Goal: Task Accomplishment & Management: Manage account settings

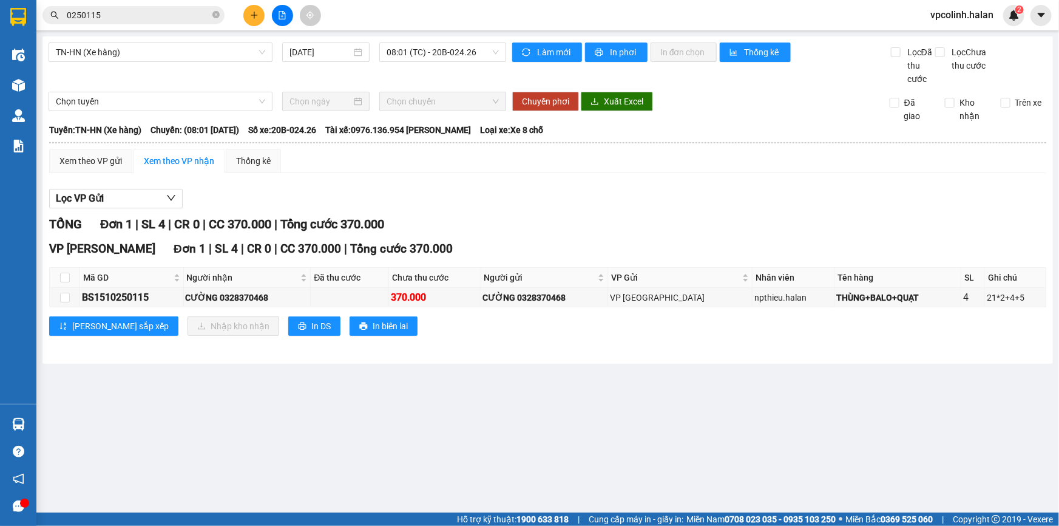
click at [246, 12] on button at bounding box center [253, 15] width 21 height 21
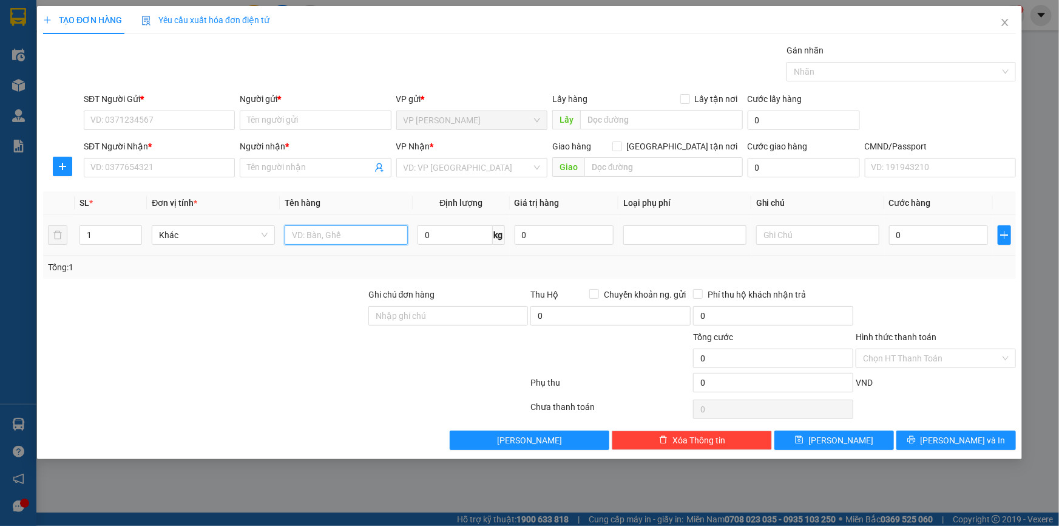
click at [348, 237] on input "text" at bounding box center [346, 234] width 123 height 19
type input "t"
type input "THÙNG PT"
click at [462, 237] on input "0" at bounding box center [455, 234] width 75 height 19
type input "18"
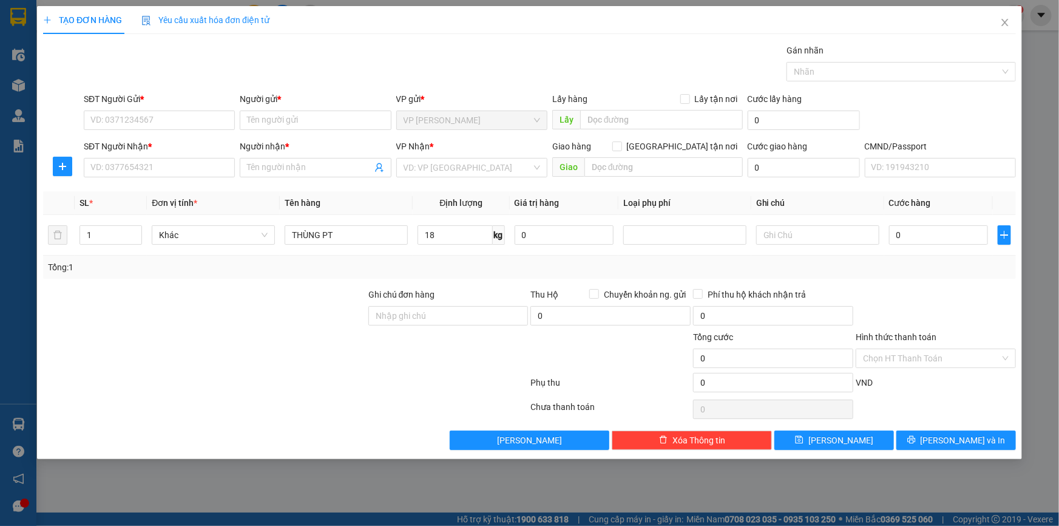
click at [174, 132] on div "SĐT Người Gửi * VD: 0371234567" at bounding box center [159, 113] width 151 height 42
click at [183, 125] on input "SĐT Người Gửi *" at bounding box center [159, 119] width 151 height 19
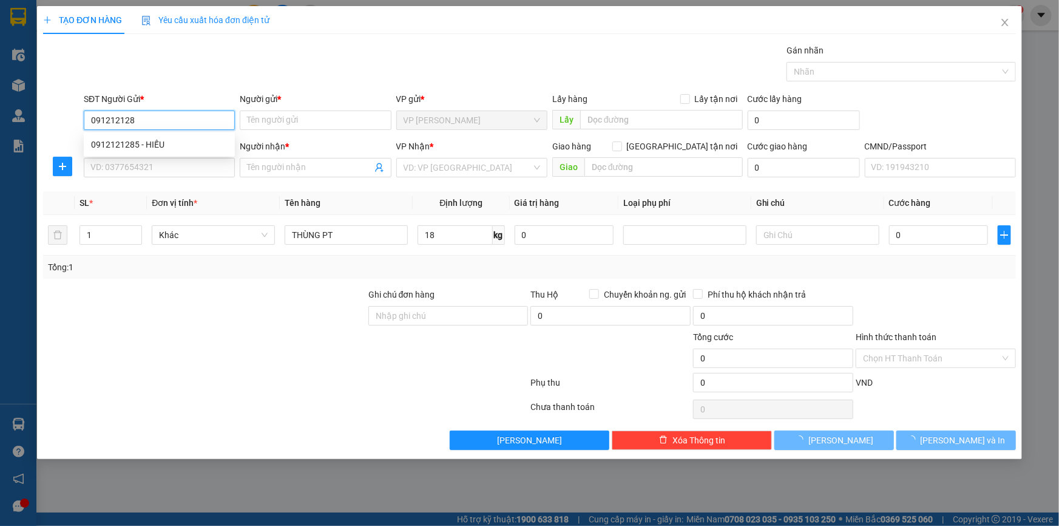
type input "0912121285"
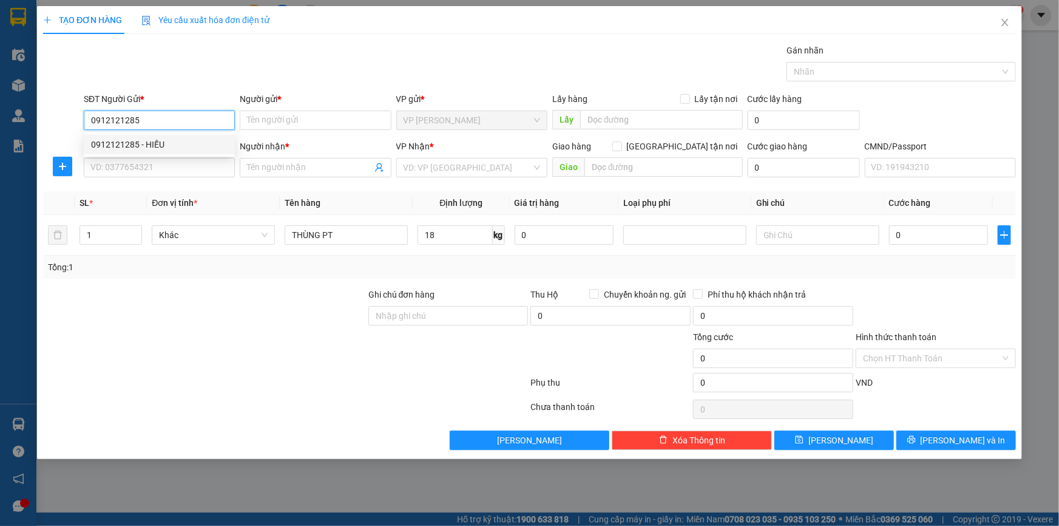
click at [195, 149] on div "0912121285 - HIẾU" at bounding box center [159, 144] width 137 height 13
type input "HIẾU"
type input "0912121285"
click at [199, 164] on input "SĐT Người Nhận *" at bounding box center [159, 167] width 151 height 19
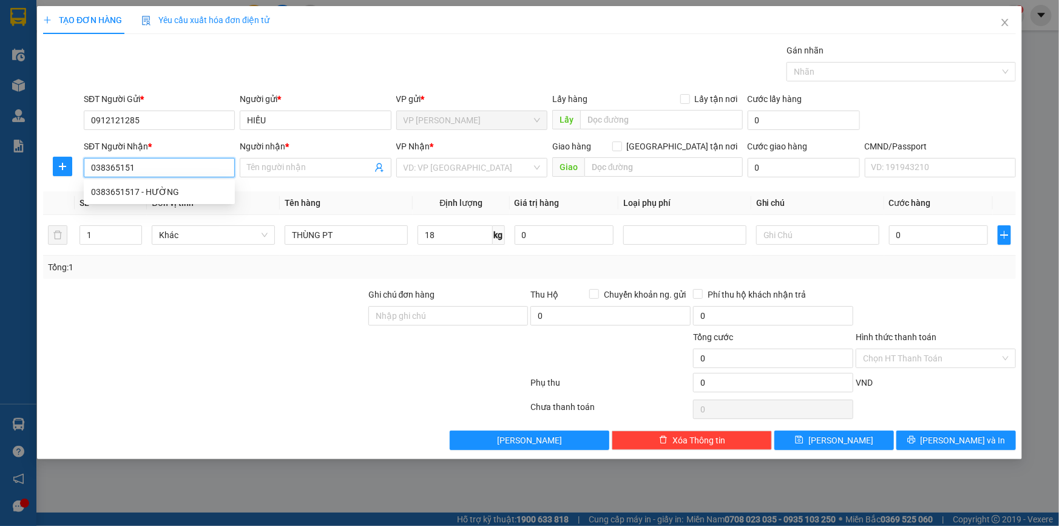
type input "0383651517"
click at [194, 189] on div "0383651517 - HƯỜNG" at bounding box center [159, 191] width 137 height 13
type input "HƯỜNG"
type input "0383651517"
click at [60, 165] on icon "plus" at bounding box center [63, 166] width 10 height 10
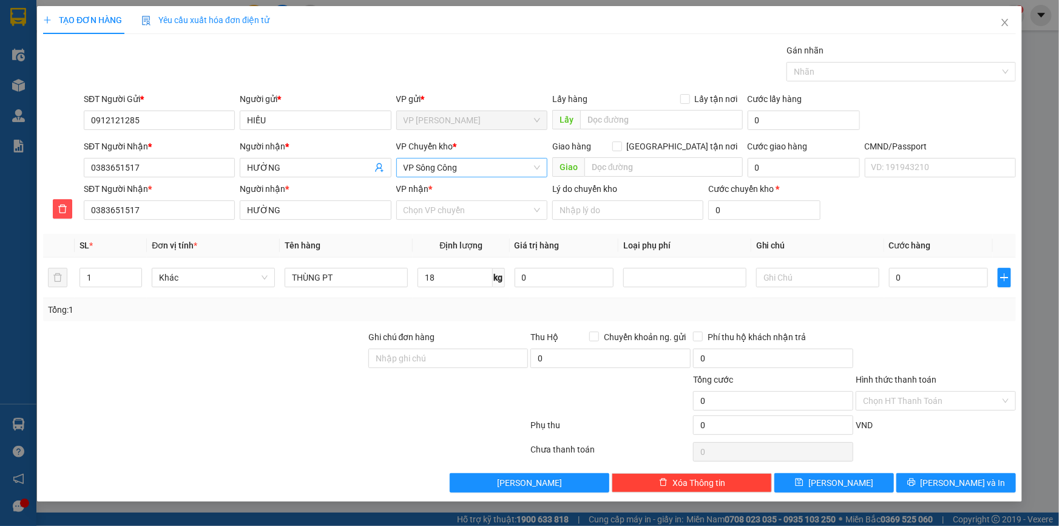
click at [460, 169] on span "VP Sông Công" at bounding box center [472, 167] width 137 height 18
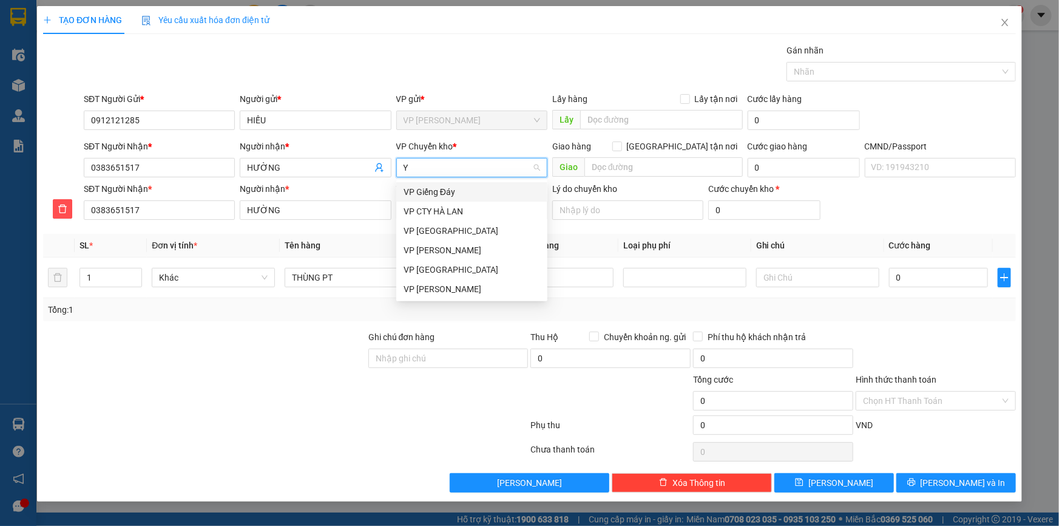
type input "YB"
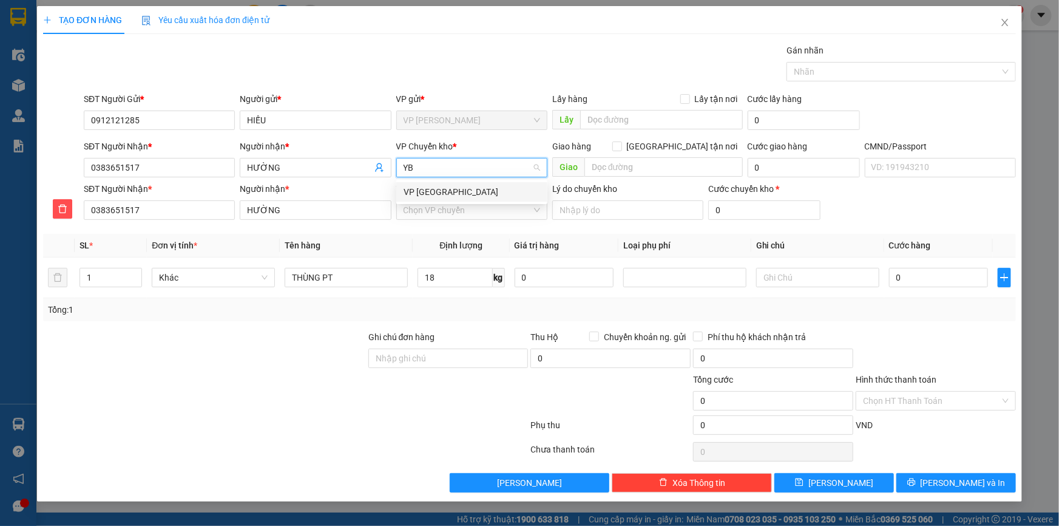
click at [456, 194] on div "VP [GEOGRAPHIC_DATA]" at bounding box center [472, 191] width 137 height 13
click at [464, 216] on input "VP nhận *" at bounding box center [468, 210] width 128 height 18
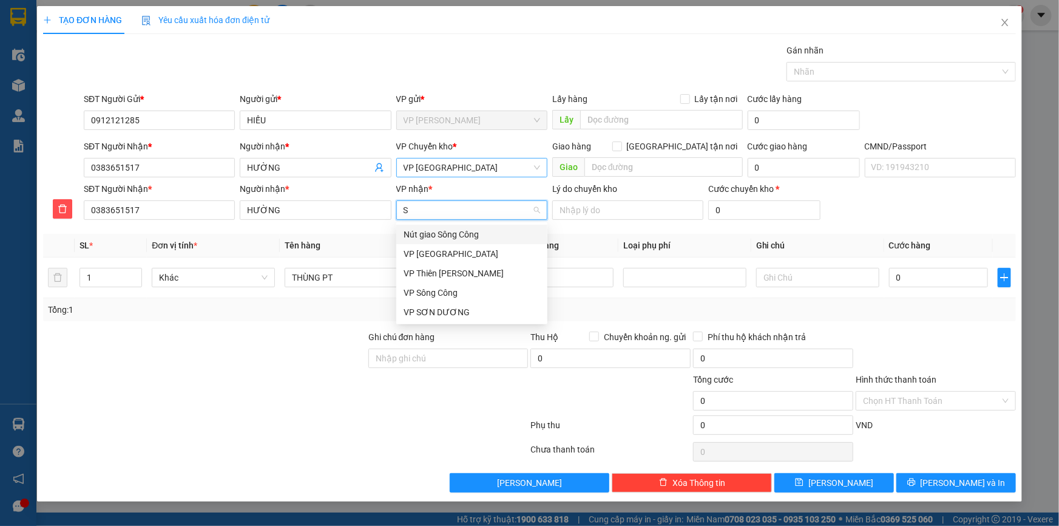
type input "SÔ"
click at [461, 291] on div "VP Sông Công" at bounding box center [472, 292] width 137 height 13
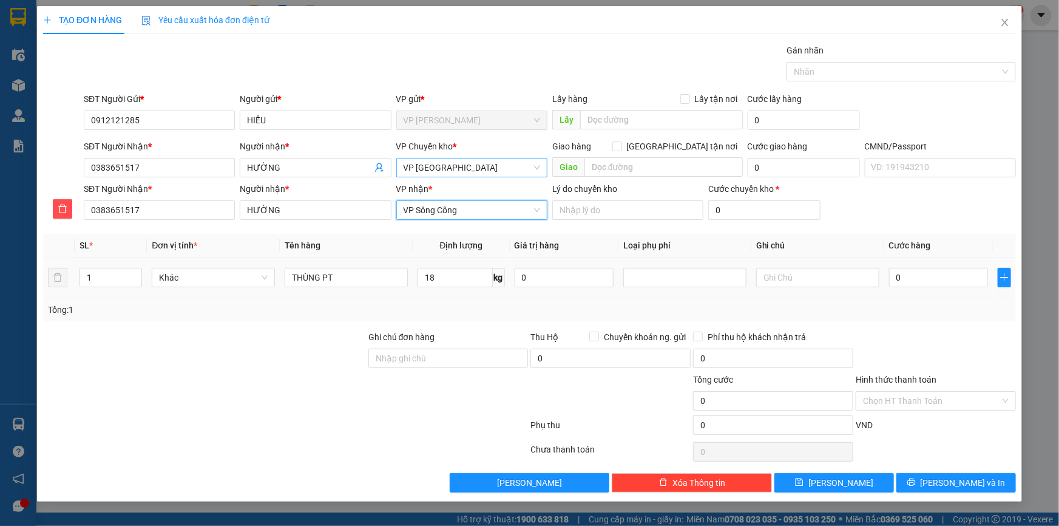
click at [909, 263] on td "0" at bounding box center [939, 277] width 109 height 41
drag, startPoint x: 912, startPoint y: 271, endPoint x: 915, endPoint y: 277, distance: 6.5
click at [912, 271] on input "0" at bounding box center [938, 277] width 99 height 19
type input "6"
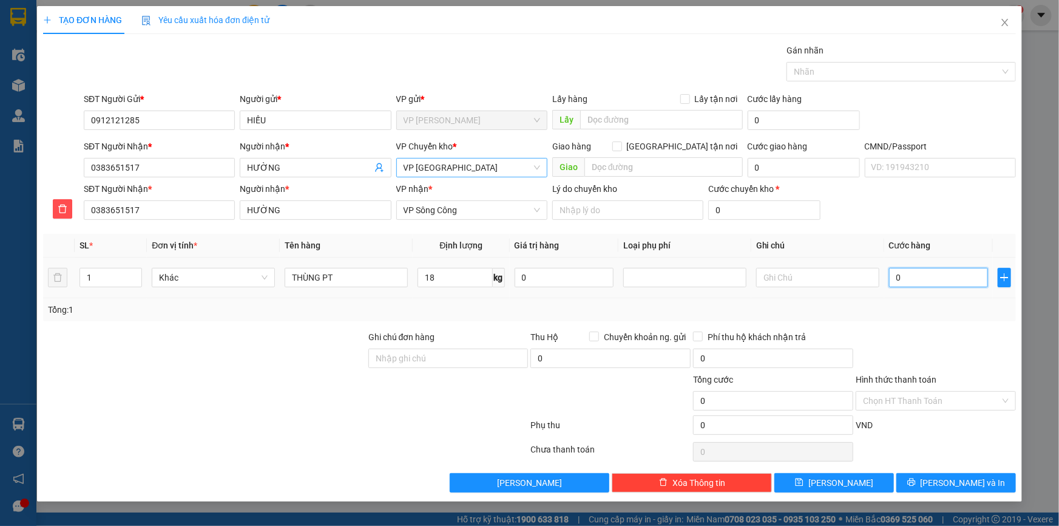
type input "6"
type input "60"
type input "600"
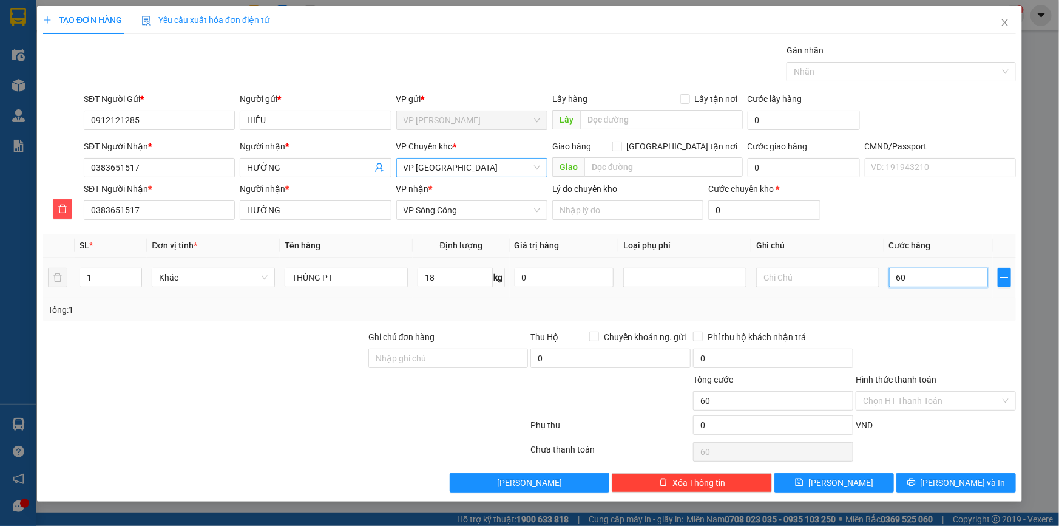
type input "600"
type input "6.000"
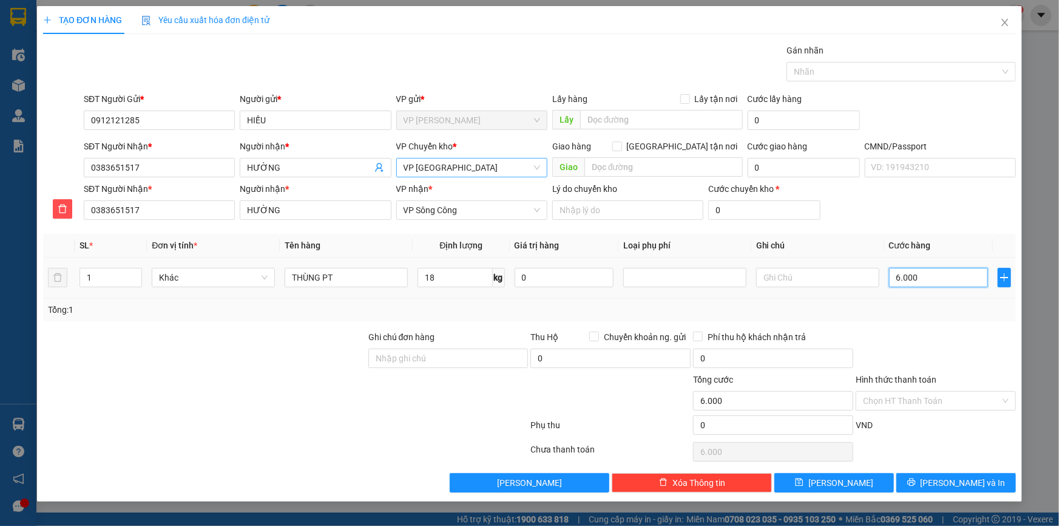
type input "60.000"
click at [912, 484] on button "[PERSON_NAME] và In" at bounding box center [957, 482] width 120 height 19
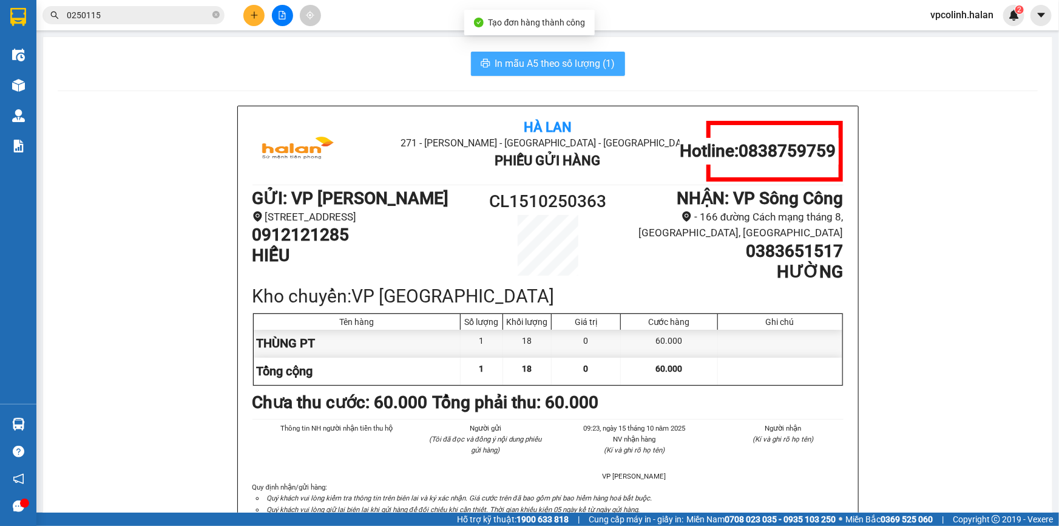
click at [521, 54] on button "In mẫu A5 theo số lượng (1)" at bounding box center [548, 64] width 154 height 24
click at [37, 86] on main "In mẫu A5 theo số lượng (1) Hà Lan 271 - [PERSON_NAME] - [GEOGRAPHIC_DATA] Long…" at bounding box center [529, 256] width 1059 height 512
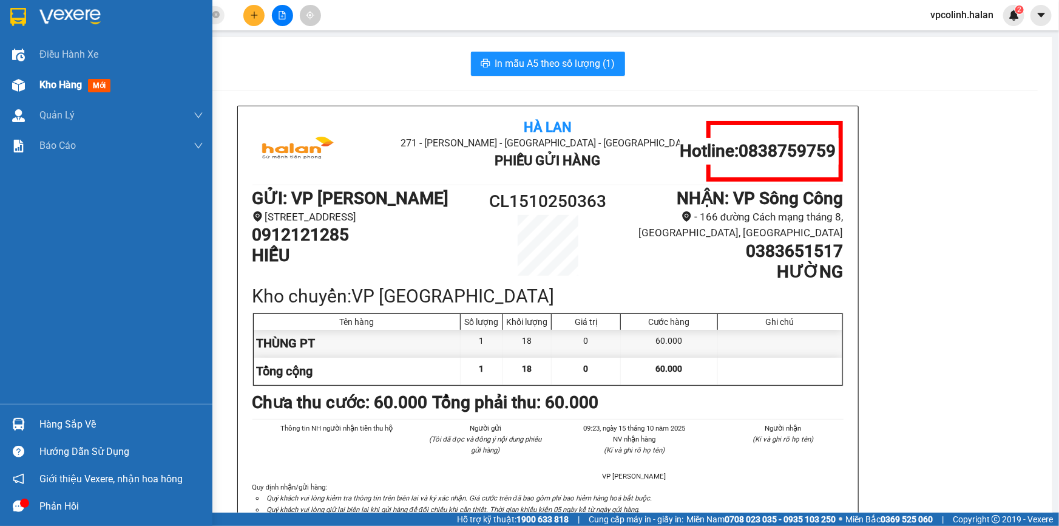
click at [27, 84] on div at bounding box center [18, 85] width 21 height 21
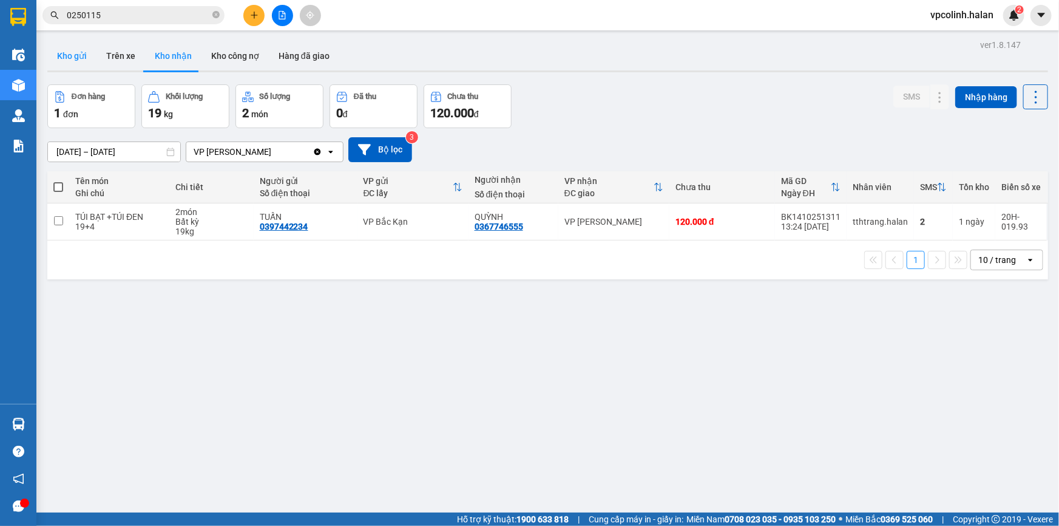
click at [61, 56] on button "Kho gửi" at bounding box center [71, 55] width 49 height 29
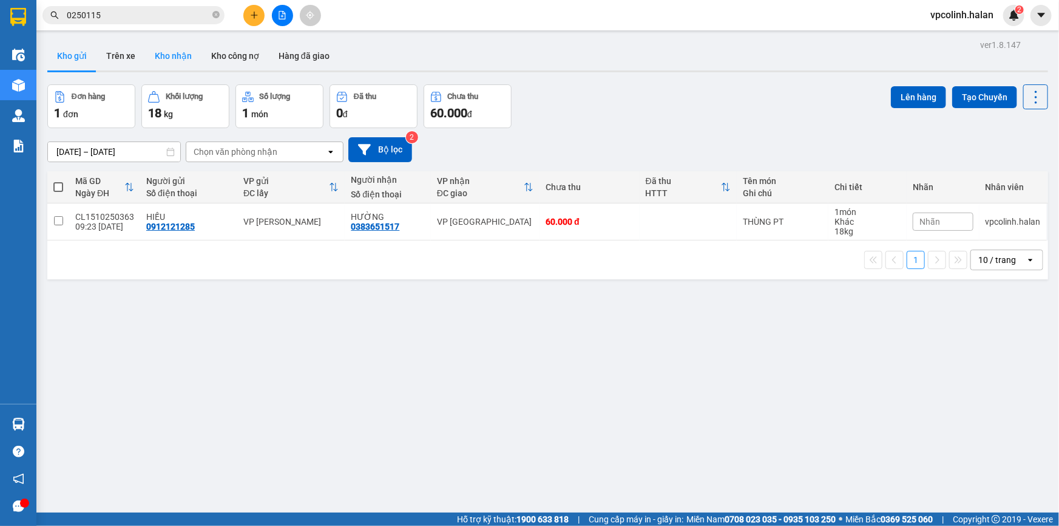
click at [172, 61] on button "Kho nhận" at bounding box center [173, 55] width 56 height 29
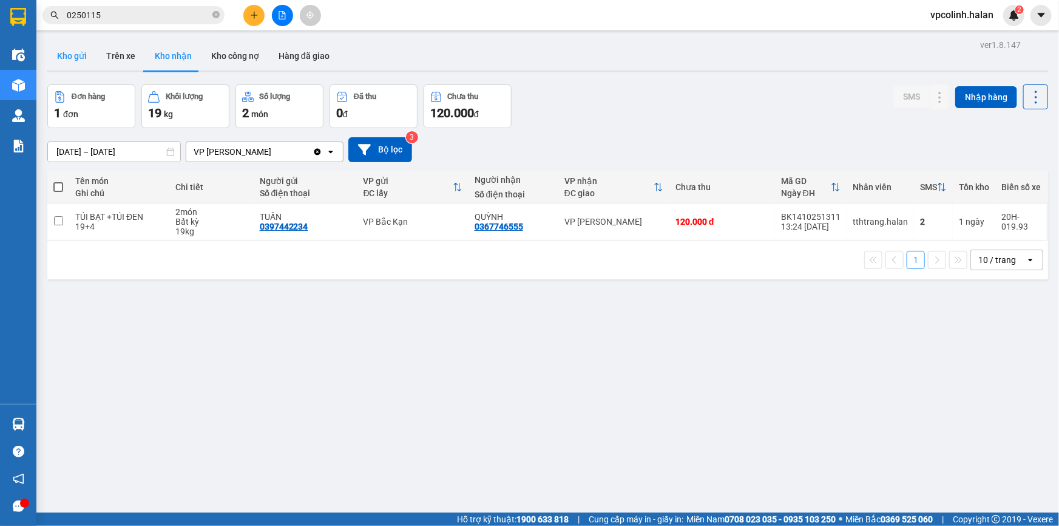
click at [80, 59] on button "Kho gửi" at bounding box center [71, 55] width 49 height 29
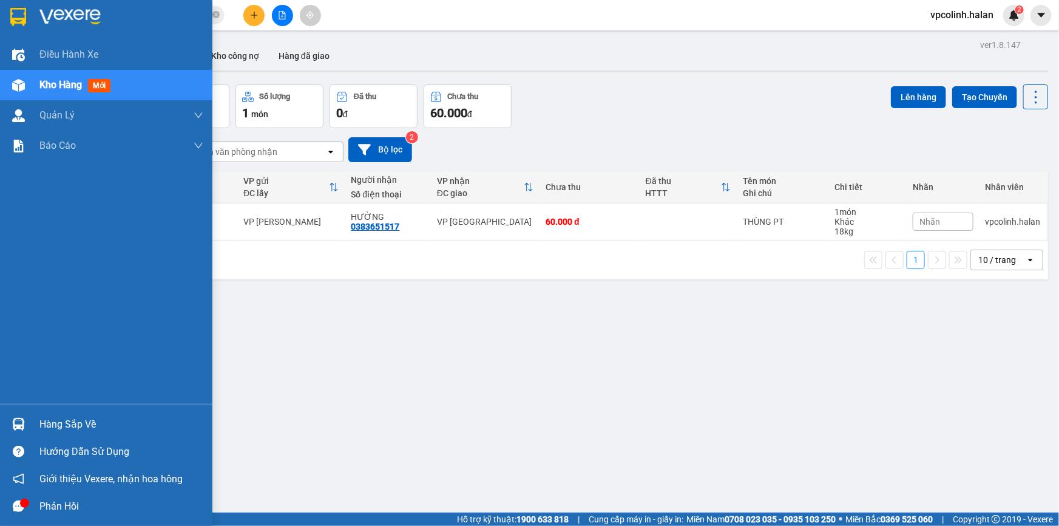
click at [29, 425] on div at bounding box center [18, 423] width 21 height 21
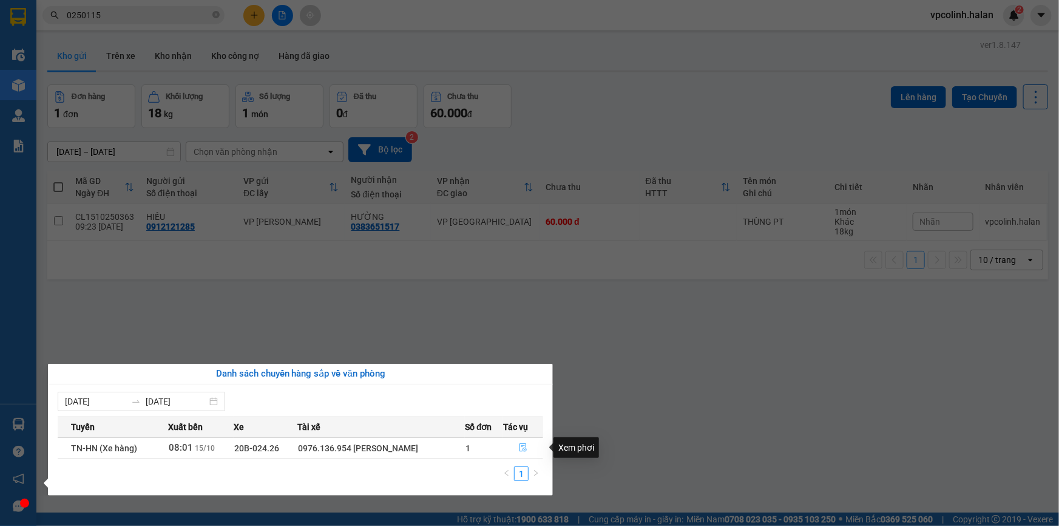
click at [528, 442] on button "button" at bounding box center [523, 447] width 39 height 19
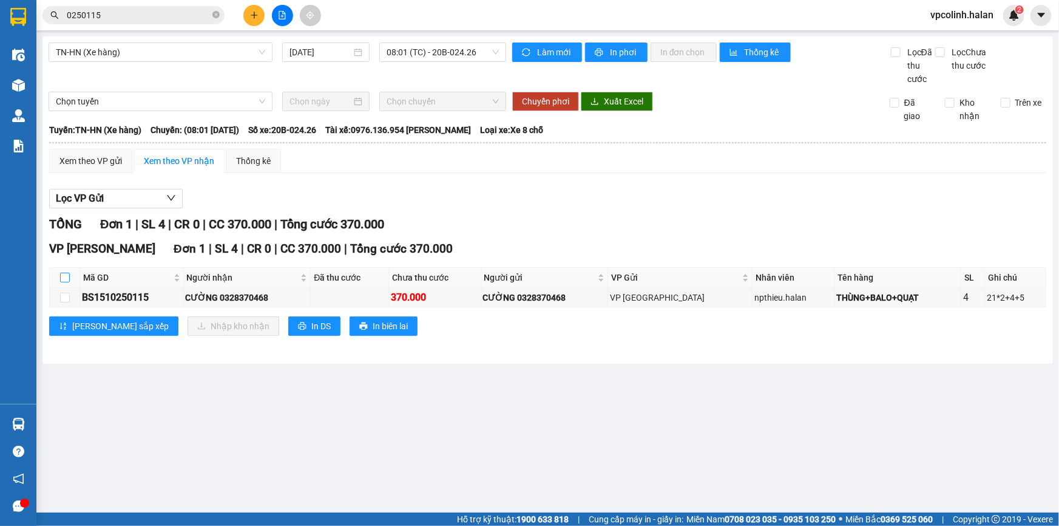
click at [66, 279] on input "checkbox" at bounding box center [65, 278] width 10 height 10
checkbox input "true"
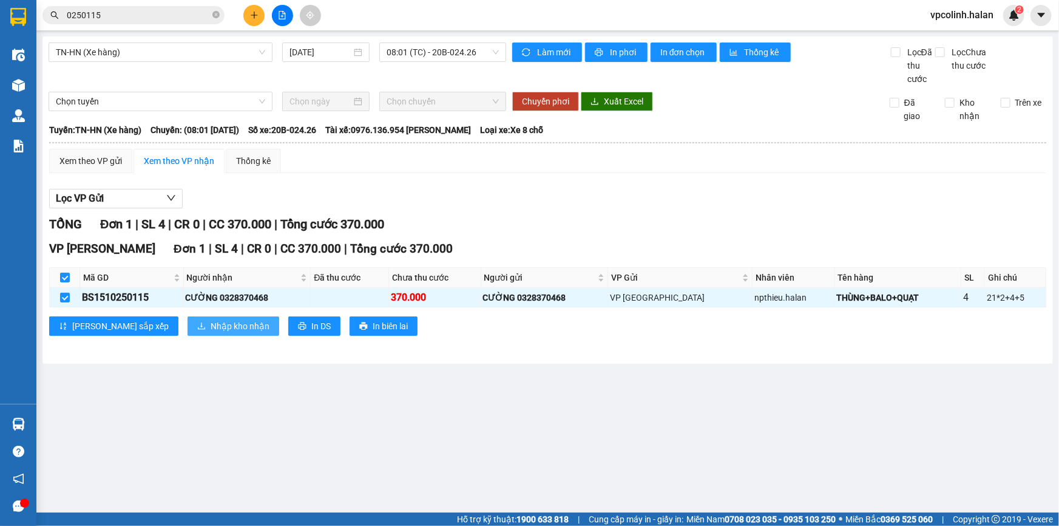
click at [197, 327] on icon "download" at bounding box center [201, 326] width 8 height 8
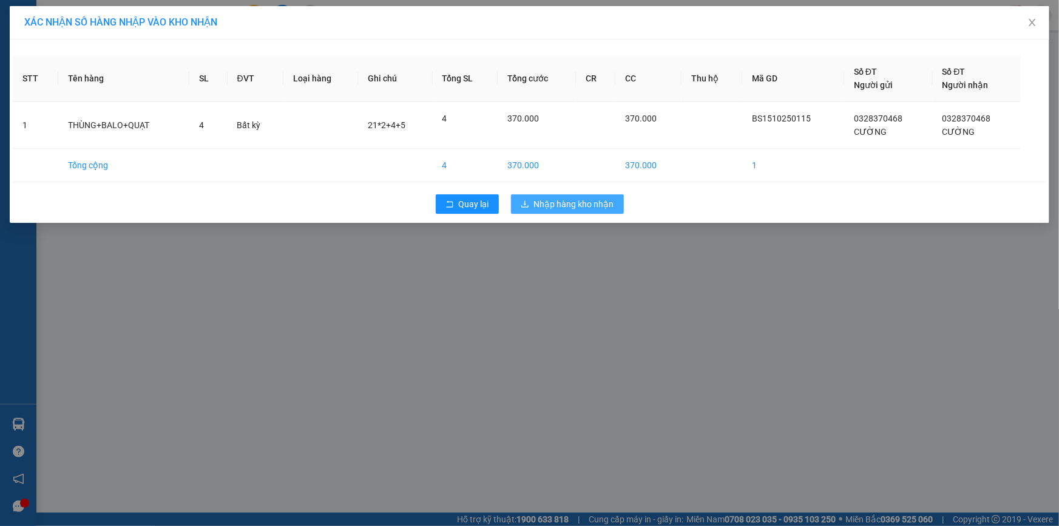
click at [577, 203] on span "Nhập hàng kho nhận" at bounding box center [574, 203] width 80 height 13
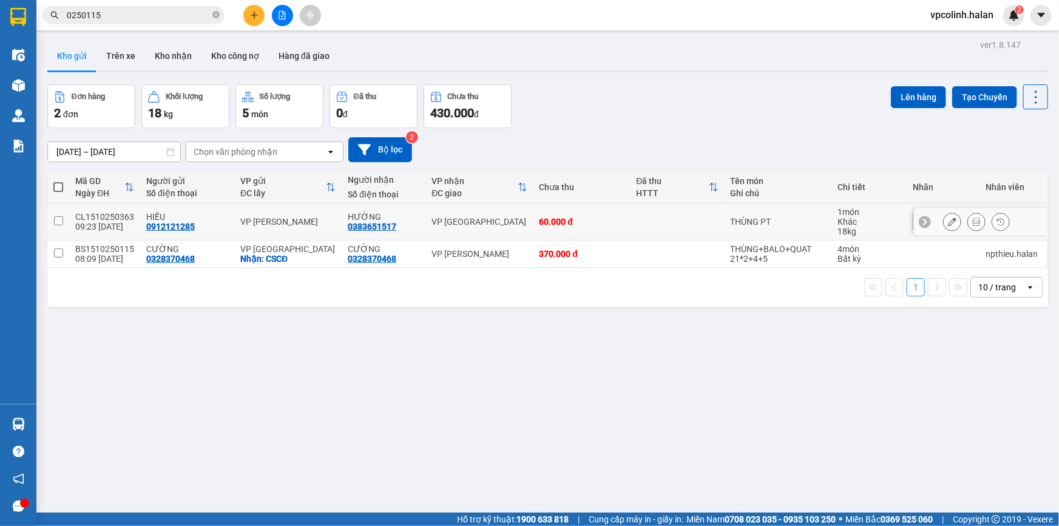
click at [699, 231] on td at bounding box center [678, 221] width 94 height 37
checkbox input "true"
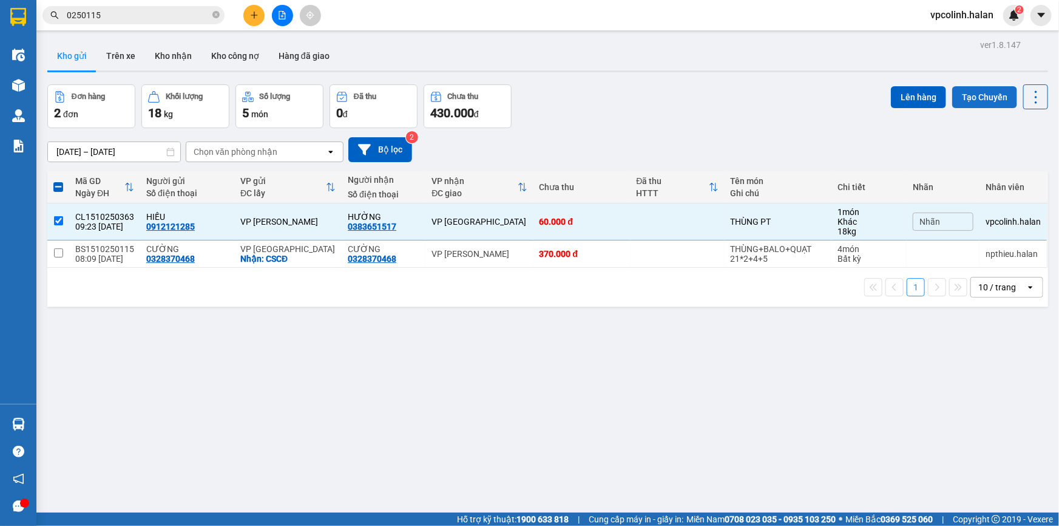
click at [972, 89] on button "Tạo Chuyến" at bounding box center [984, 97] width 65 height 22
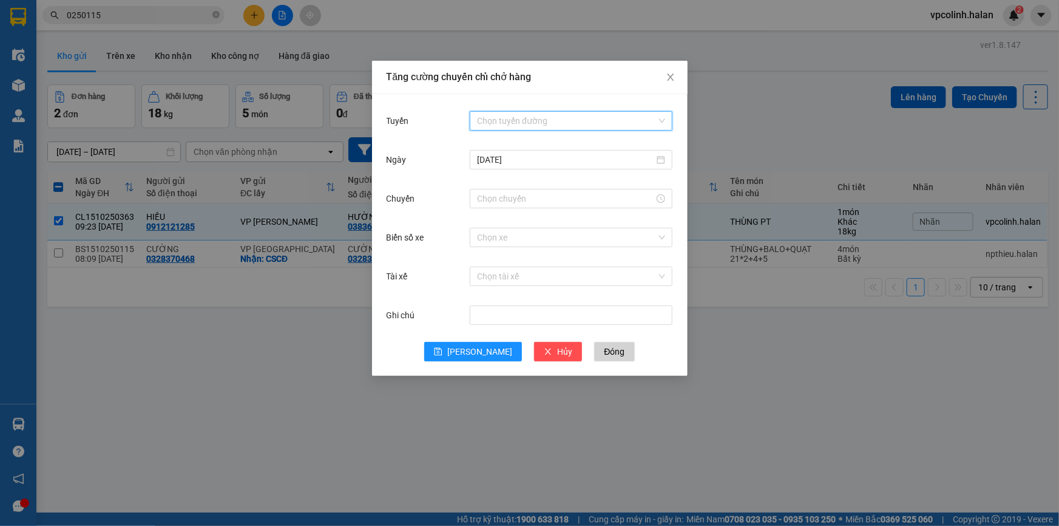
click at [507, 116] on input "Tuyến" at bounding box center [567, 121] width 180 height 18
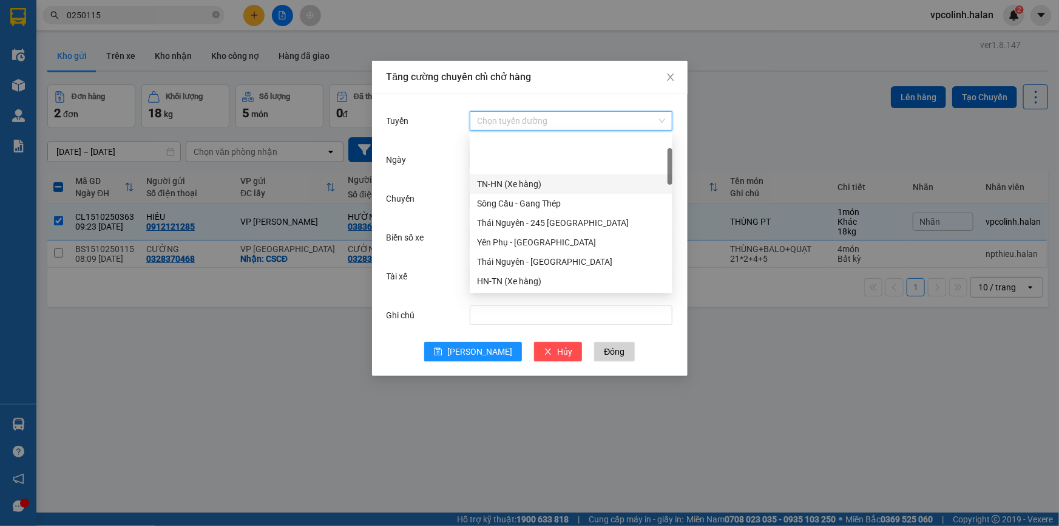
scroll to position [55, 0]
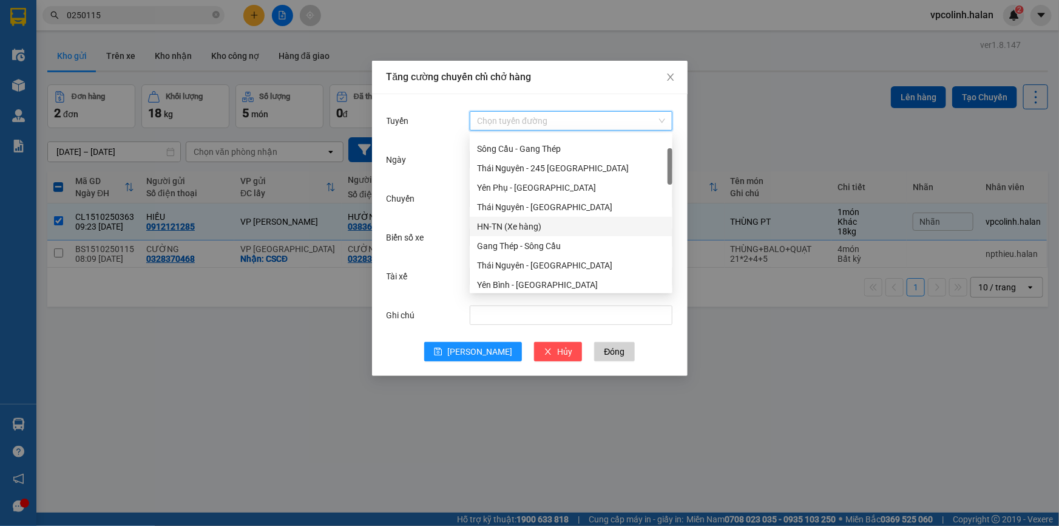
click at [491, 225] on div "HN-TN (Xe hàng)" at bounding box center [571, 226] width 188 height 13
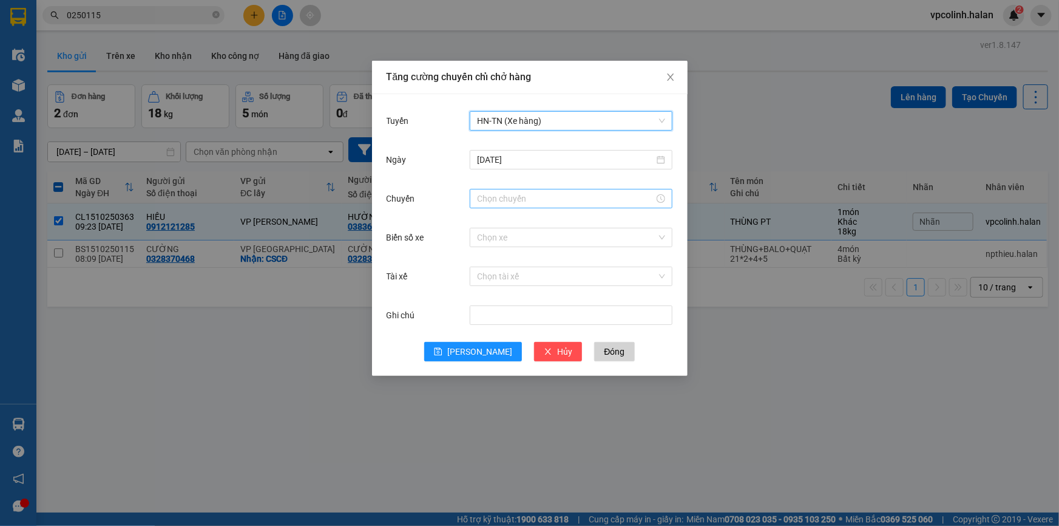
click at [494, 197] on input "Chuyến" at bounding box center [565, 198] width 177 height 13
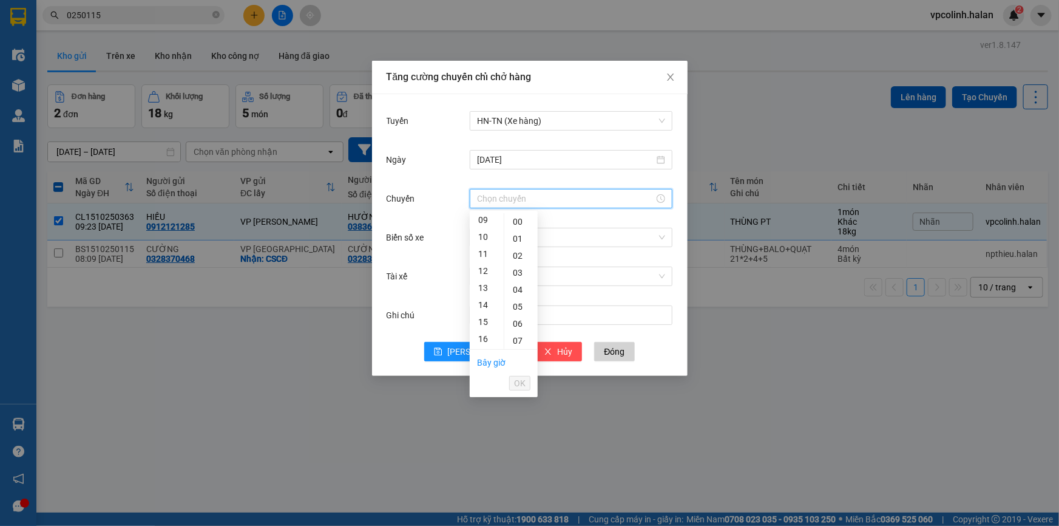
scroll to position [110, 0]
click at [479, 284] on div "10" at bounding box center [487, 281] width 34 height 17
click at [521, 259] on div "15" at bounding box center [520, 256] width 33 height 17
type input "10:15"
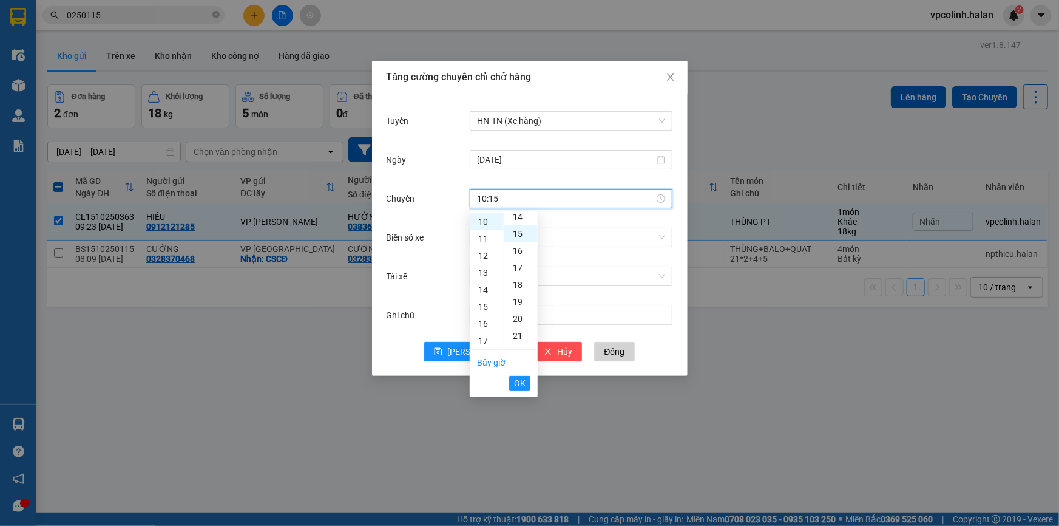
scroll to position [255, 0]
click at [533, 382] on ul "Bây giờ OK" at bounding box center [504, 373] width 68 height 46
click at [524, 380] on span "OK" at bounding box center [520, 382] width 12 height 13
click at [502, 237] on input "Biển số xe" at bounding box center [567, 237] width 180 height 18
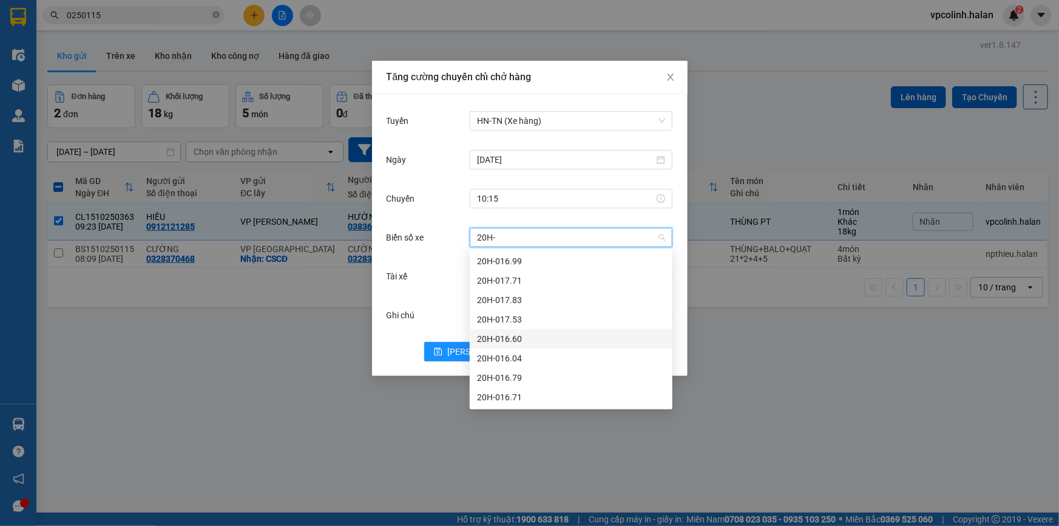
scroll to position [116, 0]
type input "20H-"
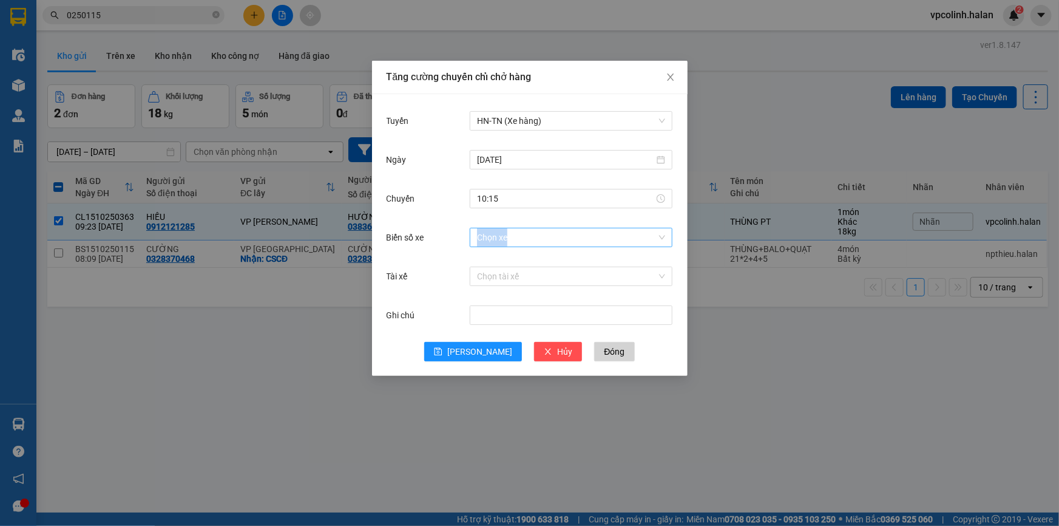
click at [613, 246] on div "Chọn xe" at bounding box center [571, 237] width 203 height 24
click at [583, 236] on input "Biển số xe" at bounding box center [567, 237] width 180 height 18
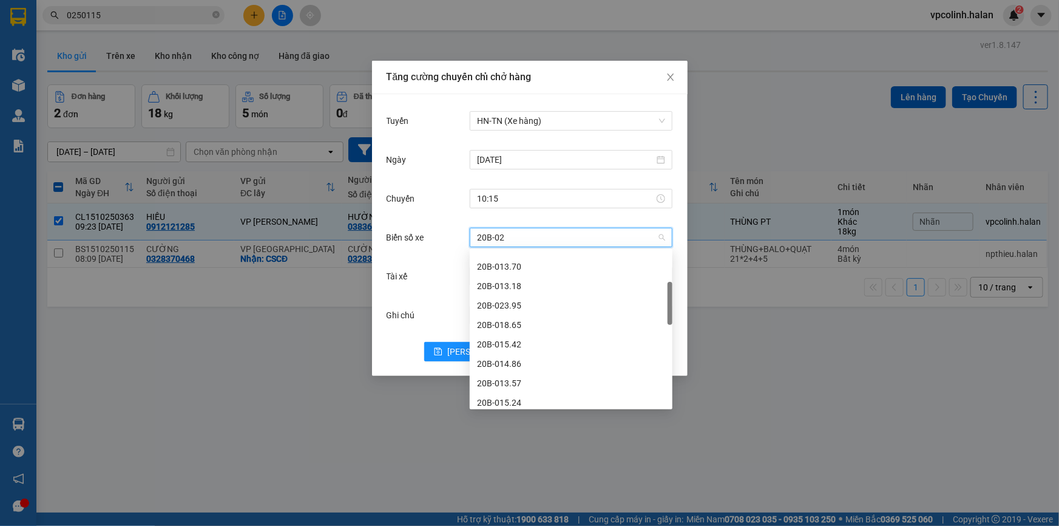
scroll to position [0, 0]
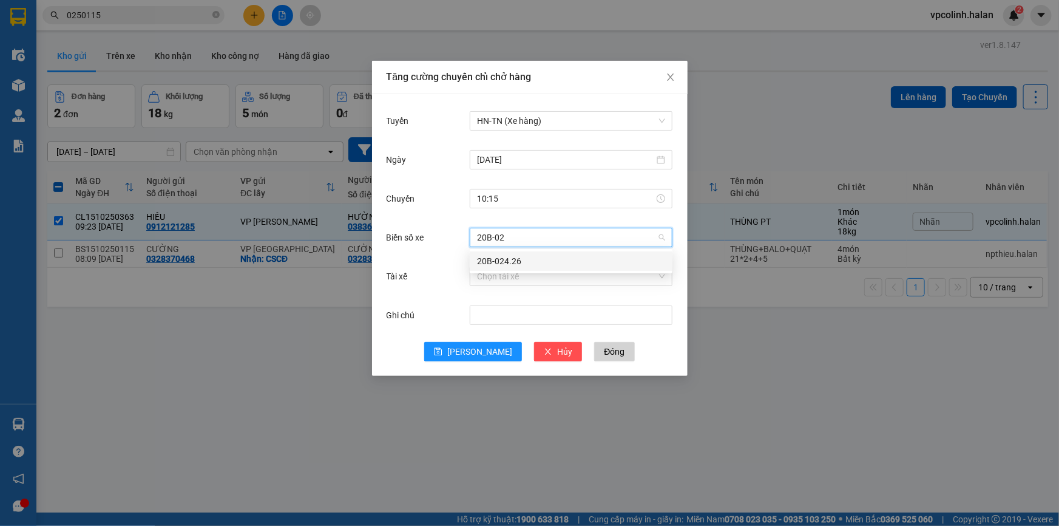
type input "20B-024"
click at [535, 261] on div "20B-024.26" at bounding box center [571, 260] width 188 height 13
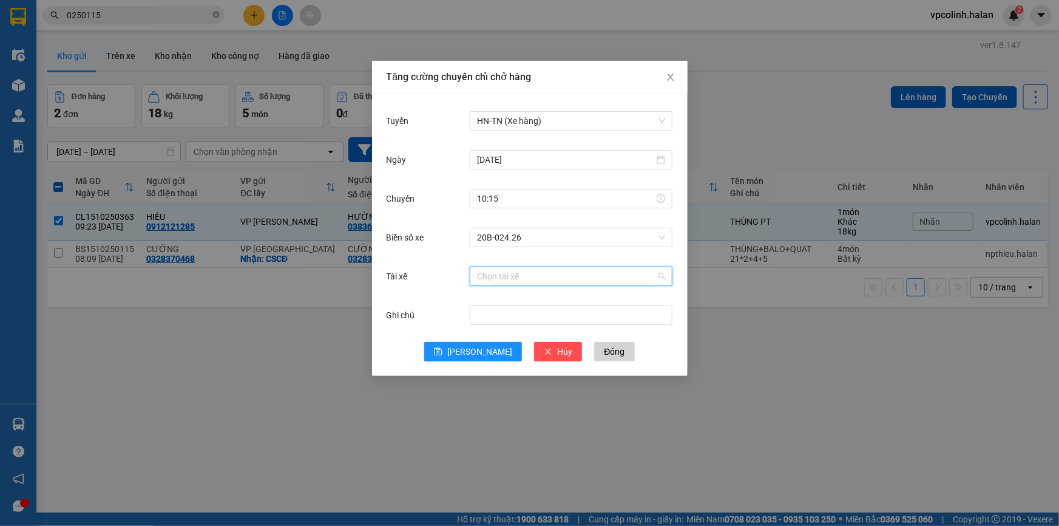
click at [498, 277] on input "Tài xế" at bounding box center [567, 276] width 180 height 18
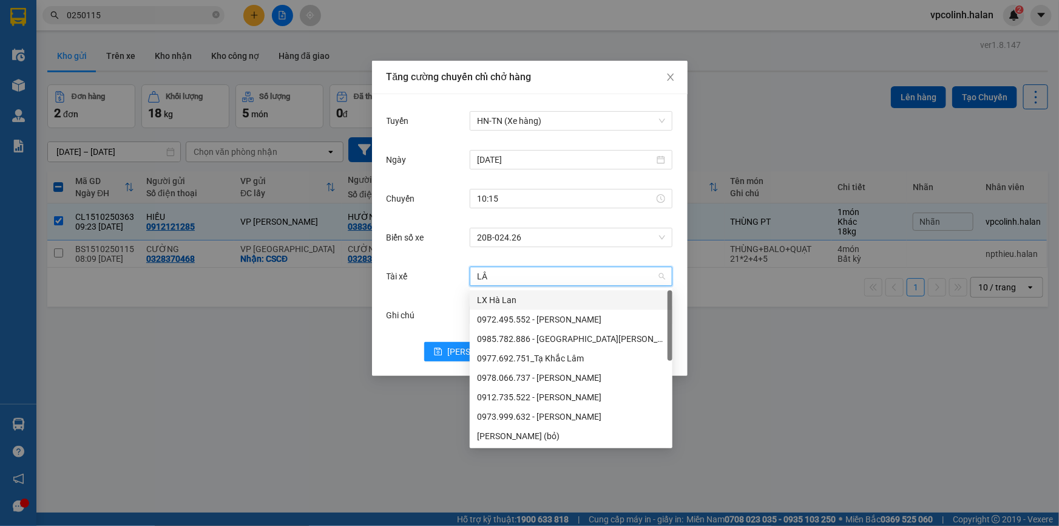
type input "LÂM"
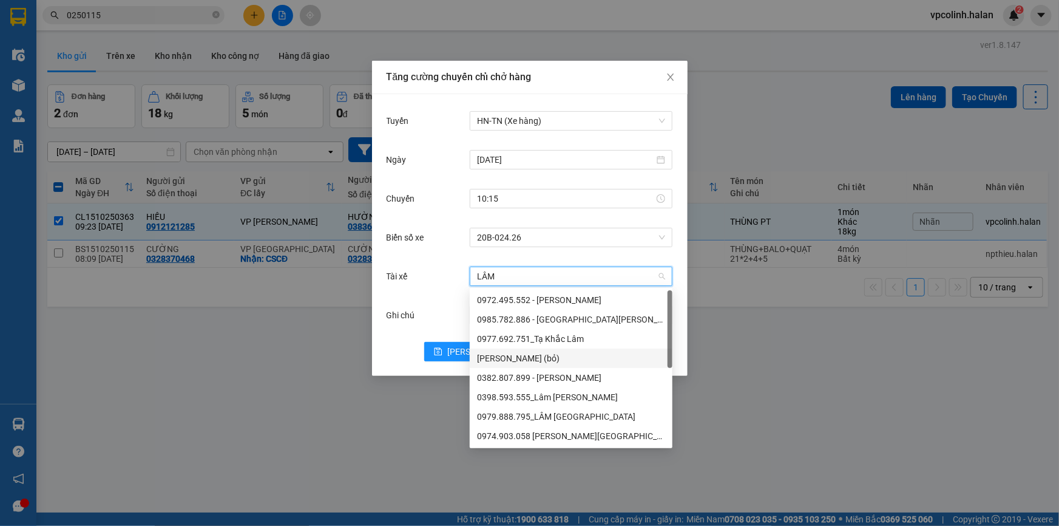
scroll to position [97, 0]
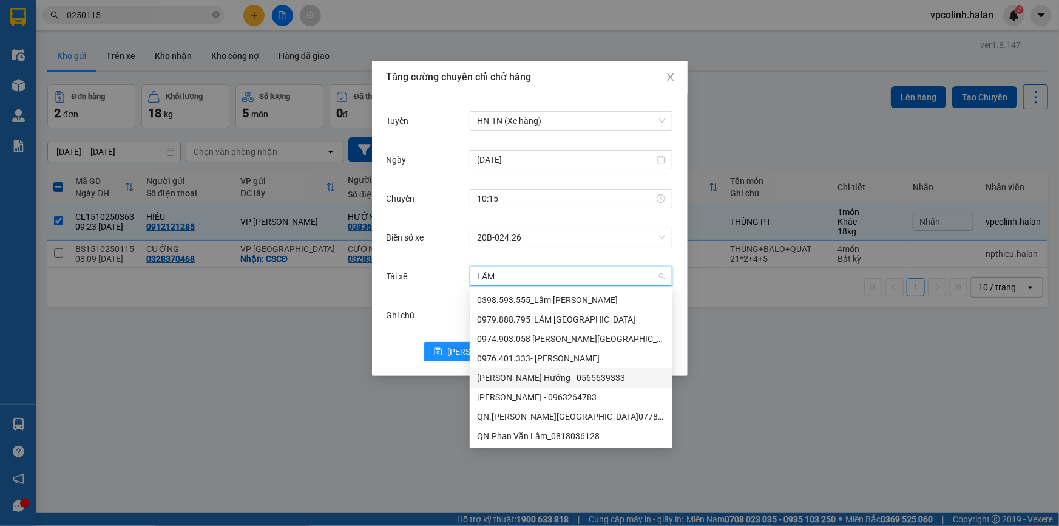
click at [537, 378] on div "[PERSON_NAME] Hưởng - 0565639333" at bounding box center [571, 377] width 188 height 13
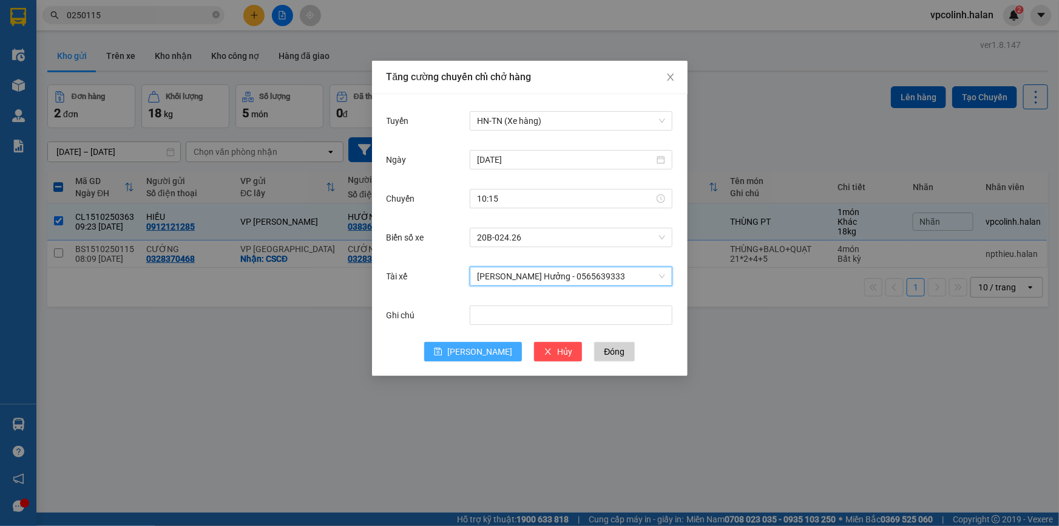
click at [484, 347] on span "[PERSON_NAME]" at bounding box center [479, 351] width 65 height 13
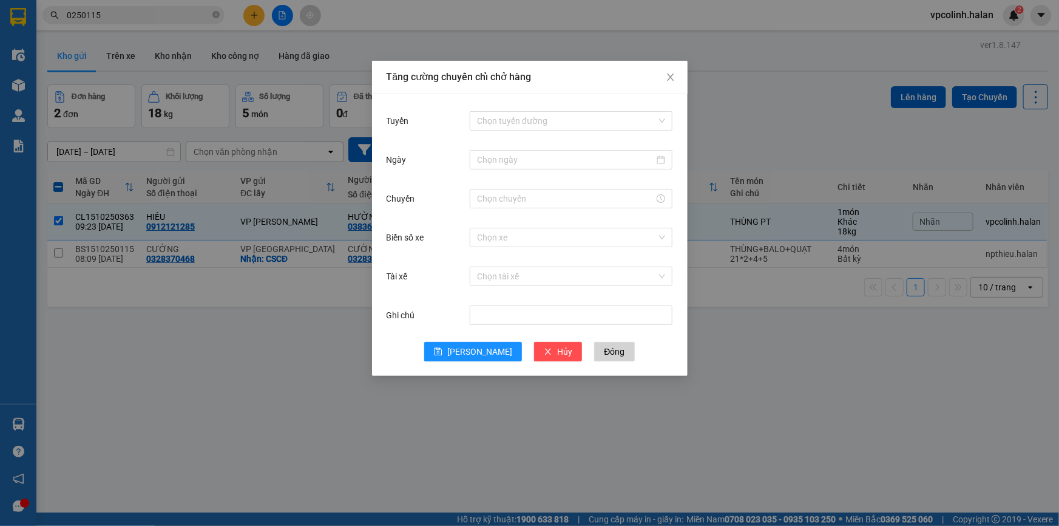
click at [292, 115] on div "Tăng cường chuyến chỉ chở hàng Tuyến Chọn tuyến đường Ngày Chuyến Biển số xe Ch…" at bounding box center [529, 263] width 1059 height 526
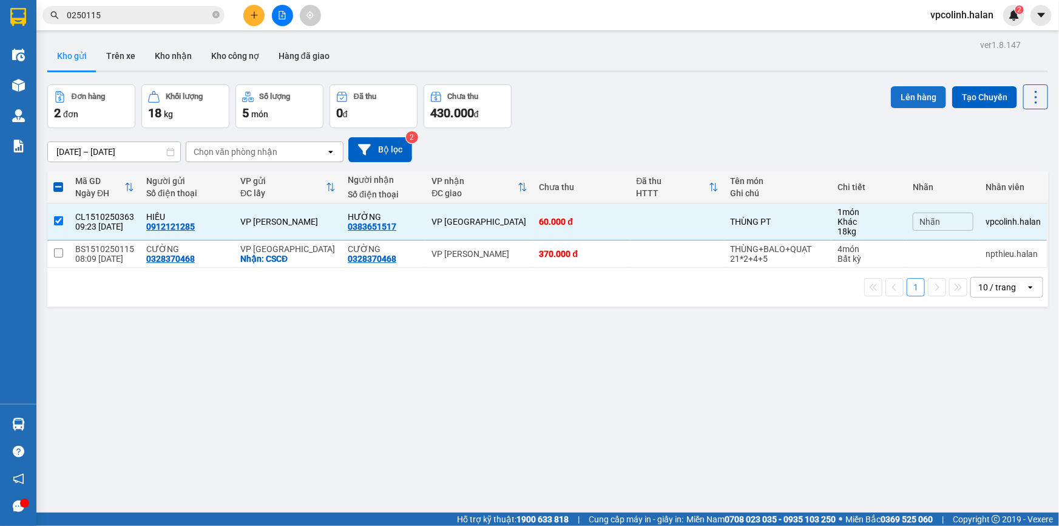
click at [919, 97] on button "Lên hàng" at bounding box center [918, 97] width 55 height 22
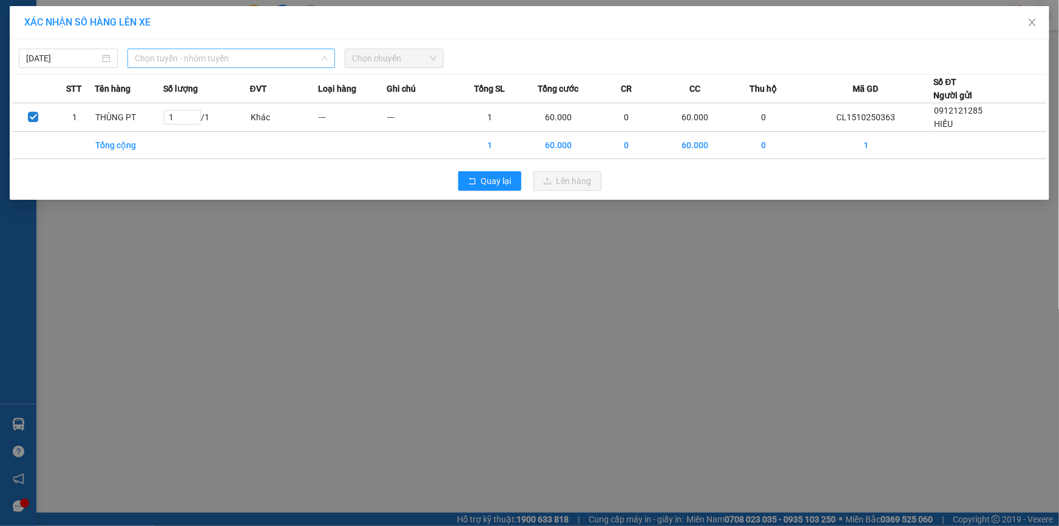
click at [260, 55] on span "Chọn tuyến - nhóm tuyến" at bounding box center [231, 58] width 193 height 18
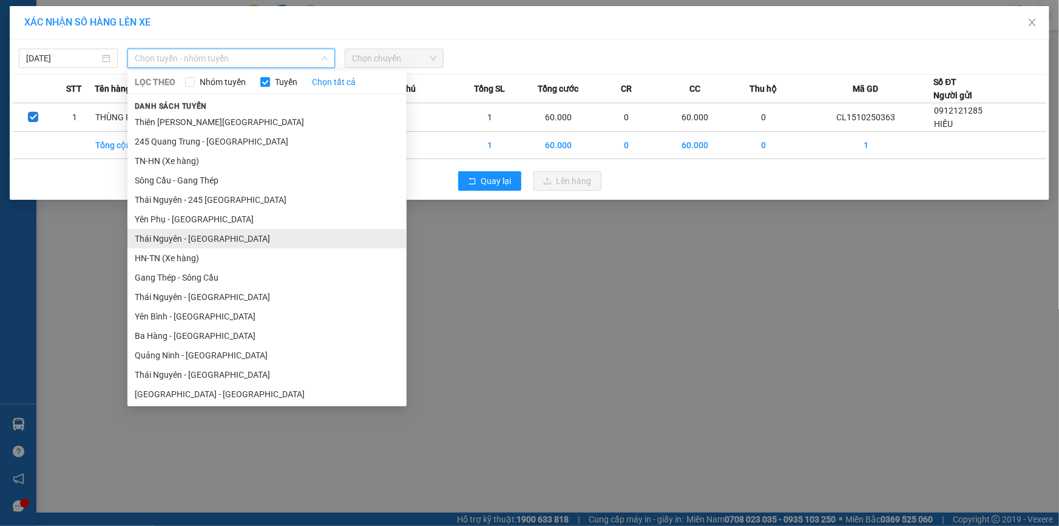
scroll to position [55, 0]
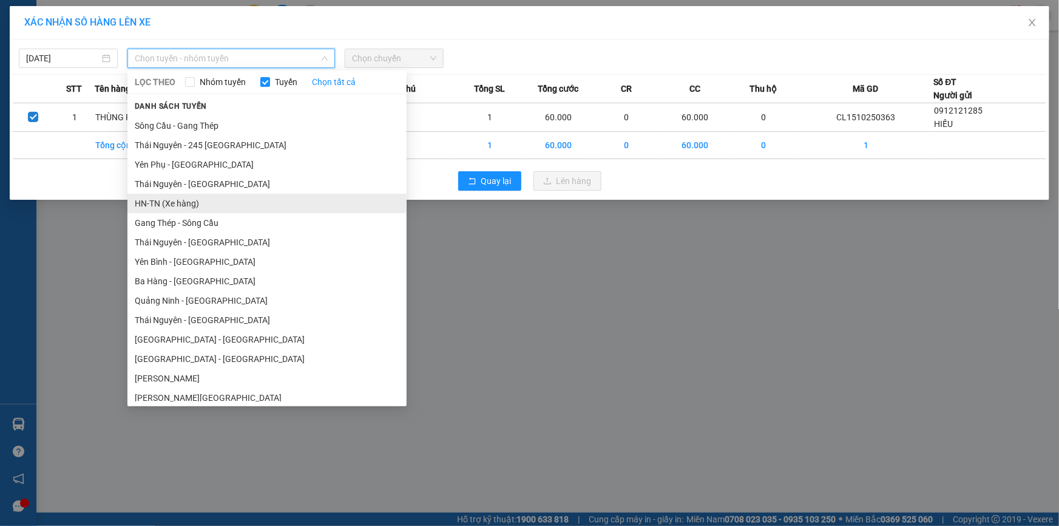
click at [153, 199] on li "HN-TN (Xe hàng)" at bounding box center [266, 203] width 279 height 19
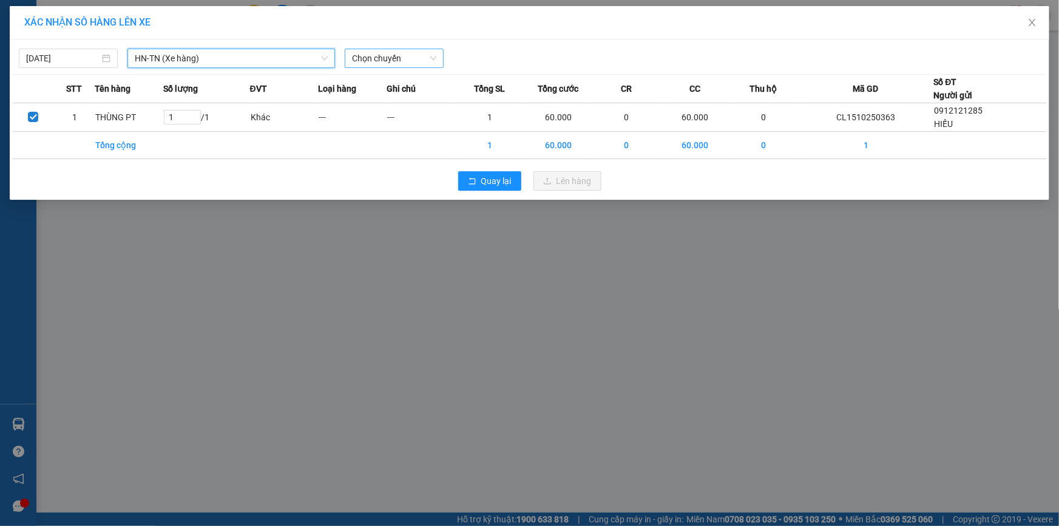
click at [376, 58] on span "Chọn chuyến" at bounding box center [394, 58] width 84 height 18
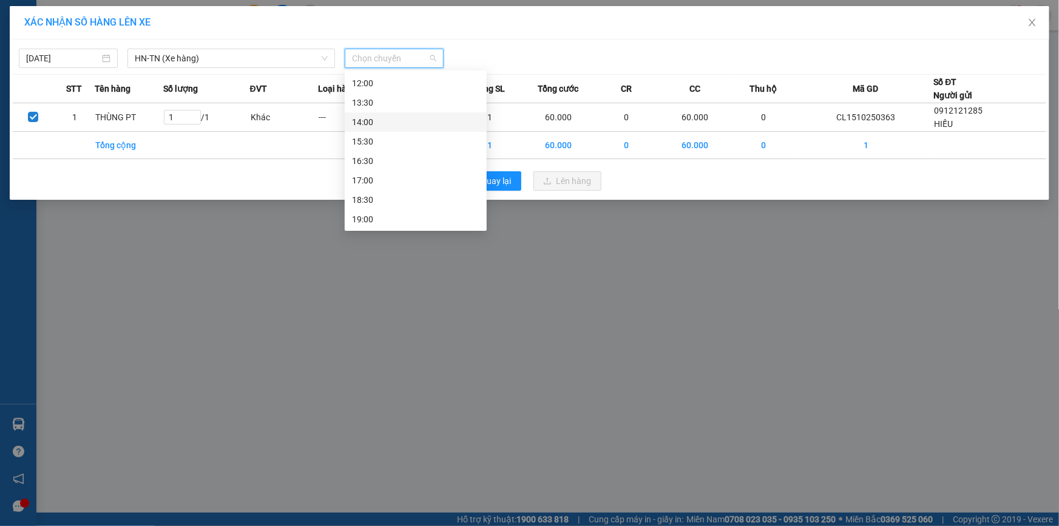
scroll to position [100, 0]
click at [419, 82] on div "10:15 (TC) - 20B-024.26" at bounding box center [415, 79] width 127 height 13
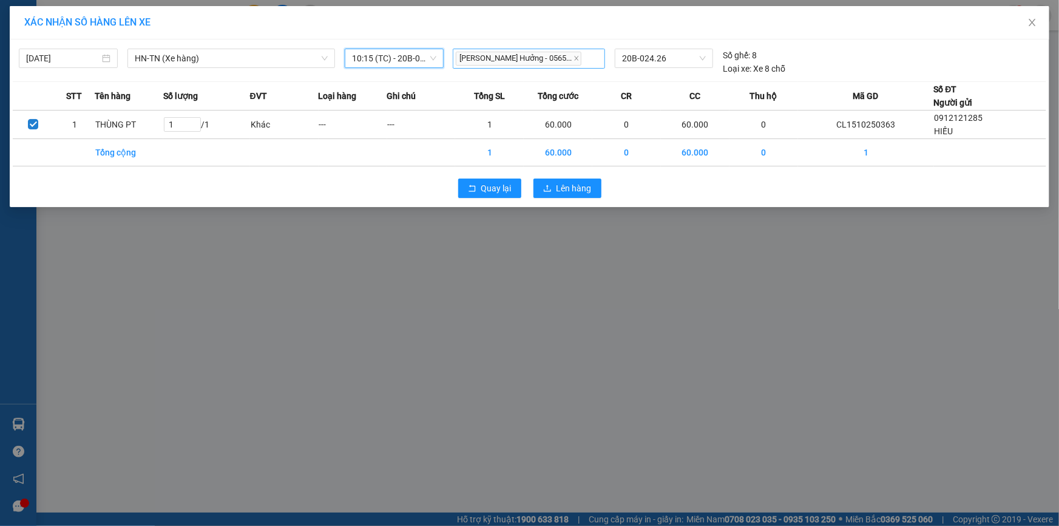
click at [540, 61] on span "[PERSON_NAME] Hưởng - 0565..." at bounding box center [519, 59] width 126 height 14
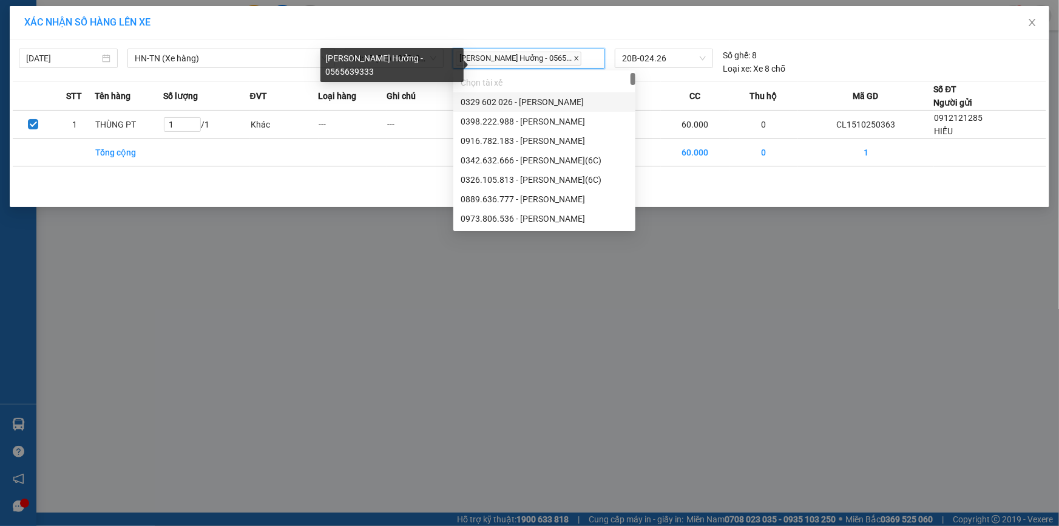
click at [574, 60] on icon "close" at bounding box center [577, 58] width 6 height 6
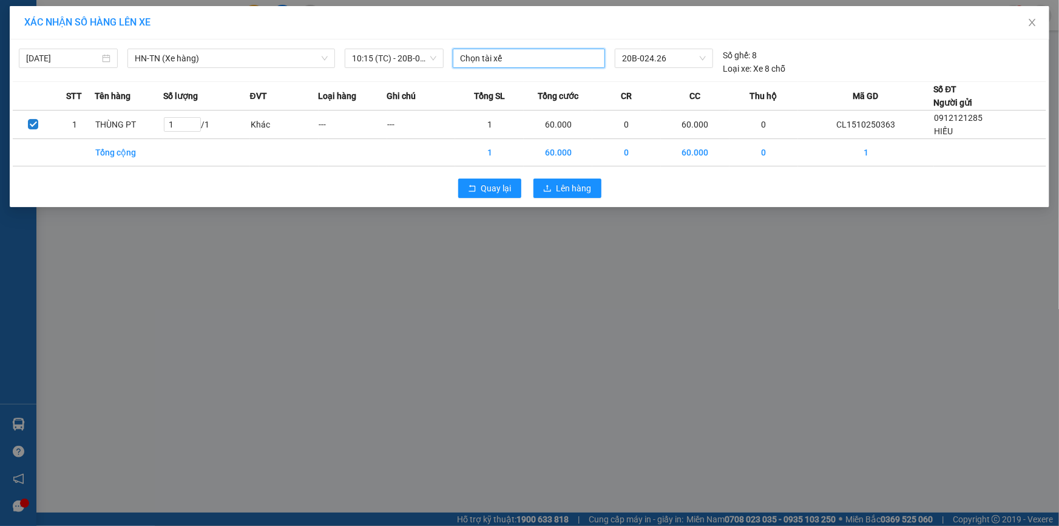
click at [552, 61] on div at bounding box center [529, 58] width 146 height 15
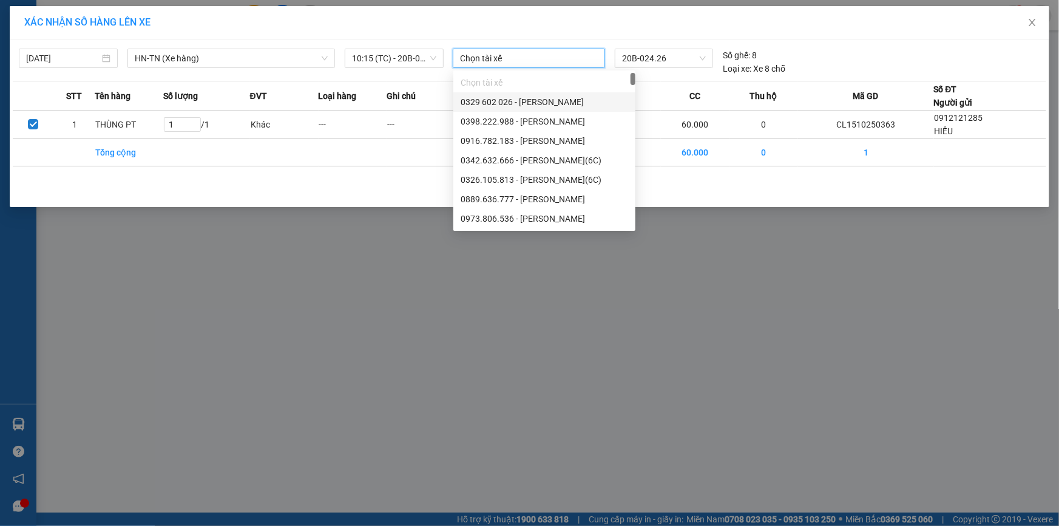
type input "D"
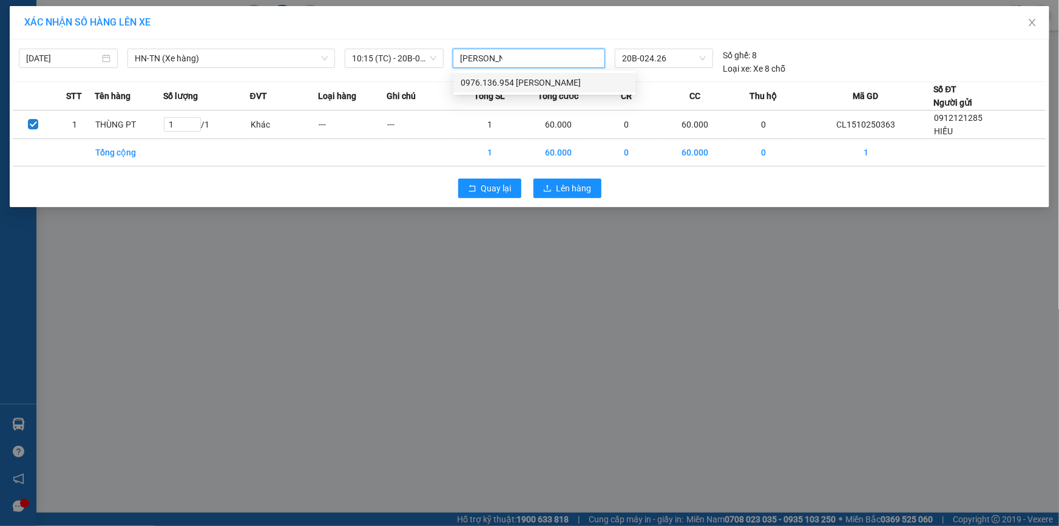
type input "[PERSON_NAME]"
click at [518, 79] on div "0976.136.954 [PERSON_NAME]" at bounding box center [545, 82] width 168 height 13
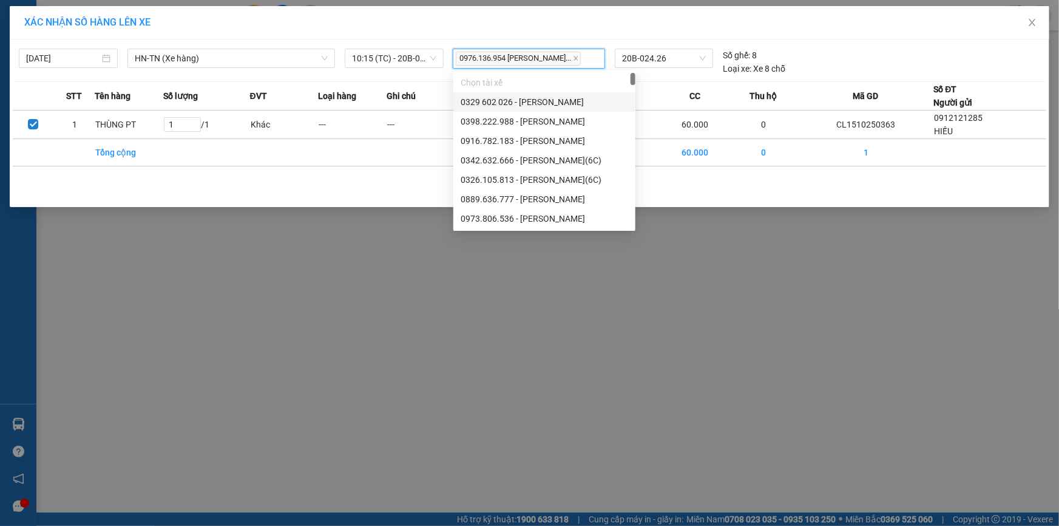
click at [580, 61] on div "0976.136.954 [PERSON_NAME]..." at bounding box center [529, 59] width 146 height 18
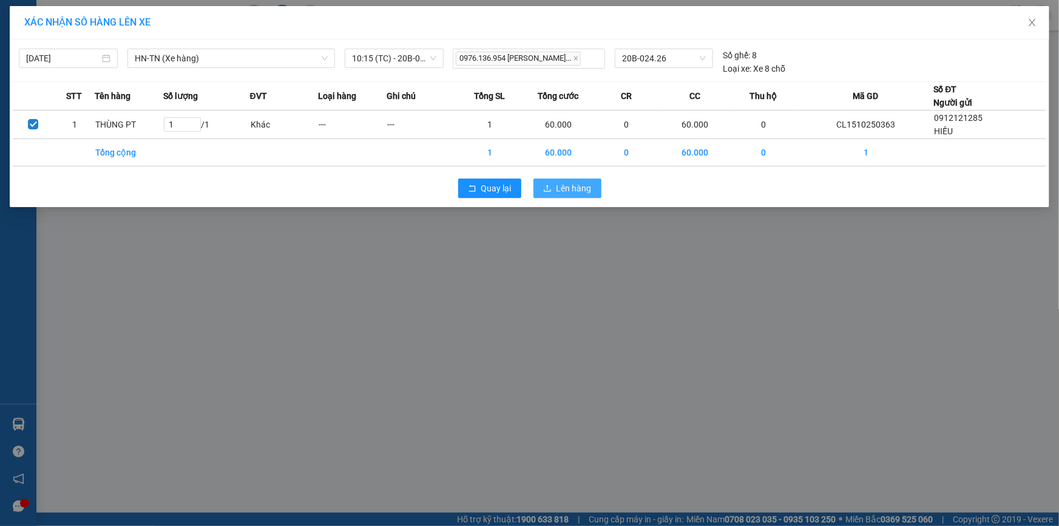
click at [564, 191] on span "Lên hàng" at bounding box center [574, 188] width 35 height 13
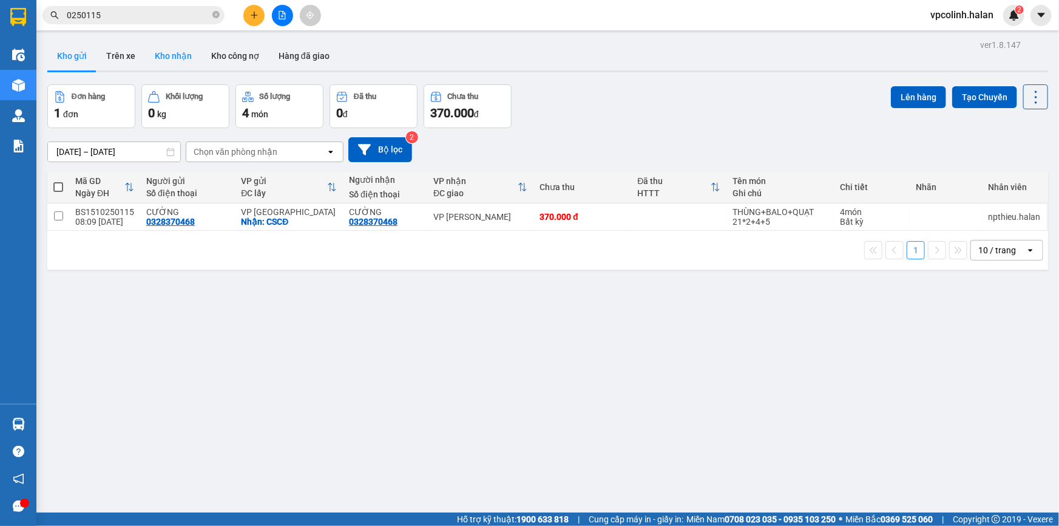
click at [164, 62] on button "Kho nhận" at bounding box center [173, 55] width 56 height 29
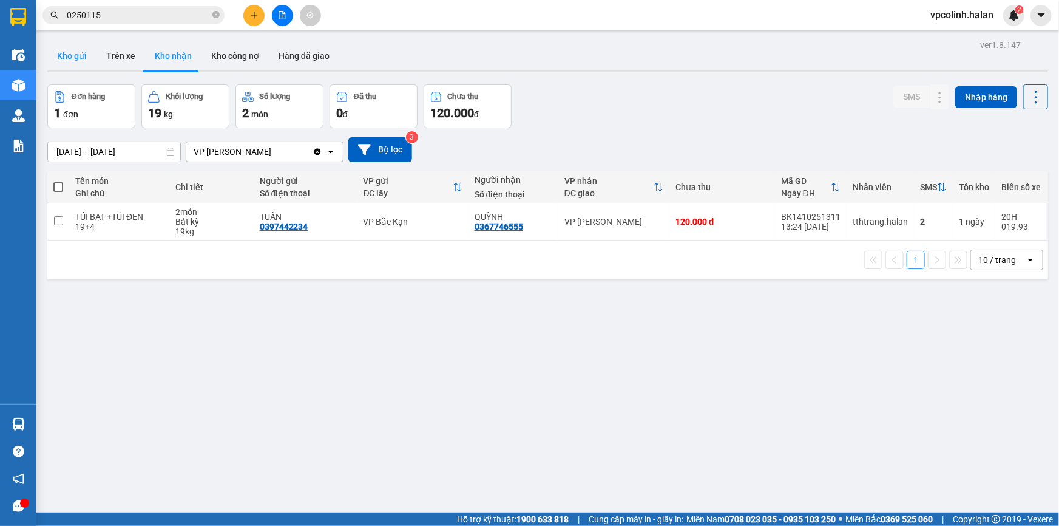
click at [71, 50] on button "Kho gửi" at bounding box center [71, 55] width 49 height 29
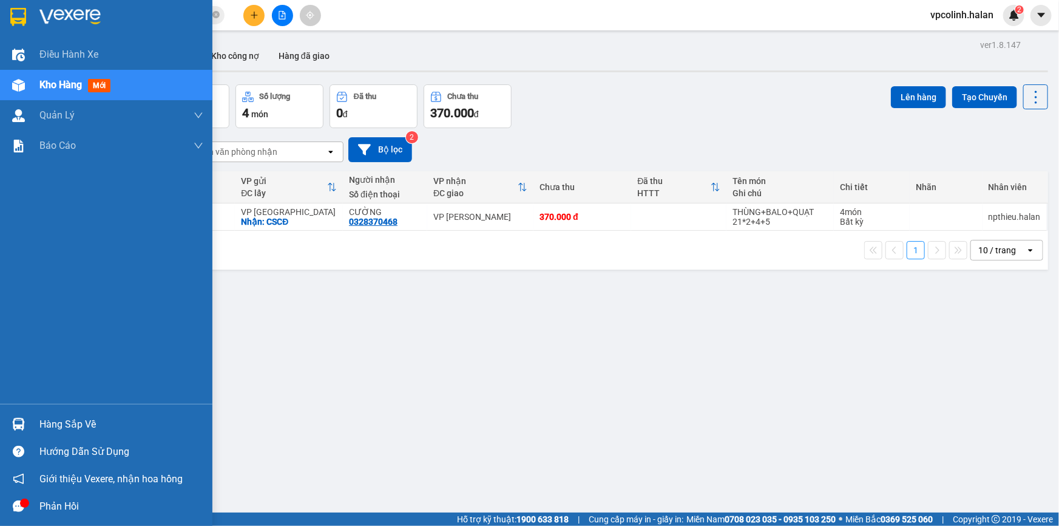
click at [42, 426] on div "Hàng sắp về" at bounding box center [121, 424] width 164 height 18
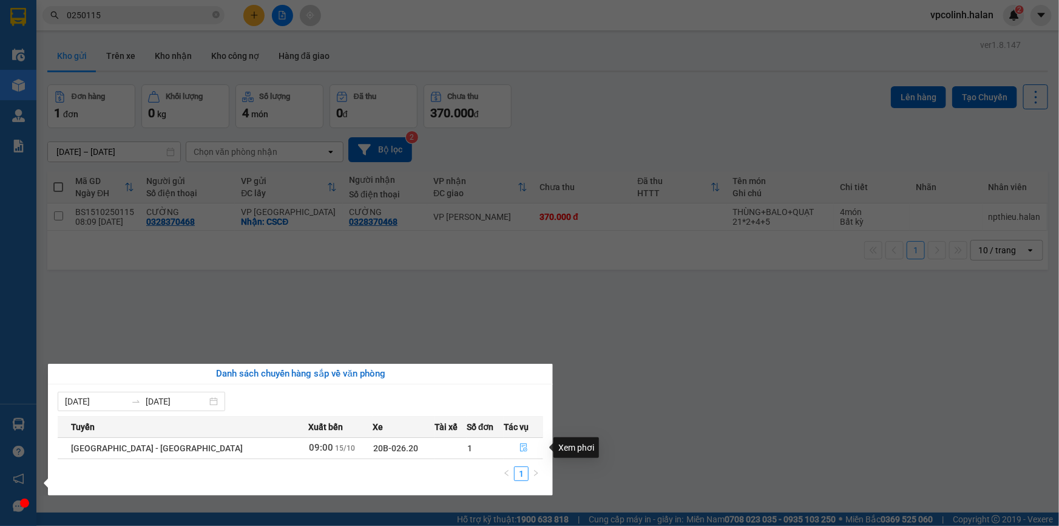
click at [528, 445] on button "button" at bounding box center [523, 447] width 38 height 19
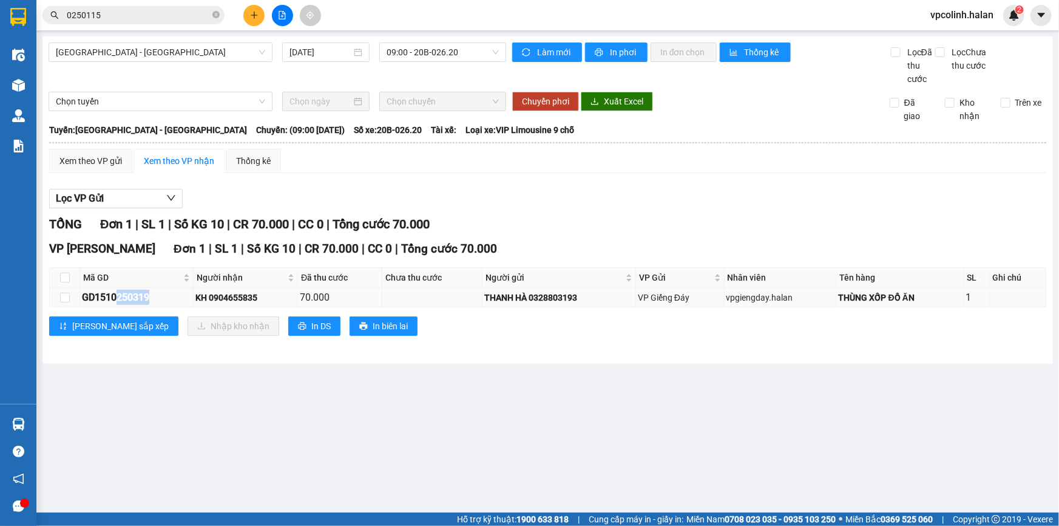
drag, startPoint x: 117, startPoint y: 293, endPoint x: 168, endPoint y: 293, distance: 51.0
click at [168, 293] on div "GD1510250319" at bounding box center [136, 297] width 109 height 15
copy div "250319"
click at [148, 22] on span "0250115" at bounding box center [133, 15] width 182 height 18
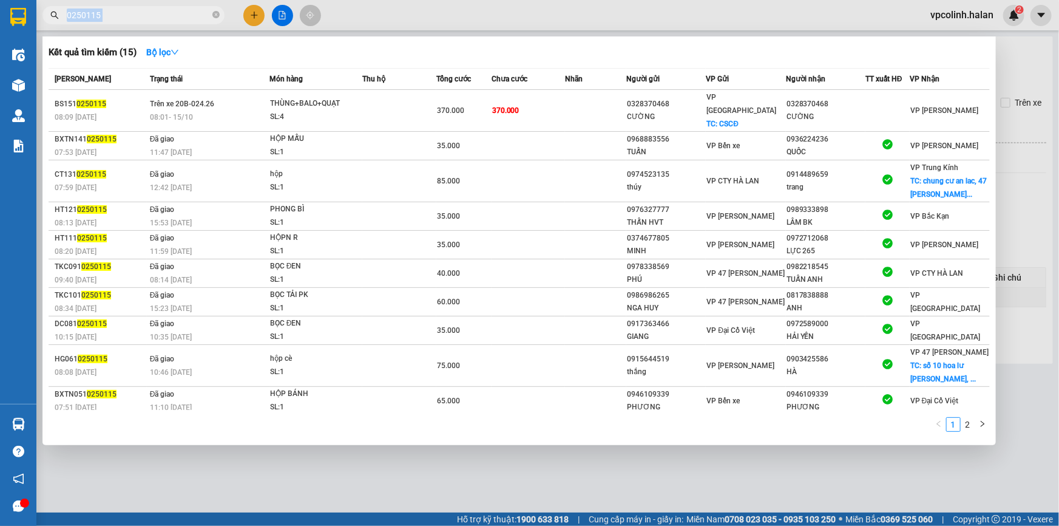
click at [148, 22] on span "0250115" at bounding box center [133, 15] width 182 height 18
click at [155, 18] on input "0250115" at bounding box center [138, 14] width 143 height 13
paste input "250319"
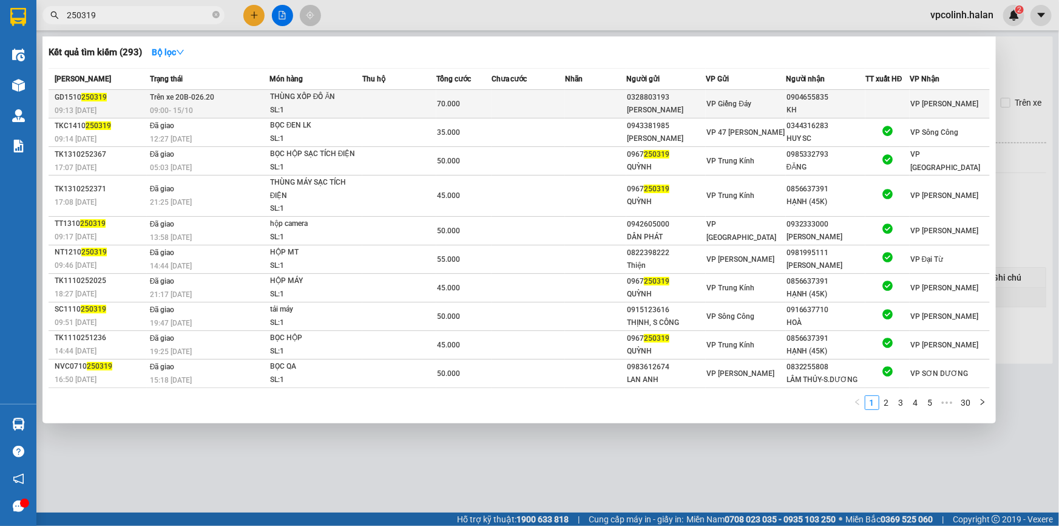
type input "250319"
click at [401, 109] on td at bounding box center [398, 104] width 73 height 29
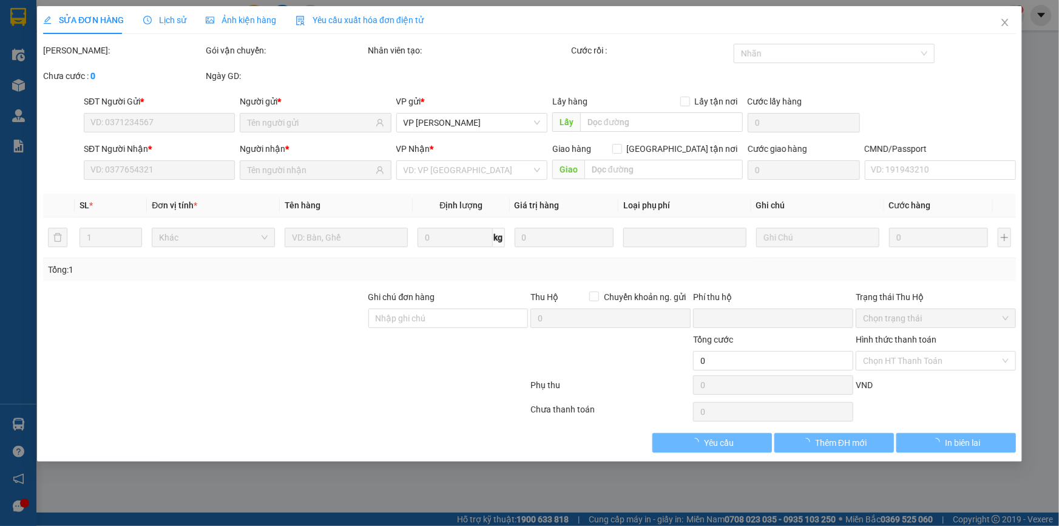
type input "0328803193"
type input "[PERSON_NAME]"
type input "0904655835"
type input "KH"
type input "0"
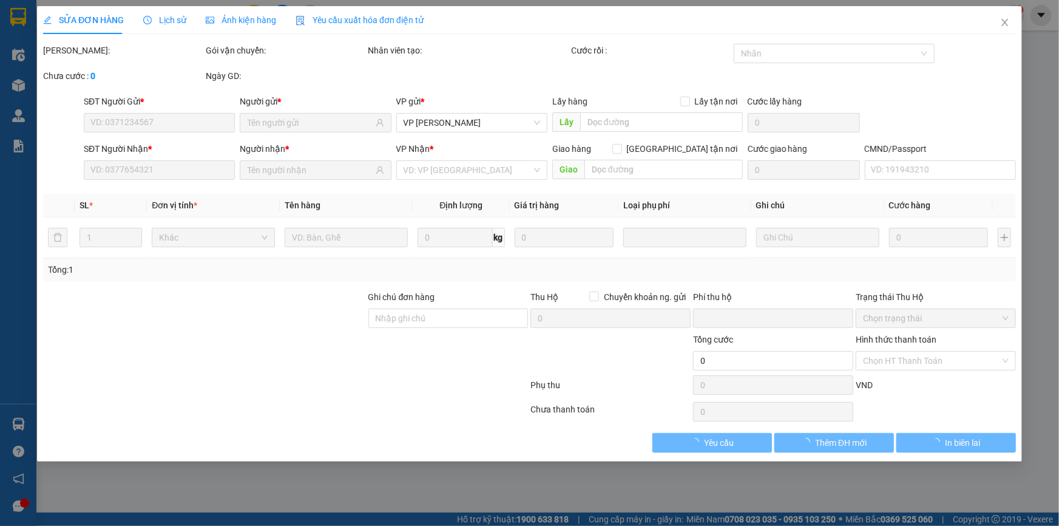
type input "70.000"
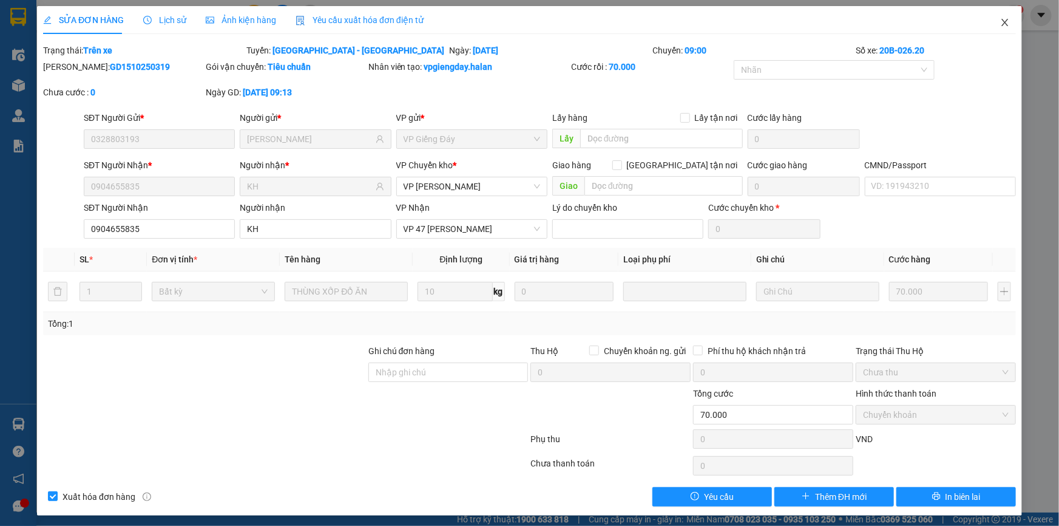
click at [1010, 22] on span "Close" at bounding box center [1005, 23] width 34 height 34
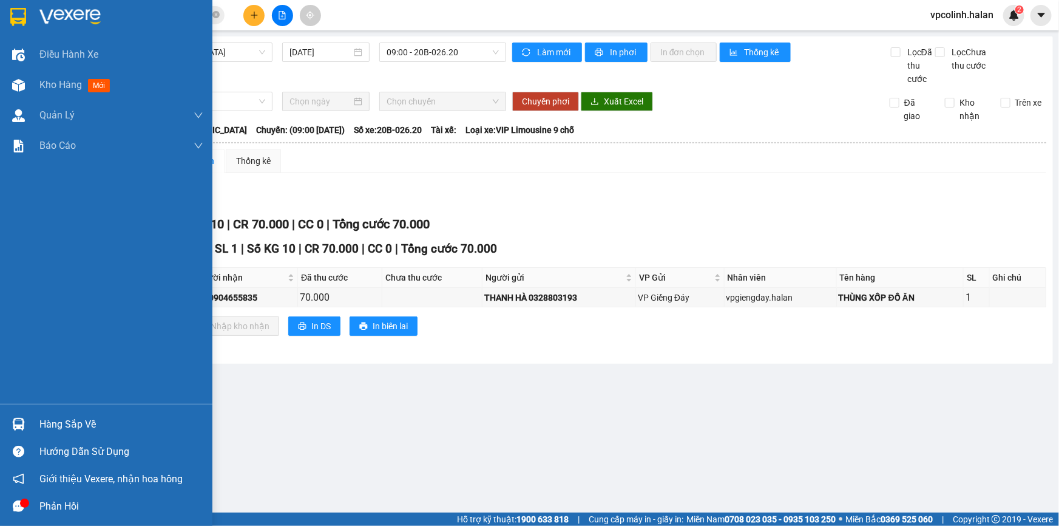
click at [18, 418] on img at bounding box center [18, 424] width 13 height 13
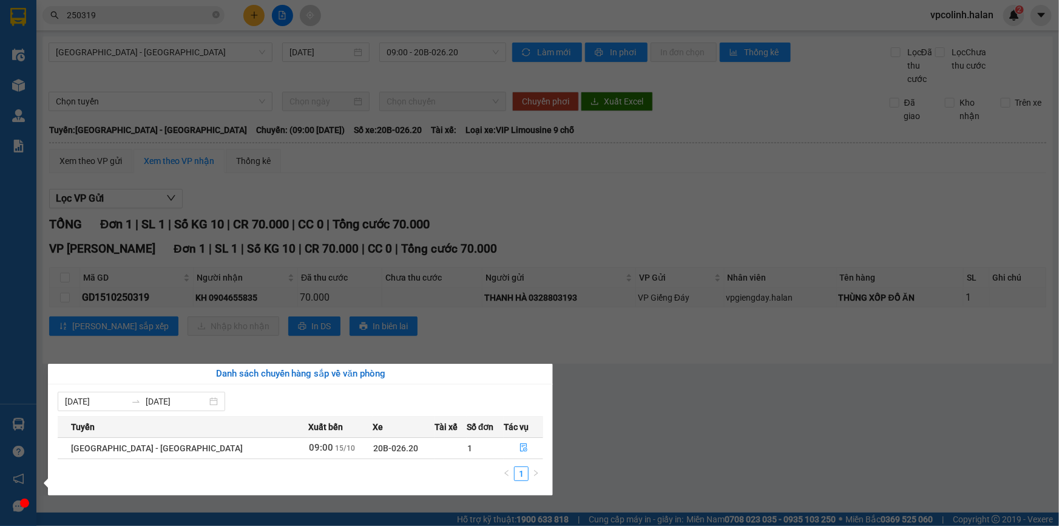
click at [709, 395] on section "Kết quả tìm kiếm ( 293 ) Bộ lọc Mã ĐH Trạng thái Món hàng Thu hộ Tổng cước Chưa…" at bounding box center [529, 263] width 1059 height 526
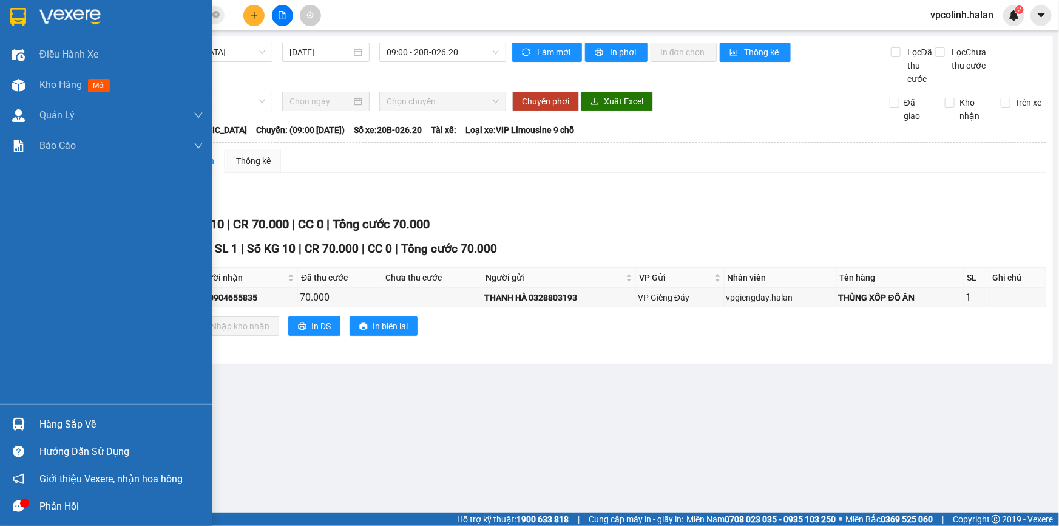
click at [14, 431] on div at bounding box center [18, 423] width 21 height 21
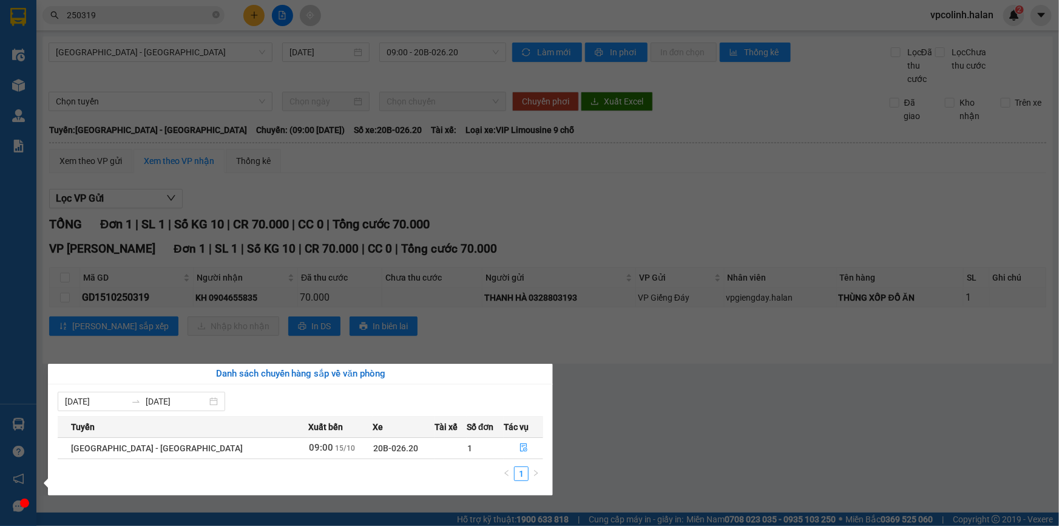
click at [613, 404] on section "Kết quả tìm kiếm ( 293 ) Bộ lọc Mã ĐH Trạng thái Món hàng Thu hộ Tổng cước Chưa…" at bounding box center [529, 263] width 1059 height 526
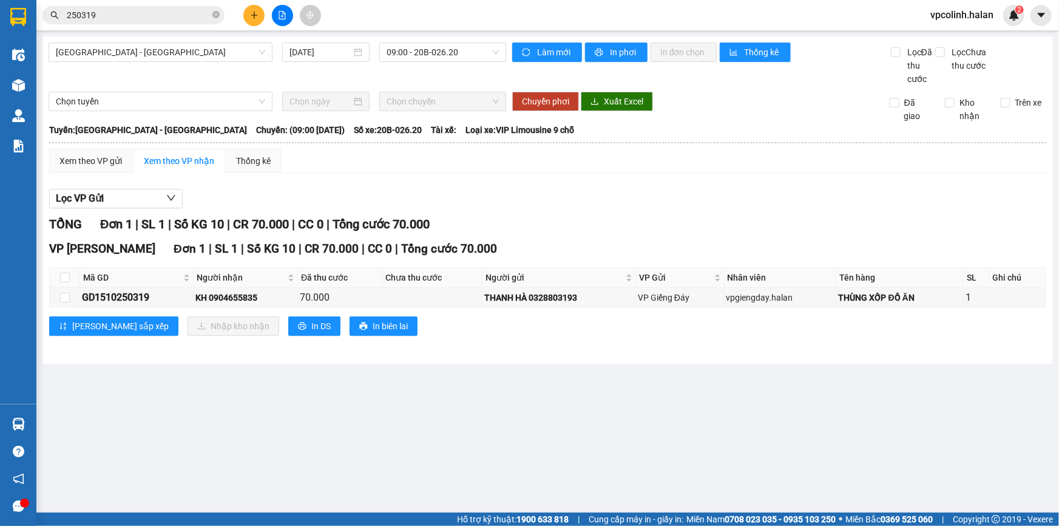
click at [119, 18] on input "250319" at bounding box center [138, 14] width 143 height 13
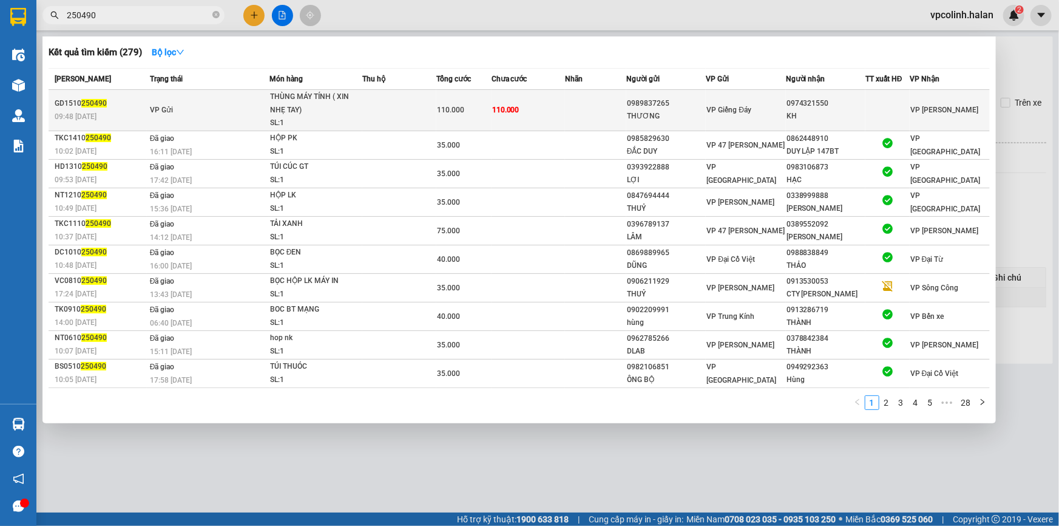
type input "250490"
click at [389, 106] on td at bounding box center [398, 110] width 73 height 41
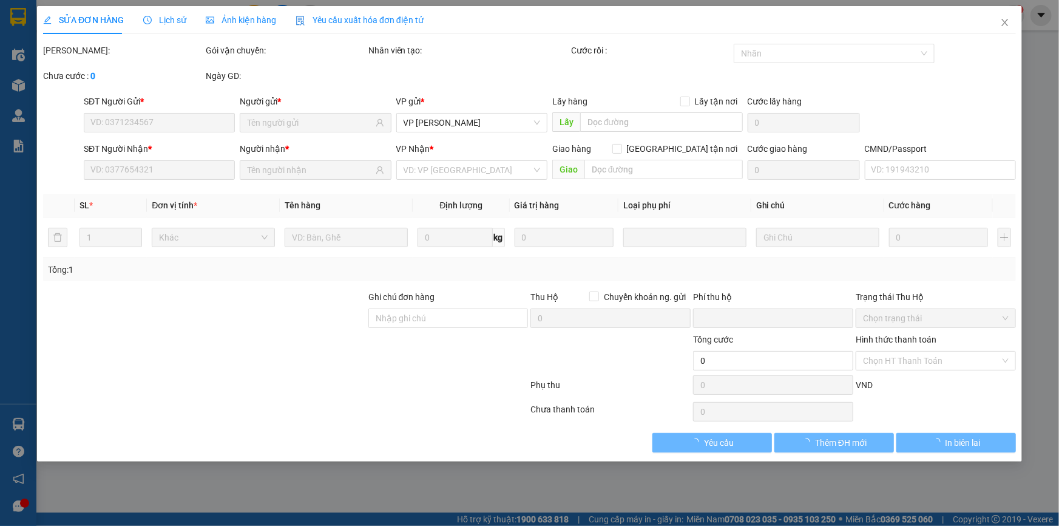
type input "0989837265"
type input "THƯƠNG"
type input "0974321550"
type input "KH"
type input "0"
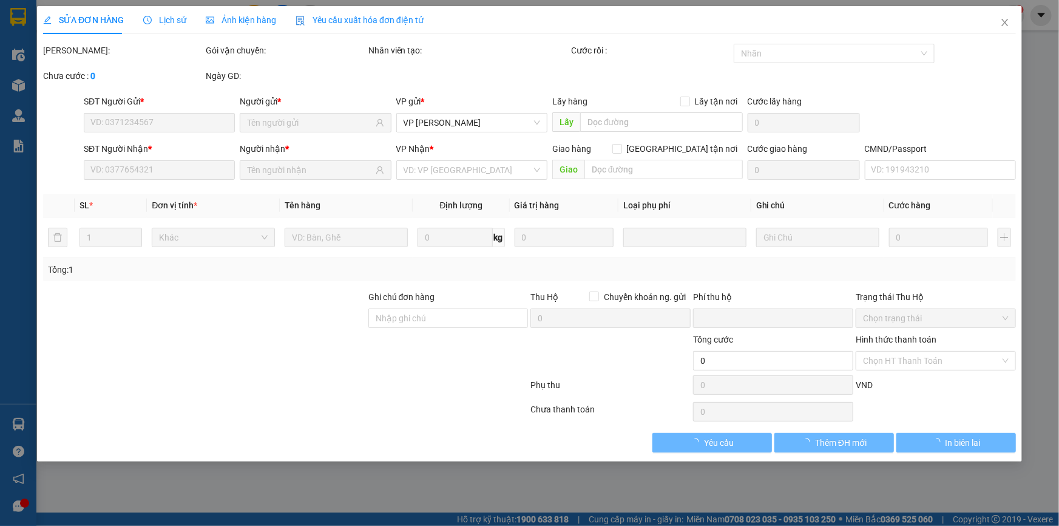
type input "110.000"
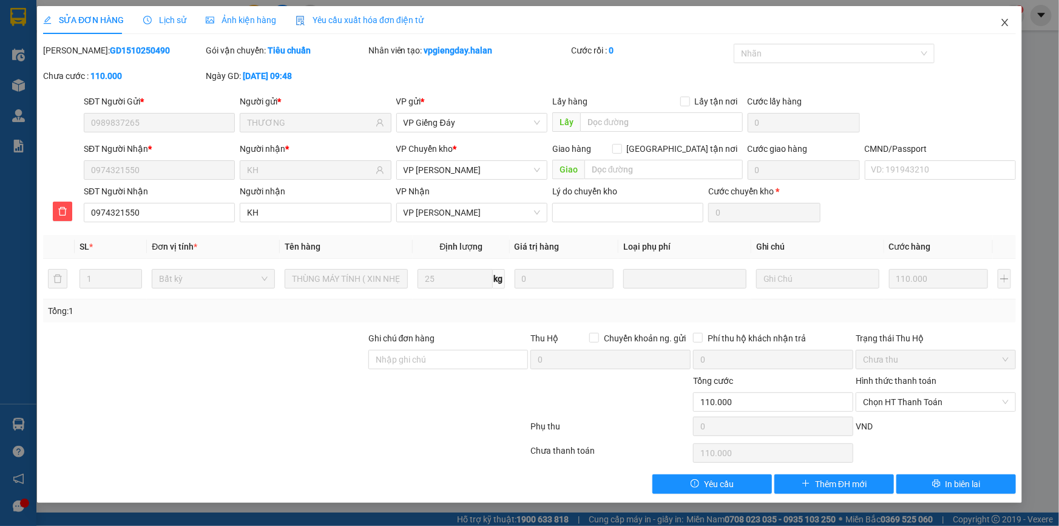
click at [1010, 26] on span "Close" at bounding box center [1005, 23] width 34 height 34
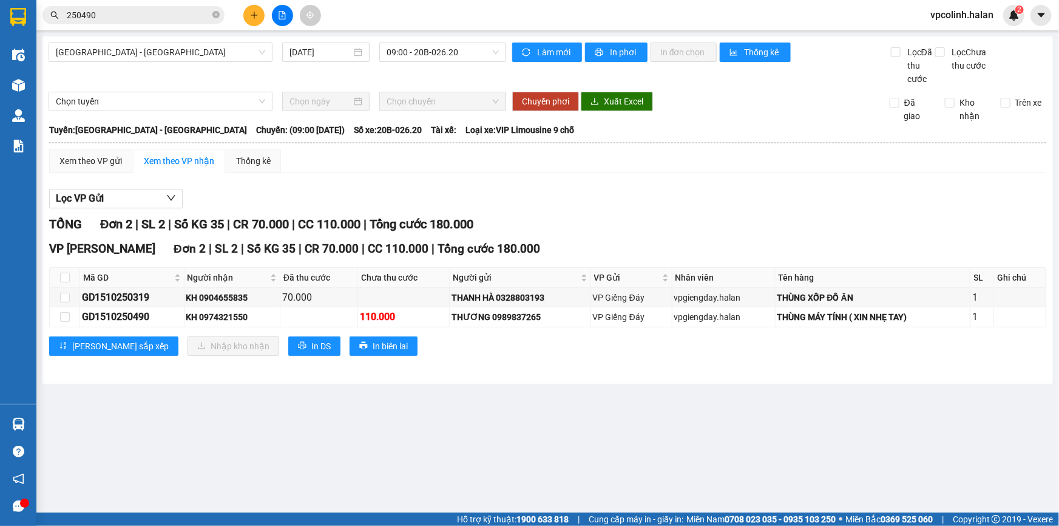
click at [250, 12] on icon "plus" at bounding box center [254, 15] width 8 height 8
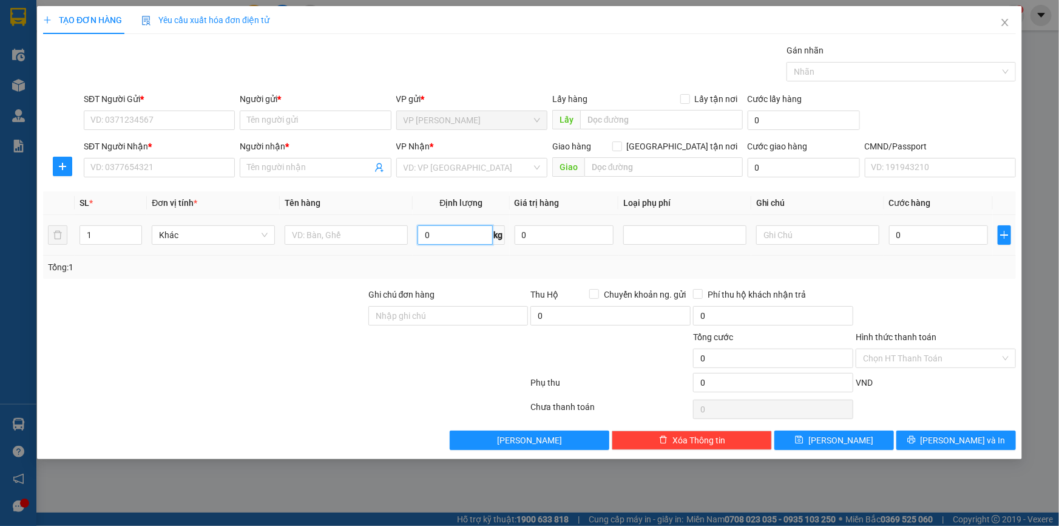
click at [441, 241] on input "0" at bounding box center [455, 234] width 75 height 19
type input "28"
click at [165, 124] on input "SĐT Người Gửi *" at bounding box center [159, 119] width 151 height 19
click at [330, 233] on input "text" at bounding box center [346, 234] width 123 height 19
type input "BỌC BÌA"
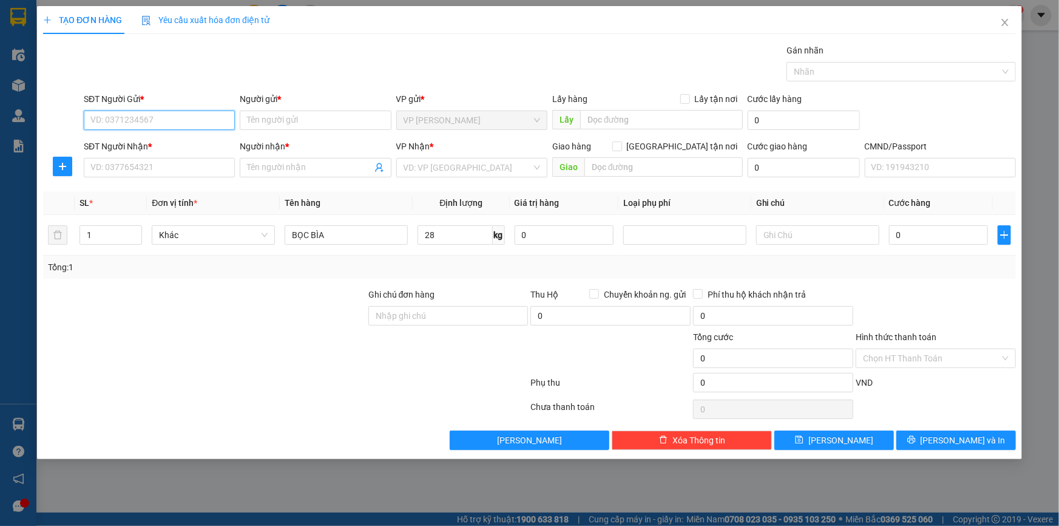
click at [124, 129] on input "SĐT Người Gửi *" at bounding box center [159, 119] width 151 height 19
click at [132, 120] on input "SĐT Người Gửi *" at bounding box center [159, 119] width 151 height 19
type input "0912491311"
click at [152, 141] on div "0912491311 - HƯƠNG" at bounding box center [159, 144] width 137 height 13
type input "HƯƠNG"
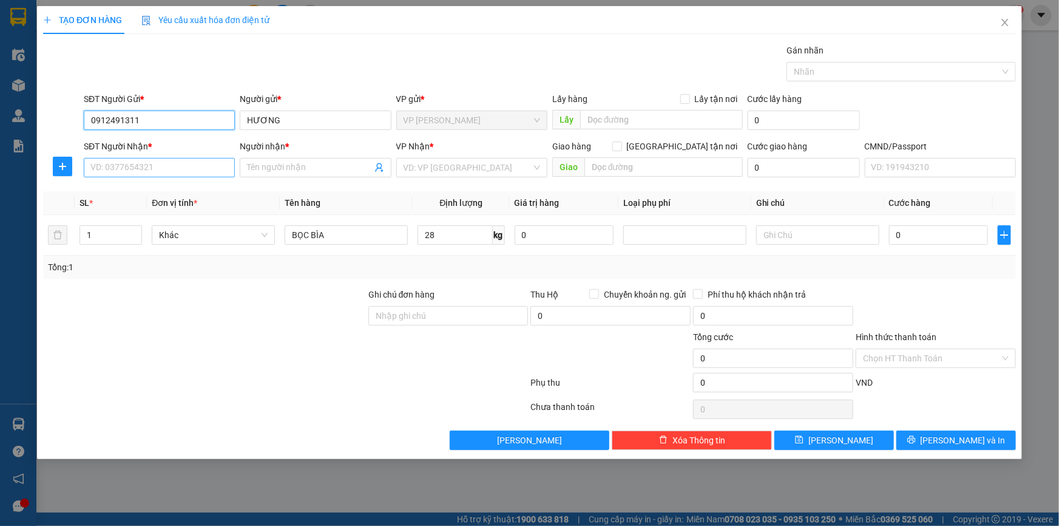
type input "0912491311"
click at [154, 163] on input "SĐT Người Nhận *" at bounding box center [159, 167] width 151 height 19
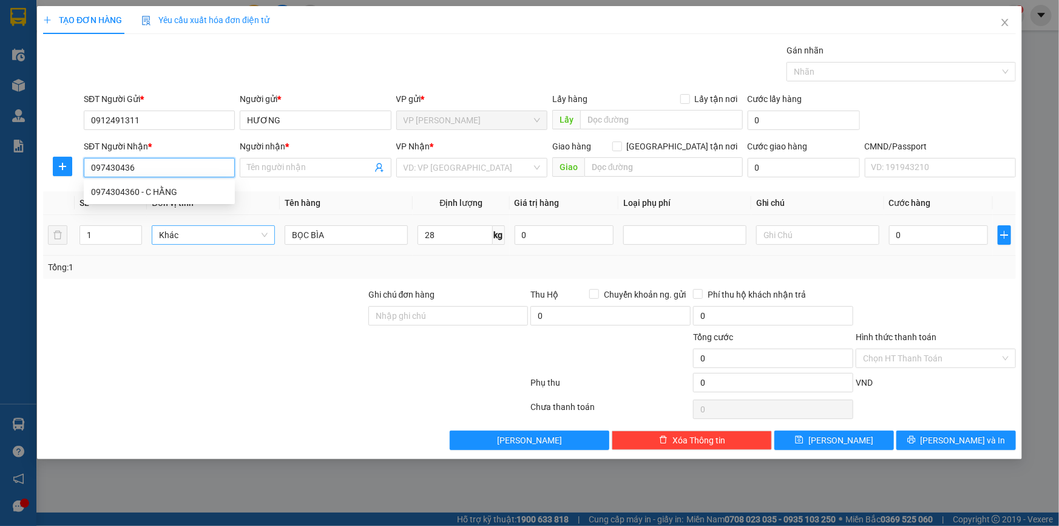
type input "0974304360"
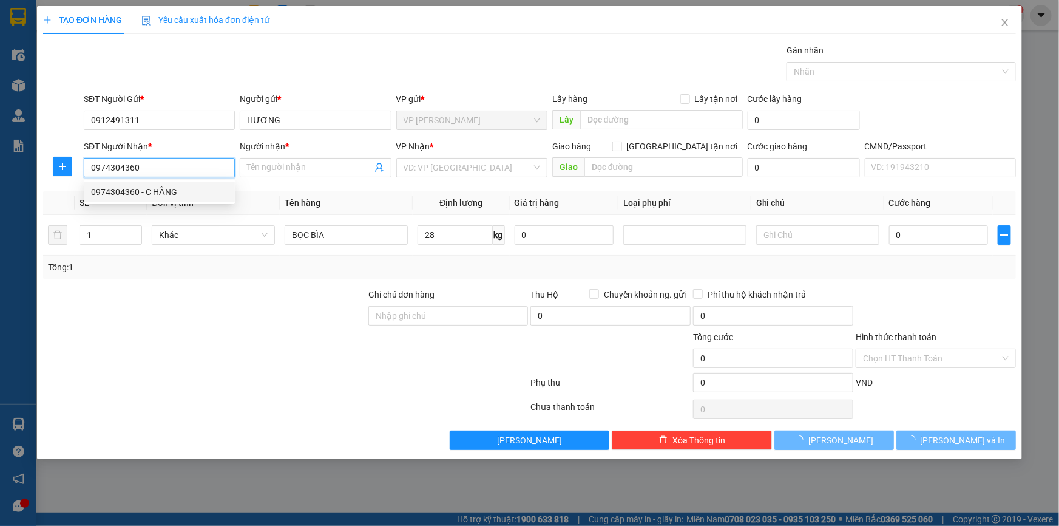
click at [189, 193] on div "0974304360 - C HẰNG" at bounding box center [159, 191] width 137 height 13
type input "C HẰNG"
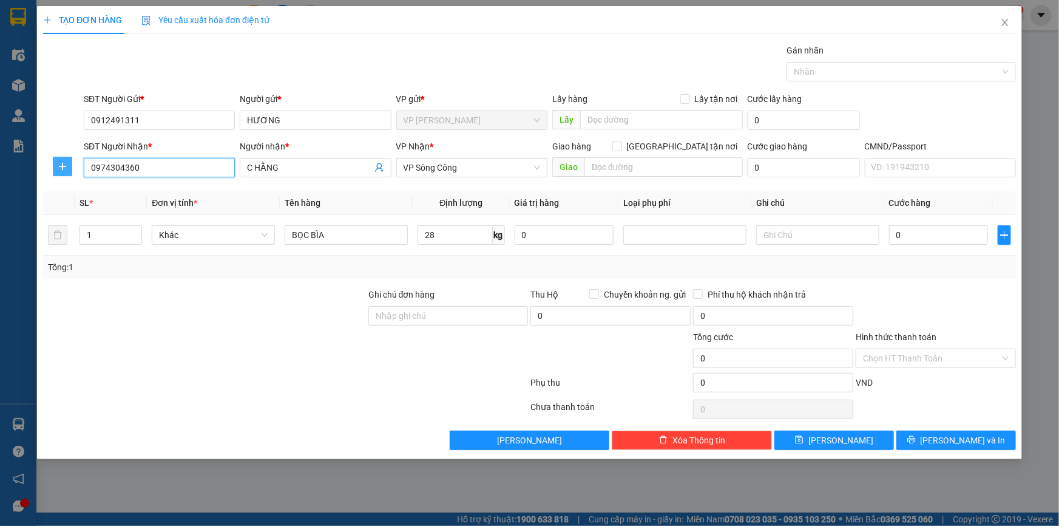
type input "0974304360"
click at [56, 166] on span "plus" at bounding box center [62, 166] width 18 height 10
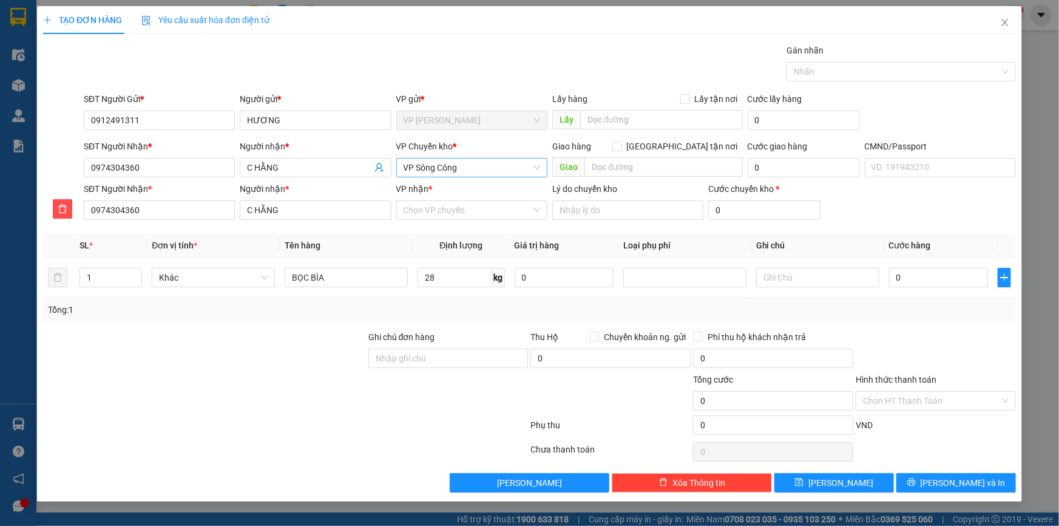
click at [484, 172] on span "VP Sông Công" at bounding box center [472, 167] width 137 height 18
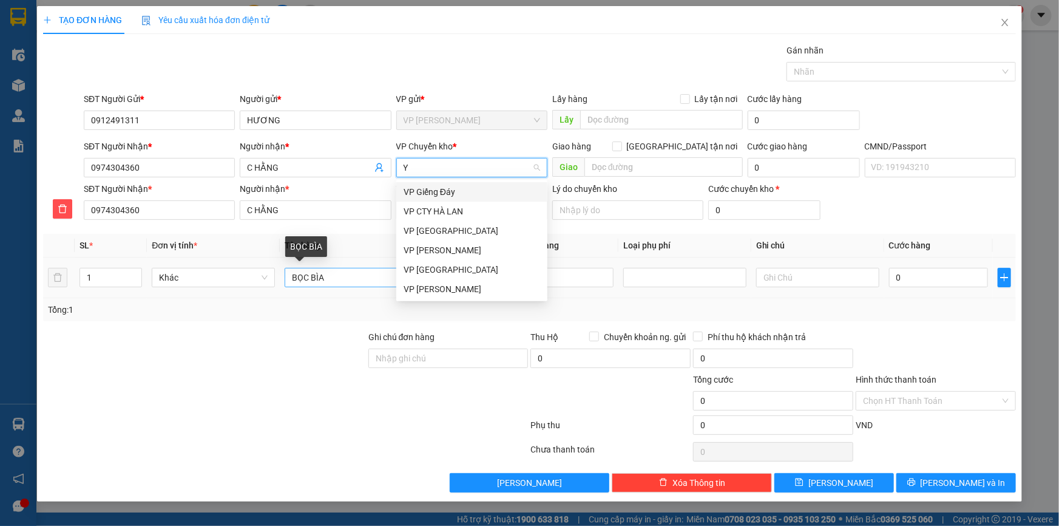
type input "YB"
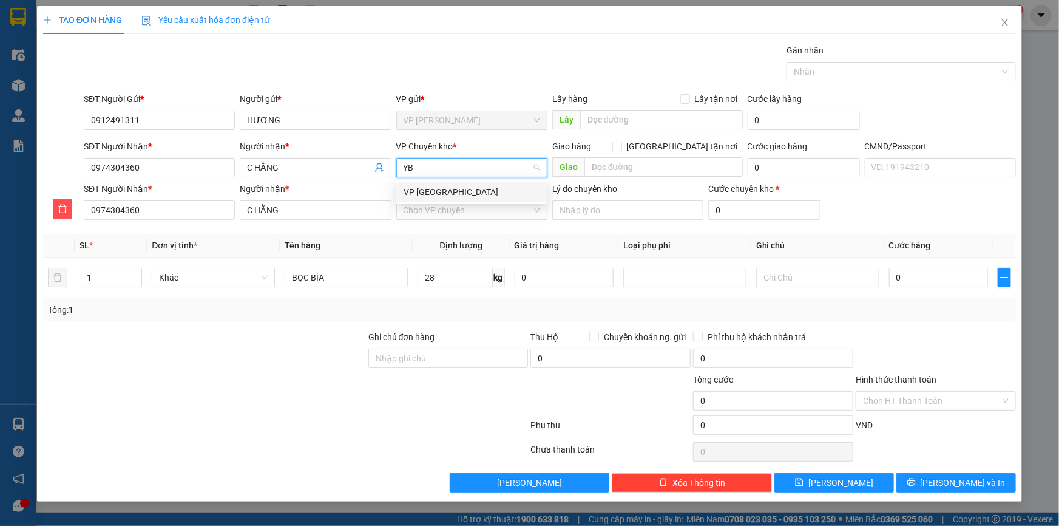
click at [484, 191] on div "VP [GEOGRAPHIC_DATA]" at bounding box center [472, 191] width 137 height 13
click at [453, 199] on div "VP nhận *" at bounding box center [471, 191] width 151 height 18
click at [421, 208] on input "VP nhận *" at bounding box center [468, 210] width 128 height 18
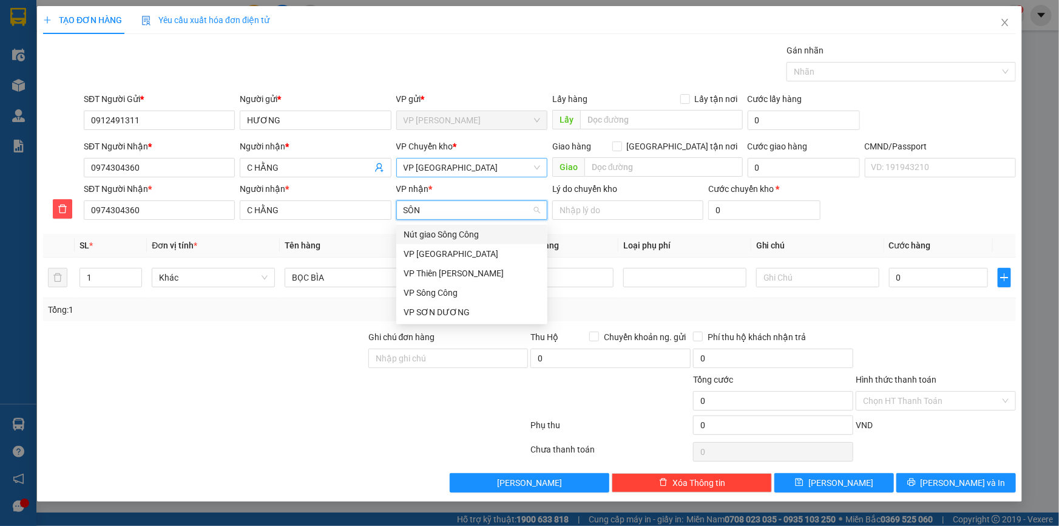
type input "SÔNG"
click at [425, 248] on div "VP Sông Công" at bounding box center [472, 253] width 137 height 13
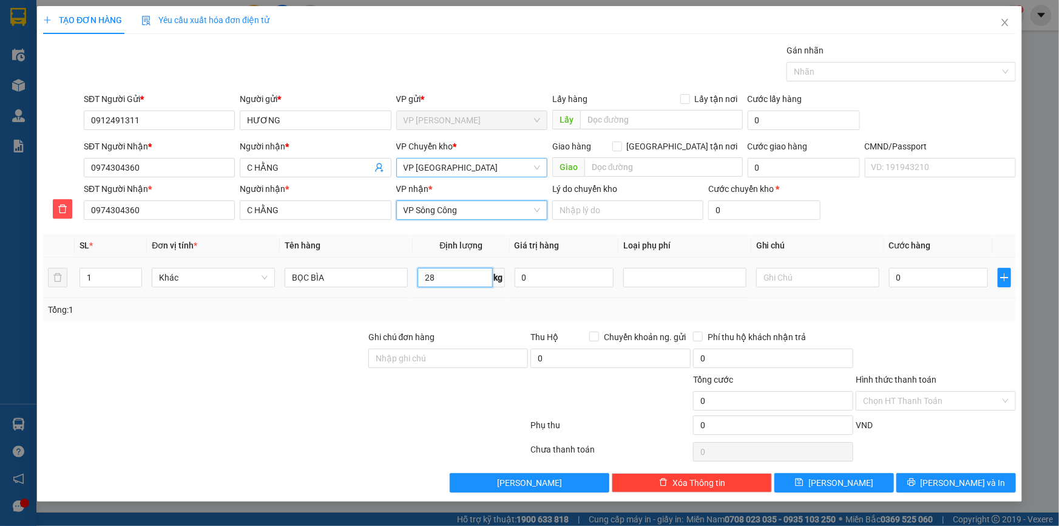
drag, startPoint x: 450, startPoint y: 276, endPoint x: 442, endPoint y: 271, distance: 9.3
click at [450, 276] on input "28" at bounding box center [455, 277] width 75 height 19
click at [956, 287] on div "0" at bounding box center [938, 277] width 99 height 24
click at [952, 280] on input "0" at bounding box center [938, 277] width 99 height 19
type input "6"
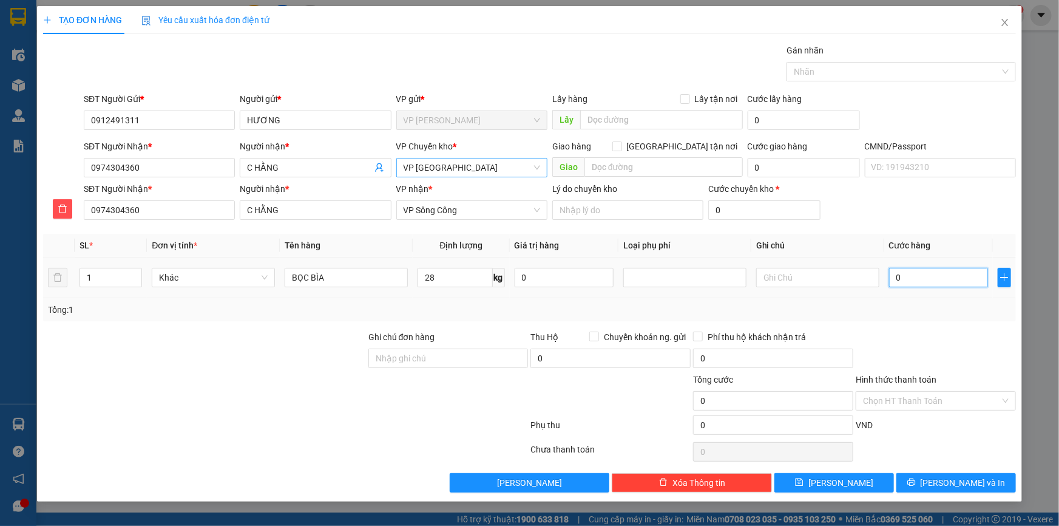
type input "6"
type input "65"
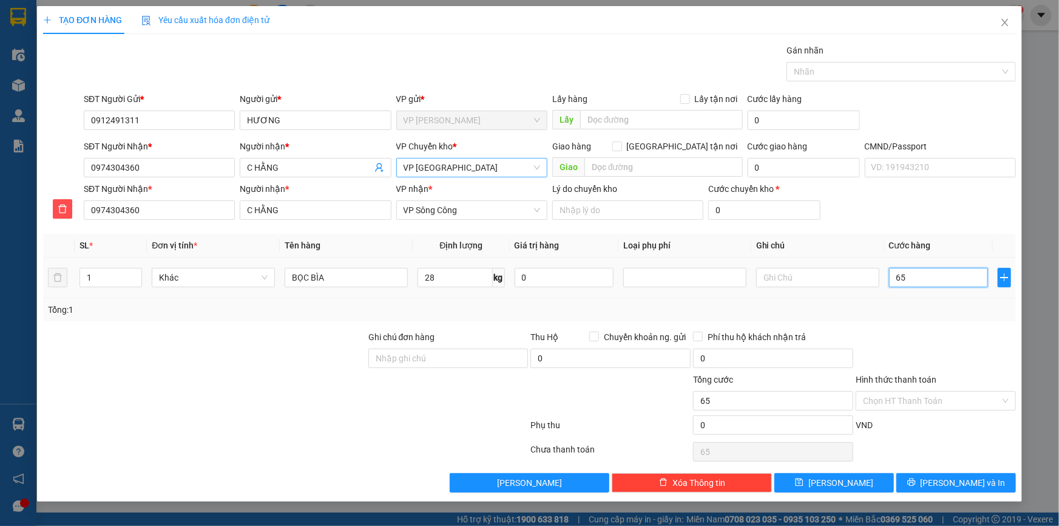
type input "650"
type input "6.500"
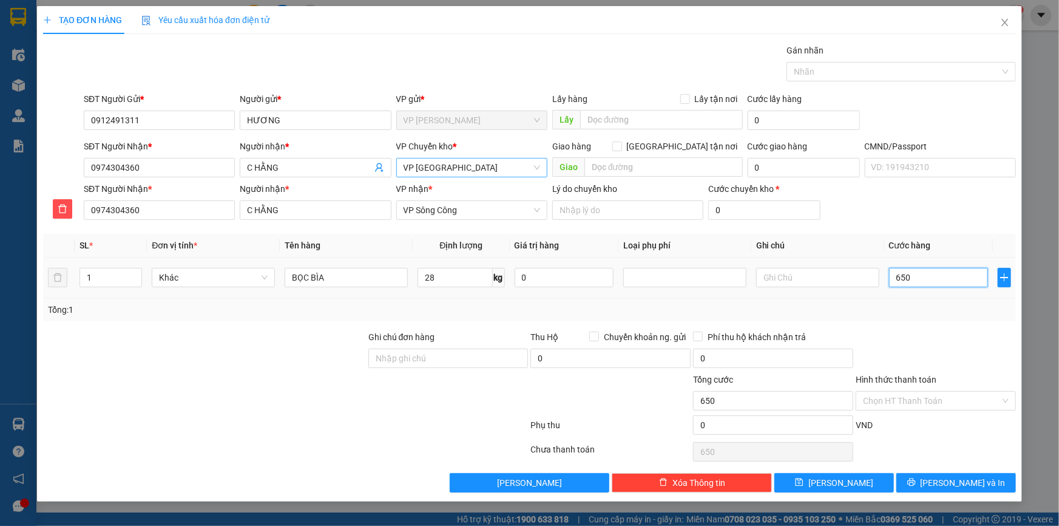
type input "6.500"
type input "65.000"
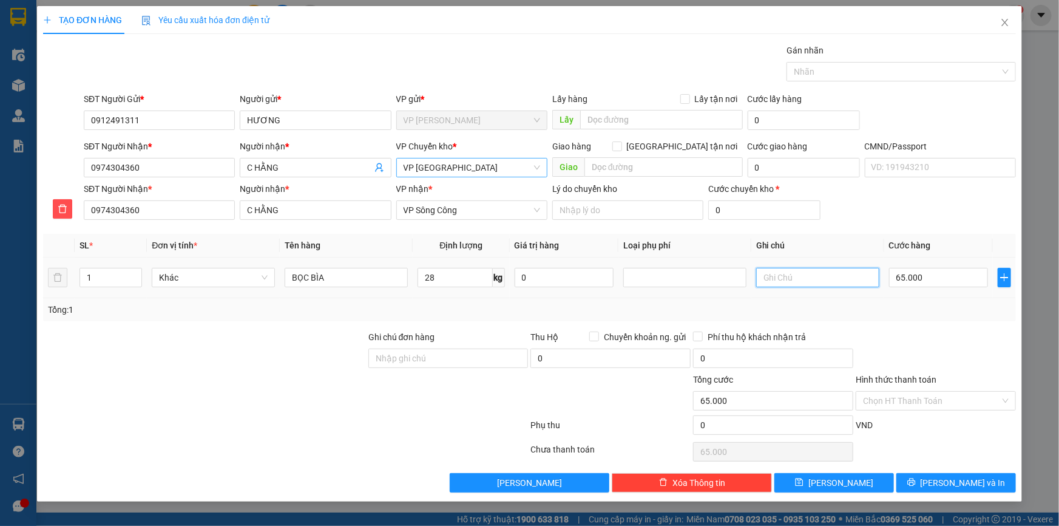
click at [773, 276] on input "text" at bounding box center [817, 277] width 123 height 19
click at [823, 282] on input "text" at bounding box center [817, 277] width 123 height 19
click at [780, 276] on input "text" at bounding box center [817, 277] width 123 height 19
type input "D"
type input "ĐÃ TV RƠI VỠ K CHỊU TN"
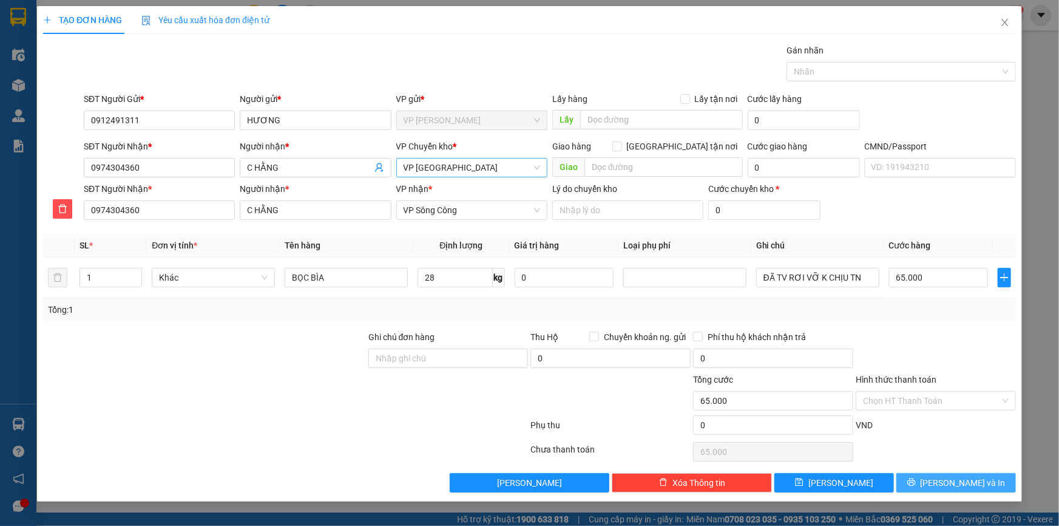
click at [962, 489] on button "[PERSON_NAME] và In" at bounding box center [957, 482] width 120 height 19
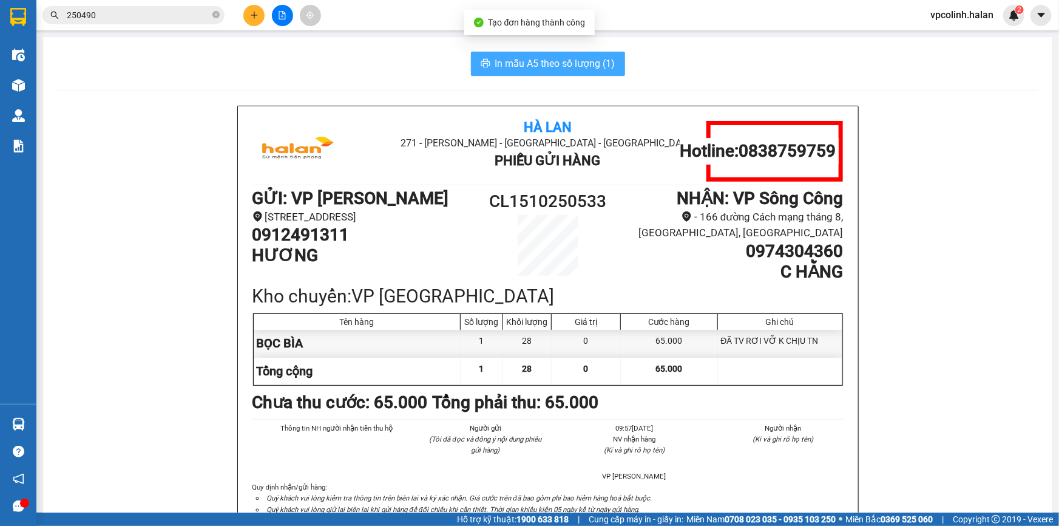
click at [517, 55] on button "In mẫu A5 theo số lượng (1)" at bounding box center [548, 64] width 154 height 24
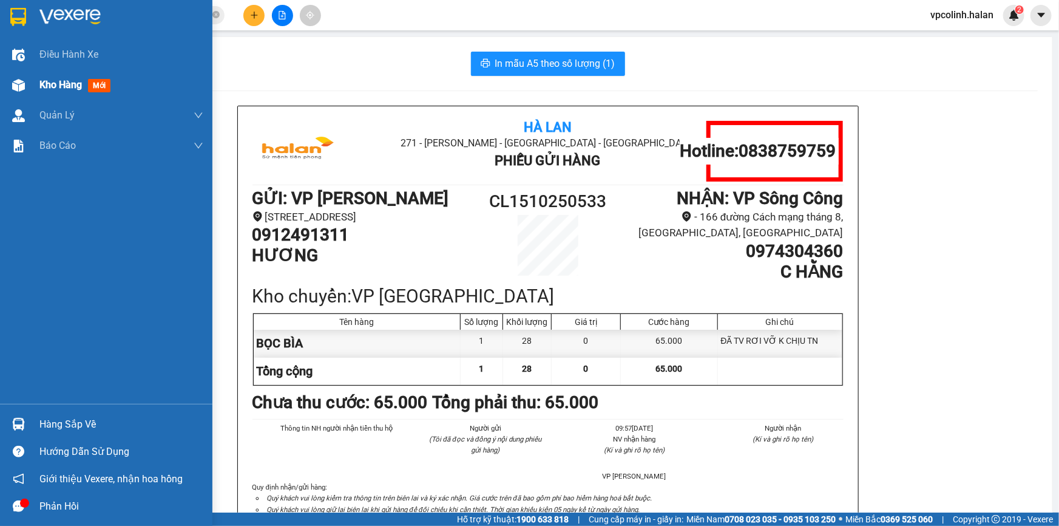
click at [11, 76] on div at bounding box center [18, 85] width 21 height 21
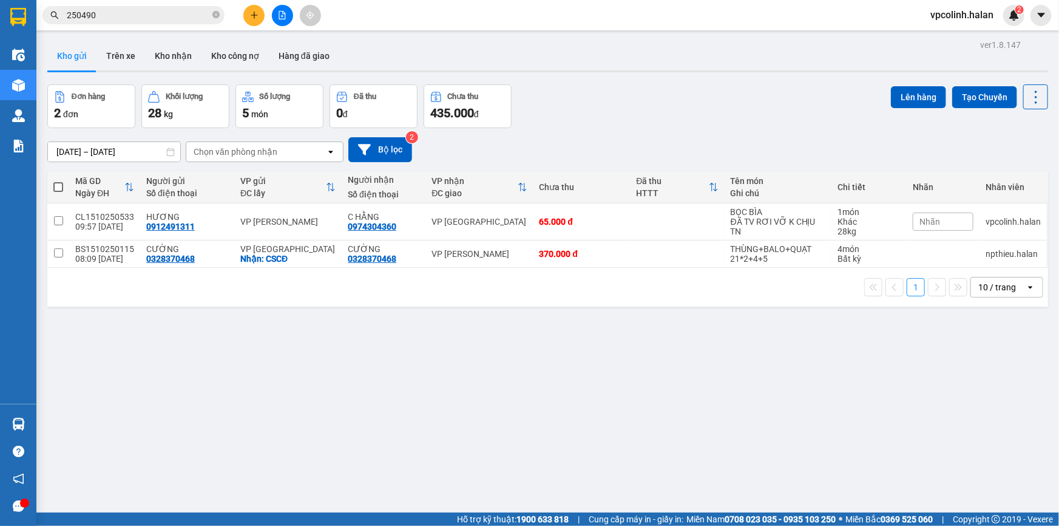
click at [247, 8] on button at bounding box center [253, 15] width 21 height 21
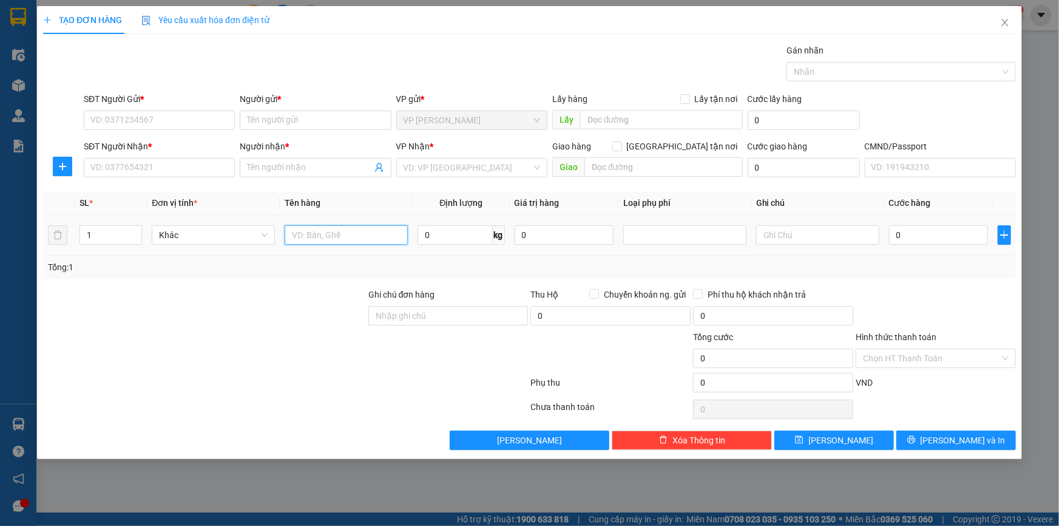
click at [330, 235] on input "text" at bounding box center [346, 234] width 123 height 19
type input "I"
click at [154, 114] on input "SĐT Người Gửi *" at bounding box center [159, 119] width 151 height 19
type input "0353278296"
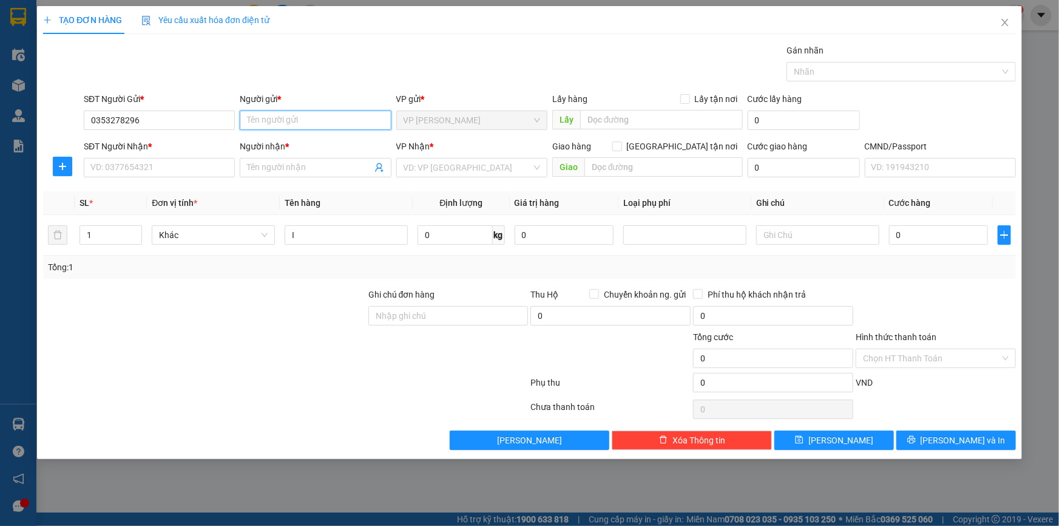
click at [336, 116] on input "Người gửi *" at bounding box center [315, 119] width 151 height 19
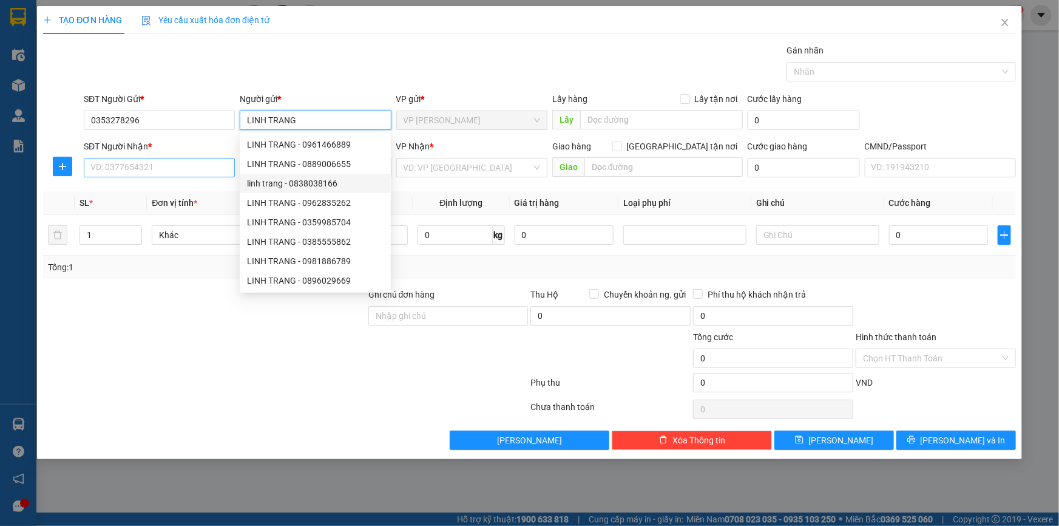
type input "LINH TRANG"
click at [174, 164] on input "SĐT Người Nhận *" at bounding box center [159, 167] width 151 height 19
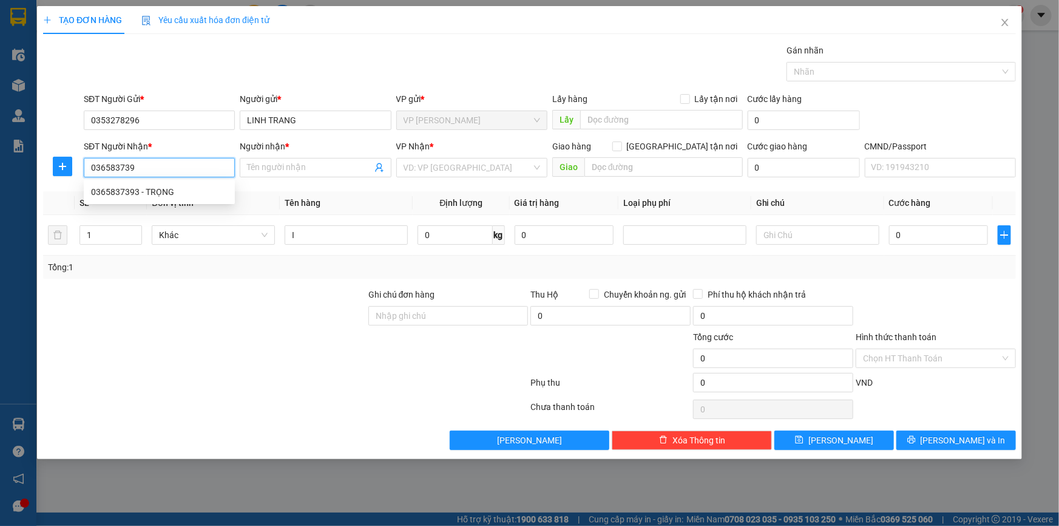
type input "0365837393"
click at [195, 194] on div "0365837393 - TRỌNG" at bounding box center [159, 191] width 137 height 13
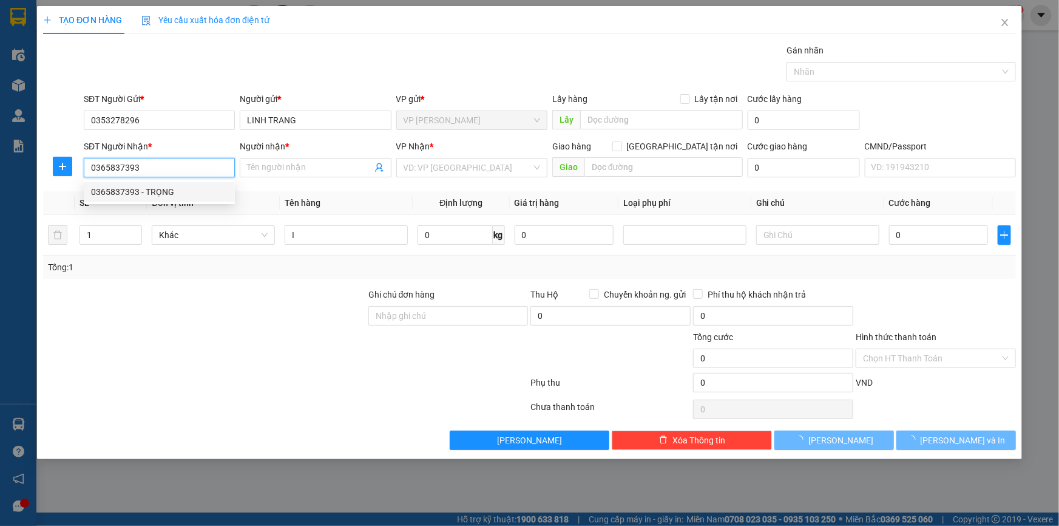
type input "TRỌNG"
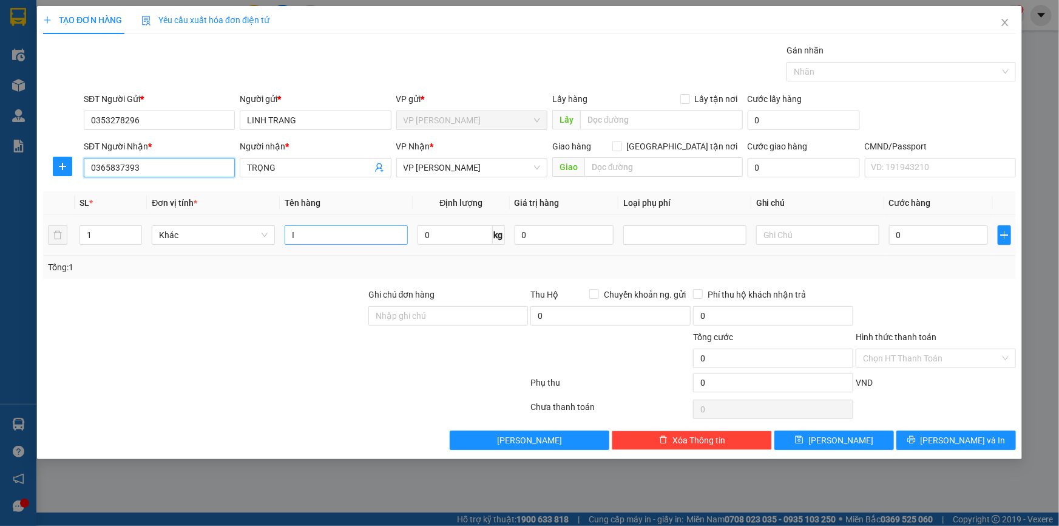
type input "0365837393"
drag, startPoint x: 343, startPoint y: 236, endPoint x: 331, endPoint y: 240, distance: 12.7
click at [344, 236] on input "I" at bounding box center [346, 234] width 123 height 19
type input "TÚI CÚC"
click at [454, 236] on input "0" at bounding box center [455, 234] width 75 height 19
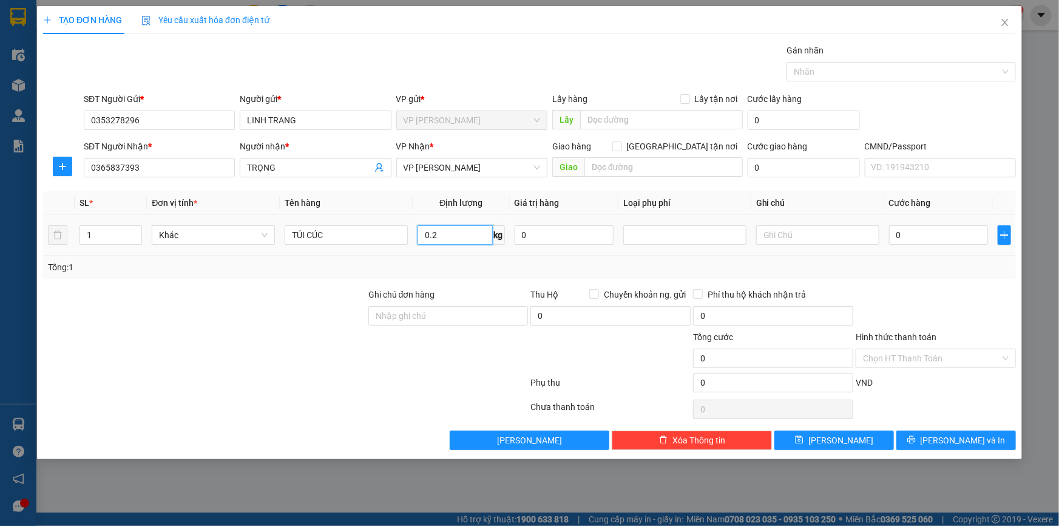
type input "0.2"
click at [891, 247] on td "0" at bounding box center [939, 235] width 109 height 41
click at [887, 240] on td "0" at bounding box center [939, 235] width 109 height 41
click at [906, 240] on input "0" at bounding box center [938, 234] width 99 height 19
type input "3"
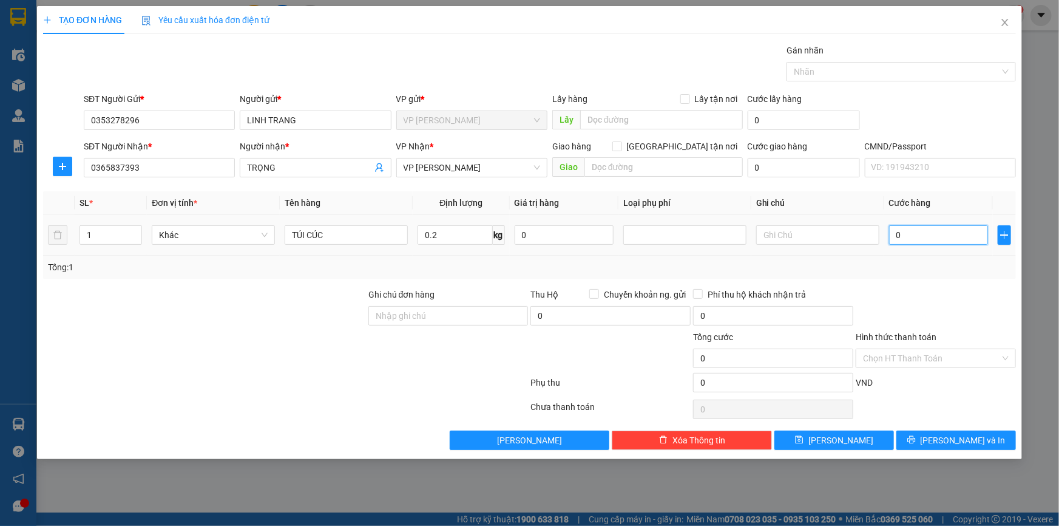
type input "3"
type input "35"
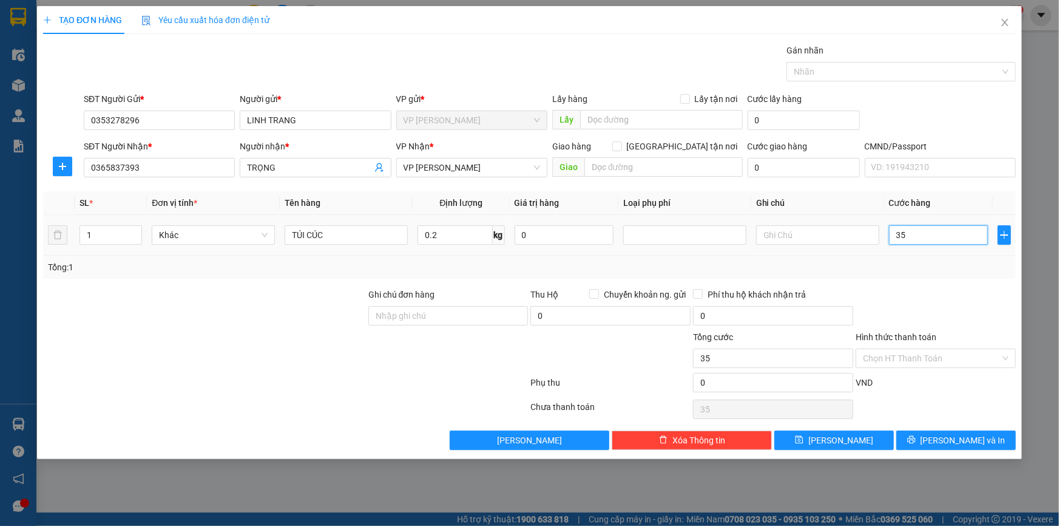
type input "350"
type input "3.500"
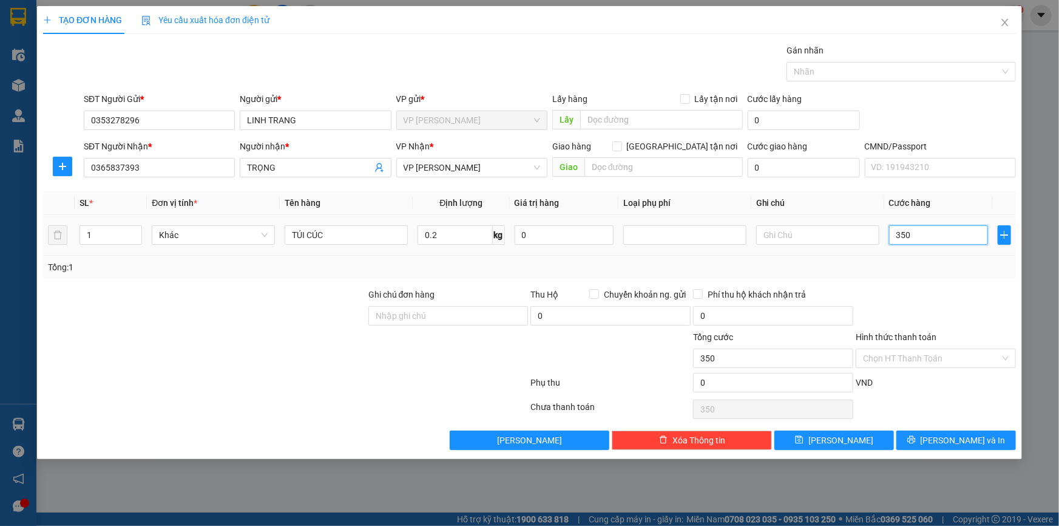
type input "3.500"
type input "35.000"
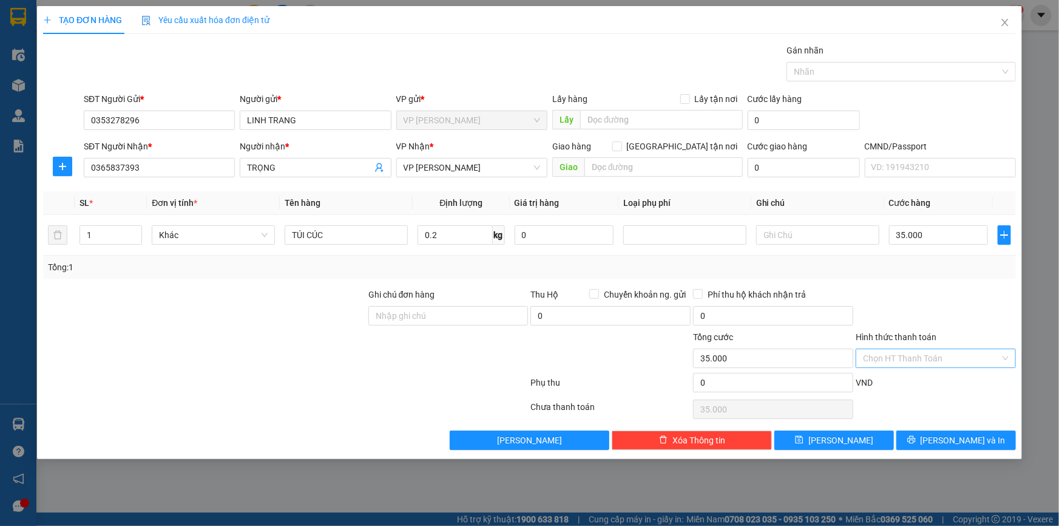
click at [939, 355] on input "Hình thức thanh toán" at bounding box center [931, 358] width 137 height 18
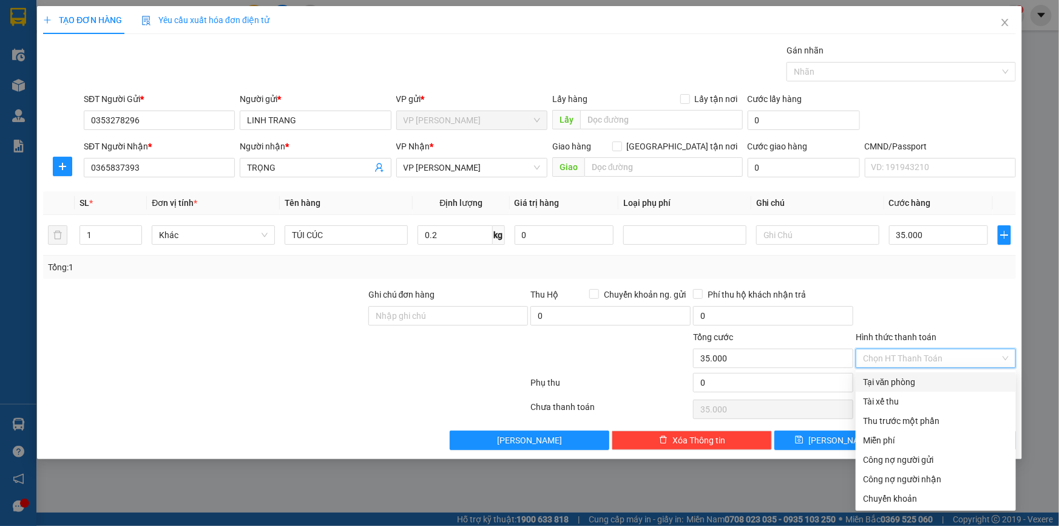
click at [881, 389] on div "Tại văn phòng" at bounding box center [936, 381] width 160 height 19
type input "0"
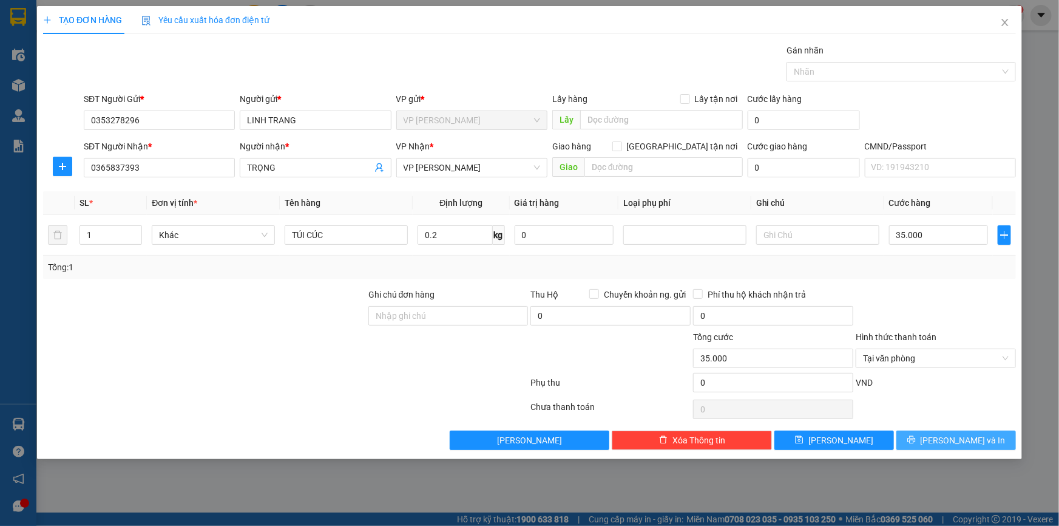
drag, startPoint x: 960, startPoint y: 453, endPoint x: 959, endPoint y: 442, distance: 10.9
click at [960, 450] on div "TẠO ĐƠN HÀNG Yêu cầu xuất hóa đơn điện tử Transit Pickup Surcharge Ids Transit …" at bounding box center [529, 232] width 985 height 453
click at [959, 442] on span "[PERSON_NAME] và In" at bounding box center [963, 439] width 85 height 13
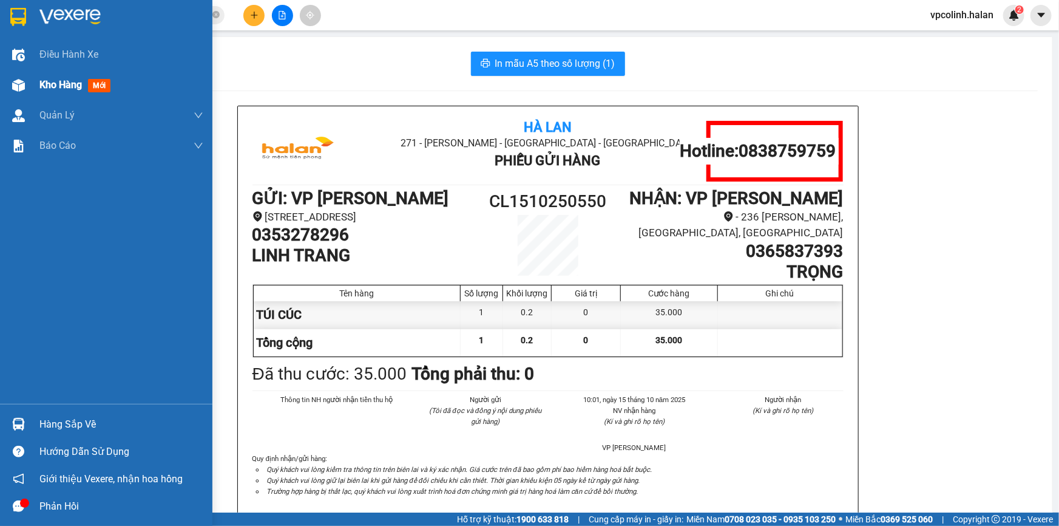
click at [27, 86] on div at bounding box center [18, 85] width 21 height 21
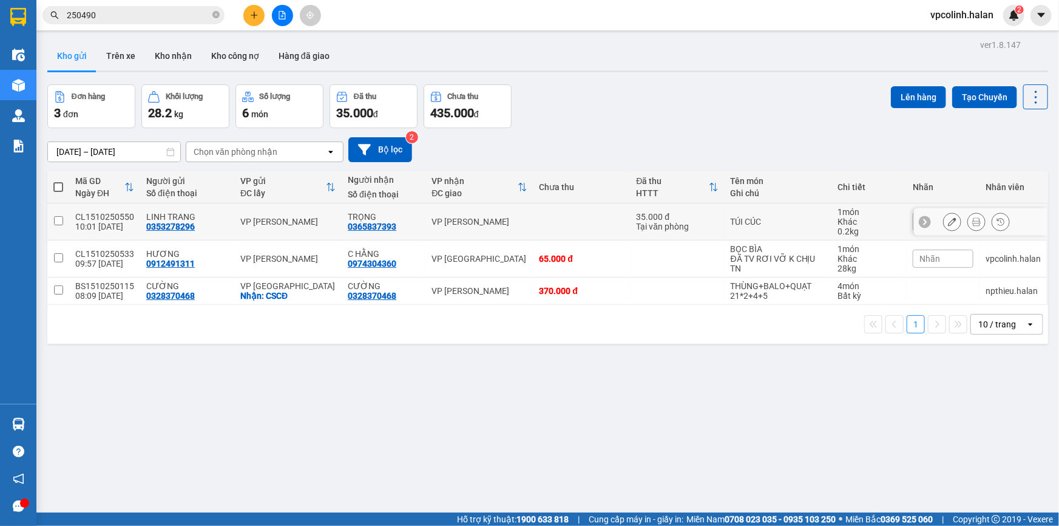
click at [948, 223] on icon at bounding box center [952, 221] width 8 height 8
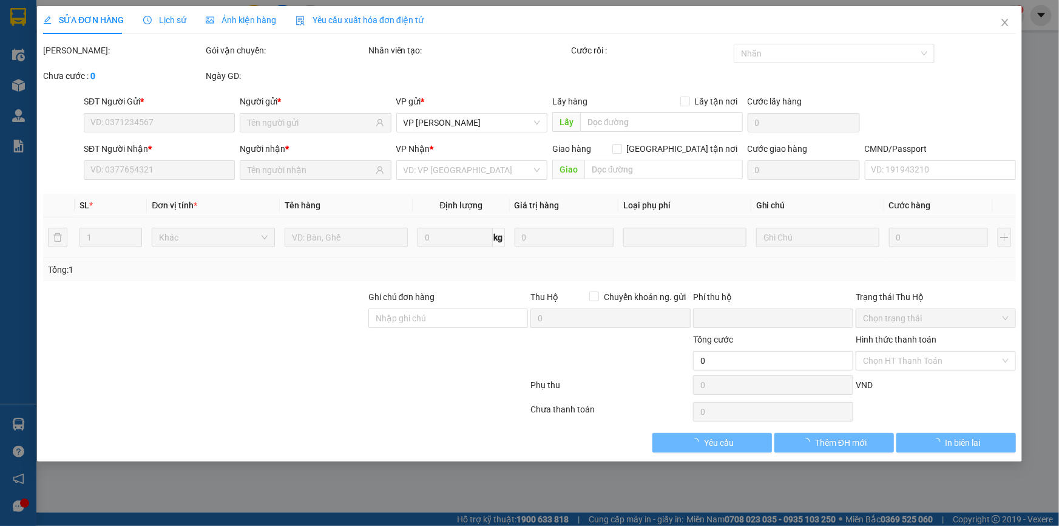
type input "0353278296"
type input "0365837393"
checkbox input "true"
type input "64 pđp"
type input "0"
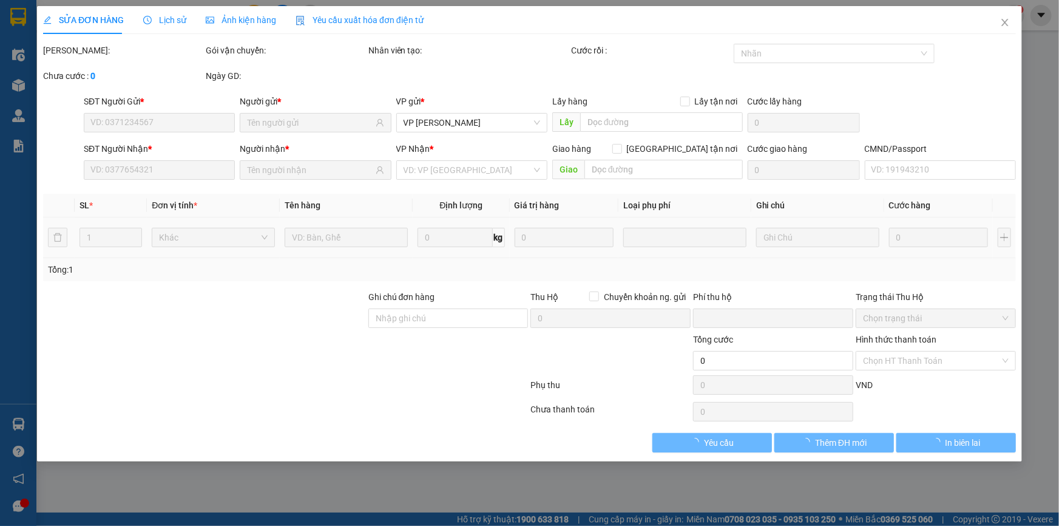
type input "50.000"
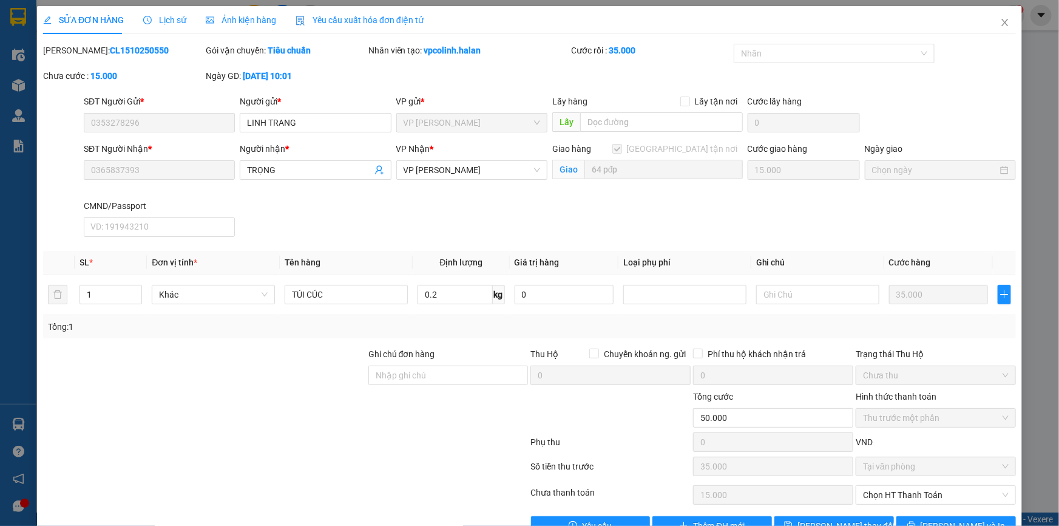
scroll to position [32, 0]
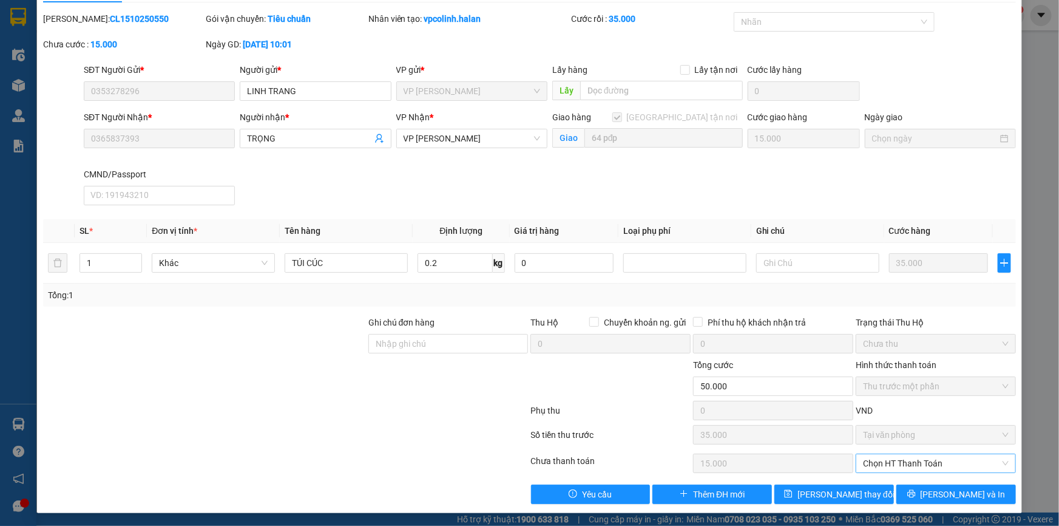
click at [903, 459] on span "Chọn HT Thanh Toán" at bounding box center [936, 463] width 146 height 18
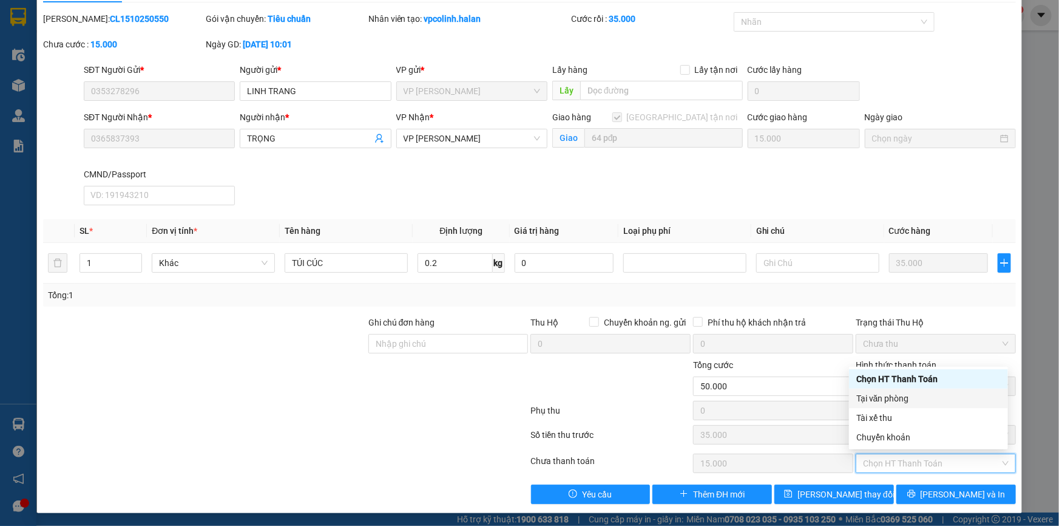
click at [880, 399] on div "Tại văn phòng" at bounding box center [929, 398] width 144 height 13
type input "0"
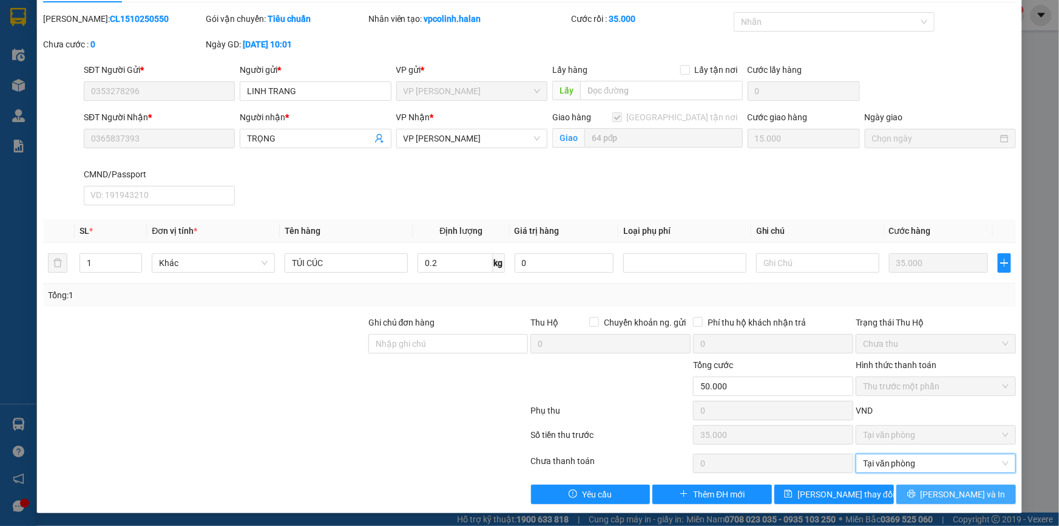
click at [935, 491] on button "[PERSON_NAME] và In" at bounding box center [957, 493] width 120 height 19
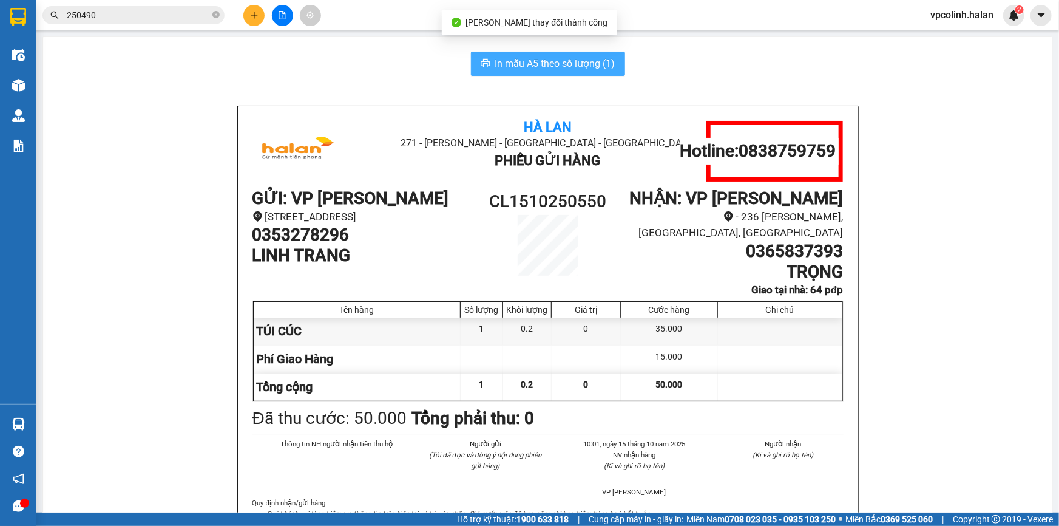
click at [510, 65] on span "In mẫu A5 theo số lượng (1)" at bounding box center [555, 63] width 120 height 15
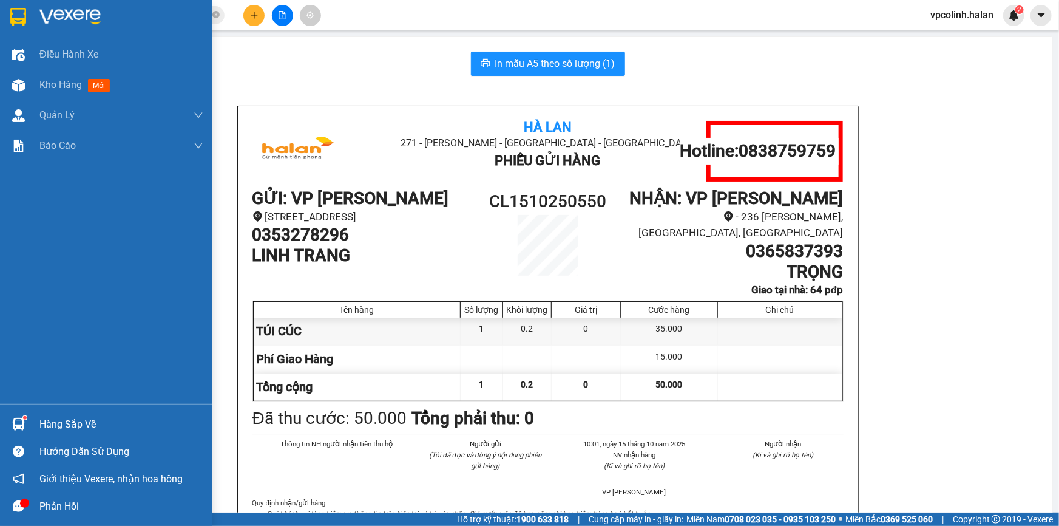
click at [18, 424] on img at bounding box center [18, 424] width 13 height 13
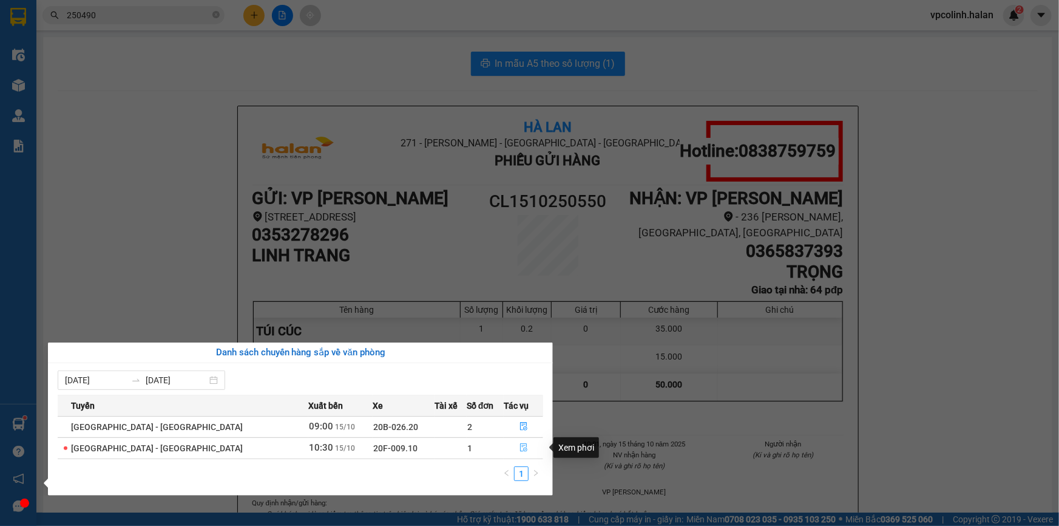
click at [528, 449] on button "button" at bounding box center [523, 447] width 38 height 19
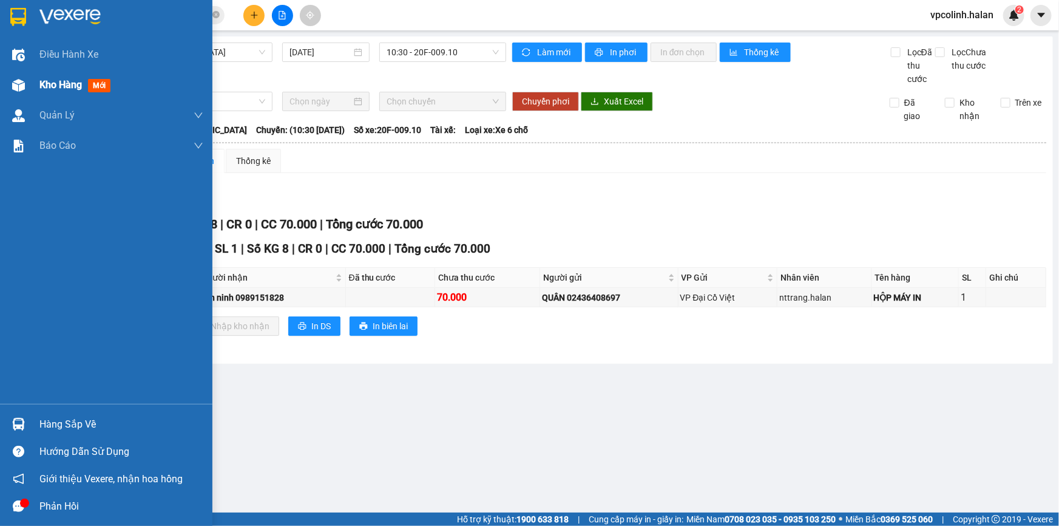
click at [0, 80] on div "Kho hàng mới" at bounding box center [106, 85] width 212 height 30
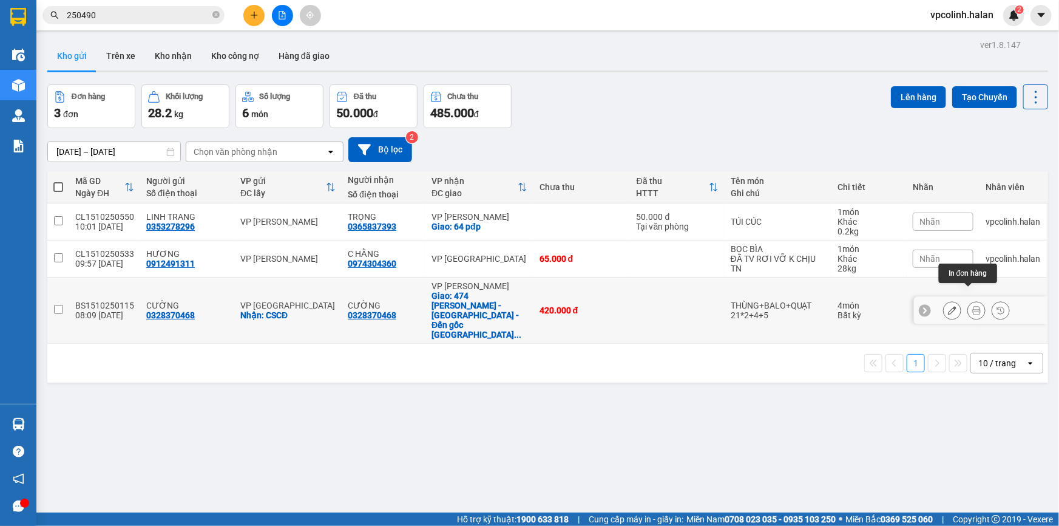
click at [973, 306] on icon at bounding box center [977, 310] width 8 height 8
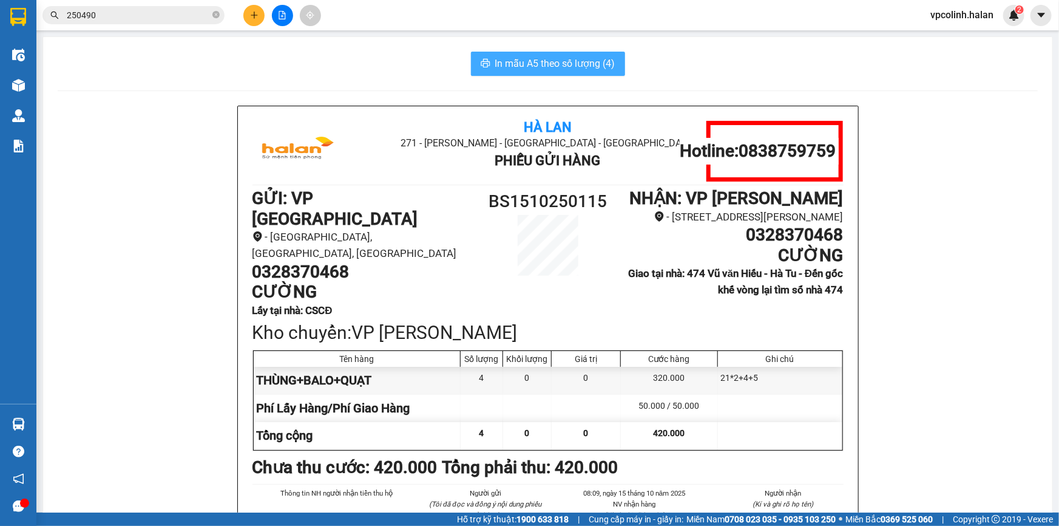
click at [578, 65] on span "In mẫu A5 theo số lượng (4)" at bounding box center [555, 63] width 120 height 15
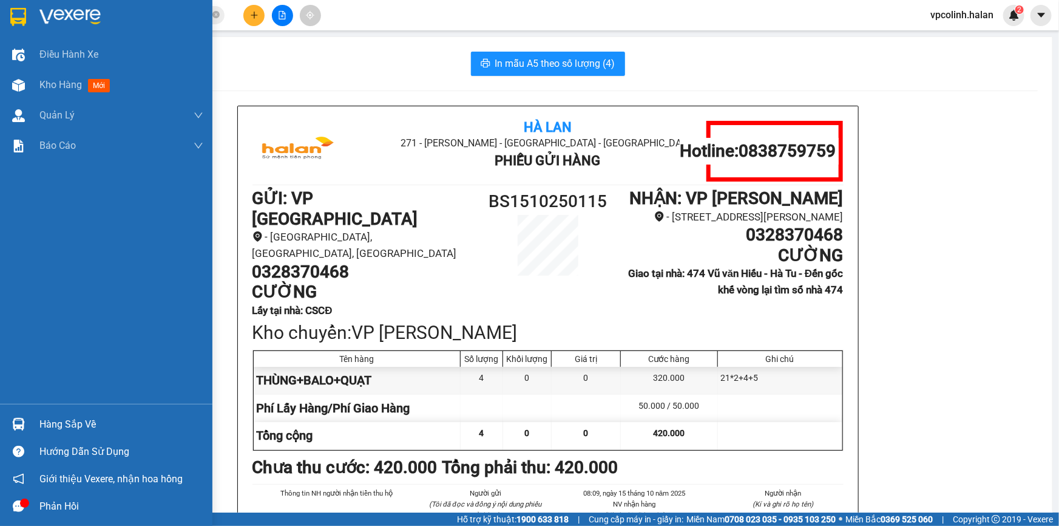
click at [32, 419] on div "Hàng sắp về" at bounding box center [106, 423] width 212 height 27
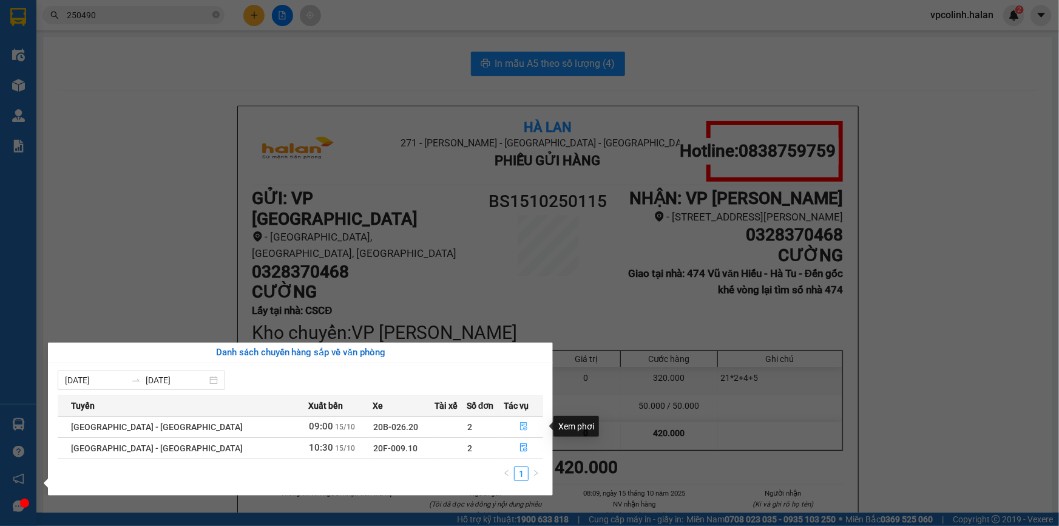
click at [526, 429] on button "button" at bounding box center [523, 426] width 38 height 19
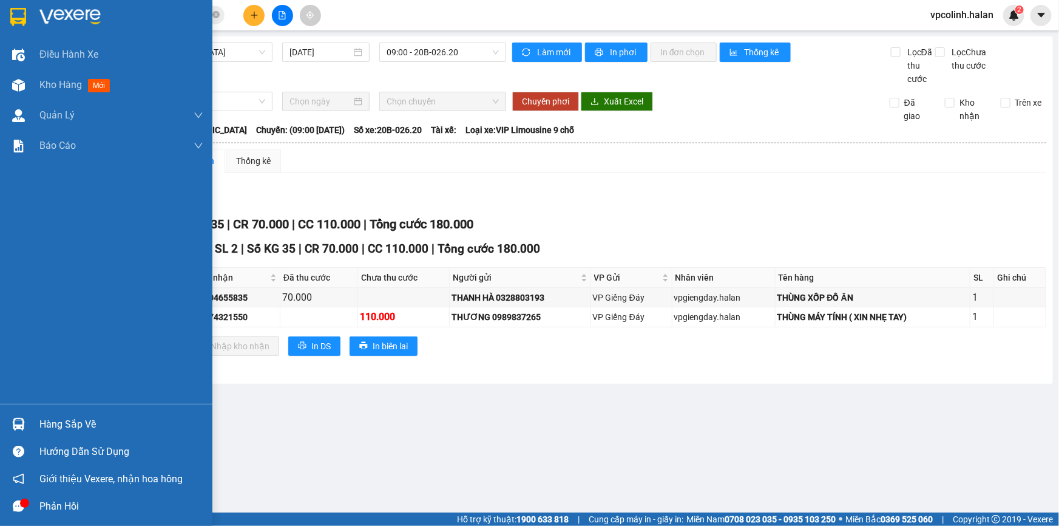
click at [15, 423] on img at bounding box center [18, 424] width 13 height 13
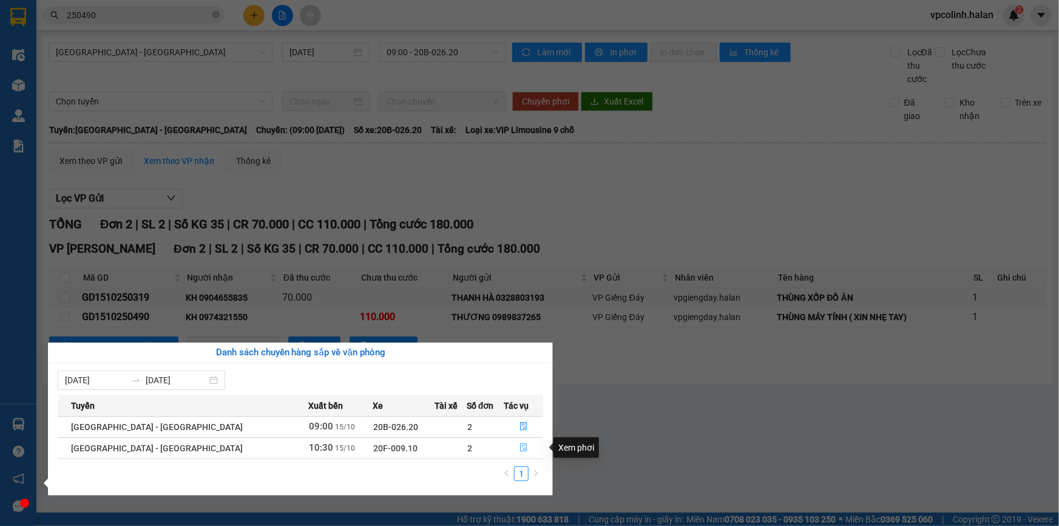
click at [525, 446] on button "button" at bounding box center [523, 447] width 38 height 19
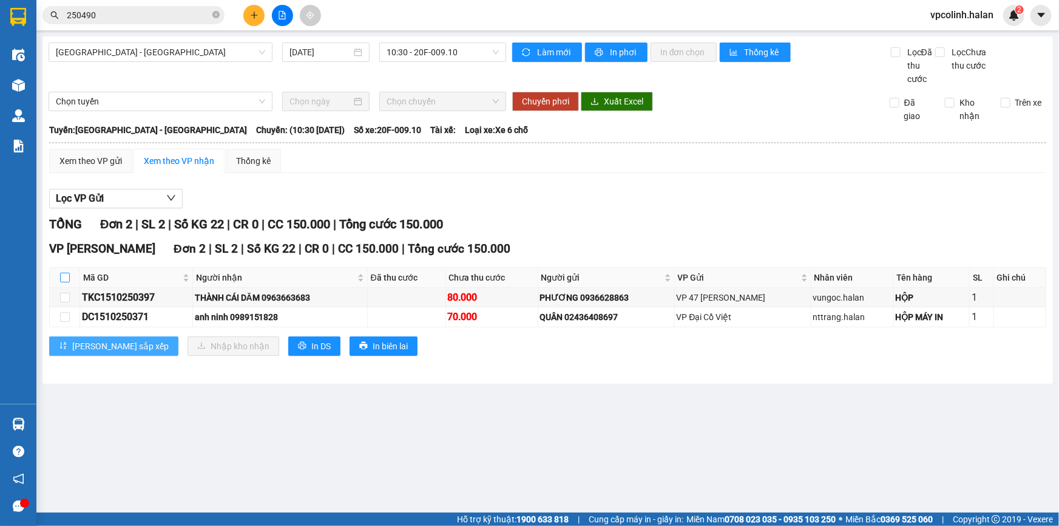
drag, startPoint x: 68, startPoint y: 277, endPoint x: 98, endPoint y: 336, distance: 66.8
click at [68, 280] on input "checkbox" at bounding box center [65, 278] width 10 height 10
checkbox input "true"
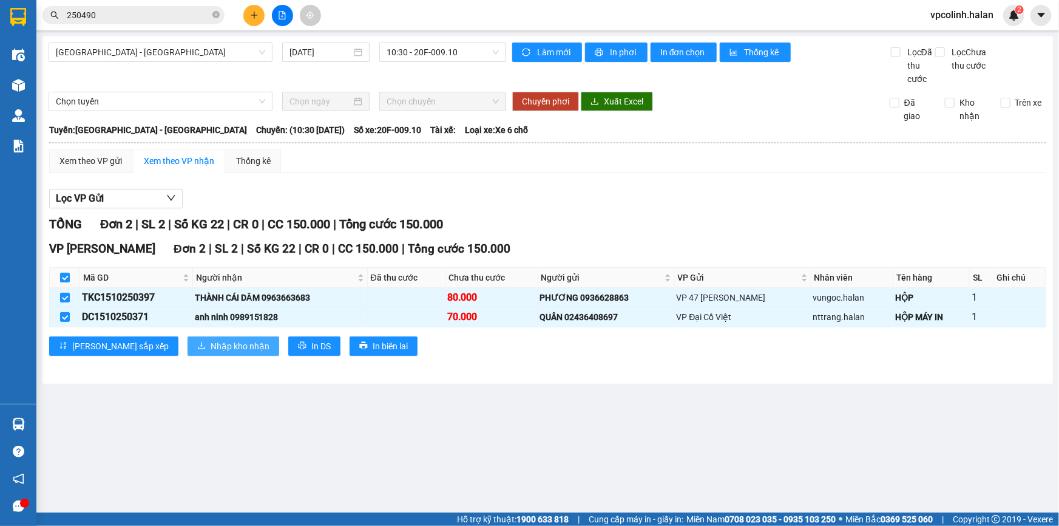
click at [193, 352] on button "Nhập kho nhận" at bounding box center [234, 345] width 92 height 19
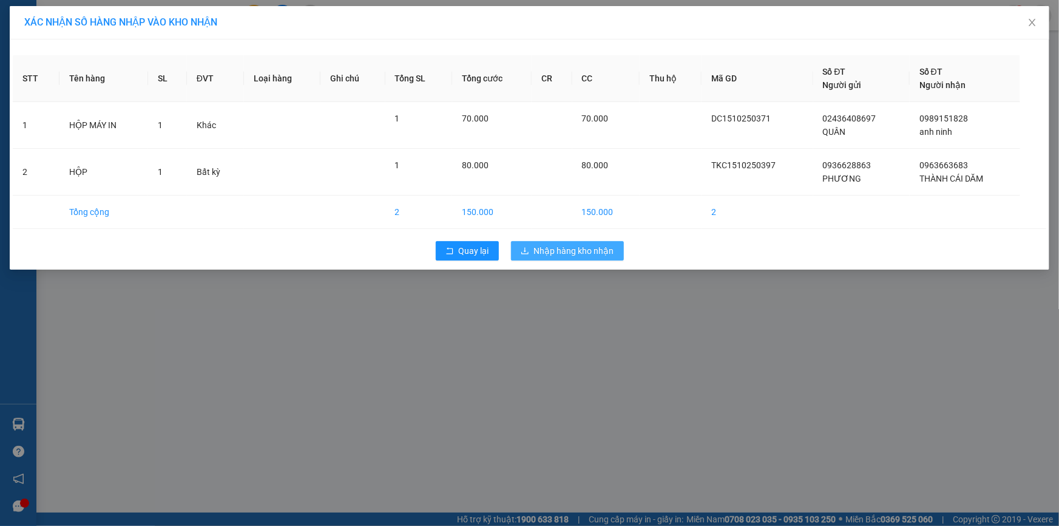
click at [588, 245] on span "Nhập hàng kho nhận" at bounding box center [574, 250] width 80 height 13
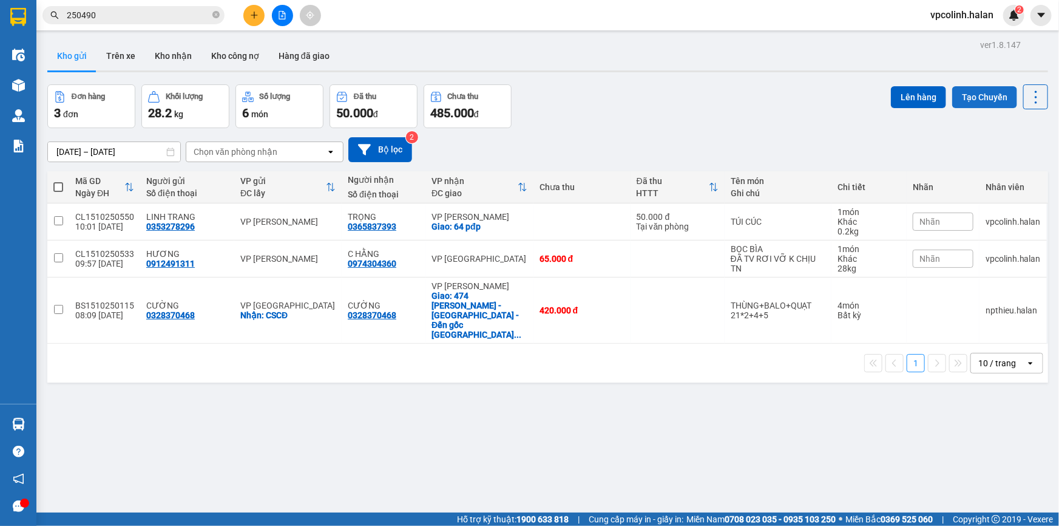
click at [962, 92] on button "Tạo Chuyến" at bounding box center [984, 97] width 65 height 22
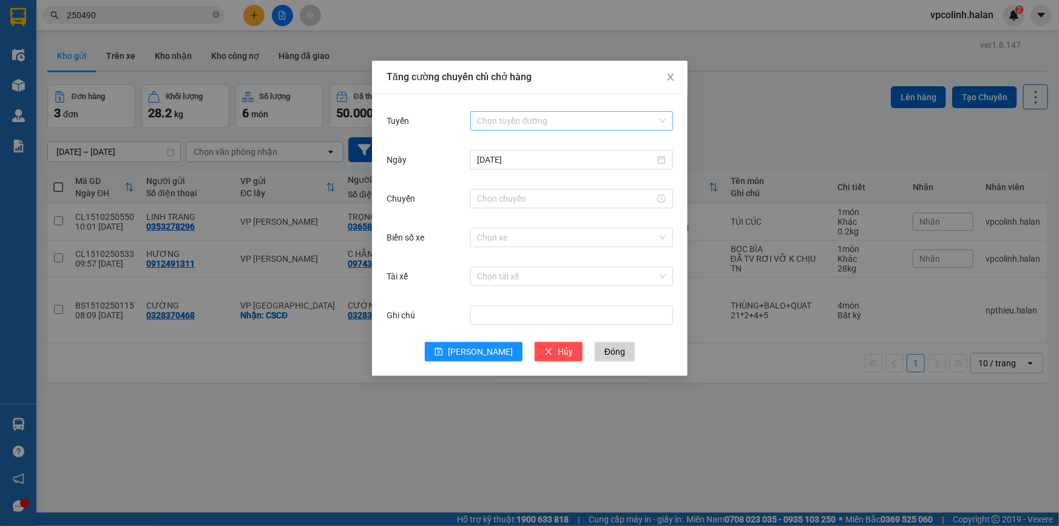
click at [568, 115] on input "Tuyến" at bounding box center [567, 121] width 180 height 18
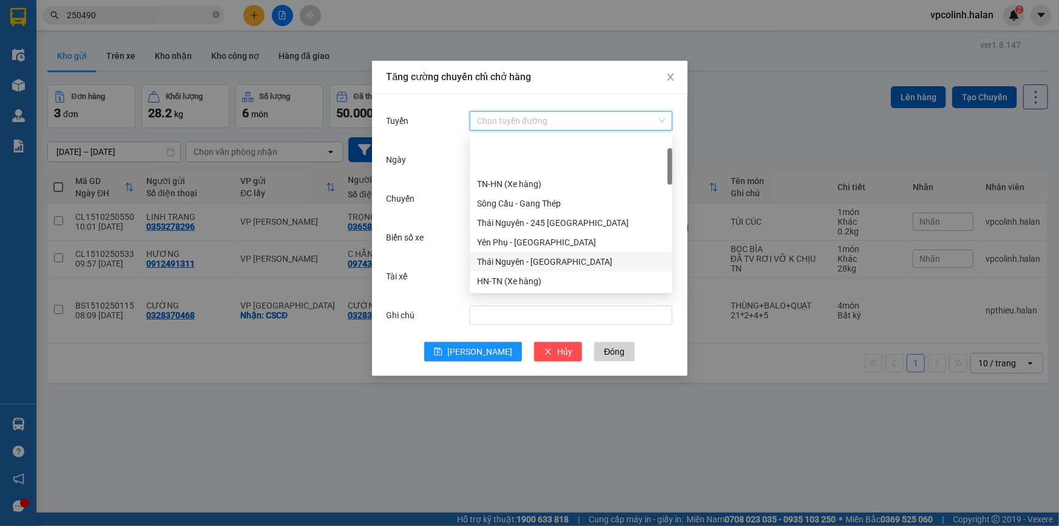
scroll to position [55, 0]
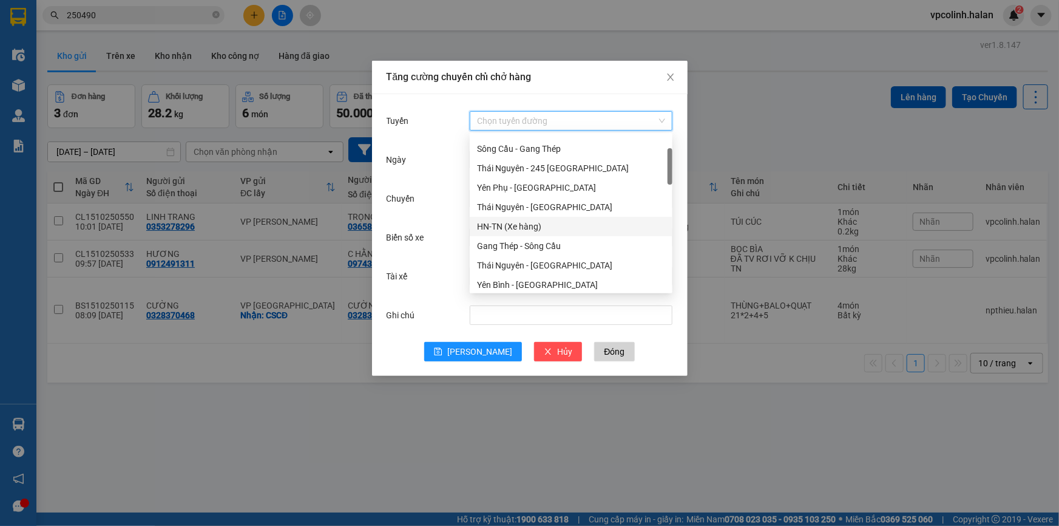
click at [498, 220] on div "HN-TN (Xe hàng)" at bounding box center [571, 226] width 188 height 13
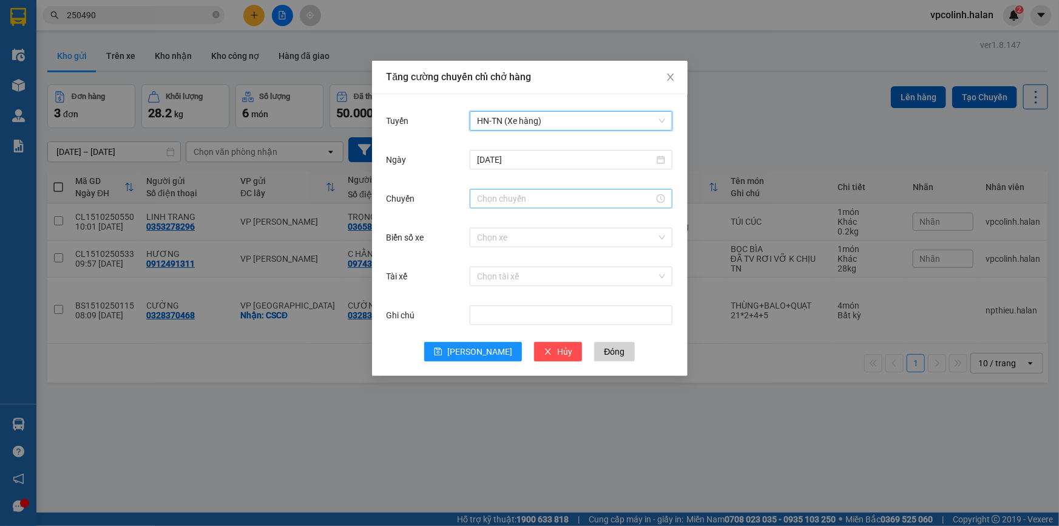
click at [503, 205] on div at bounding box center [571, 198] width 203 height 19
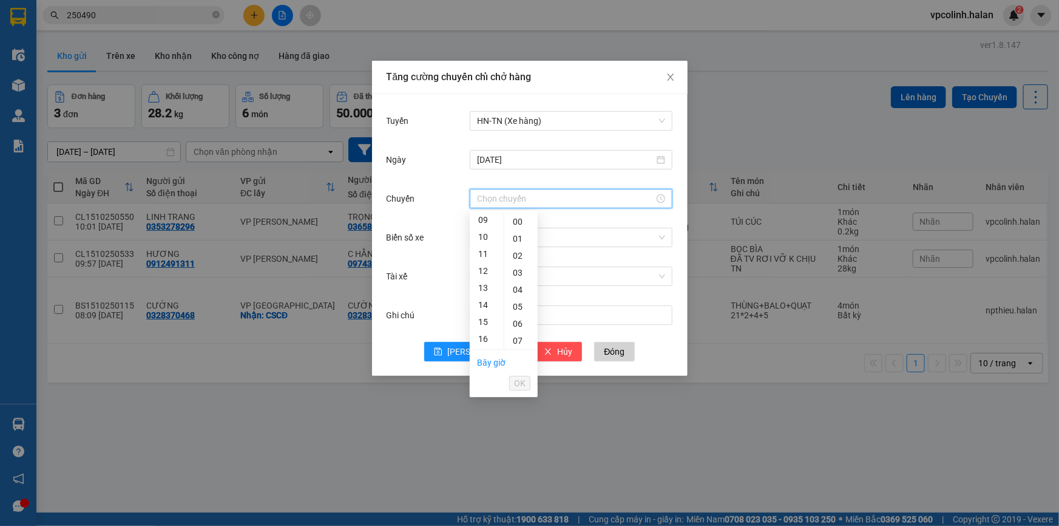
scroll to position [165, 0]
click at [491, 248] on div "11" at bounding box center [487, 243] width 34 height 17
click at [515, 308] on div "15" at bounding box center [520, 311] width 33 height 17
type input "11:15"
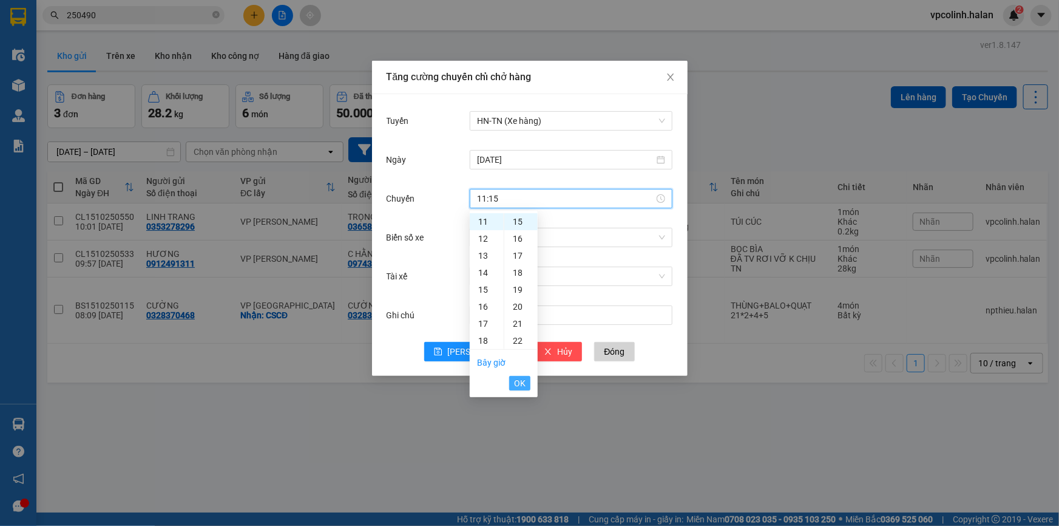
click at [515, 378] on span "OK" at bounding box center [520, 382] width 12 height 13
click at [509, 242] on input "Biển số xe" at bounding box center [567, 237] width 180 height 18
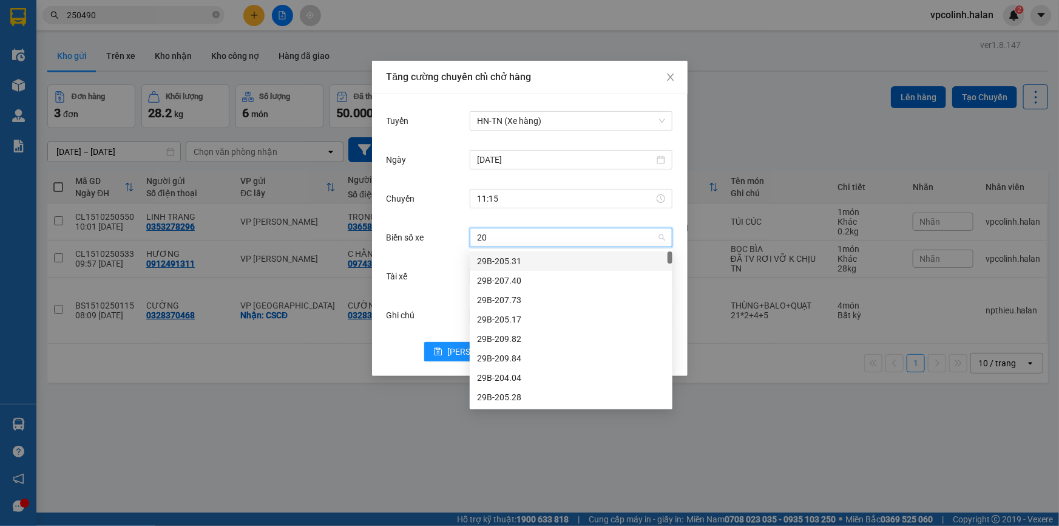
type input "20G"
click at [517, 327] on div "20G-000.07" at bounding box center [571, 319] width 203 height 19
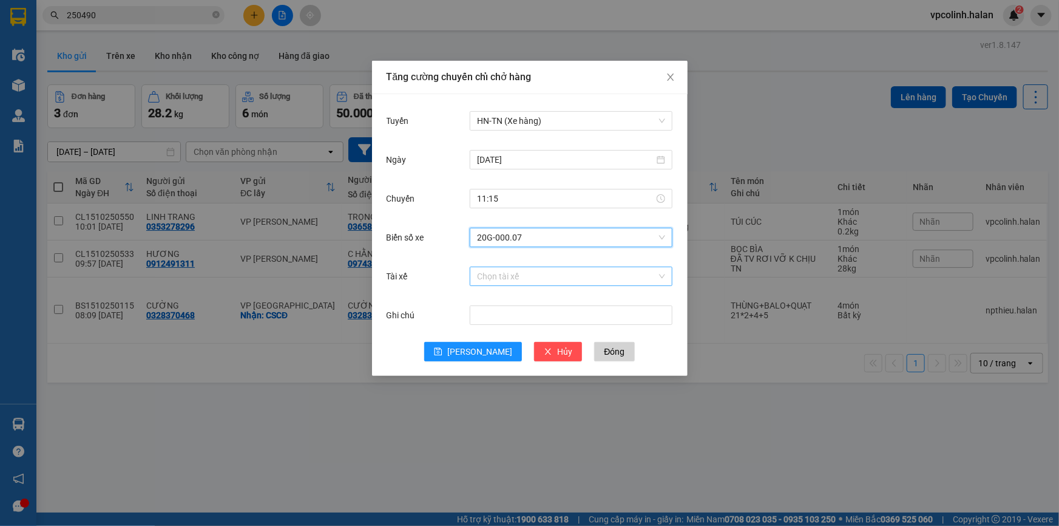
click at [500, 267] on div "Chọn tài xế" at bounding box center [571, 276] width 203 height 19
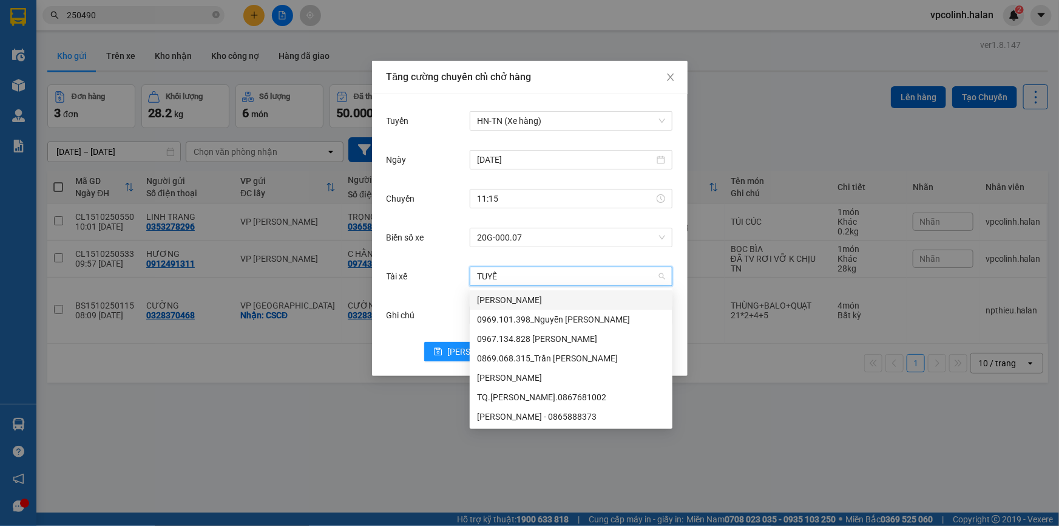
type input "TUYẾN"
click at [535, 421] on div "[PERSON_NAME] - 0865888373" at bounding box center [571, 416] width 188 height 13
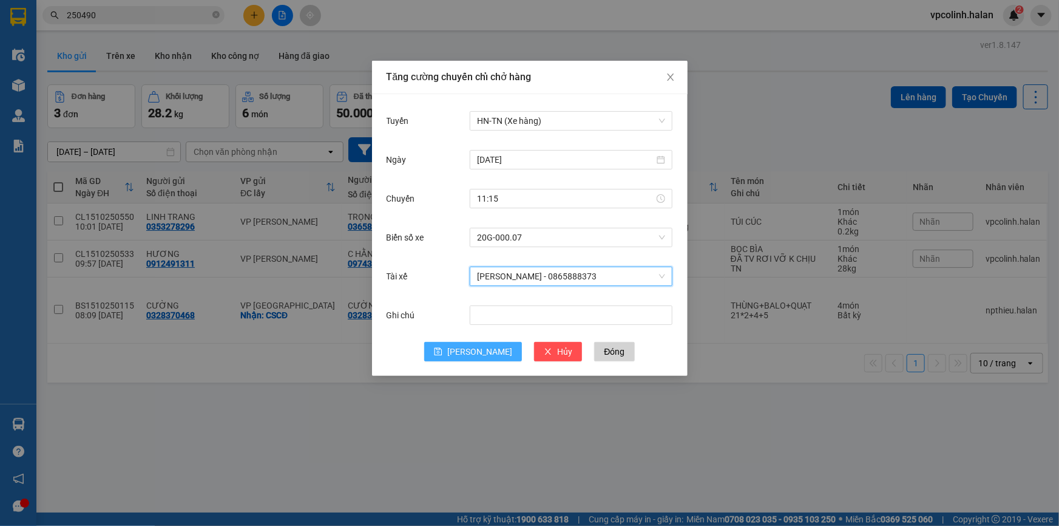
click at [487, 351] on span "[PERSON_NAME]" at bounding box center [479, 351] width 65 height 13
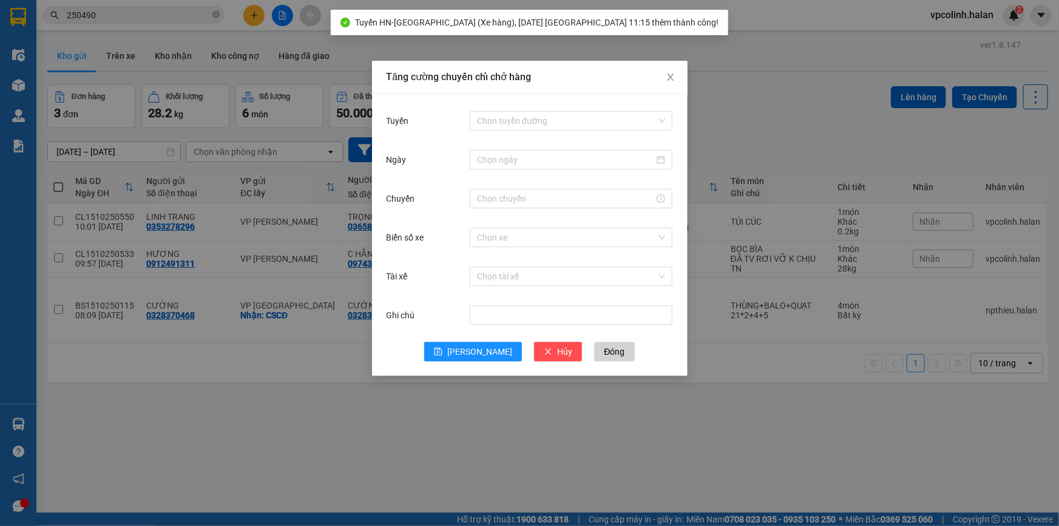
click at [447, 418] on div "Tăng cường chuyến chỉ chở hàng Tuyến Chọn tuyến đường Ngày Chuyến Biển số xe Ch…" at bounding box center [529, 263] width 1059 height 526
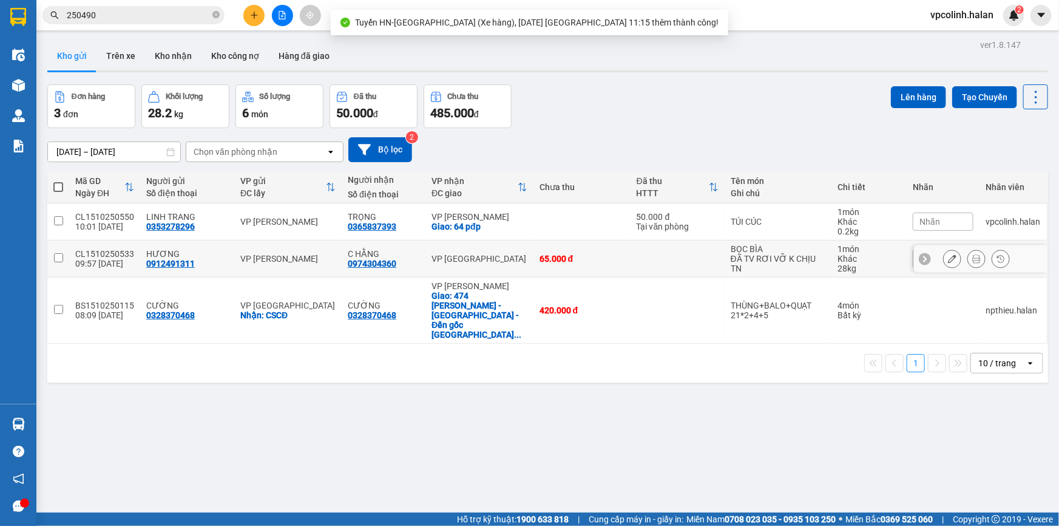
click at [449, 255] on div "VP [GEOGRAPHIC_DATA]" at bounding box center [479, 259] width 95 height 10
checkbox input "true"
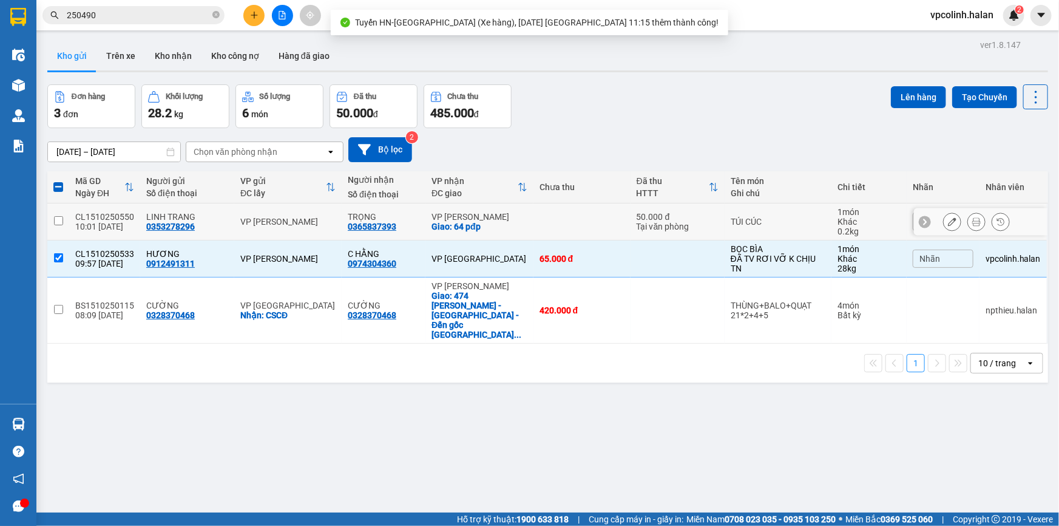
click at [472, 222] on div "Giao: 64 pđp" at bounding box center [479, 227] width 95 height 10
checkbox input "true"
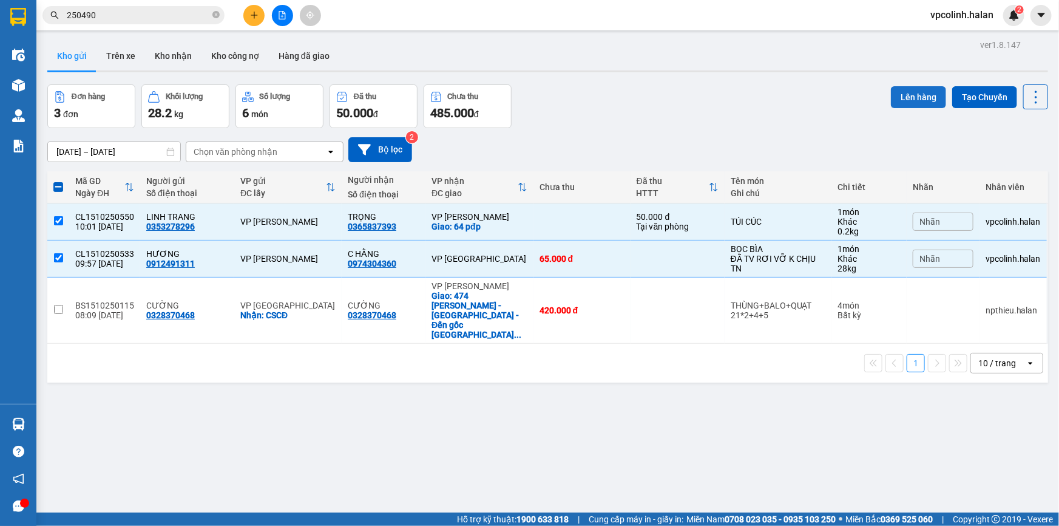
click at [900, 94] on button "Lên hàng" at bounding box center [918, 97] width 55 height 22
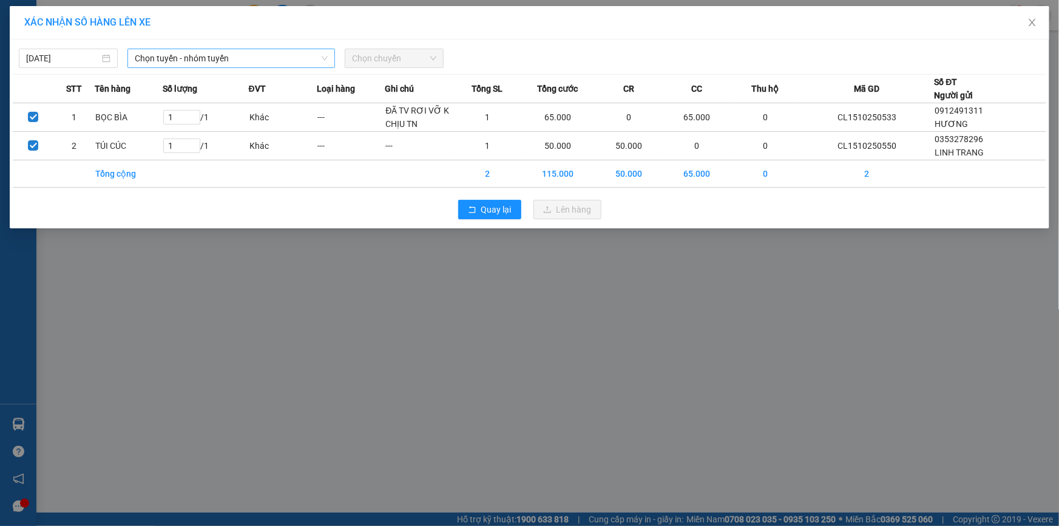
drag, startPoint x: 202, startPoint y: 58, endPoint x: 207, endPoint y: 65, distance: 8.8
click at [207, 61] on span "Chọn tuyến - nhóm tuyến" at bounding box center [231, 58] width 193 height 18
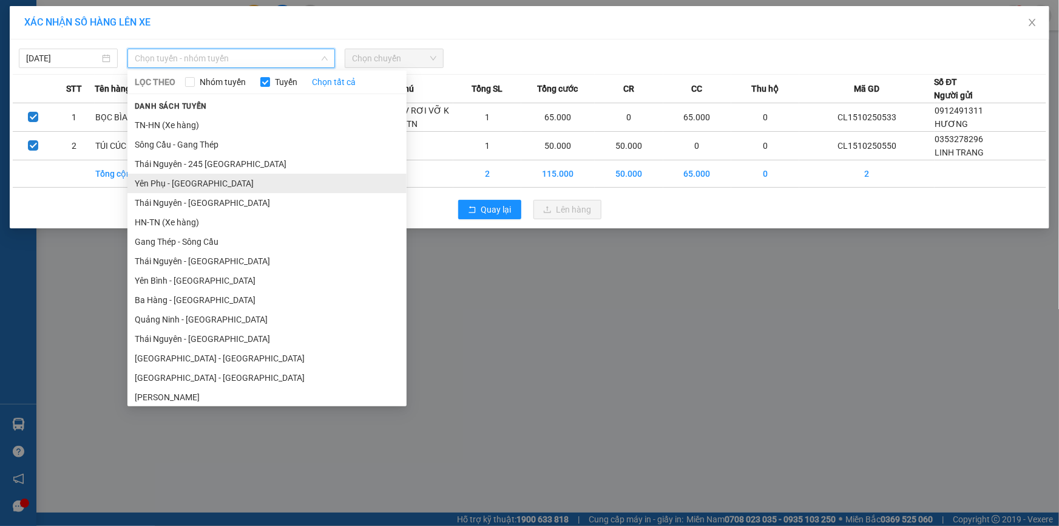
scroll to position [55, 0]
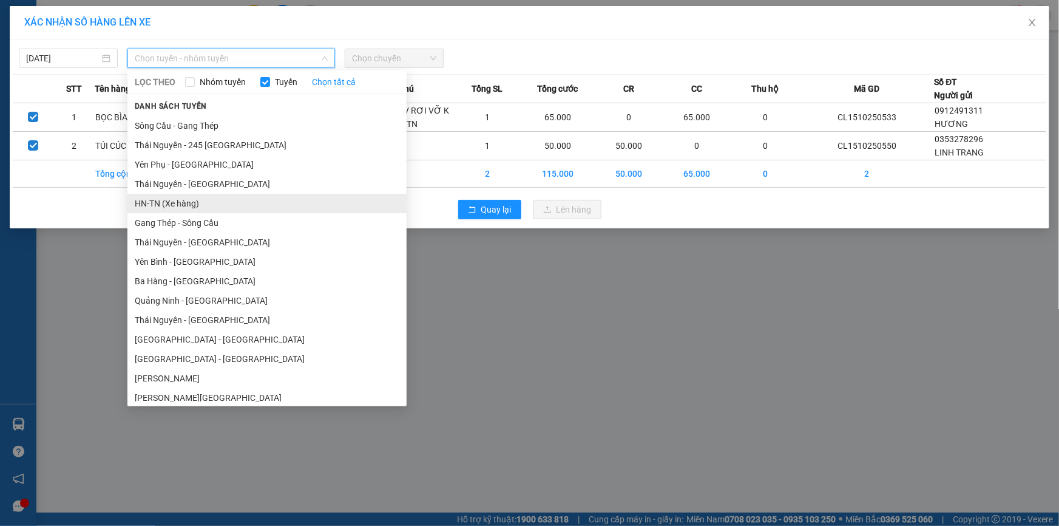
click at [159, 205] on li "HN-TN (Xe hàng)" at bounding box center [266, 203] width 279 height 19
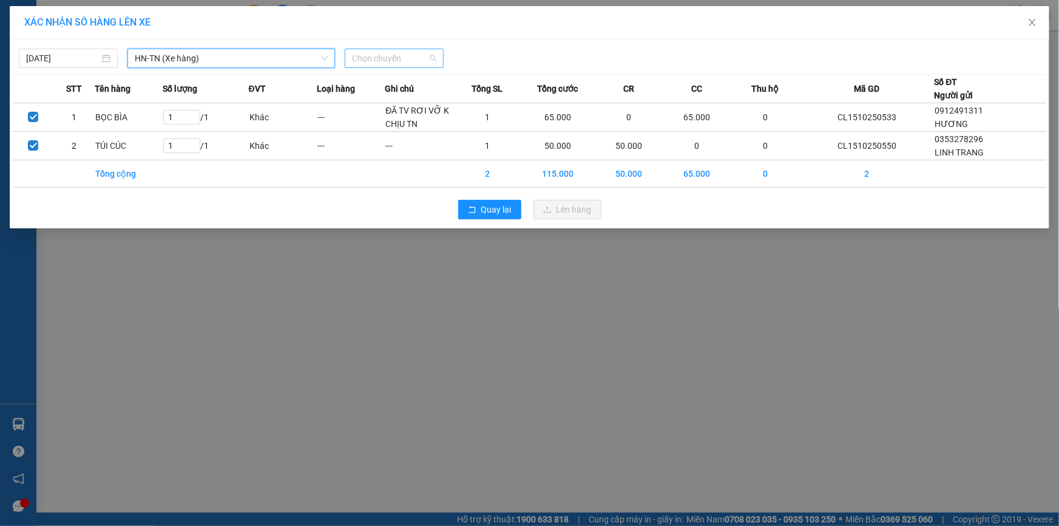
click at [409, 61] on span "Chọn chuyến" at bounding box center [394, 58] width 84 height 18
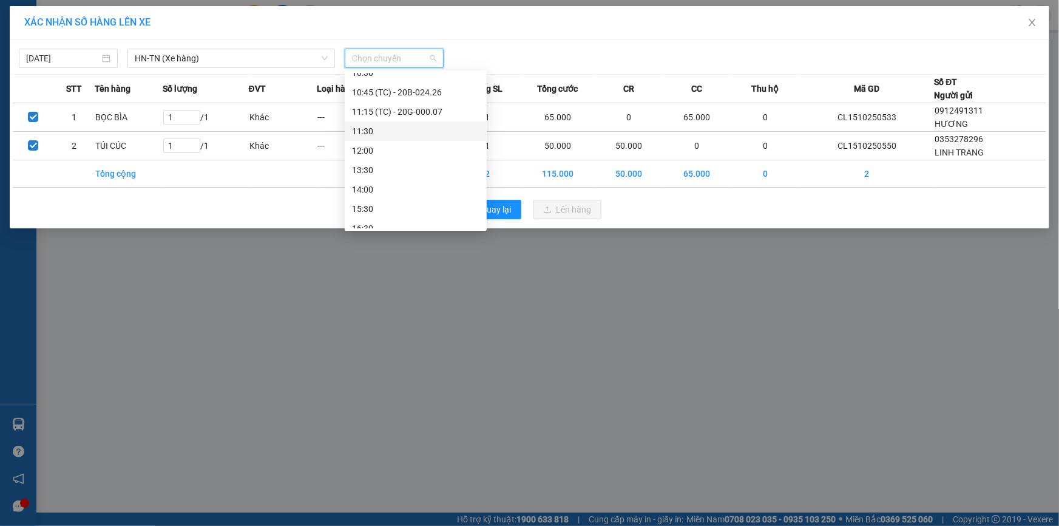
scroll to position [110, 0]
click at [446, 157] on div "11:15 (TC) - 20G-000.07" at bounding box center [416, 166] width 142 height 19
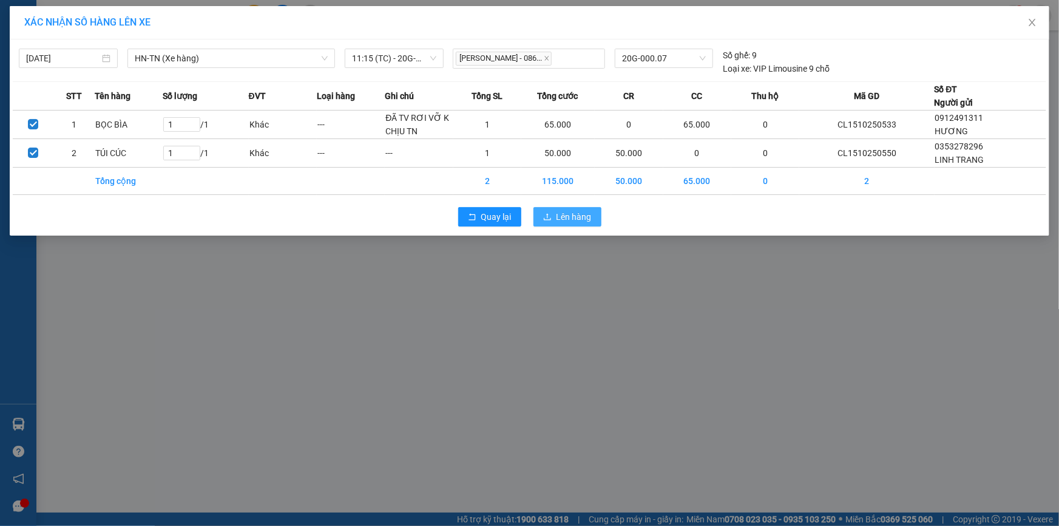
click at [591, 219] on button "Lên hàng" at bounding box center [568, 216] width 68 height 19
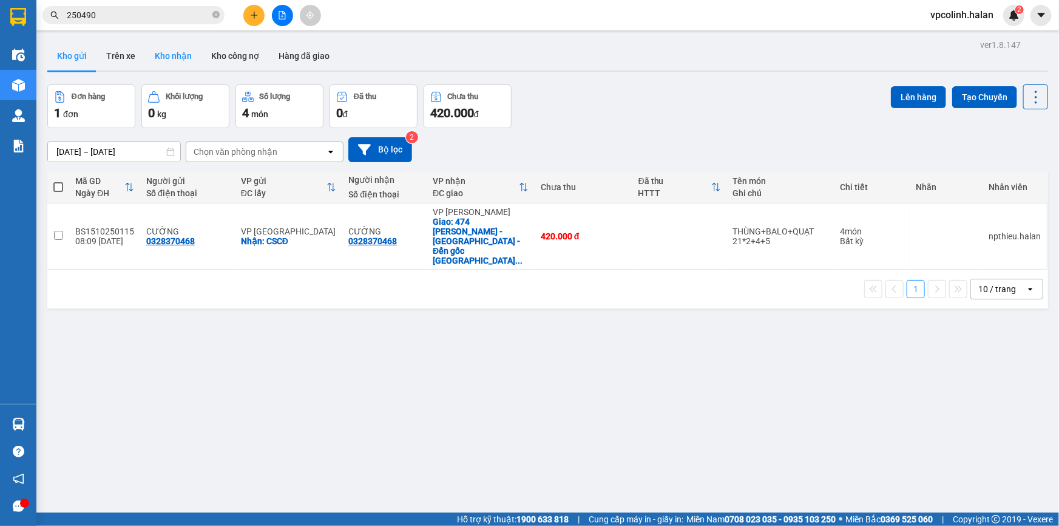
click at [190, 61] on button "Kho nhận" at bounding box center [173, 55] width 56 height 29
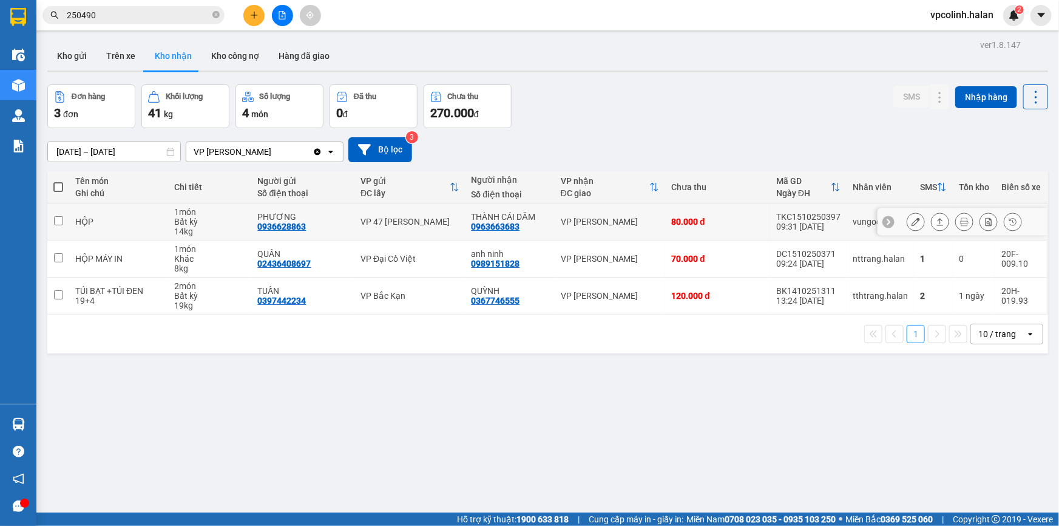
click at [912, 221] on icon at bounding box center [916, 221] width 8 height 8
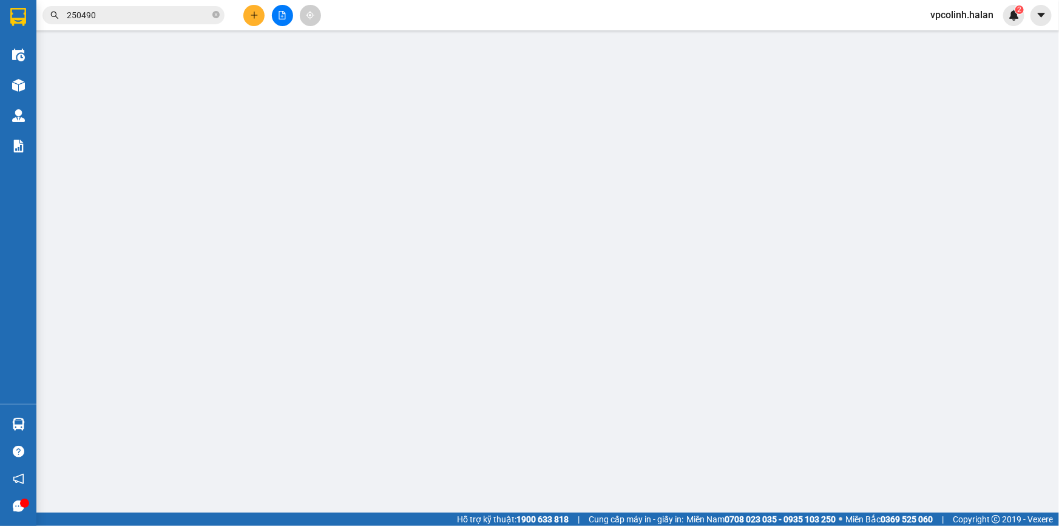
type input "0936628863"
type input "PHƯƠNG"
type input "0963663683"
type input "THÀNH CÁI DĂM"
type input "0"
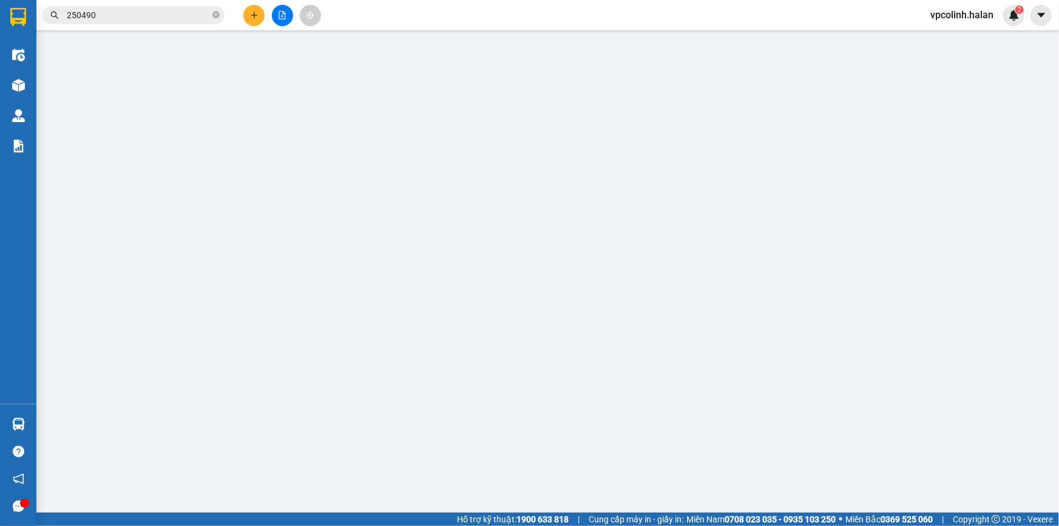
type input "80.000"
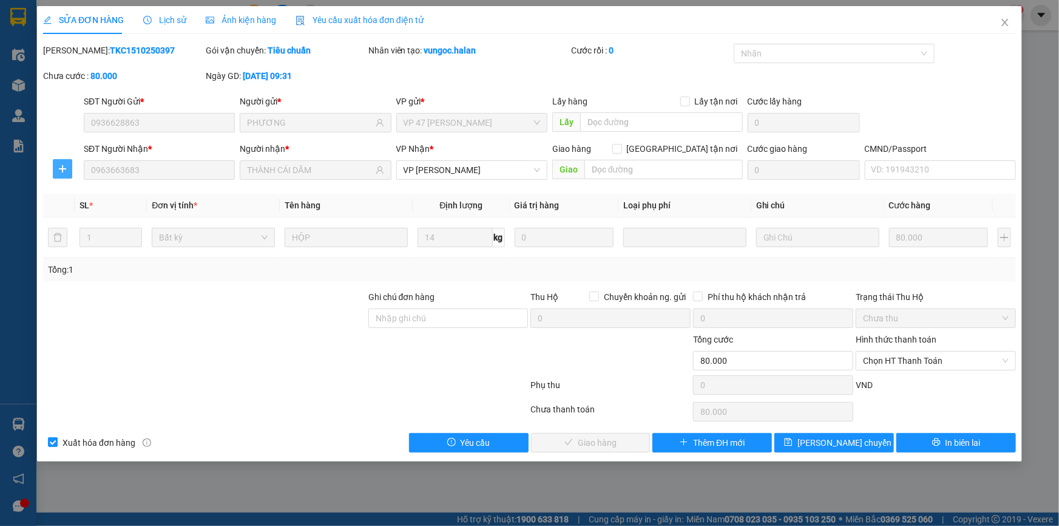
click at [68, 164] on span "plus" at bounding box center [62, 169] width 18 height 10
click at [75, 196] on span "Chuyển kho" at bounding box center [85, 192] width 50 height 13
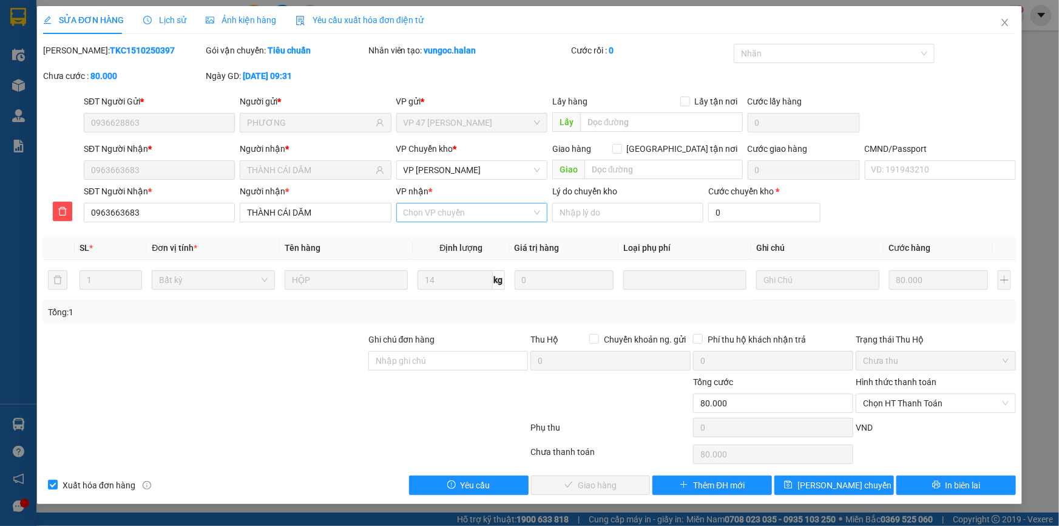
click at [426, 212] on input "VP nhận *" at bounding box center [468, 212] width 128 height 18
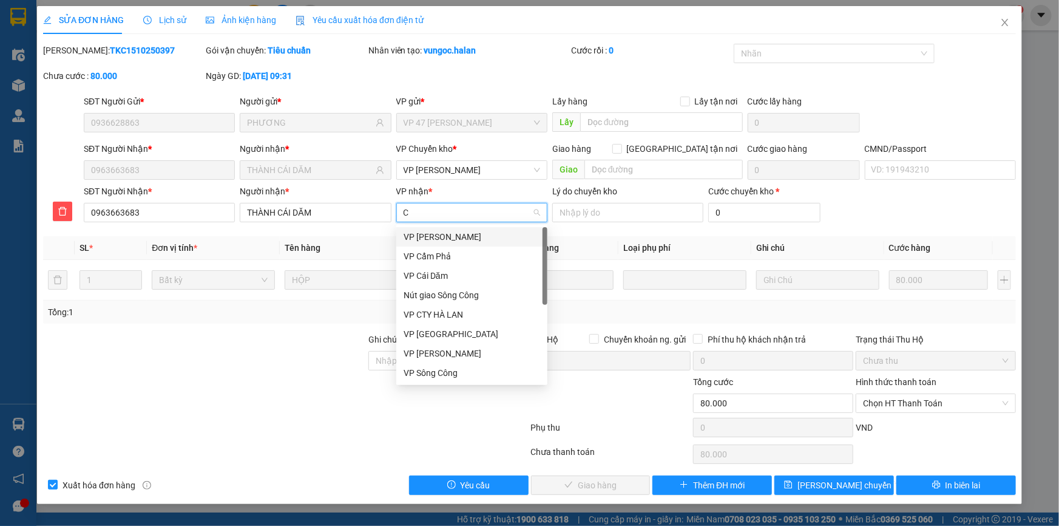
type input "CA"
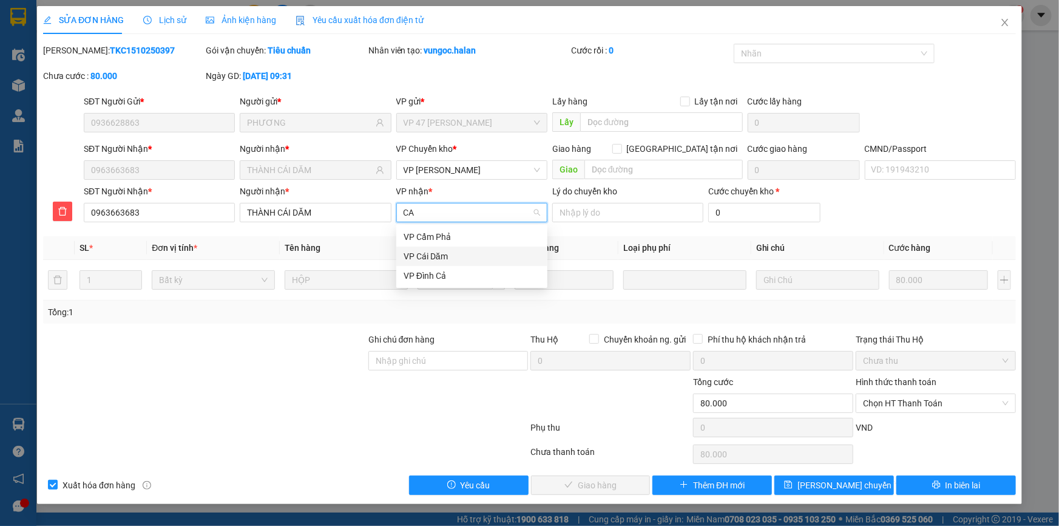
click at [426, 256] on div "VP Cái Dăm" at bounding box center [472, 256] width 137 height 13
click at [880, 486] on button "[PERSON_NAME] chuyển hoàn" at bounding box center [835, 484] width 120 height 19
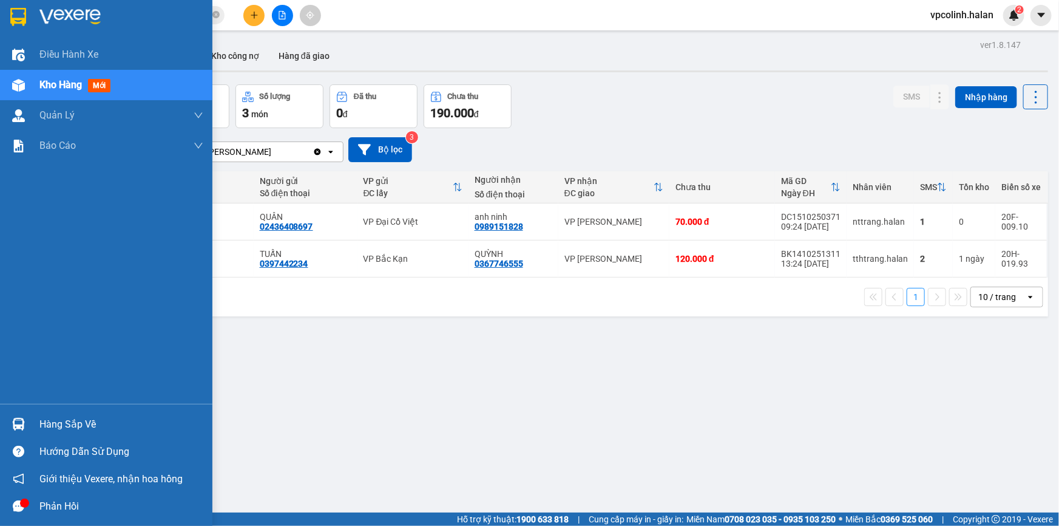
click at [25, 421] on div at bounding box center [18, 423] width 21 height 21
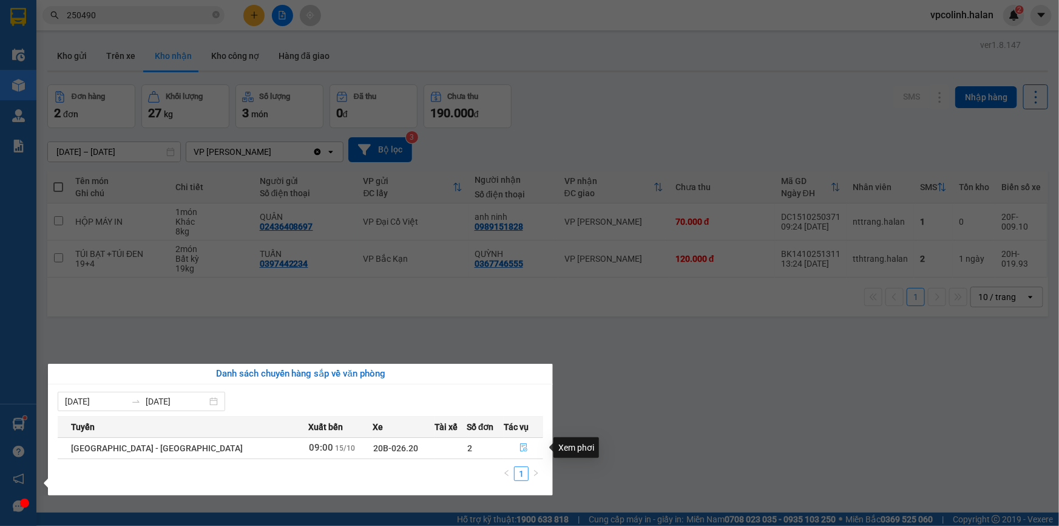
click at [520, 449] on icon "file-done" at bounding box center [523, 447] width 7 height 8
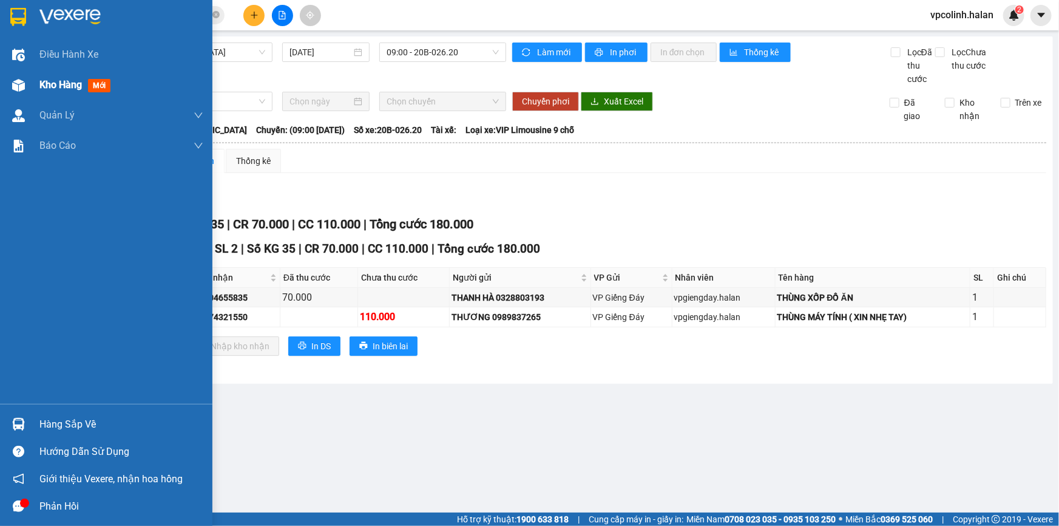
click at [22, 80] on img at bounding box center [18, 85] width 13 height 13
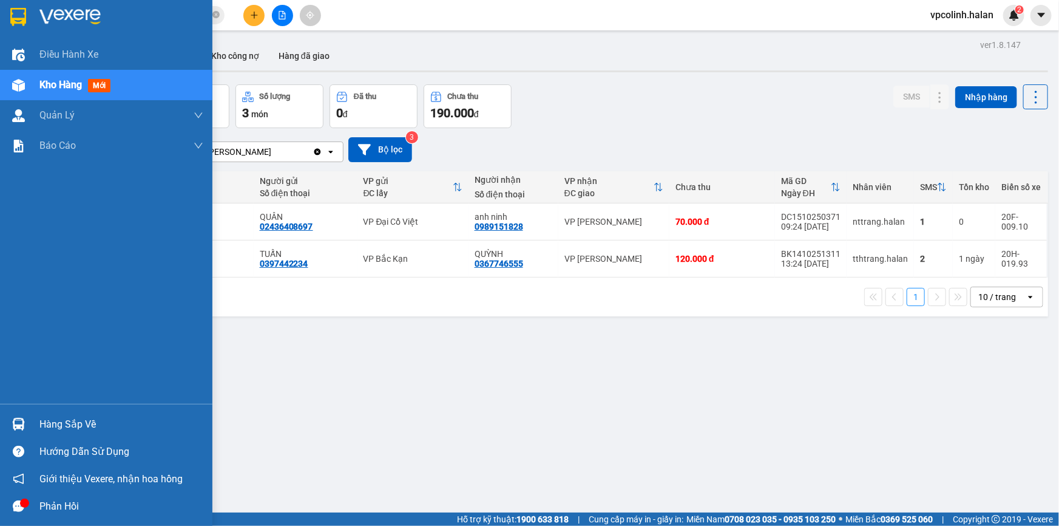
click at [18, 416] on div at bounding box center [18, 423] width 21 height 21
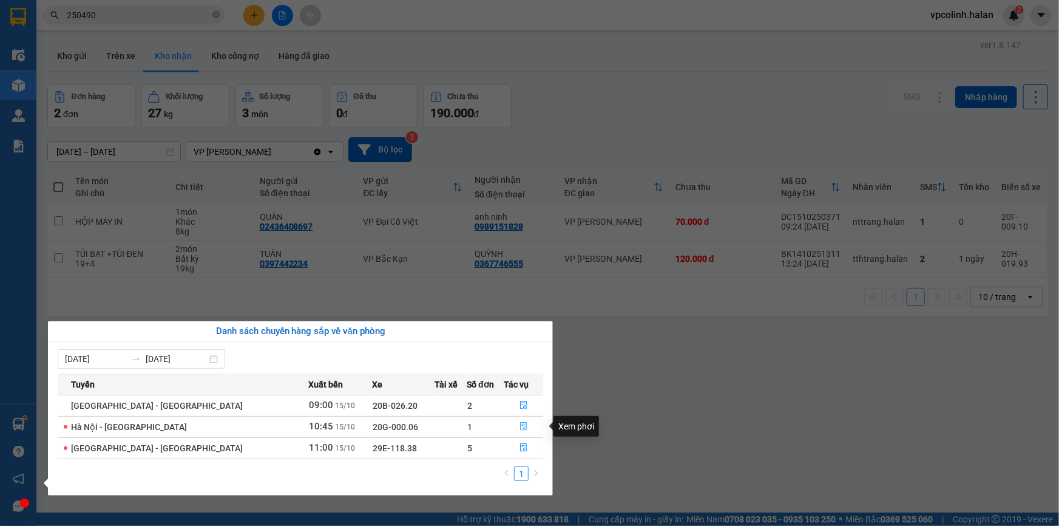
click at [515, 421] on button "button" at bounding box center [524, 426] width 38 height 19
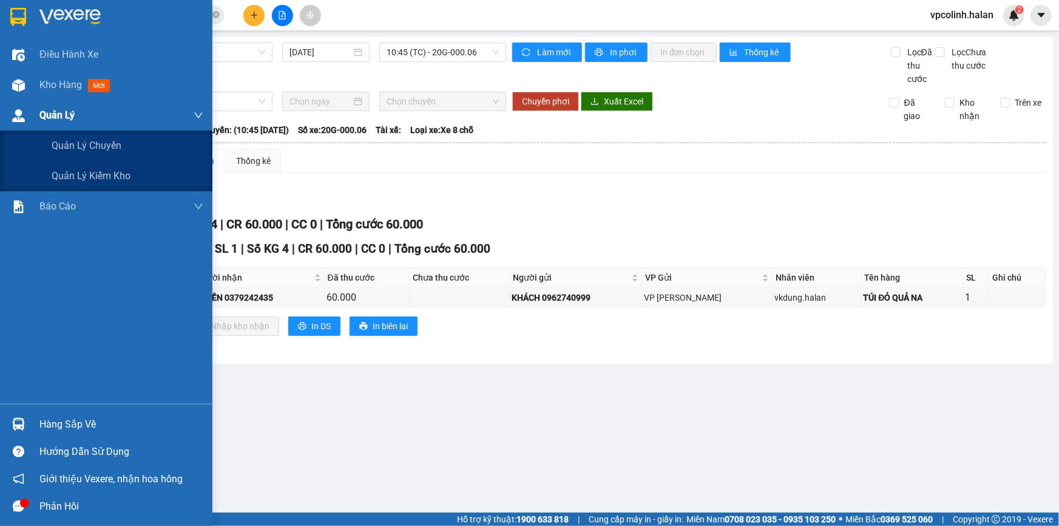
click at [1, 103] on div "Quản Lý" at bounding box center [106, 115] width 212 height 30
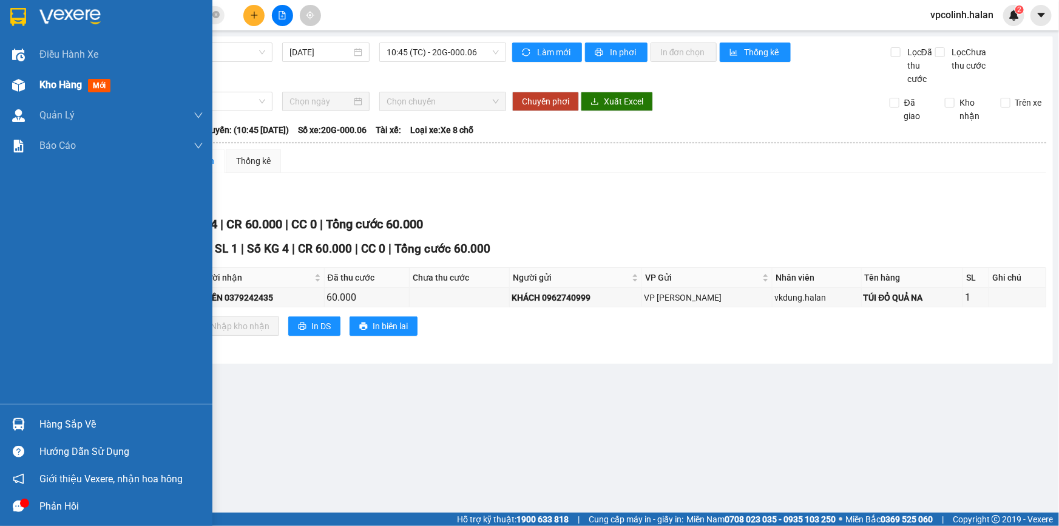
click at [16, 88] on img at bounding box center [18, 85] width 13 height 13
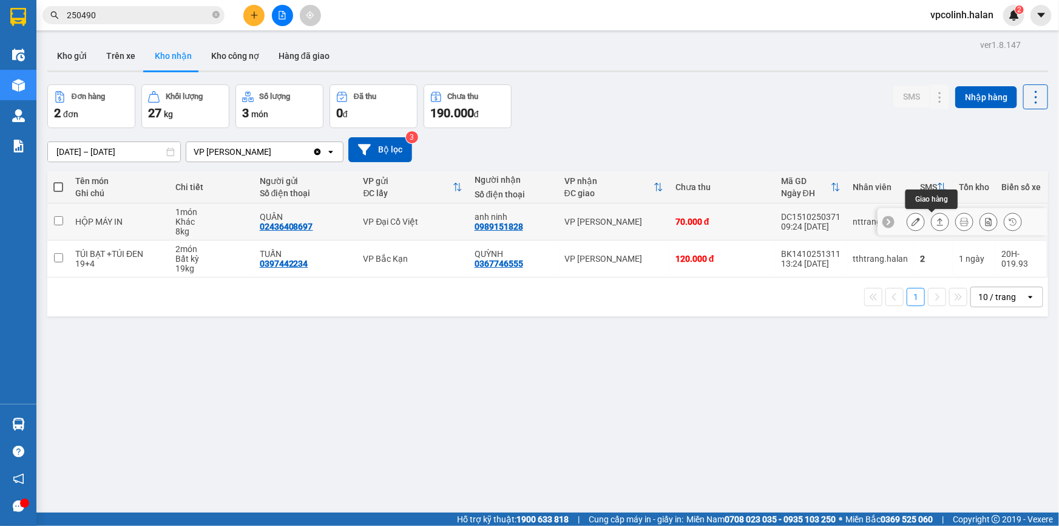
click at [912, 223] on icon at bounding box center [916, 221] width 8 height 8
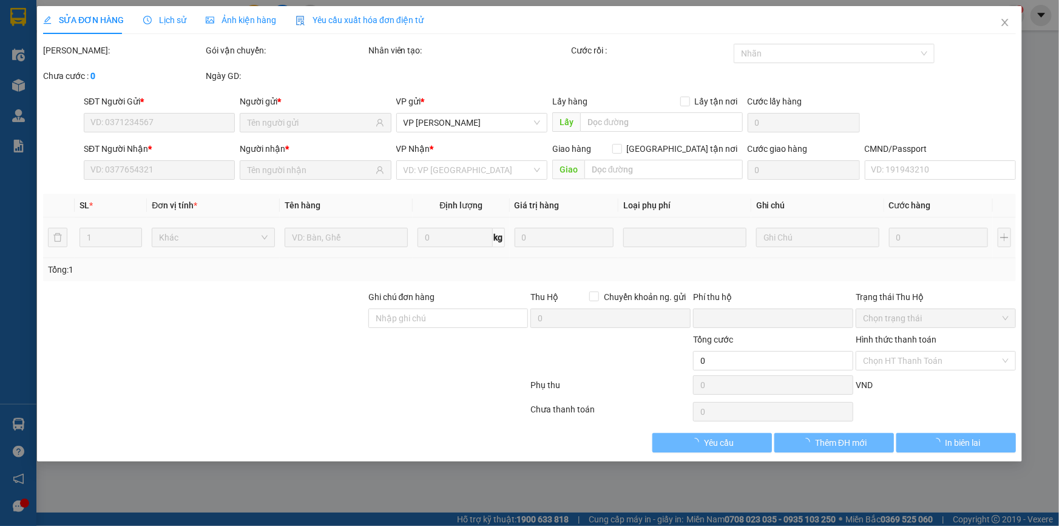
type input "02436408697"
type input "QUÂN"
type input "0989151828"
type input "anh ninh"
type input "0"
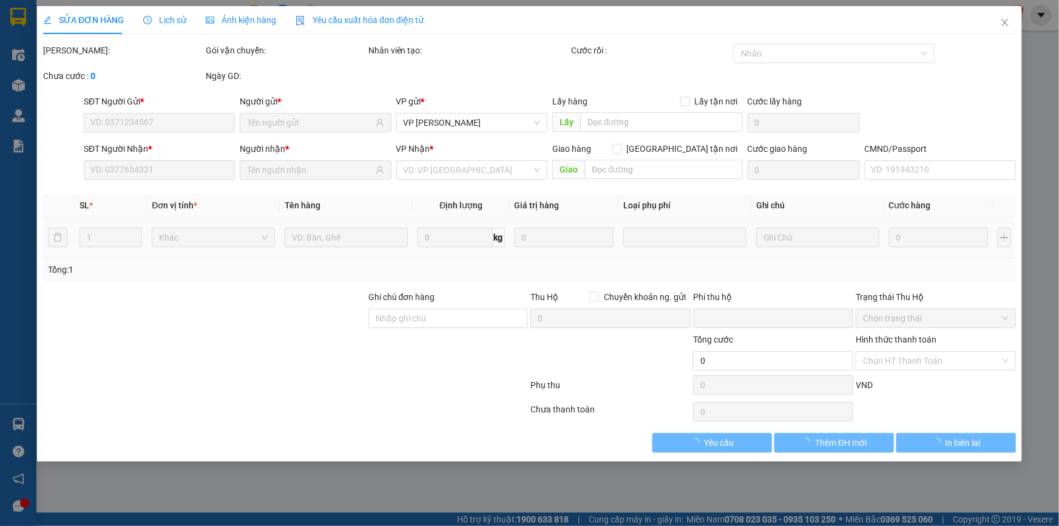
type input "70.000"
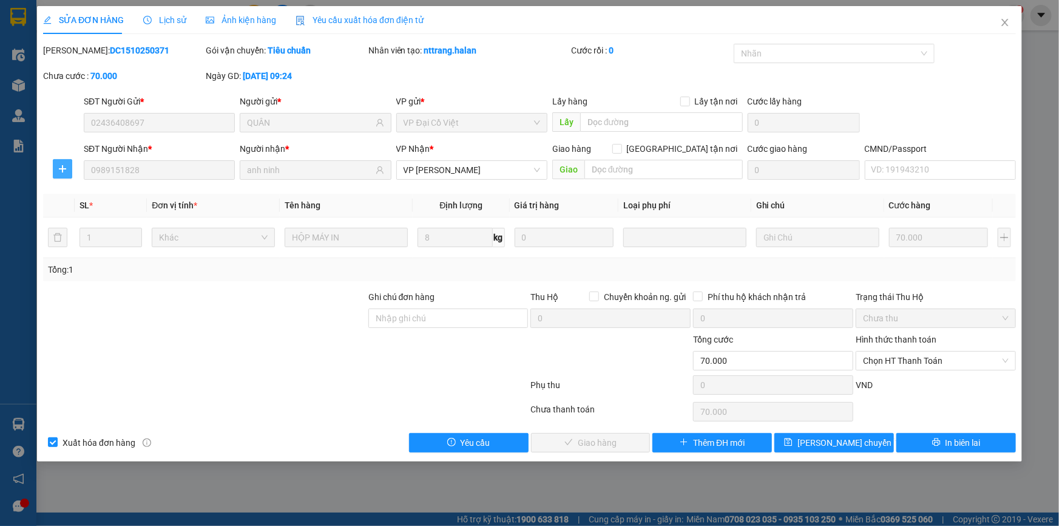
drag, startPoint x: 63, startPoint y: 170, endPoint x: 67, endPoint y: 179, distance: 10.3
click at [64, 174] on button "button" at bounding box center [62, 168] width 19 height 19
click at [115, 197] on li "Chuyển kho" at bounding box center [85, 192] width 64 height 19
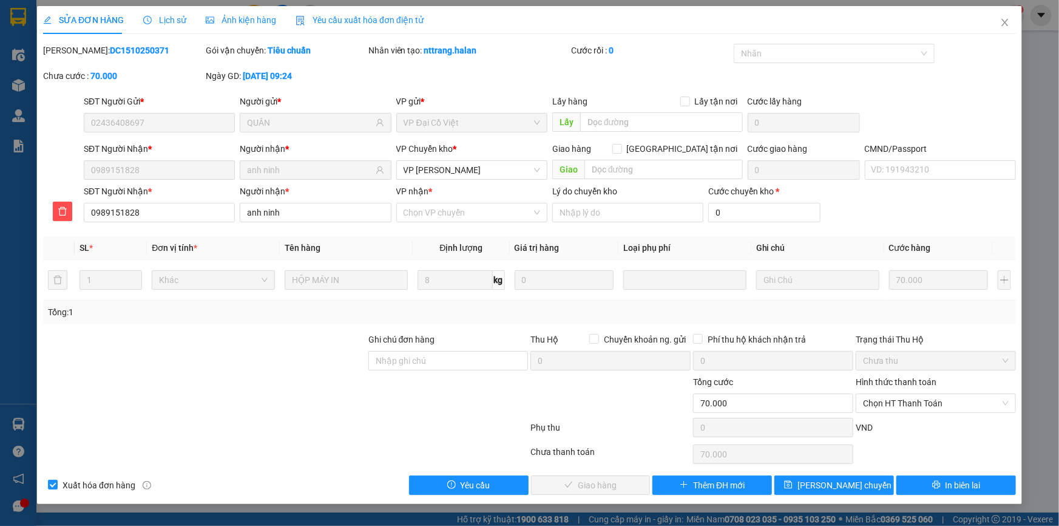
click at [89, 195] on div "SĐT Người Nhận *" at bounding box center [159, 191] width 151 height 13
click at [89, 203] on input "0989151828" at bounding box center [159, 212] width 151 height 19
click at [429, 217] on input "VP nhận *" at bounding box center [468, 212] width 128 height 18
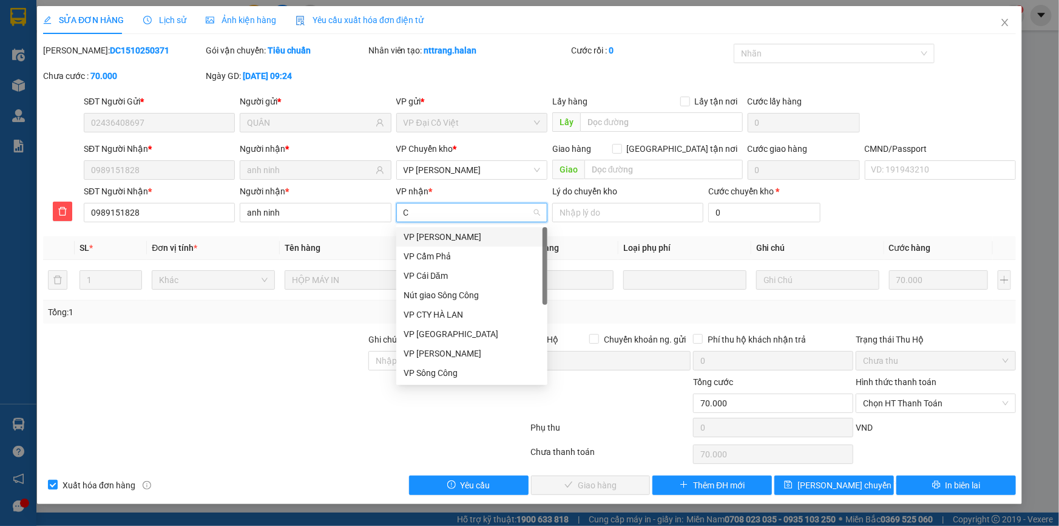
type input "CÂ"
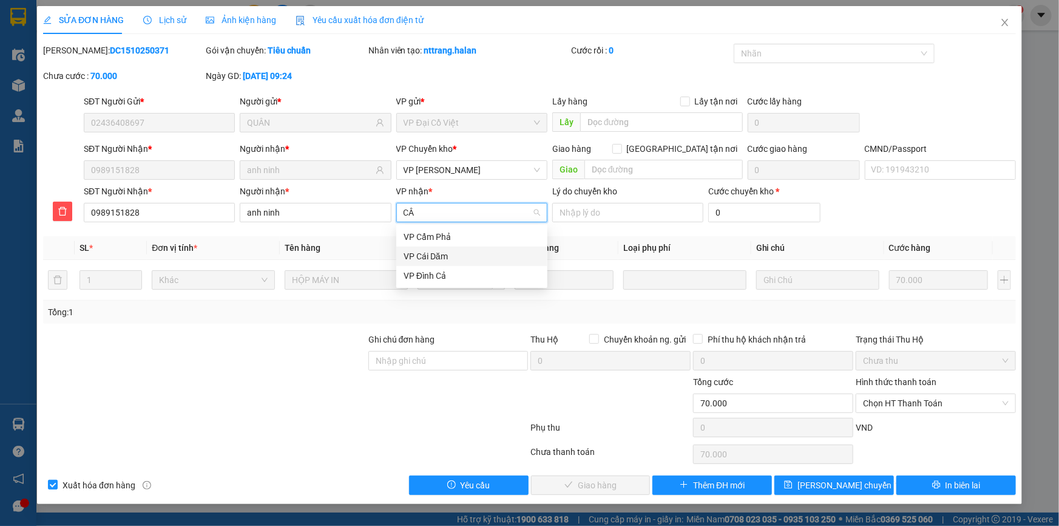
click at [432, 237] on div "VP Cẩm Phả" at bounding box center [472, 236] width 137 height 13
click at [849, 487] on span "[PERSON_NAME] chuyển hoàn" at bounding box center [855, 484] width 115 height 13
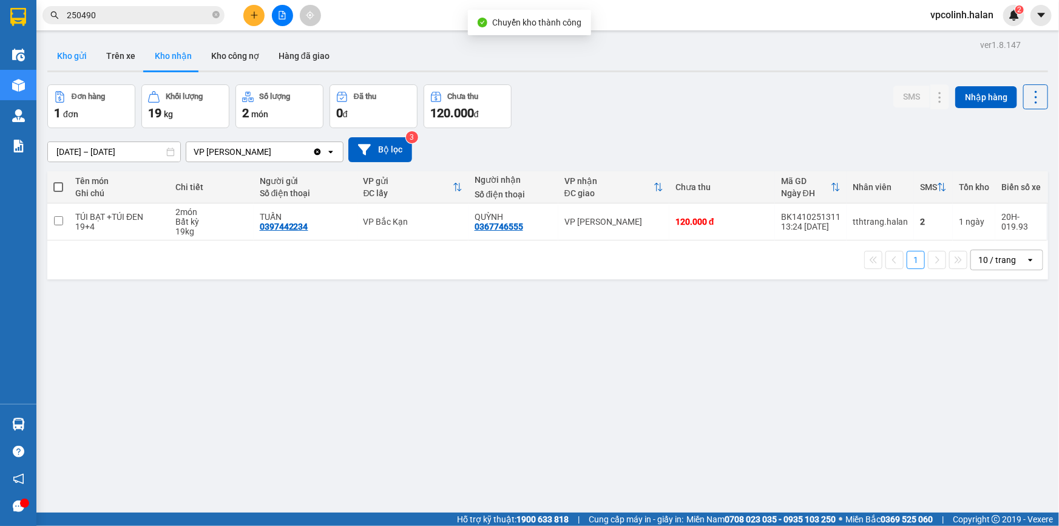
click at [70, 49] on button "Kho gửi" at bounding box center [71, 55] width 49 height 29
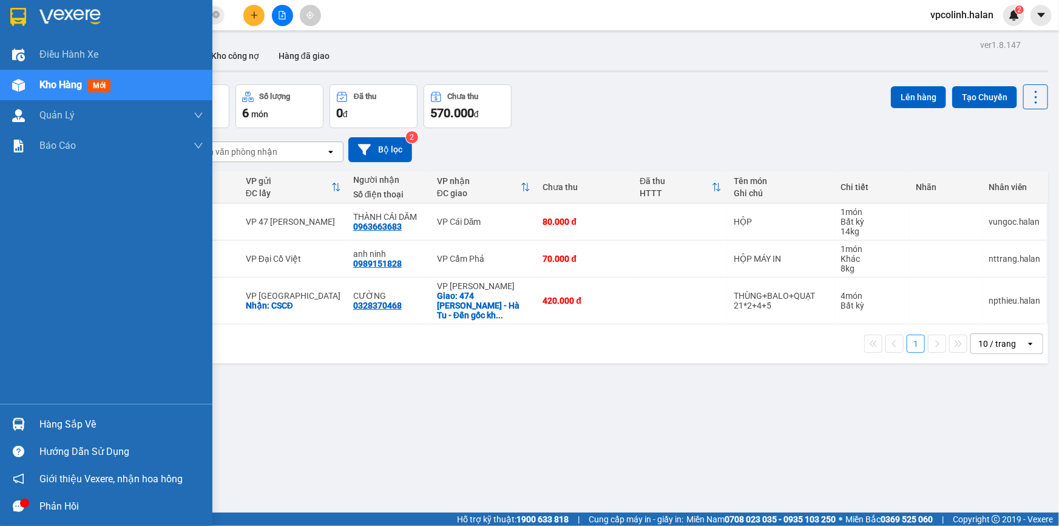
drag, startPoint x: 43, startPoint y: 430, endPoint x: 26, endPoint y: 416, distance: 22.0
click at [45, 429] on div "Hàng sắp về" at bounding box center [121, 424] width 164 height 18
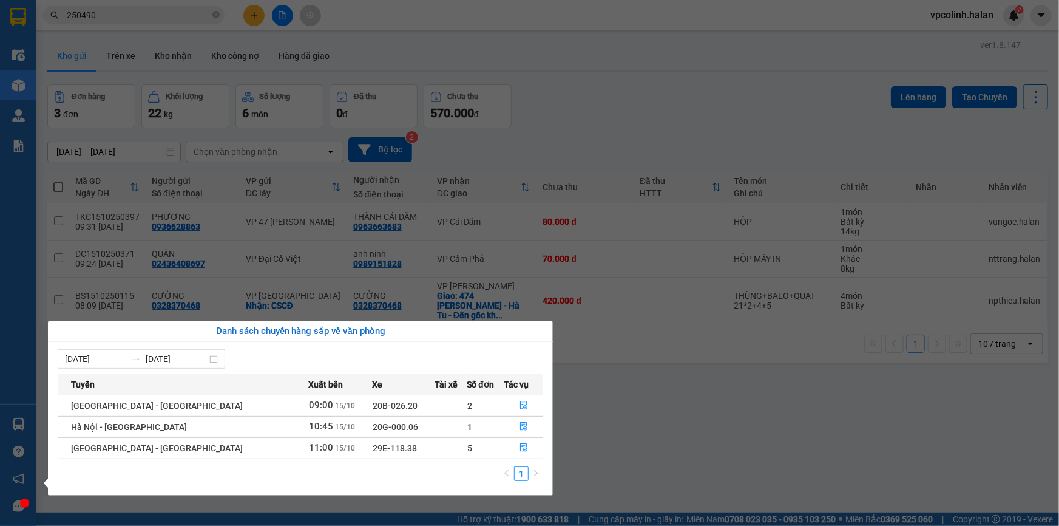
click at [166, 24] on section "Kết quả tìm kiếm ( 279 ) Bộ lọc Mã ĐH Trạng thái Món hàng Thu hộ Tổng cước Chưa…" at bounding box center [529, 263] width 1059 height 526
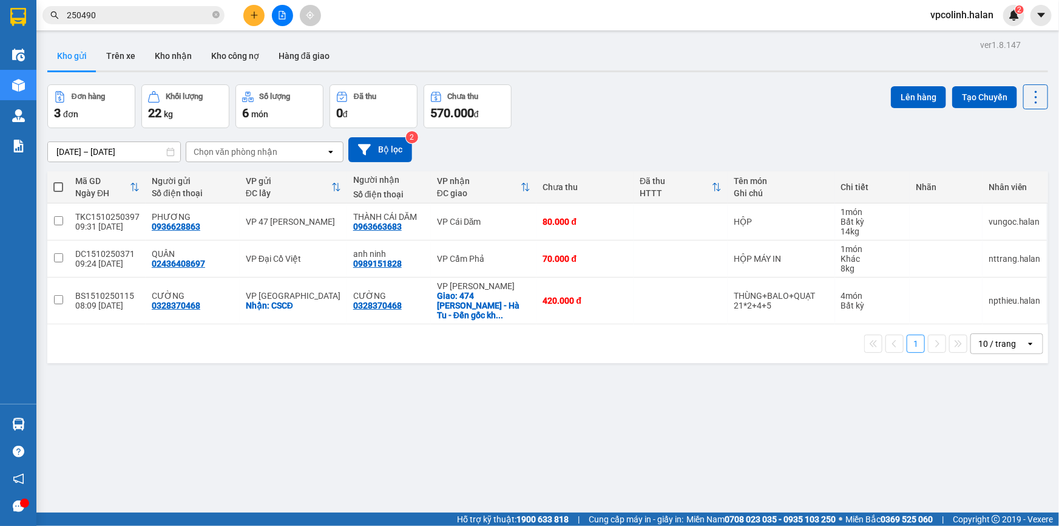
click at [160, 10] on input "250490" at bounding box center [138, 14] width 143 height 13
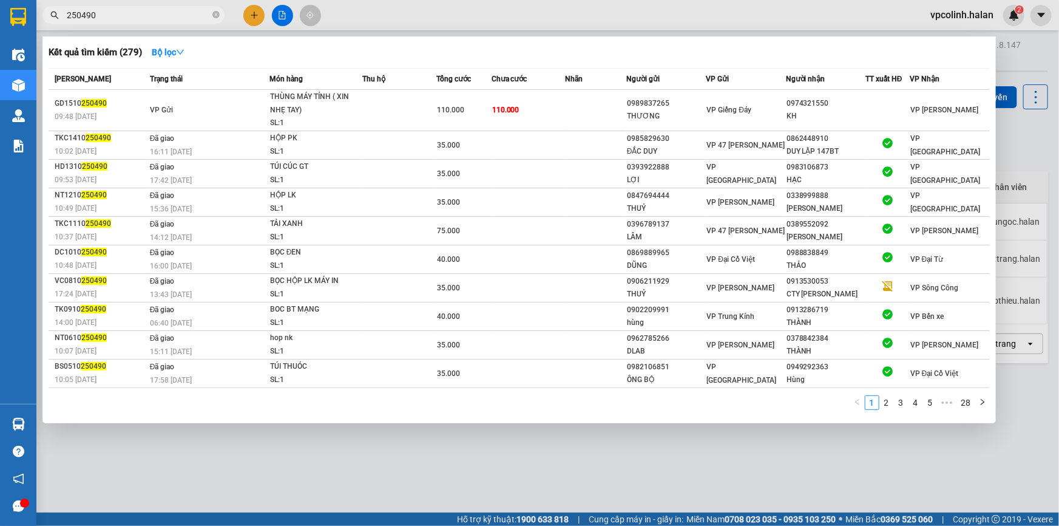
click at [160, 10] on input "250490" at bounding box center [138, 14] width 143 height 13
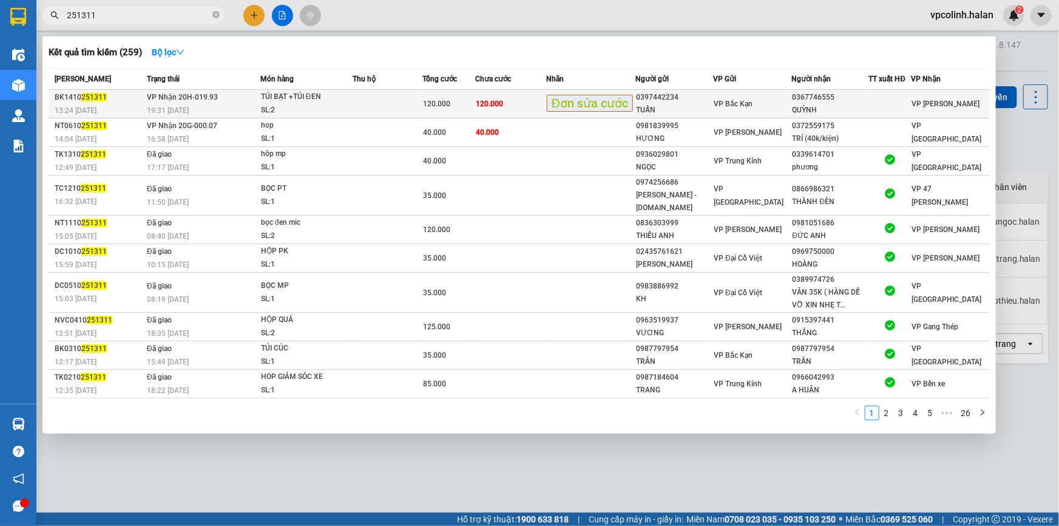
type input "251311"
click at [502, 108] on span "120.000" at bounding box center [490, 104] width 27 height 8
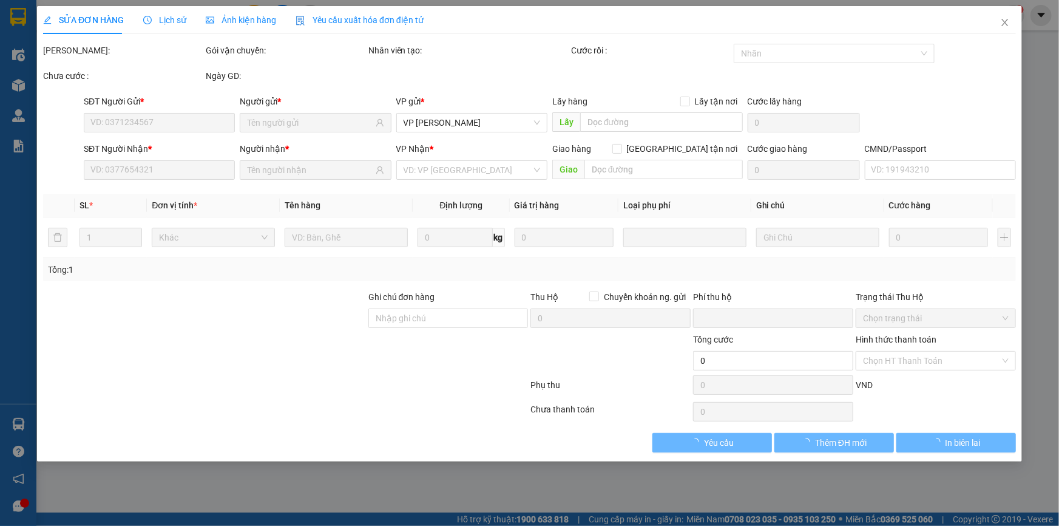
type input "0397442234"
type input "TUẤN"
type input "0367746555"
type input "QUỲNH"
type input "0"
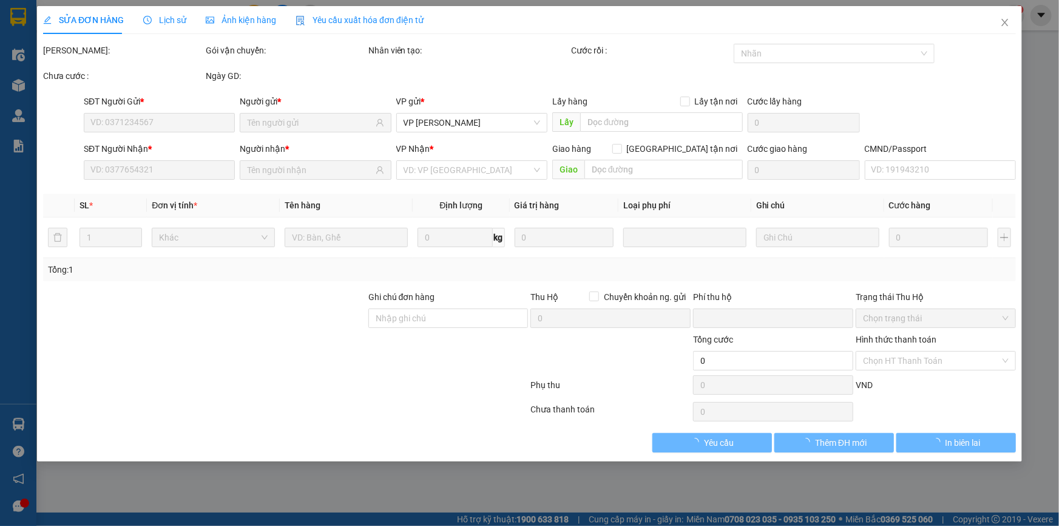
type input "120.000"
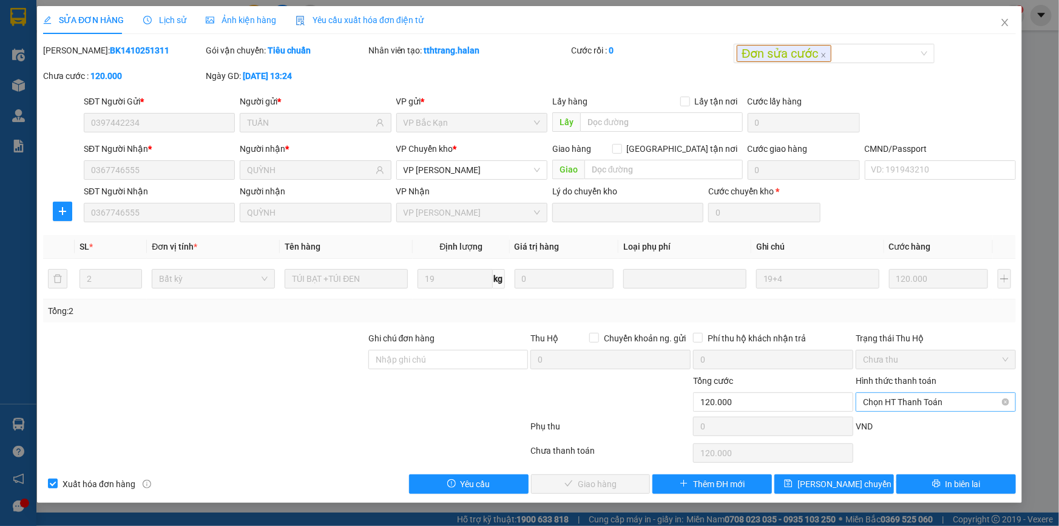
click at [884, 402] on span "Chọn HT Thanh Toán" at bounding box center [936, 402] width 146 height 18
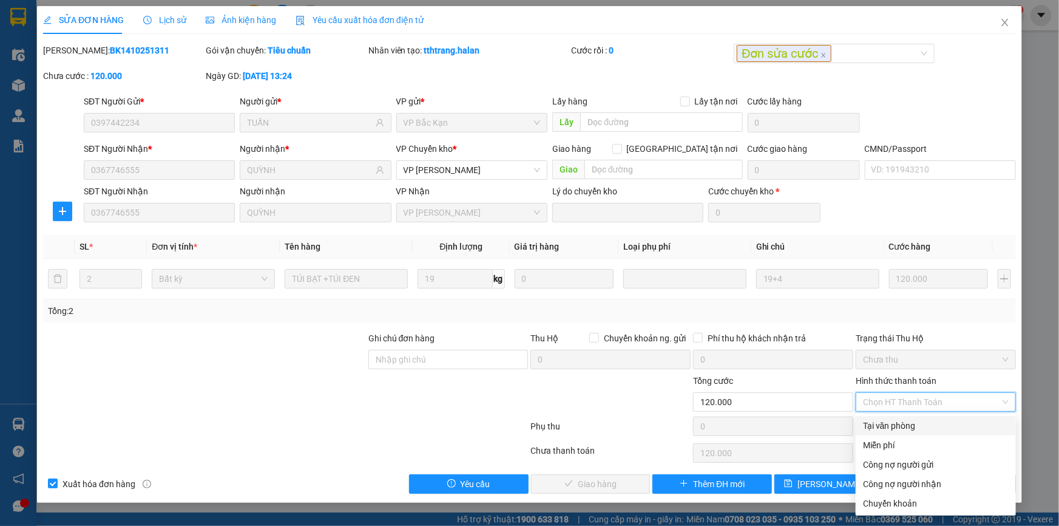
click at [870, 426] on div "Tại văn phòng" at bounding box center [936, 425] width 146 height 13
type input "0"
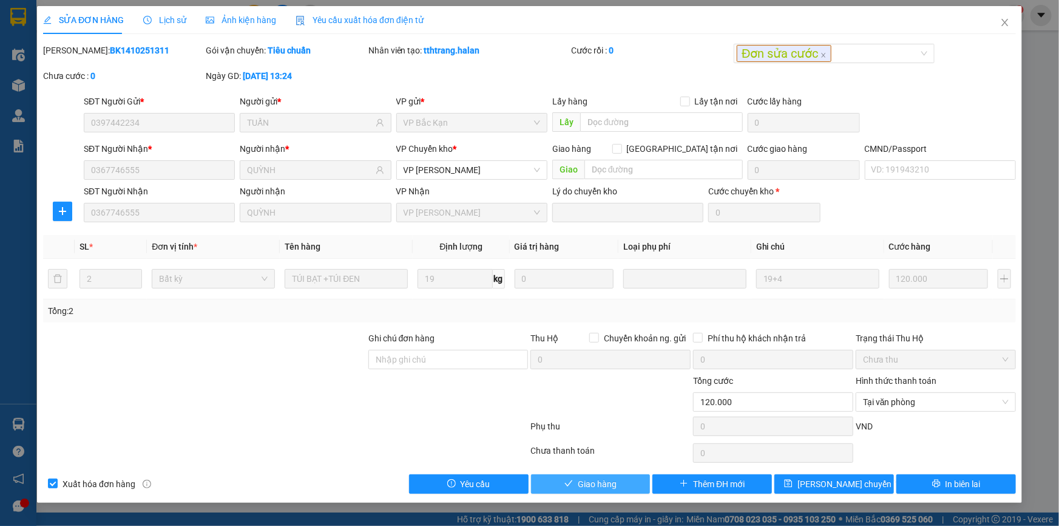
click at [599, 474] on button "Giao hàng" at bounding box center [591, 483] width 120 height 19
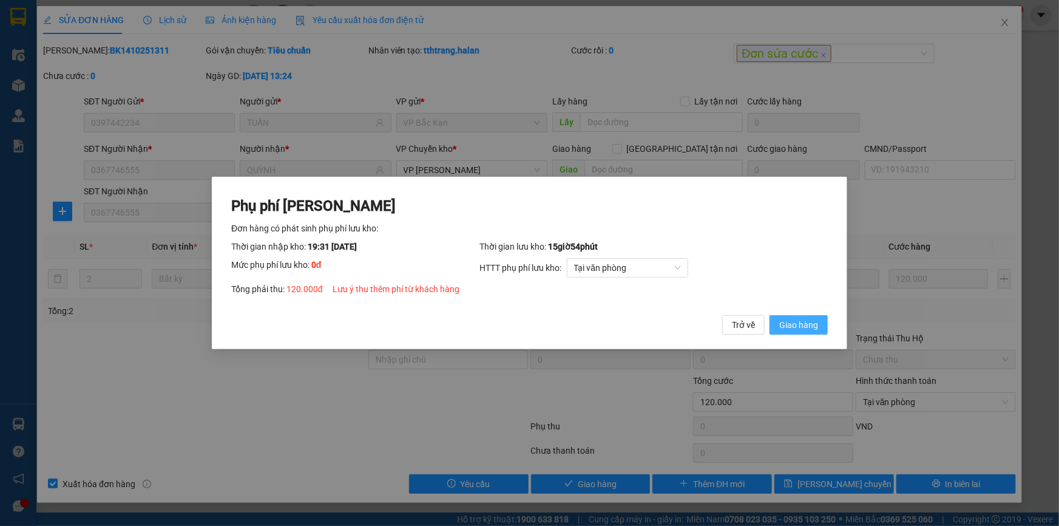
click at [802, 321] on span "Giao hàng" at bounding box center [798, 324] width 39 height 13
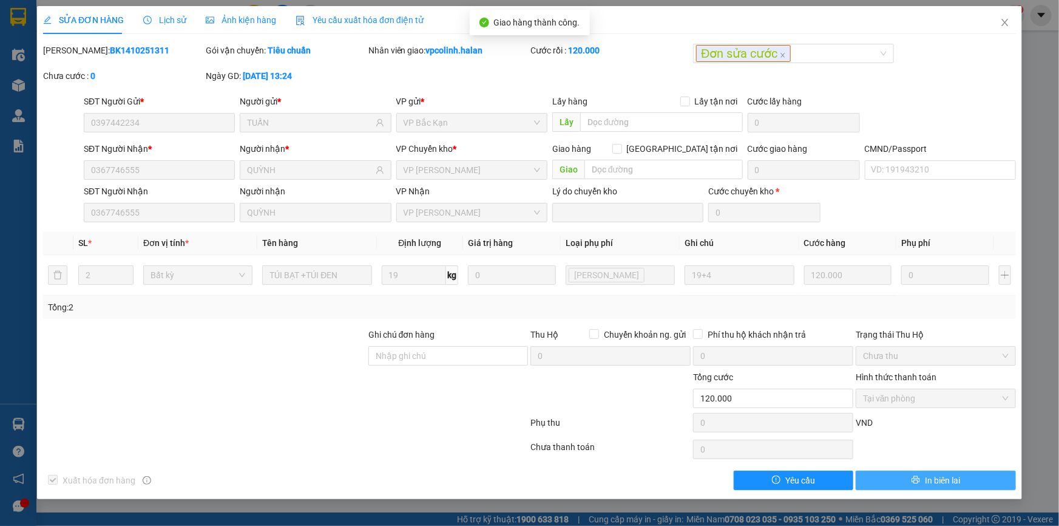
click at [914, 476] on icon "printer" at bounding box center [916, 480] width 8 height 8
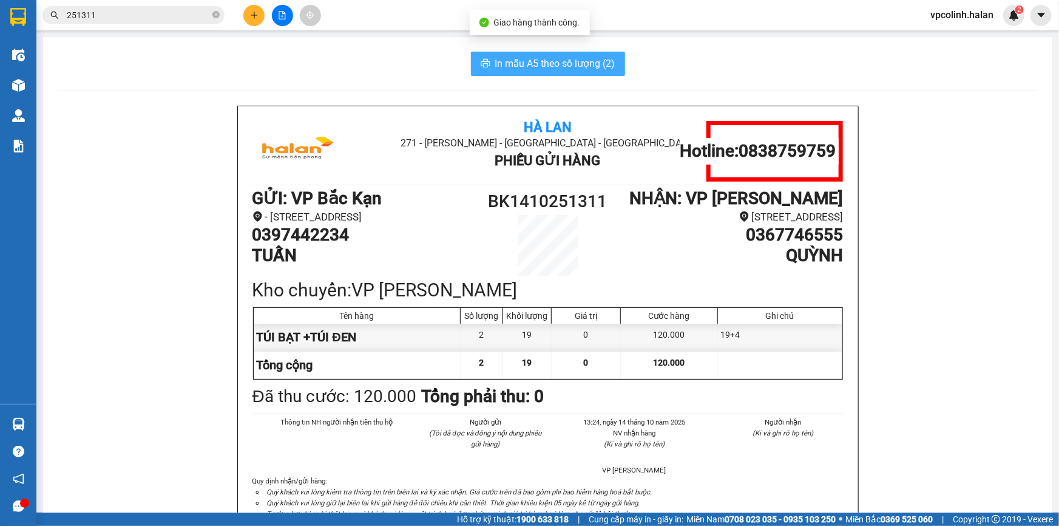
click at [577, 68] on span "In mẫu A5 theo số lượng (2)" at bounding box center [555, 63] width 120 height 15
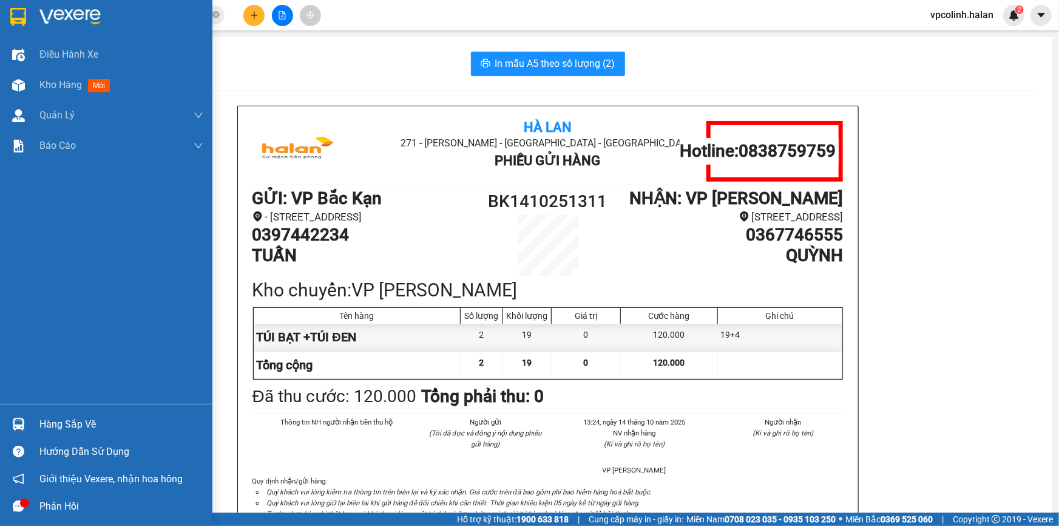
click at [39, 427] on div "Hàng sắp về" at bounding box center [121, 424] width 164 height 18
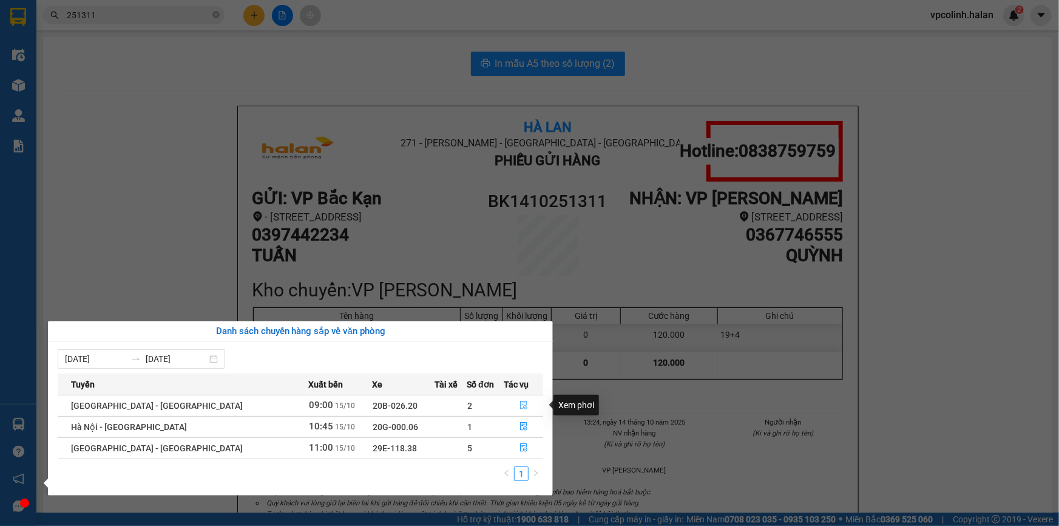
click at [520, 401] on icon "file-done" at bounding box center [524, 405] width 8 height 8
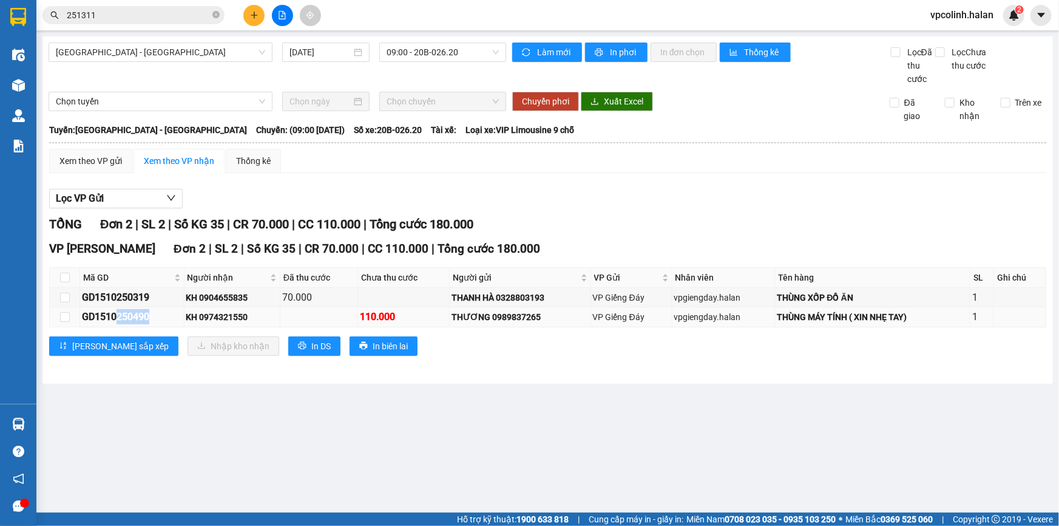
drag, startPoint x: 120, startPoint y: 317, endPoint x: 170, endPoint y: 316, distance: 50.4
click at [170, 316] on div "GD1510250490" at bounding box center [132, 316] width 100 height 15
copy div "250490"
click at [165, 16] on input "251311" at bounding box center [138, 14] width 143 height 13
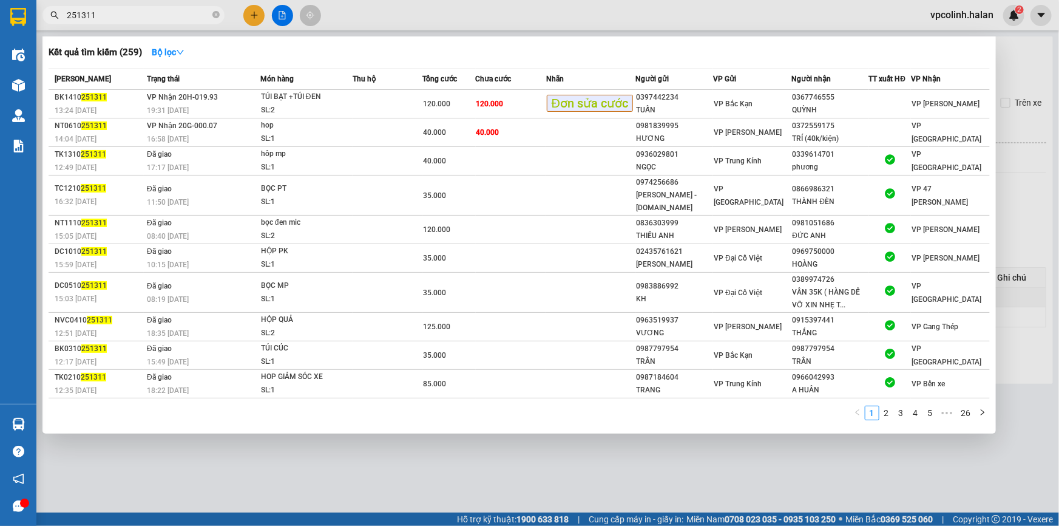
click at [165, 16] on input "251311" at bounding box center [138, 14] width 143 height 13
paste input "0490"
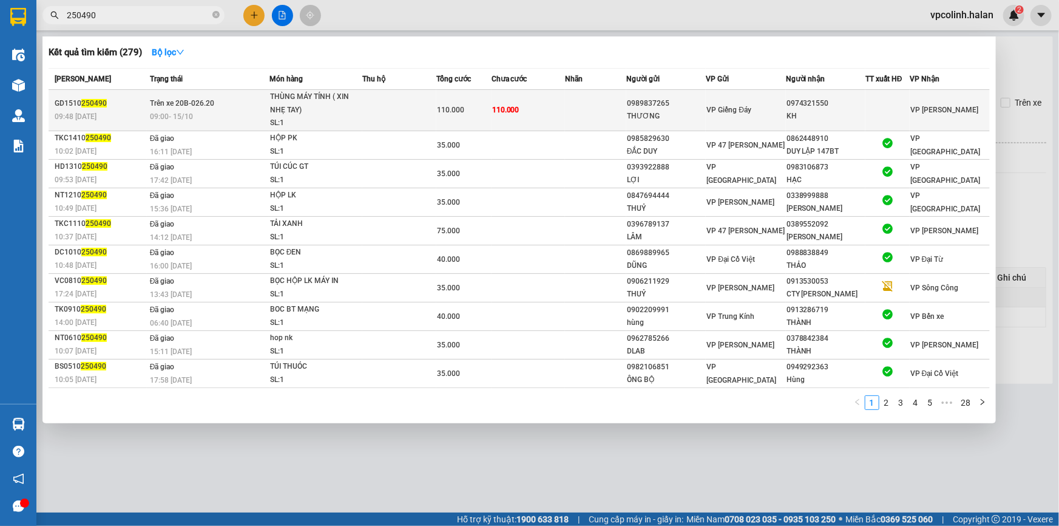
type input "250490"
click at [396, 118] on td at bounding box center [398, 110] width 73 height 41
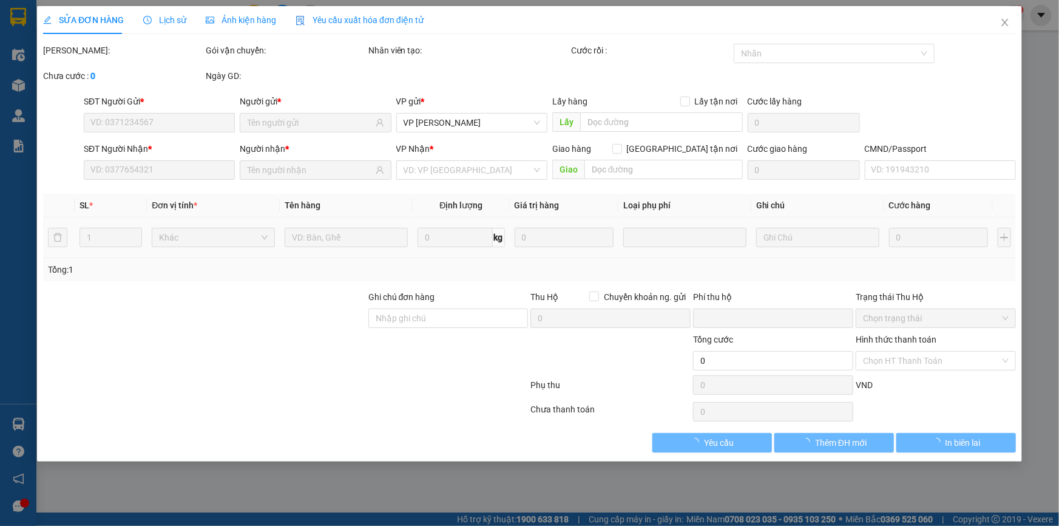
type input "0989837265"
type input "THƯƠNG"
type input "0974321550"
type input "KH"
type input "0"
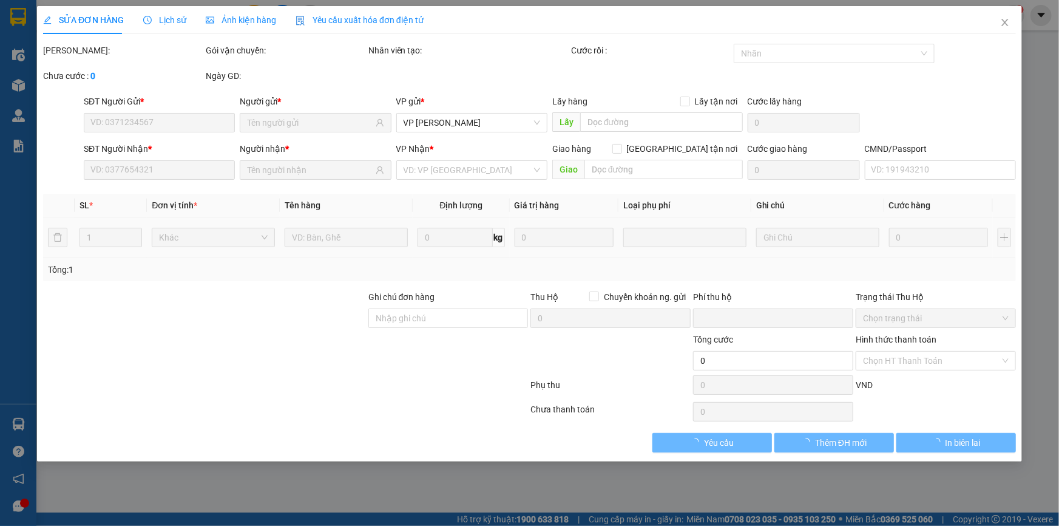
type input "110.000"
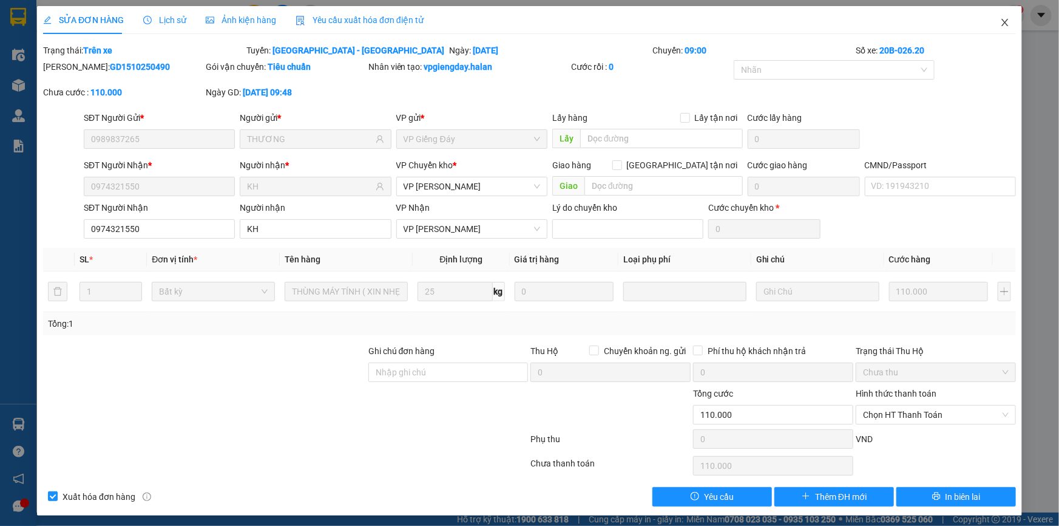
drag, startPoint x: 1007, startPoint y: 27, endPoint x: 999, endPoint y: 29, distance: 8.1
click at [1007, 32] on span "Close" at bounding box center [1005, 23] width 34 height 34
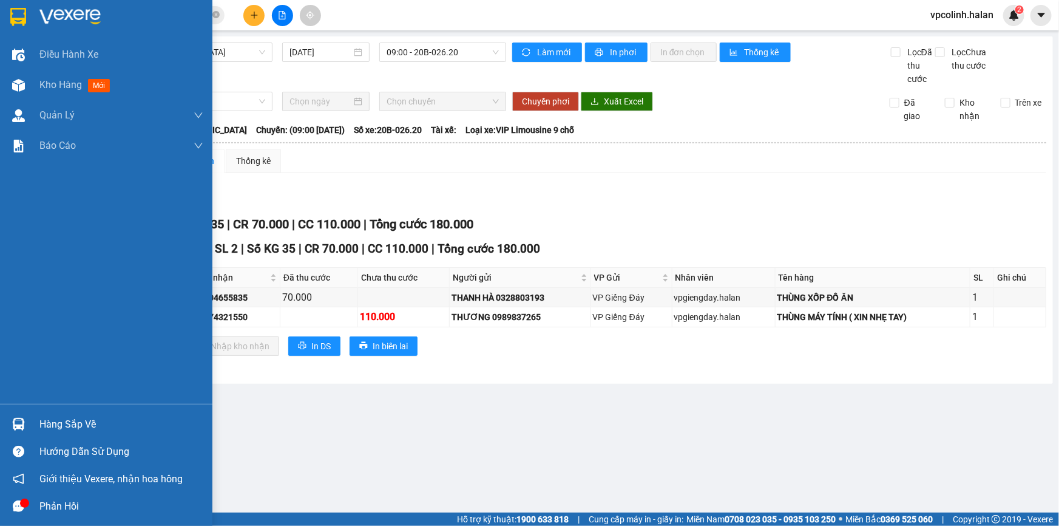
click at [21, 436] on div "Hàng sắp về" at bounding box center [106, 423] width 212 height 27
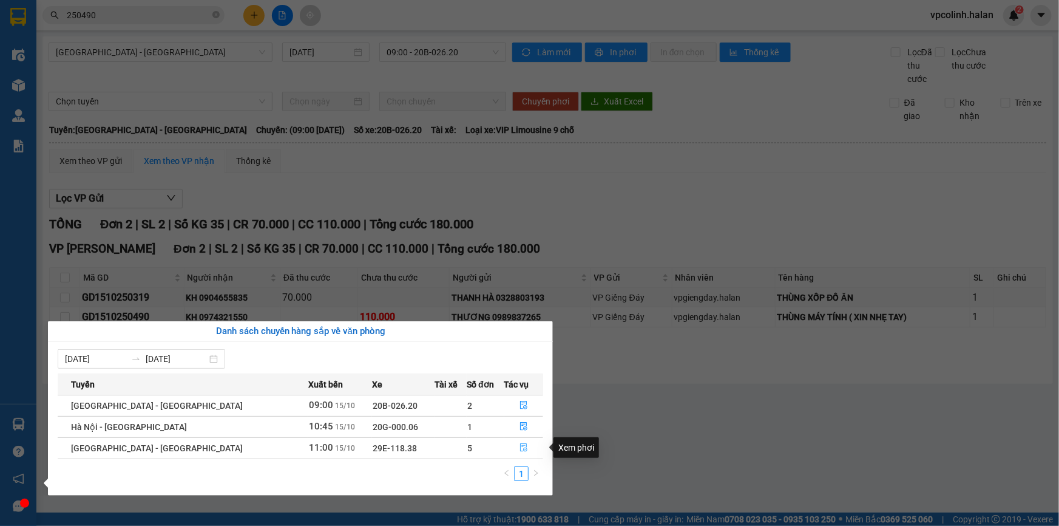
click at [521, 449] on button "button" at bounding box center [524, 447] width 38 height 19
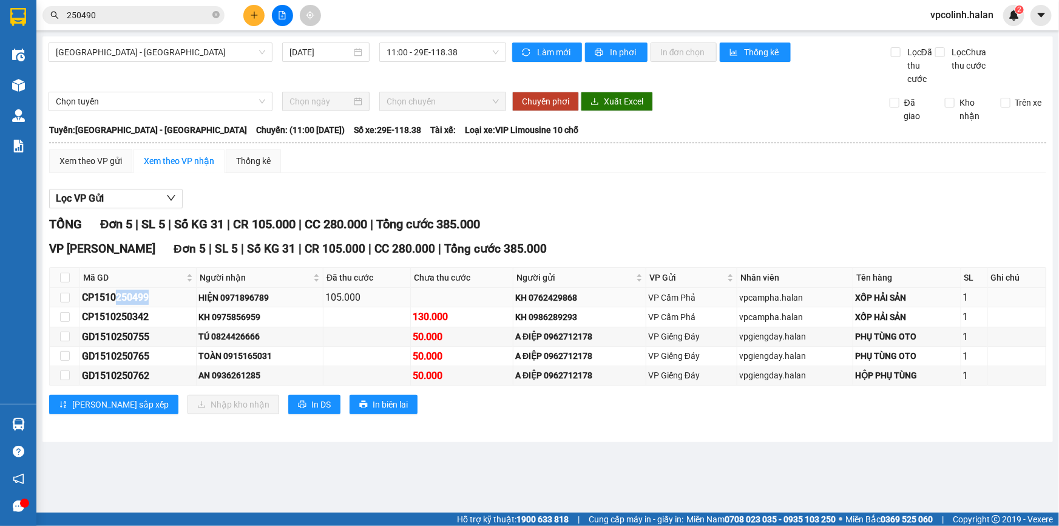
drag, startPoint x: 138, startPoint y: 297, endPoint x: 160, endPoint y: 297, distance: 21.9
click at [162, 297] on div "CP1510250499" at bounding box center [138, 297] width 112 height 15
copy div "250499"
drag, startPoint x: 110, startPoint y: 320, endPoint x: 161, endPoint y: 320, distance: 50.4
click at [161, 320] on div "CP1510250342" at bounding box center [138, 316] width 112 height 15
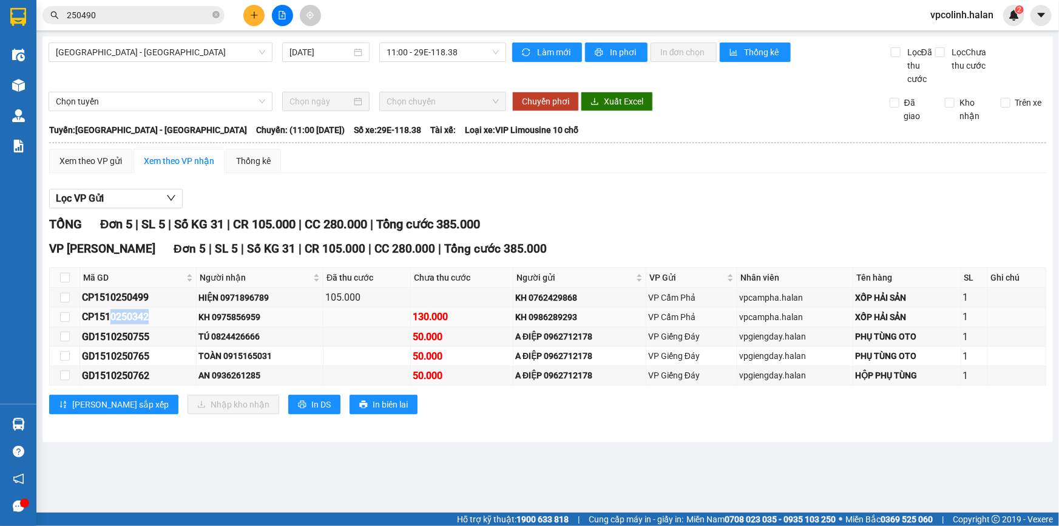
copy div "0250342"
drag, startPoint x: 110, startPoint y: 334, endPoint x: 170, endPoint y: 339, distance: 59.6
click at [170, 339] on div "GD1510250755" at bounding box center [138, 336] width 112 height 15
copy div "0250755"
drag, startPoint x: 112, startPoint y: 355, endPoint x: 154, endPoint y: 355, distance: 41.9
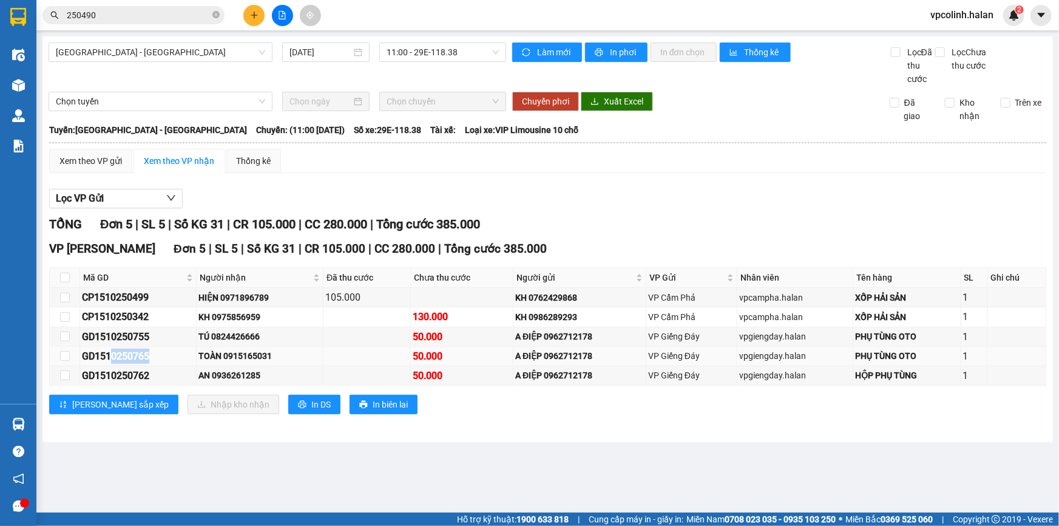
click at [164, 355] on div "GD1510250765" at bounding box center [138, 355] width 112 height 15
copy div "0250765"
drag, startPoint x: 121, startPoint y: 376, endPoint x: 132, endPoint y: 376, distance: 10.9
click at [171, 376] on div "GD1510250762" at bounding box center [138, 375] width 112 height 15
drag, startPoint x: 112, startPoint y: 378, endPoint x: 156, endPoint y: 380, distance: 44.4
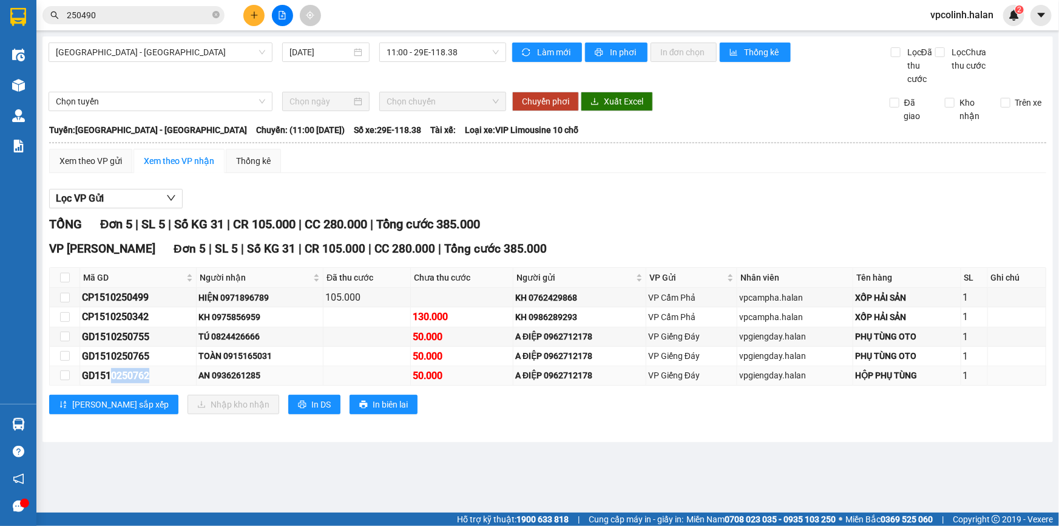
click at [156, 380] on div "GD1510250762" at bounding box center [138, 375] width 112 height 15
copy div "0250762"
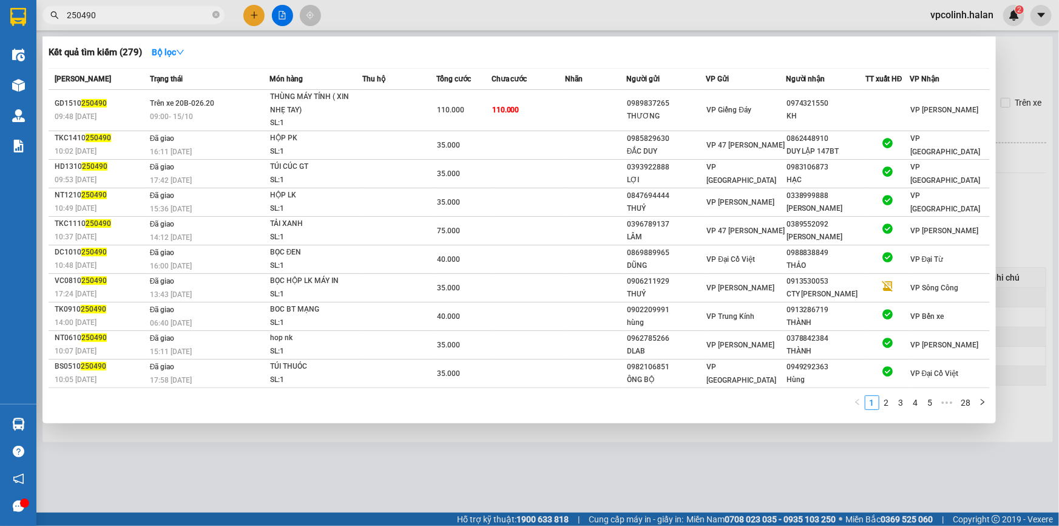
click at [117, 15] on input "250490" at bounding box center [138, 14] width 143 height 13
paste input "0250762"
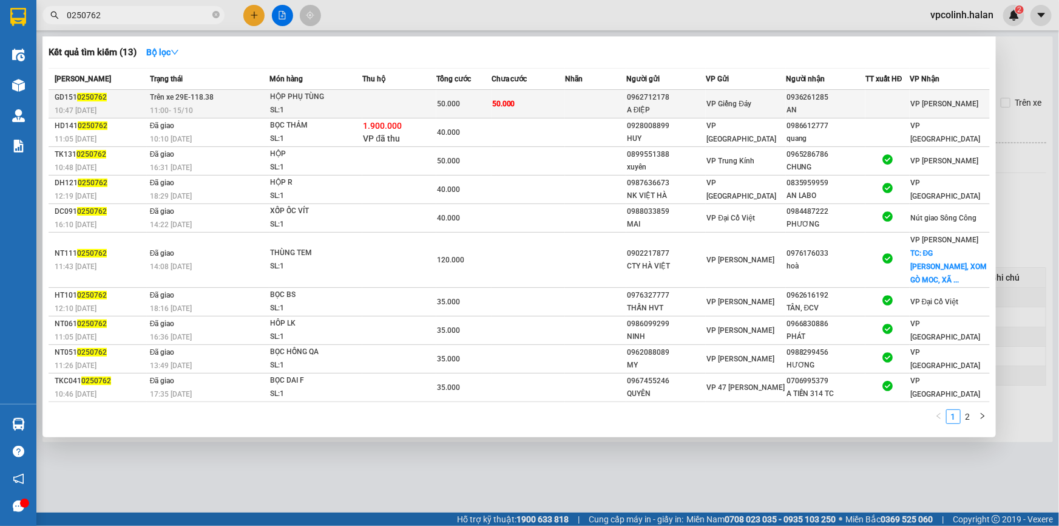
type input "0250762"
click at [337, 104] on div "SL: 1" at bounding box center [315, 110] width 91 height 13
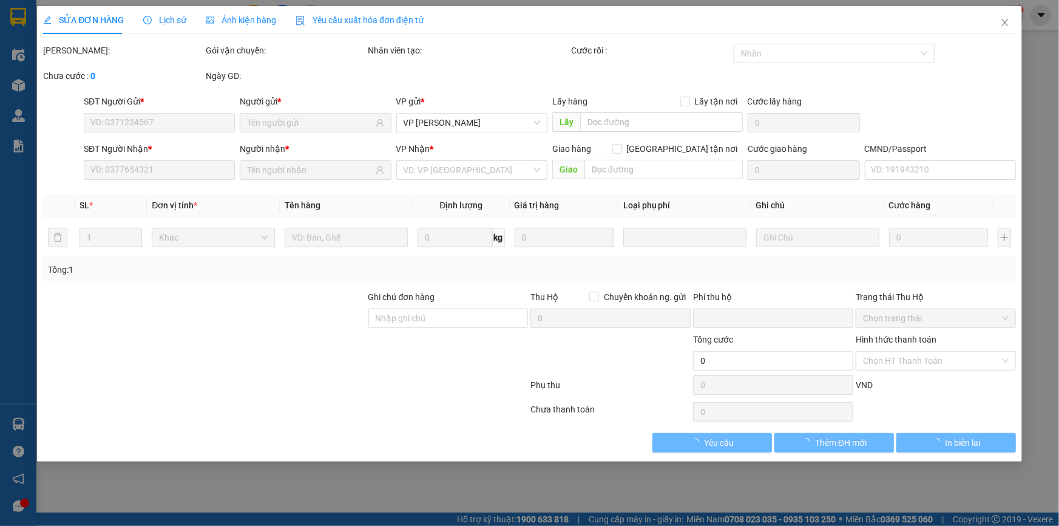
type input "0962712178"
type input "A ĐIỆP"
type input "0936261285"
type input "AN"
type input "0"
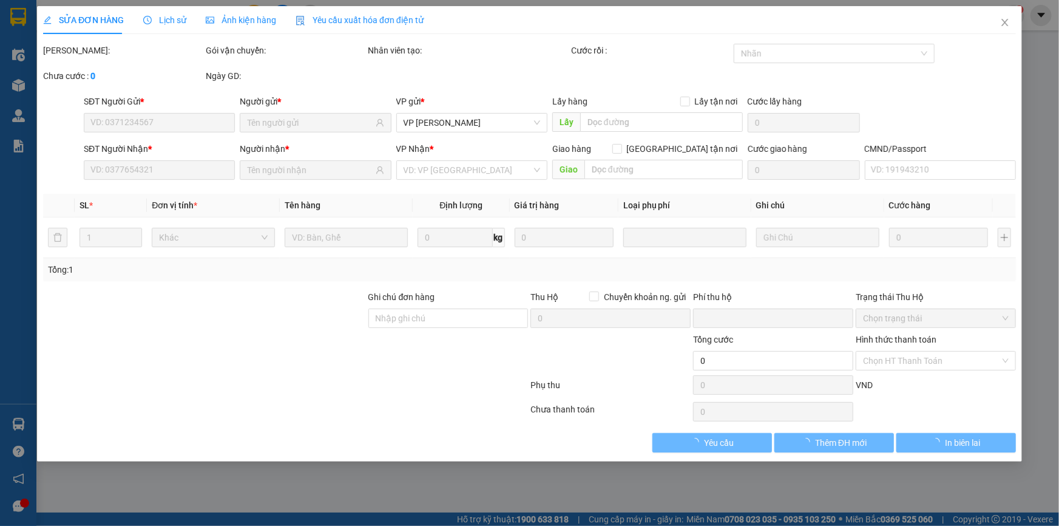
type input "50.000"
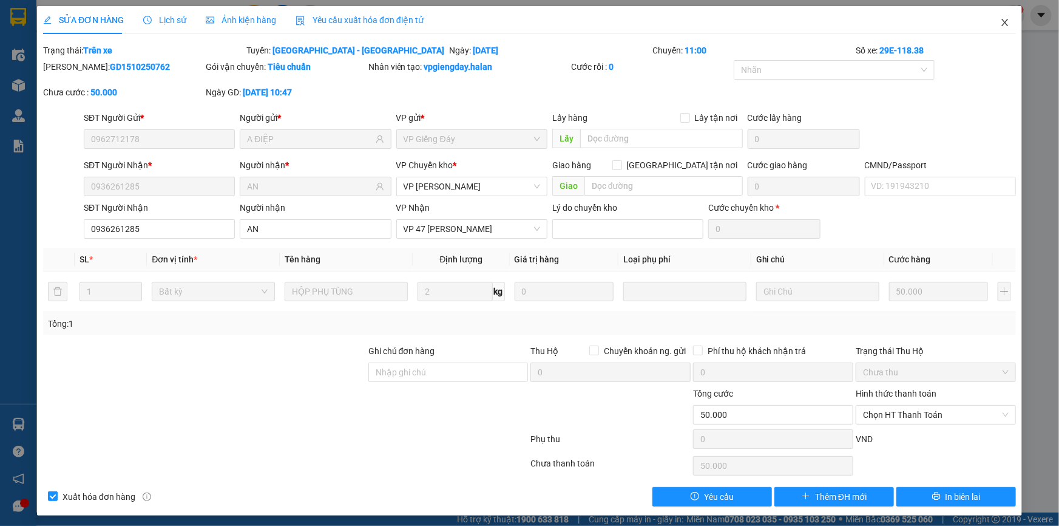
click at [1001, 17] on span "Close" at bounding box center [1005, 23] width 34 height 34
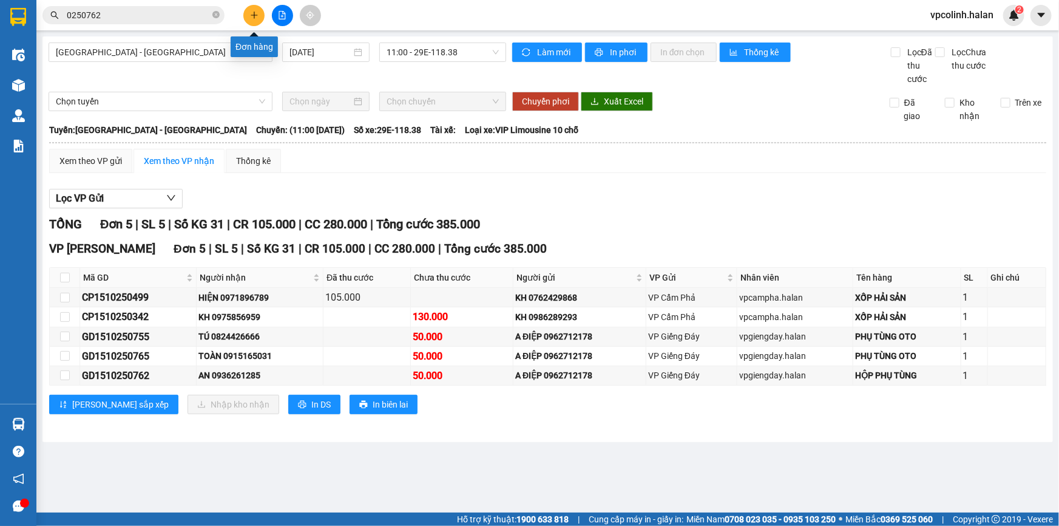
click at [254, 15] on icon "plus" at bounding box center [254, 15] width 7 height 1
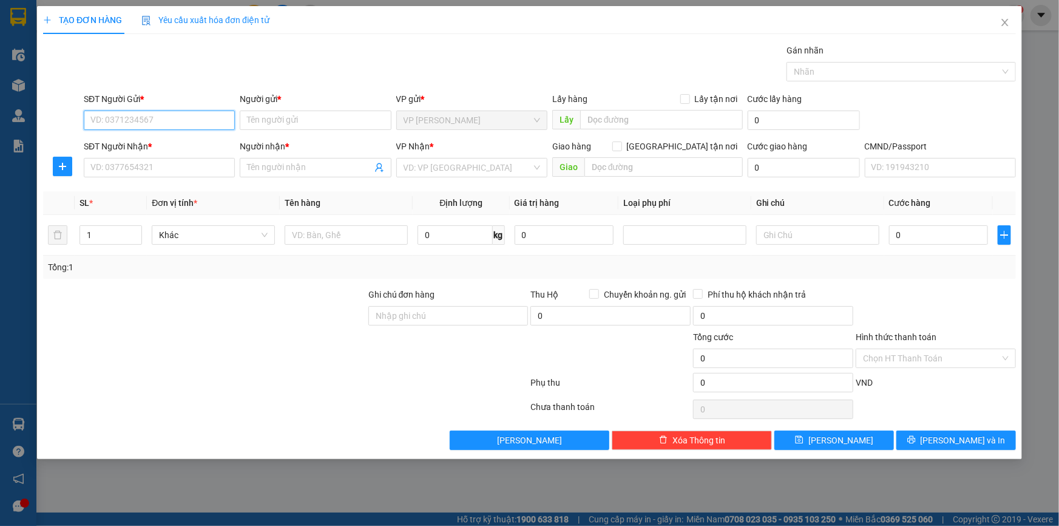
click at [159, 120] on input "SĐT Người Gửi *" at bounding box center [159, 119] width 151 height 19
drag, startPoint x: 160, startPoint y: 118, endPoint x: 172, endPoint y: 189, distance: 72.2
click at [158, 116] on input "SĐT Người Gửi *" at bounding box center [159, 119] width 151 height 19
click at [152, 169] on input "SĐT Người Nhận *" at bounding box center [159, 167] width 151 height 19
click at [1008, 29] on span "Close" at bounding box center [1005, 23] width 34 height 34
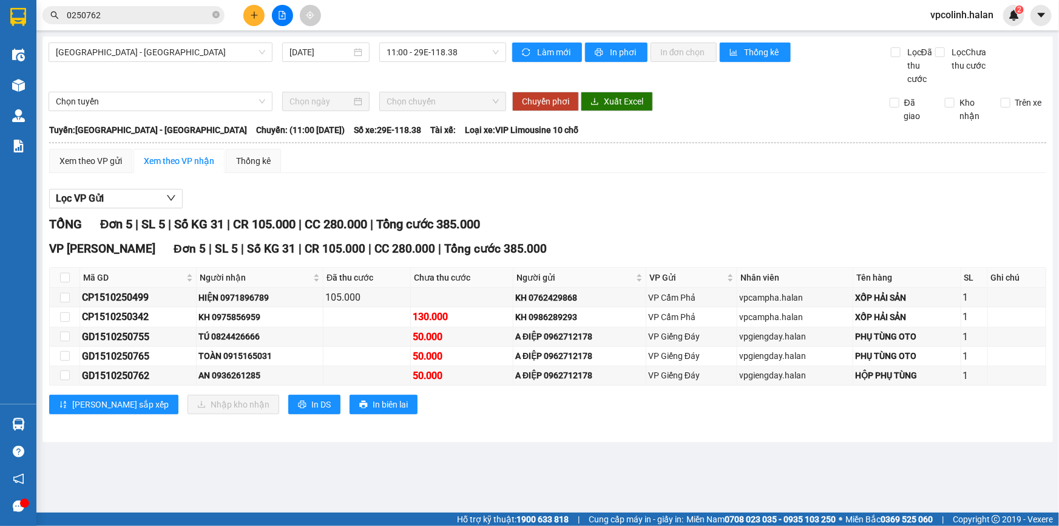
click at [255, 12] on icon "plus" at bounding box center [254, 15] width 8 height 8
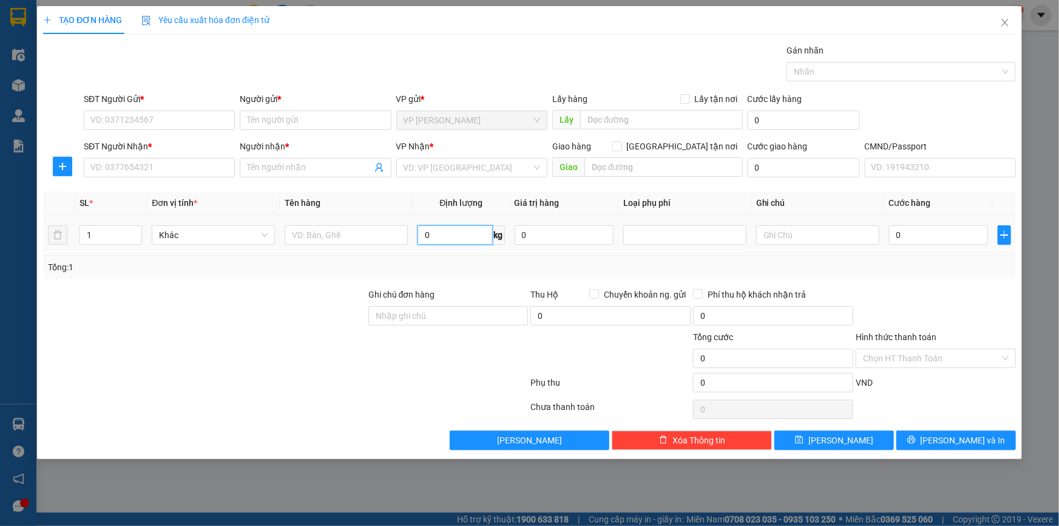
click at [434, 237] on input "0" at bounding box center [455, 234] width 75 height 19
type input "10"
click at [323, 243] on input "text" at bounding box center [346, 234] width 123 height 19
type input "THÙNG LK"
drag, startPoint x: 217, startPoint y: 113, endPoint x: 216, endPoint y: 121, distance: 8.0
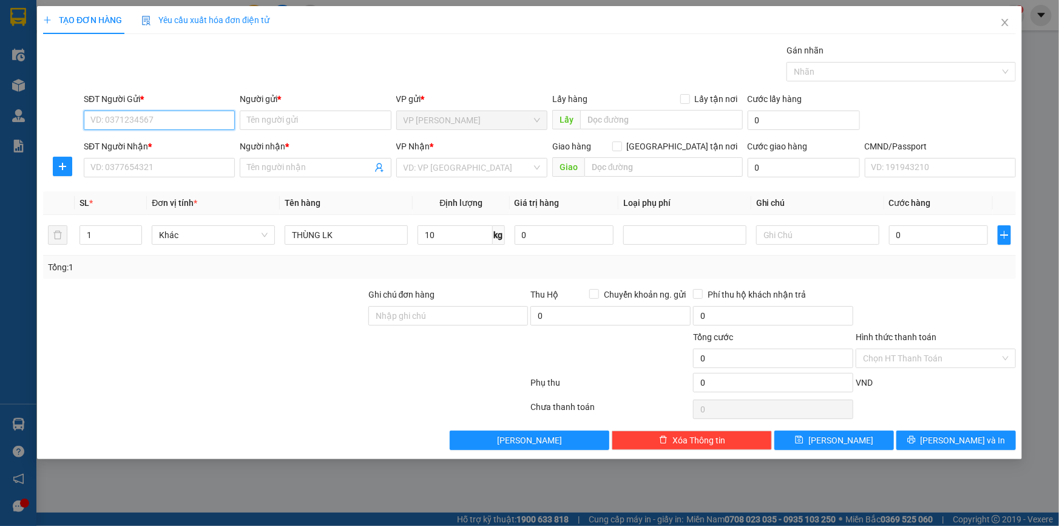
click at [217, 121] on input "SĐT Người Gửi *" at bounding box center [159, 119] width 151 height 19
type input "0989739015"
click at [179, 143] on div "0989739015 - PHỤ KIỆN RMAX" at bounding box center [159, 144] width 137 height 13
type input "PHỤ KIỆN RMAX"
type input "0989739015"
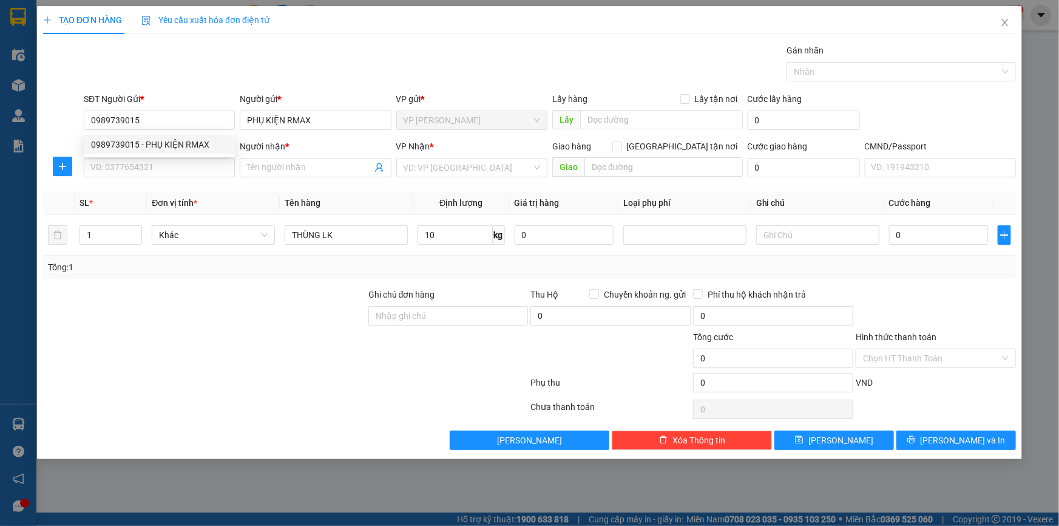
click at [182, 177] on div "SĐT Người Nhận * VD: 0377654321" at bounding box center [159, 161] width 151 height 42
click at [195, 171] on input "SĐT Người Nhận *" at bounding box center [159, 167] width 151 height 19
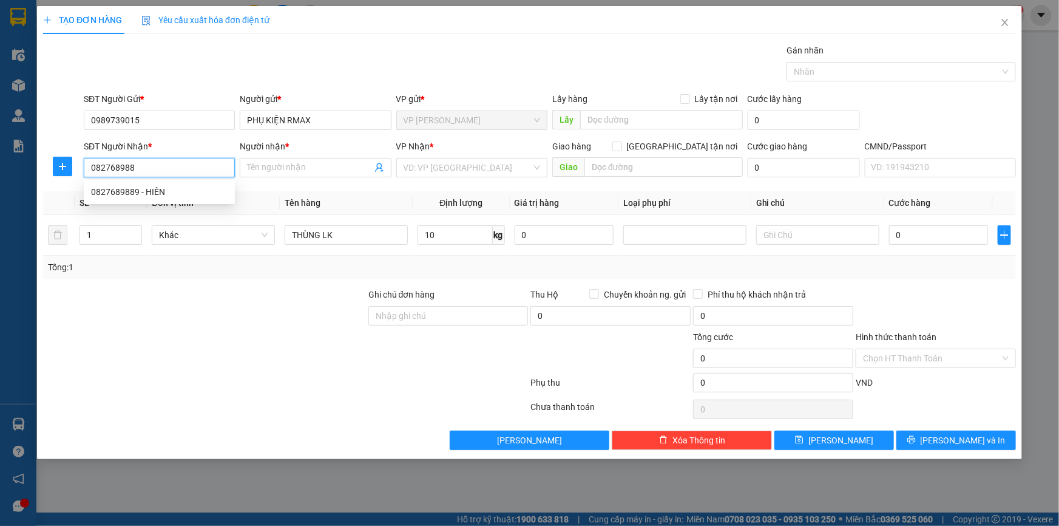
type input "0827689889"
click at [173, 192] on div "0827689889 - HIÊN" at bounding box center [159, 191] width 137 height 13
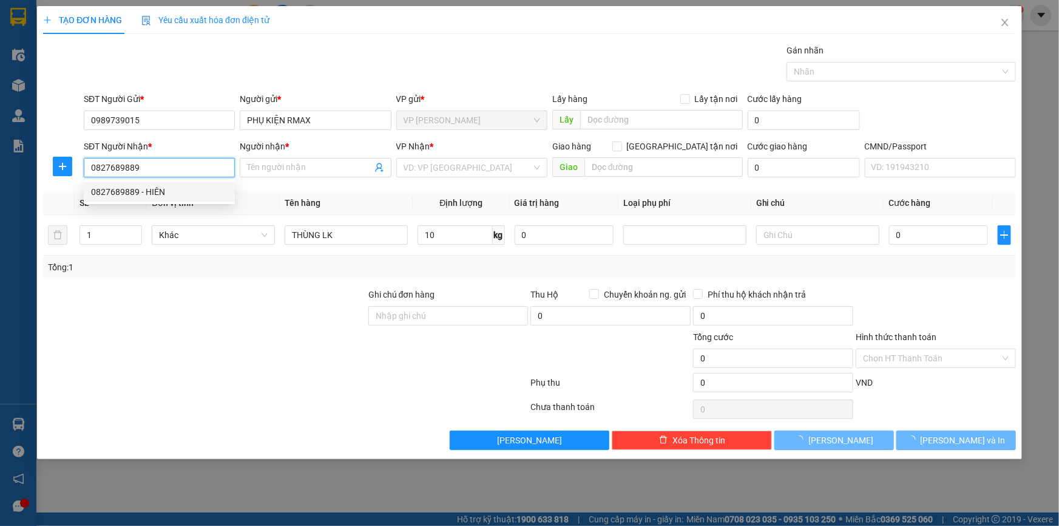
type input "HIÊN"
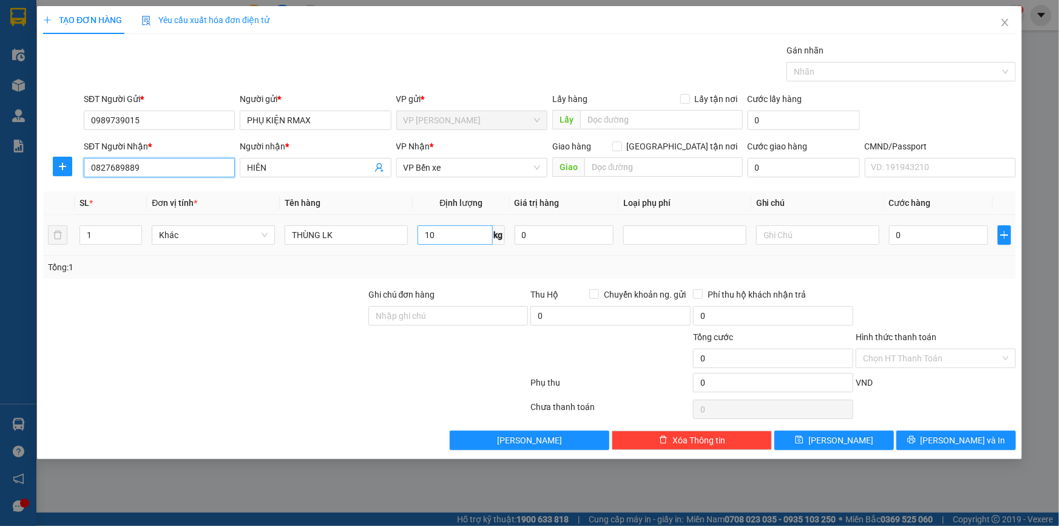
type input "0827689889"
click at [458, 227] on input "10" at bounding box center [455, 234] width 75 height 19
click at [902, 234] on input "0" at bounding box center [938, 234] width 99 height 19
type input "4"
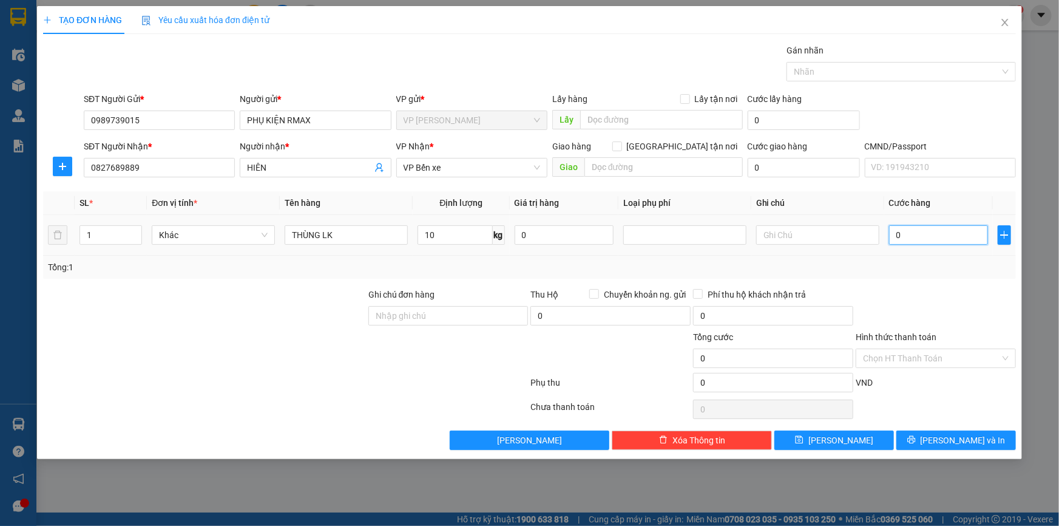
type input "4"
type input "40"
type input "400"
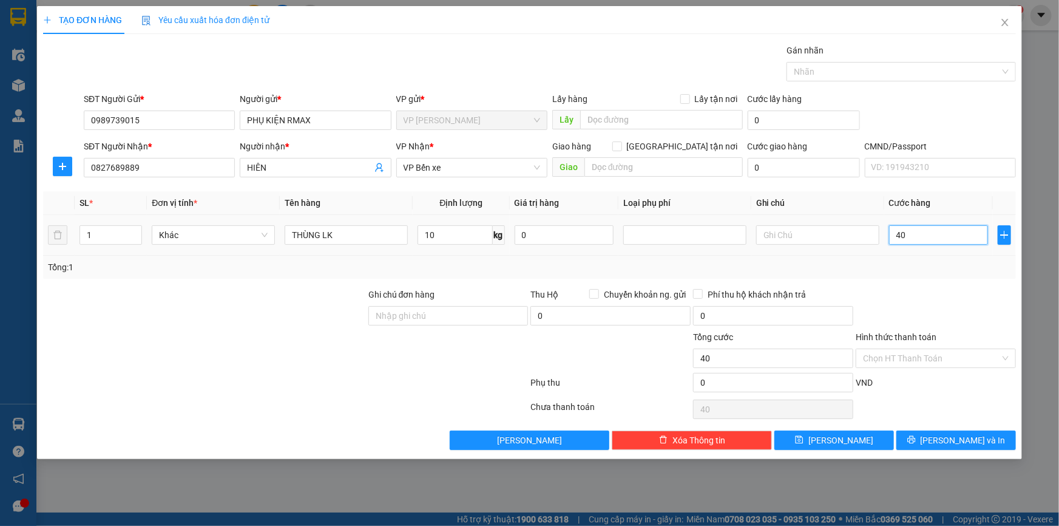
type input "400"
type input "4.000"
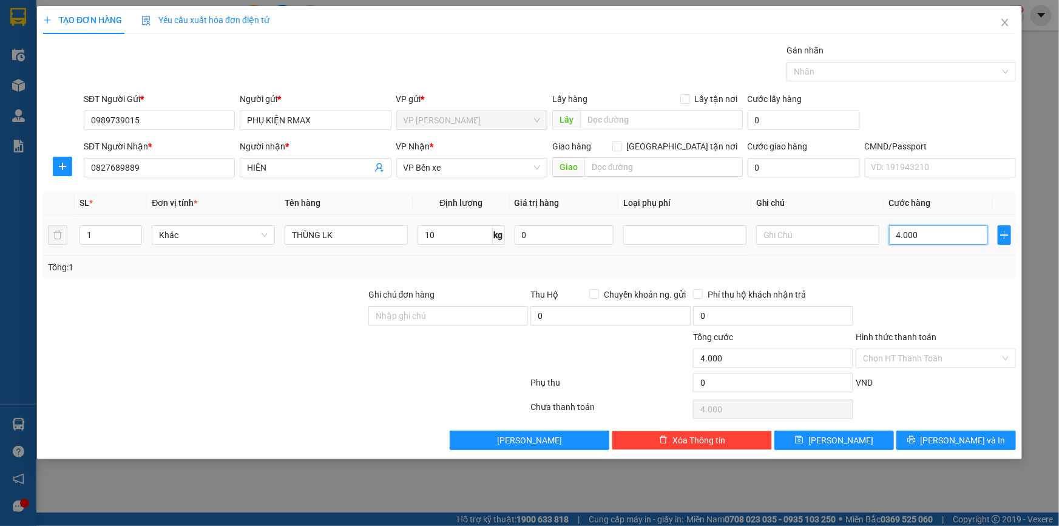
type input "40.000"
click at [966, 440] on span "[PERSON_NAME] và In" at bounding box center [963, 439] width 85 height 13
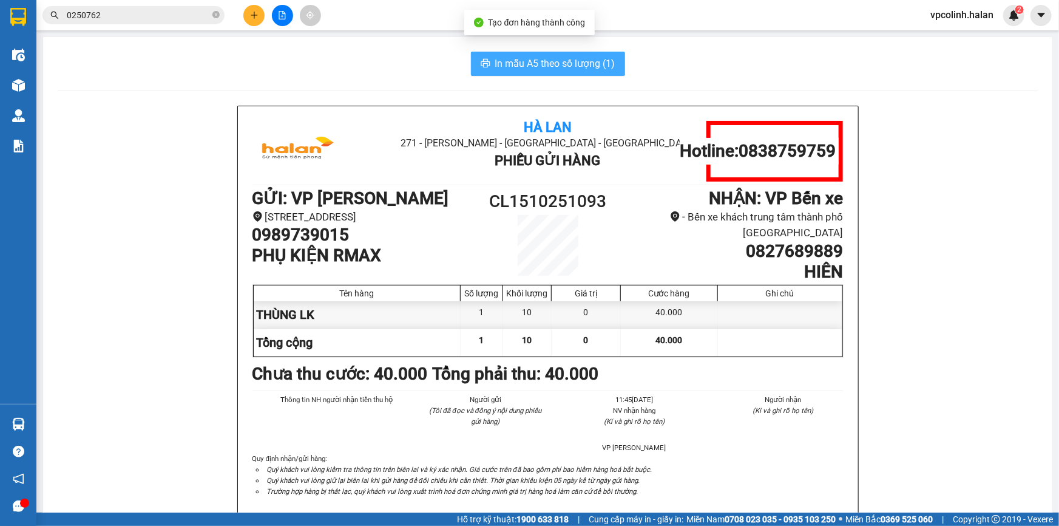
click at [574, 63] on span "In mẫu A5 theo số lượng (1)" at bounding box center [555, 63] width 120 height 15
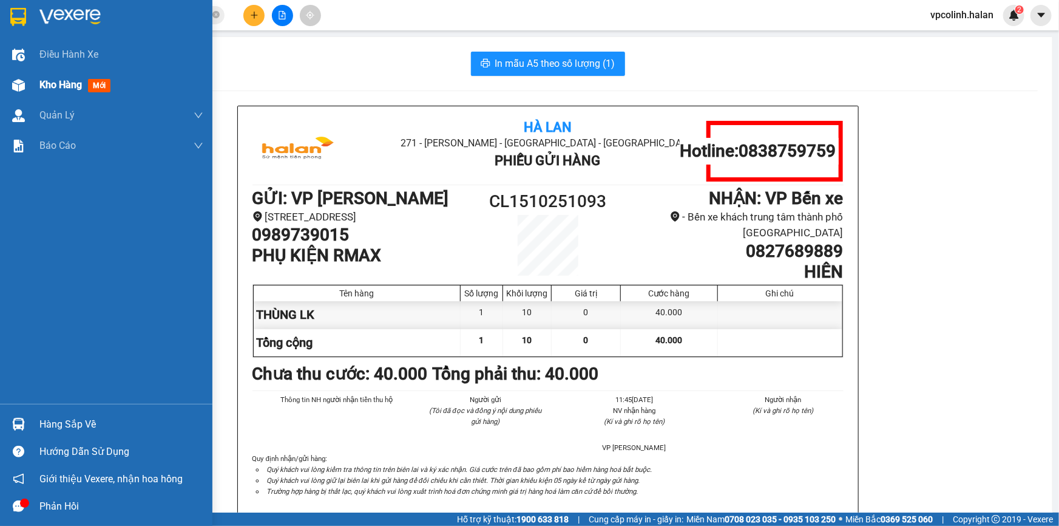
click at [44, 85] on span "Kho hàng" at bounding box center [60, 85] width 42 height 12
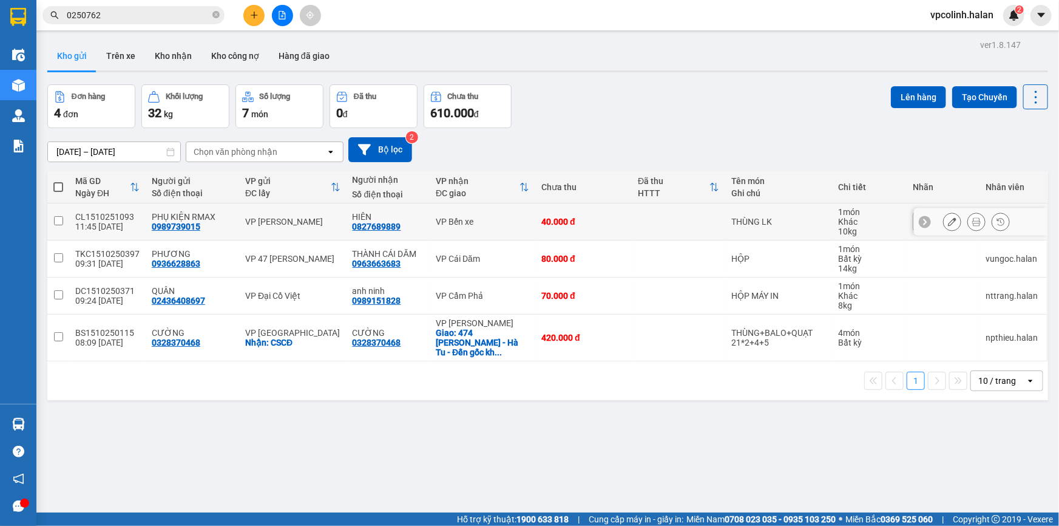
click at [483, 218] on div "VP Bến xe" at bounding box center [482, 222] width 93 height 10
checkbox input "true"
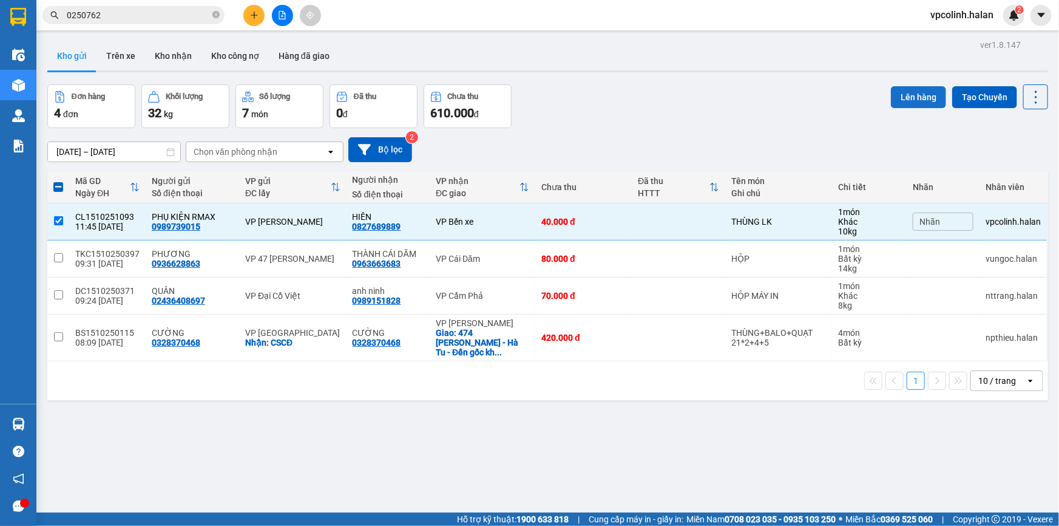
click at [922, 92] on button "Lên hàng" at bounding box center [918, 97] width 55 height 22
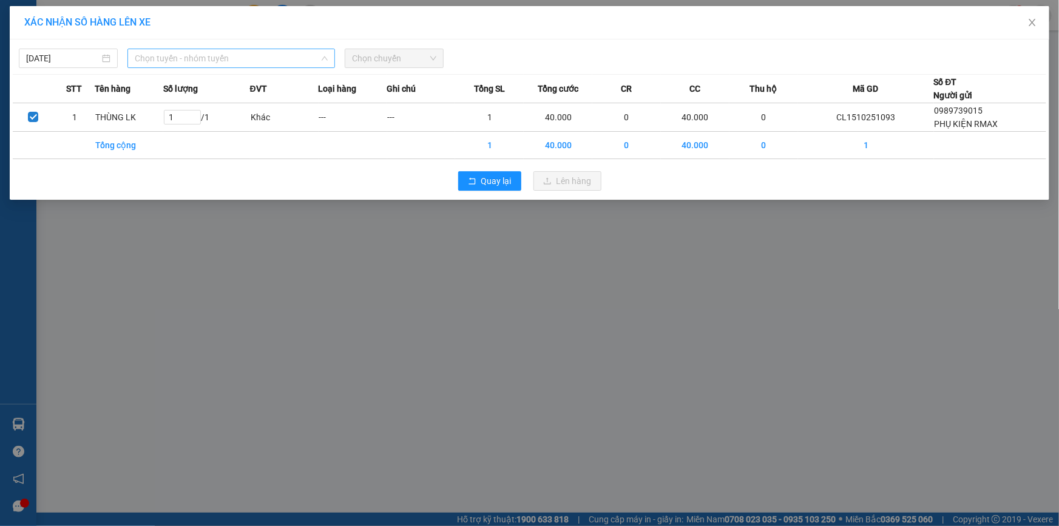
click at [233, 61] on span "Chọn tuyến - nhóm tuyến" at bounding box center [231, 58] width 193 height 18
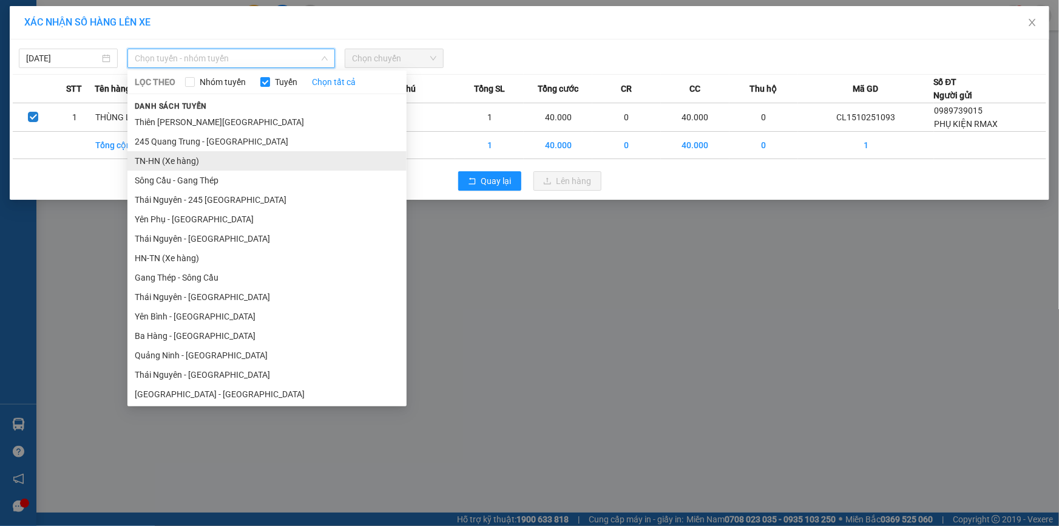
scroll to position [55, 0]
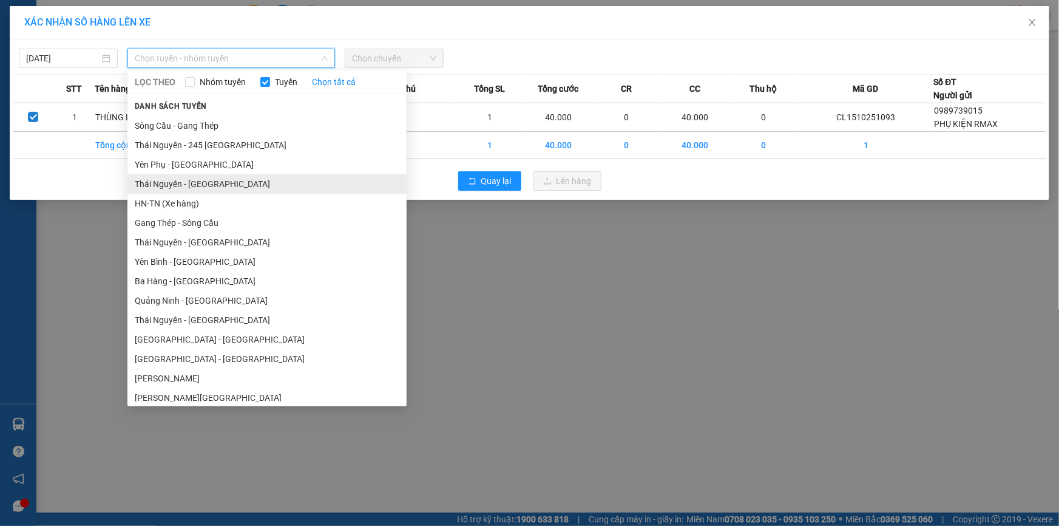
click at [173, 192] on li "Thái Nguyên - [GEOGRAPHIC_DATA]" at bounding box center [266, 183] width 279 height 19
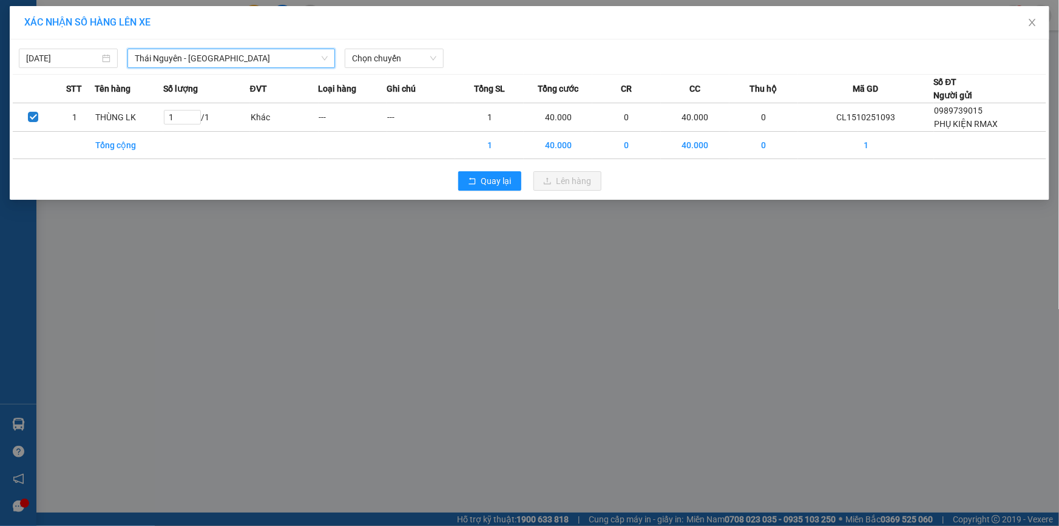
click at [172, 35] on div "XÁC NHẬN SỐ HÀNG LÊN XE" at bounding box center [530, 22] width 1040 height 33
click at [164, 53] on span "Thái Nguyên - [GEOGRAPHIC_DATA]" at bounding box center [231, 58] width 193 height 18
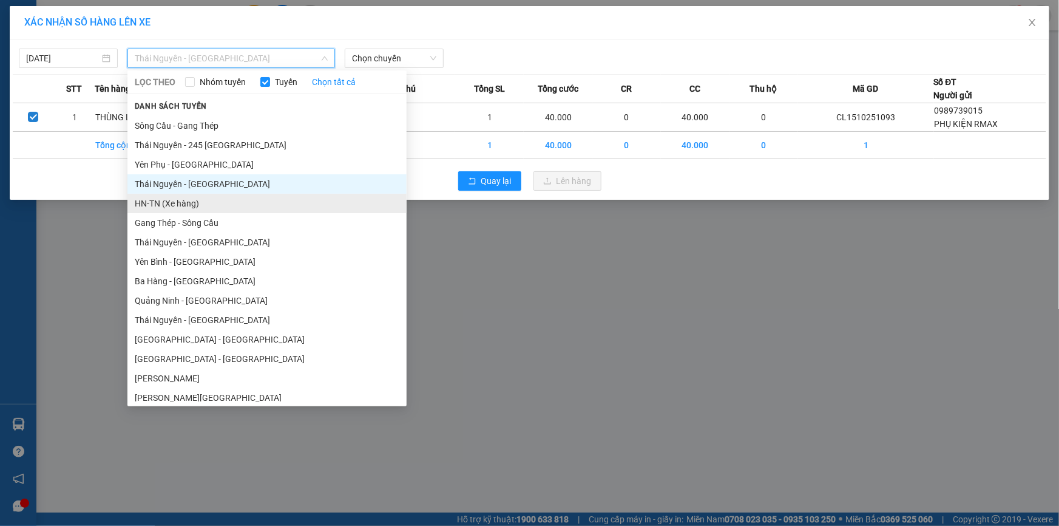
click at [151, 209] on li "HN-TN (Xe hàng)" at bounding box center [266, 203] width 279 height 19
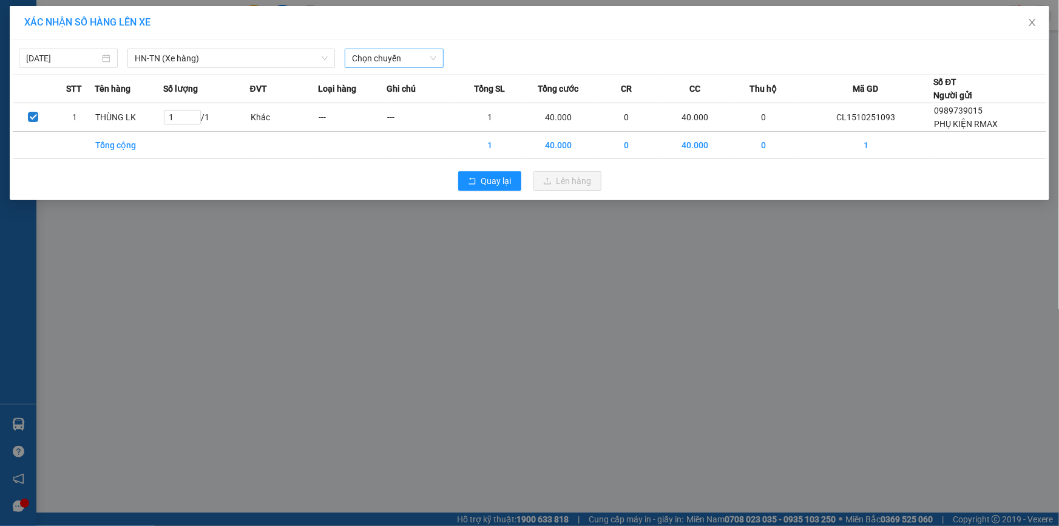
click at [367, 67] on div "[DATE] HN-[GEOGRAPHIC_DATA] (Xe hàng) LỌC THEO Nhóm tuyến Tuyến Chọn tất cả Dan…" at bounding box center [530, 119] width 1040 height 160
click at [404, 64] on span "Chọn chuyến" at bounding box center [394, 58] width 84 height 18
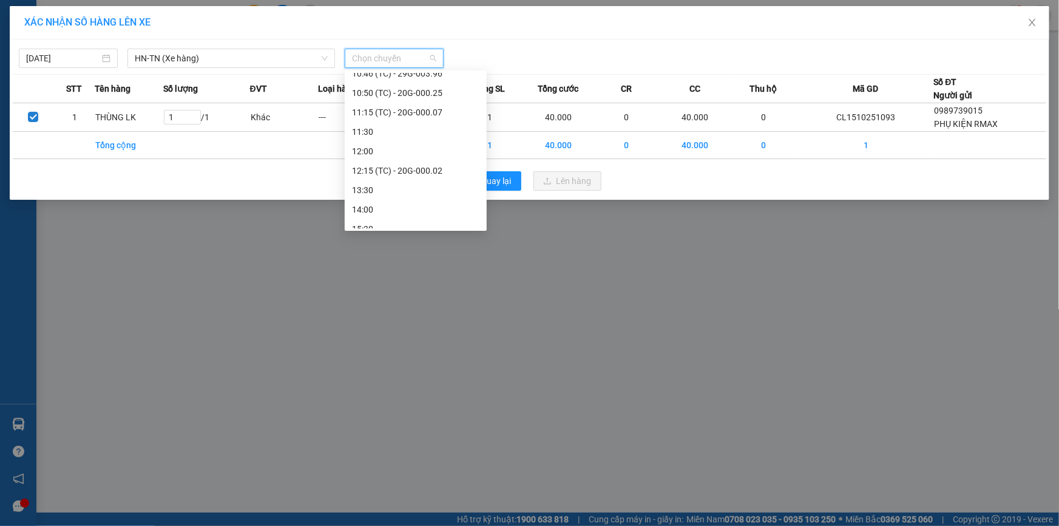
scroll to position [220, 0]
click at [421, 97] on div "11:15 (TC) - 20G-000.07" at bounding box center [415, 95] width 127 height 13
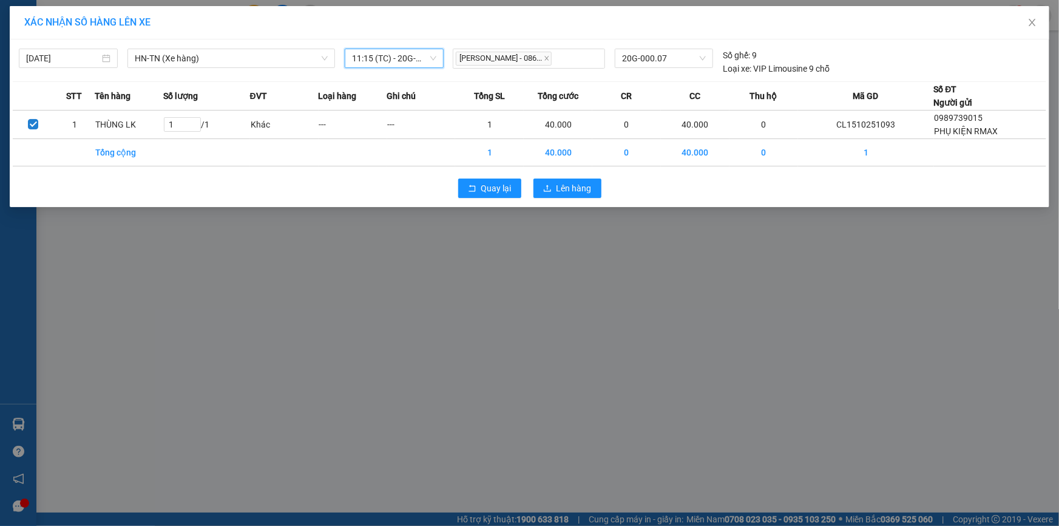
click at [56, 374] on div "XÁC NHẬN SỐ HÀNG LÊN XE [DATE] HN-[GEOGRAPHIC_DATA] (Xe hàng) LỌC THEO Nhóm tuy…" at bounding box center [529, 263] width 1059 height 526
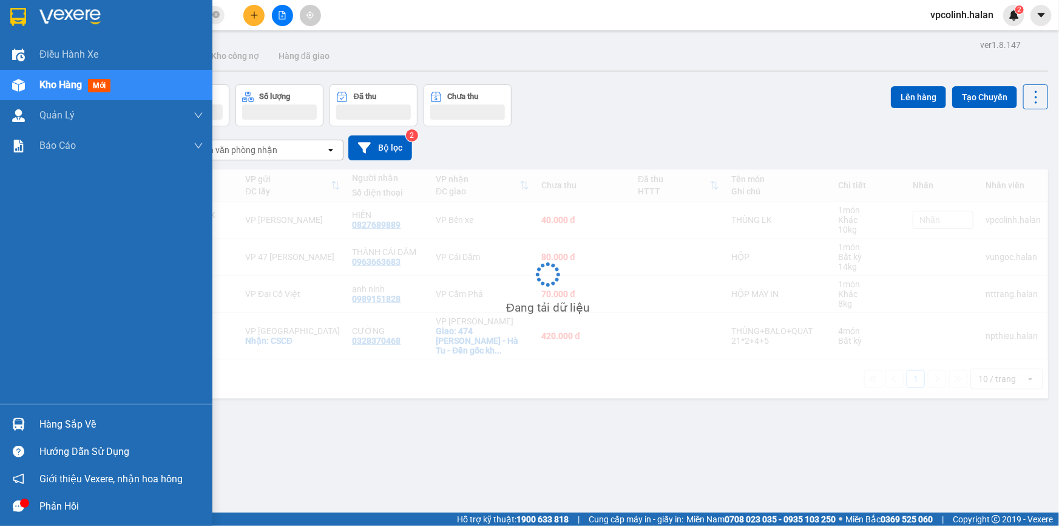
click at [9, 425] on div at bounding box center [18, 423] width 21 height 21
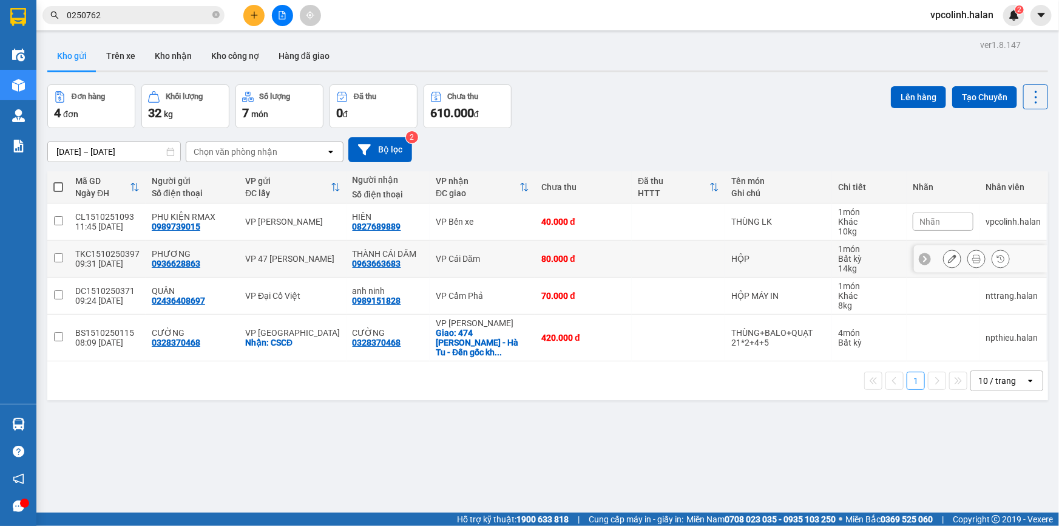
click at [126, 260] on section "Kết quả tìm kiếm ( 13 ) Bộ lọc Mã ĐH Trạng thái Món hàng Thu hộ Tổng cước Chưa …" at bounding box center [529, 263] width 1059 height 526
click at [312, 227] on td "VP [PERSON_NAME]" at bounding box center [292, 221] width 107 height 37
checkbox input "true"
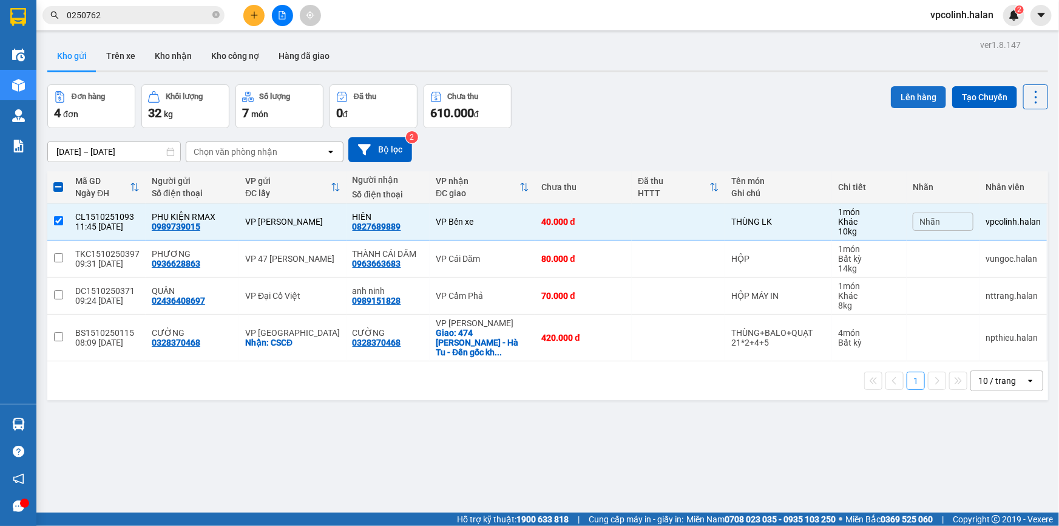
click at [936, 91] on button "Lên hàng" at bounding box center [918, 97] width 55 height 22
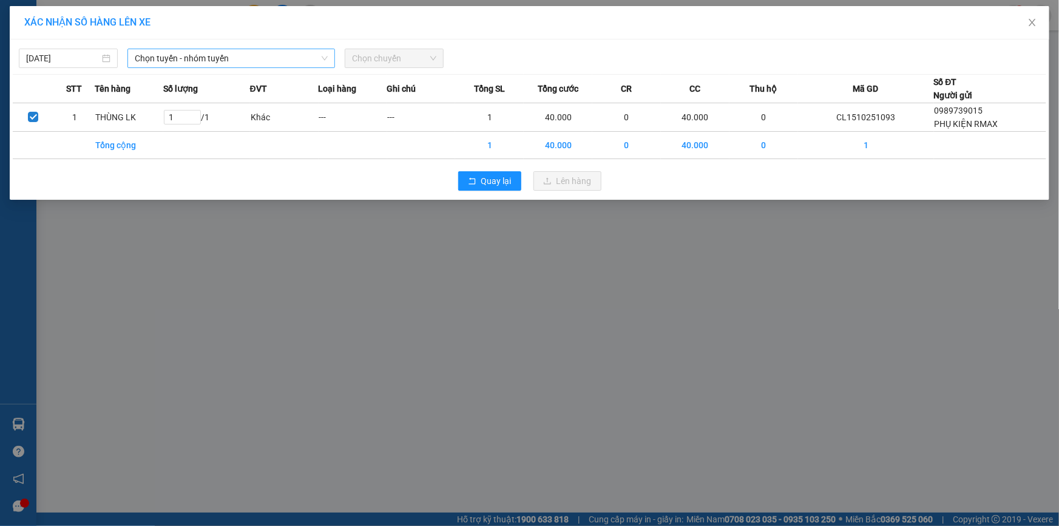
drag, startPoint x: 193, startPoint y: 59, endPoint x: 194, endPoint y: 66, distance: 6.8
click at [193, 61] on span "Chọn tuyến - nhóm tuyến" at bounding box center [231, 58] width 193 height 18
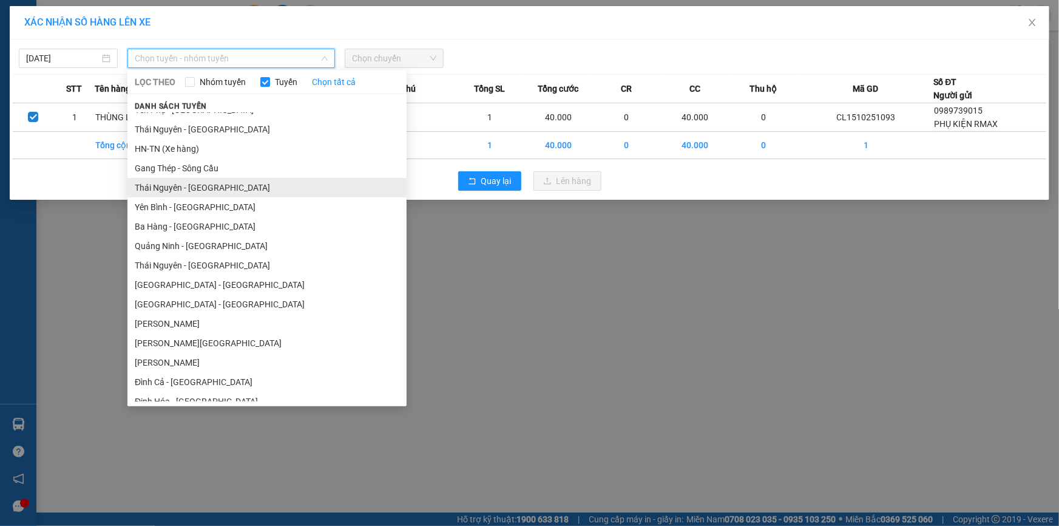
scroll to position [110, 0]
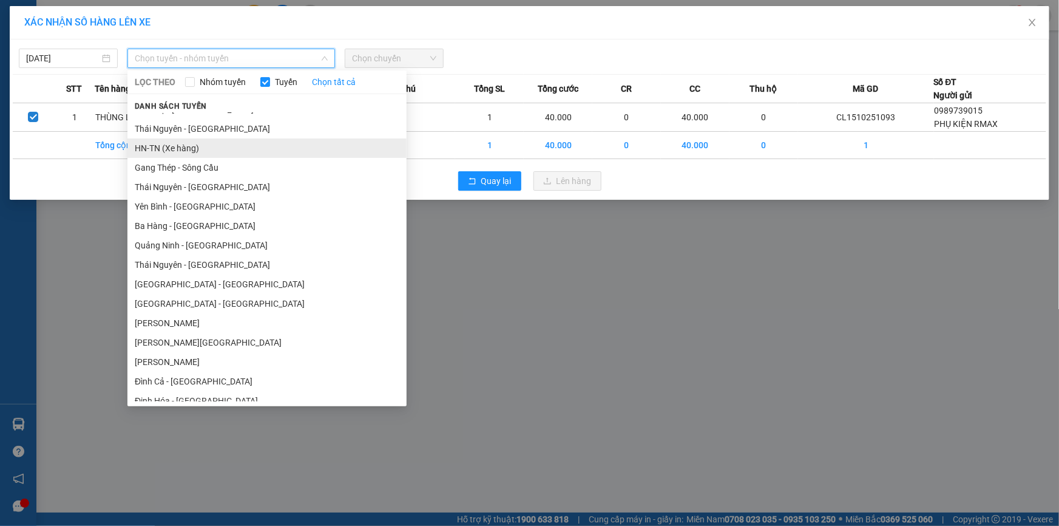
click at [146, 143] on li "HN-TN (Xe hàng)" at bounding box center [266, 147] width 279 height 19
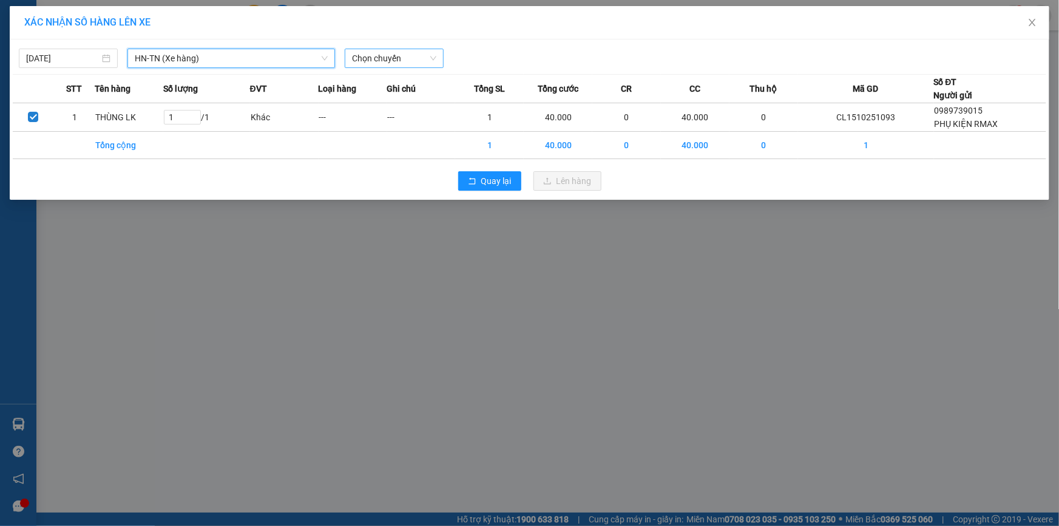
click at [420, 64] on span "Chọn chuyến" at bounding box center [394, 58] width 84 height 18
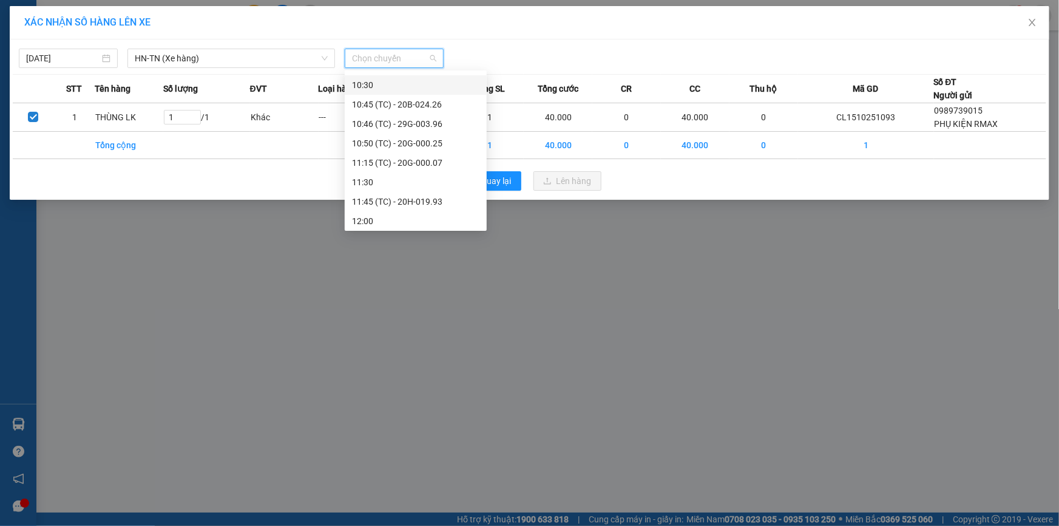
scroll to position [220, 0]
click at [425, 93] on div "11:15 (TC) - 20G-000.07" at bounding box center [415, 95] width 127 height 13
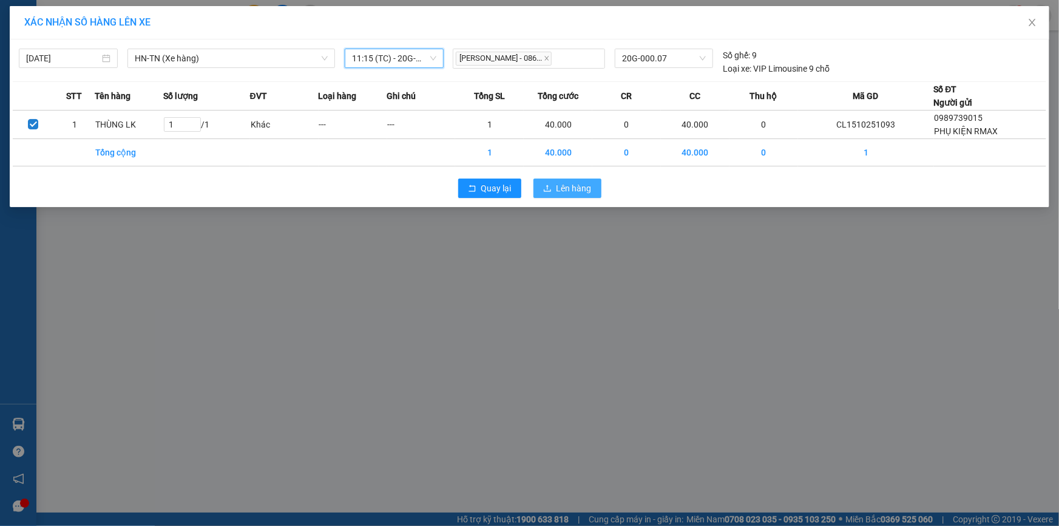
click at [543, 191] on icon "upload" at bounding box center [547, 188] width 8 height 8
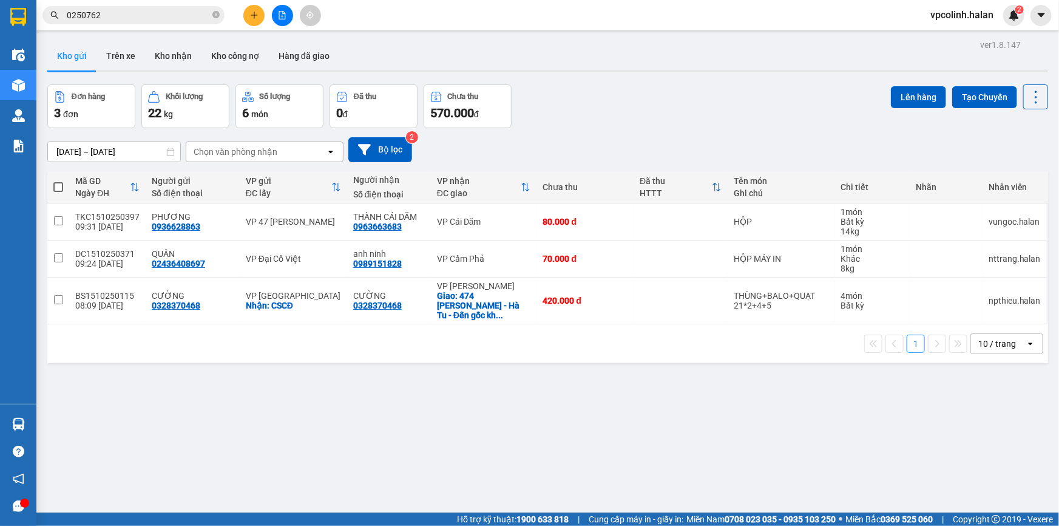
drag, startPoint x: 241, startPoint y: 24, endPoint x: 255, endPoint y: 21, distance: 14.4
click at [249, 24] on div at bounding box center [282, 15] width 91 height 21
click at [255, 21] on button at bounding box center [253, 15] width 21 height 21
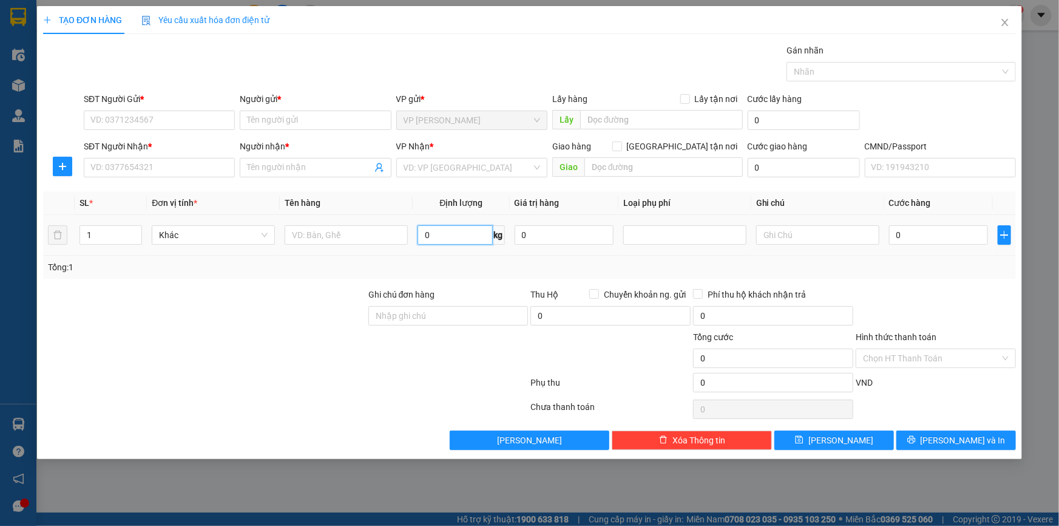
click at [431, 243] on input "0" at bounding box center [455, 234] width 75 height 19
click at [310, 235] on input "text" at bounding box center [346, 234] width 123 height 19
click at [195, 122] on input "SĐT Người Gửi *" at bounding box center [159, 119] width 151 height 19
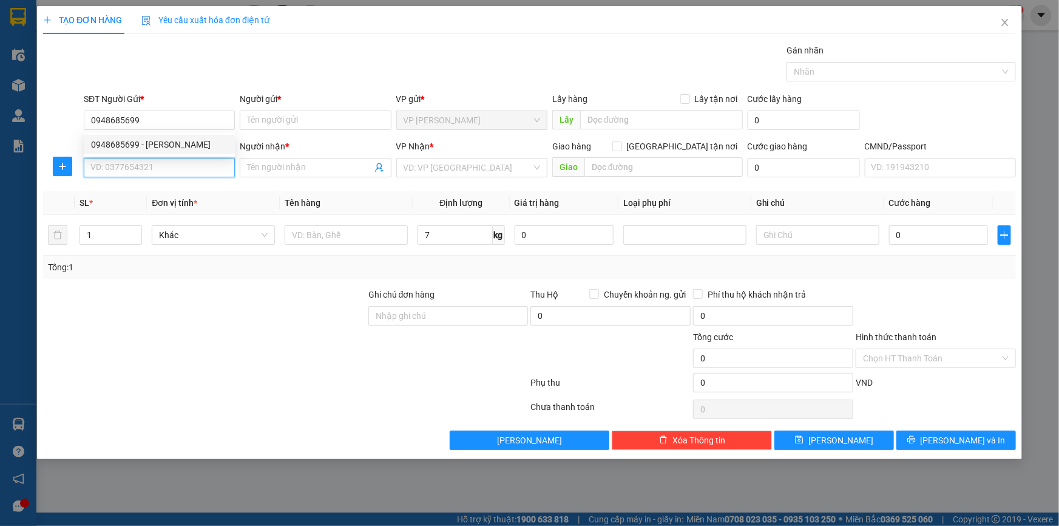
click at [147, 158] on input "SĐT Người Nhận *" at bounding box center [159, 167] width 151 height 19
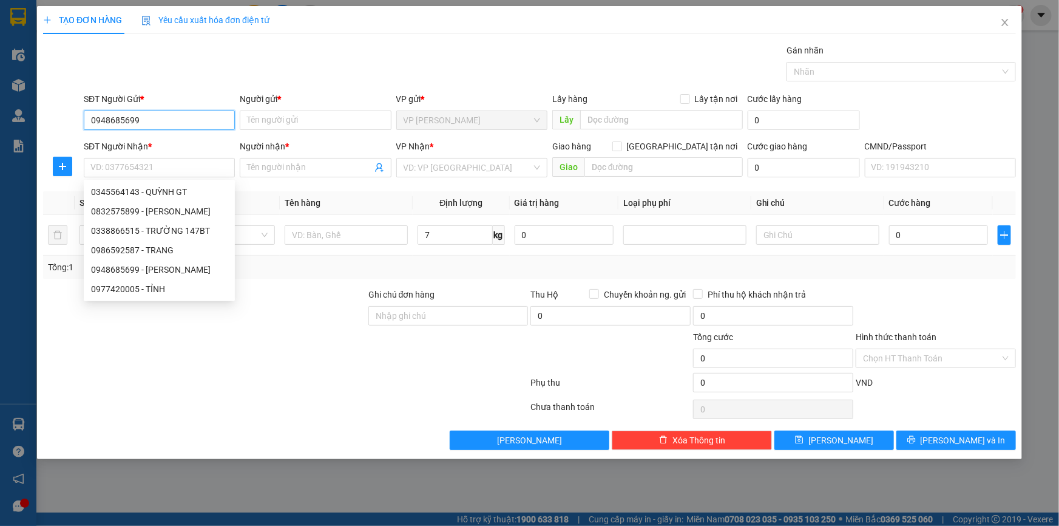
click at [158, 115] on input "0948685699" at bounding box center [159, 119] width 151 height 19
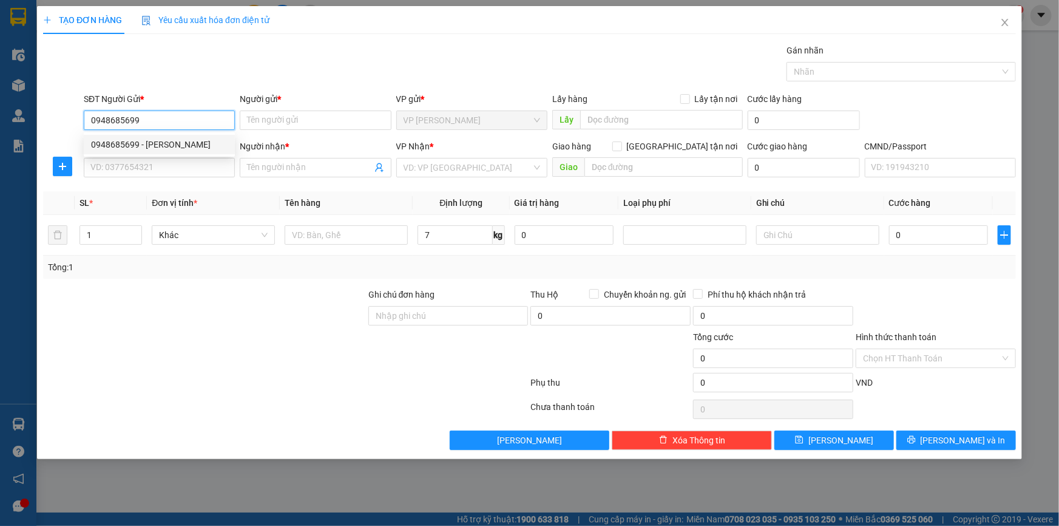
drag, startPoint x: 158, startPoint y: 135, endPoint x: 158, endPoint y: 146, distance: 10.9
click at [158, 137] on div "0948685699 - [PERSON_NAME]" at bounding box center [159, 144] width 151 height 19
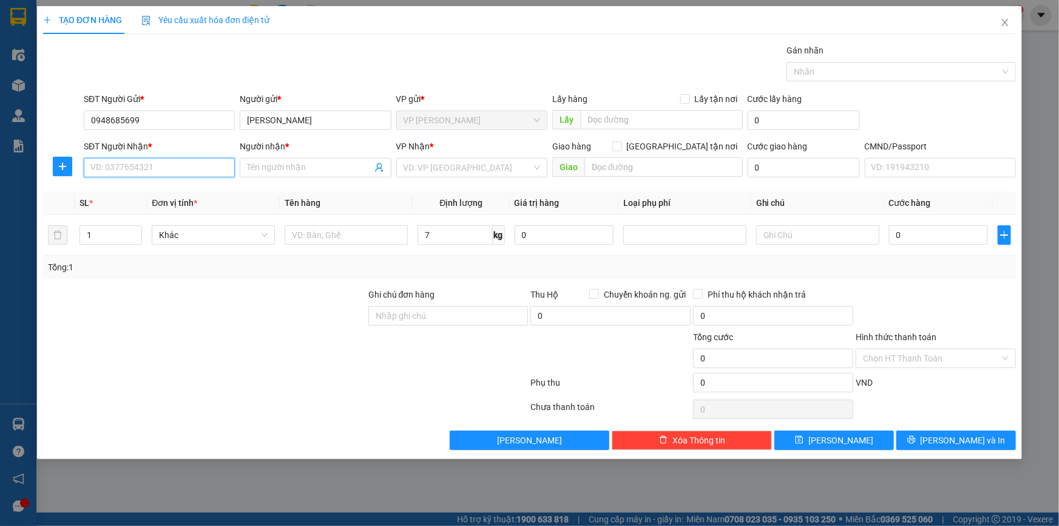
click at [154, 165] on input "SĐT Người Nhận *" at bounding box center [159, 167] width 151 height 19
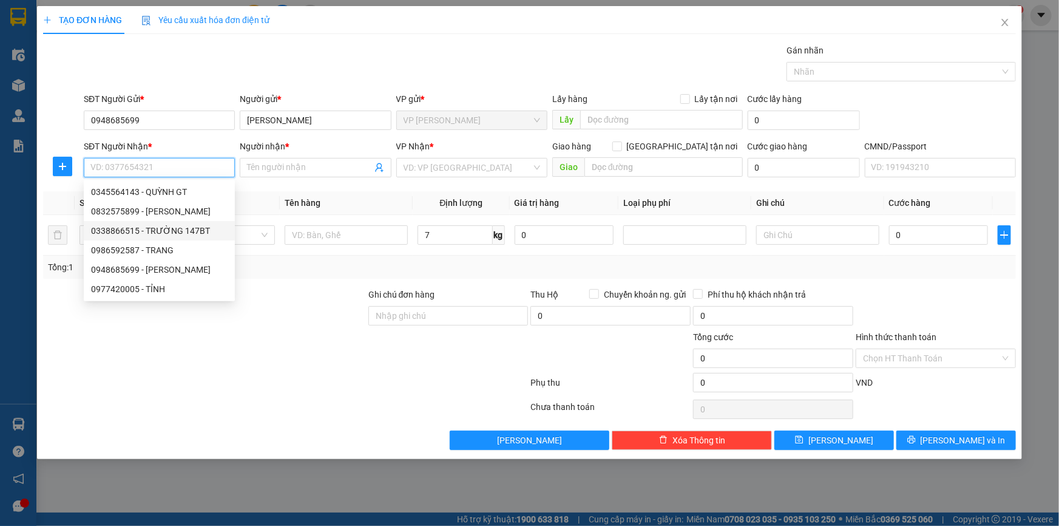
click at [152, 234] on div "0338866515 - TRƯỜNG 147BT" at bounding box center [159, 230] width 137 height 13
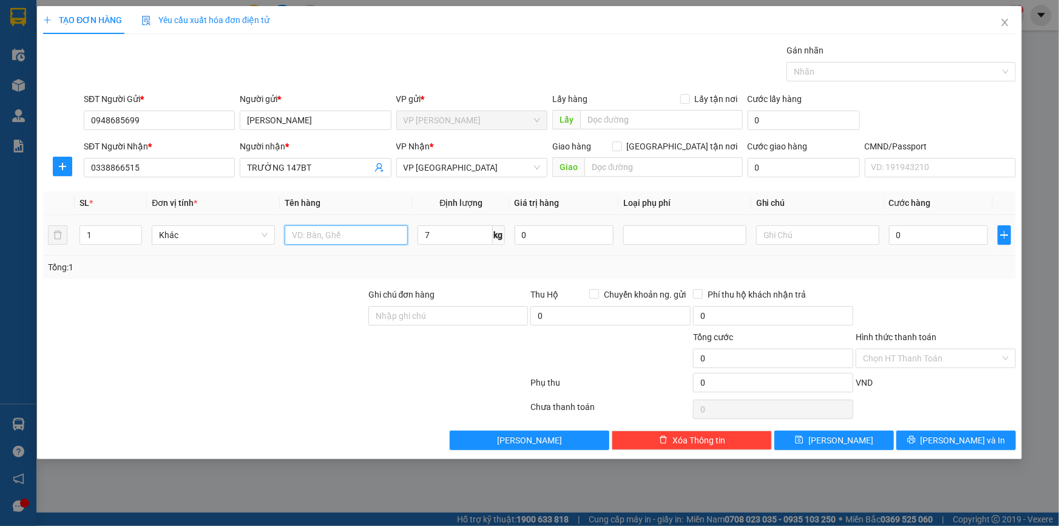
click at [287, 236] on input "text" at bounding box center [346, 234] width 123 height 19
click at [69, 170] on span "plus" at bounding box center [62, 166] width 18 height 10
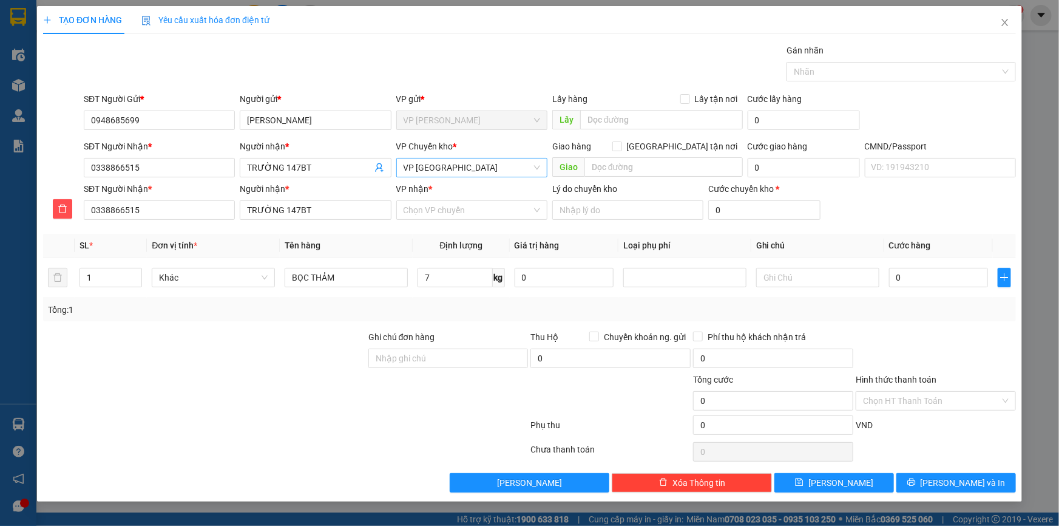
click at [433, 174] on span "VP [GEOGRAPHIC_DATA]" at bounding box center [472, 167] width 137 height 18
click at [428, 192] on div "VP 47 [PERSON_NAME]" at bounding box center [472, 191] width 137 height 13
click at [425, 212] on input "VP nhận *" at bounding box center [468, 210] width 128 height 18
click at [461, 231] on div "VP [GEOGRAPHIC_DATA]" at bounding box center [472, 234] width 137 height 13
click at [449, 273] on input "7" at bounding box center [455, 277] width 75 height 19
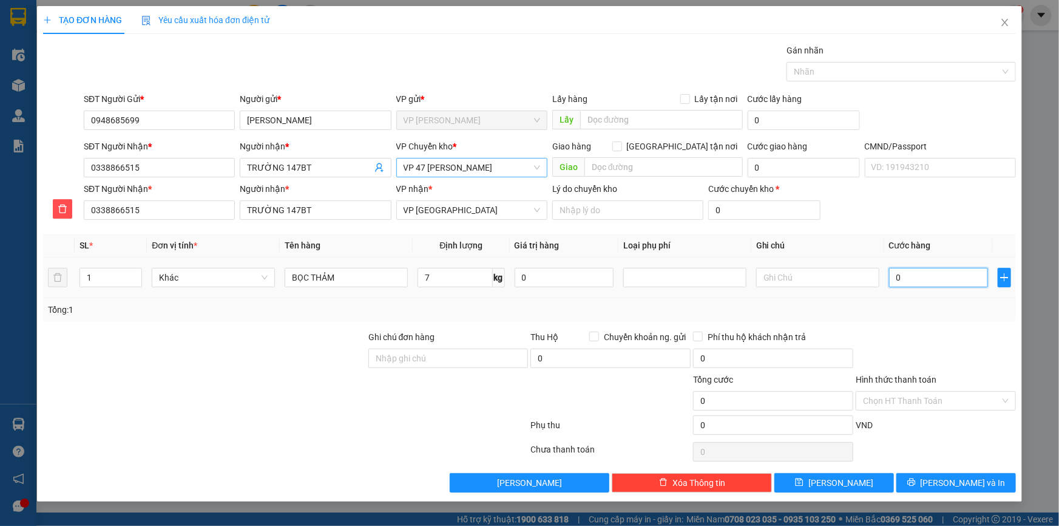
click at [922, 284] on input "0" at bounding box center [938, 277] width 99 height 19
click at [945, 478] on button "[PERSON_NAME] và In" at bounding box center [957, 482] width 120 height 19
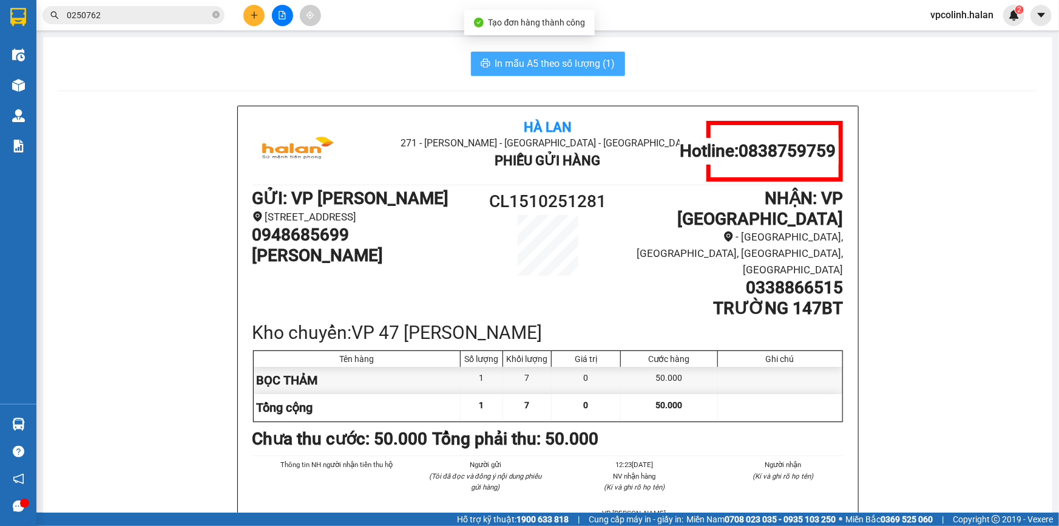
click at [523, 66] on span "In mẫu A5 theo số lượng (1)" at bounding box center [555, 63] width 120 height 15
click at [247, 17] on button at bounding box center [253, 15] width 21 height 21
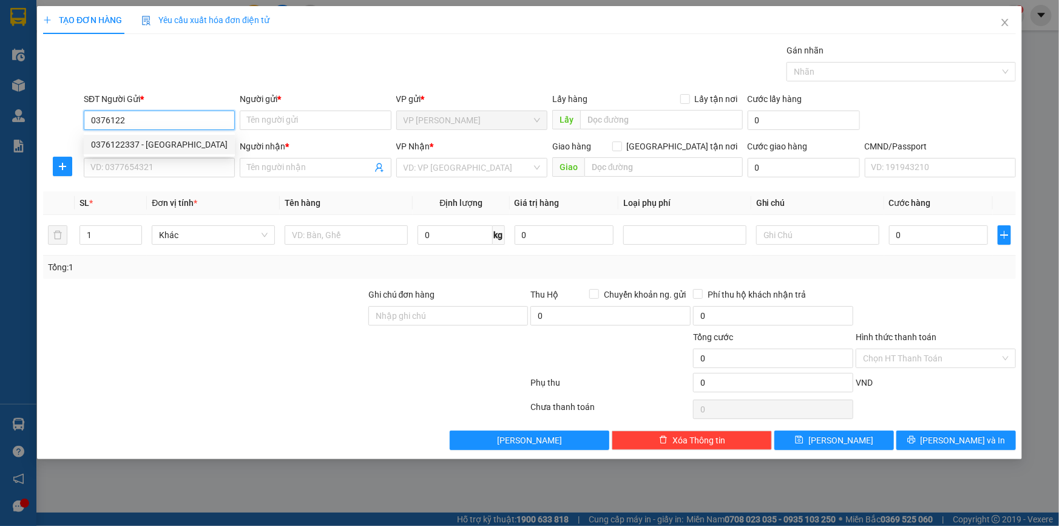
click at [175, 150] on div "0376122337 - [GEOGRAPHIC_DATA]" at bounding box center [159, 144] width 137 height 13
click at [168, 167] on input "SĐT Người Nhận *" at bounding box center [159, 167] width 151 height 19
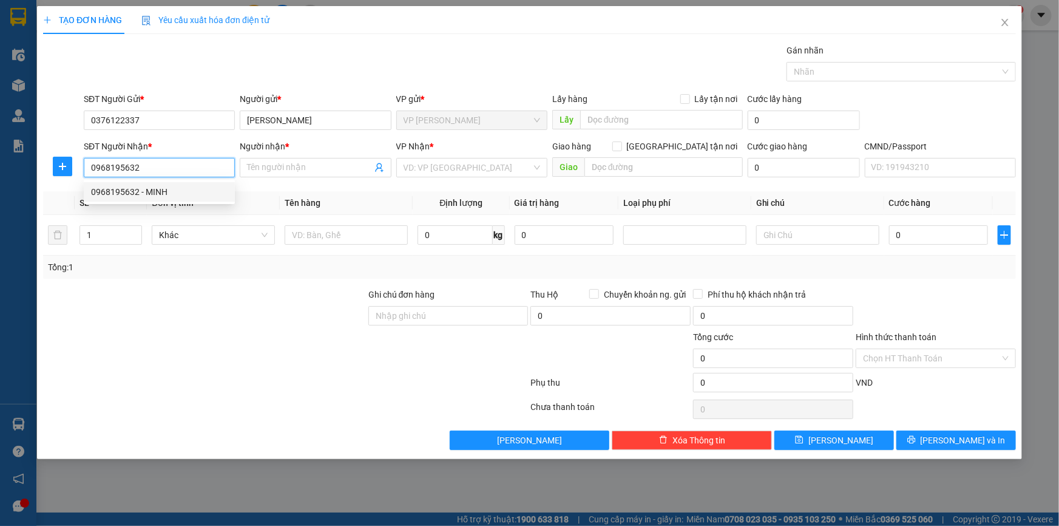
drag, startPoint x: 184, startPoint y: 185, endPoint x: 208, endPoint y: 213, distance: 37.0
click at [184, 186] on div "0968195632 - MINH" at bounding box center [159, 191] width 137 height 13
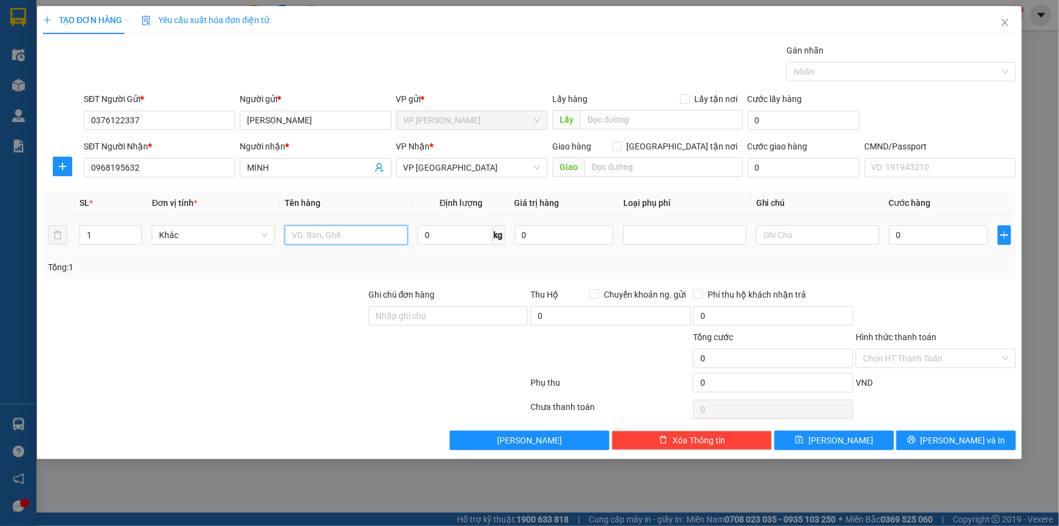
click at [326, 239] on input "text" at bounding box center [346, 234] width 123 height 19
click at [498, 237] on span "kg" at bounding box center [499, 234] width 12 height 19
click at [455, 243] on input "0" at bounding box center [455, 234] width 75 height 19
drag, startPoint x: 443, startPoint y: 245, endPoint x: 929, endPoint y: 241, distance: 485.7
click at [930, 241] on input "0" at bounding box center [938, 234] width 99 height 19
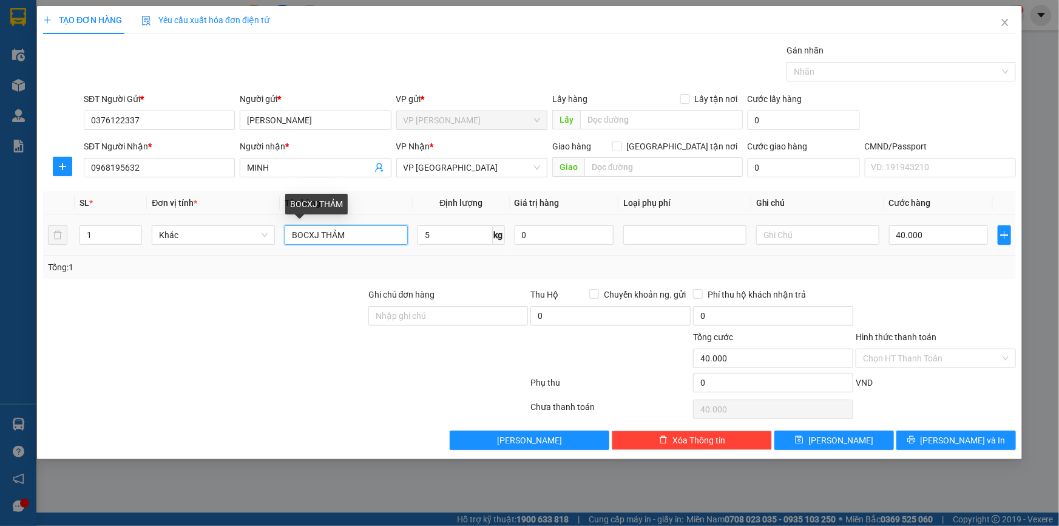
click at [316, 233] on input "BOCXJ THẢM" at bounding box center [346, 234] width 123 height 19
drag, startPoint x: 316, startPoint y: 232, endPoint x: 302, endPoint y: 229, distance: 14.3
click at [305, 229] on input "BOCXJ THẢM" at bounding box center [346, 234] width 123 height 19
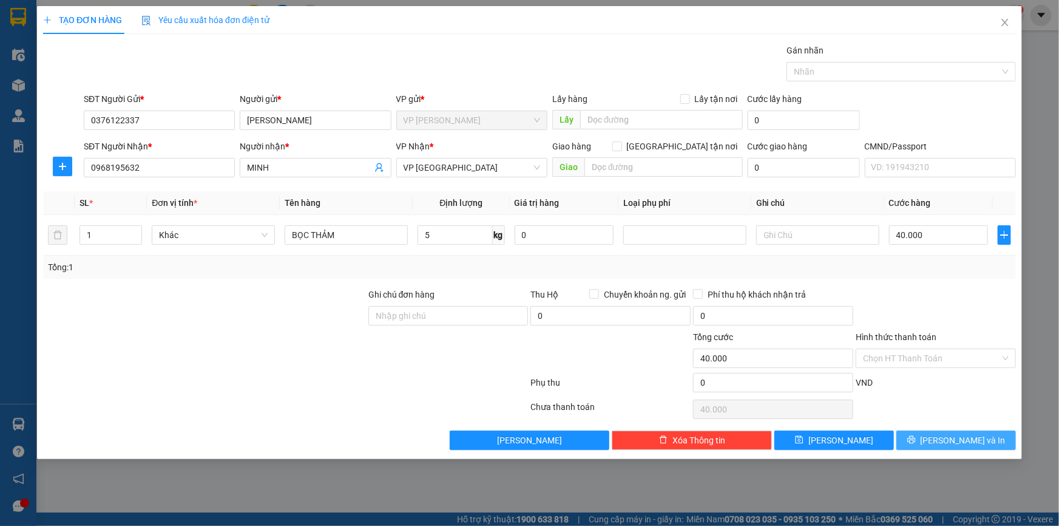
click at [943, 437] on button "[PERSON_NAME] và In" at bounding box center [957, 439] width 120 height 19
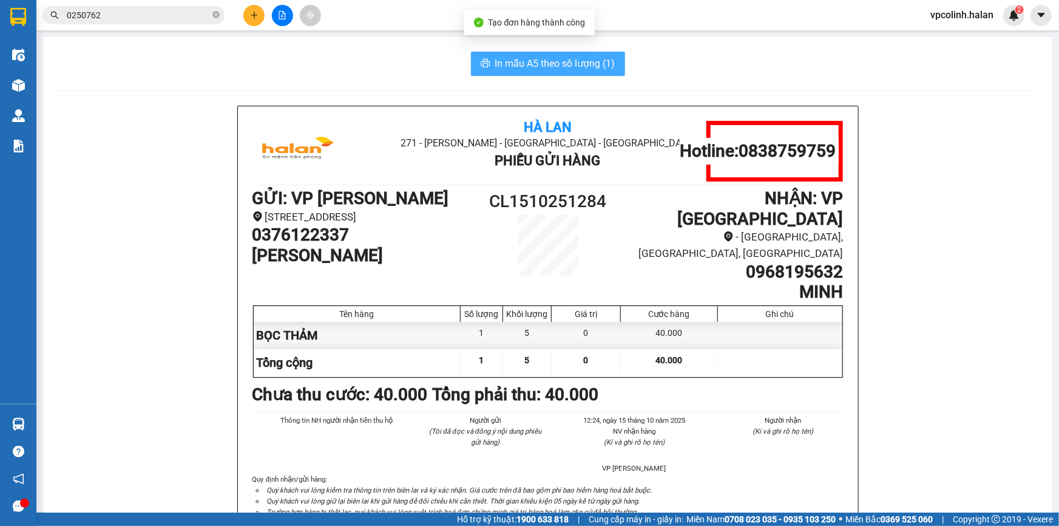
click at [573, 72] on button "In mẫu A5 theo số lượng (1)" at bounding box center [548, 64] width 154 height 24
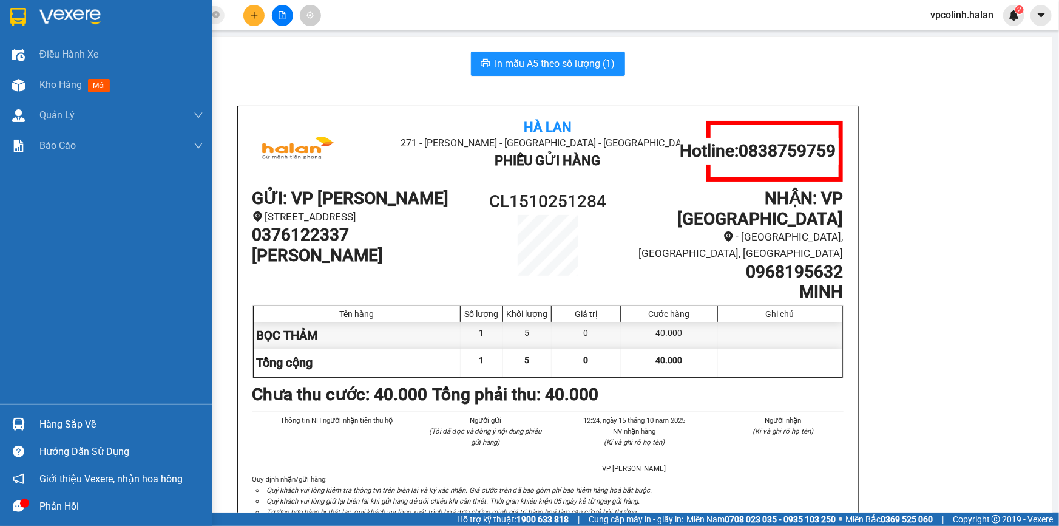
click at [14, 416] on div at bounding box center [18, 423] width 21 height 21
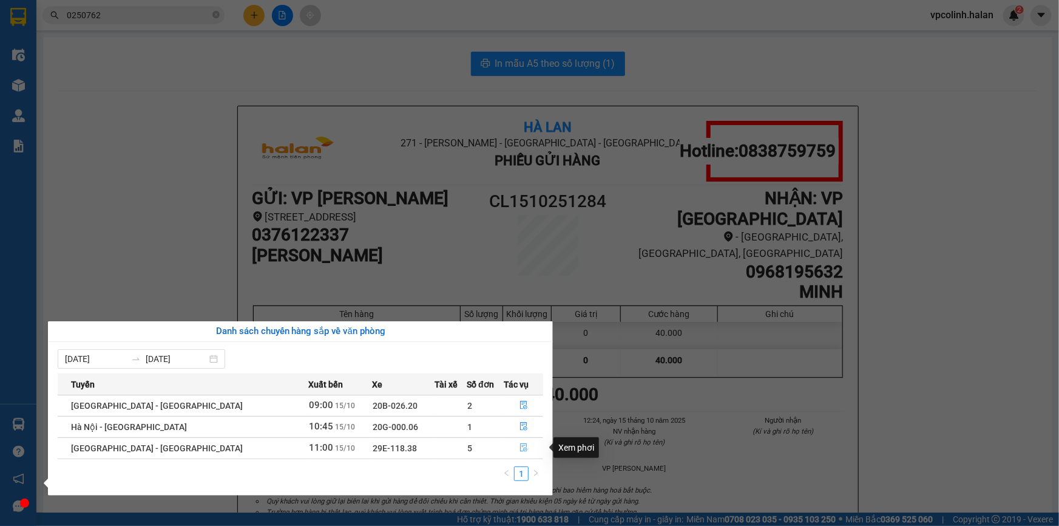
click at [520, 447] on icon "file-done" at bounding box center [524, 447] width 8 height 8
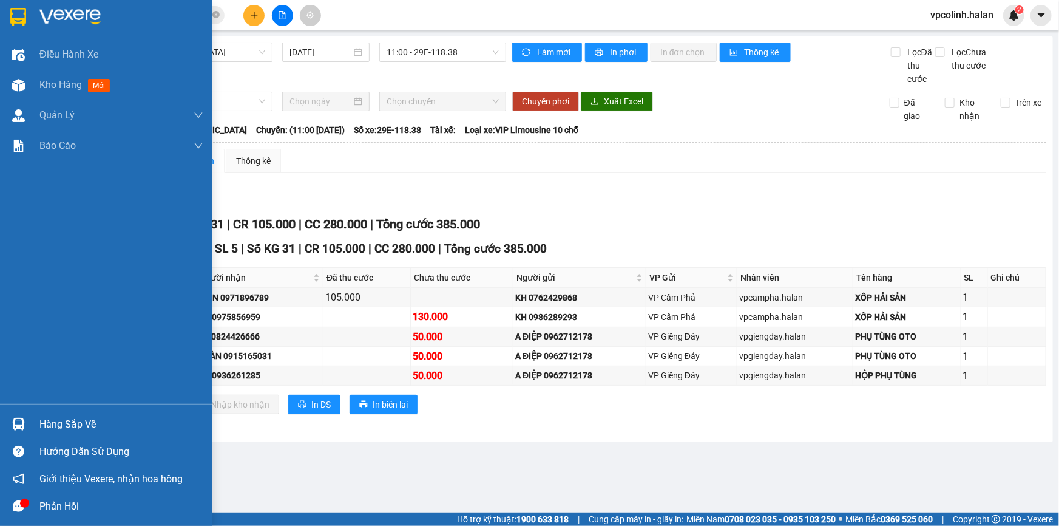
drag, startPoint x: 14, startPoint y: 426, endPoint x: 38, endPoint y: 426, distance: 23.7
click at [15, 426] on img at bounding box center [18, 424] width 13 height 13
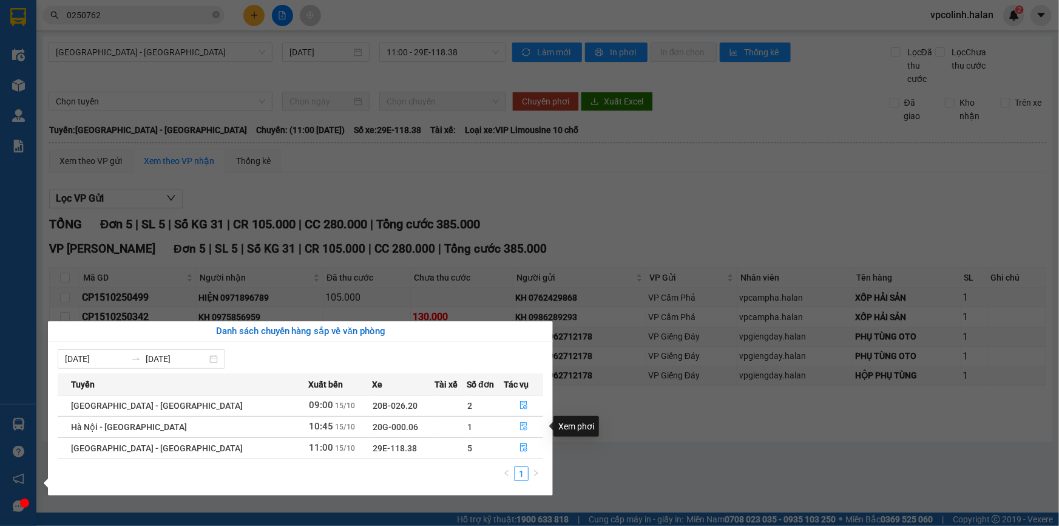
click at [520, 429] on icon "file-done" at bounding box center [524, 426] width 8 height 8
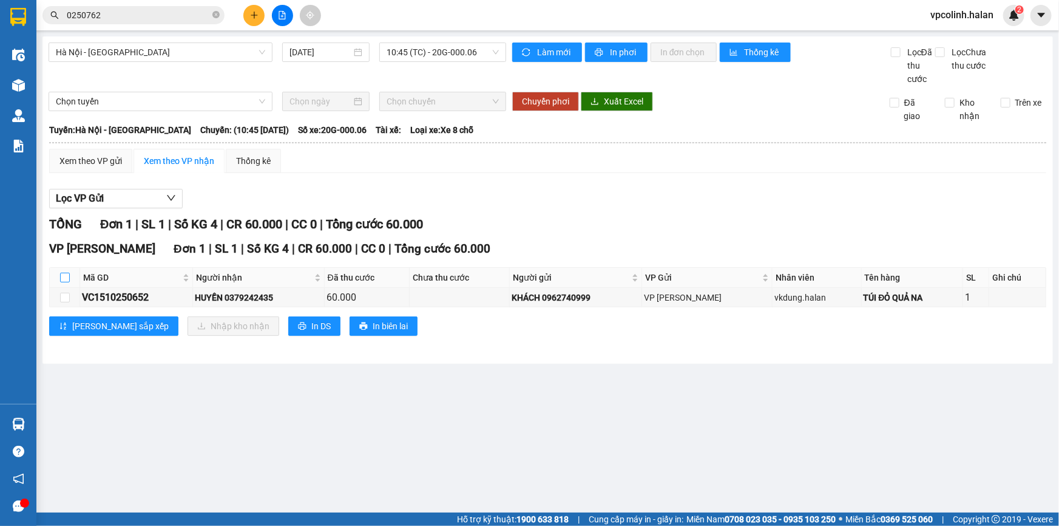
click at [66, 282] on input "checkbox" at bounding box center [65, 278] width 10 height 10
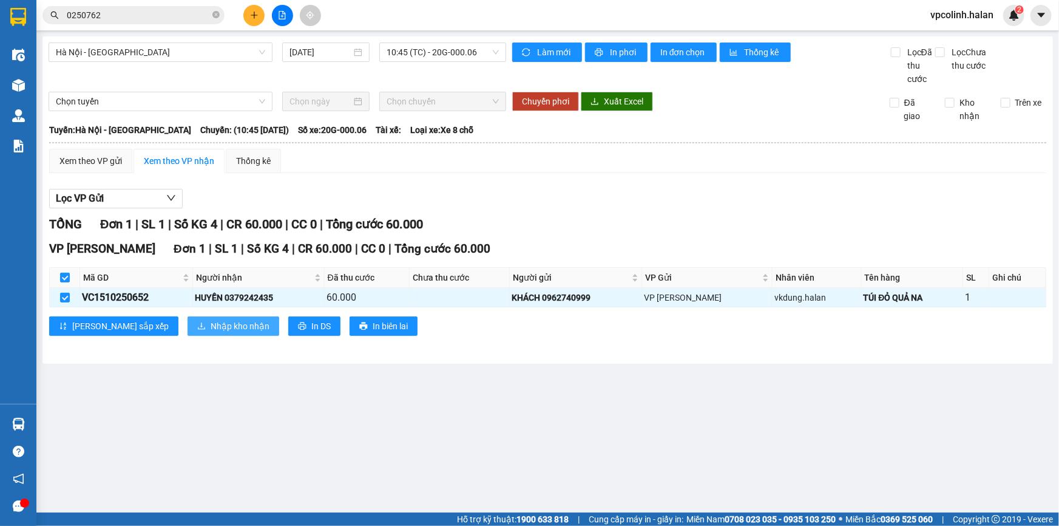
click at [211, 328] on span "Nhập kho nhận" at bounding box center [240, 325] width 59 height 13
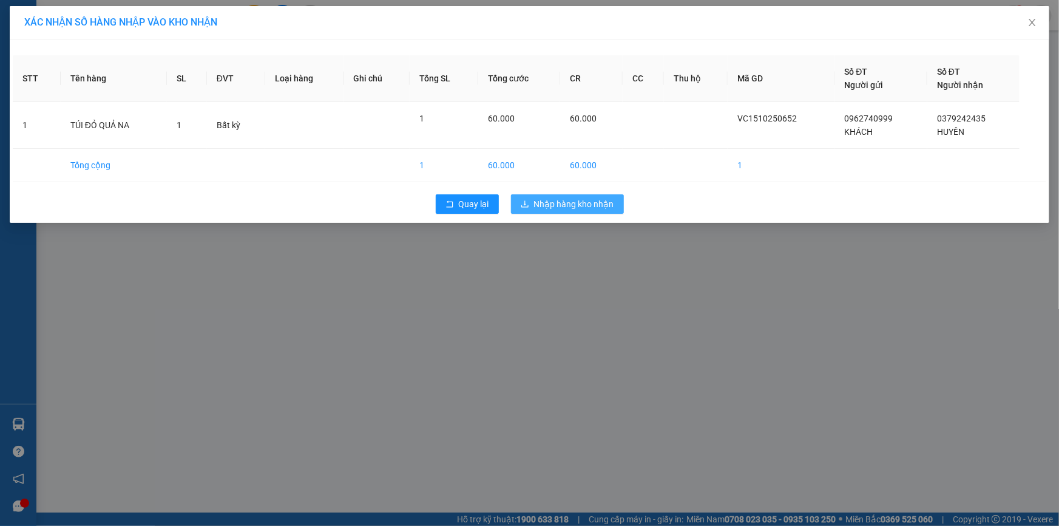
click at [564, 206] on span "Nhập hàng kho nhận" at bounding box center [574, 203] width 80 height 13
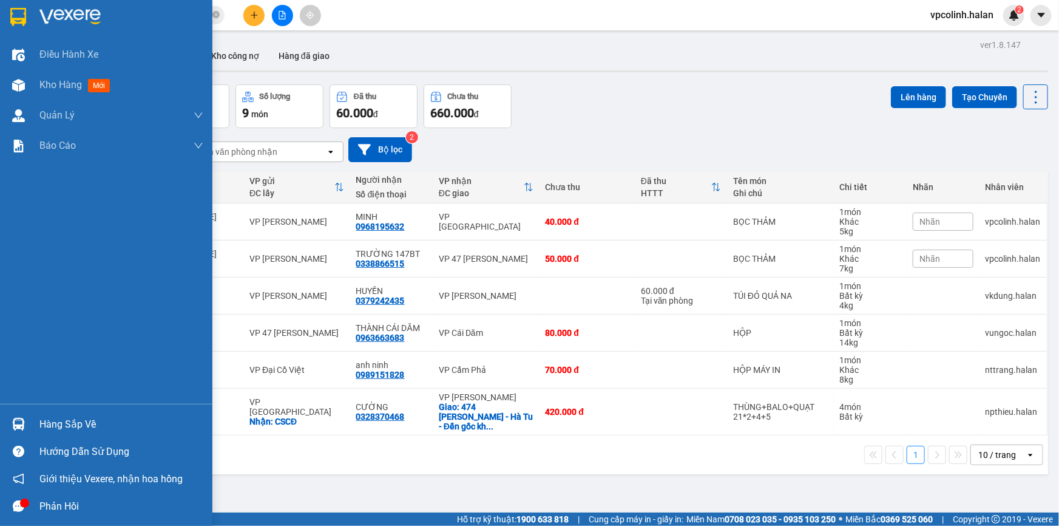
drag, startPoint x: 0, startPoint y: 415, endPoint x: 7, endPoint y: 397, distance: 19.6
click at [2, 415] on div "Hàng sắp về" at bounding box center [106, 423] width 212 height 27
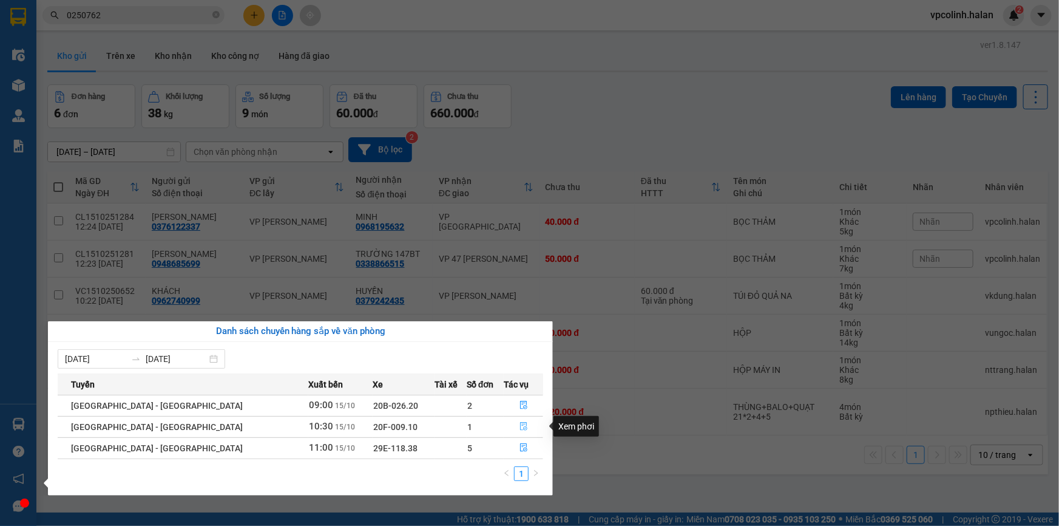
click at [520, 426] on icon "file-done" at bounding box center [524, 426] width 8 height 8
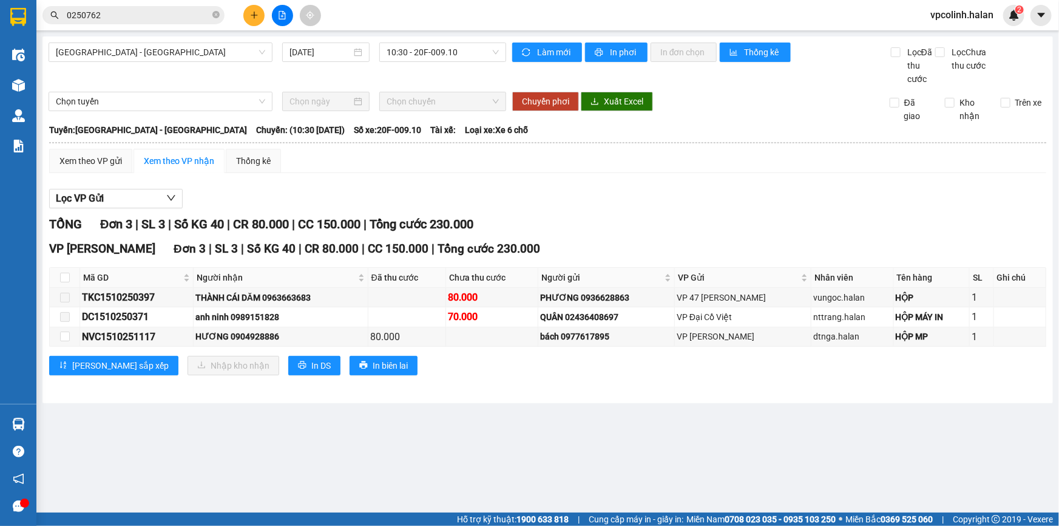
click at [55, 275] on th at bounding box center [65, 278] width 30 height 20
click at [64, 277] on input "checkbox" at bounding box center [65, 278] width 10 height 10
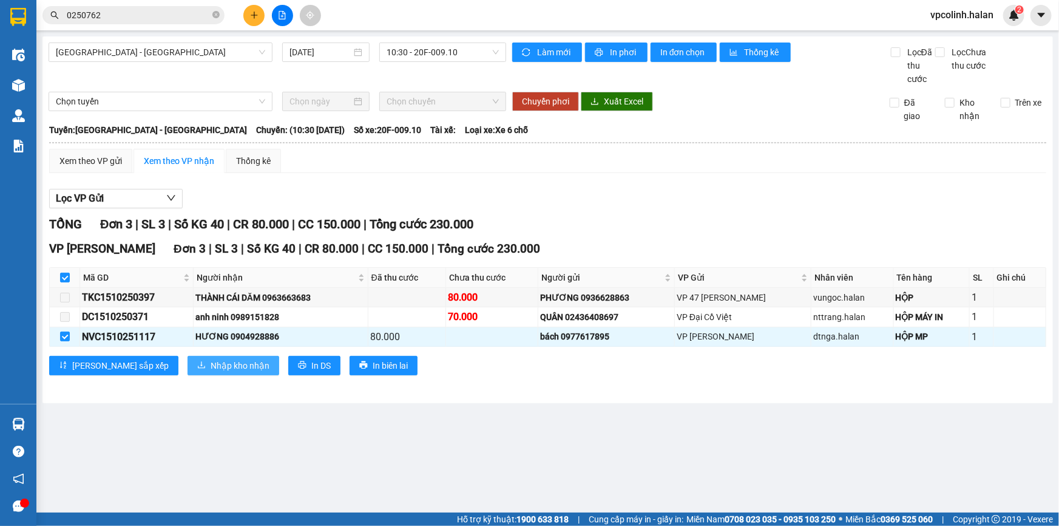
click at [211, 364] on span "Nhập kho nhận" at bounding box center [240, 365] width 59 height 13
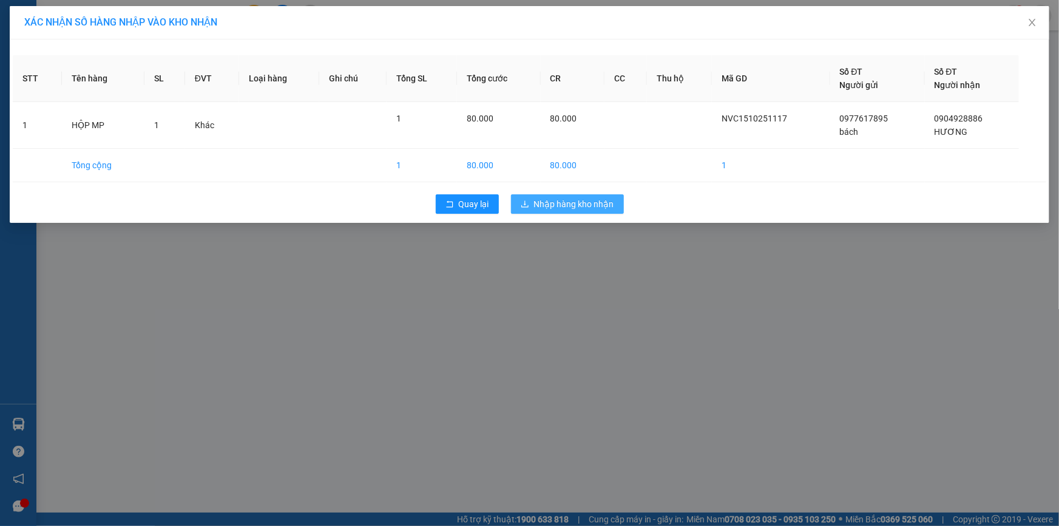
click at [588, 206] on span "Nhập hàng kho nhận" at bounding box center [574, 203] width 80 height 13
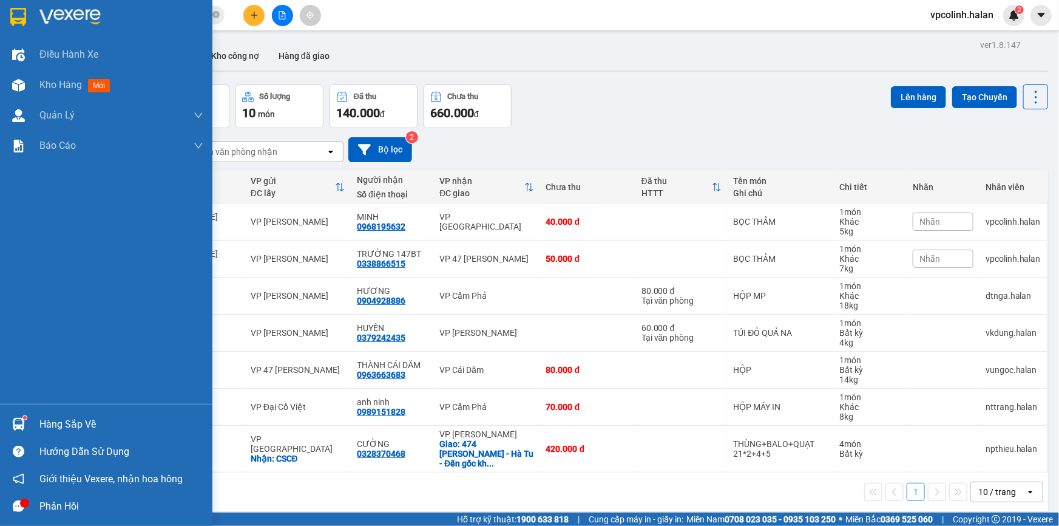
click at [8, 429] on div at bounding box center [18, 423] width 21 height 21
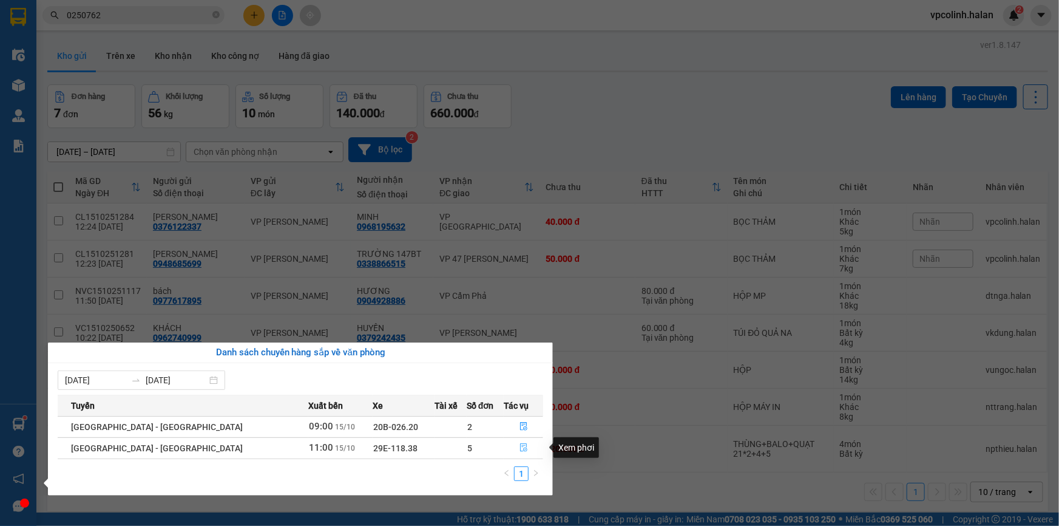
click at [521, 444] on button "button" at bounding box center [523, 447] width 38 height 19
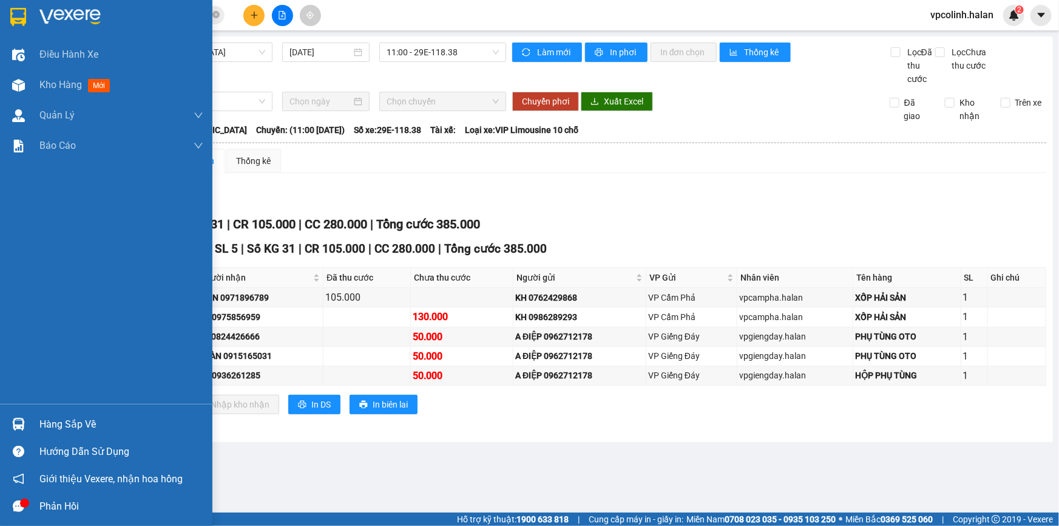
click at [12, 421] on img at bounding box center [18, 424] width 13 height 13
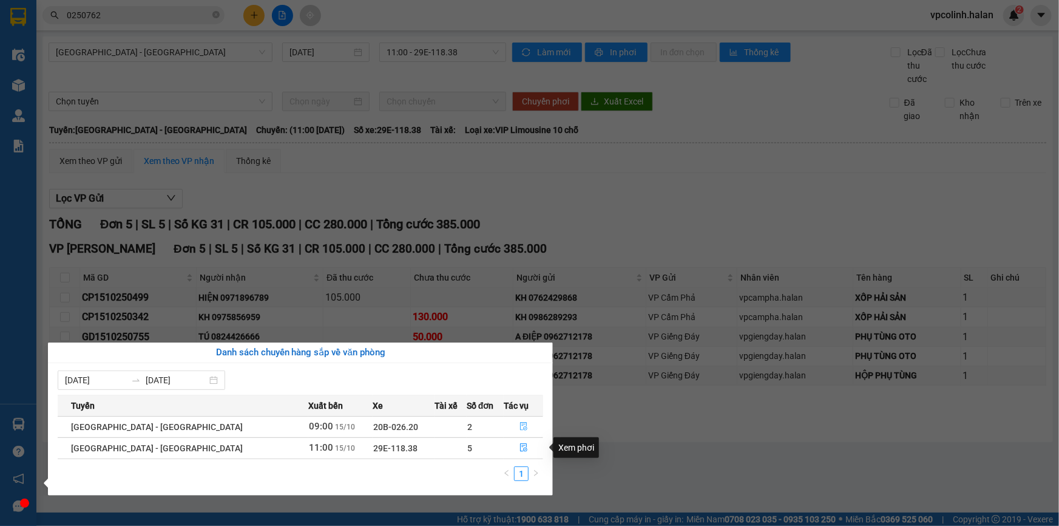
click at [520, 428] on icon "file-done" at bounding box center [524, 426] width 8 height 8
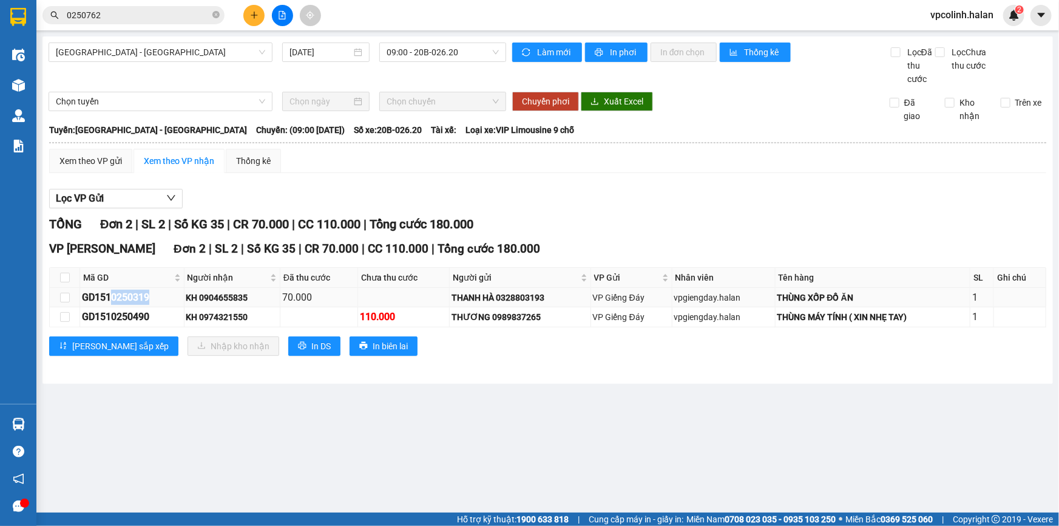
drag, startPoint x: 116, startPoint y: 297, endPoint x: 165, endPoint y: 291, distance: 49.6
click at [165, 291] on div "GD1510250319" at bounding box center [132, 297] width 100 height 15
click at [127, 12] on input "0250762" at bounding box center [138, 14] width 143 height 13
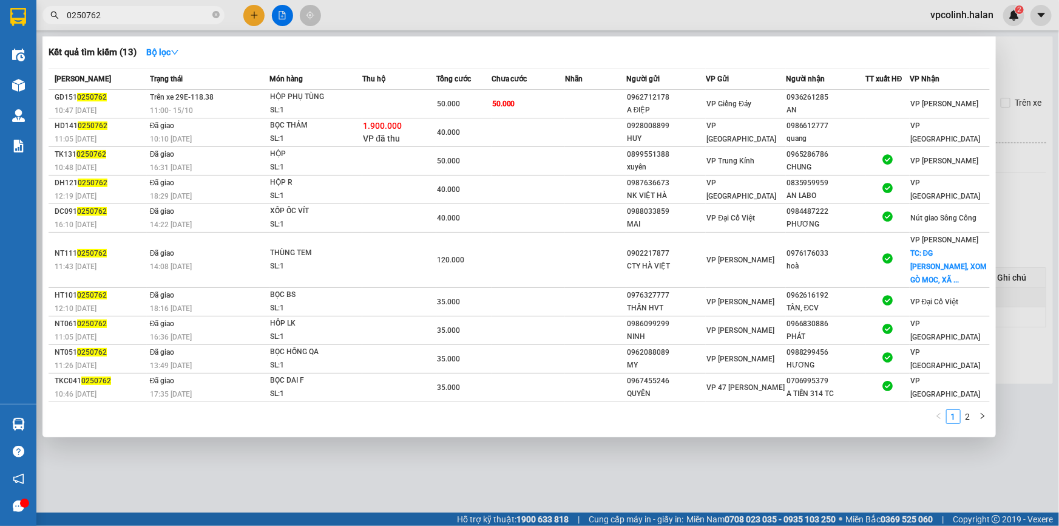
click at [127, 12] on input "0250762" at bounding box center [138, 14] width 143 height 13
paste input "319"
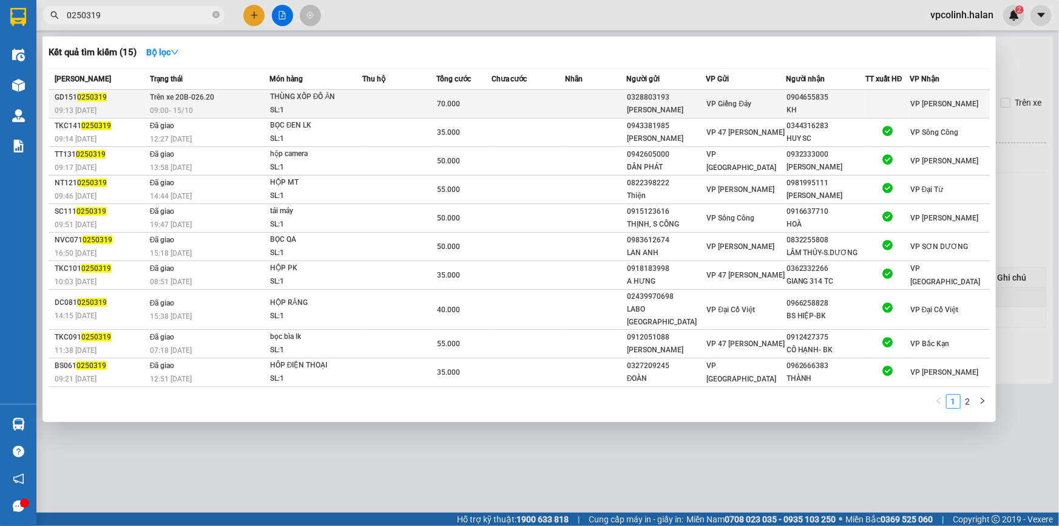
click at [447, 110] on td "70.000" at bounding box center [463, 104] width 55 height 29
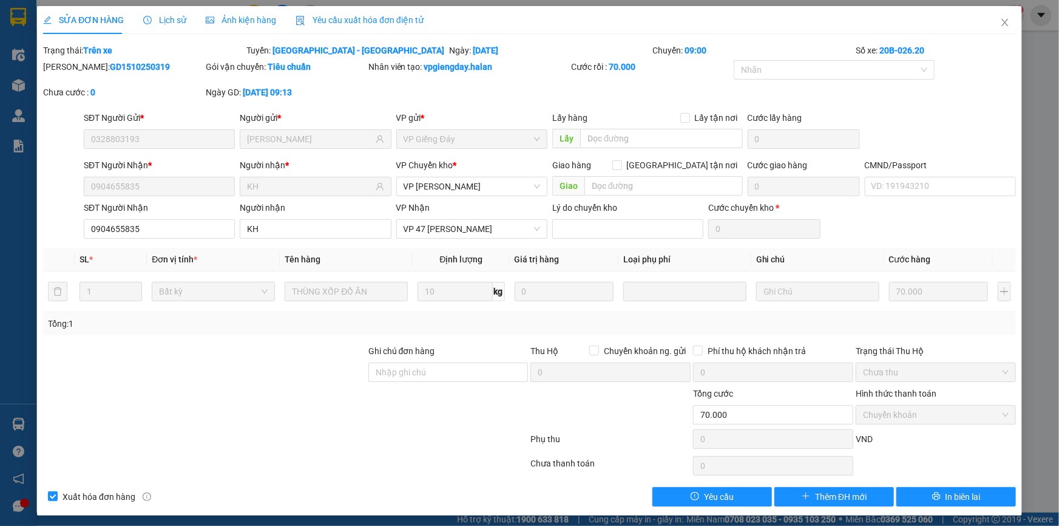
scroll to position [3, 0]
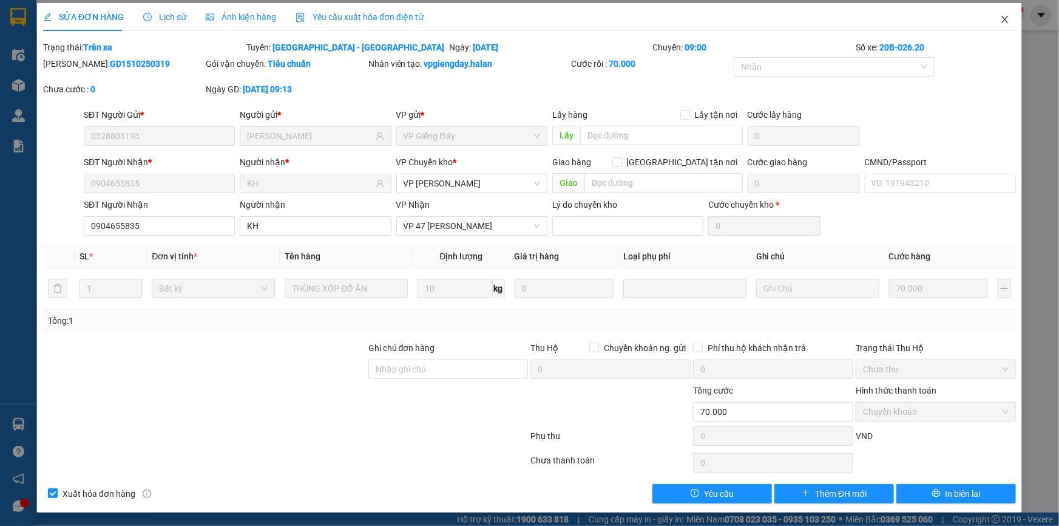
click at [1000, 13] on span "Close" at bounding box center [1005, 20] width 34 height 34
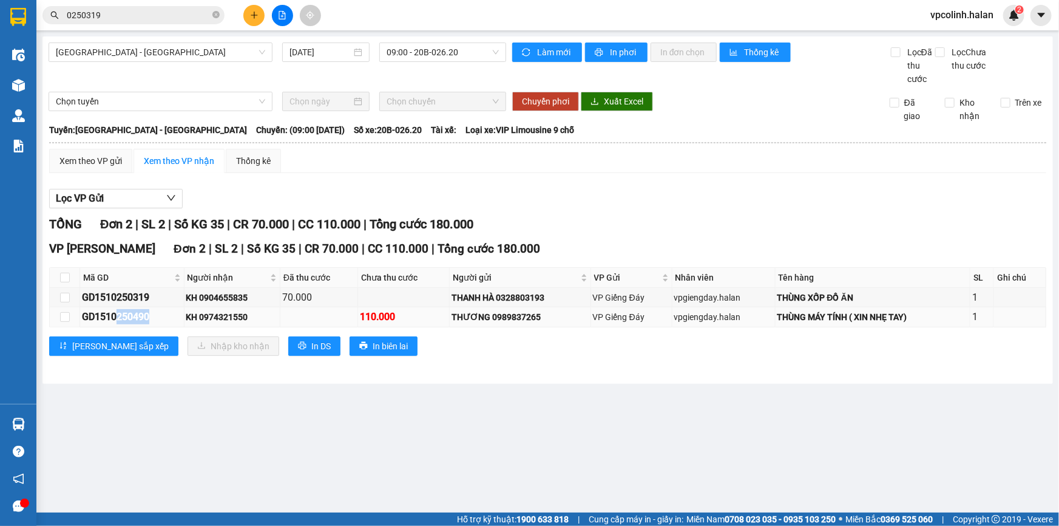
click at [166, 316] on div "GD1510250490" at bounding box center [132, 316] width 100 height 15
copy div "250490"
click at [184, 22] on span "0250319" at bounding box center [133, 15] width 182 height 18
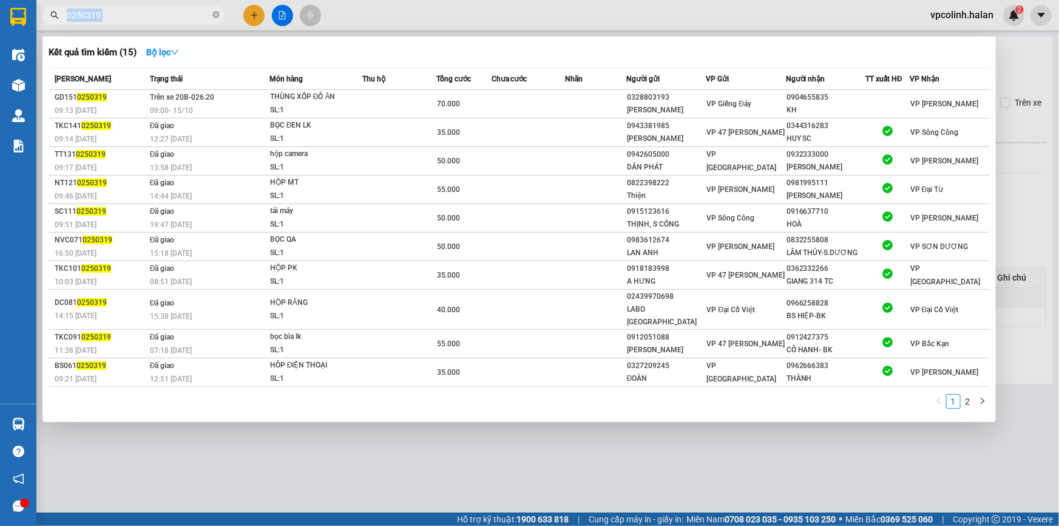
click at [184, 22] on span "0250319" at bounding box center [133, 15] width 182 height 18
click at [184, 19] on input "0250319" at bounding box center [138, 14] width 143 height 13
paste input "250490"
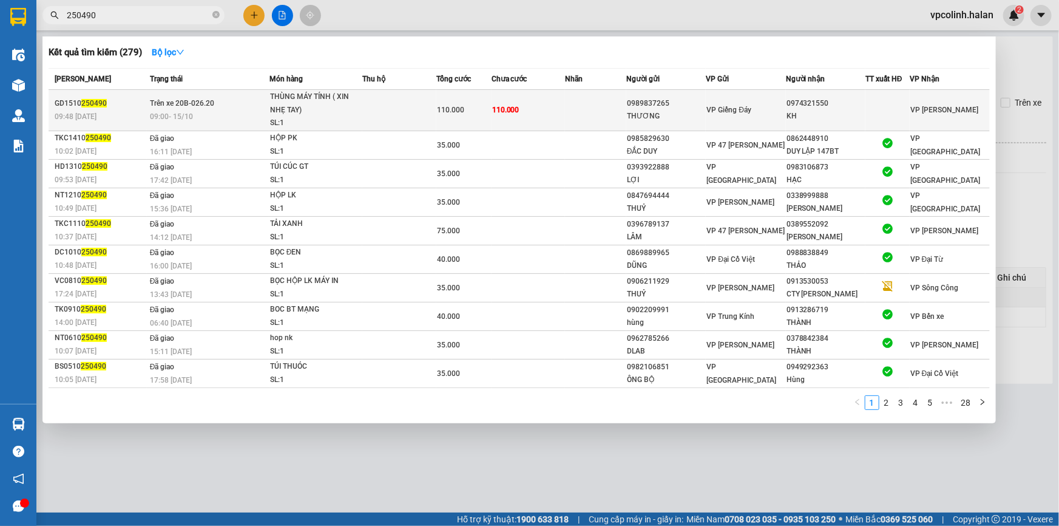
click at [199, 100] on span "Trên xe 20B-026.20" at bounding box center [182, 103] width 64 height 8
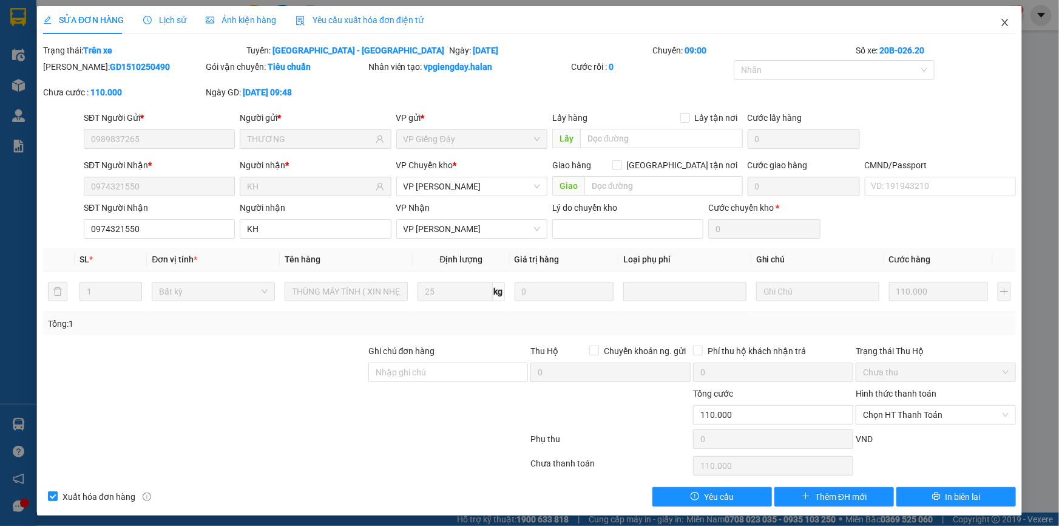
click at [1000, 18] on icon "close" at bounding box center [1005, 23] width 10 height 10
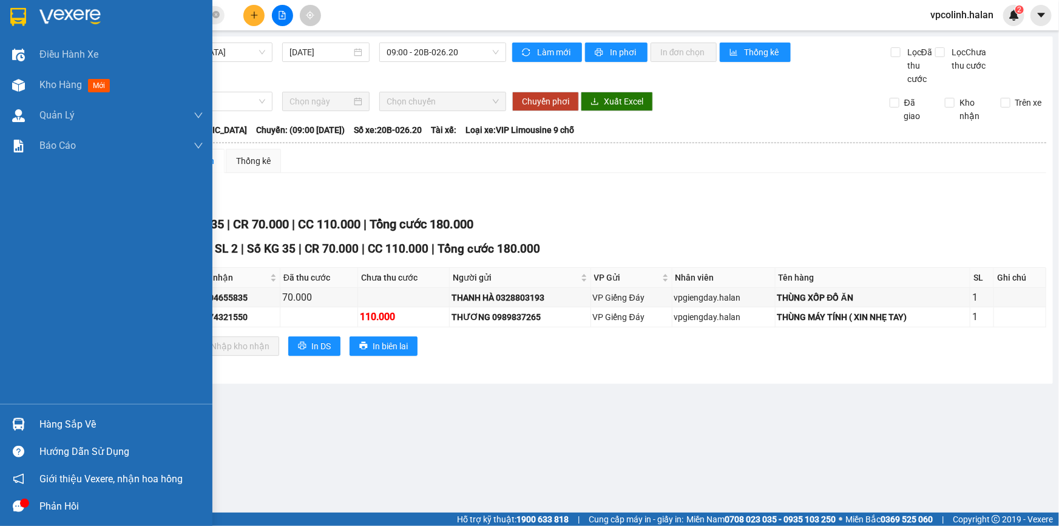
click at [30, 422] on div "Hàng sắp về" at bounding box center [106, 423] width 212 height 27
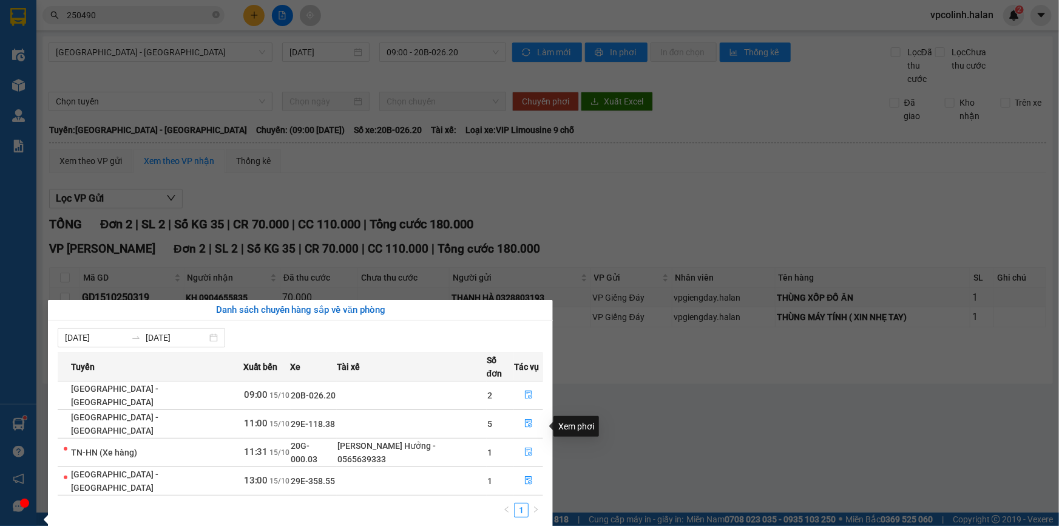
click at [673, 437] on section "Kết quả tìm kiếm ( 279 ) Bộ lọc Mã ĐH Trạng thái Món hàng Thu hộ Tổng cước Chưa…" at bounding box center [529, 263] width 1059 height 526
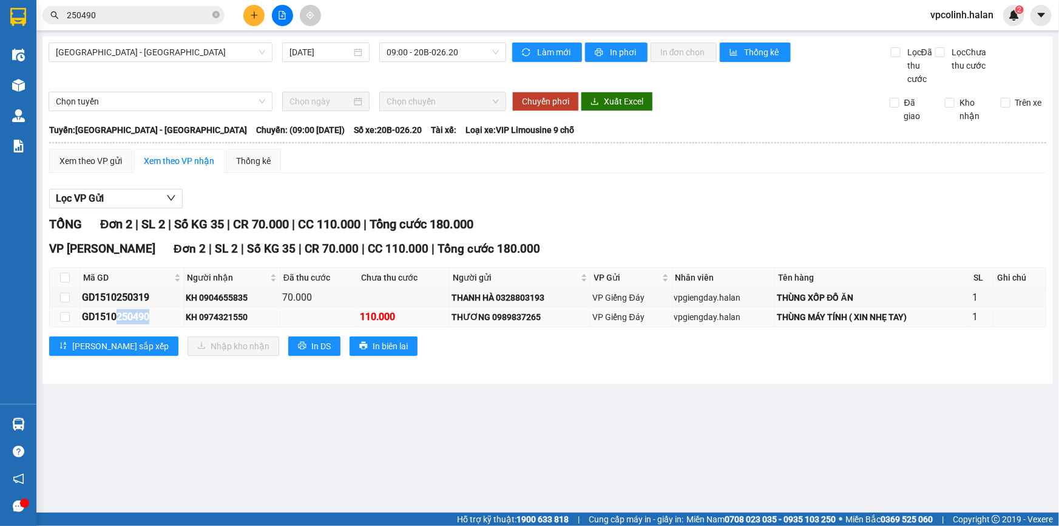
drag, startPoint x: 116, startPoint y: 319, endPoint x: 158, endPoint y: 319, distance: 41.9
click at [158, 319] on div "GD1510250490" at bounding box center [132, 316] width 100 height 15
copy div "250490"
click at [135, 55] on span "[GEOGRAPHIC_DATA] - [GEOGRAPHIC_DATA]" at bounding box center [160, 52] width 209 height 18
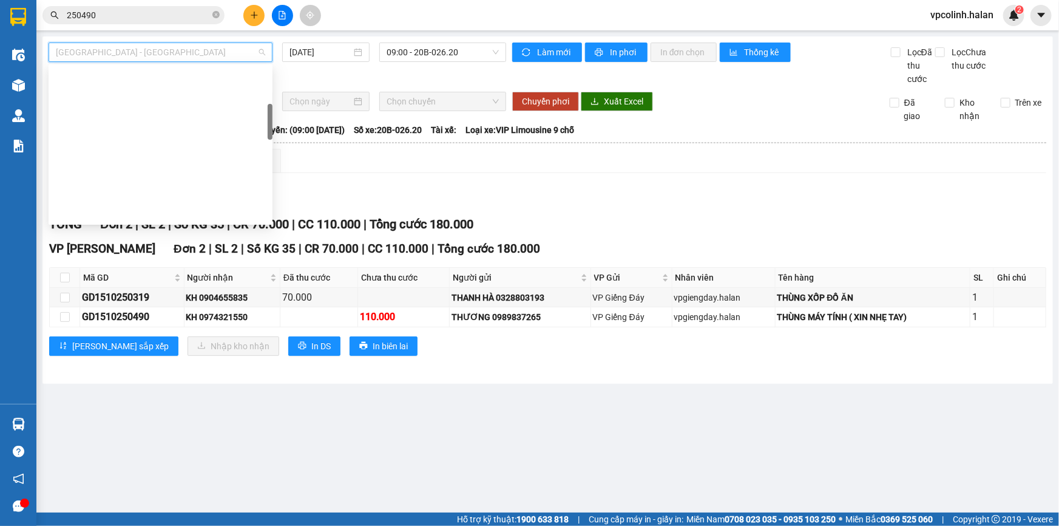
scroll to position [175, 0]
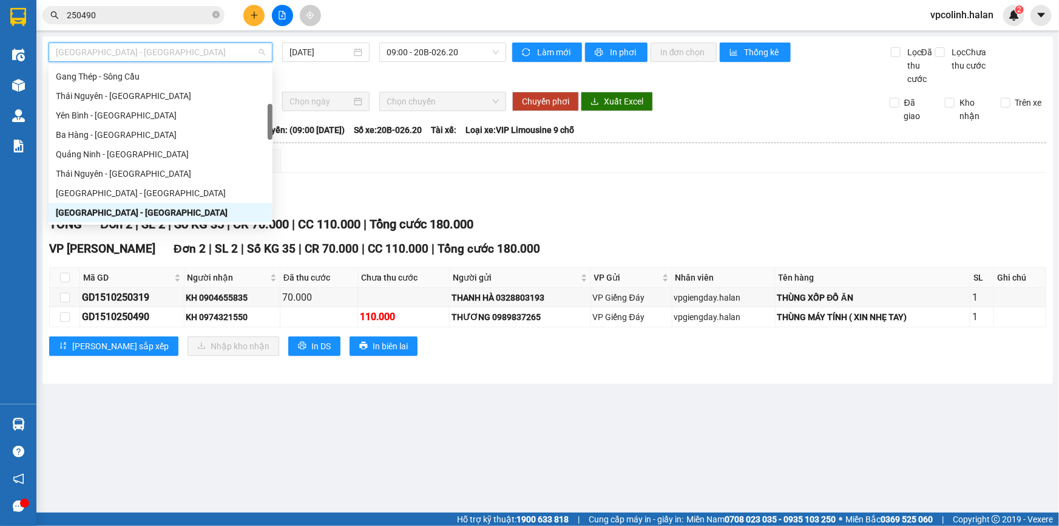
click at [131, 21] on input "250490" at bounding box center [138, 14] width 143 height 13
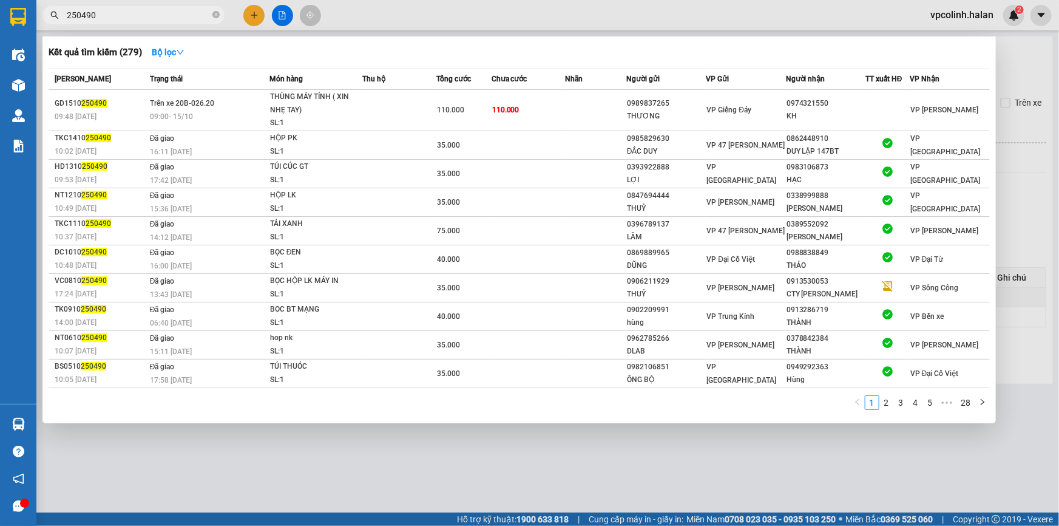
click at [131, 21] on input "250490" at bounding box center [138, 14] width 143 height 13
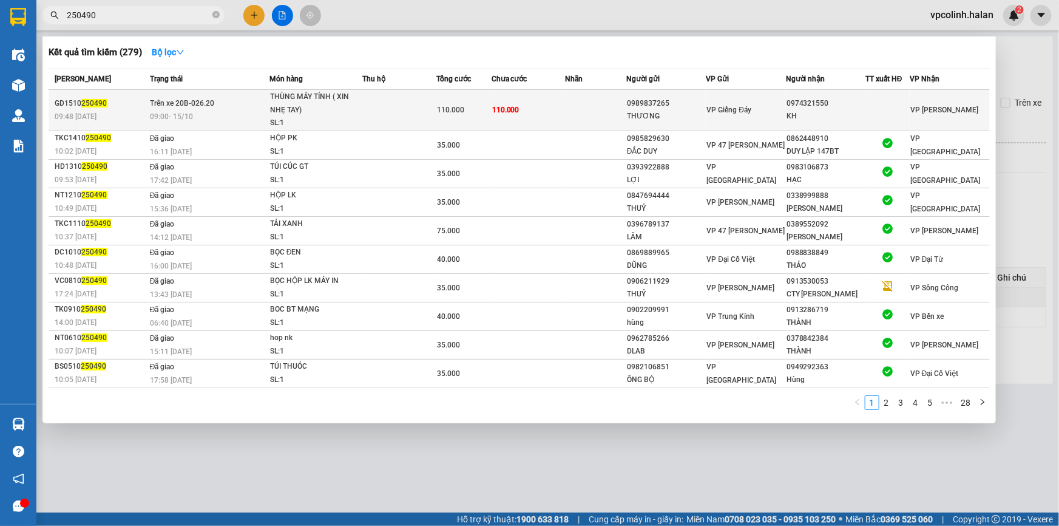
click at [396, 114] on td at bounding box center [398, 110] width 73 height 41
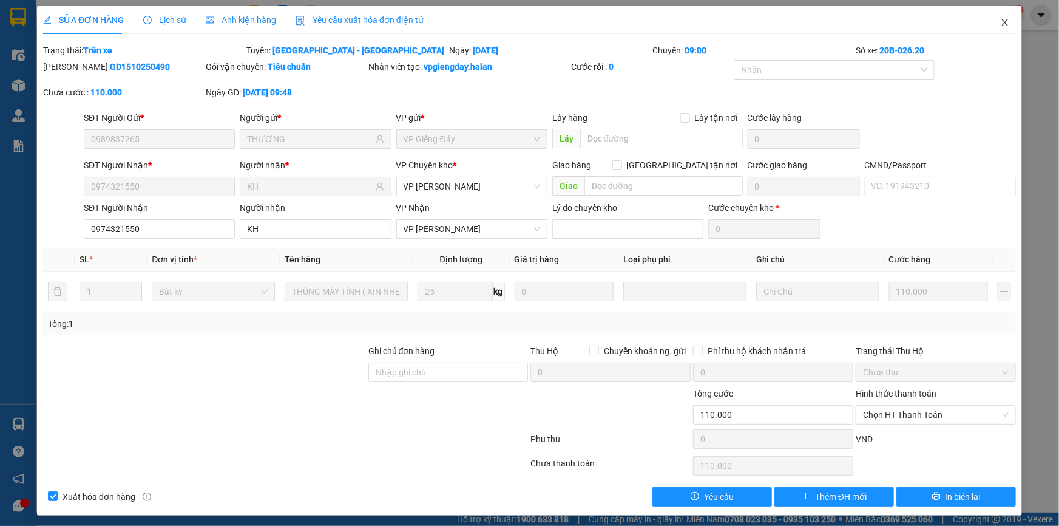
click at [1000, 30] on span "Close" at bounding box center [1005, 23] width 34 height 34
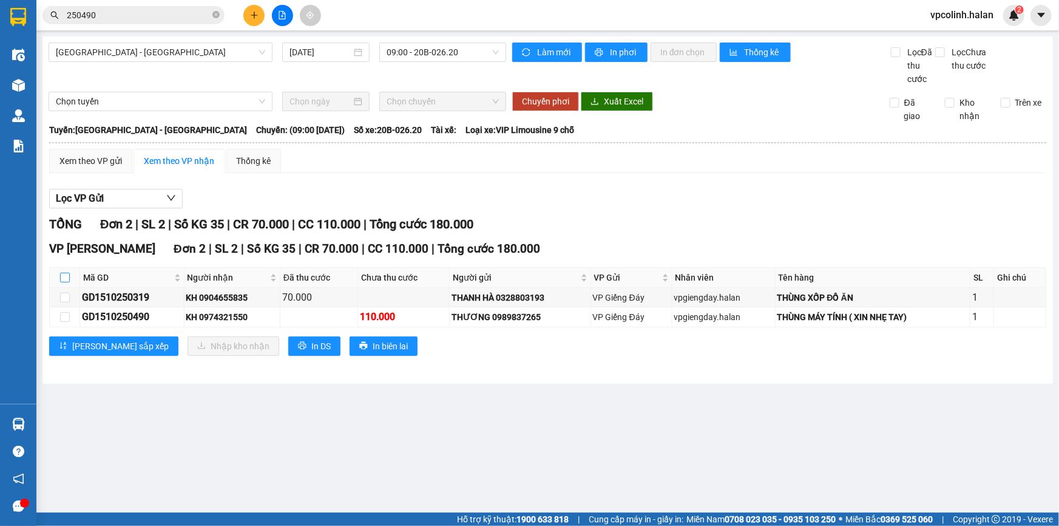
click at [67, 279] on input "checkbox" at bounding box center [65, 278] width 10 height 10
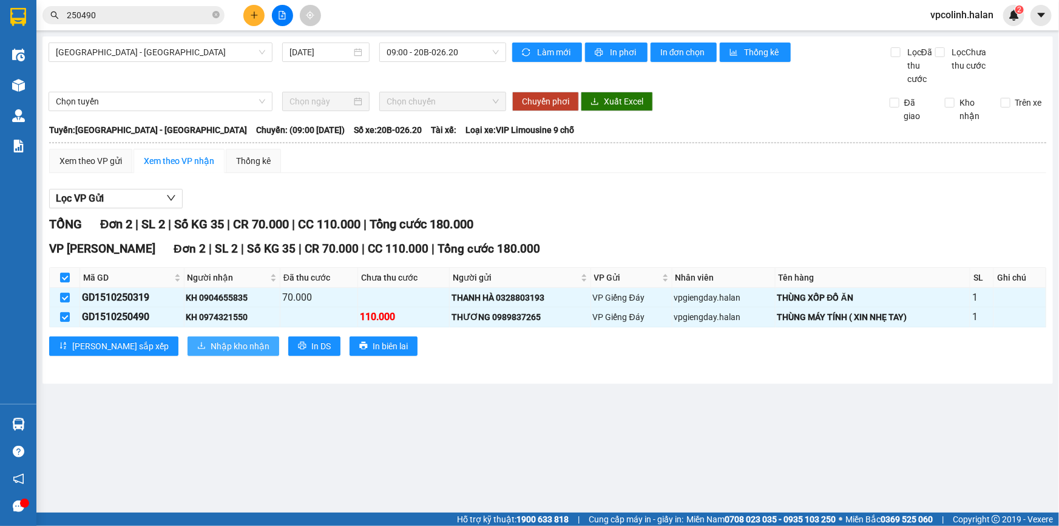
click at [211, 344] on span "Nhập kho nhận" at bounding box center [240, 345] width 59 height 13
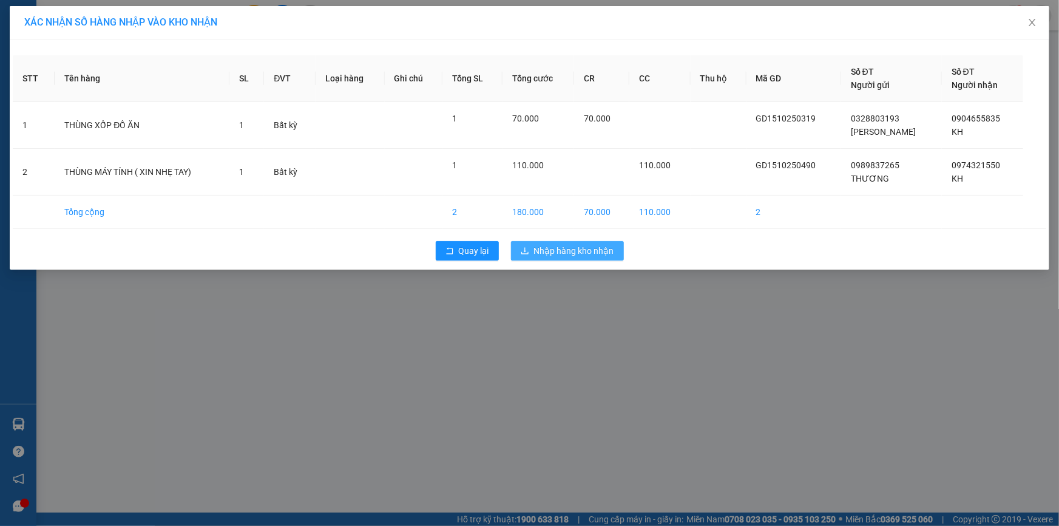
drag, startPoint x: 547, startPoint y: 250, endPoint x: 548, endPoint y: 266, distance: 15.8
click at [549, 265] on div "Quay lại Nhập hàng kho nhận" at bounding box center [530, 251] width 1034 height 32
click at [557, 256] on span "Nhập hàng kho nhận" at bounding box center [574, 250] width 80 height 13
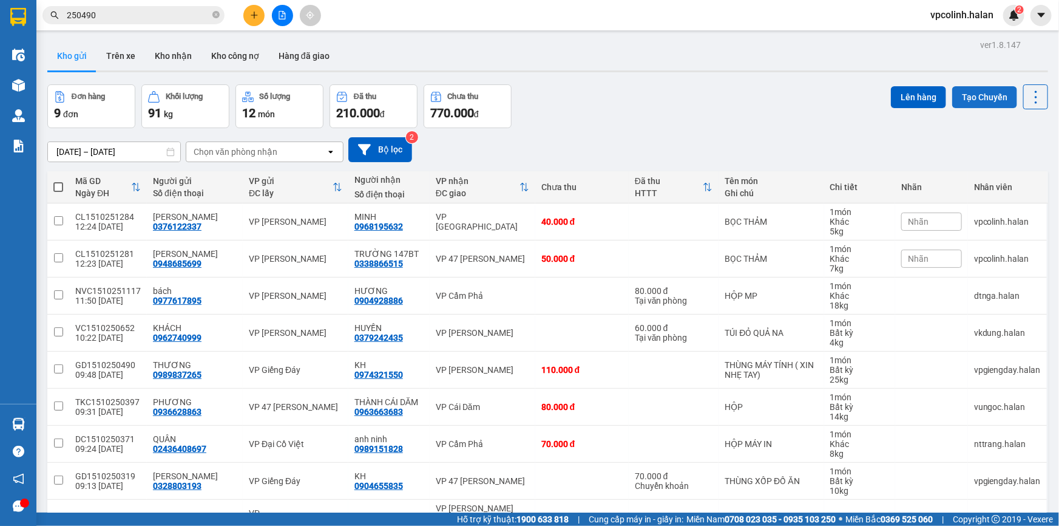
click at [963, 103] on button "Tạo Chuyến" at bounding box center [984, 97] width 65 height 22
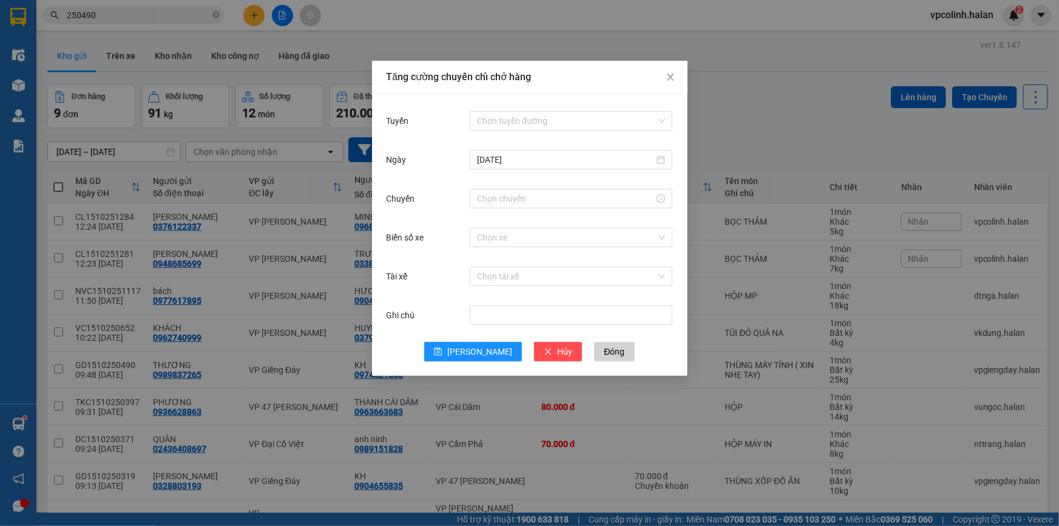
click at [837, 89] on div "Tăng cường chuyến chỉ chở hàng Tuyến Chọn tuyến đường [DATE] Chuyến Biển số xe …" at bounding box center [529, 263] width 1059 height 526
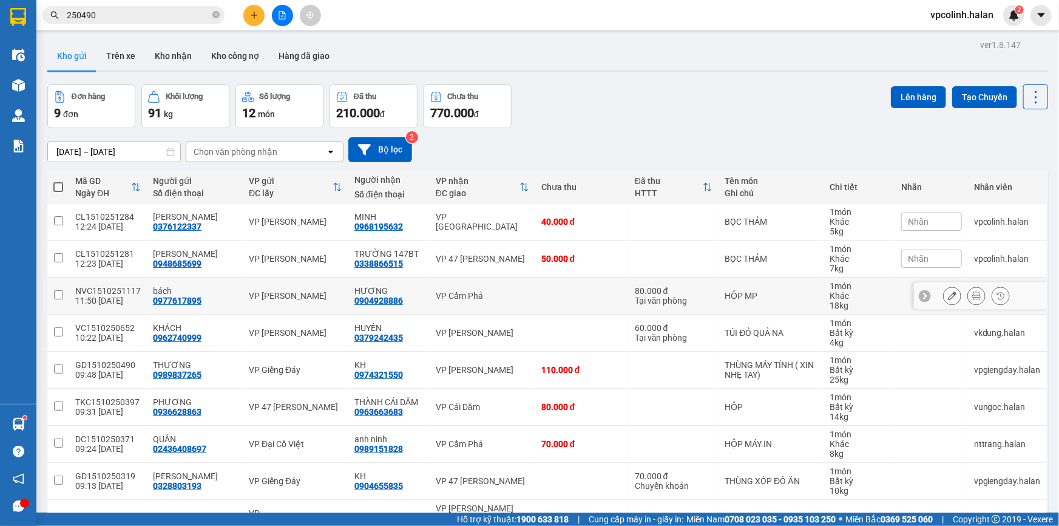
click at [519, 285] on td "VP Cẩm Phả" at bounding box center [483, 295] width 106 height 37
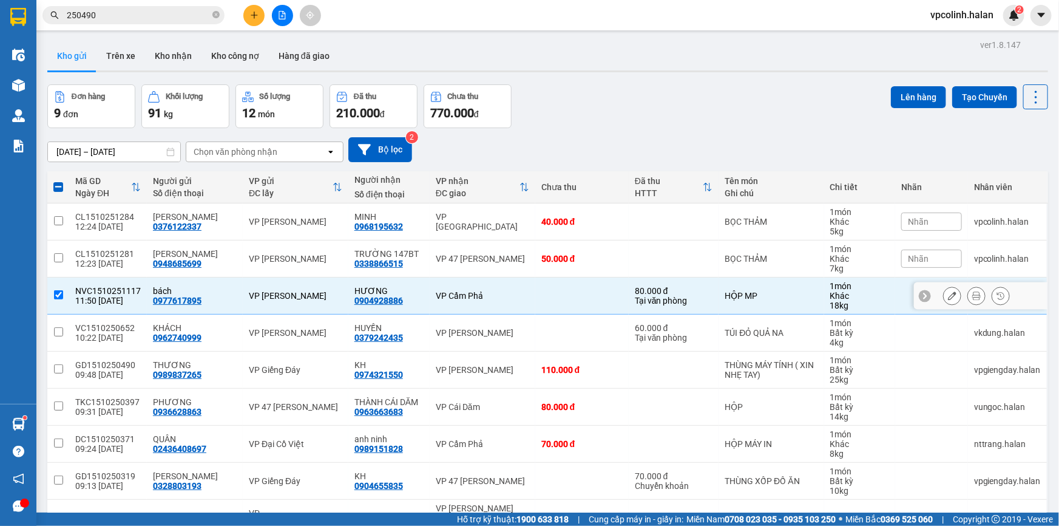
click at [514, 310] on td "VP Cẩm Phả" at bounding box center [483, 295] width 106 height 37
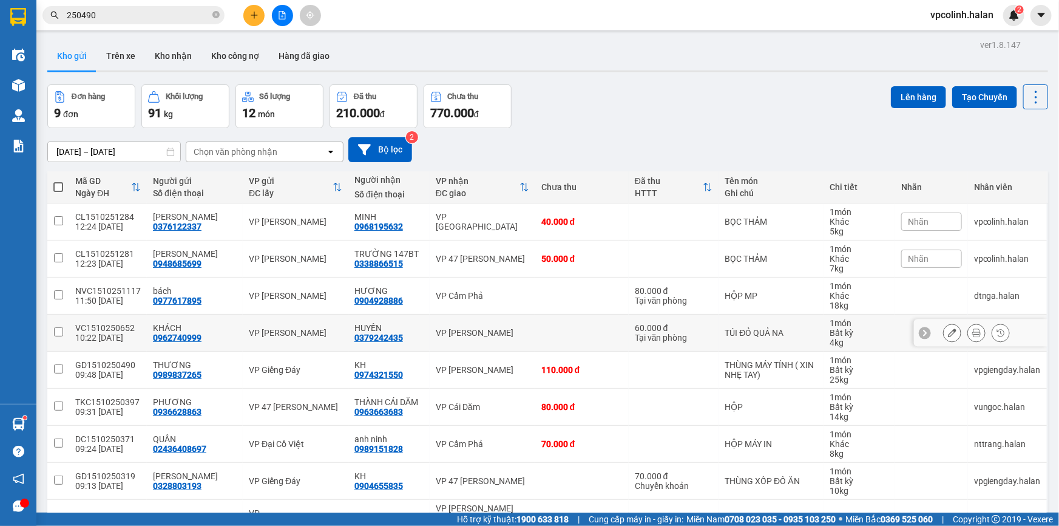
click at [517, 315] on td "VP [PERSON_NAME]" at bounding box center [483, 332] width 106 height 37
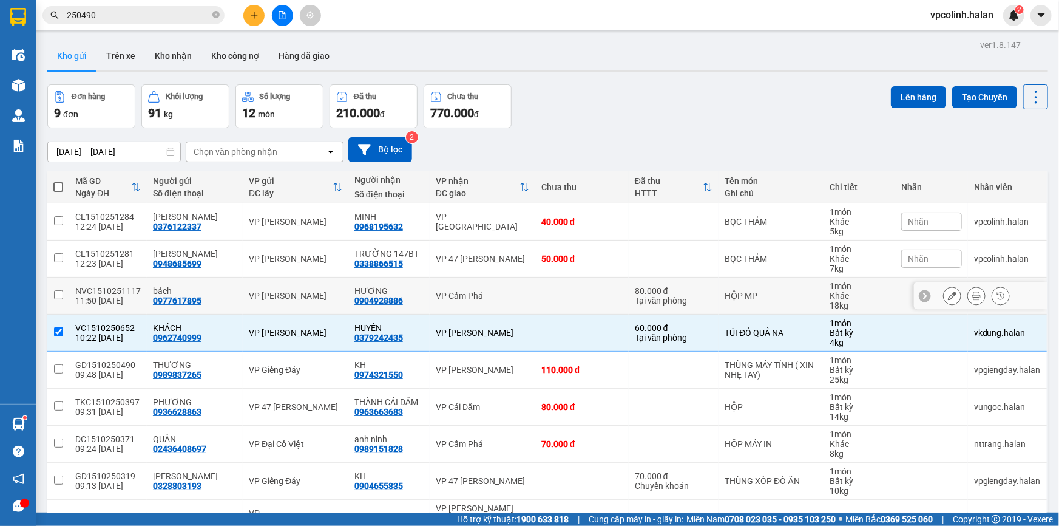
click at [535, 291] on td at bounding box center [581, 295] width 93 height 37
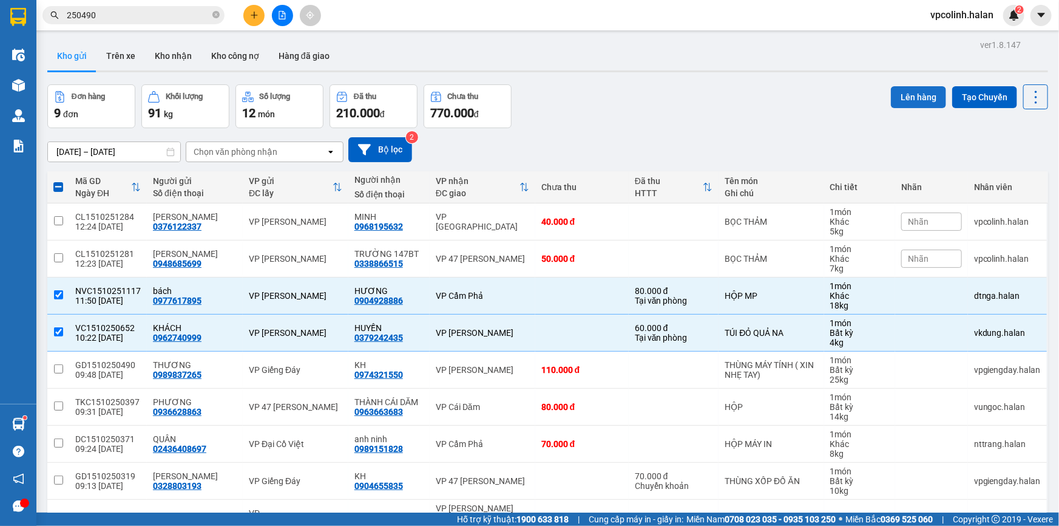
click at [895, 86] on button "Lên hàng" at bounding box center [918, 97] width 55 height 22
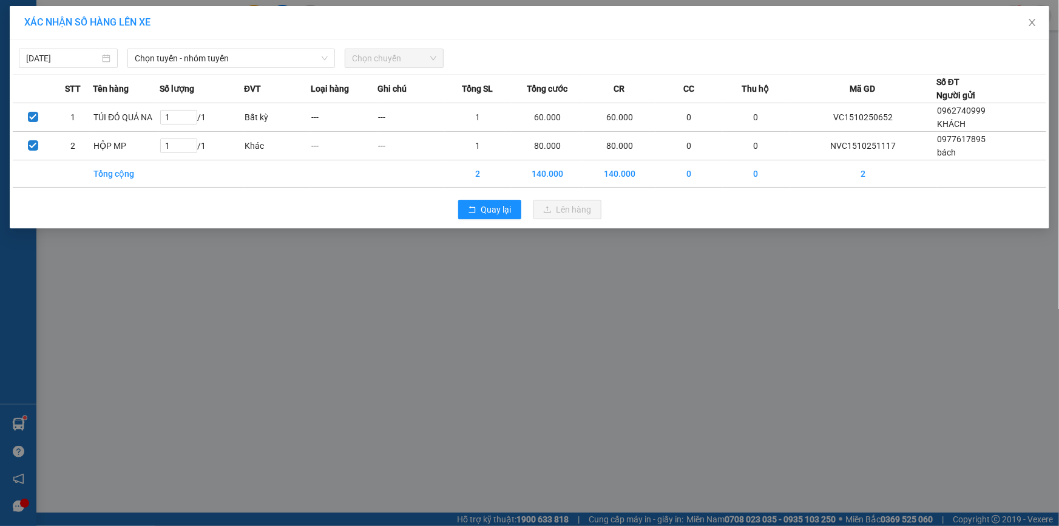
drag, startPoint x: 106, startPoint y: 41, endPoint x: 138, endPoint y: 64, distance: 39.7
click at [106, 42] on div "[DATE] Chọn tuyến - nhóm tuyến Chọn chuyến STT Tên hàng Số lượng ĐVT Loại hàng …" at bounding box center [530, 133] width 1040 height 189
drag, startPoint x: 158, startPoint y: 57, endPoint x: 165, endPoint y: 64, distance: 9.9
click at [158, 57] on span "Chọn tuyến - nhóm tuyến" at bounding box center [231, 58] width 193 height 18
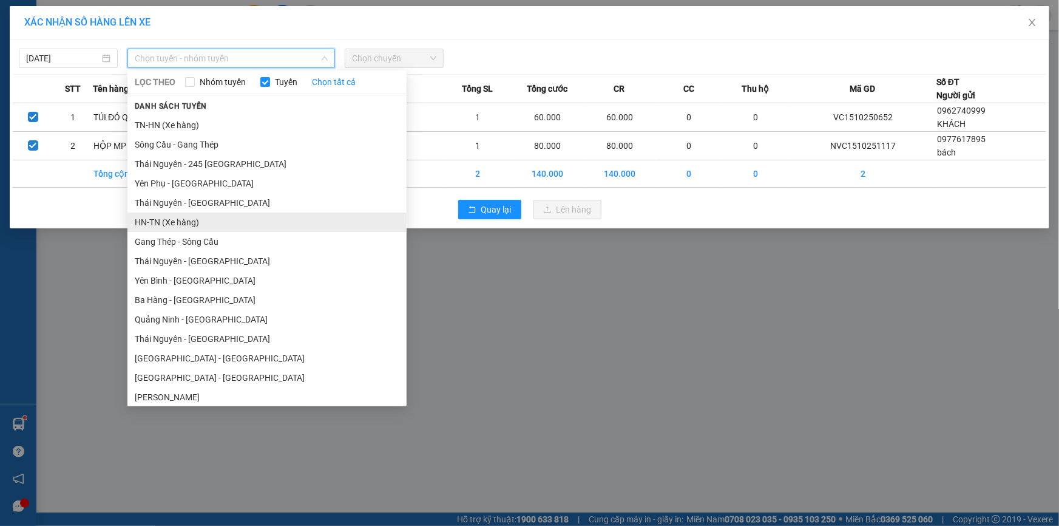
scroll to position [55, 0]
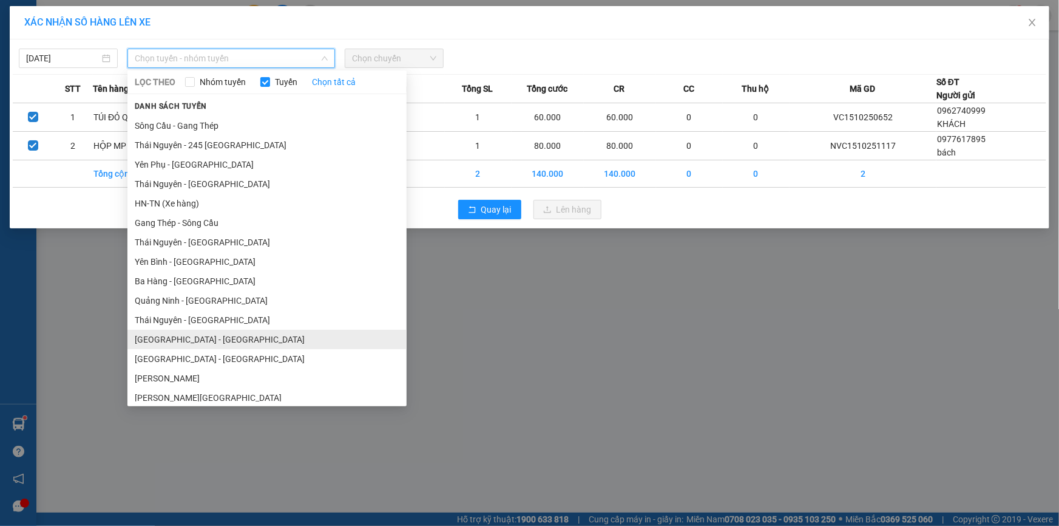
drag, startPoint x: 182, startPoint y: 340, endPoint x: 187, endPoint y: 336, distance: 6.6
click at [183, 340] on li "[GEOGRAPHIC_DATA] - [GEOGRAPHIC_DATA]" at bounding box center [266, 339] width 279 height 19
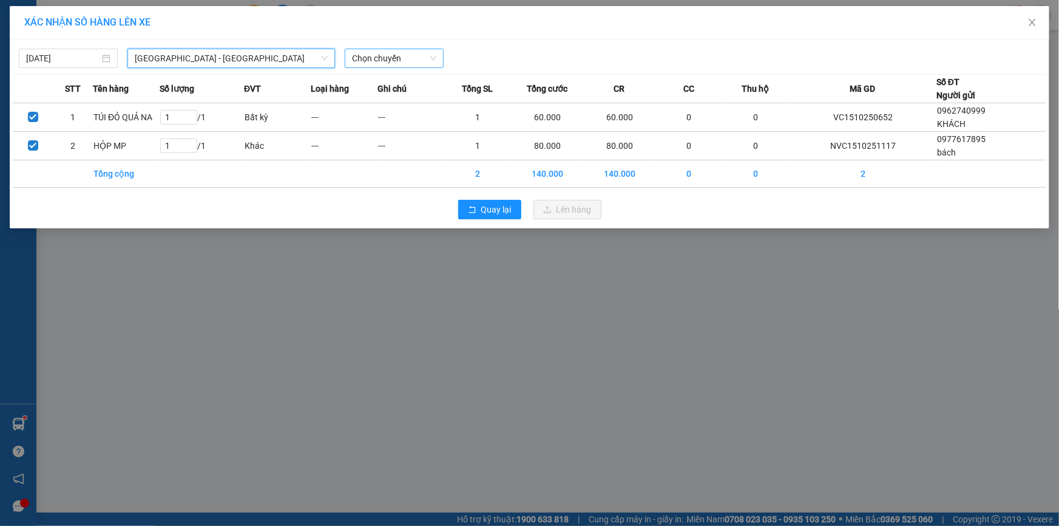
click at [430, 58] on span "Chọn chuyến" at bounding box center [394, 58] width 84 height 18
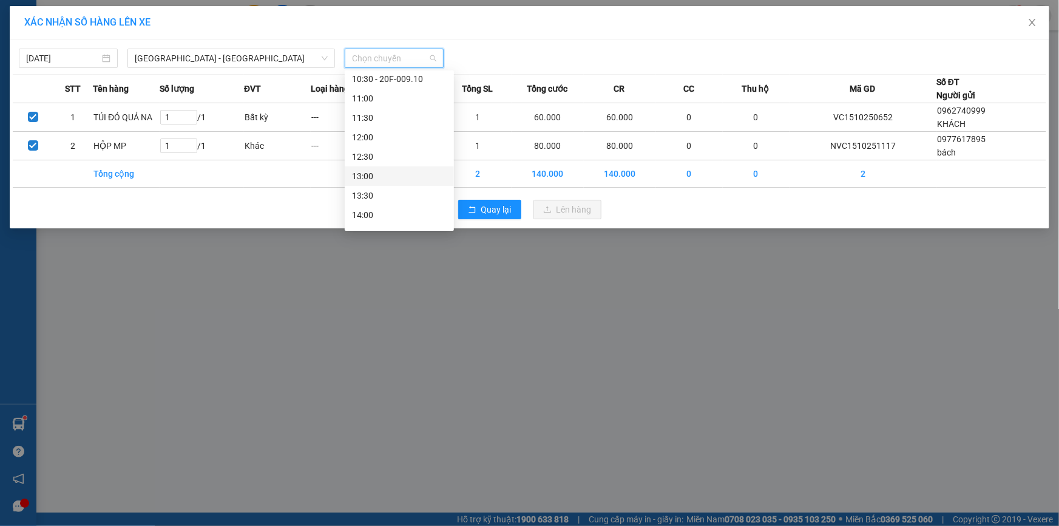
scroll to position [331, 0]
click at [366, 119] on div "13:00" at bounding box center [399, 120] width 95 height 13
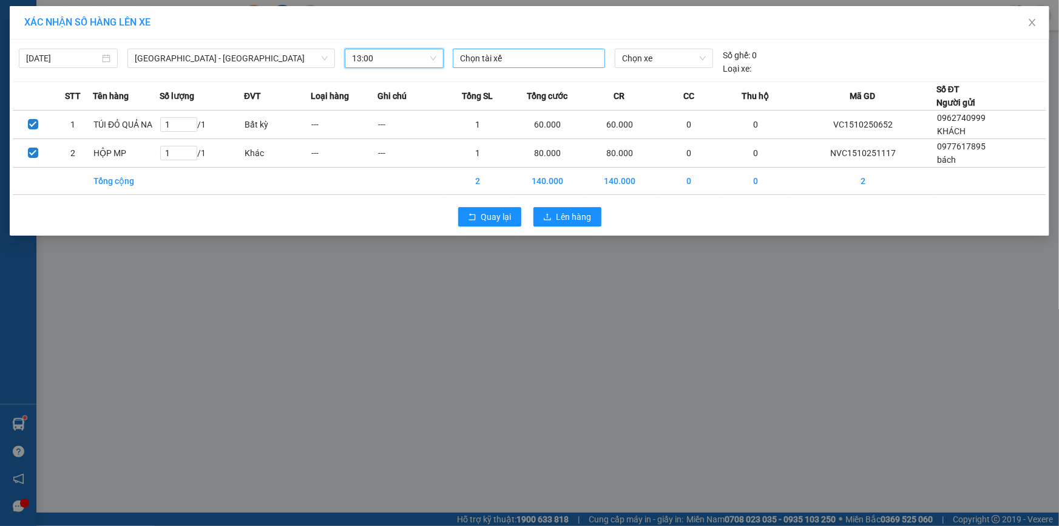
click at [491, 62] on div at bounding box center [529, 58] width 146 height 15
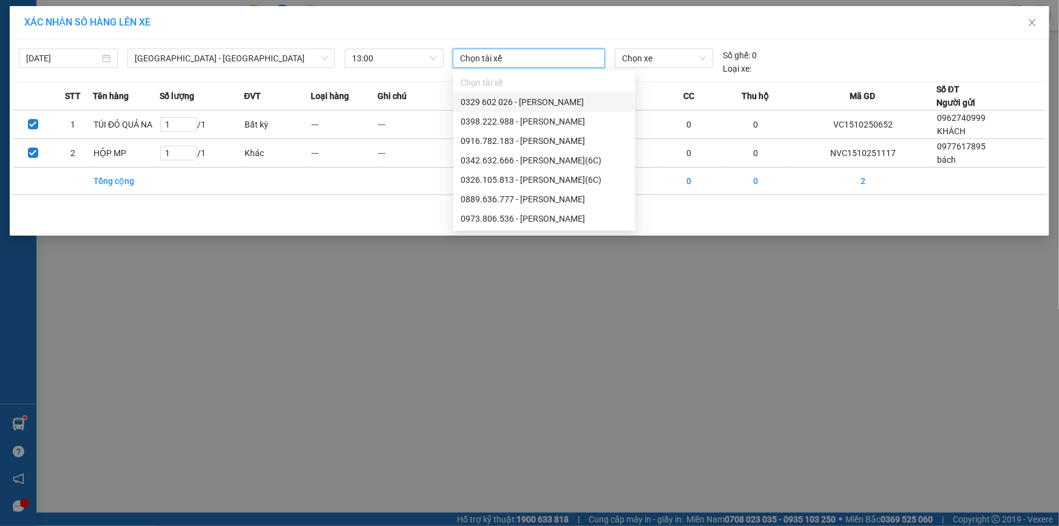
click at [690, 71] on div "Chọn xe" at bounding box center [664, 62] width 108 height 27
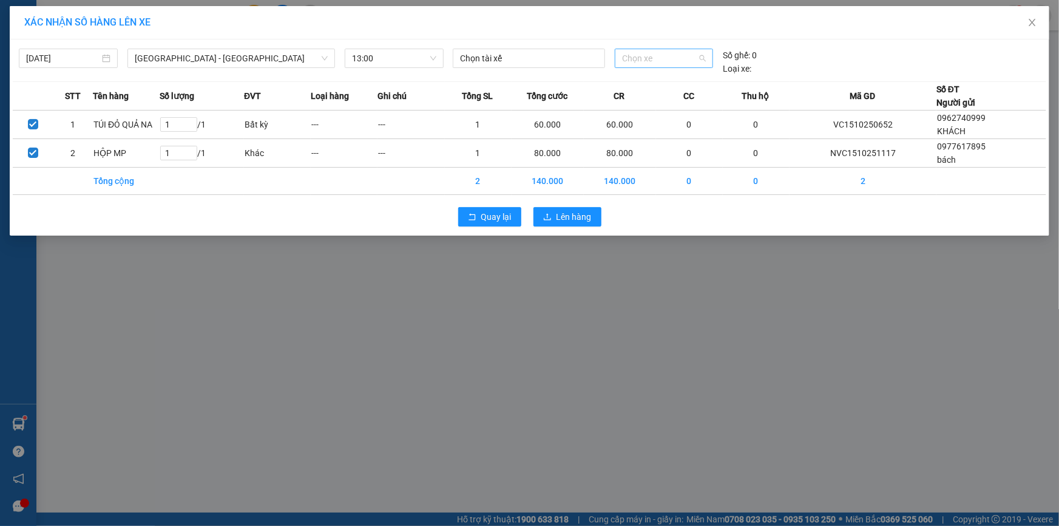
click at [698, 58] on span "Chọn xe" at bounding box center [664, 58] width 84 height 18
click at [656, 103] on div "29E-341.77" at bounding box center [664, 101] width 84 height 13
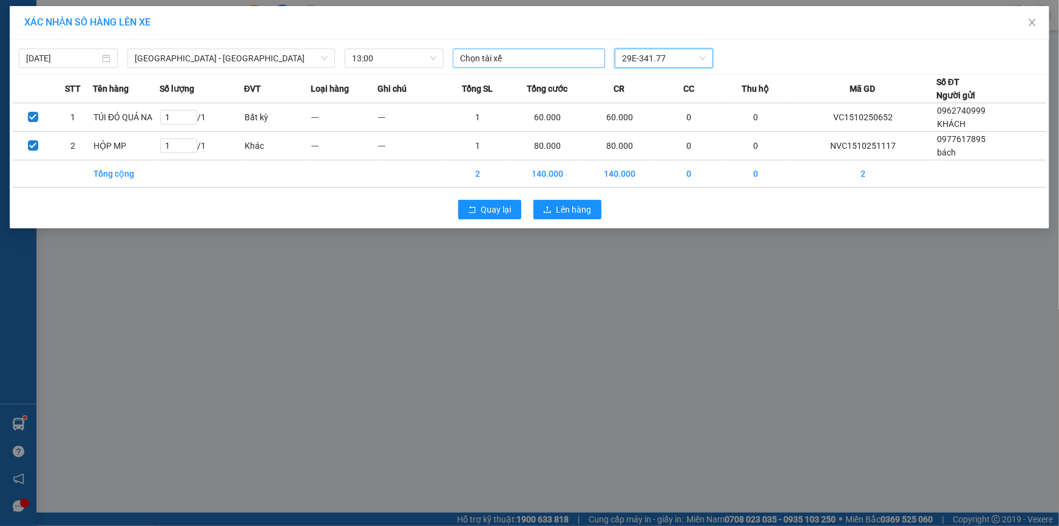
click at [496, 59] on div at bounding box center [529, 58] width 146 height 15
click at [505, 56] on div at bounding box center [529, 58] width 146 height 15
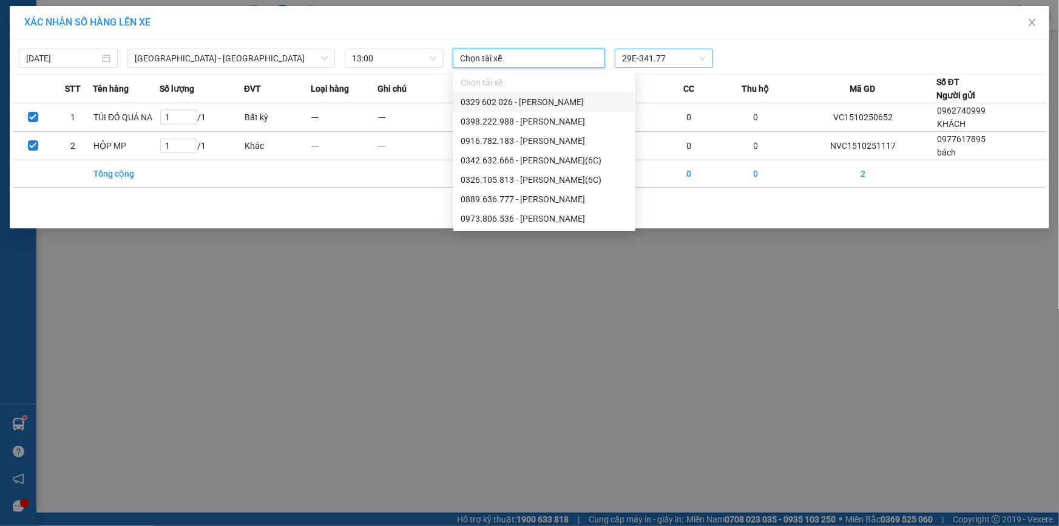
click at [657, 191] on div "[DATE] [GEOGRAPHIC_DATA] - [GEOGRAPHIC_DATA] LỌC THEO Nhóm tuyến Tuyến Chọn tất…" at bounding box center [530, 133] width 1040 height 189
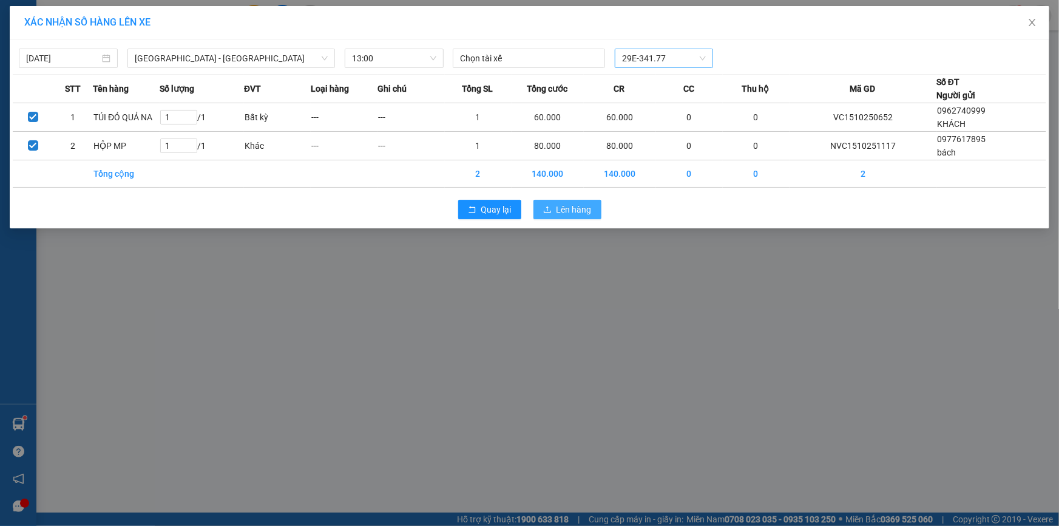
click at [582, 211] on span "Lên hàng" at bounding box center [574, 209] width 35 height 13
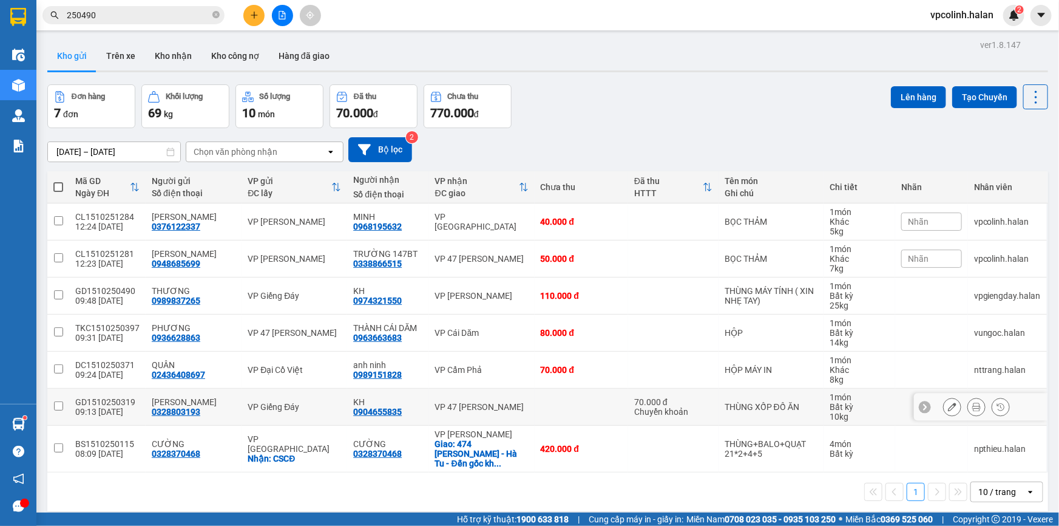
click at [477, 409] on div "VP 47 [PERSON_NAME]" at bounding box center [481, 407] width 93 height 10
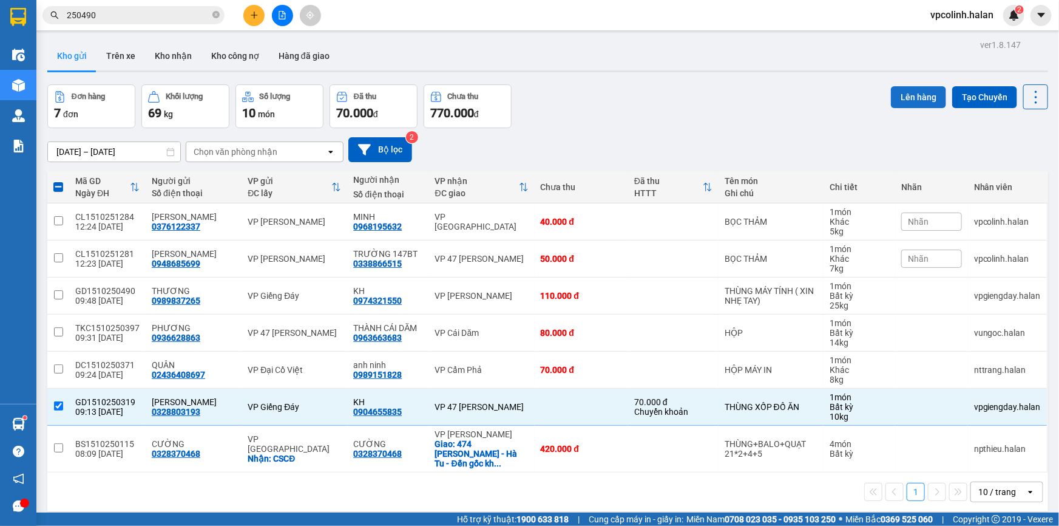
click at [891, 96] on button "Lên hàng" at bounding box center [918, 97] width 55 height 22
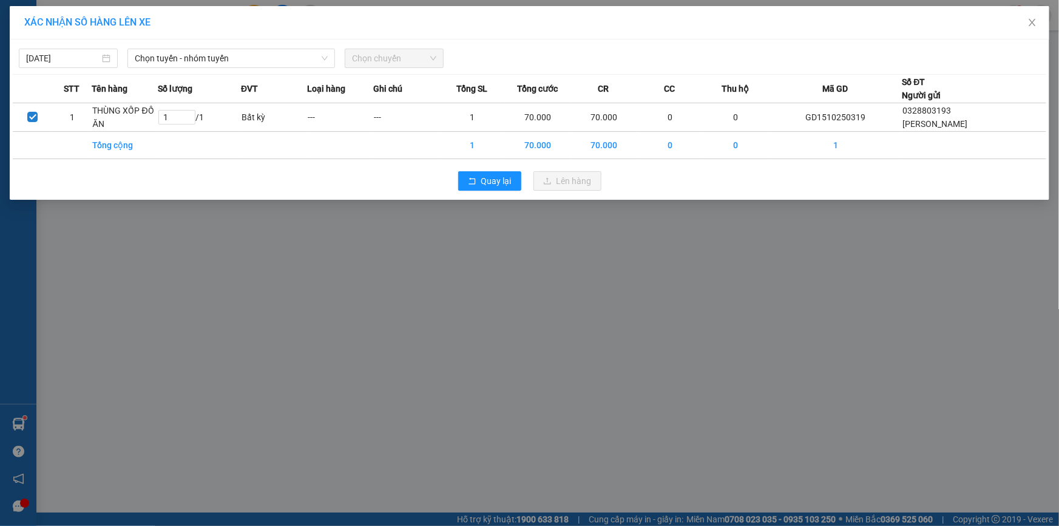
click at [271, 73] on div "[DATE] Chọn tuyến - nhóm tuyến Chọn chuyến STT Tên hàng Số lượng ĐVT Loại hàng …" at bounding box center [530, 119] width 1040 height 160
click at [296, 52] on span "Chọn tuyến - nhóm tuyến" at bounding box center [231, 58] width 193 height 18
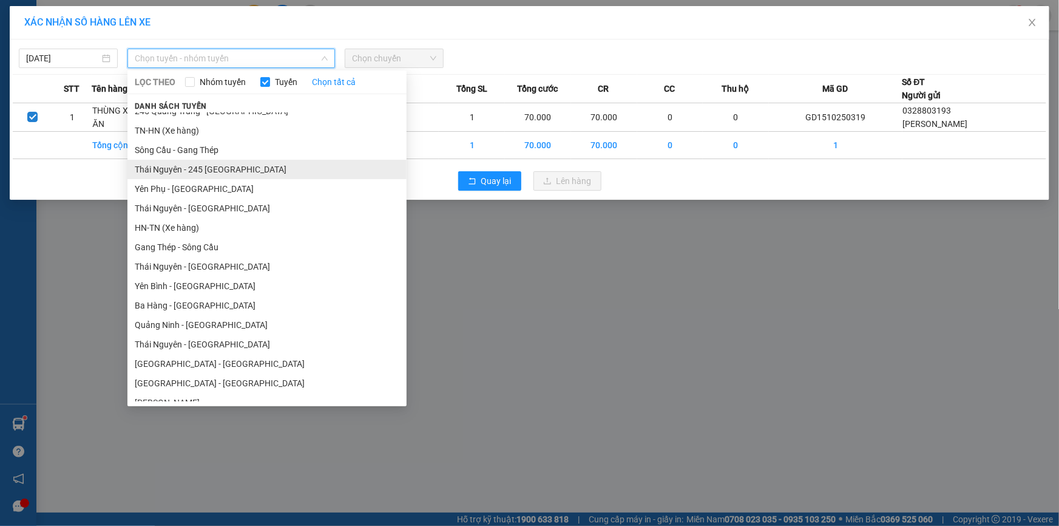
scroll to position [55, 0]
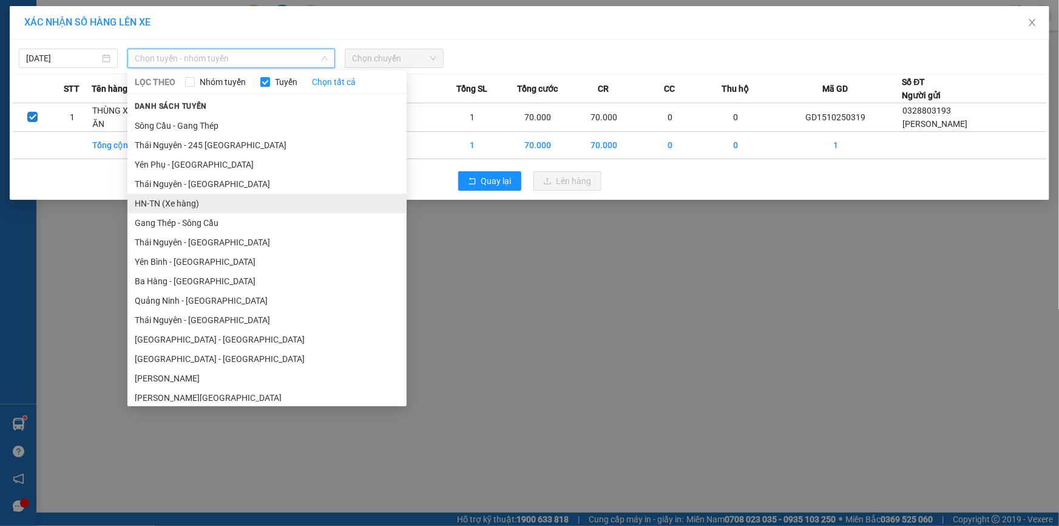
click at [185, 205] on li "HN-TN (Xe hàng)" at bounding box center [266, 203] width 279 height 19
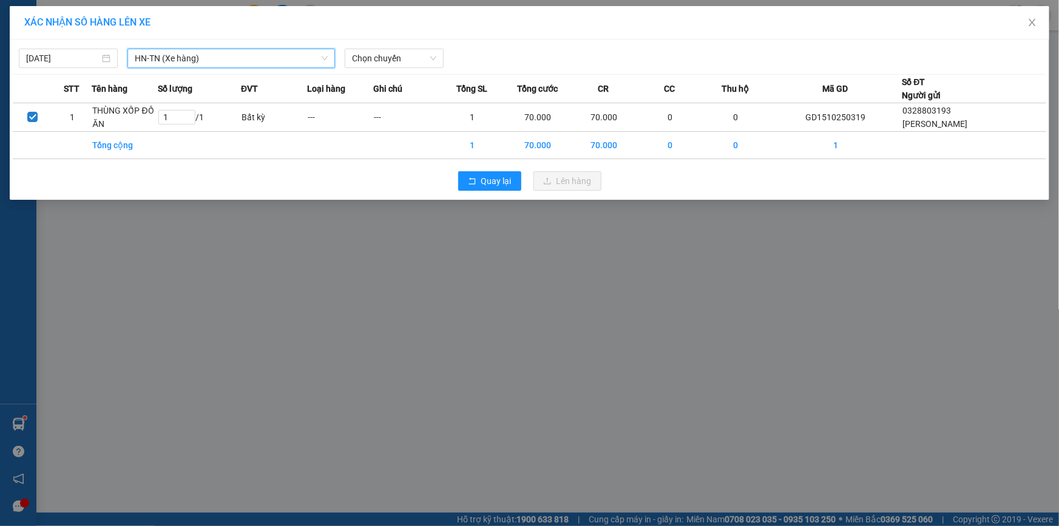
click at [208, 53] on span "HN-TN (Xe hàng)" at bounding box center [231, 58] width 193 height 18
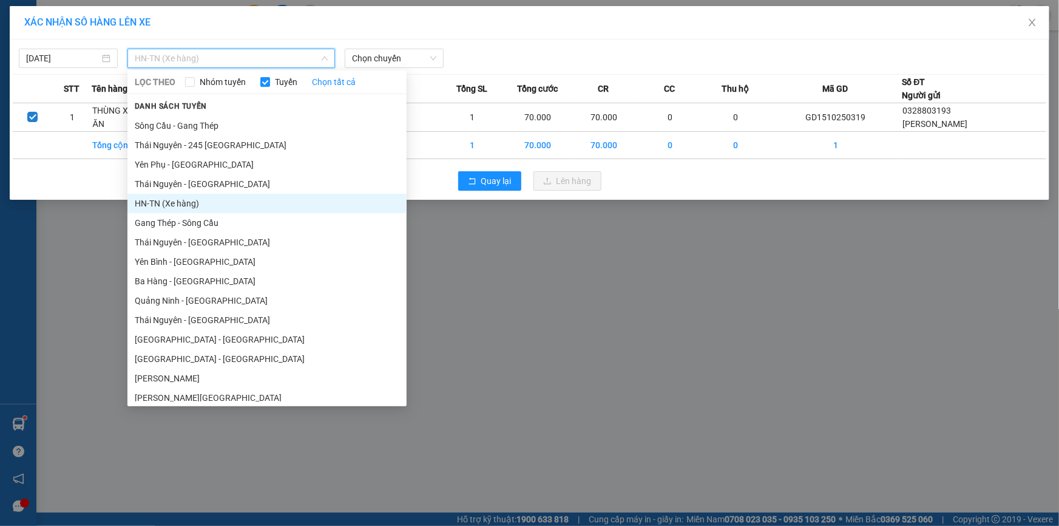
click at [169, 353] on li "[GEOGRAPHIC_DATA] - [GEOGRAPHIC_DATA]" at bounding box center [266, 358] width 279 height 19
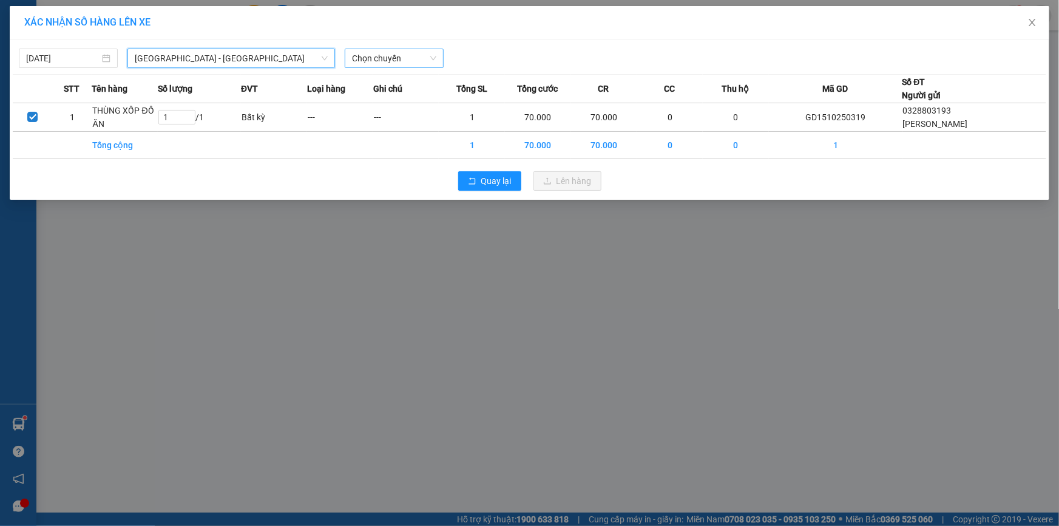
click at [384, 50] on span "Chọn chuyến" at bounding box center [394, 58] width 84 height 18
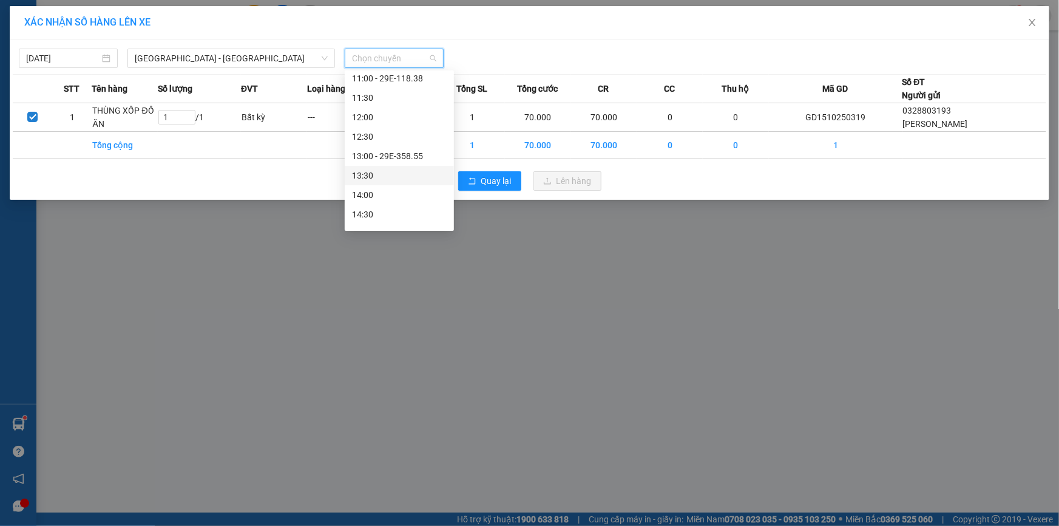
scroll to position [276, 0]
click at [258, 64] on span "[GEOGRAPHIC_DATA] - [GEOGRAPHIC_DATA]" at bounding box center [231, 58] width 193 height 18
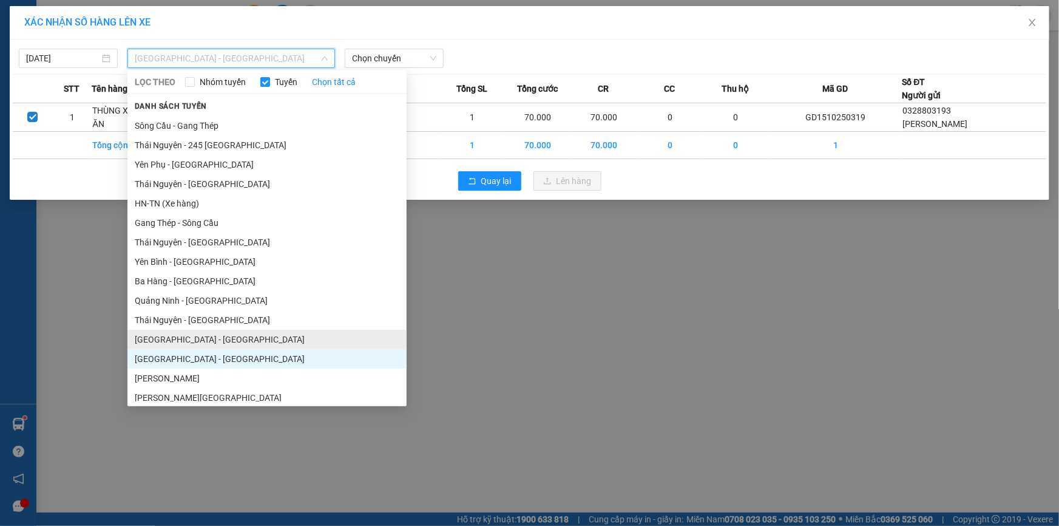
click at [171, 345] on li "[GEOGRAPHIC_DATA] - [GEOGRAPHIC_DATA]" at bounding box center [266, 339] width 279 height 19
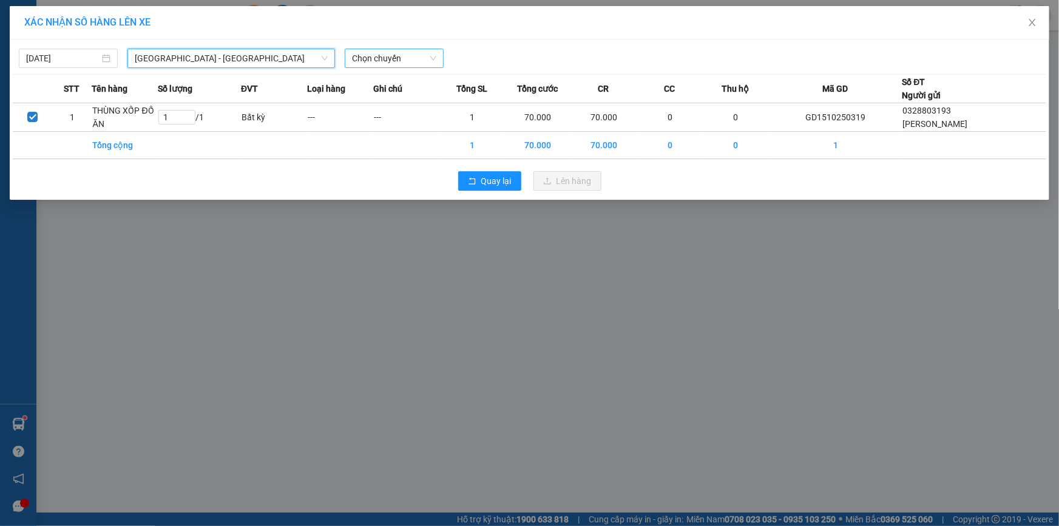
click at [416, 62] on span "Chọn chuyến" at bounding box center [394, 58] width 84 height 18
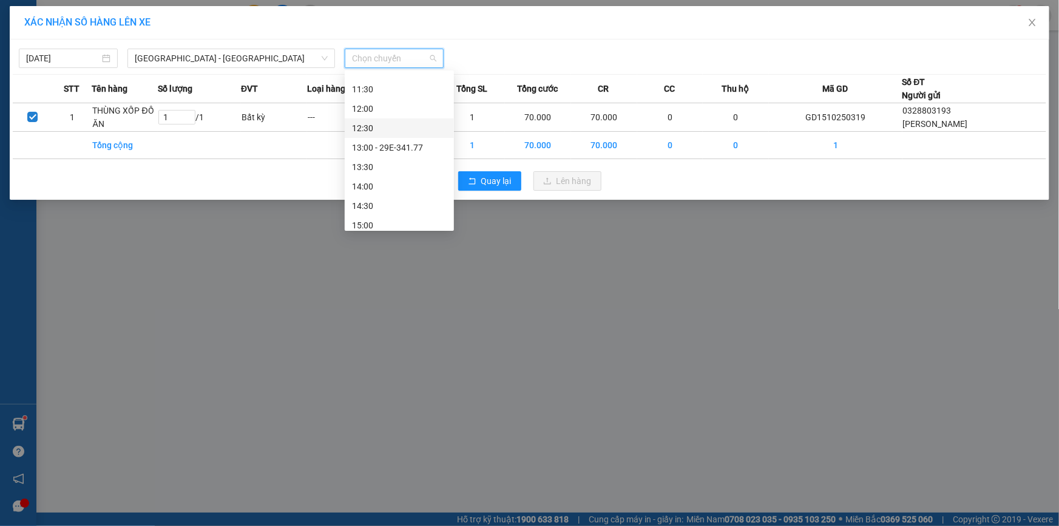
scroll to position [331, 0]
click at [242, 60] on span "[GEOGRAPHIC_DATA] - [GEOGRAPHIC_DATA]" at bounding box center [231, 58] width 193 height 18
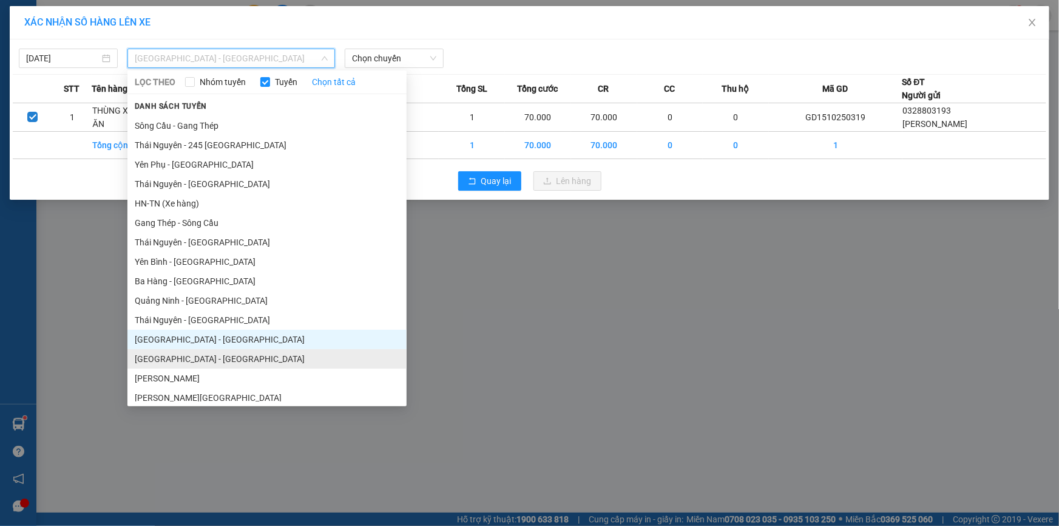
click at [175, 354] on li "[GEOGRAPHIC_DATA] - [GEOGRAPHIC_DATA]" at bounding box center [266, 358] width 279 height 19
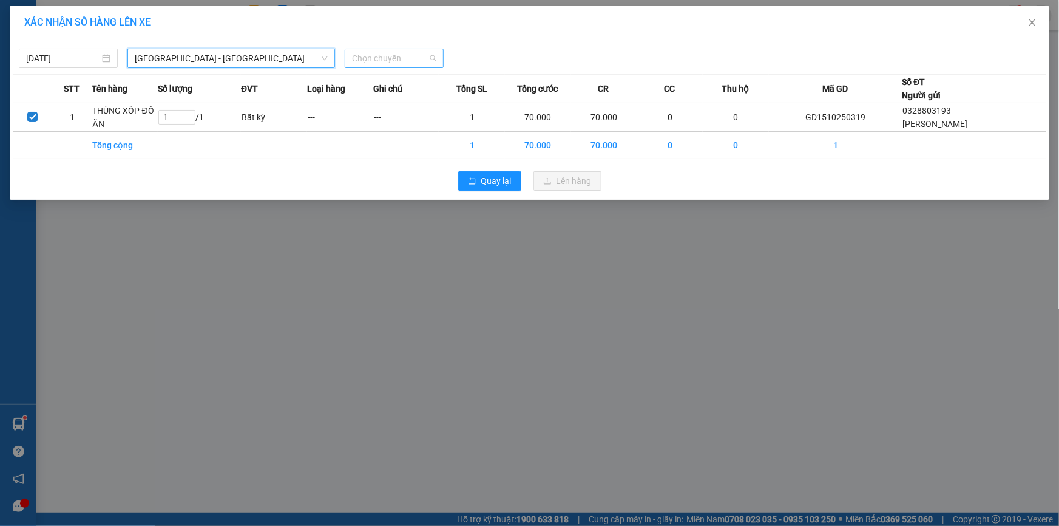
click at [382, 53] on span "Chọn chuyến" at bounding box center [394, 58] width 84 height 18
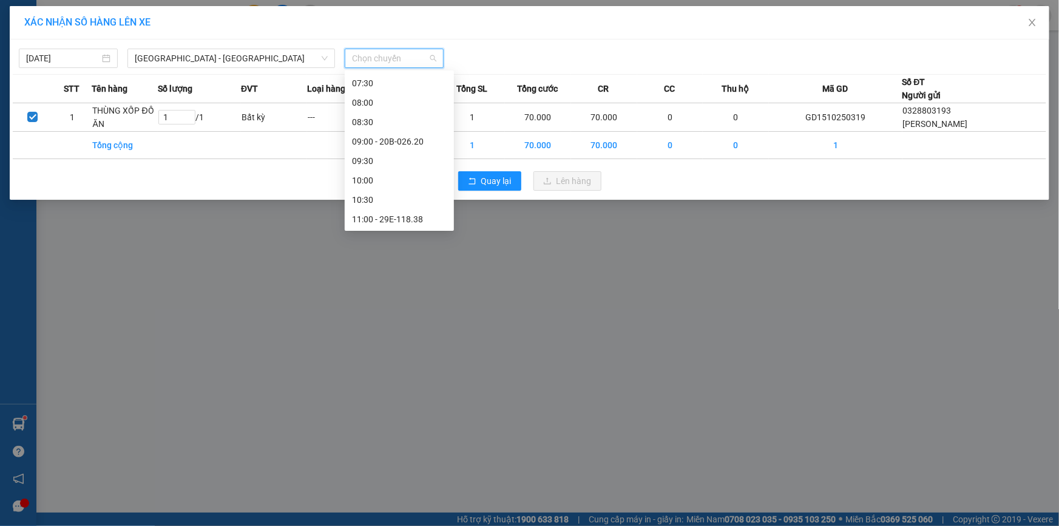
scroll to position [165, 0]
click at [395, 134] on div "09:00 - 20B-026.20" at bounding box center [399, 130] width 95 height 13
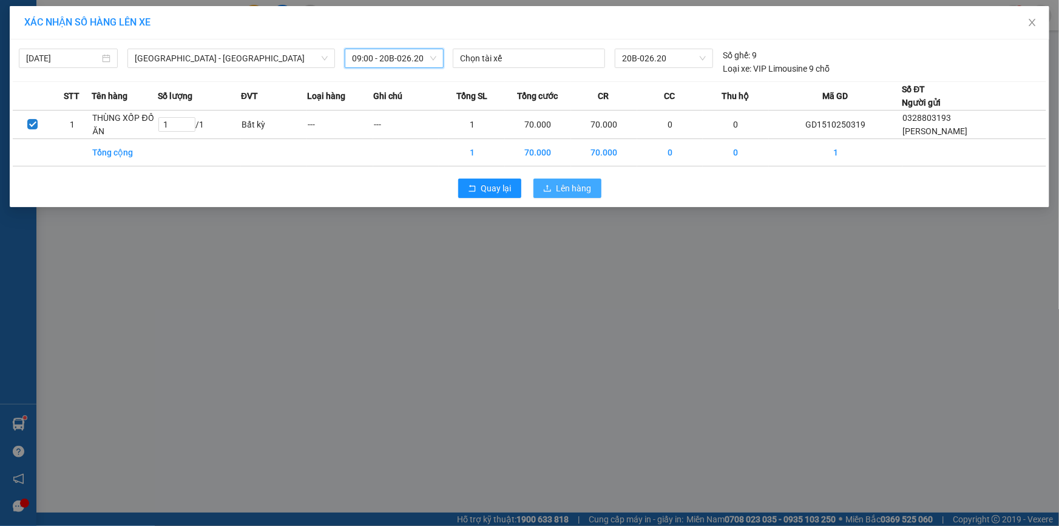
click at [570, 183] on span "Lên hàng" at bounding box center [574, 188] width 35 height 13
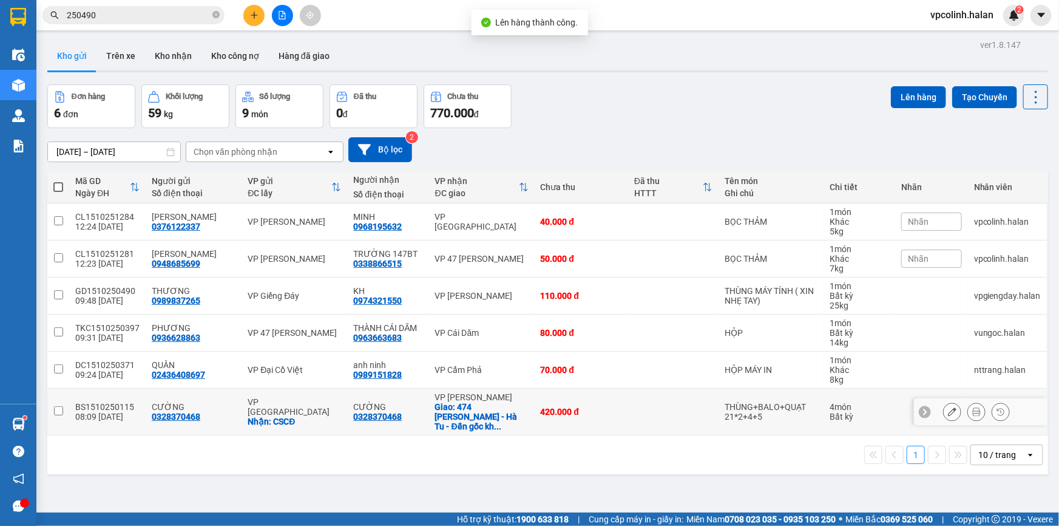
click at [634, 415] on td at bounding box center [673, 412] width 90 height 47
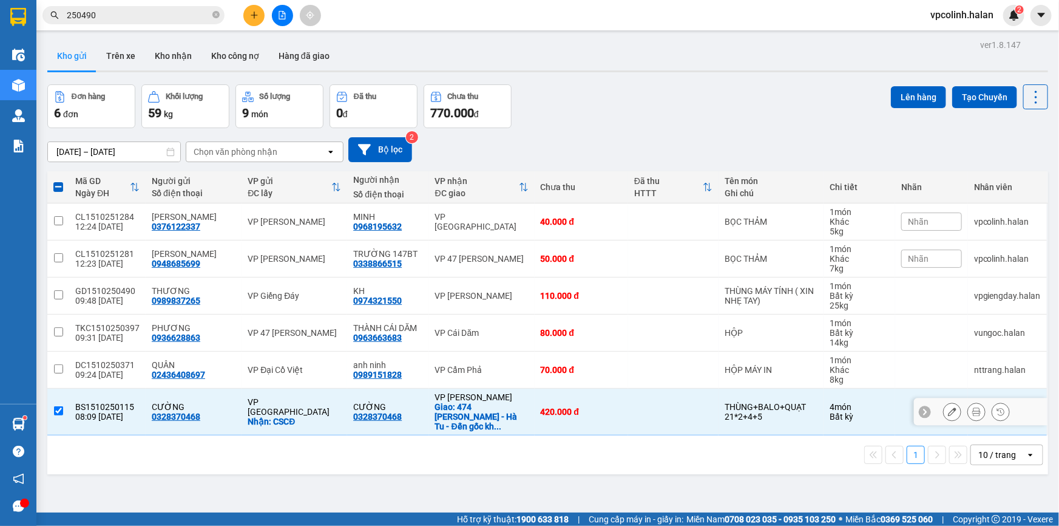
click at [630, 413] on td at bounding box center [673, 412] width 90 height 47
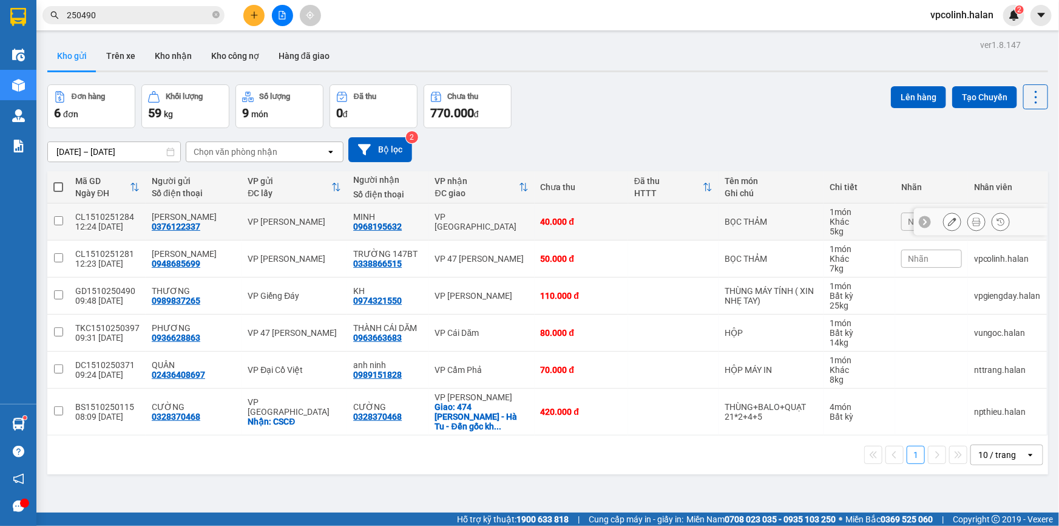
click at [610, 228] on td "40.000 đ" at bounding box center [581, 221] width 93 height 37
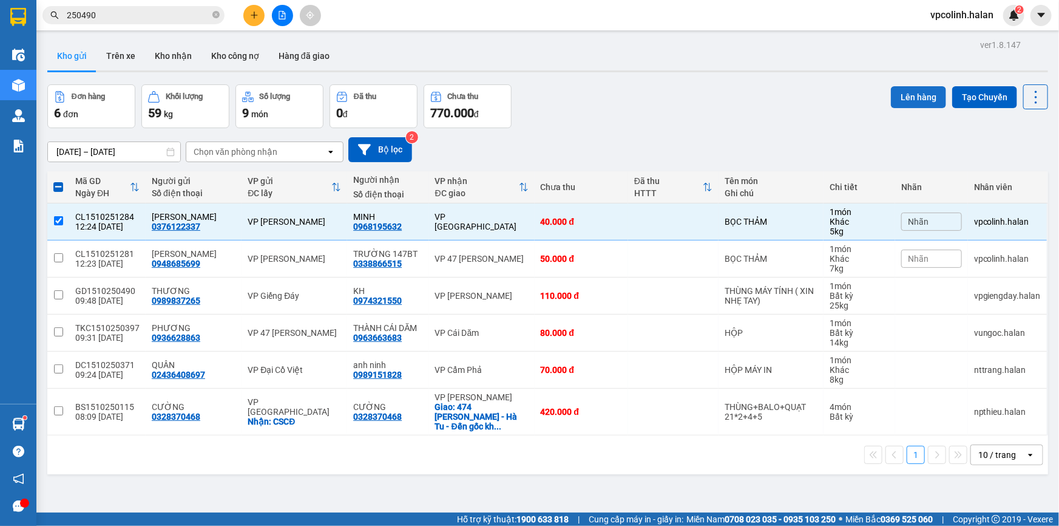
click at [914, 97] on button "Lên hàng" at bounding box center [918, 97] width 55 height 22
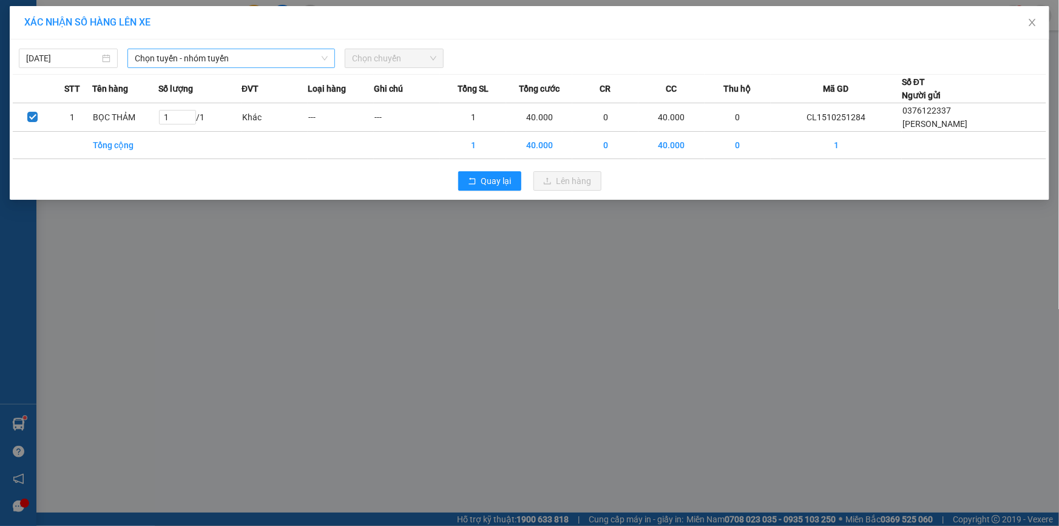
click at [282, 66] on span "Chọn tuyến - nhóm tuyến" at bounding box center [231, 58] width 193 height 18
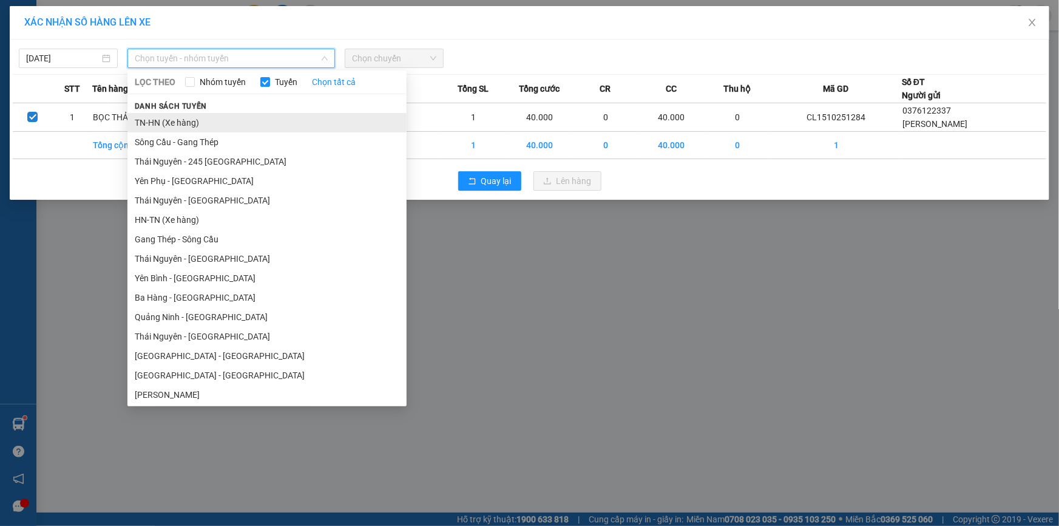
scroll to position [55, 0]
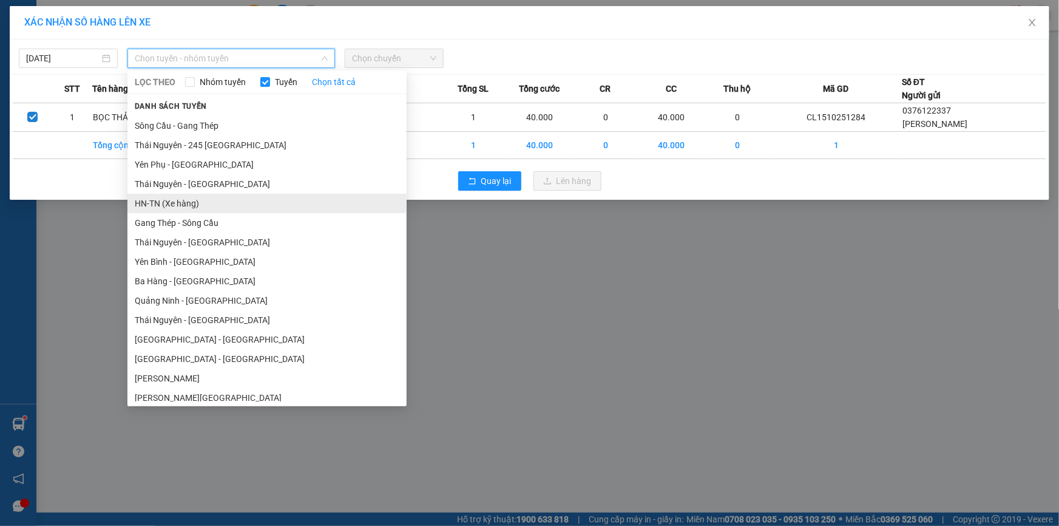
click at [189, 197] on li "HN-TN (Xe hàng)" at bounding box center [266, 203] width 279 height 19
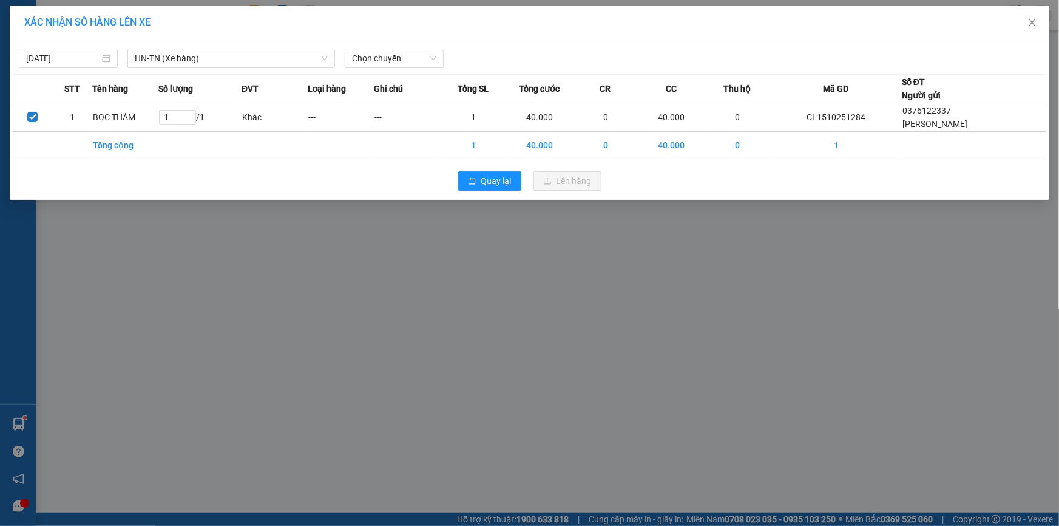
click at [398, 47] on div "[DATE] HN-[GEOGRAPHIC_DATA] (Xe hàng) LỌC THEO Nhóm tuyến Tuyến Chọn tất cả Dan…" at bounding box center [530, 54] width 1034 height 25
click at [410, 56] on span "Chọn chuyến" at bounding box center [394, 58] width 84 height 18
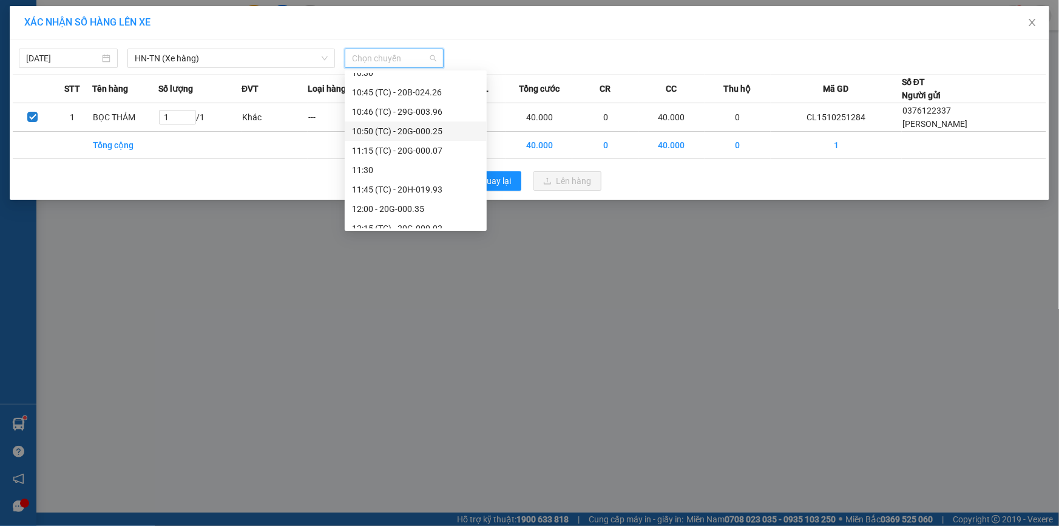
scroll to position [276, 0]
click at [426, 120] on div "12:15 (TC) - 20G-000.02" at bounding box center [415, 117] width 127 height 13
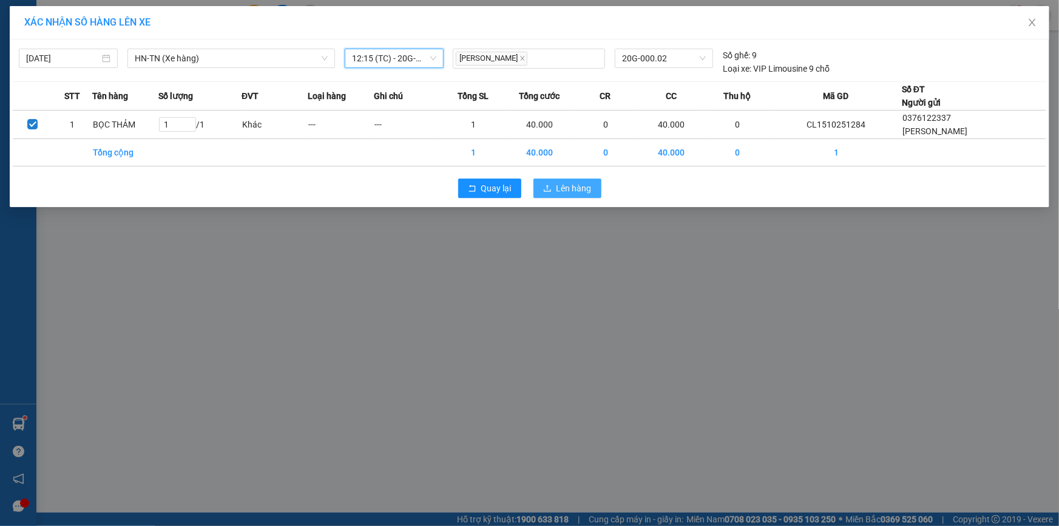
click at [558, 189] on span "Lên hàng" at bounding box center [574, 188] width 35 height 13
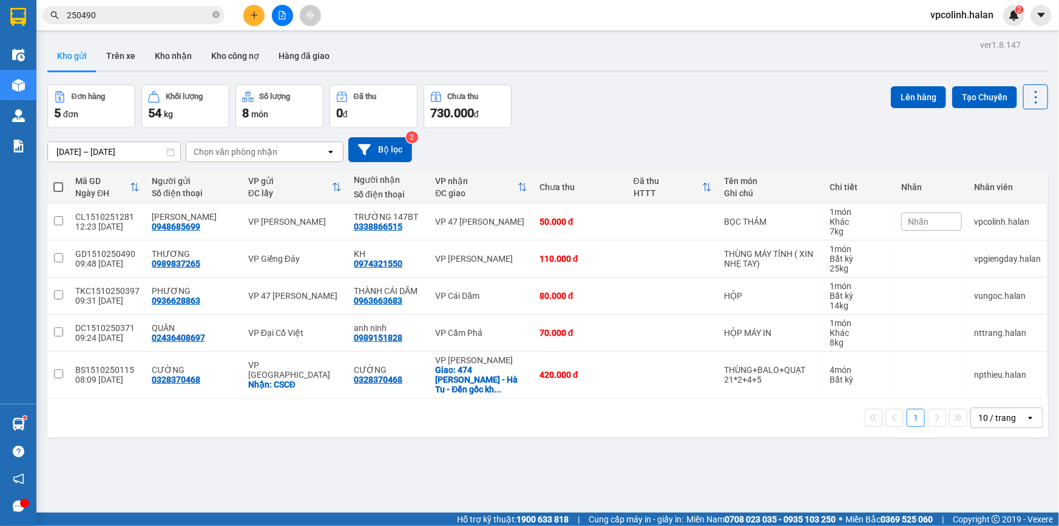
click at [25, 414] on div at bounding box center [18, 423] width 21 height 21
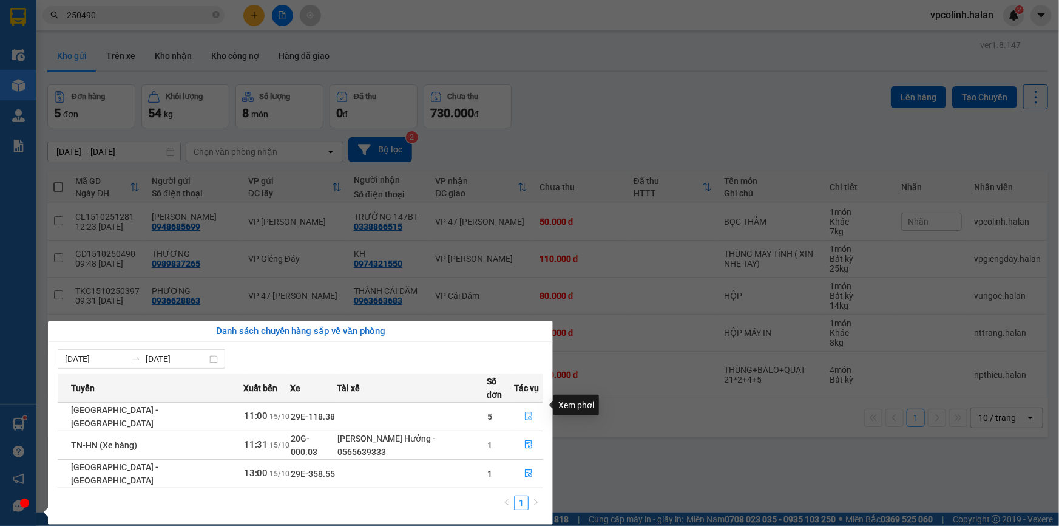
click at [525, 412] on icon "file-done" at bounding box center [529, 416] width 8 height 8
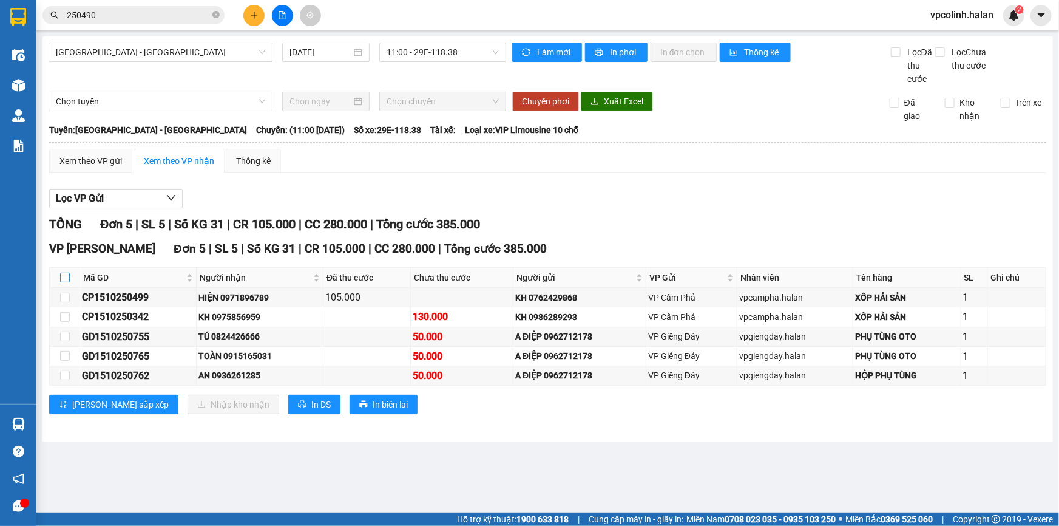
click at [66, 279] on input "checkbox" at bounding box center [65, 278] width 10 height 10
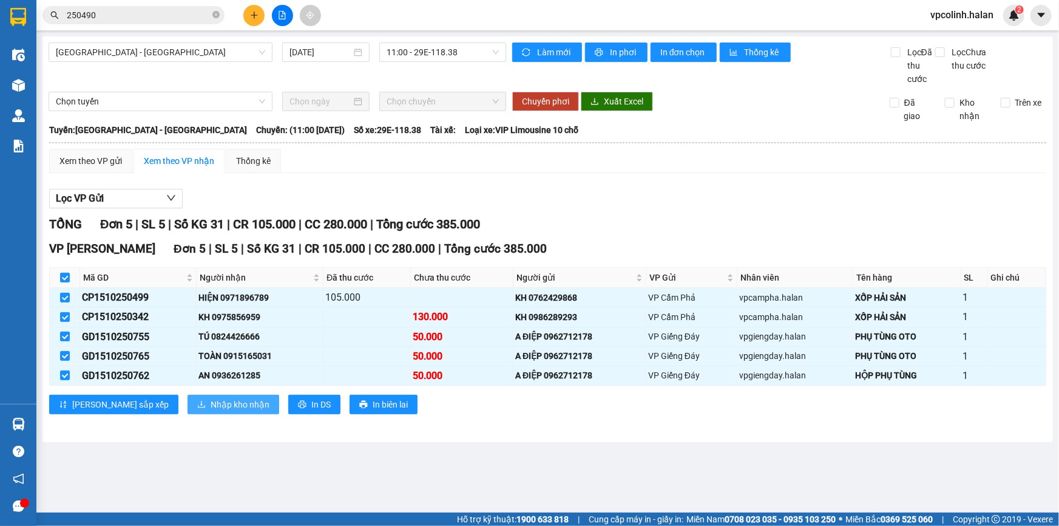
click at [211, 404] on span "Nhập kho nhận" at bounding box center [240, 404] width 59 height 13
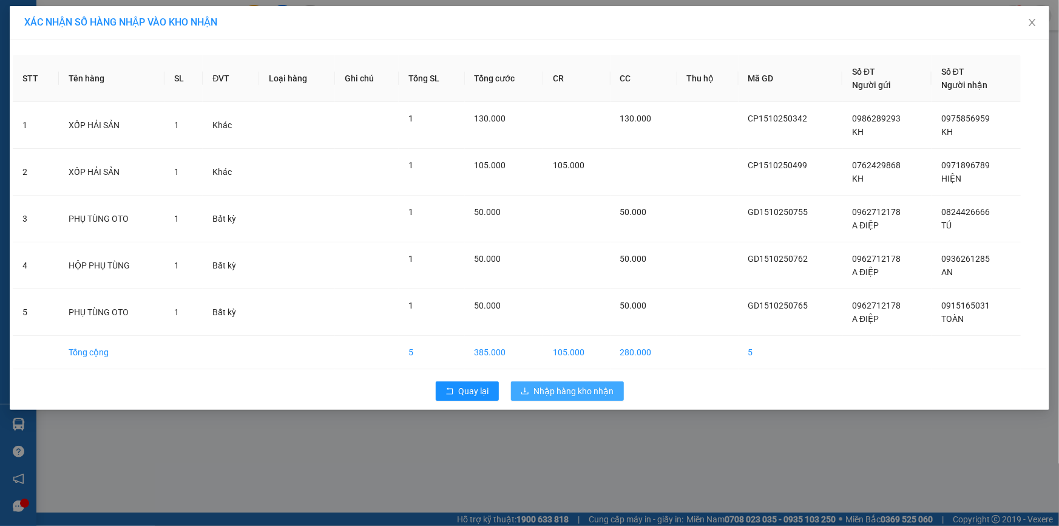
click at [546, 393] on span "Nhập hàng kho nhận" at bounding box center [574, 390] width 80 height 13
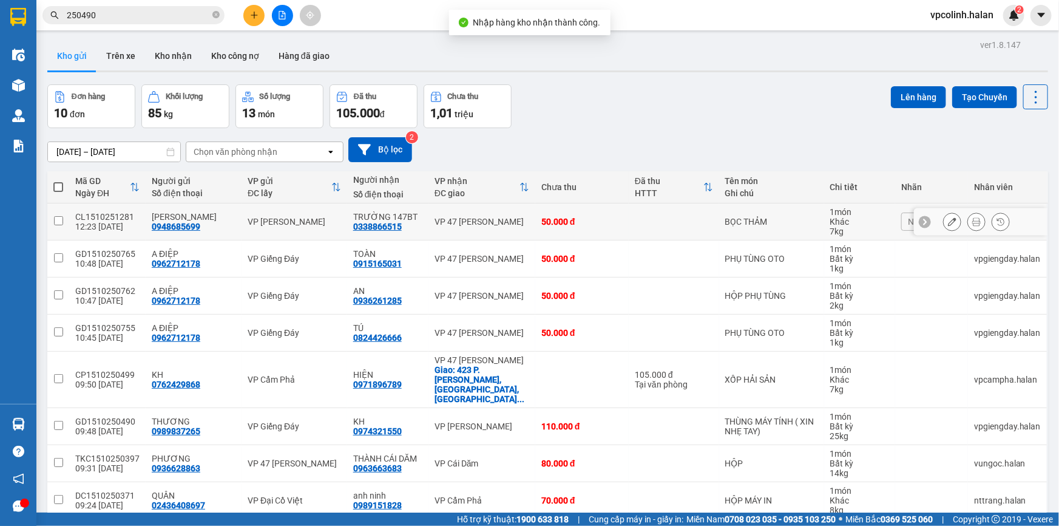
drag, startPoint x: 510, startPoint y: 225, endPoint x: 510, endPoint y: 242, distance: 17.6
click at [510, 229] on td "VP 47 [PERSON_NAME]" at bounding box center [482, 221] width 107 height 37
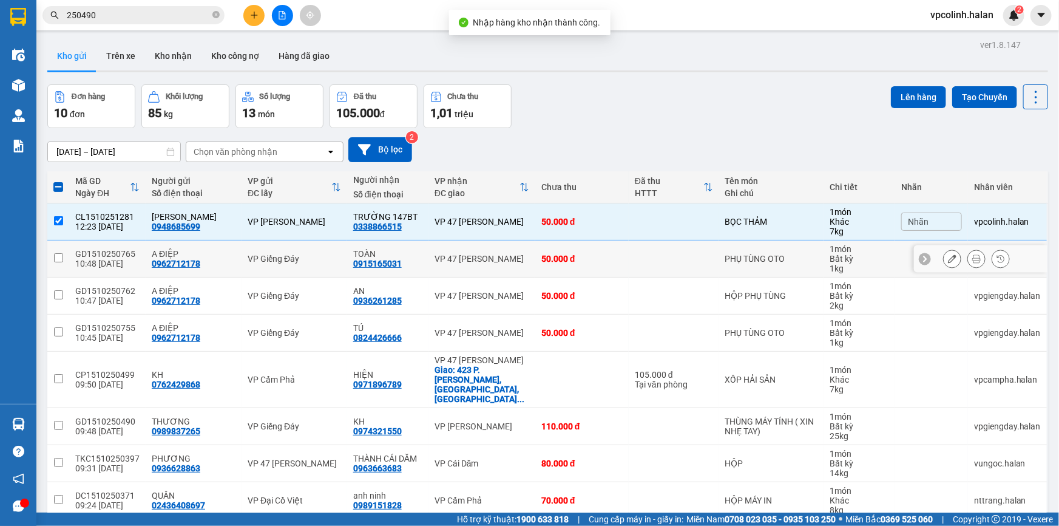
click at [511, 255] on div "VP 47 [PERSON_NAME]" at bounding box center [482, 259] width 95 height 10
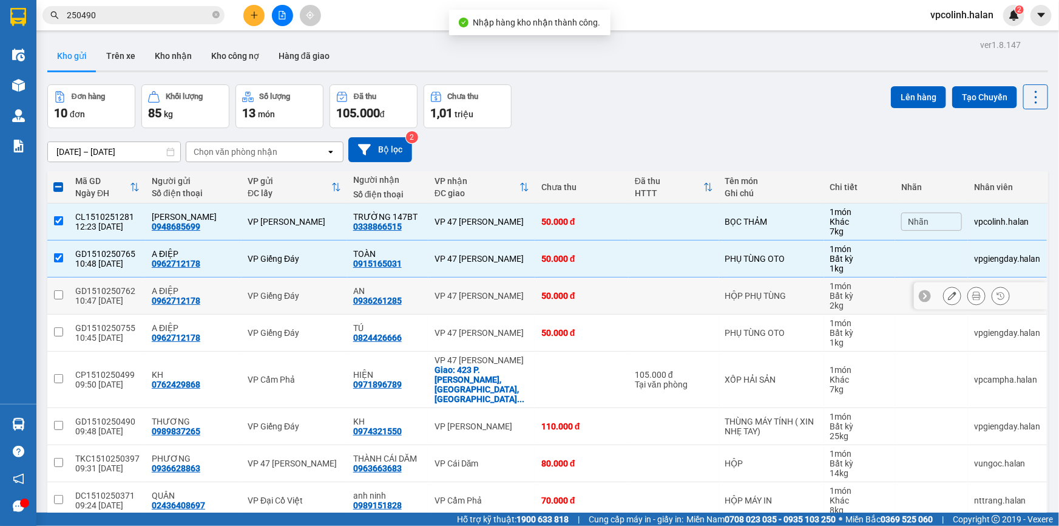
click at [511, 291] on div "VP 47 [PERSON_NAME]" at bounding box center [482, 296] width 95 height 10
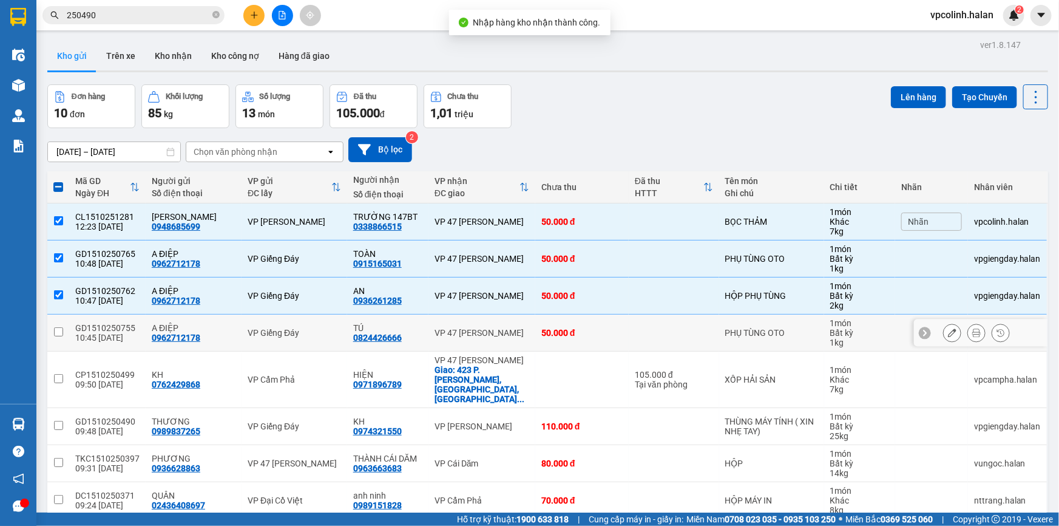
click at [500, 341] on td "VP 47 [PERSON_NAME]" at bounding box center [482, 332] width 107 height 37
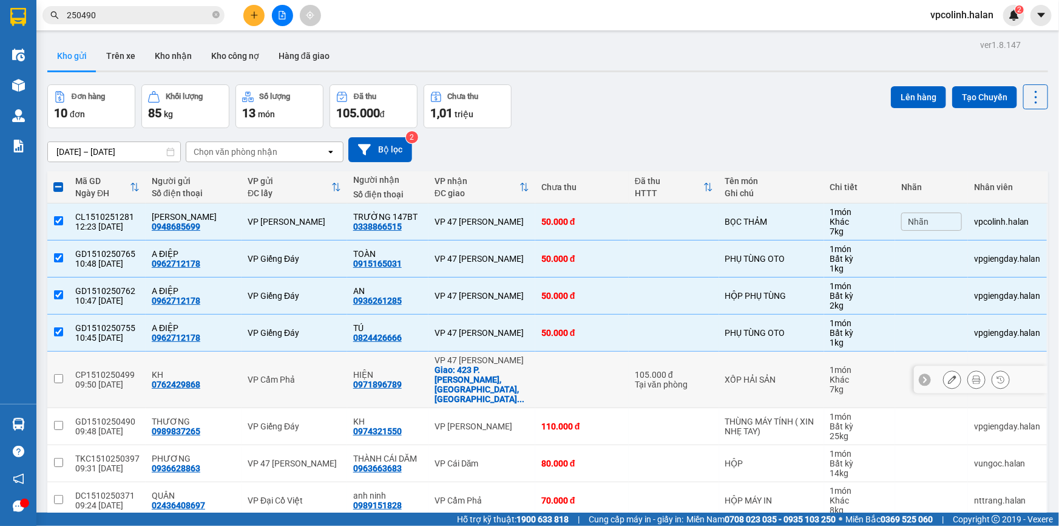
click at [496, 362] on div "VP 47 [PERSON_NAME]" at bounding box center [482, 360] width 95 height 10
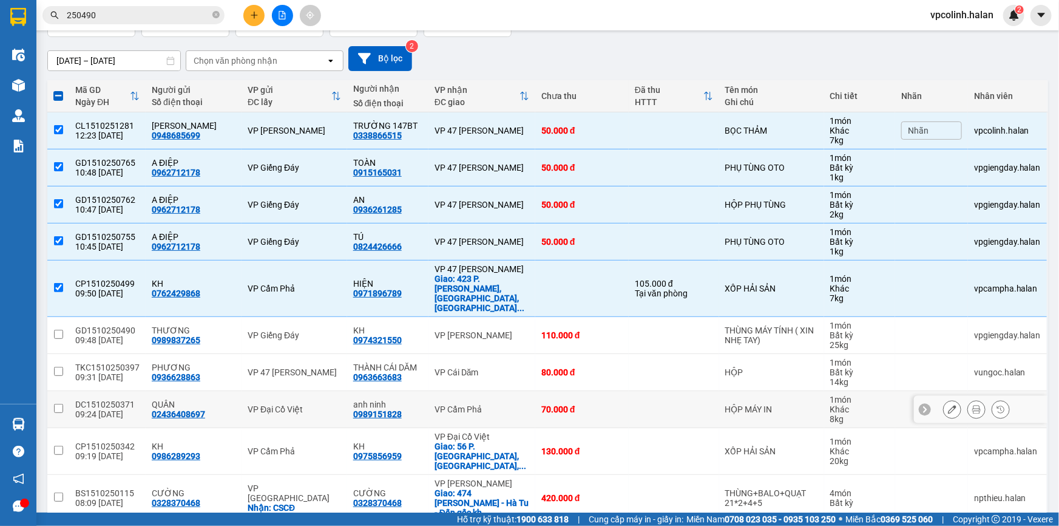
scroll to position [109, 0]
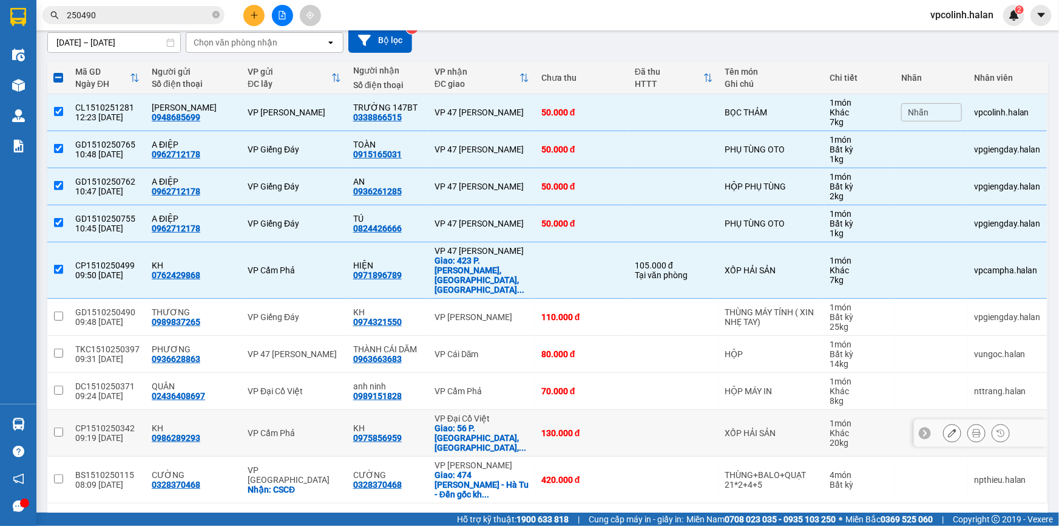
click at [519, 443] on span "..." at bounding box center [522, 448] width 7 height 10
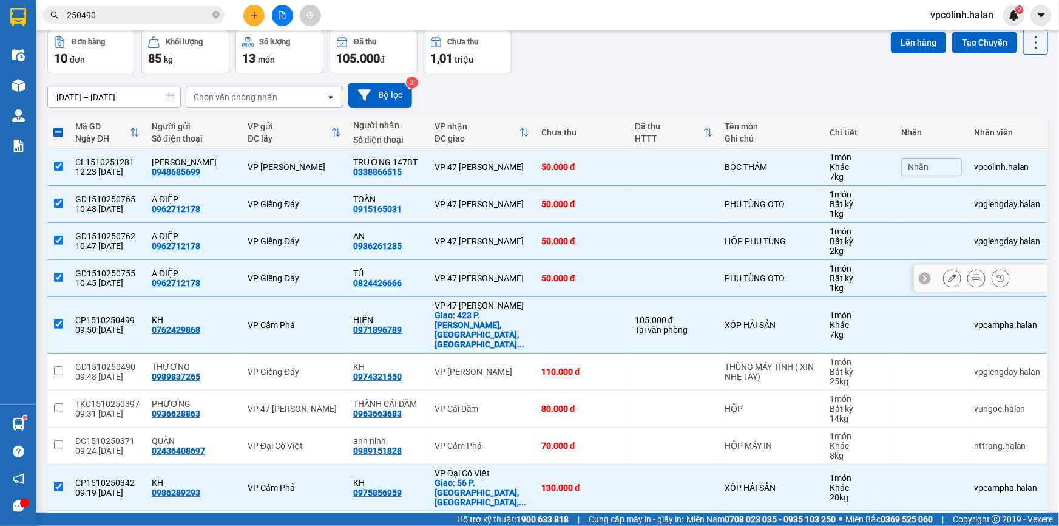
scroll to position [0, 0]
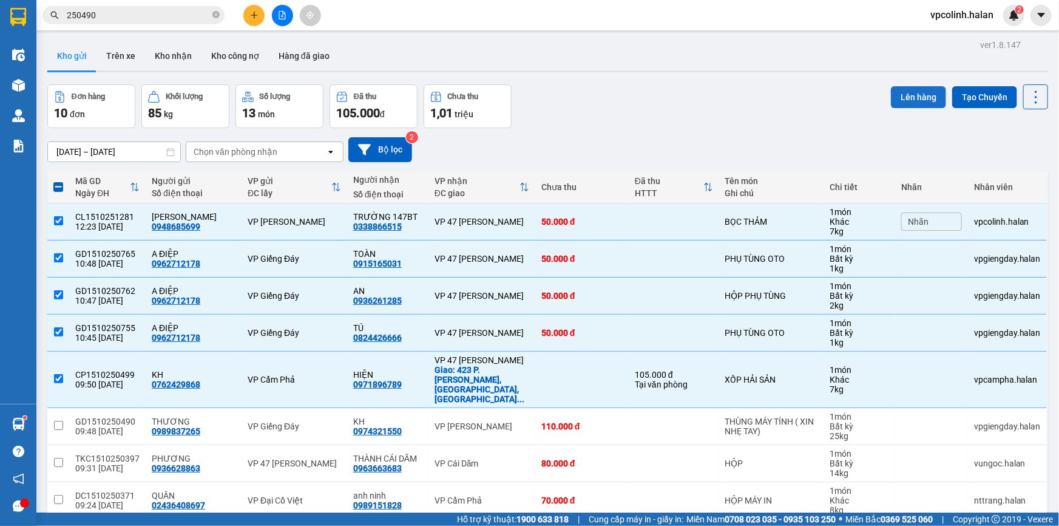
click at [911, 88] on button "Lên hàng" at bounding box center [918, 97] width 55 height 22
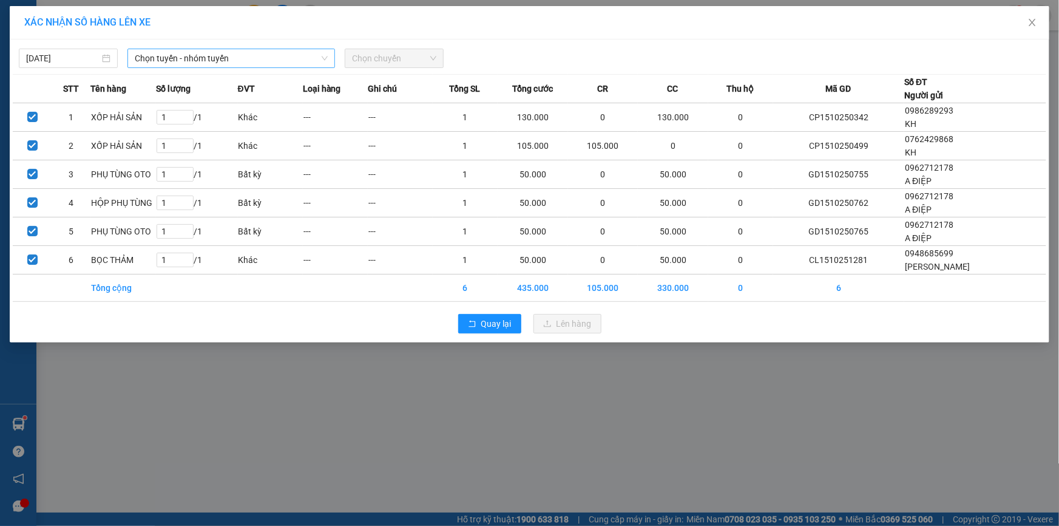
click at [324, 57] on icon "down" at bounding box center [324, 58] width 7 height 7
click at [260, 63] on span "Chọn tuyến - nhóm tuyến" at bounding box center [231, 58] width 193 height 18
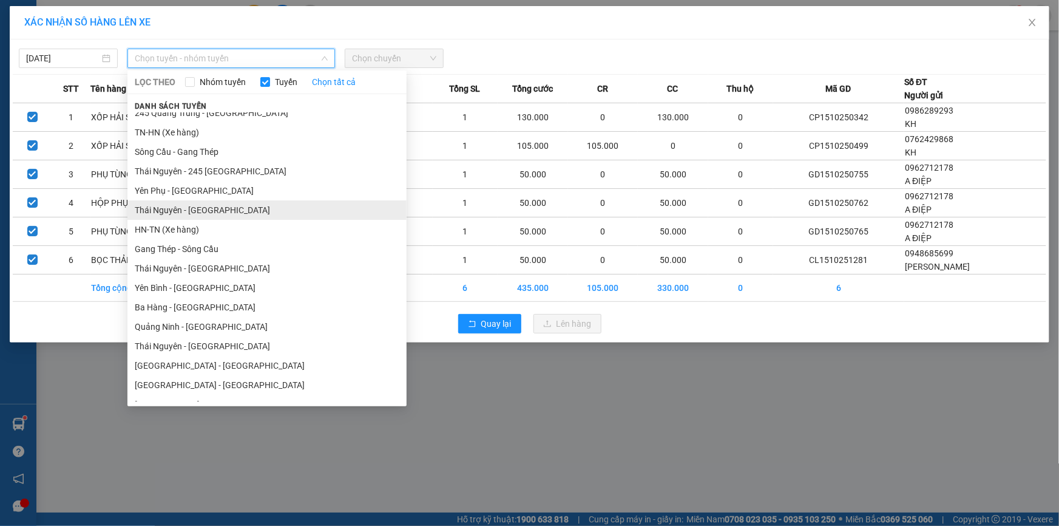
scroll to position [55, 0]
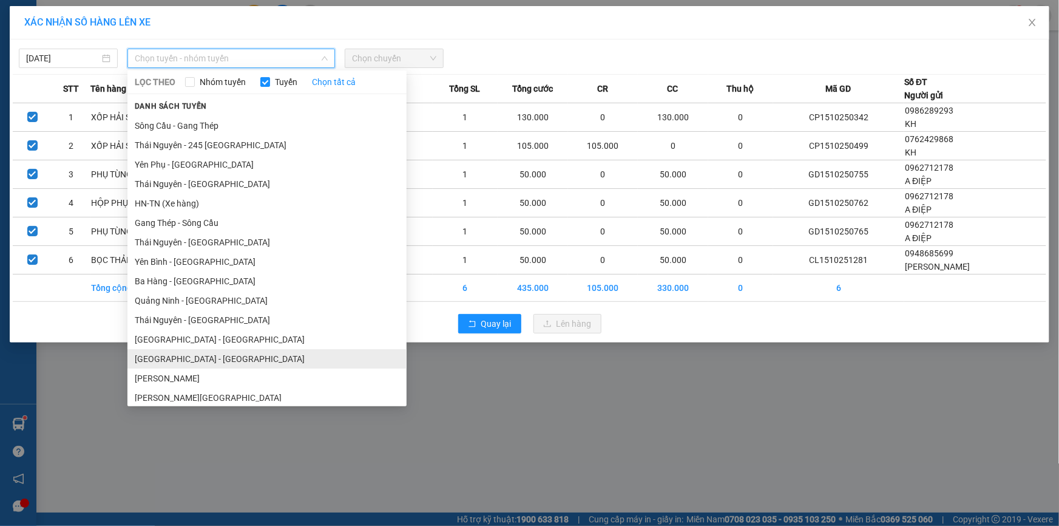
click at [166, 358] on li "[GEOGRAPHIC_DATA] - [GEOGRAPHIC_DATA]" at bounding box center [266, 358] width 279 height 19
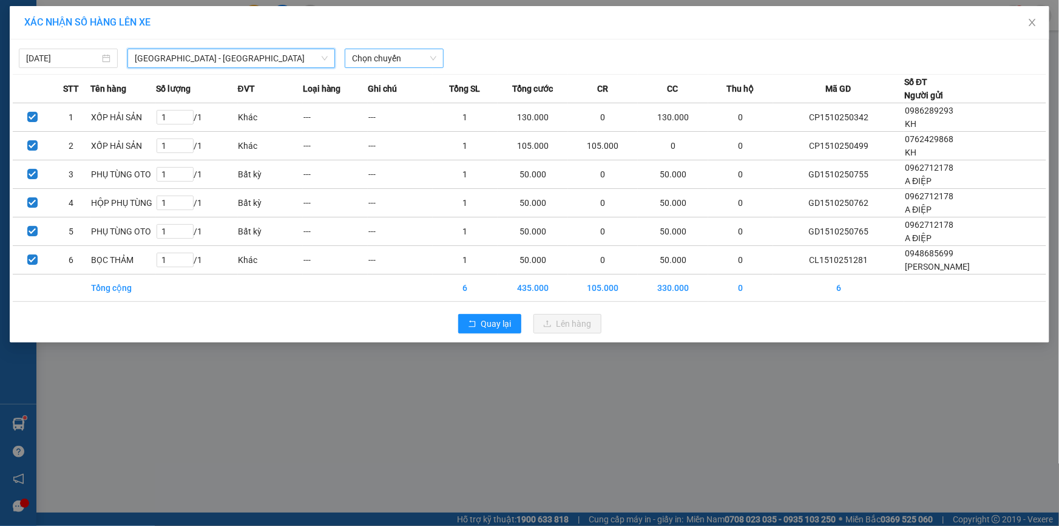
click at [384, 64] on span "Chọn chuyến" at bounding box center [394, 58] width 84 height 18
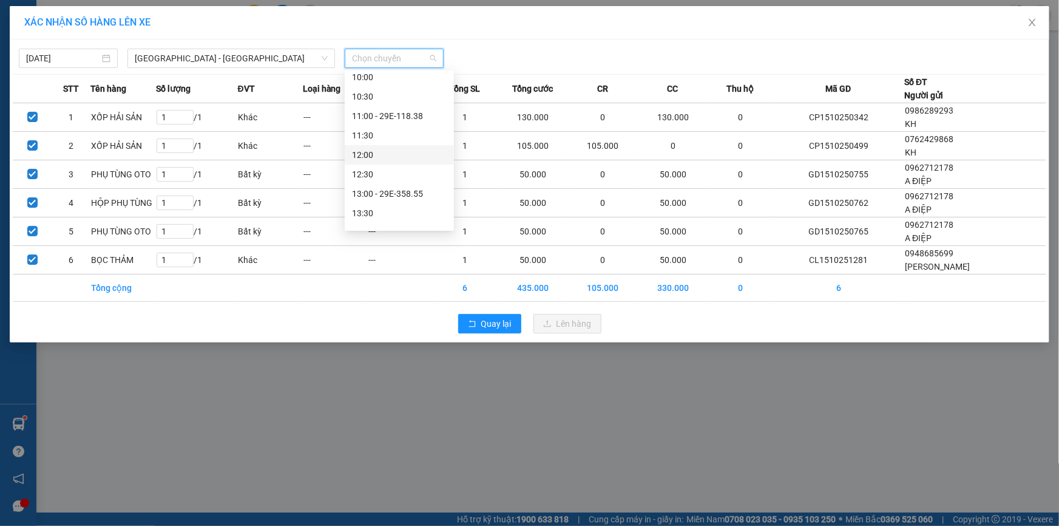
scroll to position [276, 0]
click at [367, 195] on div "13:30" at bounding box center [399, 195] width 95 height 13
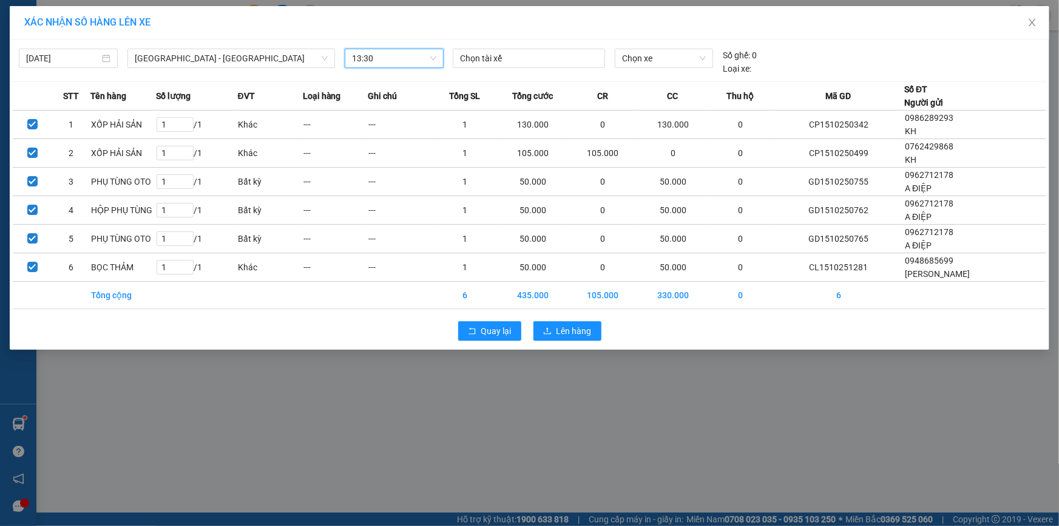
click at [534, 375] on div "XÁC NHẬN SỐ HÀNG LÊN XE [DATE] [GEOGRAPHIC_DATA] - [GEOGRAPHIC_DATA] LỌC THEO N…" at bounding box center [529, 263] width 1059 height 526
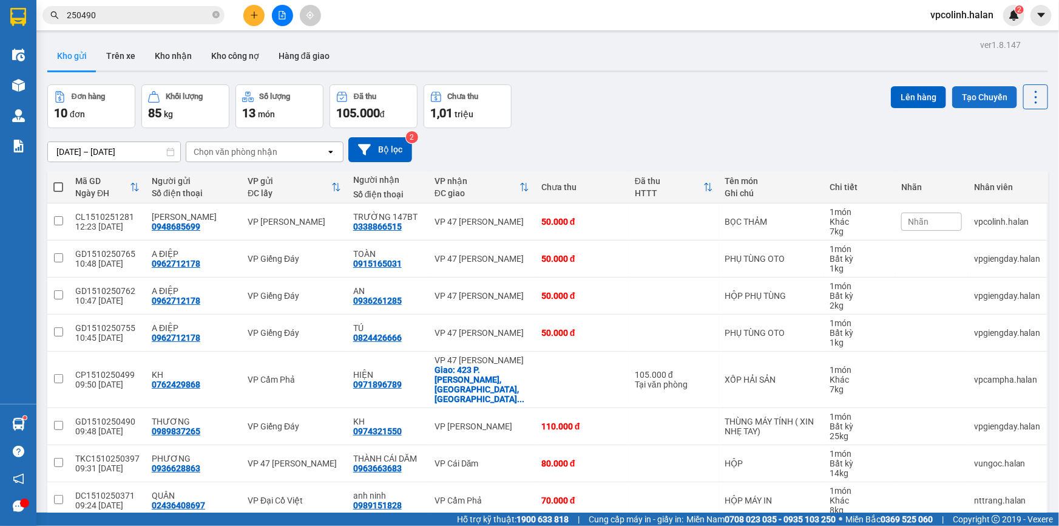
click at [962, 90] on button "Tạo Chuyến" at bounding box center [984, 97] width 65 height 22
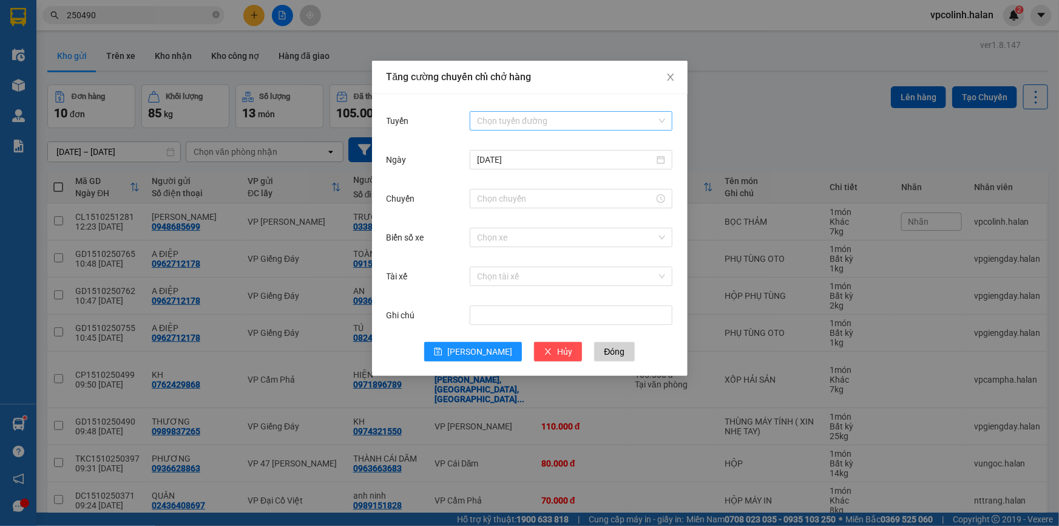
click at [537, 121] on input "Tuyến" at bounding box center [567, 121] width 180 height 18
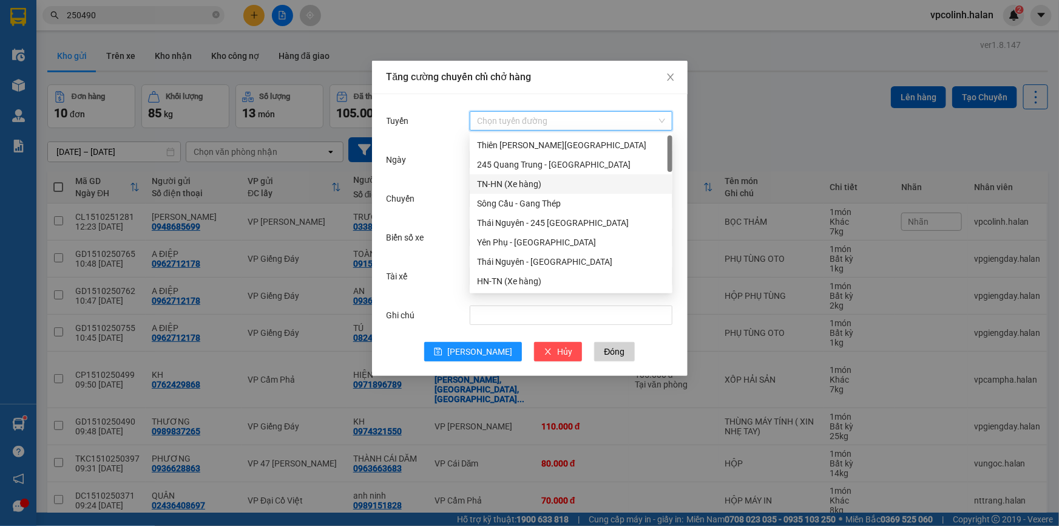
scroll to position [55, 0]
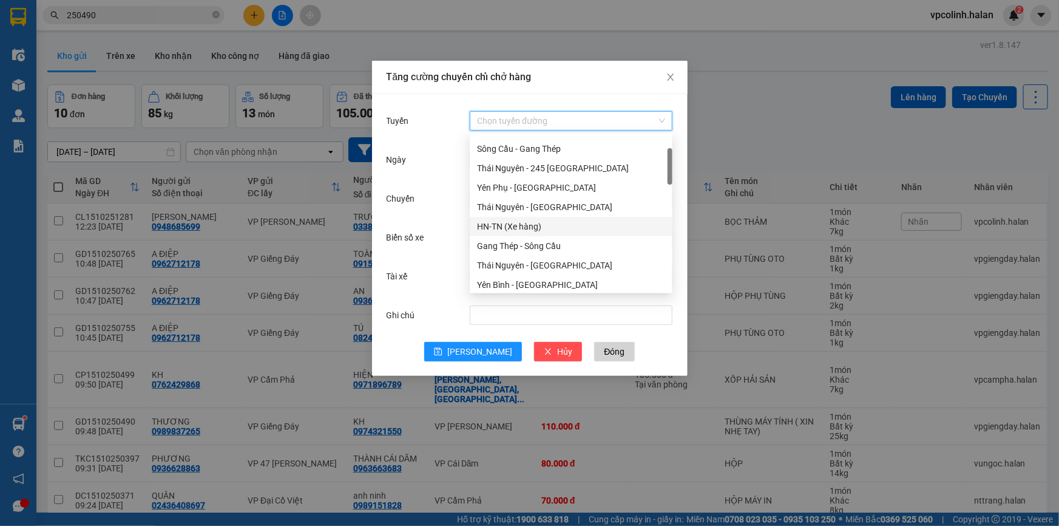
click at [503, 231] on div "HN-TN (Xe hàng)" at bounding box center [571, 226] width 188 height 13
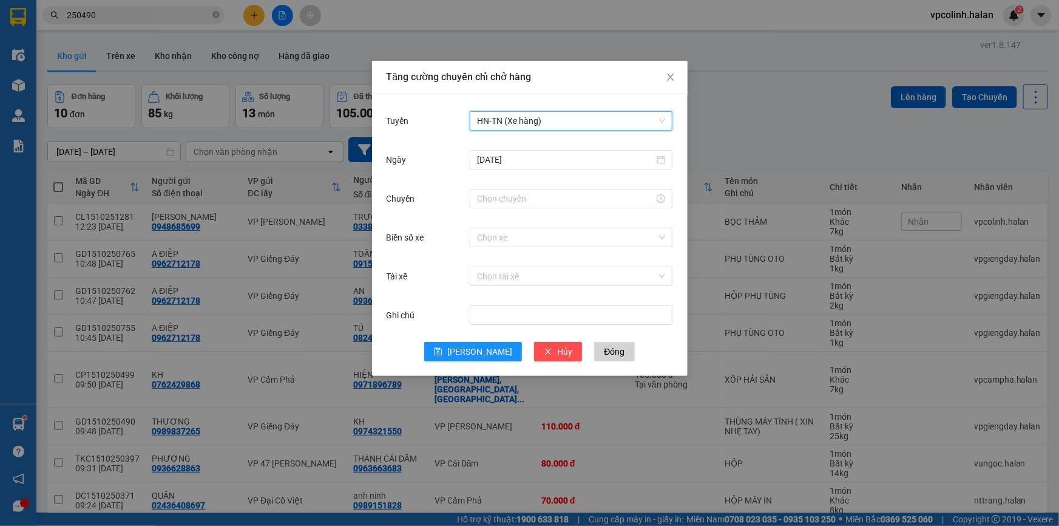
click at [500, 127] on span "HN-TN (Xe hàng)" at bounding box center [571, 121] width 188 height 18
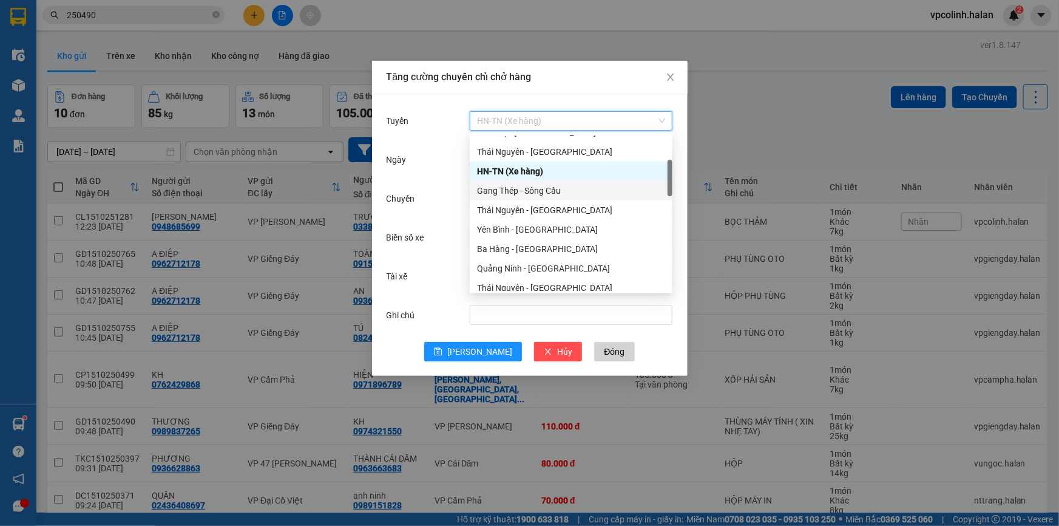
scroll to position [165, 0]
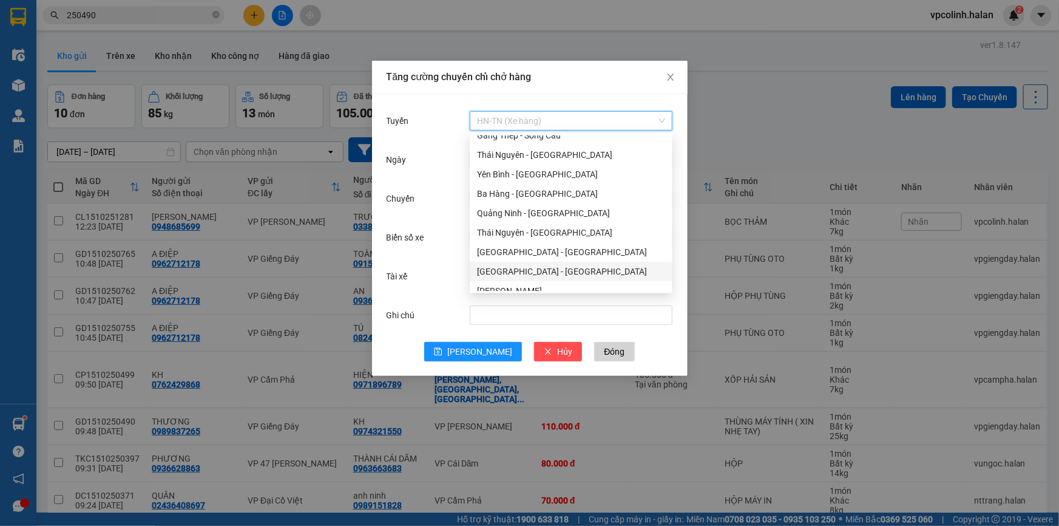
click at [516, 267] on div "[GEOGRAPHIC_DATA] - [GEOGRAPHIC_DATA]" at bounding box center [571, 271] width 188 height 13
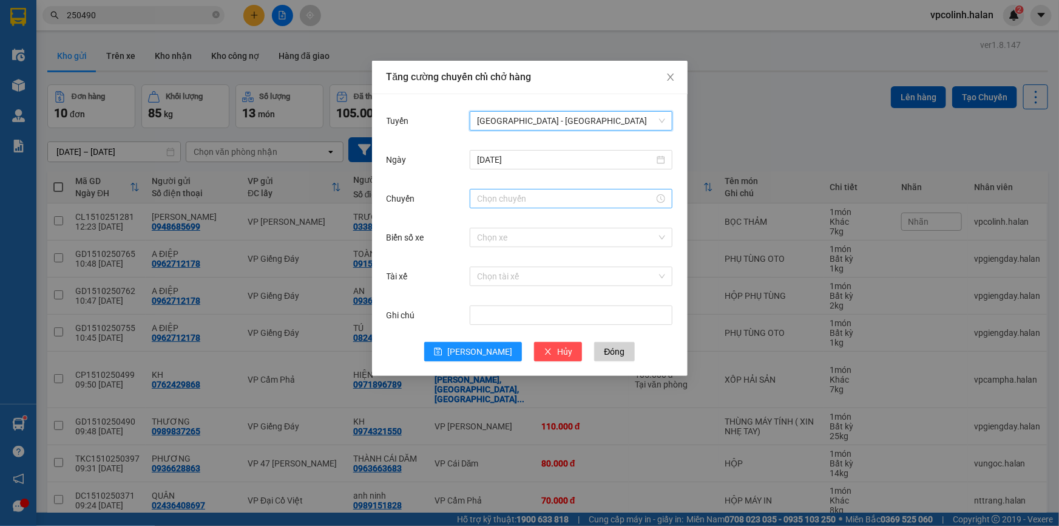
click at [520, 192] on input "Chuyến" at bounding box center [565, 198] width 177 height 13
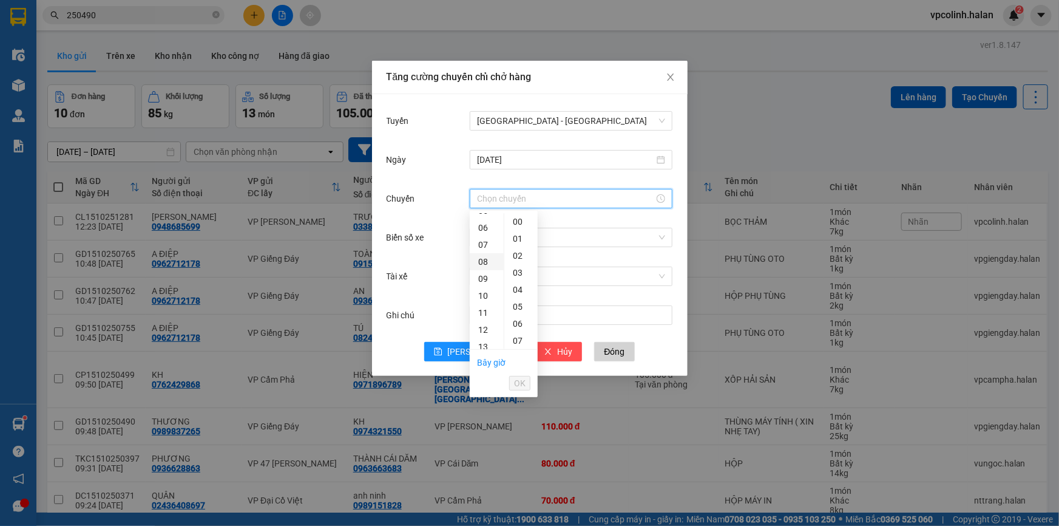
scroll to position [110, 0]
click at [485, 328] on div "13" at bounding box center [487, 332] width 34 height 17
click at [521, 245] on div "01" at bounding box center [520, 238] width 33 height 17
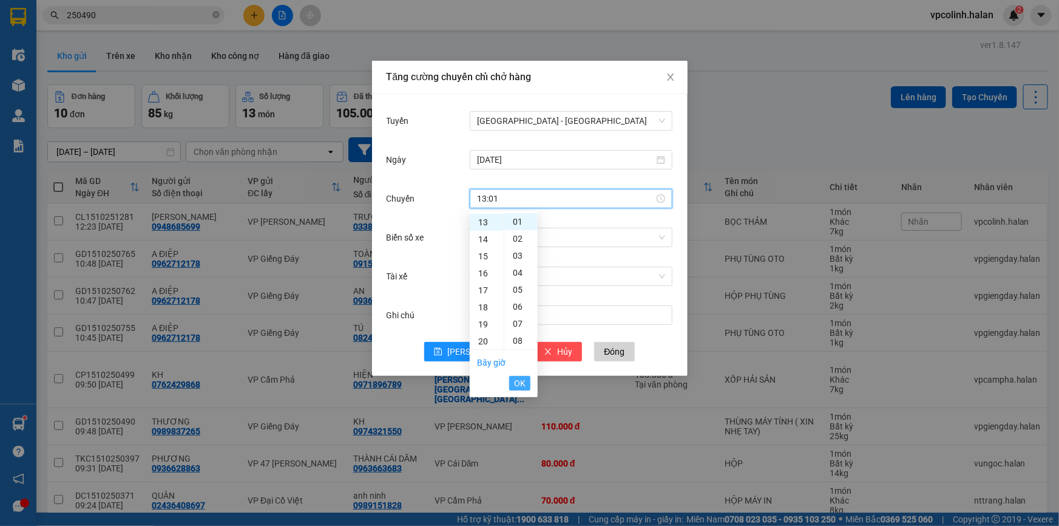
click at [521, 387] on span "OK" at bounding box center [520, 382] width 12 height 13
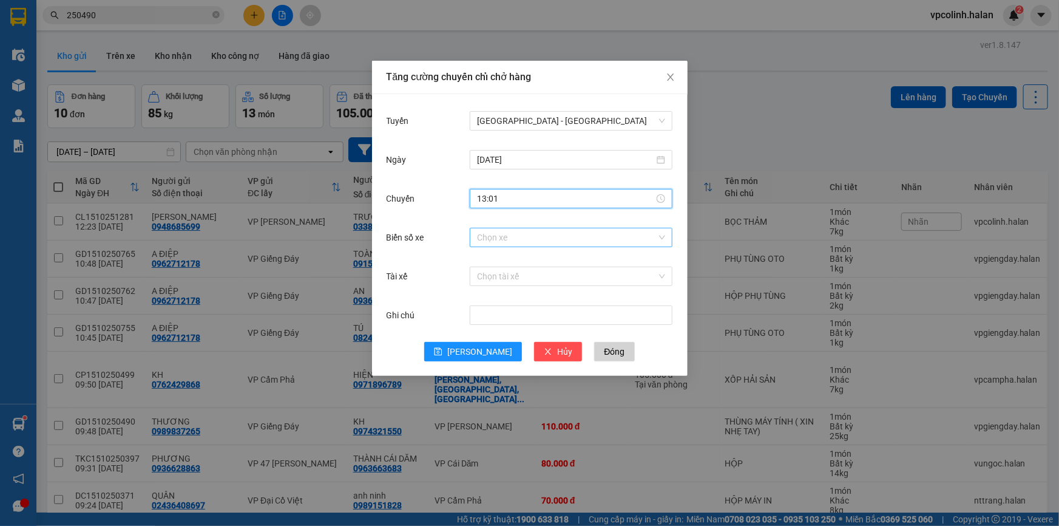
click at [474, 233] on div "Chọn xe" at bounding box center [571, 237] width 203 height 19
click at [523, 250] on div "Biển số xe Chọn xe" at bounding box center [530, 244] width 287 height 39
click at [528, 242] on input "Biển số xe" at bounding box center [567, 237] width 180 height 18
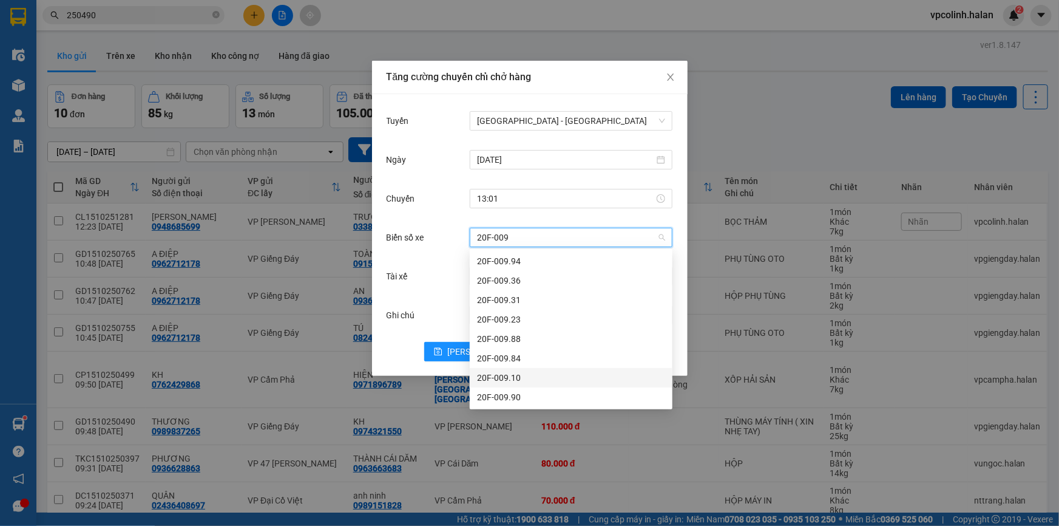
click at [506, 380] on div "20F-009.10" at bounding box center [571, 377] width 188 height 13
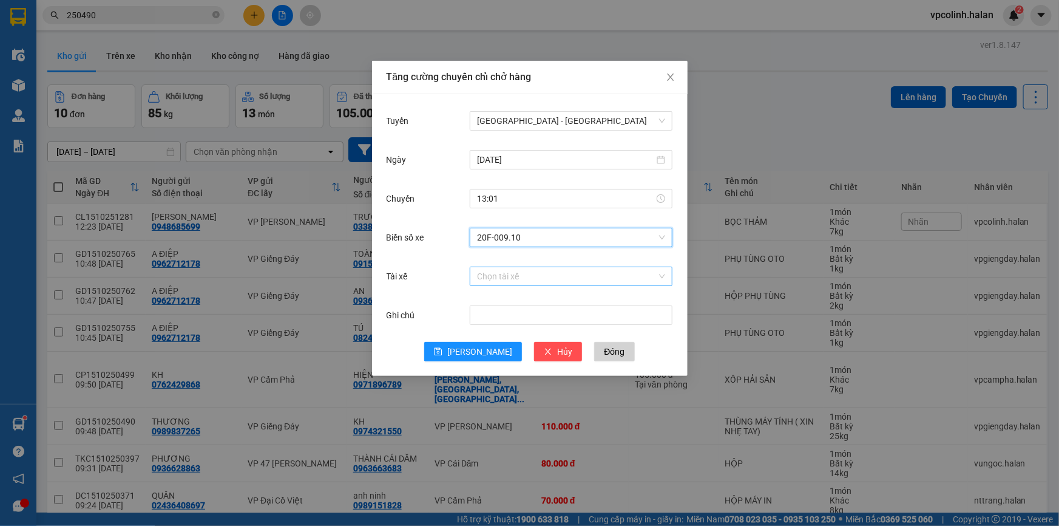
click at [514, 273] on input "Tài xế" at bounding box center [567, 276] width 180 height 18
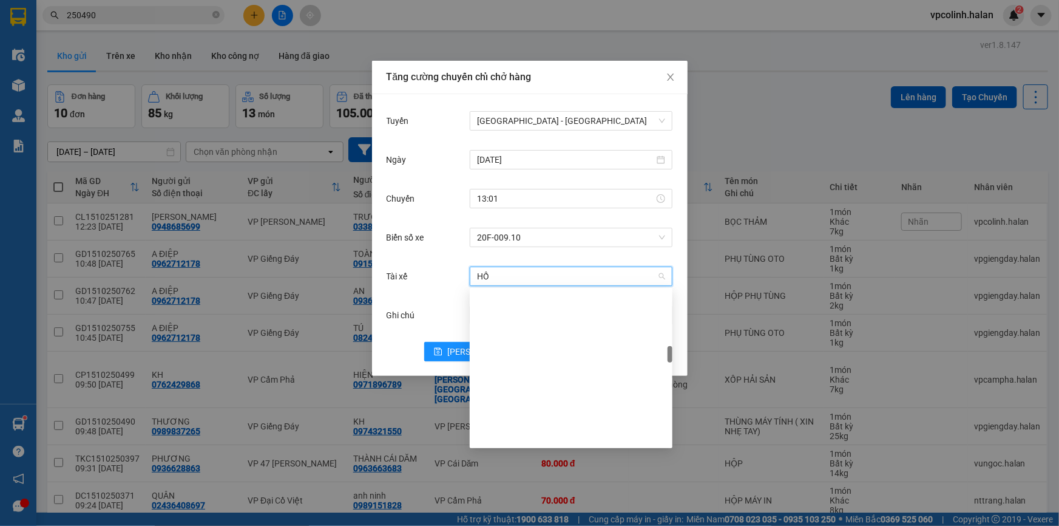
scroll to position [938, 0]
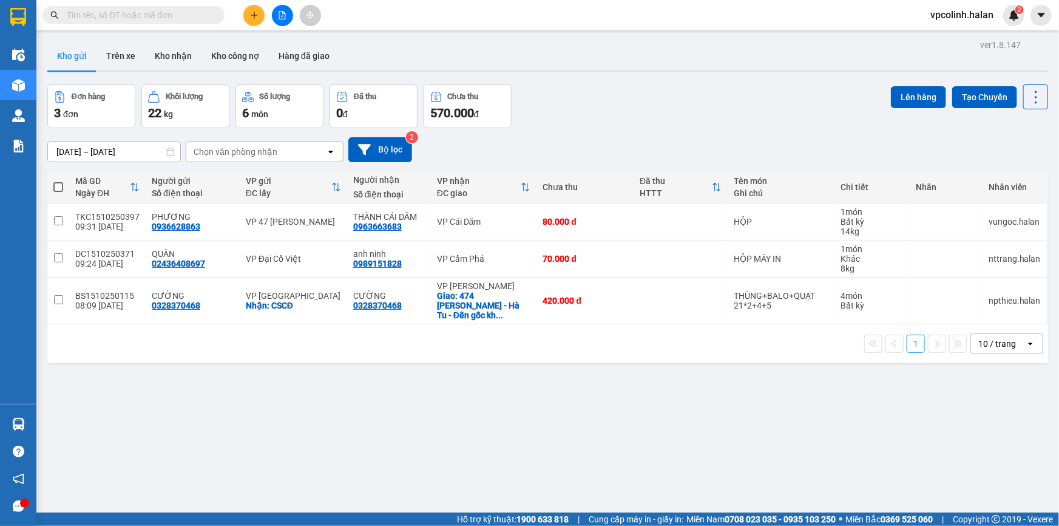
click at [151, 13] on input "text" at bounding box center [138, 14] width 143 height 13
paste input "250499"
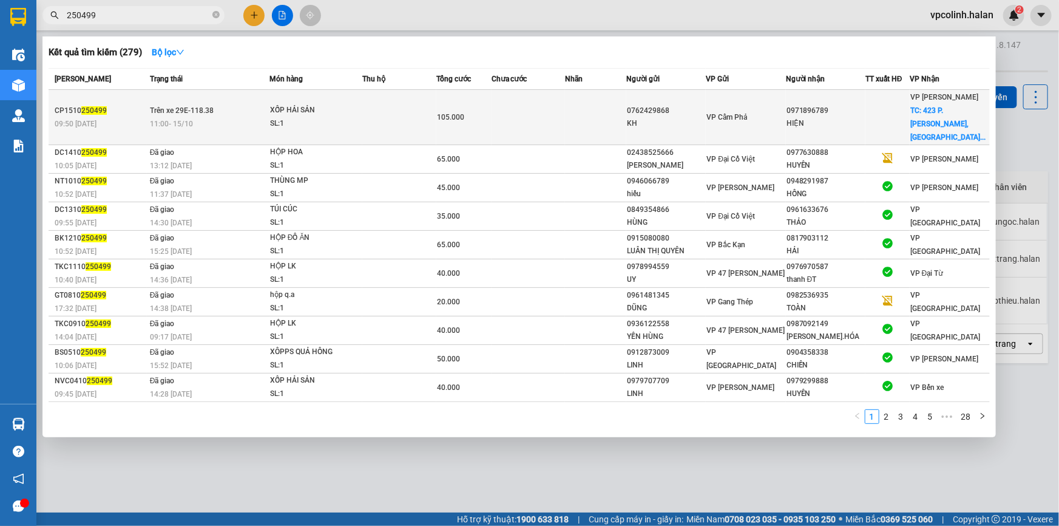
type input "250499"
click at [251, 117] on div "11:00 - 15/10" at bounding box center [209, 123] width 119 height 13
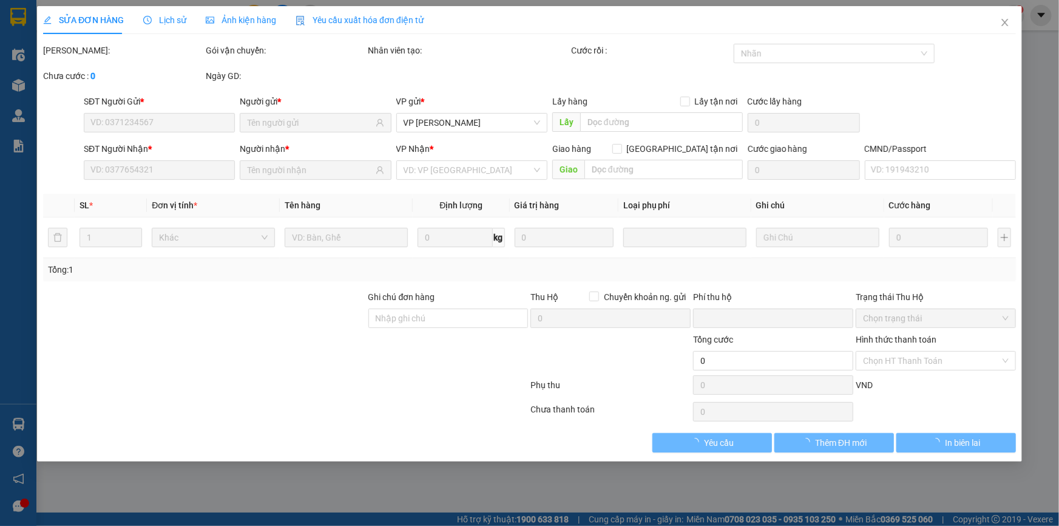
type input "0762429868"
type input "KH"
type input "0971896789"
type input "HIỆN"
checkbox input "true"
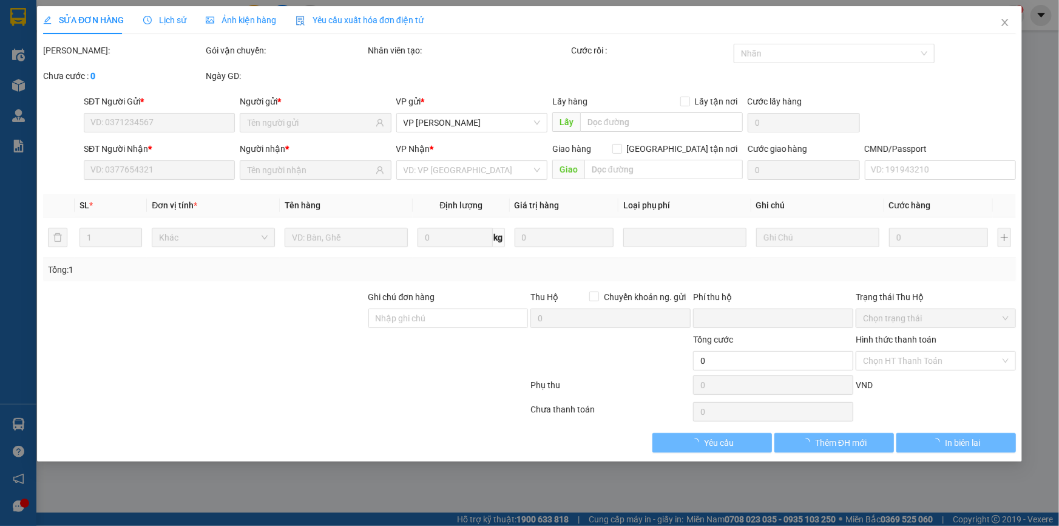
type input "423 P. Minh Khai, Vĩnh Tuy, Hai Bà Trưng, Hà Nội 10000, Việt Nam"
type input "35.000"
type input "0"
type input "105.000"
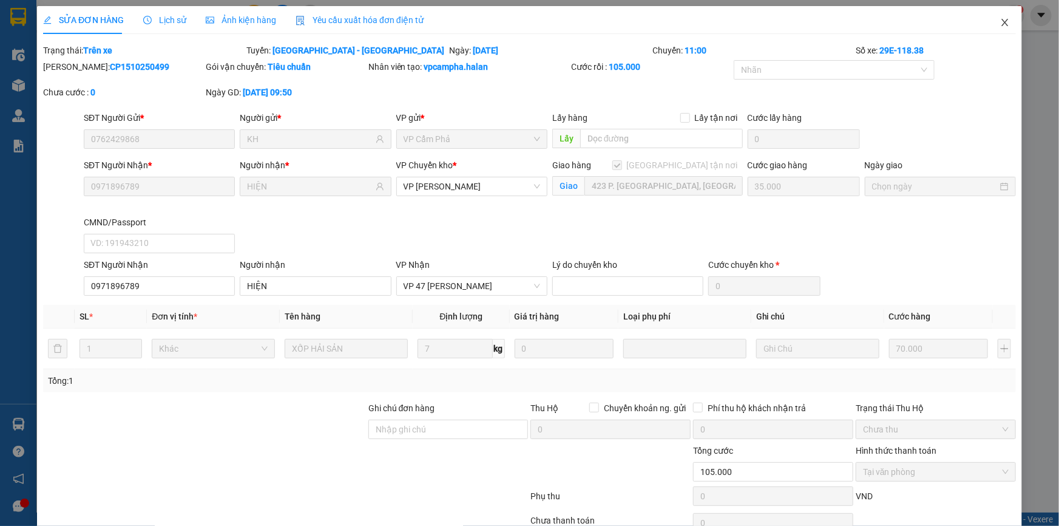
click at [990, 17] on span "Close" at bounding box center [1005, 23] width 34 height 34
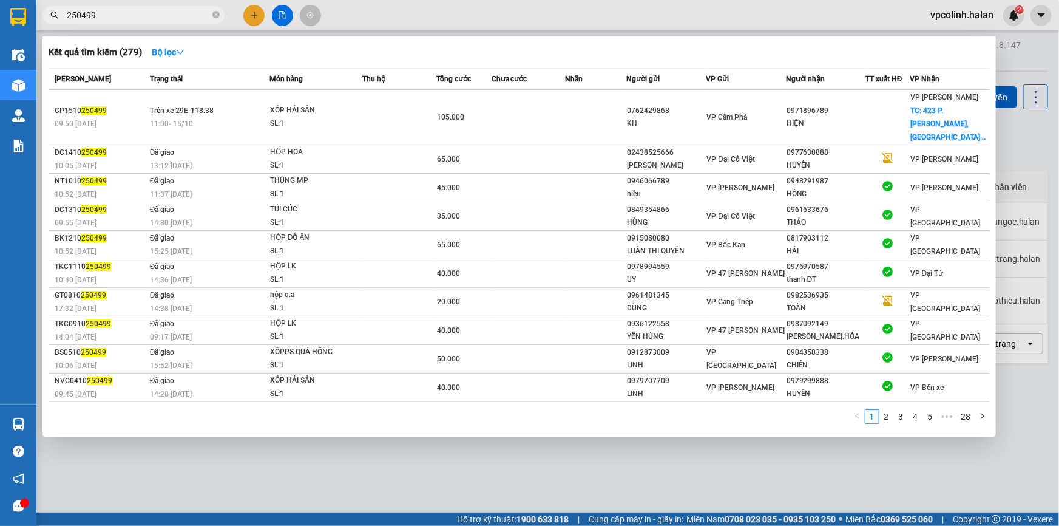
click at [173, 15] on input "250499" at bounding box center [138, 14] width 143 height 13
paste input "0250342"
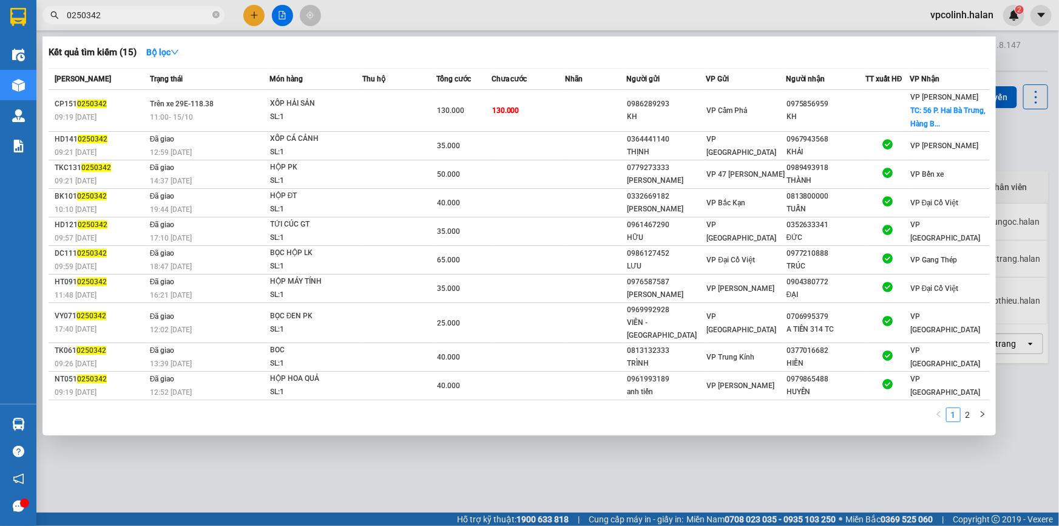
type input "0250342"
click at [186, 117] on span "11:00 - 15/10" at bounding box center [171, 117] width 43 height 8
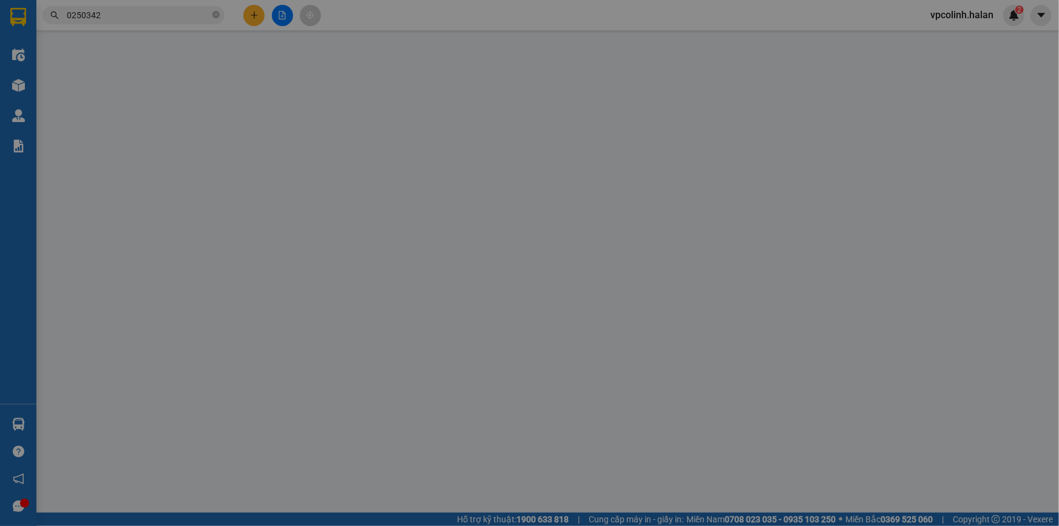
type input "0986289293"
type input "KH"
type input "0975856959"
type input "KH"
checkbox input "true"
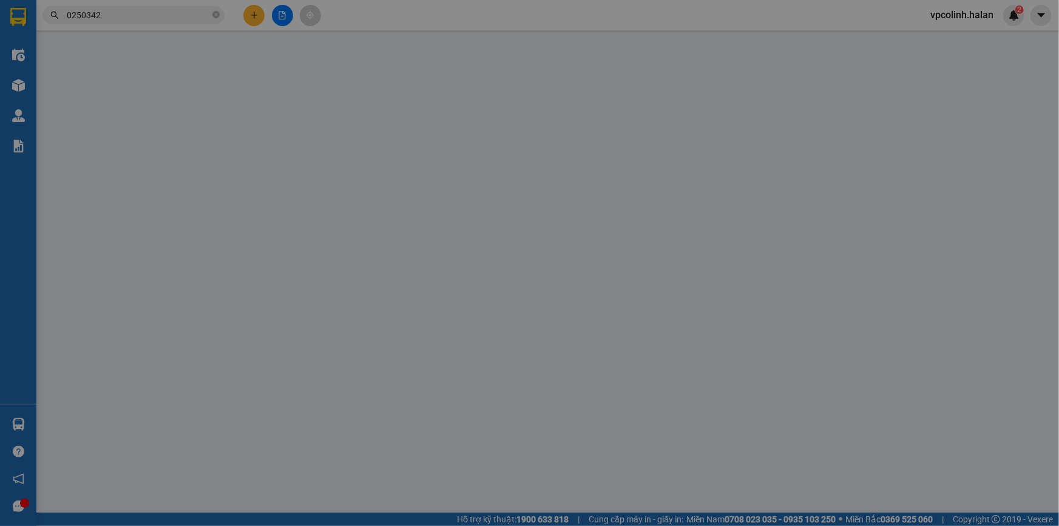
type input "56 P. Hai Bà Trưng, Hàng Bông, Hoàn Kiếm, Hà Nội, Việt Nam"
type input "50.000"
type input "SHIP GẤP"
type input "0"
type input "130.000"
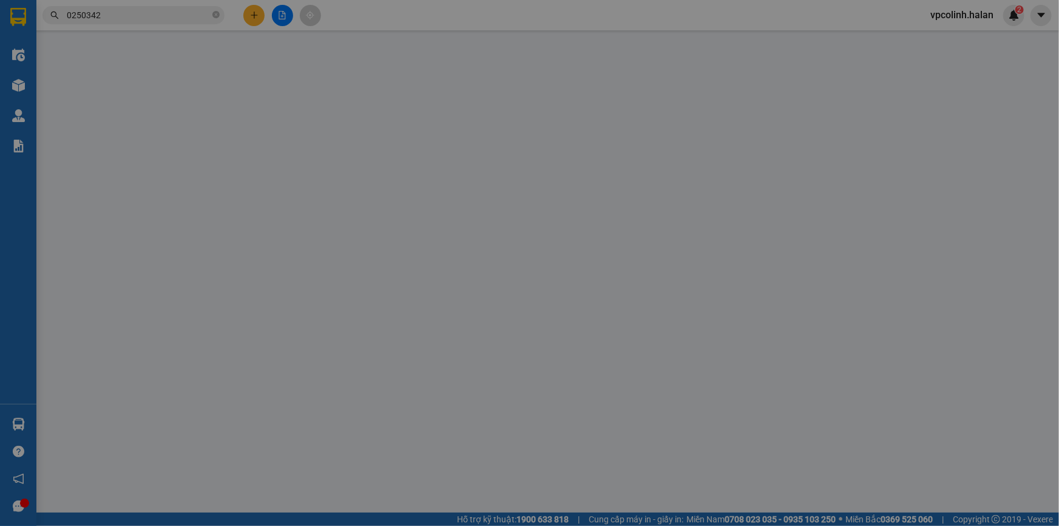
type input "130.000"
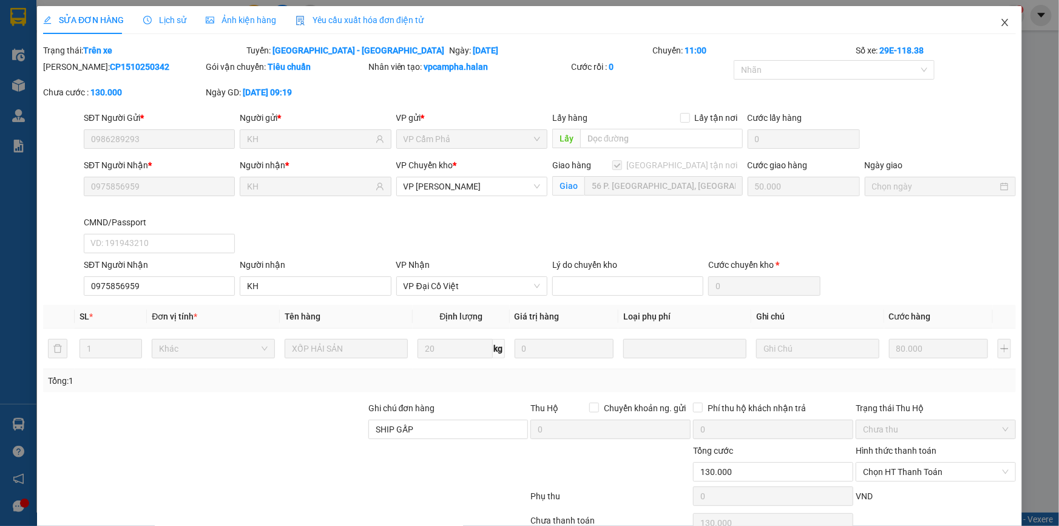
click at [1000, 27] on icon "close" at bounding box center [1005, 23] width 10 height 10
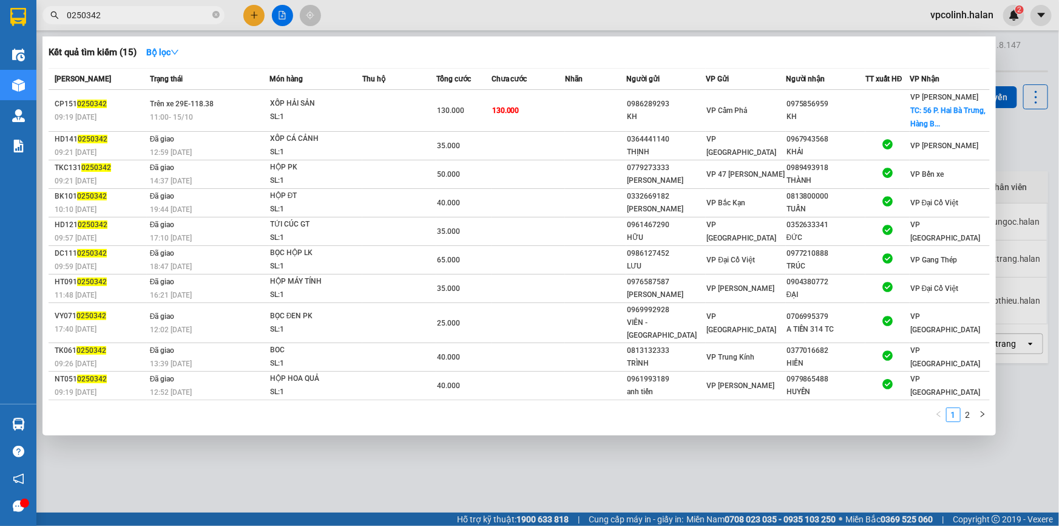
click at [194, 16] on input "0250342" at bounding box center [138, 14] width 143 height 13
paste input "755"
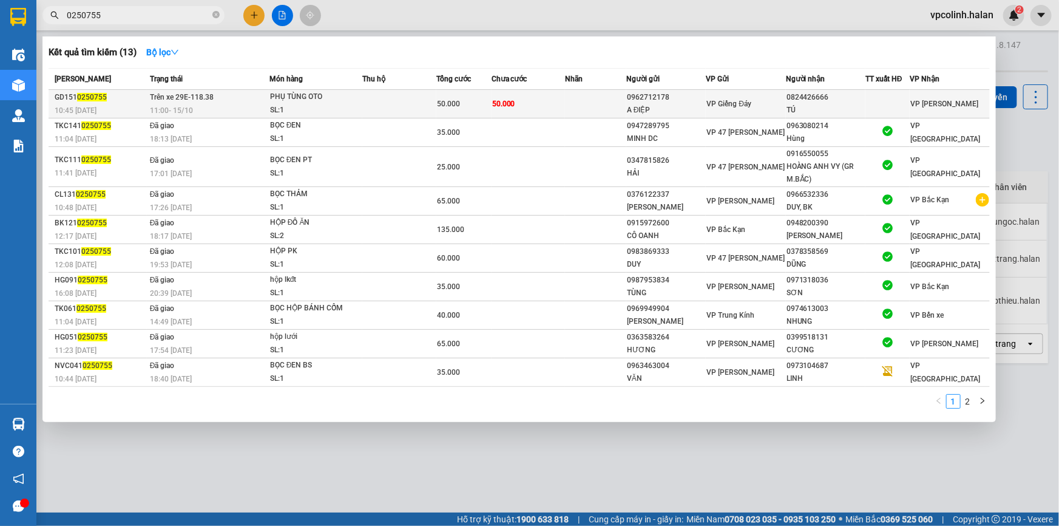
click at [470, 116] on td "50.000" at bounding box center [463, 104] width 55 height 29
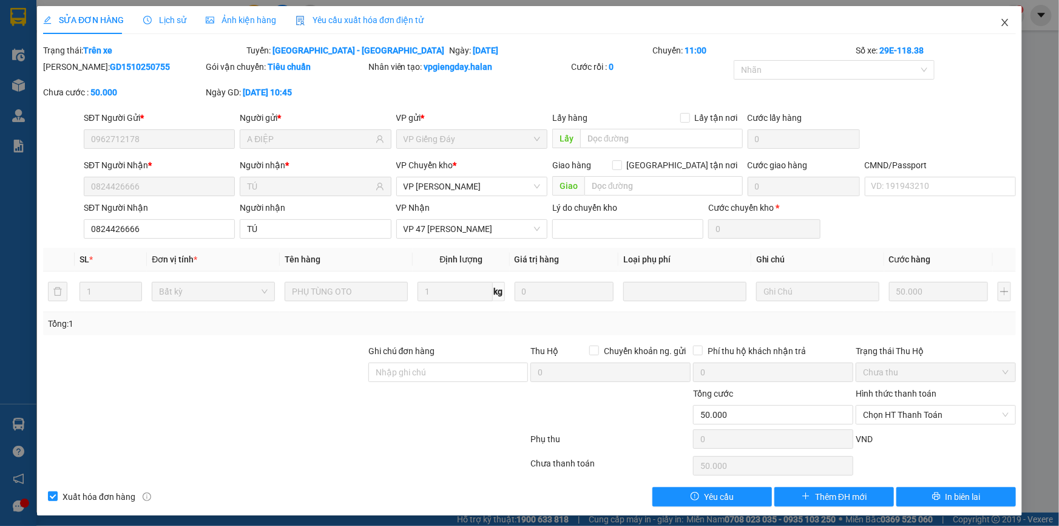
click at [1000, 30] on span "Close" at bounding box center [1005, 23] width 34 height 34
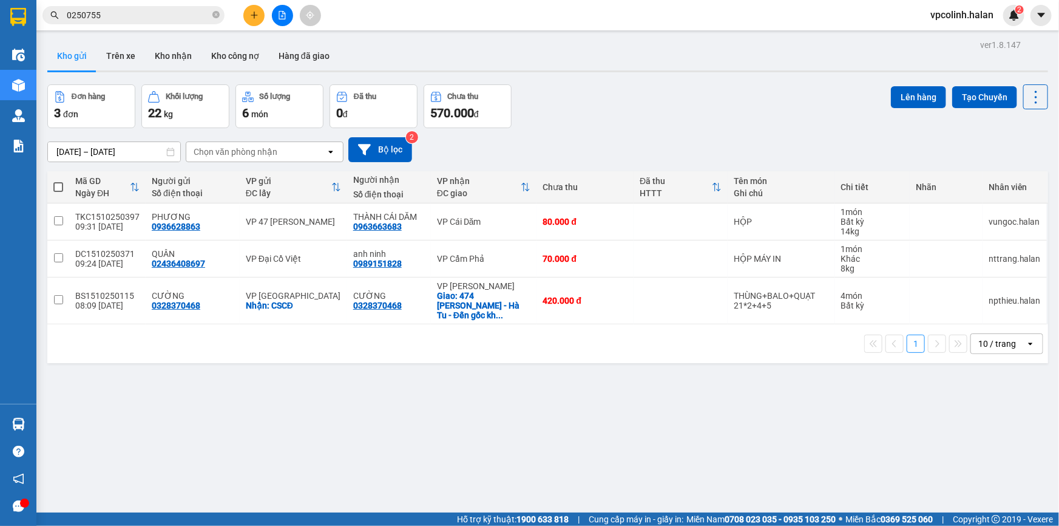
click at [188, 17] on input "0250755" at bounding box center [138, 14] width 143 height 13
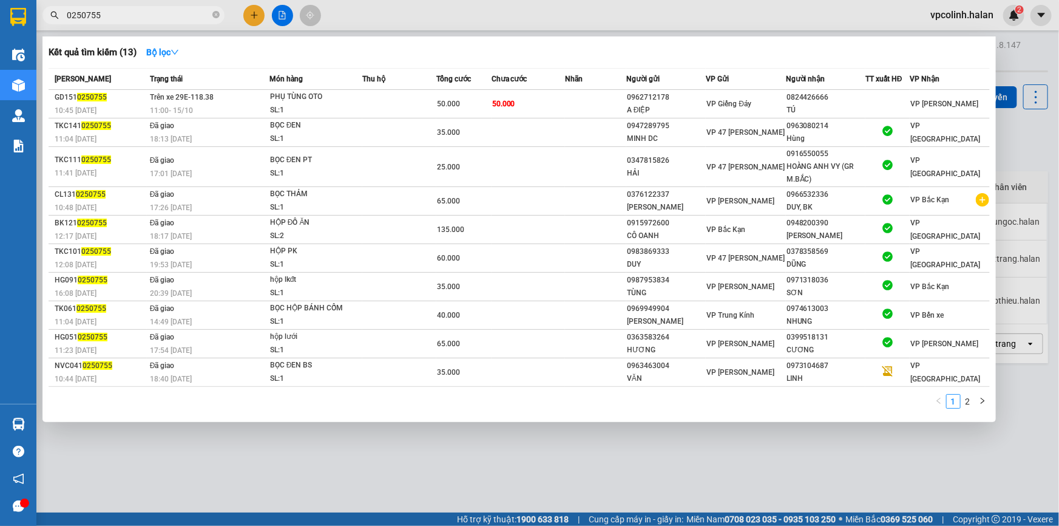
click at [190, 16] on input "0250755" at bounding box center [138, 14] width 143 height 13
drag, startPoint x: 190, startPoint y: 16, endPoint x: 180, endPoint y: 18, distance: 10.0
click at [180, 18] on input "0250755" at bounding box center [138, 14] width 143 height 13
paste input "6"
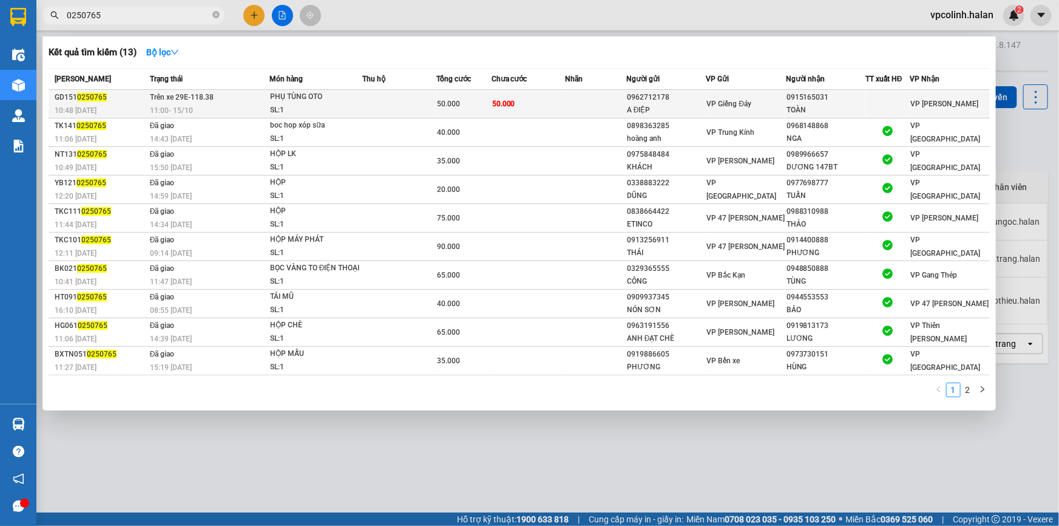
type input "0250765"
click at [520, 97] on td "50.000" at bounding box center [528, 104] width 73 height 29
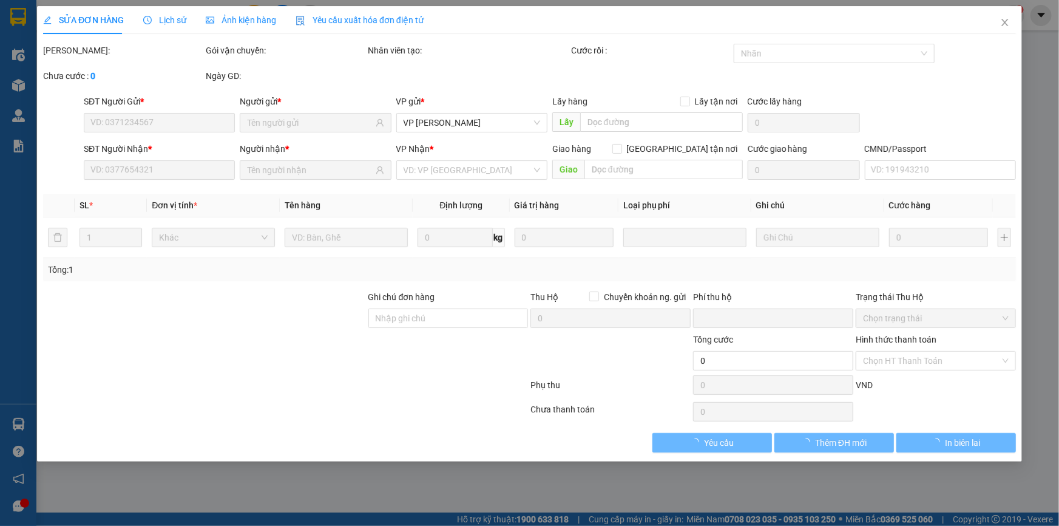
type input "0962712178"
type input "A ĐIỆP"
type input "0915165031"
type input "TOÀN"
type input "0"
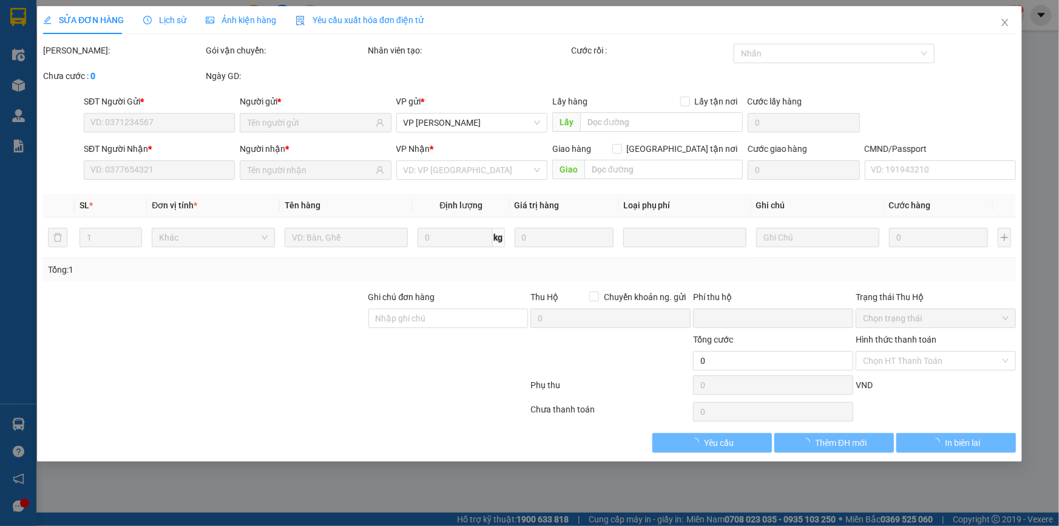
type input "50.000"
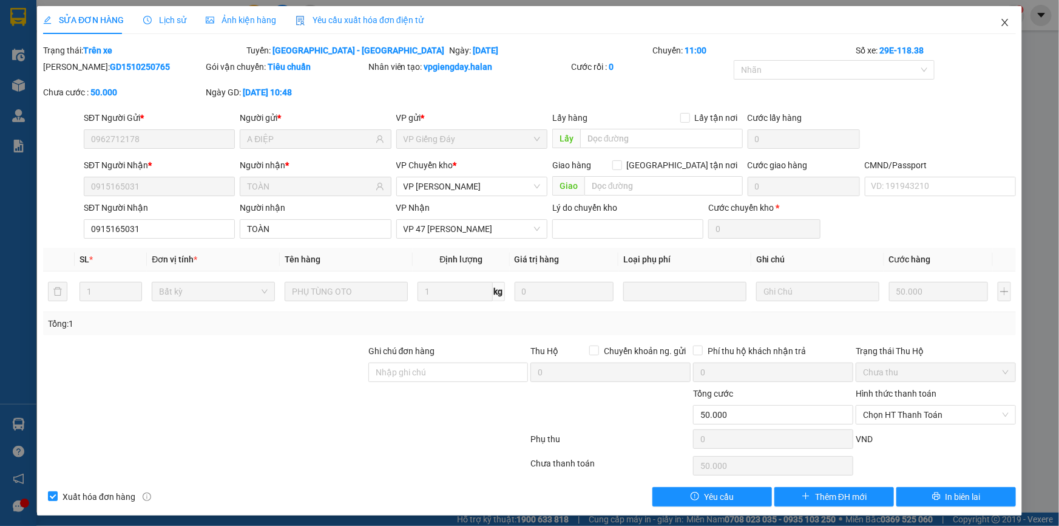
click at [1005, 24] on span "Close" at bounding box center [1005, 23] width 34 height 34
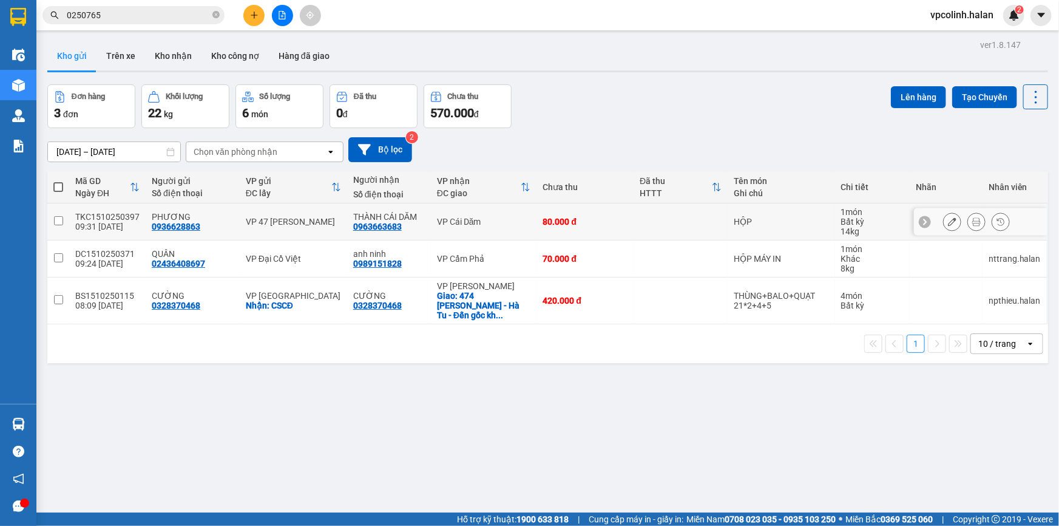
click at [339, 225] on td "VP 47 [PERSON_NAME]" at bounding box center [293, 221] width 107 height 37
checkbox input "true"
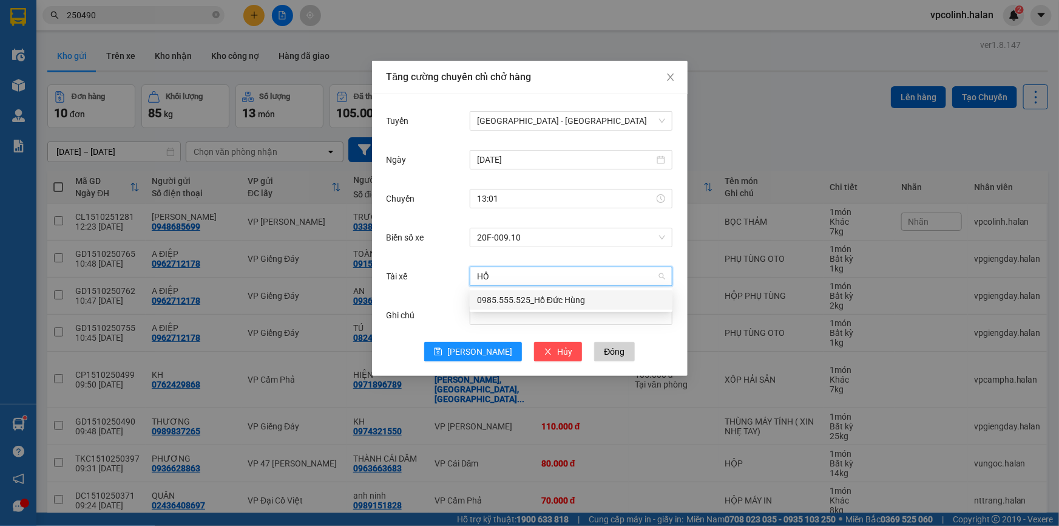
type input "[PERSON_NAME]"
click at [521, 301] on div "0985.555.525_Hồ Đức Hùng" at bounding box center [571, 299] width 188 height 13
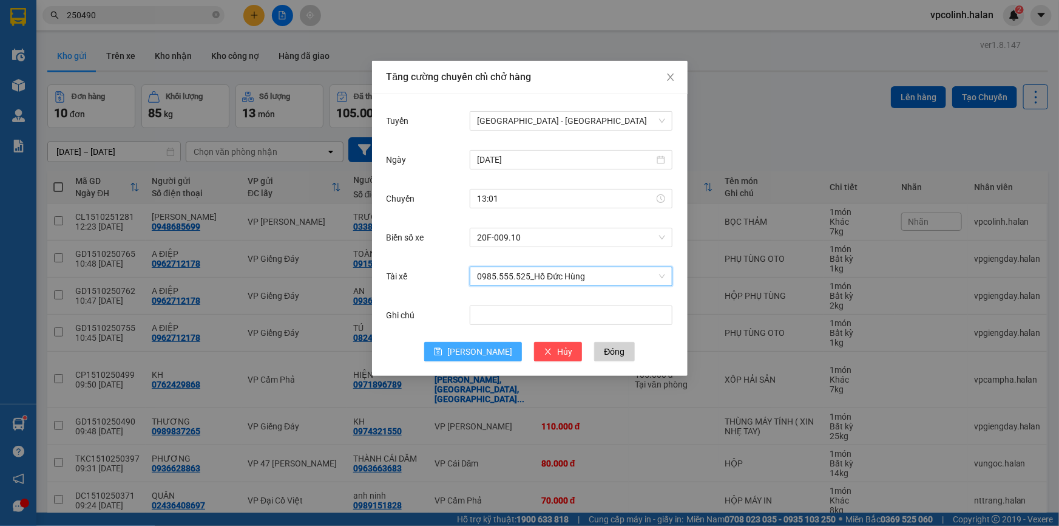
click at [479, 345] on span "[PERSON_NAME]" at bounding box center [479, 351] width 65 height 13
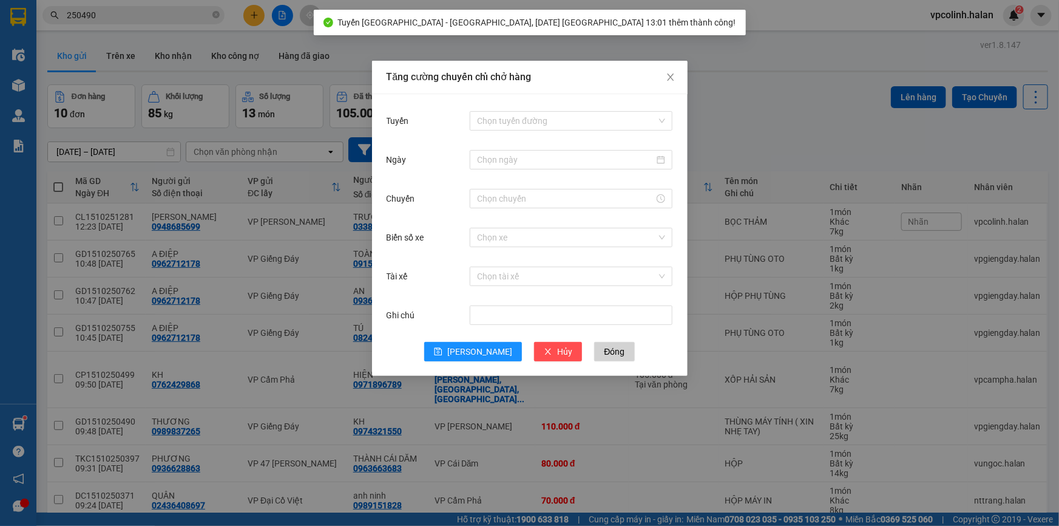
click at [486, 411] on div "Tăng cường chuyến chỉ chở hàng Tuyến Chọn tuyến đường Ngày Chuyến Biển số xe Ch…" at bounding box center [529, 263] width 1059 height 526
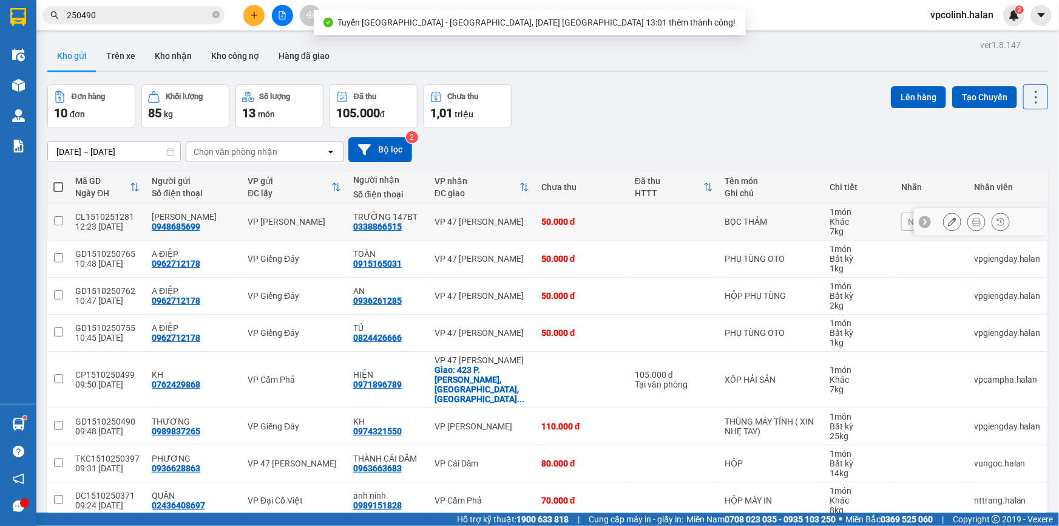
click at [486, 223] on div "VP 47 [PERSON_NAME]" at bounding box center [482, 222] width 95 height 10
checkbox input "true"
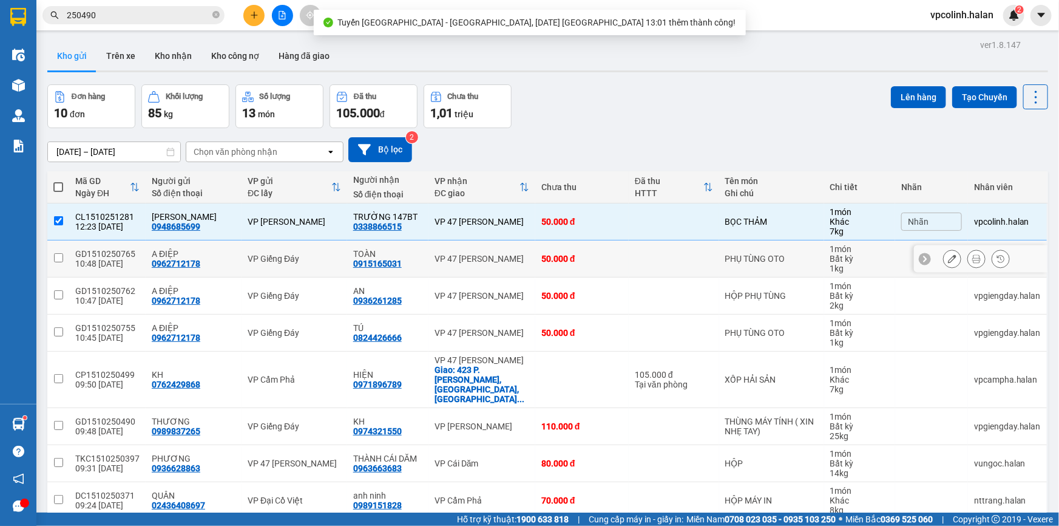
click at [486, 254] on div "VP 47 [PERSON_NAME]" at bounding box center [482, 259] width 95 height 10
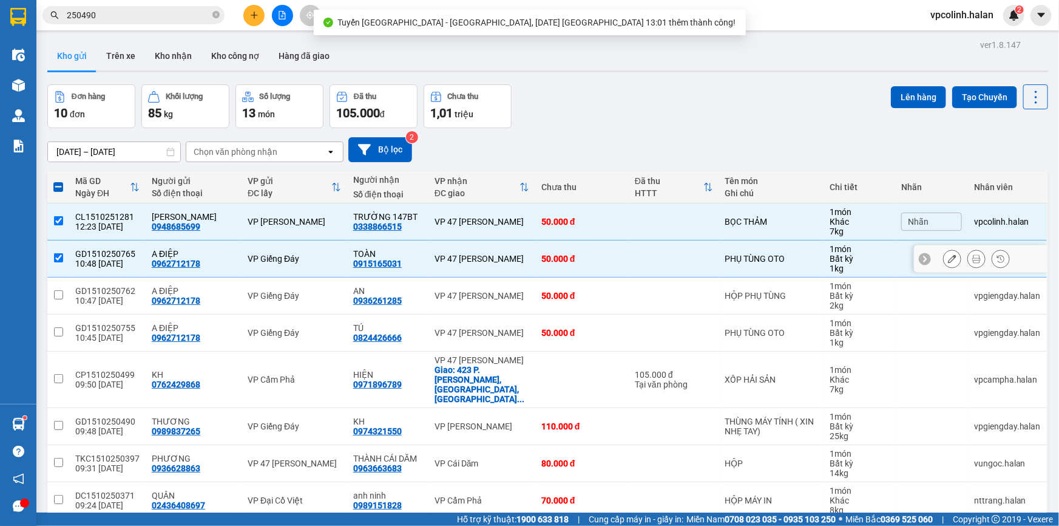
checkbox input "true"
click at [480, 285] on td "VP 47 [PERSON_NAME]" at bounding box center [482, 295] width 107 height 37
checkbox input "true"
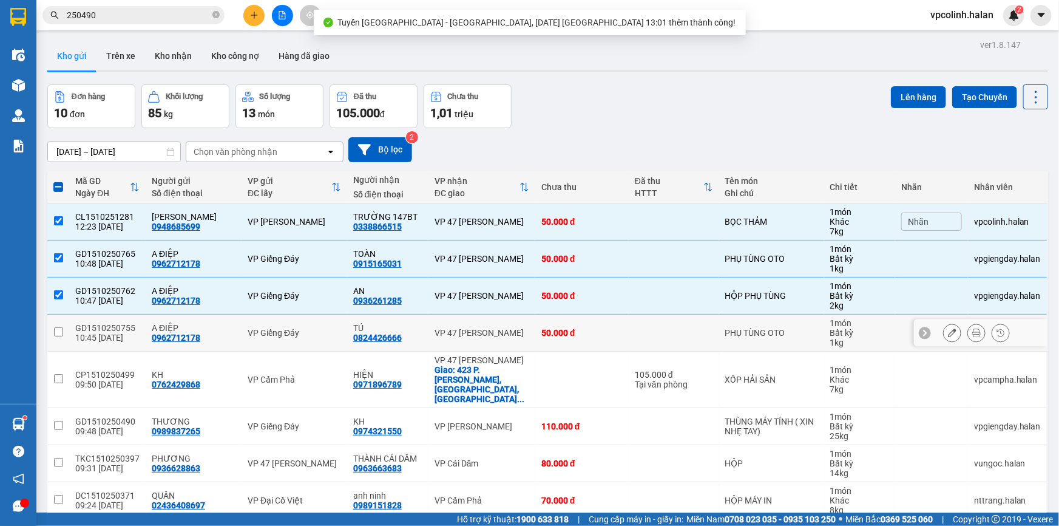
click at [475, 322] on td "VP 47 [PERSON_NAME]" at bounding box center [482, 332] width 107 height 37
checkbox input "true"
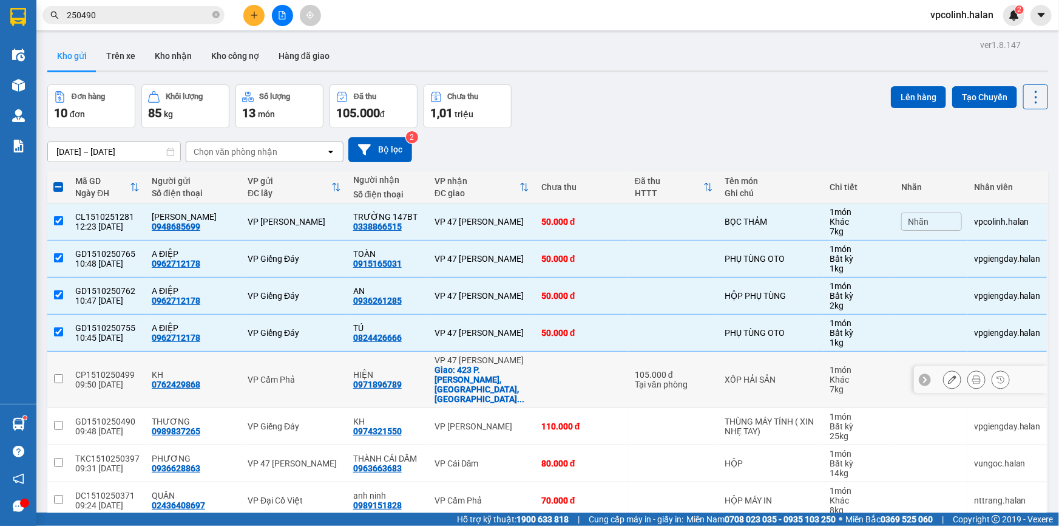
click at [478, 372] on div "Giao: 423 P. Minh Khai, Vĩnh Tuy, Hai Bà ..." at bounding box center [482, 384] width 95 height 39
checkbox input "true"
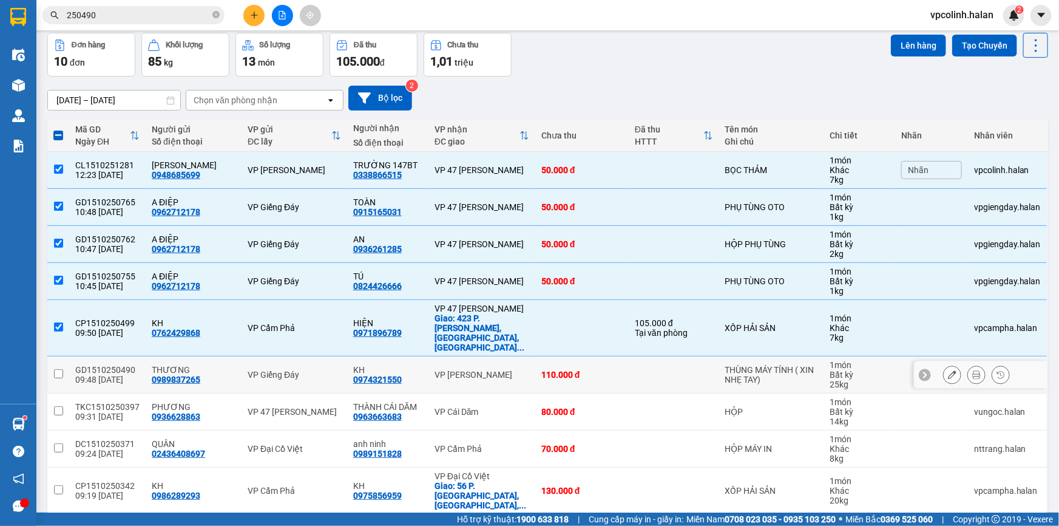
scroll to position [109, 0]
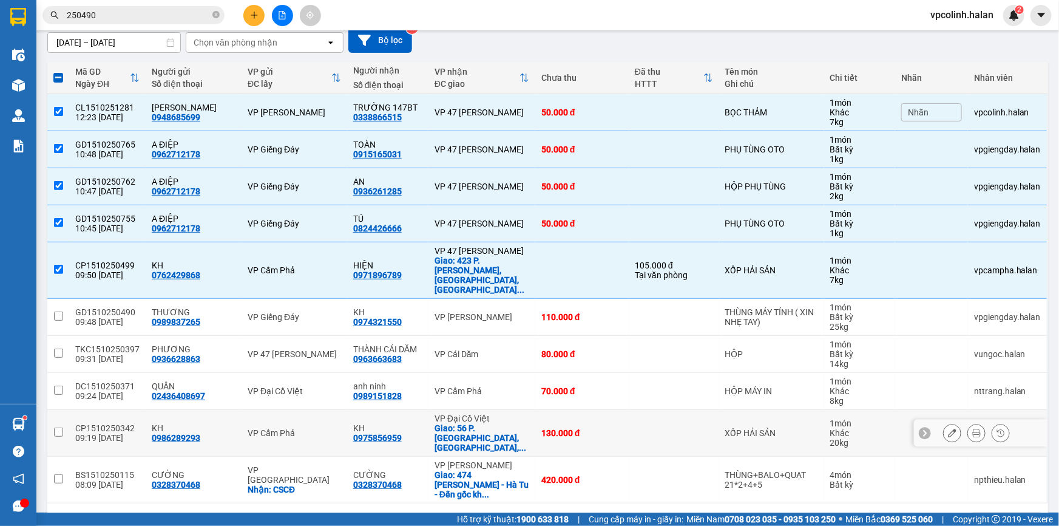
click at [480, 423] on div "Giao: 56 P. Hai Bà Trưng, Hàng Bông, ..." at bounding box center [482, 437] width 95 height 29
checkbox input "true"
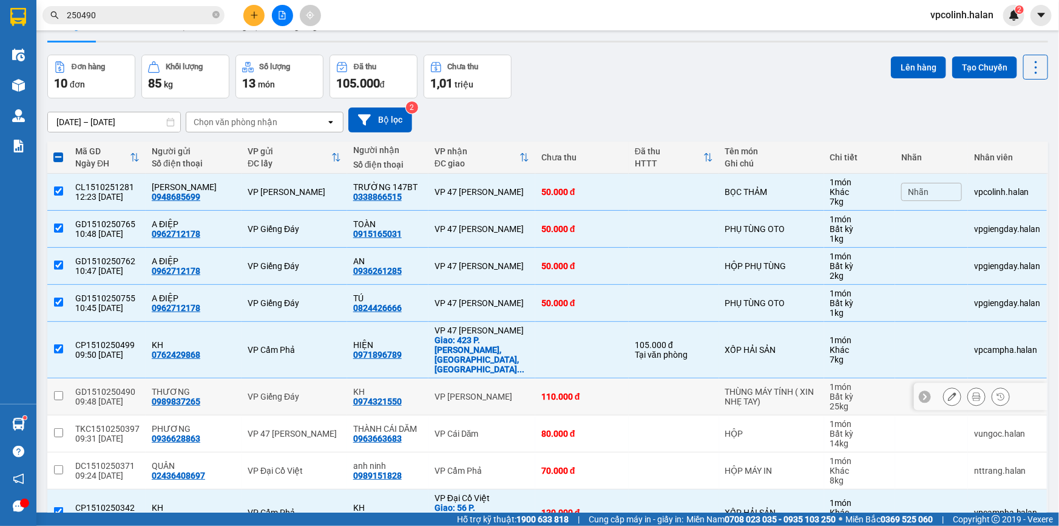
scroll to position [0, 0]
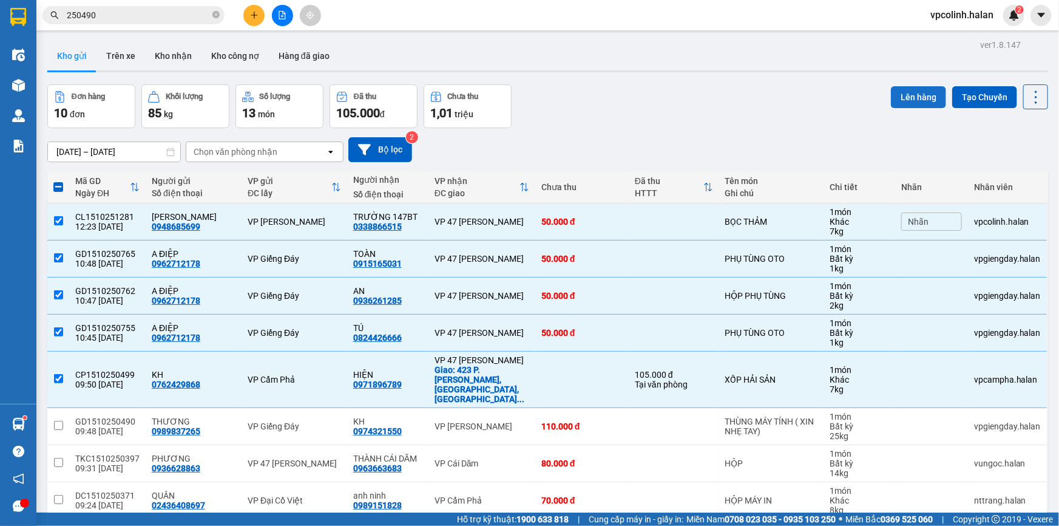
click at [902, 90] on button "Lên hàng" at bounding box center [918, 97] width 55 height 22
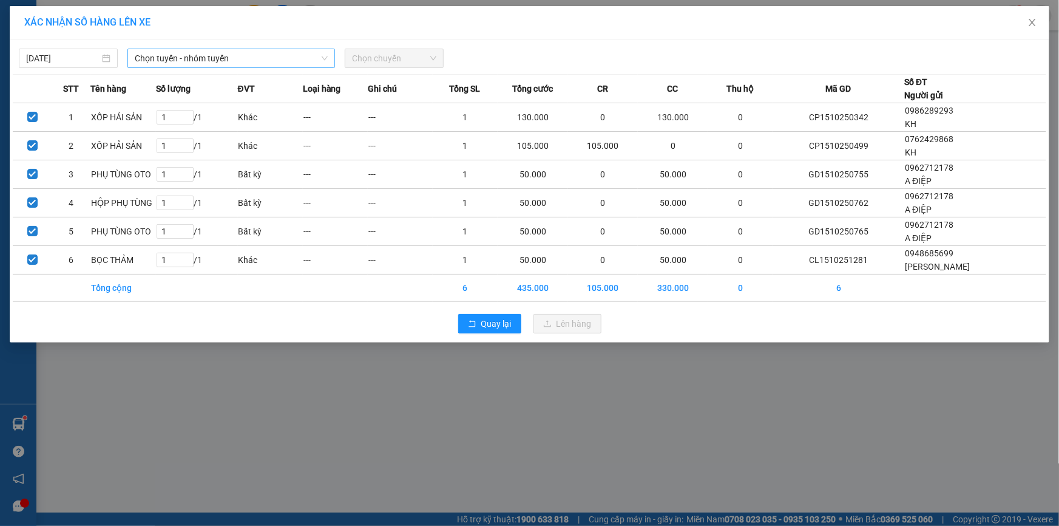
click at [211, 59] on span "Chọn tuyến - nhóm tuyến" at bounding box center [231, 58] width 193 height 18
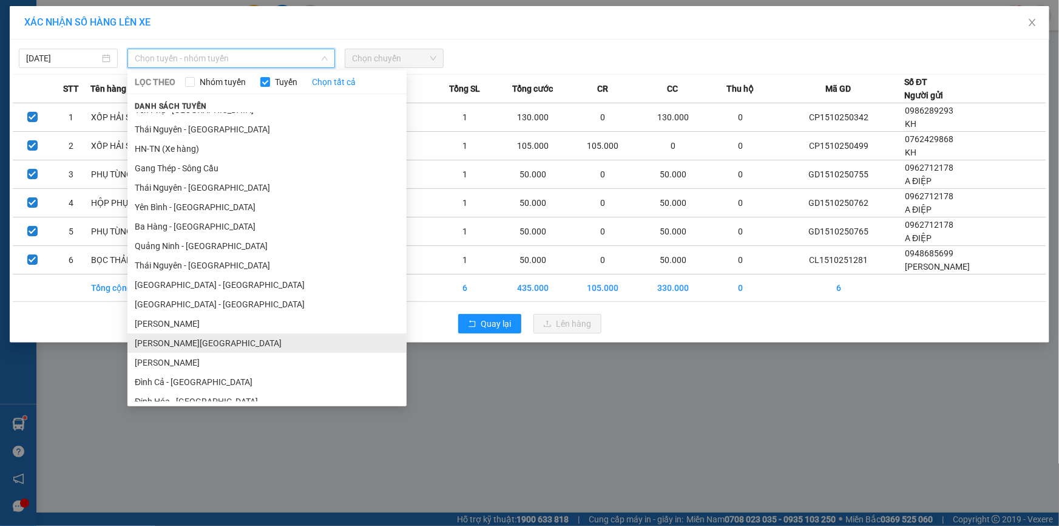
scroll to position [110, 0]
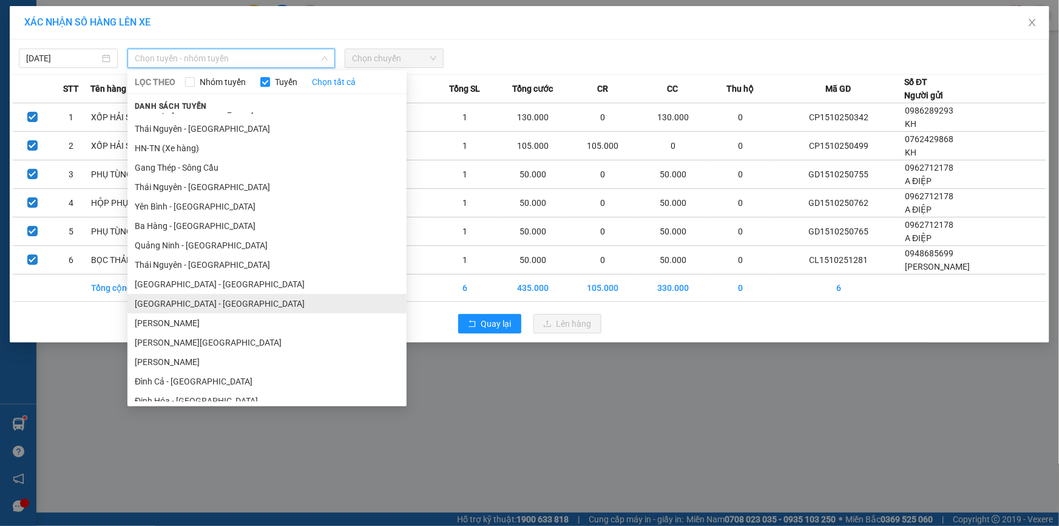
click at [171, 304] on li "[GEOGRAPHIC_DATA] - [GEOGRAPHIC_DATA]" at bounding box center [266, 303] width 279 height 19
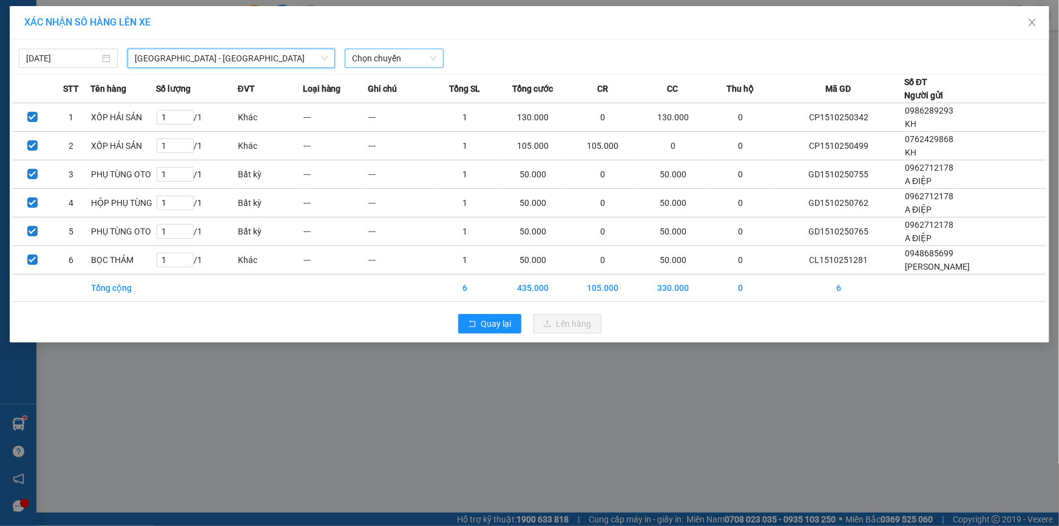
click at [423, 49] on span "Chọn chuyến" at bounding box center [394, 58] width 84 height 18
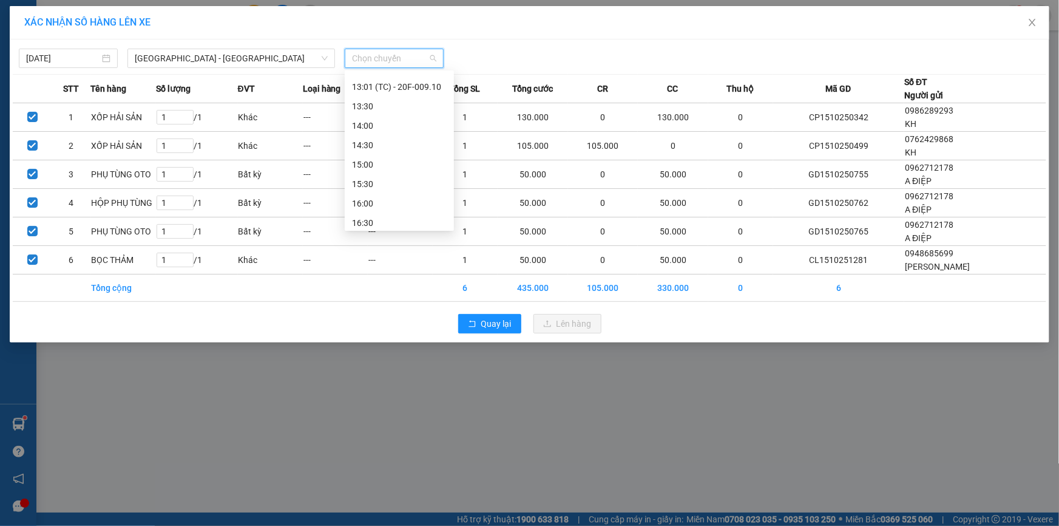
scroll to position [386, 0]
click at [404, 85] on div "13:01 (TC) - 20F-009.10" at bounding box center [399, 84] width 95 height 13
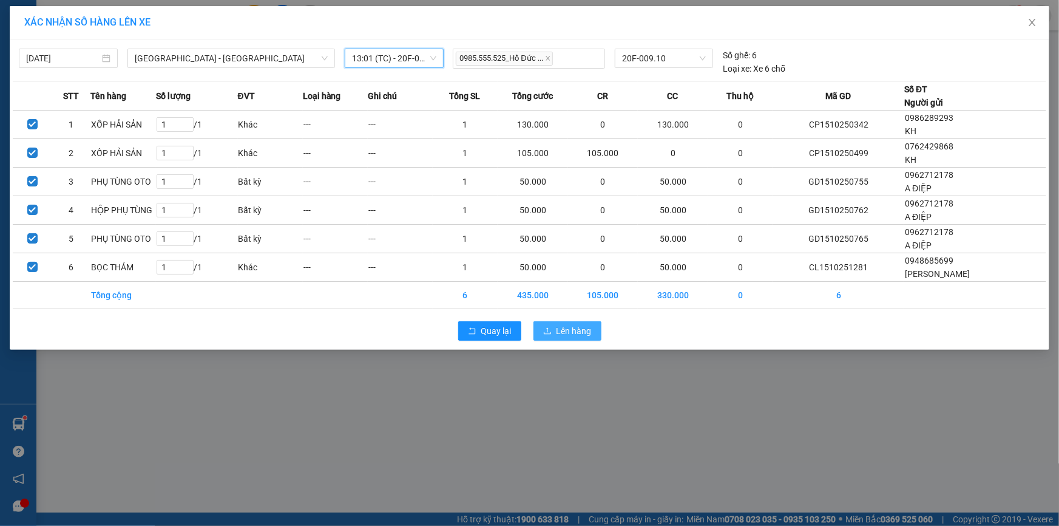
click at [551, 324] on button "Lên hàng" at bounding box center [568, 330] width 68 height 19
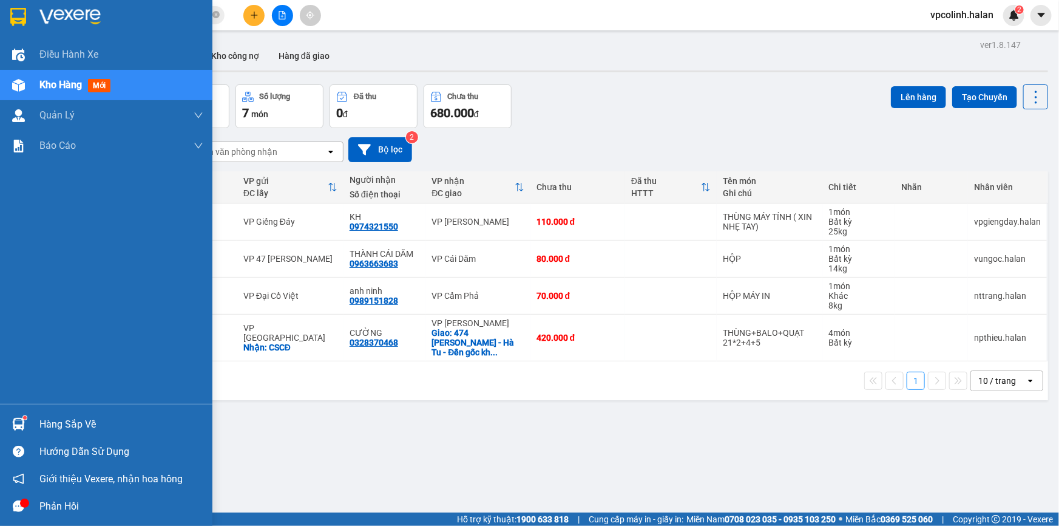
click at [13, 414] on div at bounding box center [18, 423] width 21 height 21
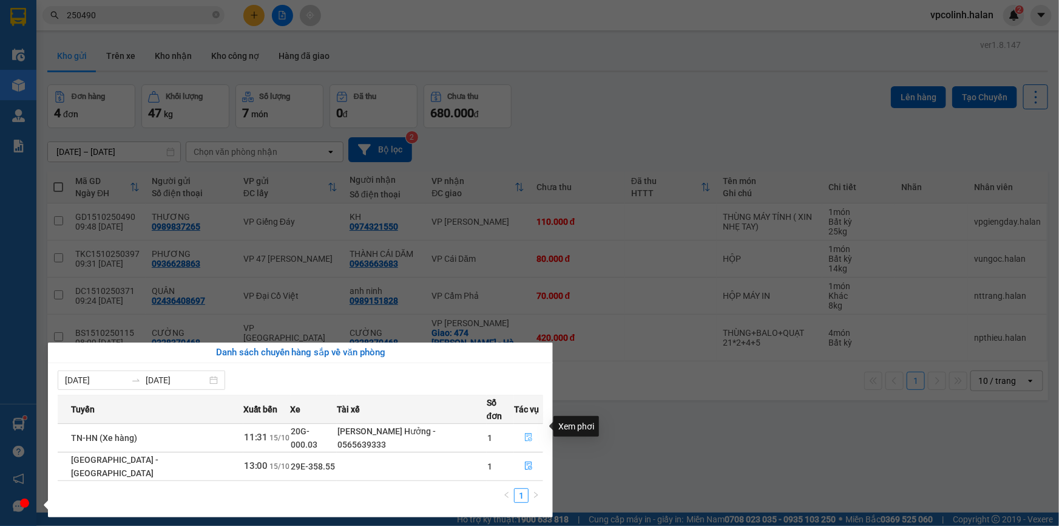
click at [532, 429] on button "button" at bounding box center [529, 437] width 28 height 19
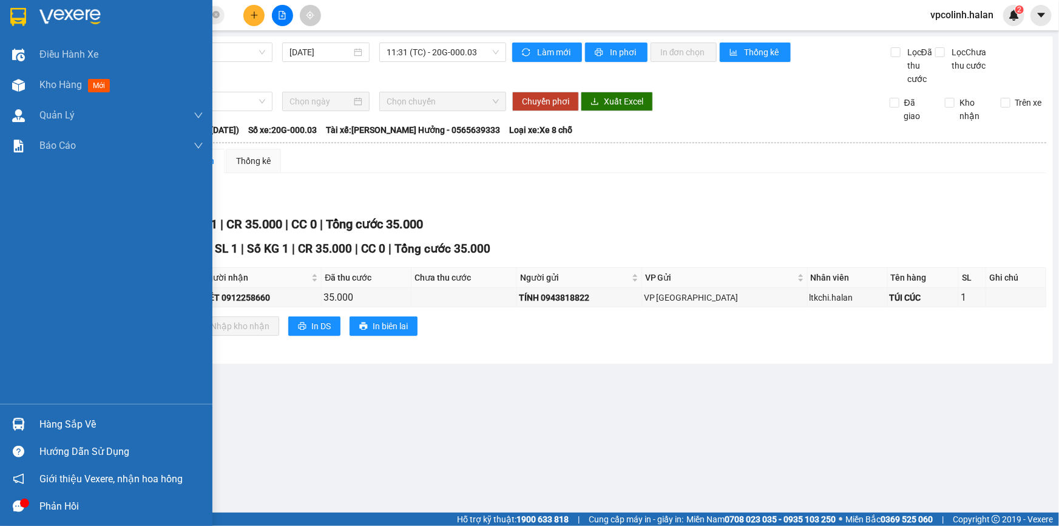
click at [21, 424] on img at bounding box center [18, 424] width 13 height 13
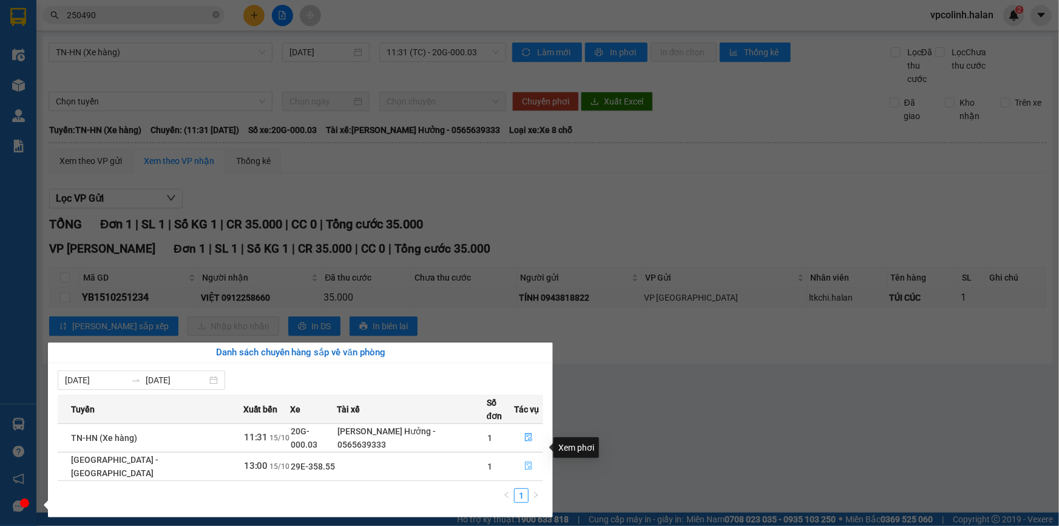
click at [527, 461] on icon "file-done" at bounding box center [528, 465] width 7 height 8
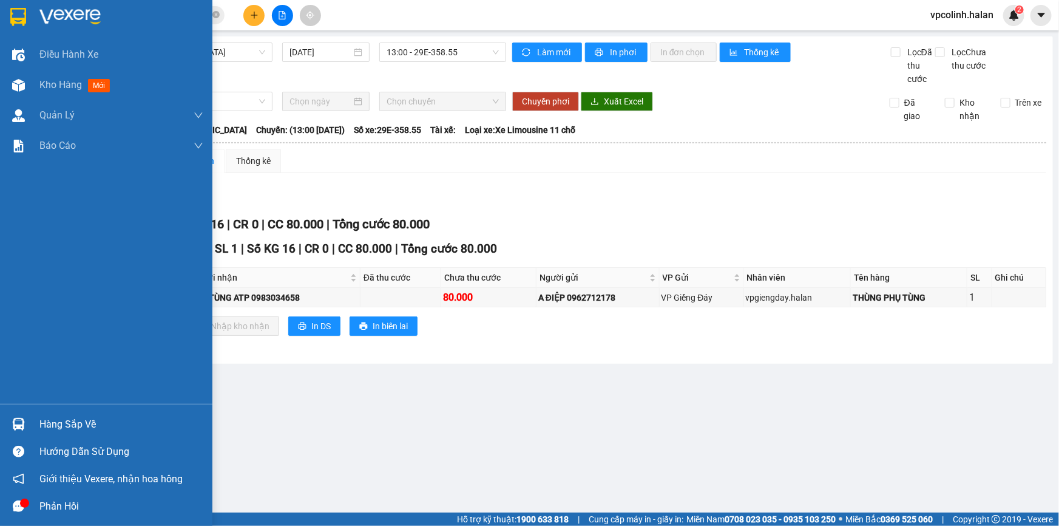
click at [78, 422] on div "Hàng sắp về" at bounding box center [121, 424] width 164 height 18
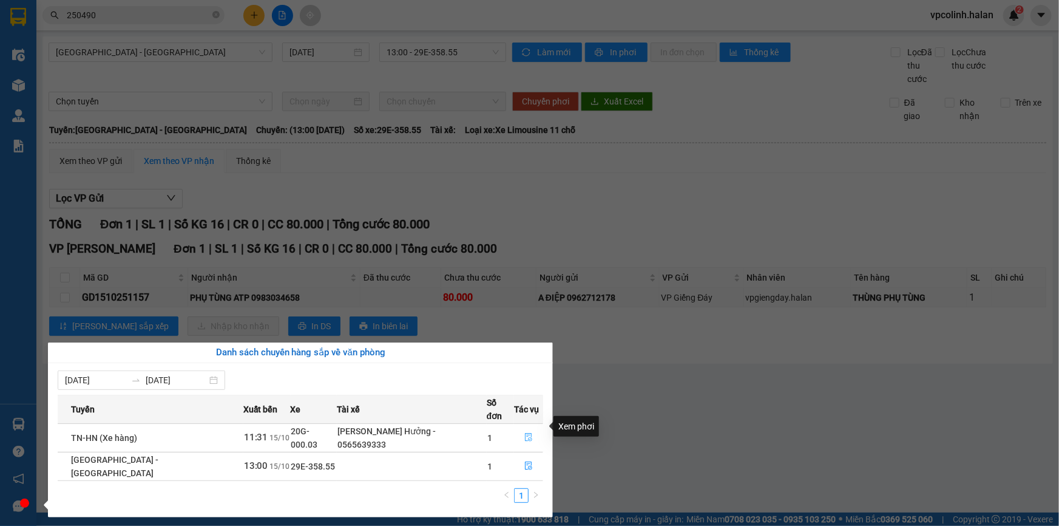
click at [515, 430] on button "button" at bounding box center [529, 437] width 28 height 19
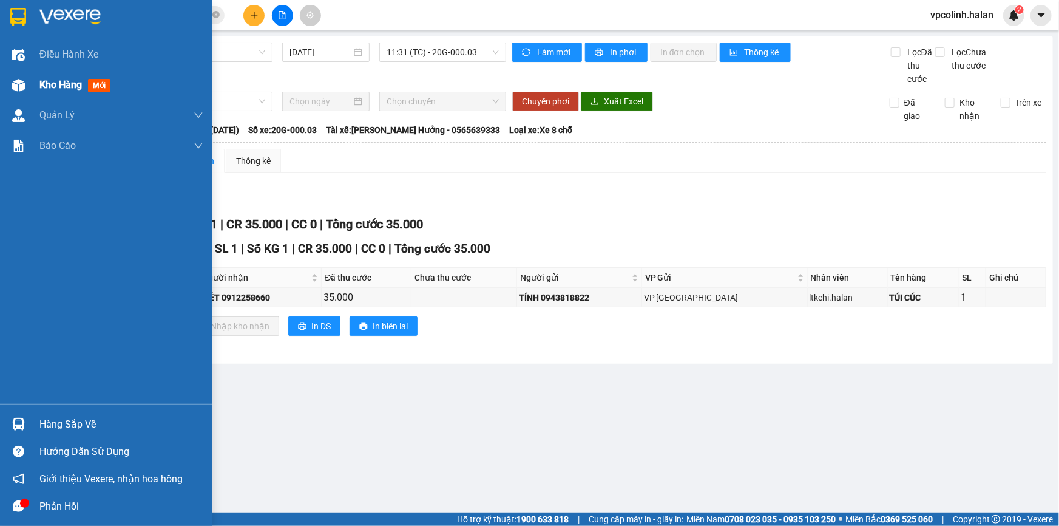
click at [15, 83] on img at bounding box center [18, 85] width 13 height 13
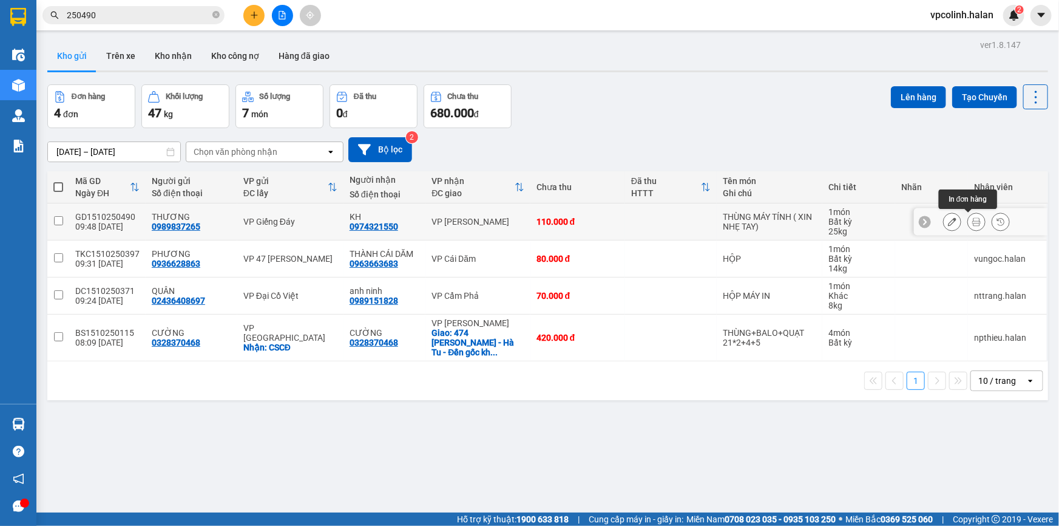
click at [973, 222] on icon at bounding box center [977, 221] width 8 height 8
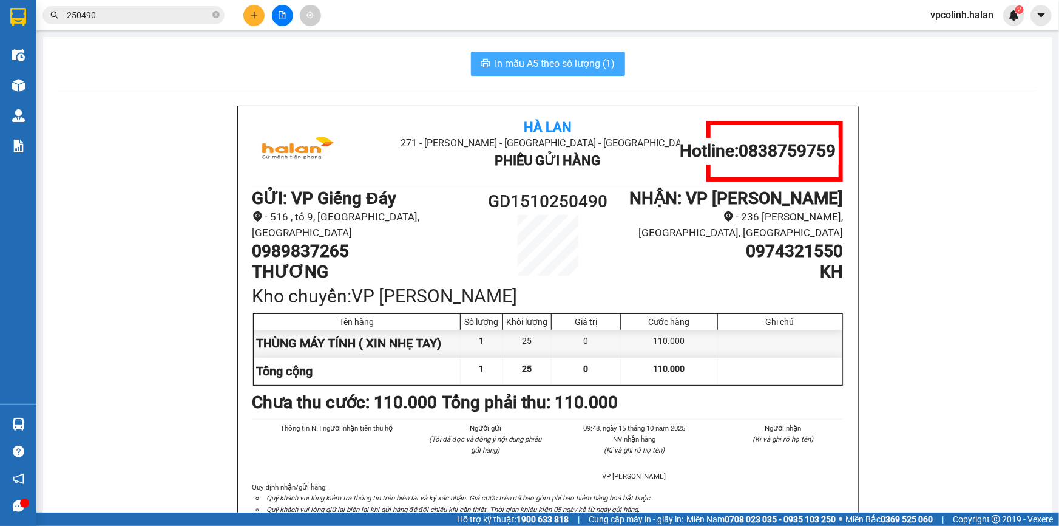
click at [606, 75] on button "In mẫu A5 theo số lượng (1)" at bounding box center [548, 64] width 154 height 24
click at [606, 69] on span "In mẫu A5 theo số lượng (1)" at bounding box center [555, 63] width 120 height 15
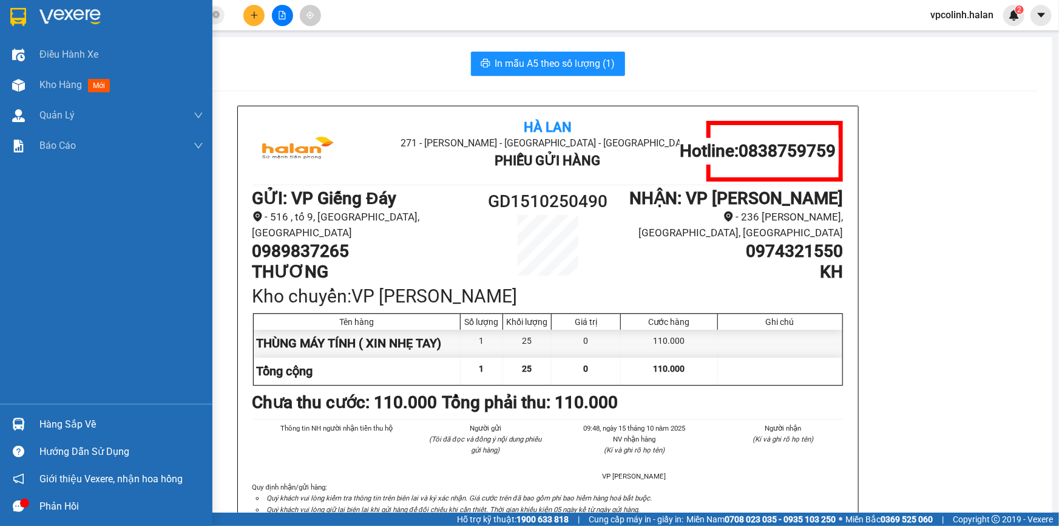
click at [42, 430] on div "Hàng sắp về" at bounding box center [121, 424] width 164 height 18
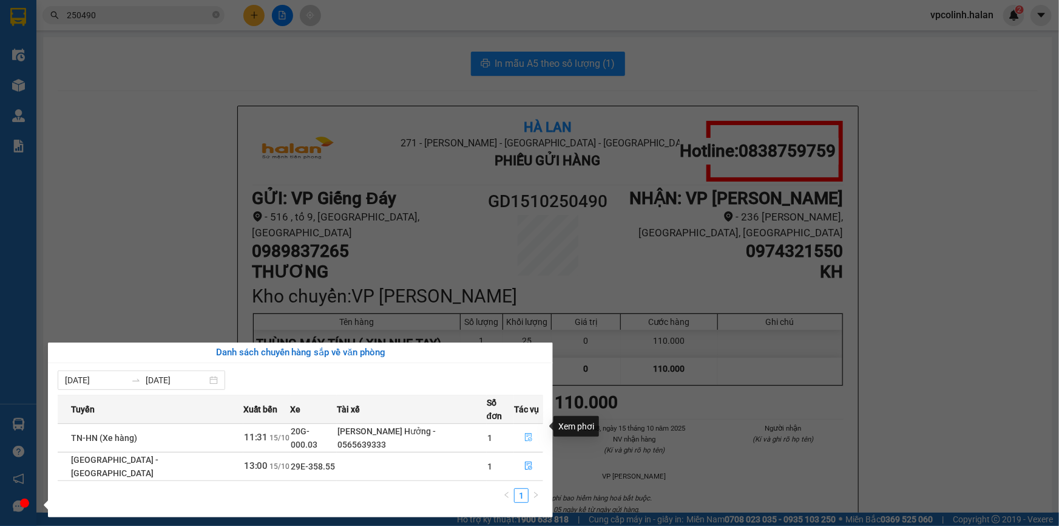
click at [530, 428] on button "button" at bounding box center [529, 437] width 28 height 19
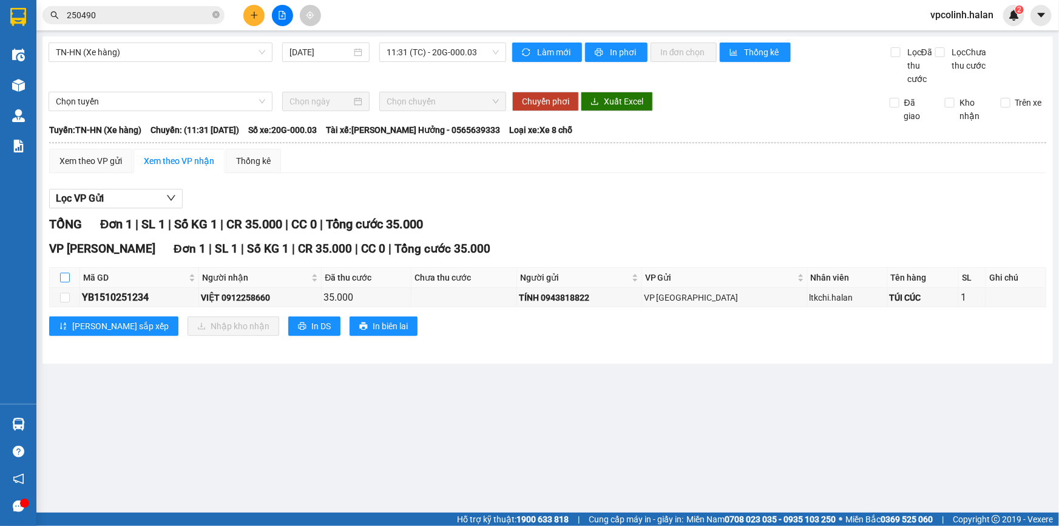
click at [66, 276] on input "checkbox" at bounding box center [65, 278] width 10 height 10
checkbox input "true"
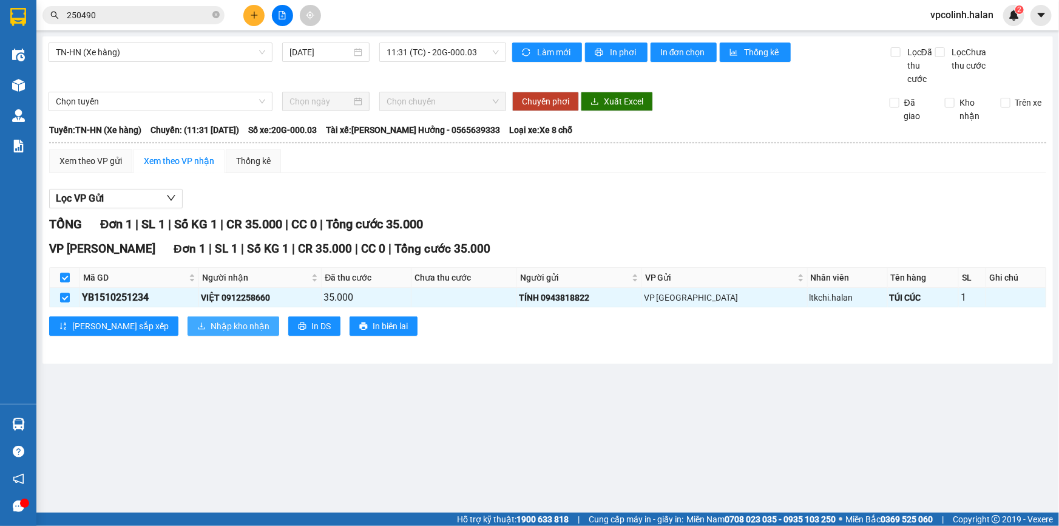
click at [211, 331] on span "Nhập kho nhận" at bounding box center [240, 325] width 59 height 13
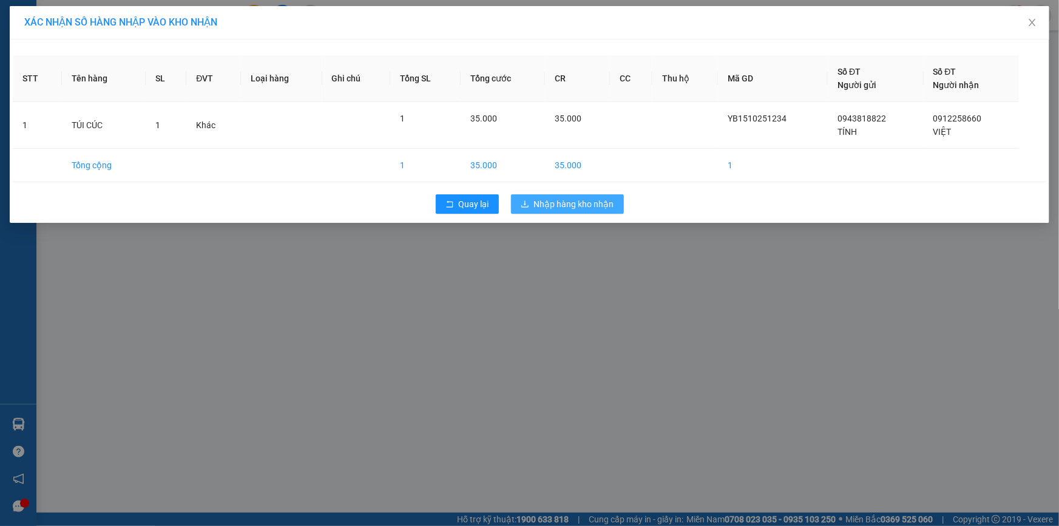
click at [579, 205] on span "Nhập hàng kho nhận" at bounding box center [574, 203] width 80 height 13
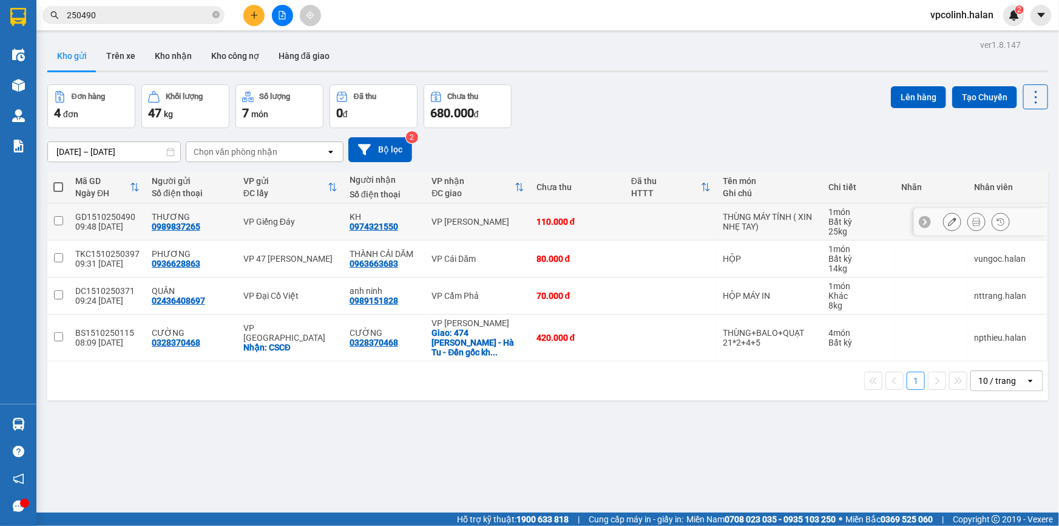
click at [603, 226] on div "110.000 đ" at bounding box center [578, 222] width 83 height 10
checkbox input "true"
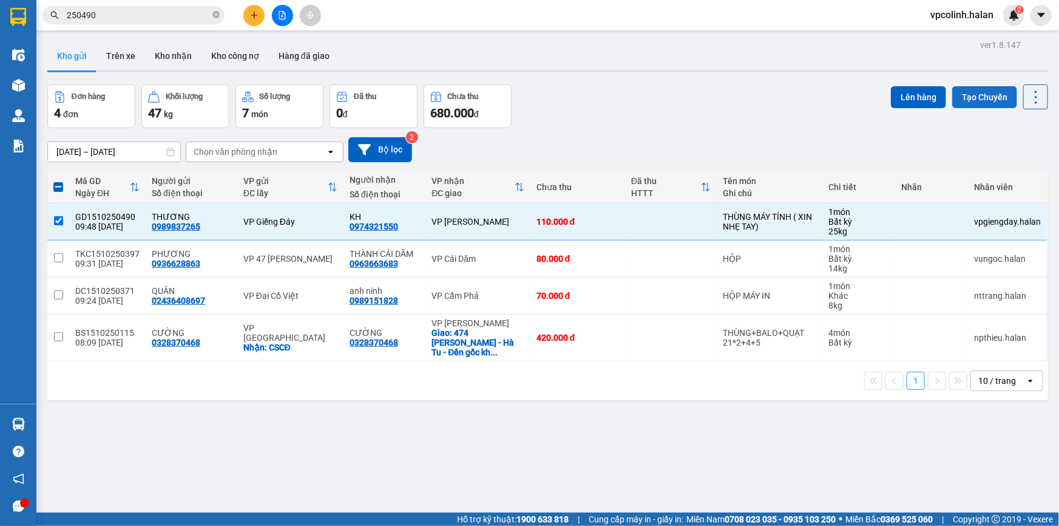
click at [959, 97] on button "Tạo Chuyến" at bounding box center [984, 97] width 65 height 22
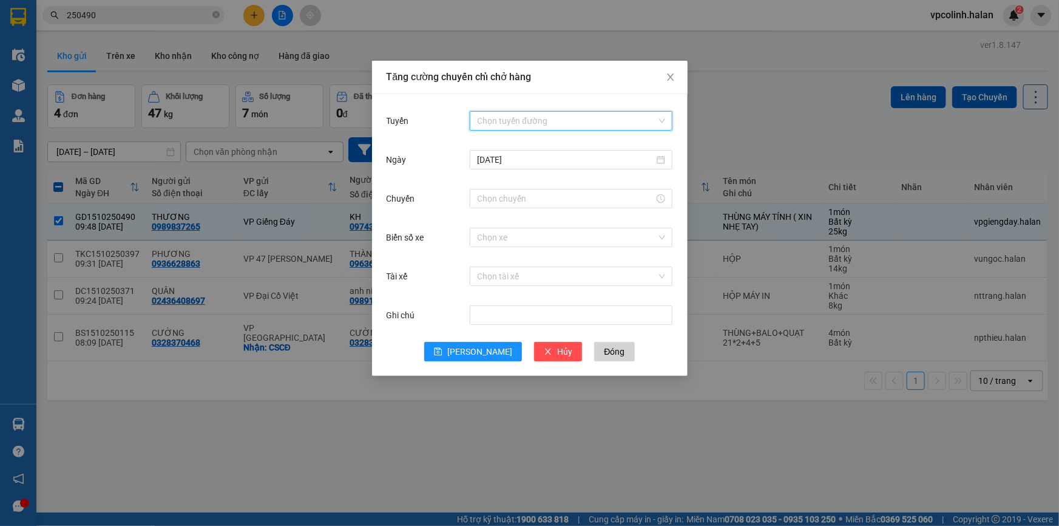
drag, startPoint x: 500, startPoint y: 112, endPoint x: 504, endPoint y: 141, distance: 30.0
click at [500, 112] on input "Tuyến" at bounding box center [567, 121] width 180 height 18
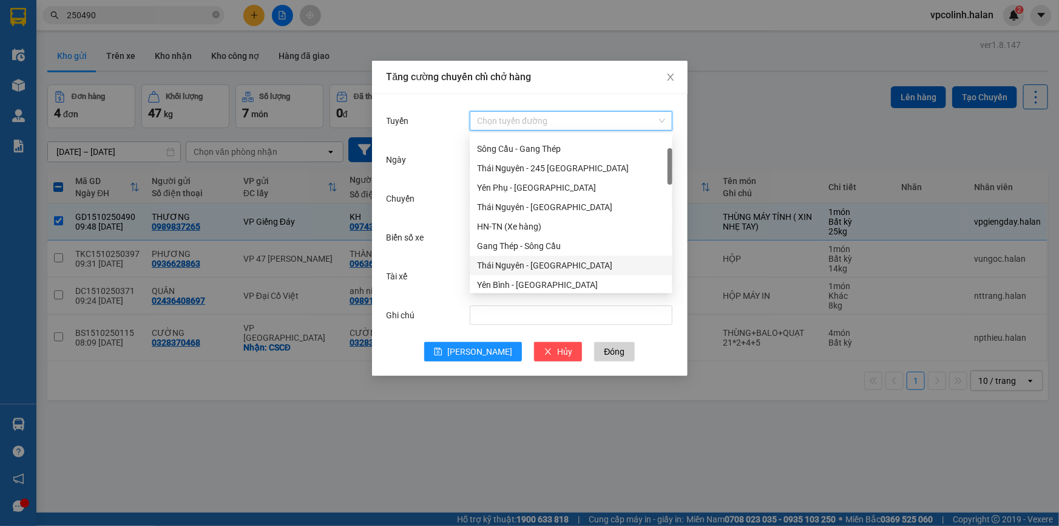
scroll to position [110, 0]
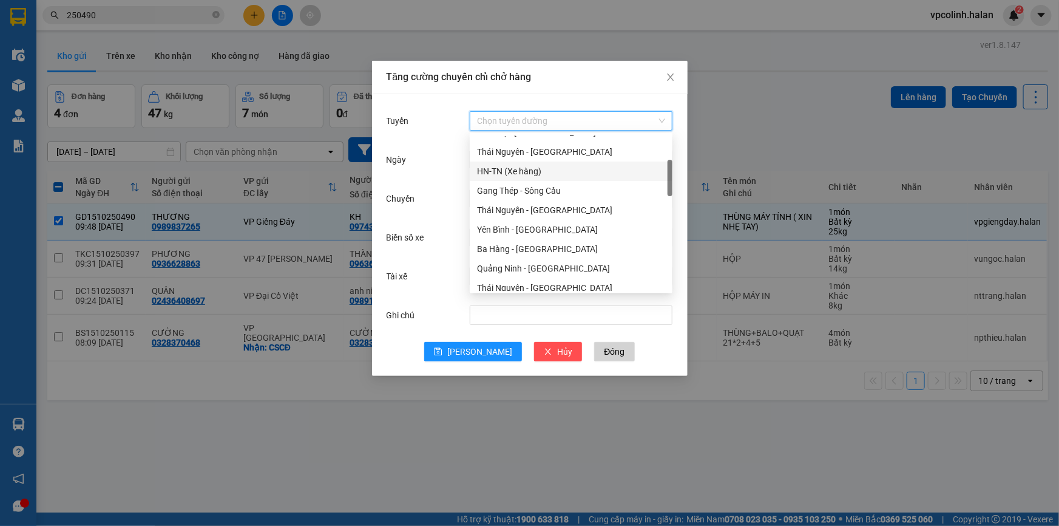
click at [495, 172] on div "HN-TN (Xe hàng)" at bounding box center [571, 171] width 188 height 13
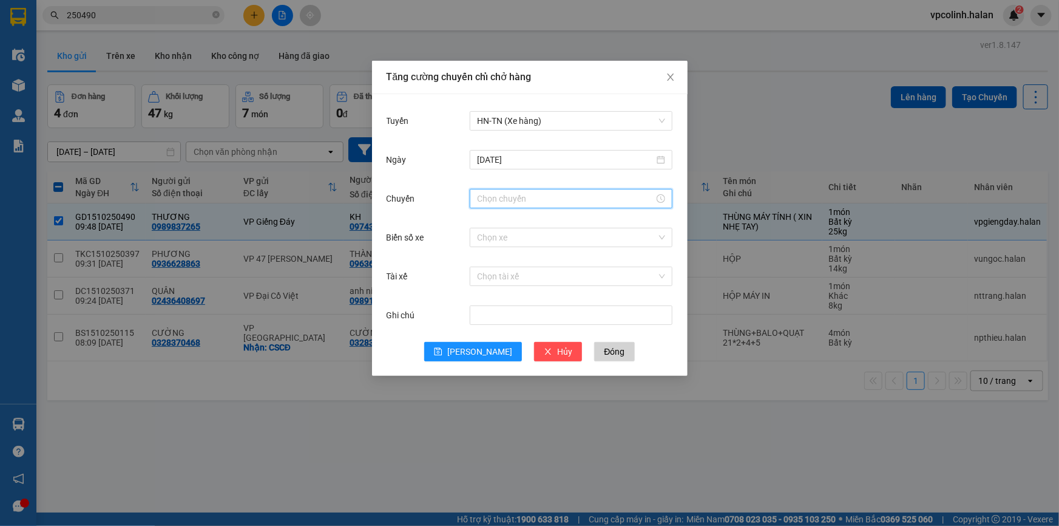
click at [504, 199] on input "Chuyến" at bounding box center [565, 198] width 177 height 13
click at [484, 328] on div "13" at bounding box center [487, 332] width 34 height 17
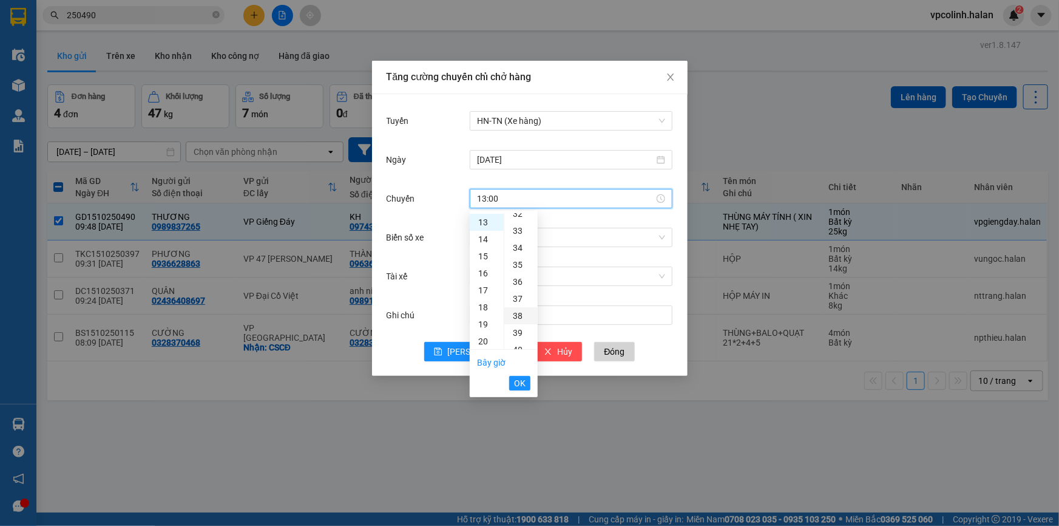
scroll to position [607, 0]
click at [526, 328] on div "45" at bounding box center [520, 324] width 33 height 17
type input "13:45"
click at [516, 382] on span "OK" at bounding box center [520, 382] width 12 height 13
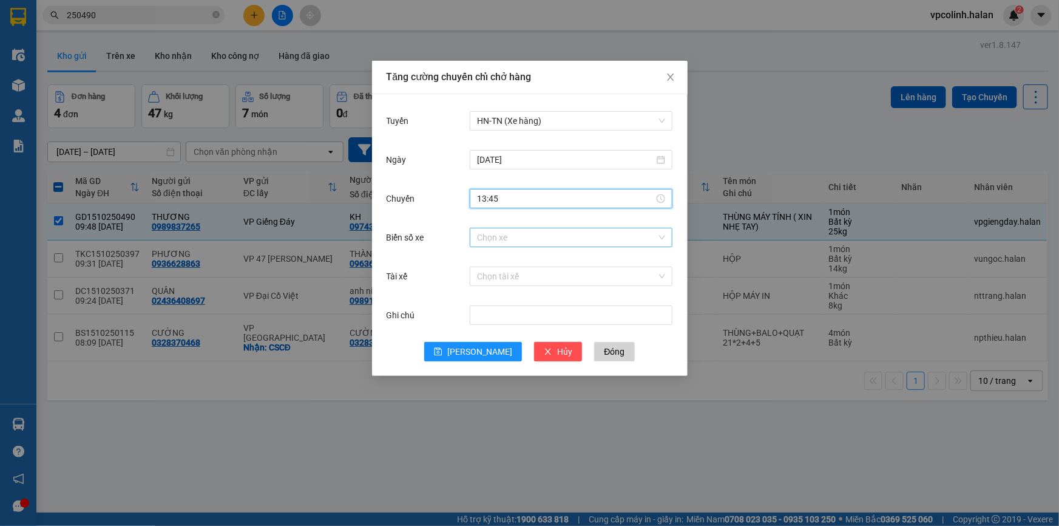
click at [498, 238] on input "Biển số xe" at bounding box center [567, 237] width 180 height 18
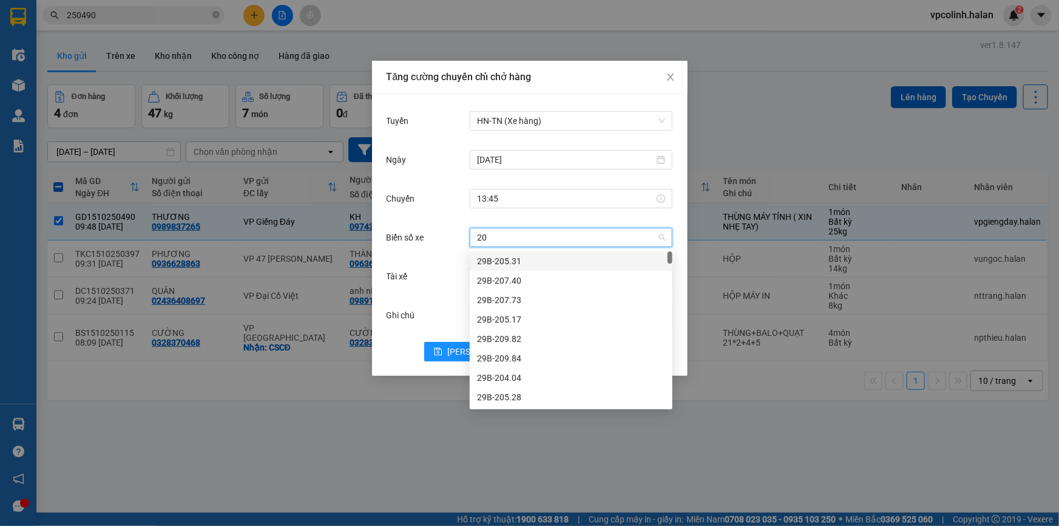
type input "20G"
click at [504, 265] on div "20G-000.03" at bounding box center [571, 260] width 188 height 13
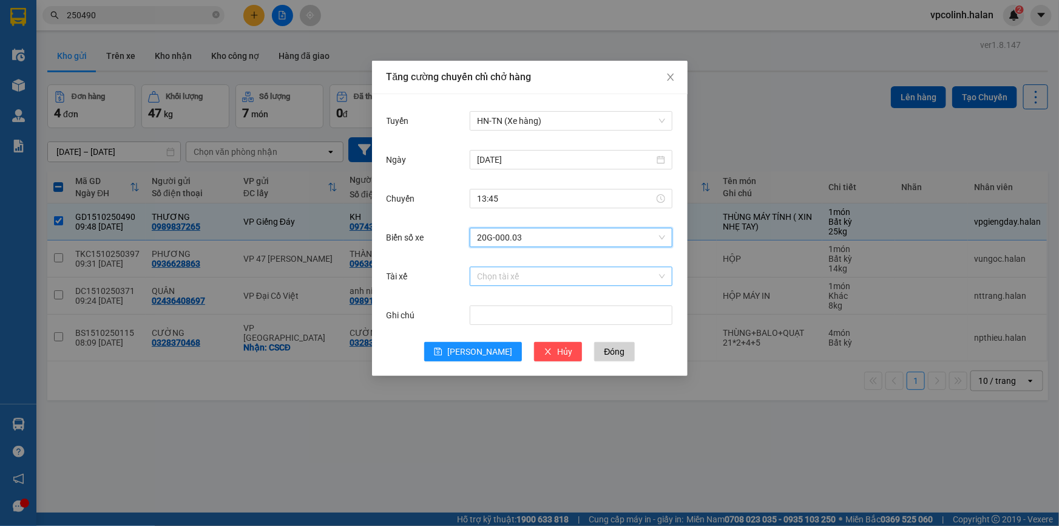
click at [510, 271] on input "Tài xế" at bounding box center [567, 276] width 180 height 18
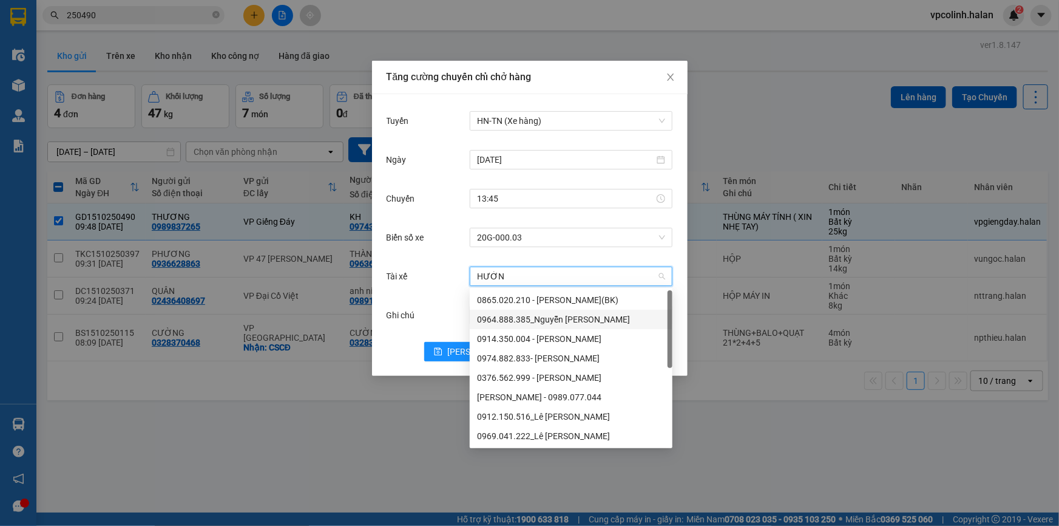
type input "HƯỞNG"
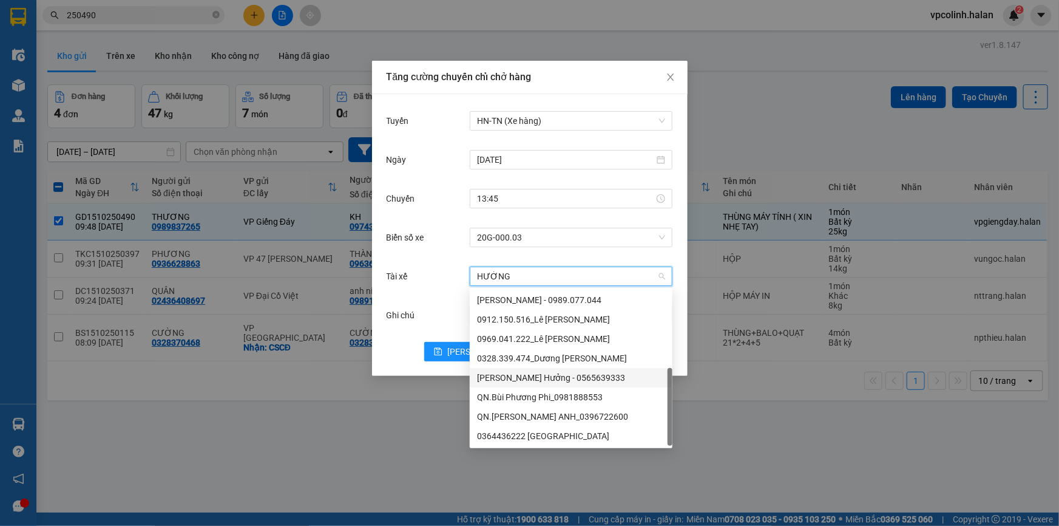
click at [546, 379] on div "[PERSON_NAME] Hưởng - 0565639333" at bounding box center [571, 377] width 188 height 13
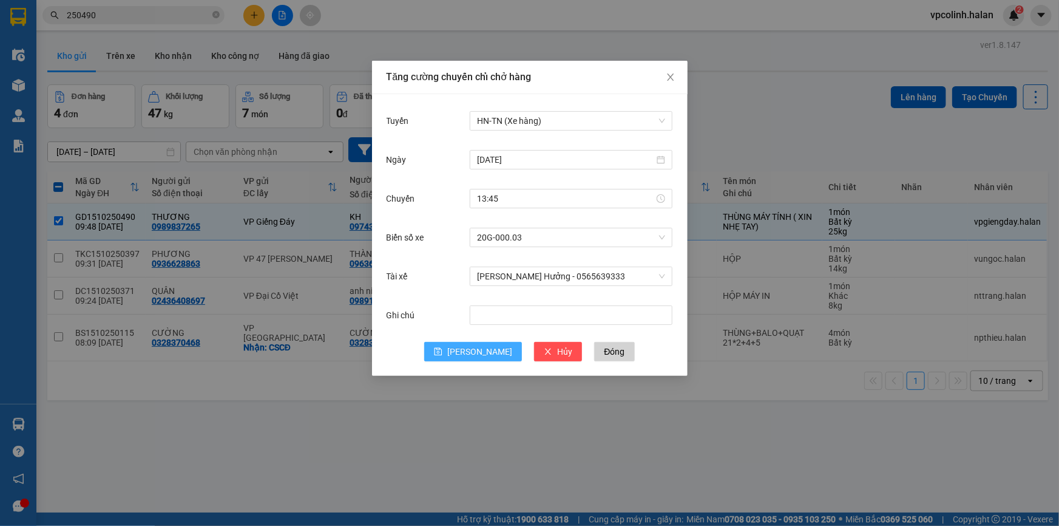
click at [487, 351] on button "[PERSON_NAME]" at bounding box center [473, 351] width 98 height 19
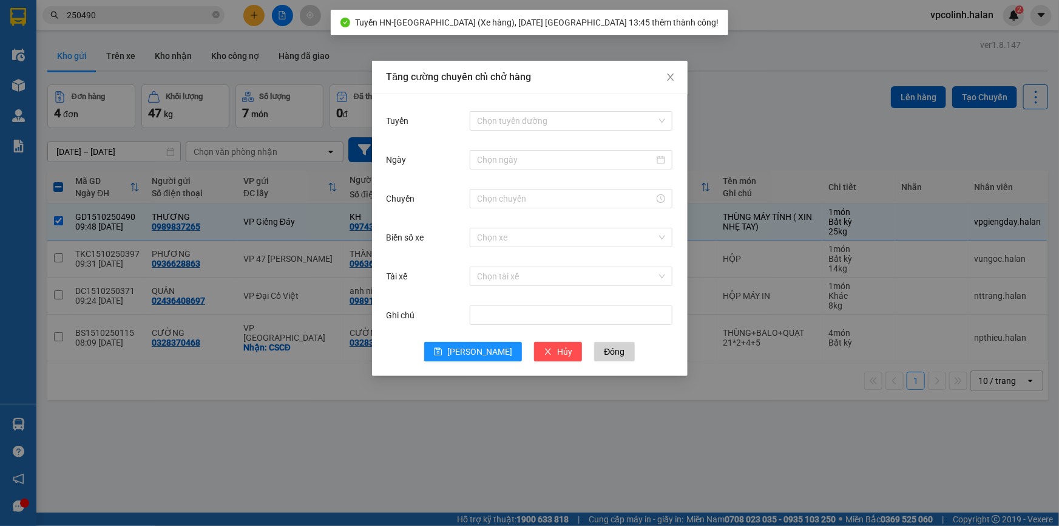
click at [440, 429] on div "Tăng cường chuyến chỉ chở hàng Tuyến Chọn tuyến đường Ngày Chuyến Biển số xe Ch…" at bounding box center [529, 263] width 1059 height 526
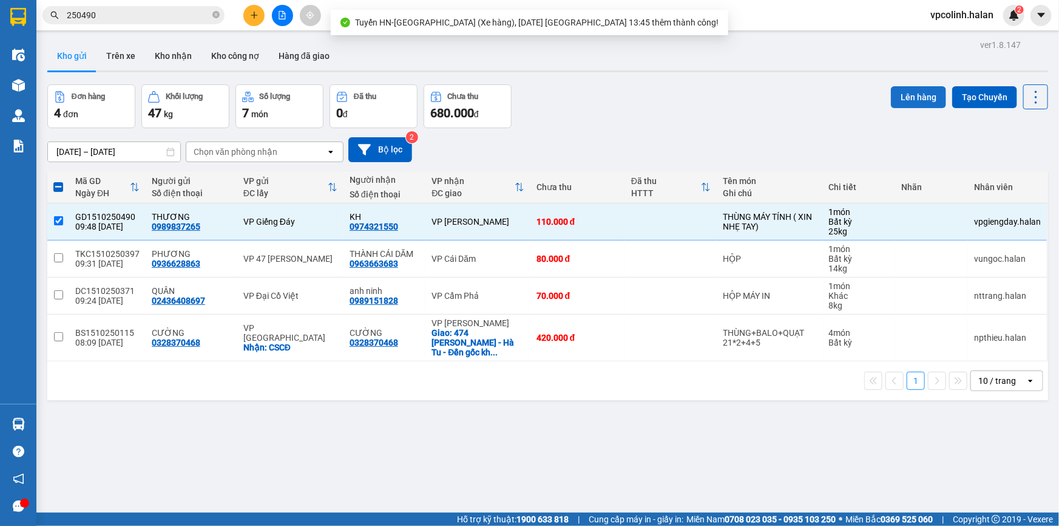
click at [894, 91] on button "Lên hàng" at bounding box center [918, 97] width 55 height 22
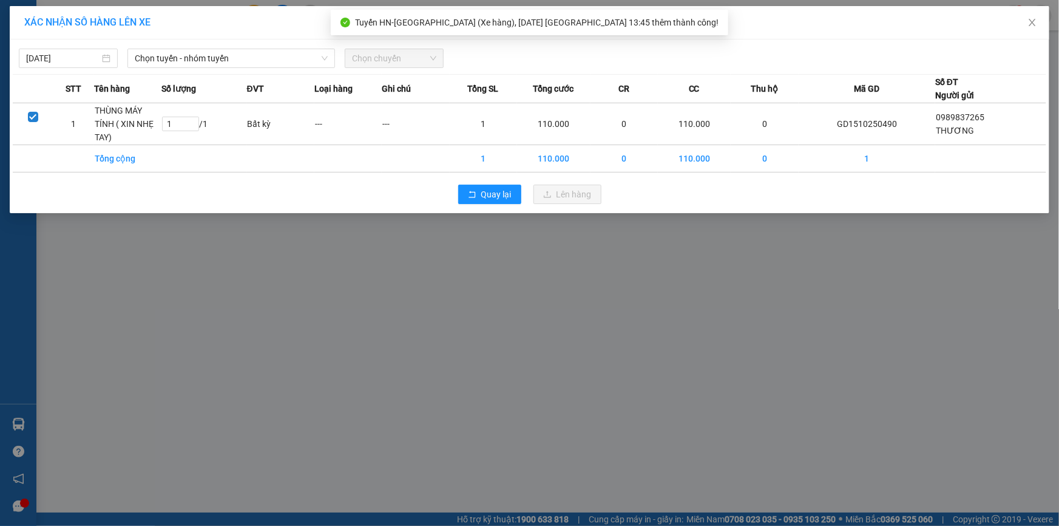
click at [273, 46] on div "15/10/2025 Chọn tuyến - nhóm tuyến Chọn chuyến" at bounding box center [530, 54] width 1034 height 25
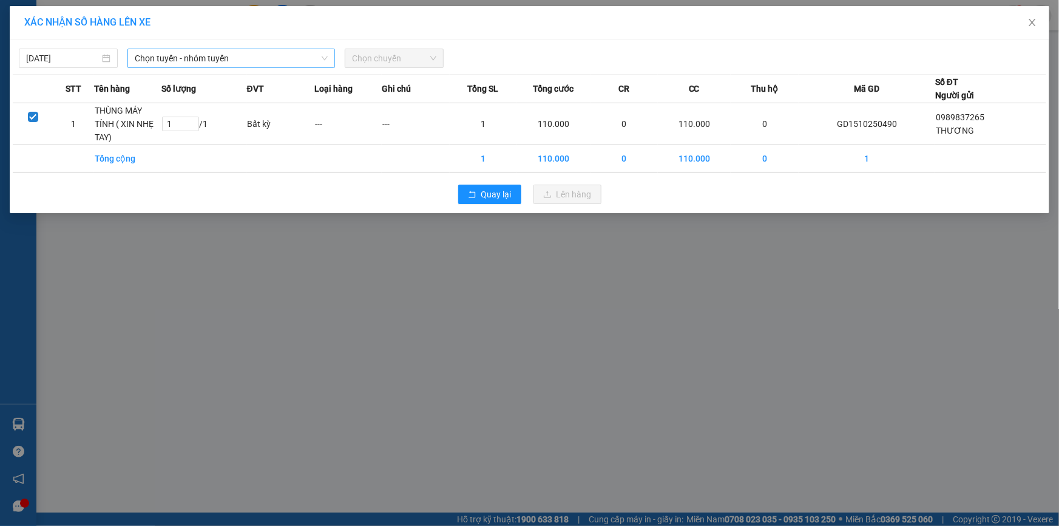
click at [284, 63] on span "Chọn tuyến - nhóm tuyến" at bounding box center [231, 58] width 193 height 18
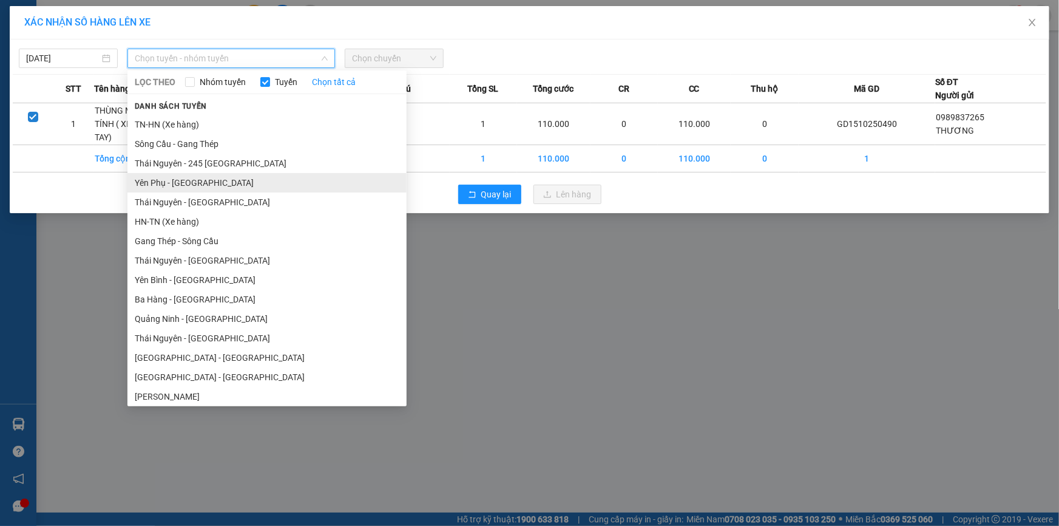
scroll to position [55, 0]
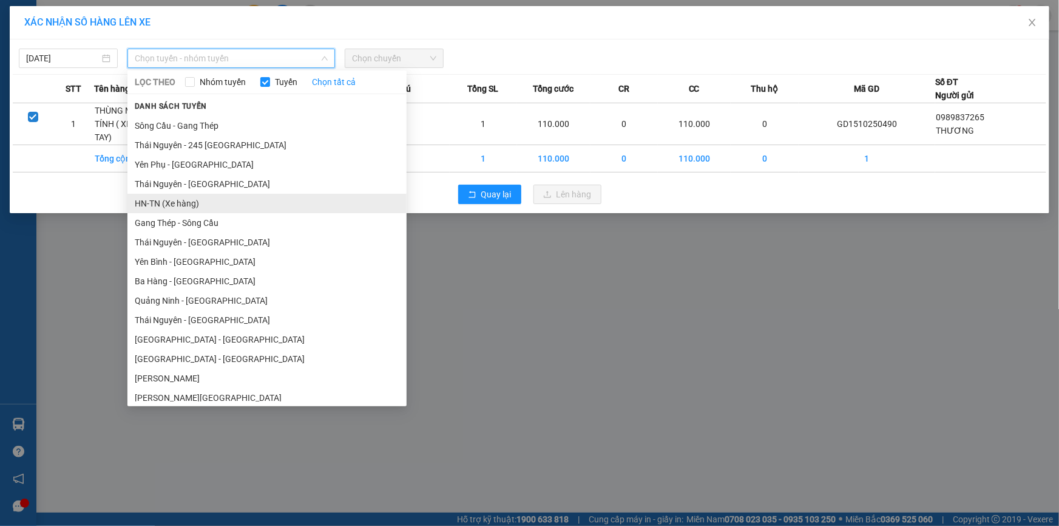
click at [176, 203] on li "HN-TN (Xe hàng)" at bounding box center [266, 203] width 279 height 19
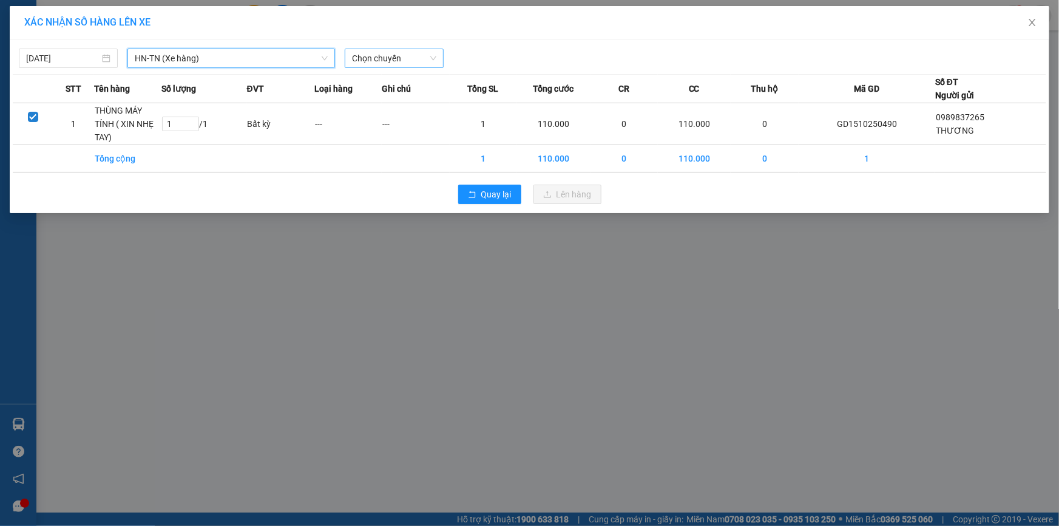
click at [396, 56] on span "Chọn chuyến" at bounding box center [394, 58] width 84 height 18
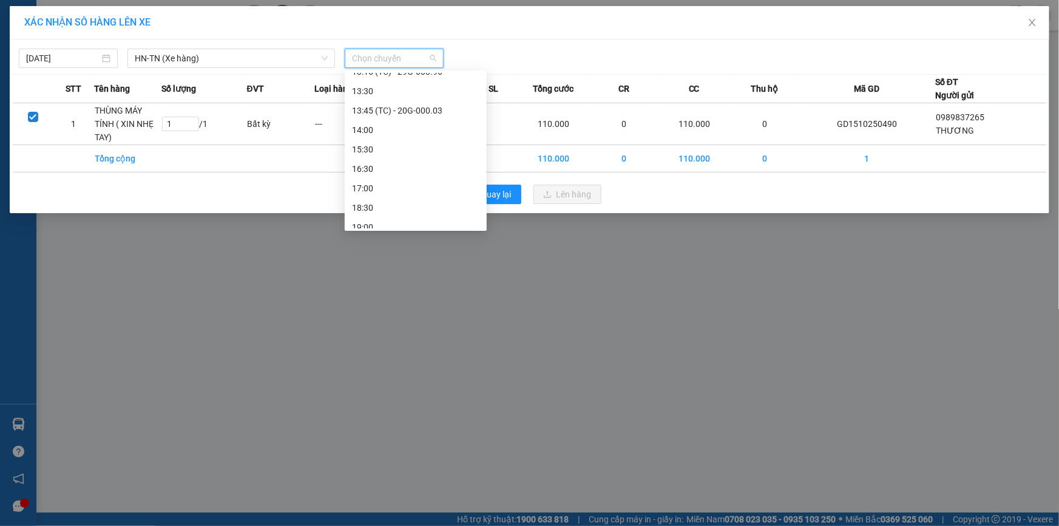
scroll to position [349, 0]
click at [412, 106] on div "13:45 (TC) - 20G-000.03" at bounding box center [415, 102] width 127 height 13
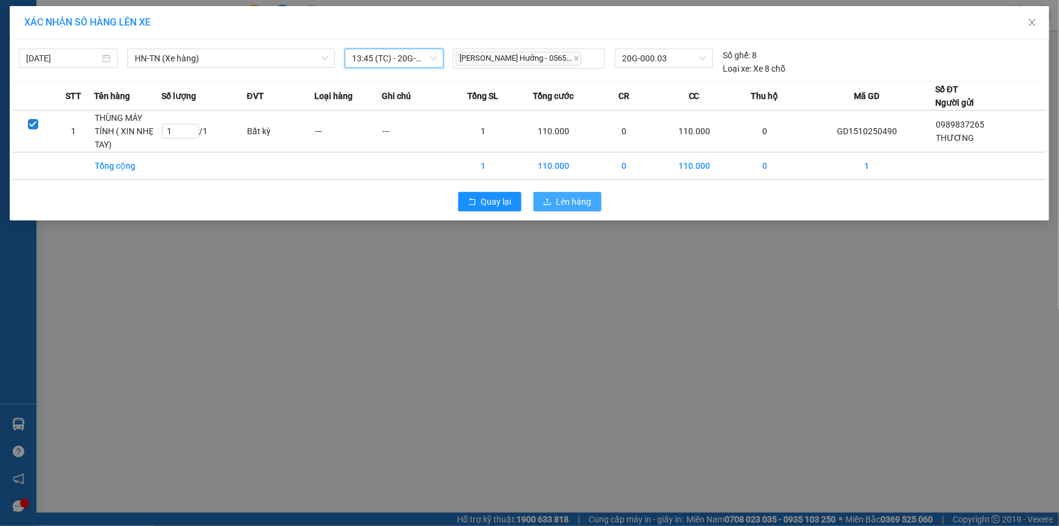
click at [568, 199] on span "Lên hàng" at bounding box center [574, 201] width 35 height 13
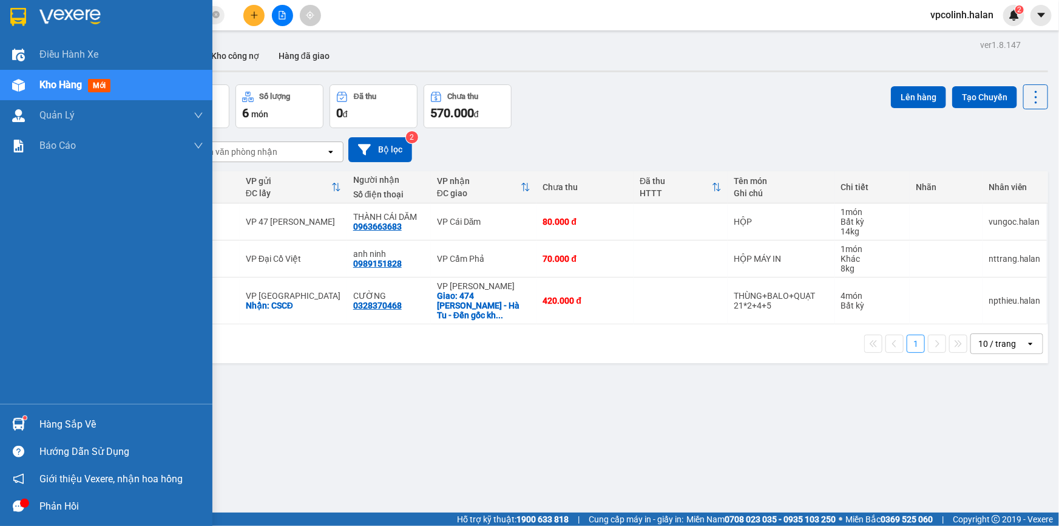
click at [25, 420] on div at bounding box center [18, 423] width 21 height 21
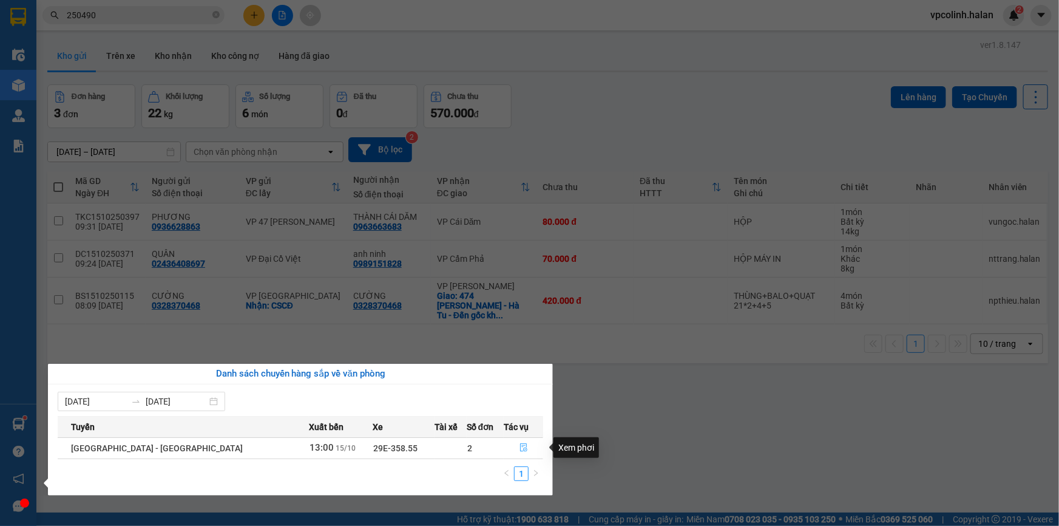
click at [520, 447] on icon "file-done" at bounding box center [523, 447] width 7 height 8
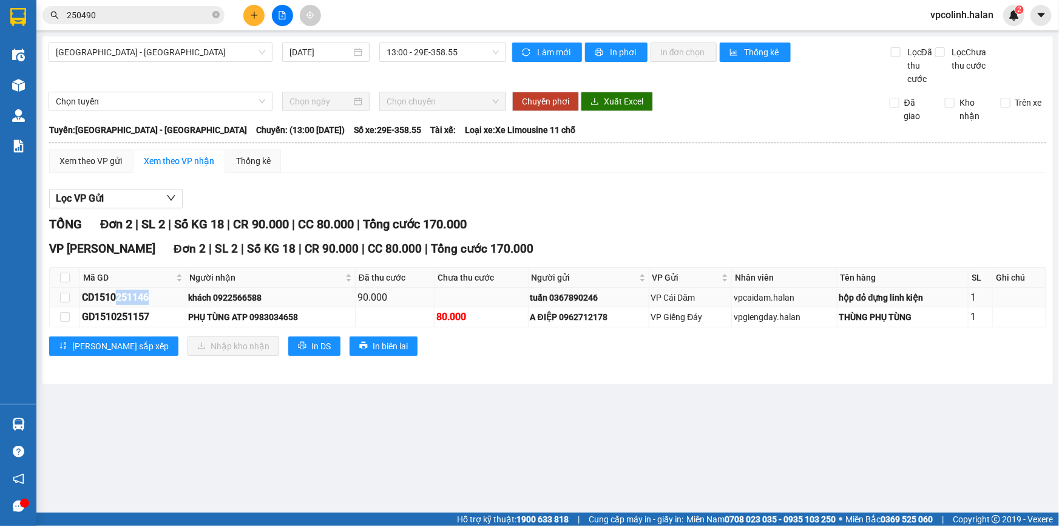
drag, startPoint x: 119, startPoint y: 298, endPoint x: 180, endPoint y: 297, distance: 61.3
click at [180, 297] on div "CD1510251146" at bounding box center [133, 297] width 102 height 15
copy div "251146"
click at [144, 11] on input "250490" at bounding box center [138, 14] width 143 height 13
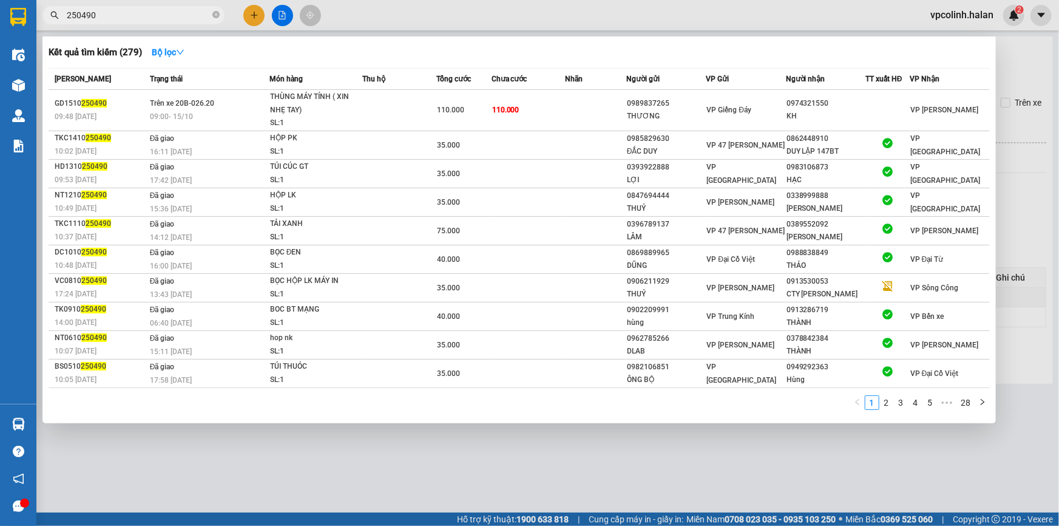
click at [144, 11] on input "250490" at bounding box center [138, 14] width 143 height 13
paste input "1146"
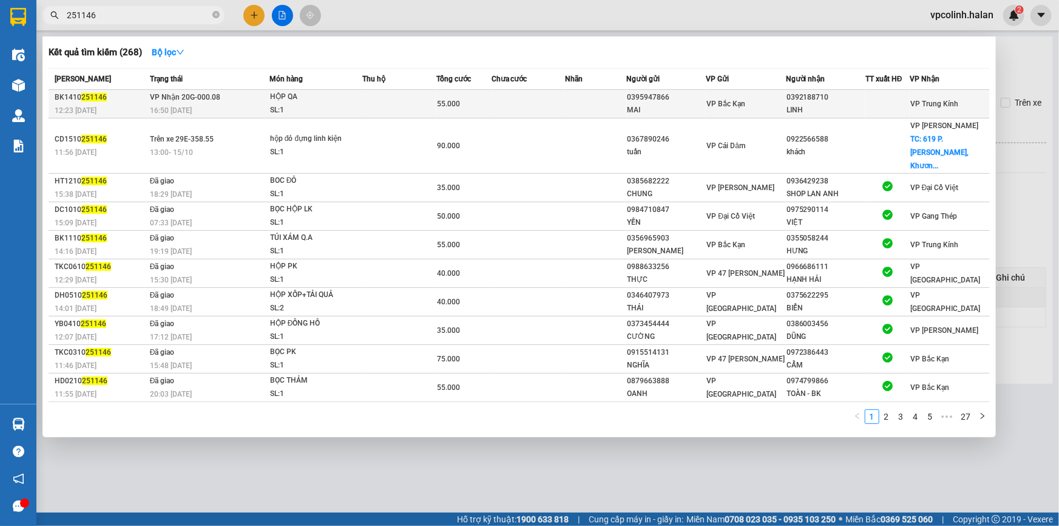
type input "251146"
drag, startPoint x: 195, startPoint y: 92, endPoint x: 195, endPoint y: 98, distance: 6.7
click at [195, 94] on span "VP Nhận 20G-000.08" at bounding box center [185, 97] width 70 height 8
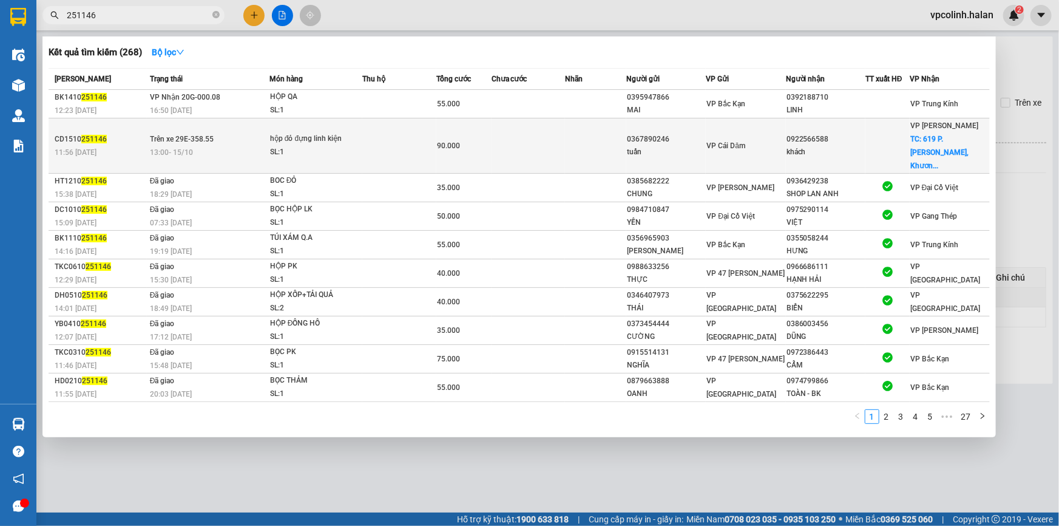
click at [197, 137] on span "Trên xe 29E-358.55" at bounding box center [182, 139] width 64 height 8
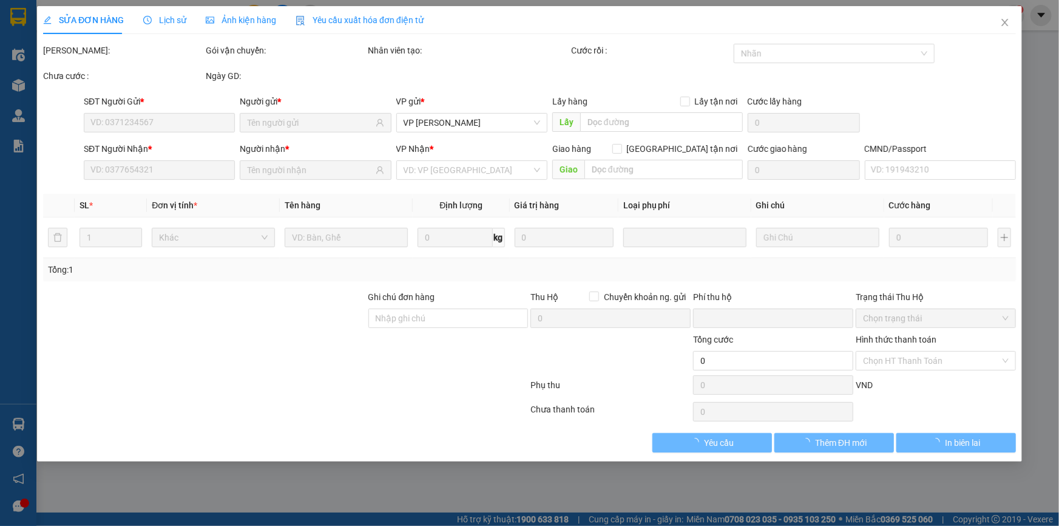
type input "0367890246"
type input "tuấn"
type input "0922566588"
type input "khách"
checkbox input "true"
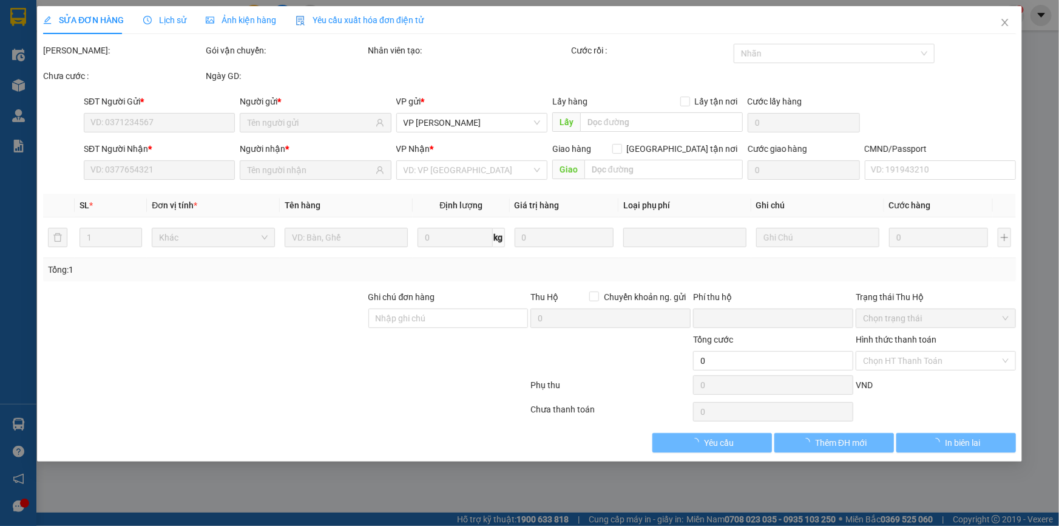
type input "619 P. Vũ Tông Phan, Khương Đình, Thanh Xuân, Hà Nội, Việt Nam"
type input "40.000"
type input "0"
type input "90.000"
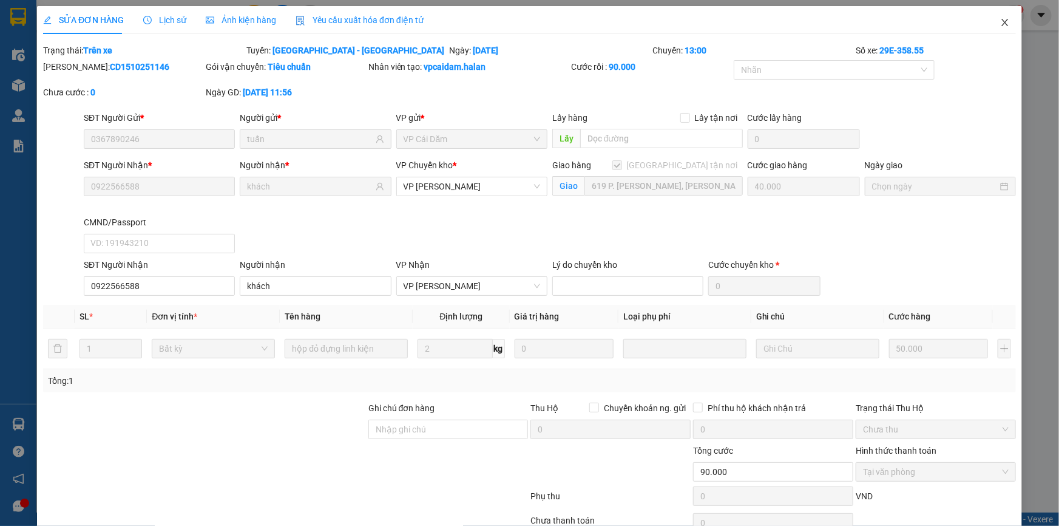
click at [1002, 25] on icon "close" at bounding box center [1005, 22] width 7 height 7
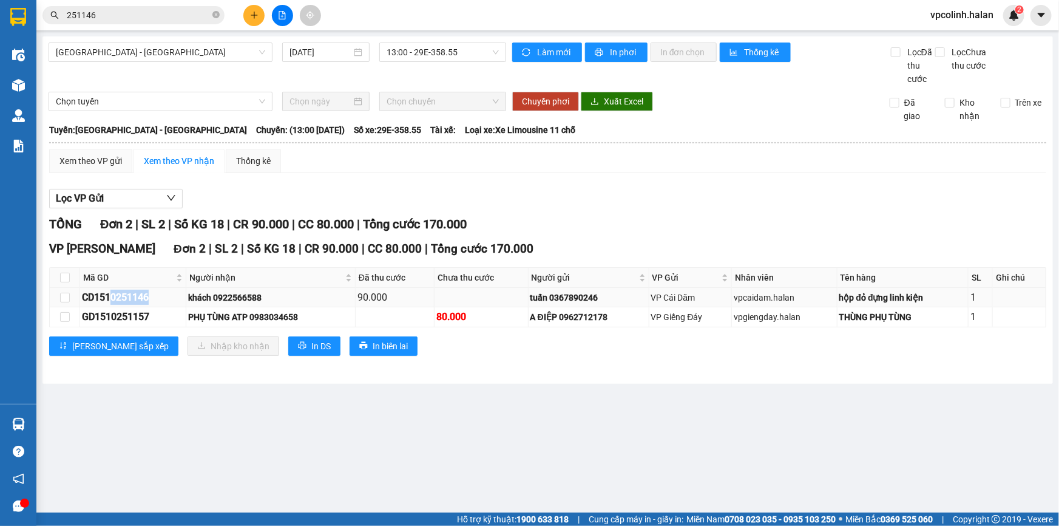
drag, startPoint x: 114, startPoint y: 297, endPoint x: 161, endPoint y: 296, distance: 47.4
click at [161, 296] on div "CD1510251146" at bounding box center [133, 297] width 102 height 15
copy div "0251146"
click at [167, 15] on input "251146" at bounding box center [138, 14] width 143 height 13
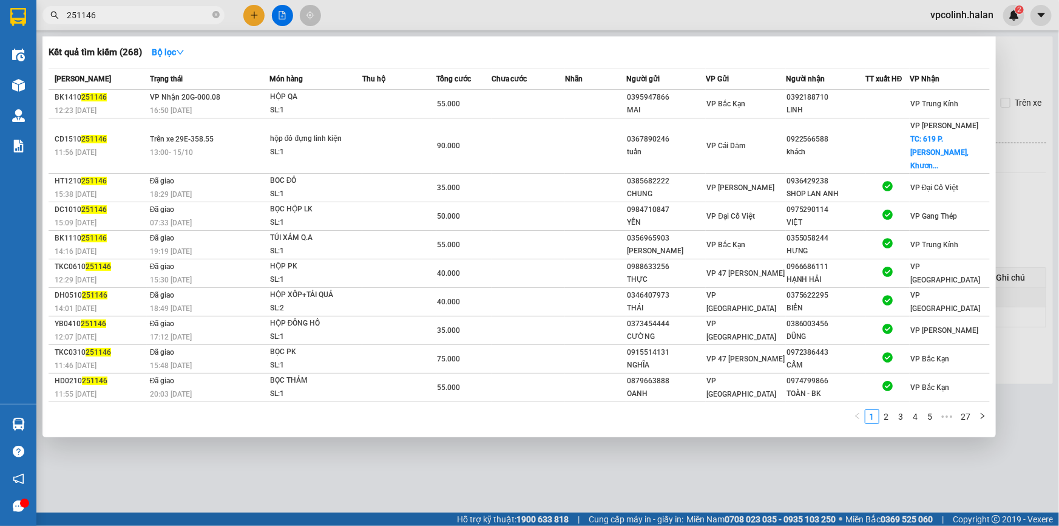
click at [167, 15] on input "251146" at bounding box center [138, 14] width 143 height 13
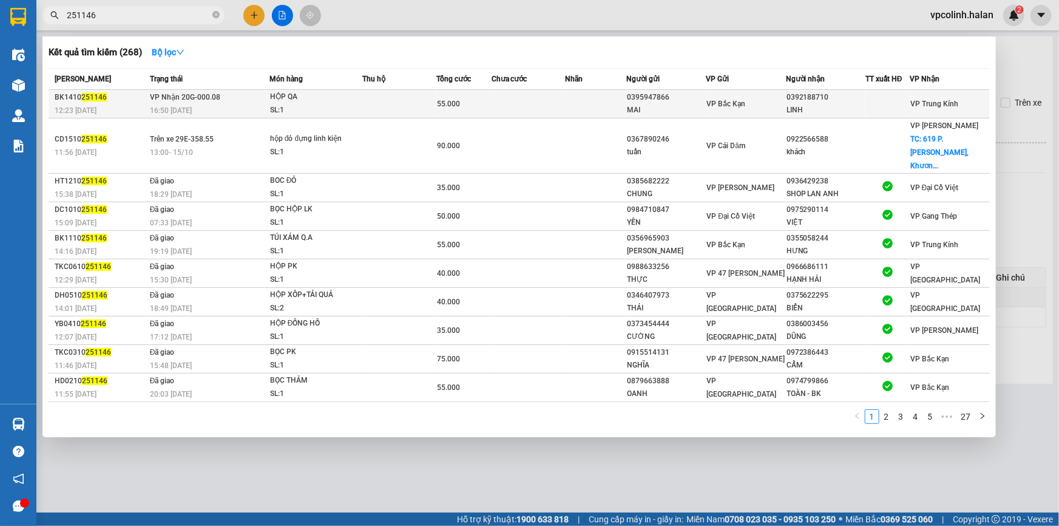
click at [344, 104] on div "SL: 1" at bounding box center [315, 110] width 91 height 13
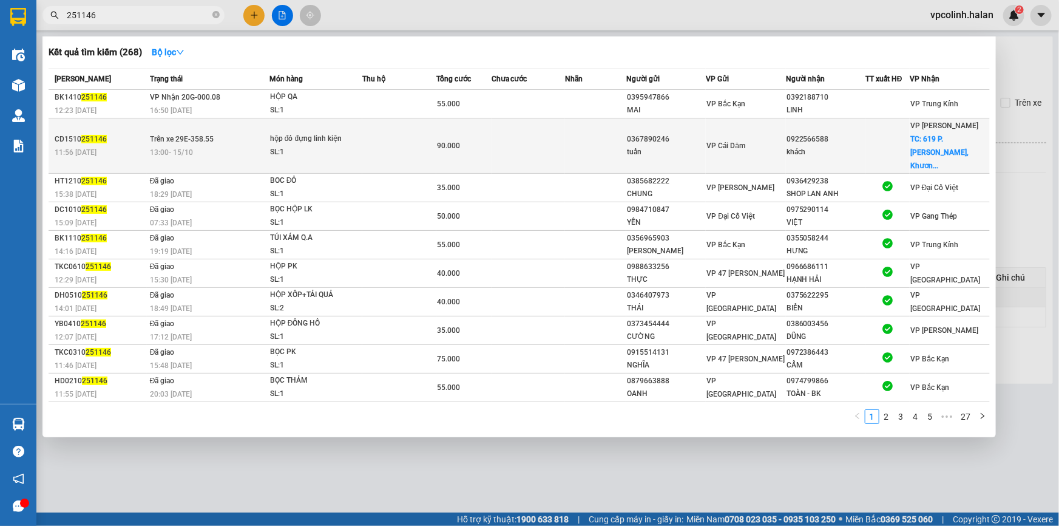
click at [359, 134] on div "hộp đỏ đựng linh kiện" at bounding box center [315, 138] width 91 height 13
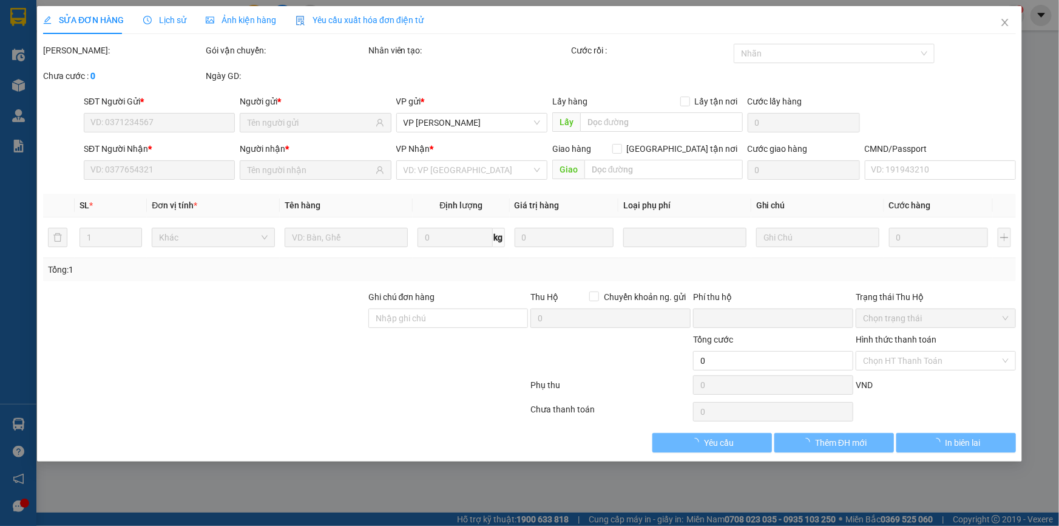
type input "0367890246"
type input "tuấn"
type input "0922566588"
type input "khách"
checkbox input "true"
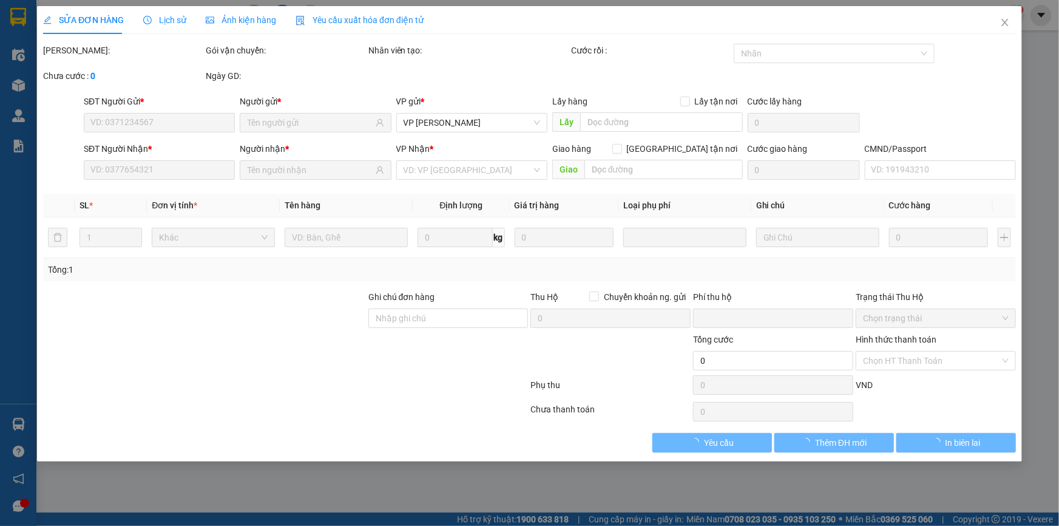
type input "619 P. Vũ Tông Phan, Khương Đình, Thanh Xuân, Hà Nội, Việt Nam"
type input "40.000"
type input "0"
type input "90.000"
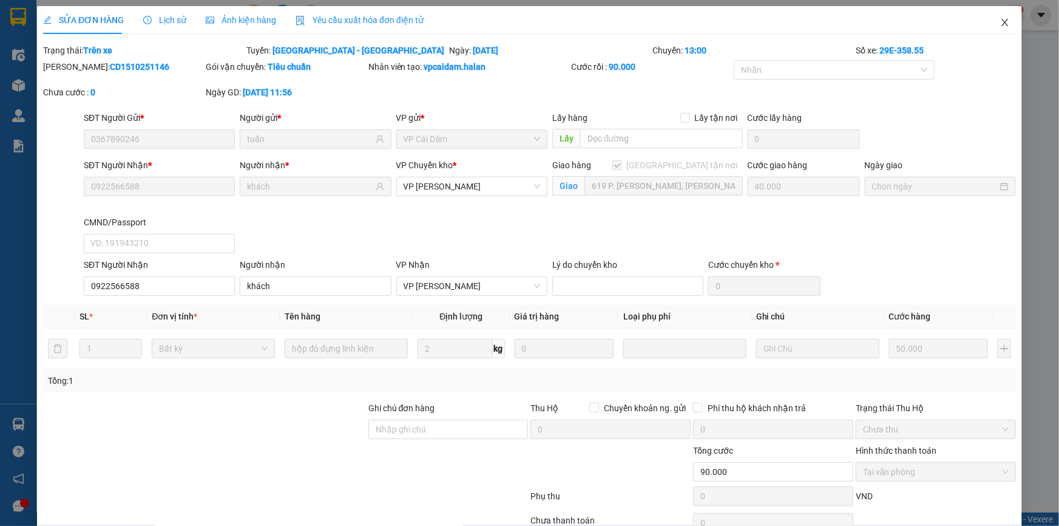
click at [1002, 24] on icon "close" at bounding box center [1005, 22] width 7 height 7
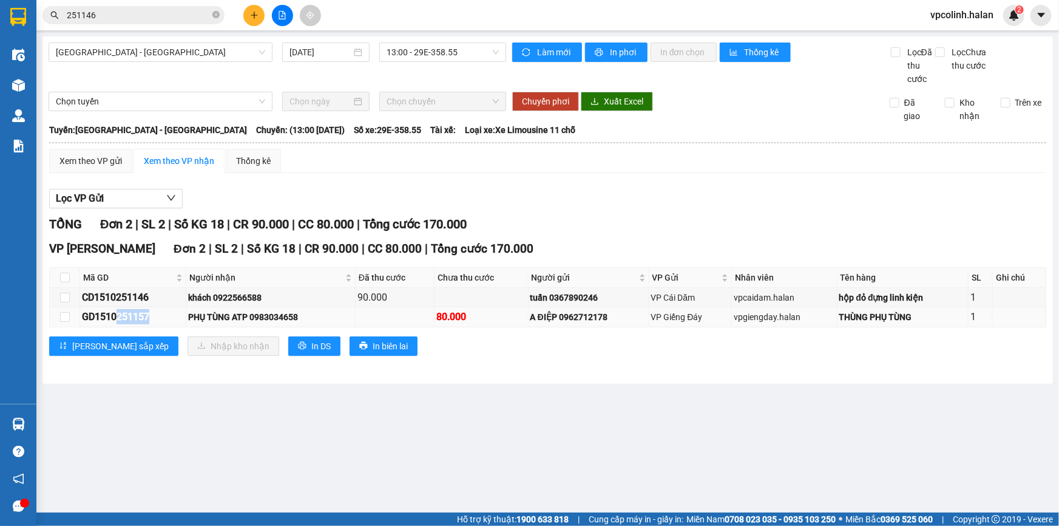
drag, startPoint x: 117, startPoint y: 316, endPoint x: 155, endPoint y: 314, distance: 38.9
click at [155, 314] on div "GD1510251157" at bounding box center [133, 316] width 102 height 15
copy div "251157"
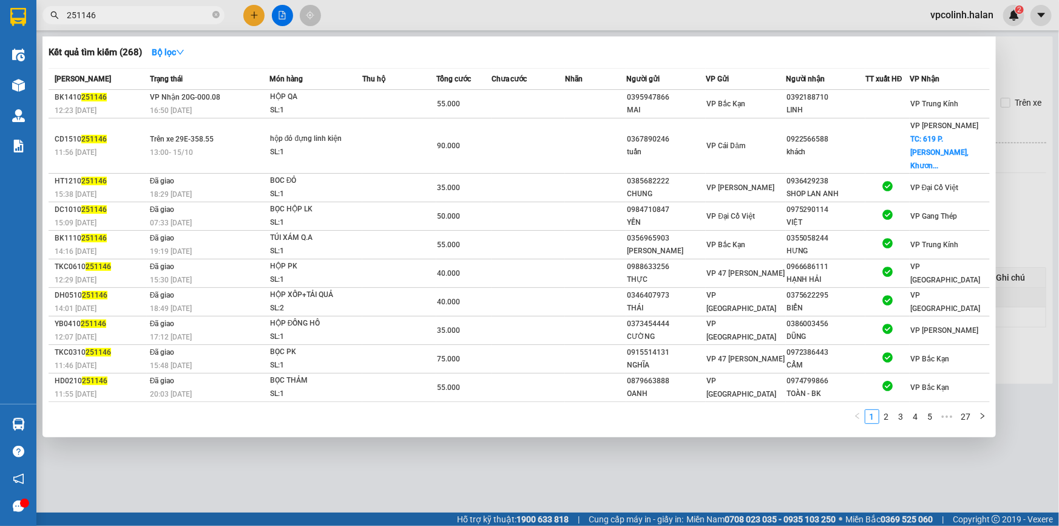
click at [183, 18] on input "251146" at bounding box center [138, 14] width 143 height 13
paste input "57"
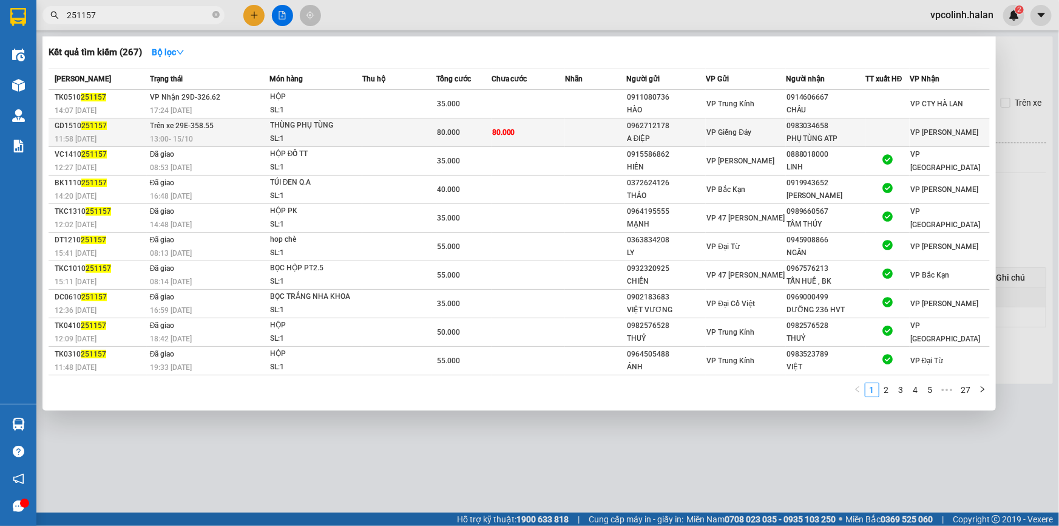
type input "251157"
click at [339, 126] on div "THÙNG PHỤ TÙNG" at bounding box center [315, 125] width 91 height 13
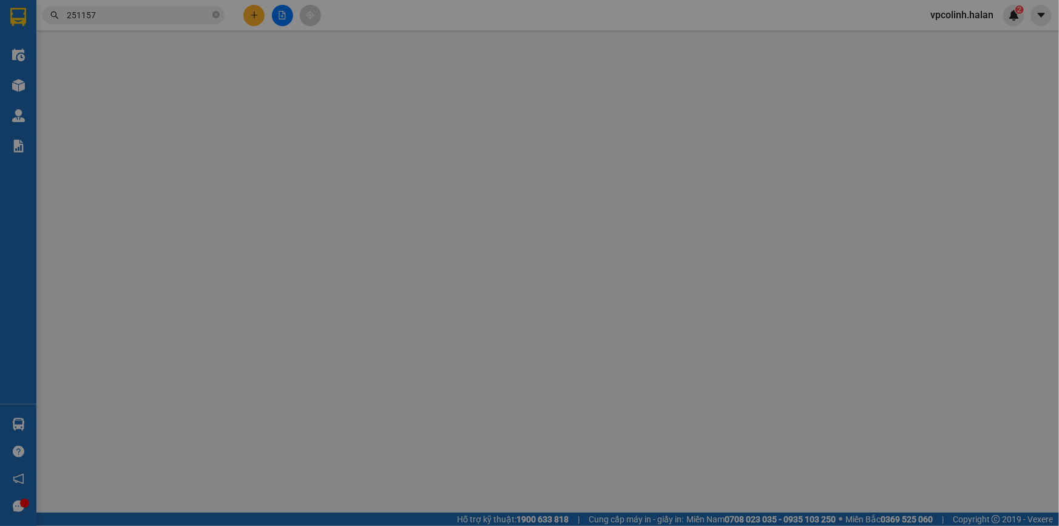
type input "0962712178"
type input "A ĐIỆP"
type input "0983034658"
type input "PHỤ TÙNG ATP"
type input "0"
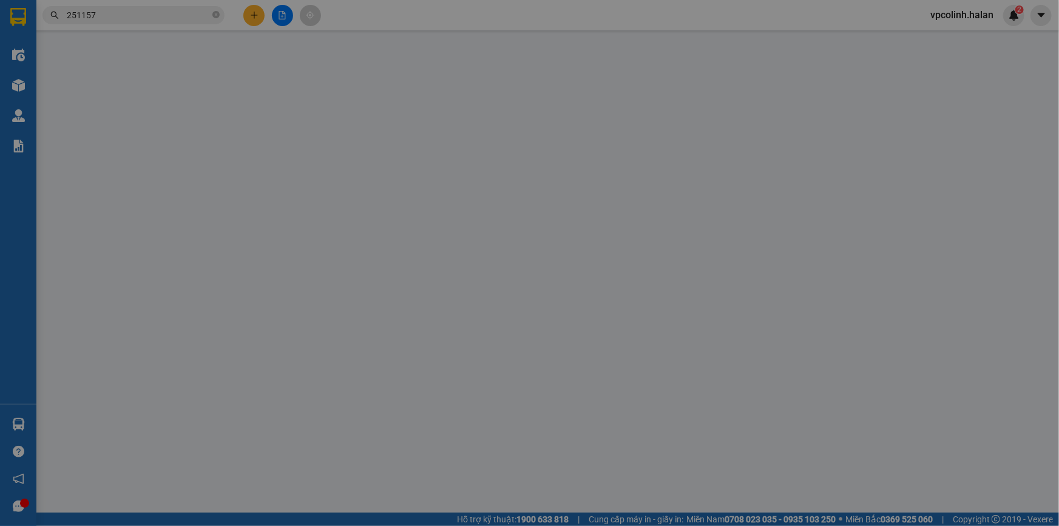
type input "80.000"
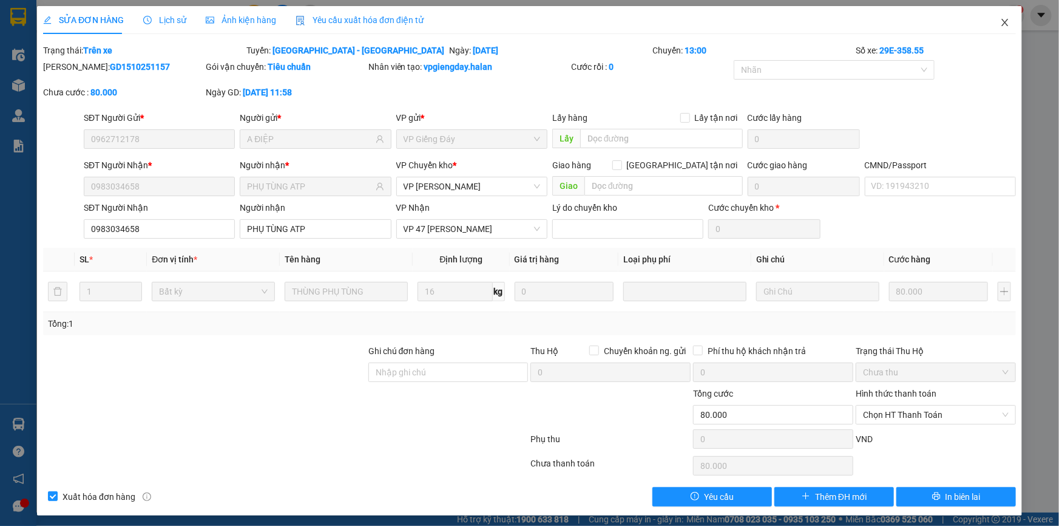
click at [1002, 19] on icon "close" at bounding box center [1005, 23] width 10 height 10
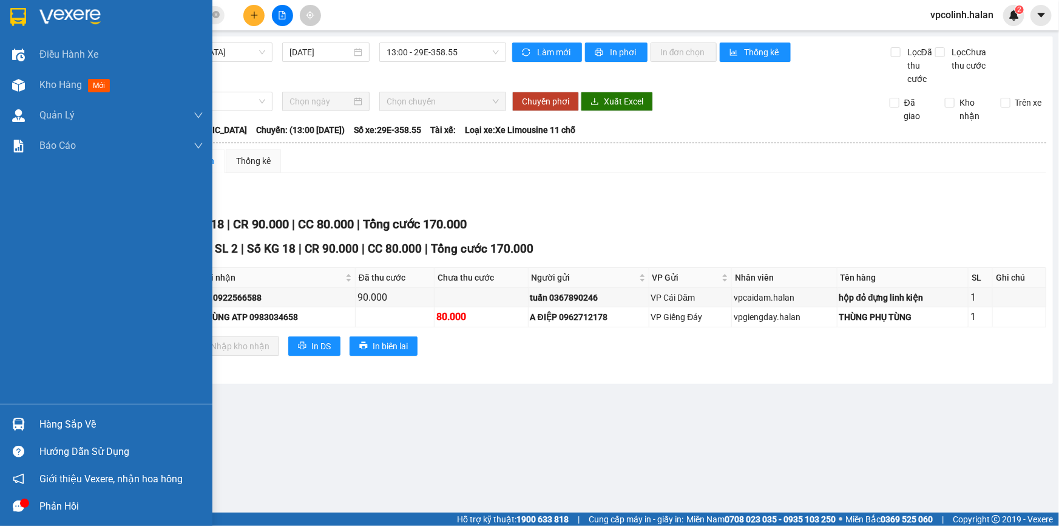
click at [23, 430] on img at bounding box center [18, 424] width 13 height 13
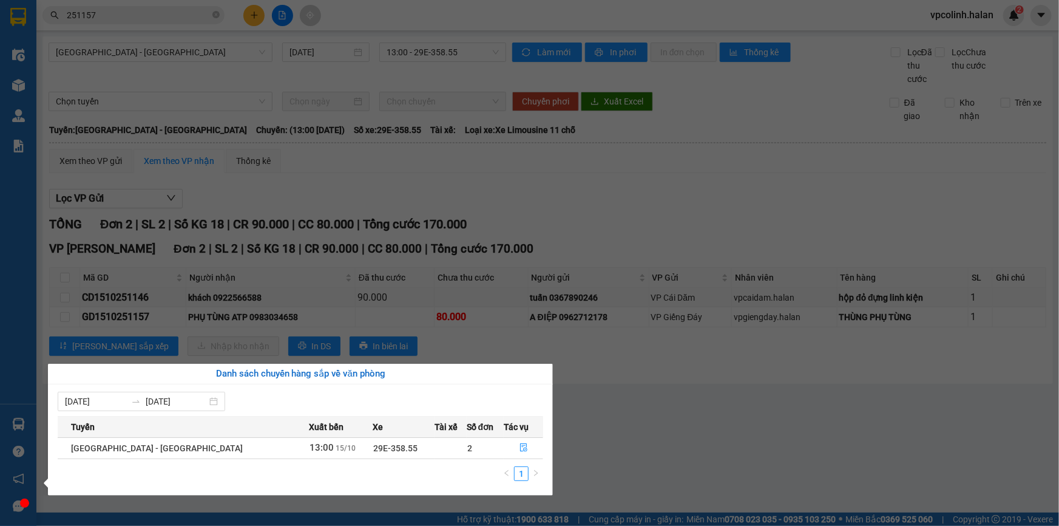
click at [583, 419] on section "Kết quả tìm kiếm ( 267 ) Bộ lọc Mã ĐH Trạng thái Món hàng Thu hộ Tổng cước Chưa…" at bounding box center [529, 263] width 1059 height 526
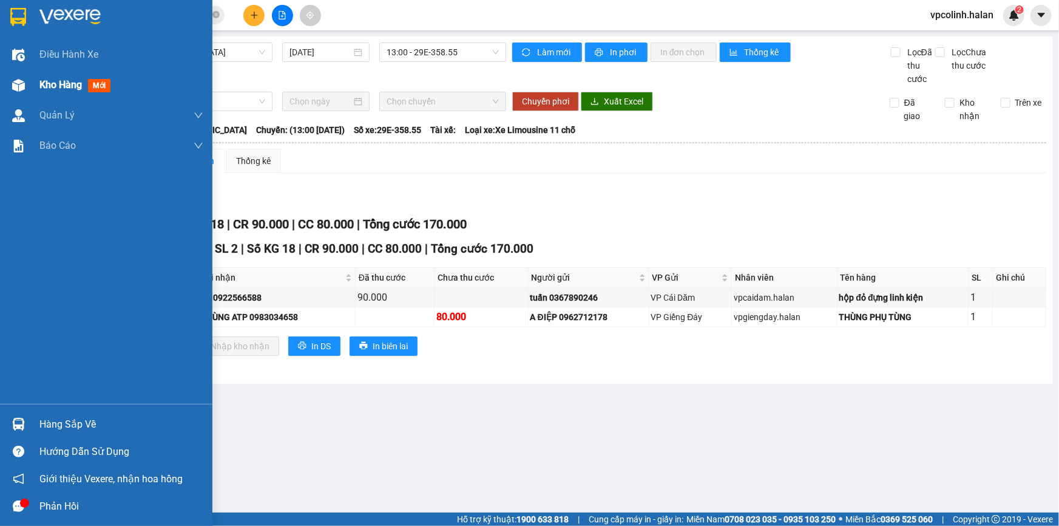
click at [16, 83] on img at bounding box center [18, 85] width 13 height 13
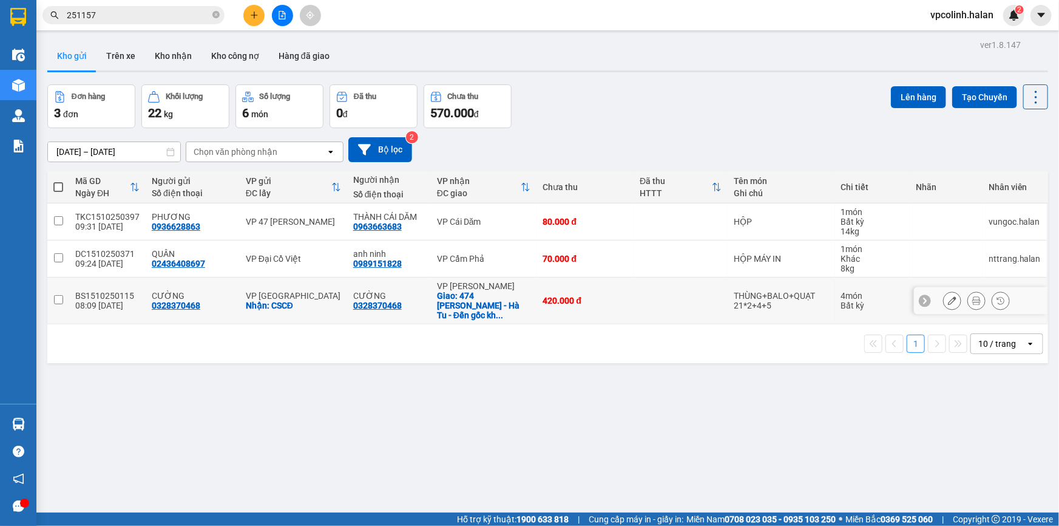
click at [476, 301] on div "Giao: 474 Vũ văn Hiếu - Hà Tu - Đến gốc kh ..." at bounding box center [483, 305] width 93 height 29
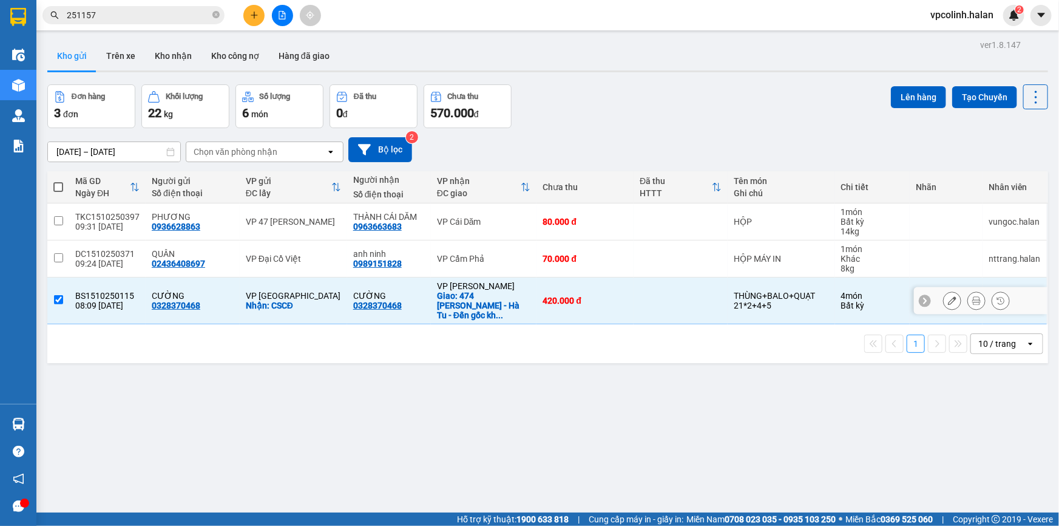
click at [480, 277] on td "VP Hồng Hà Giao: 474 Vũ văn Hiếu - Hà Tu - Đến gốc kh ..." at bounding box center [484, 300] width 106 height 47
checkbox input "false"
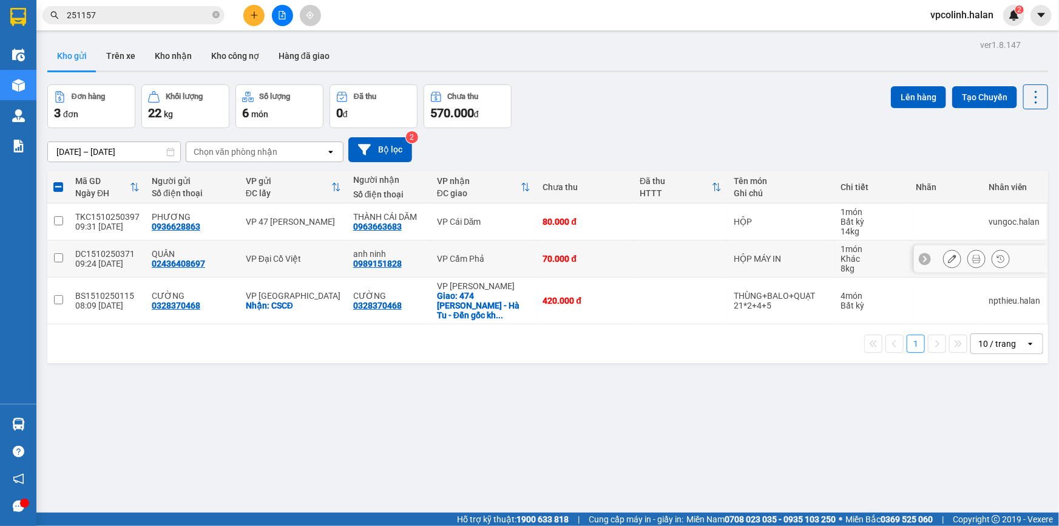
click at [480, 251] on td "VP Cẩm Phả" at bounding box center [484, 258] width 106 height 37
checkbox input "true"
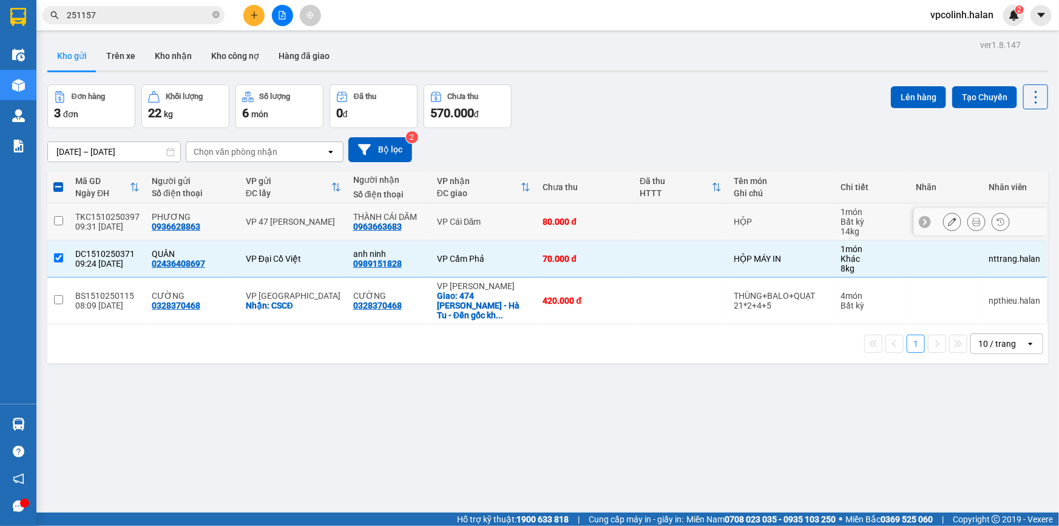
click at [481, 228] on td "VP Cái Dăm" at bounding box center [484, 221] width 106 height 37
checkbox input "true"
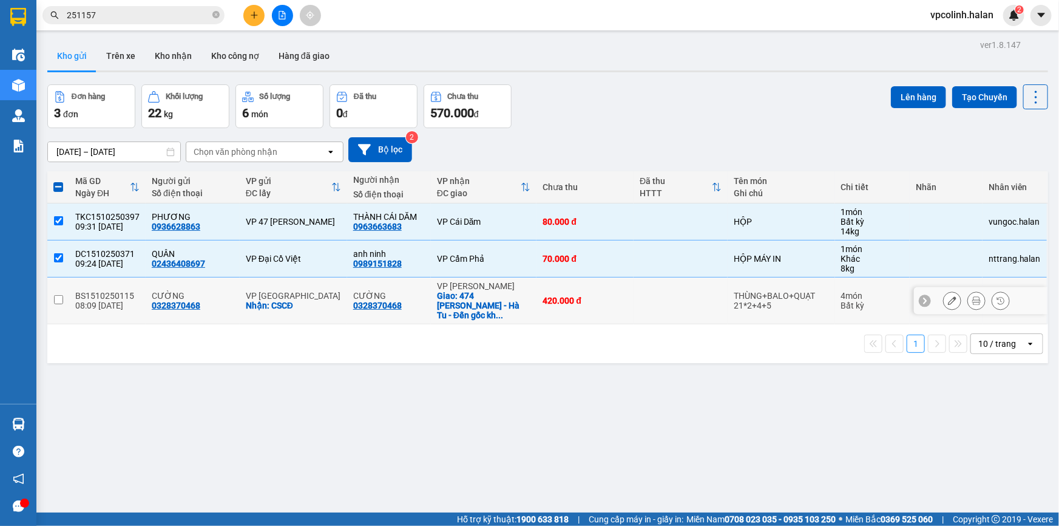
click at [469, 310] on div "Giao: 474 Vũ văn Hiếu - Hà Tu - Đến gốc kh ..." at bounding box center [483, 305] width 93 height 29
checkbox input "true"
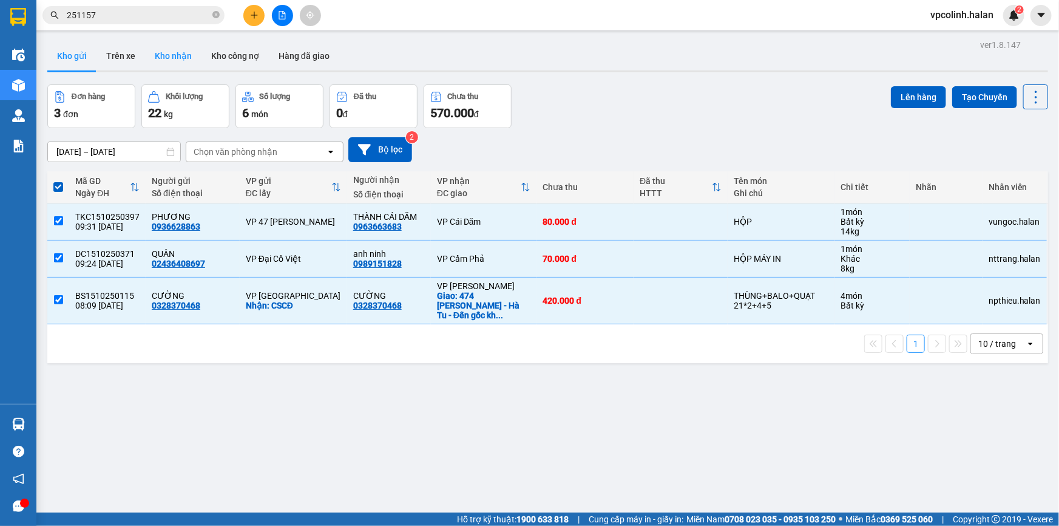
click at [175, 64] on button "Kho nhận" at bounding box center [173, 55] width 56 height 29
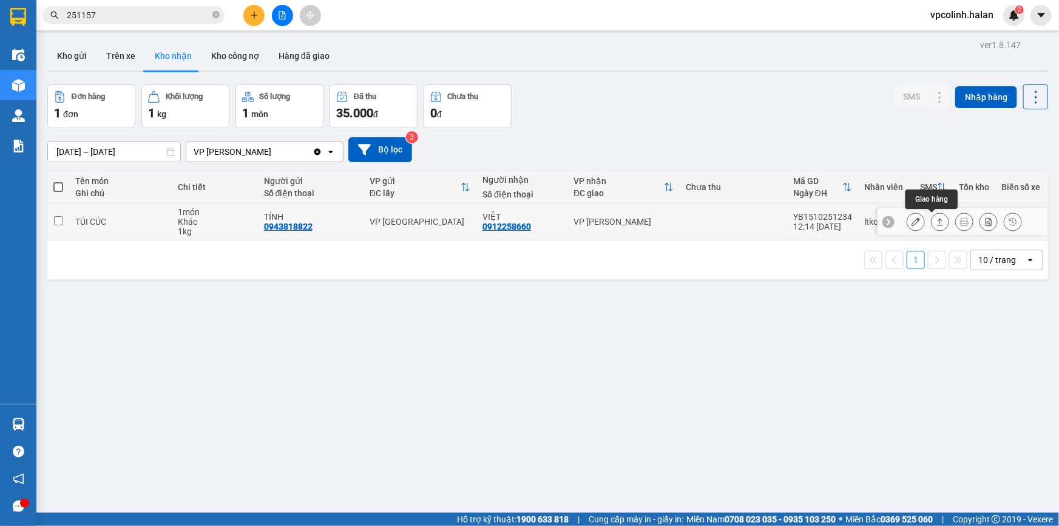
click at [932, 226] on button at bounding box center [940, 221] width 17 height 21
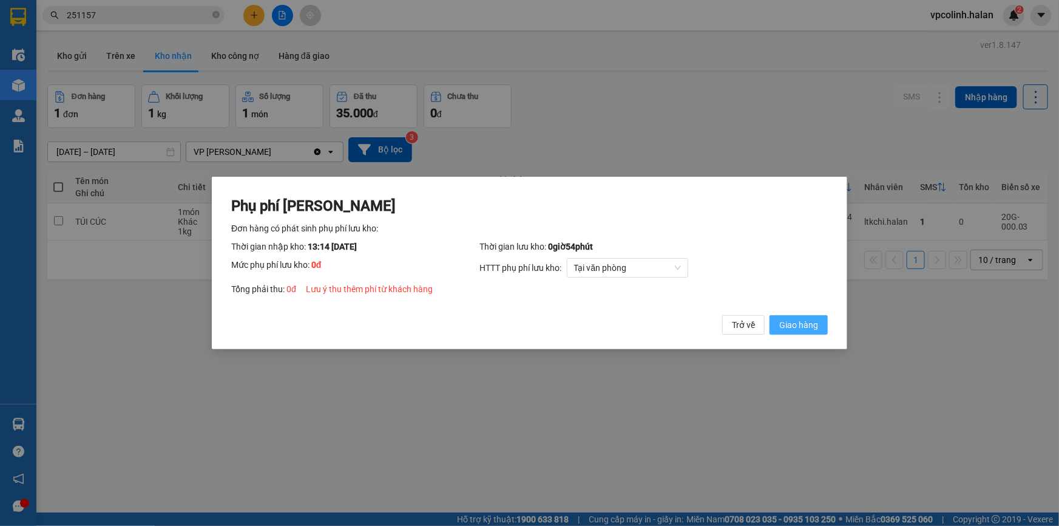
click at [789, 316] on button "Giao hàng" at bounding box center [799, 324] width 58 height 19
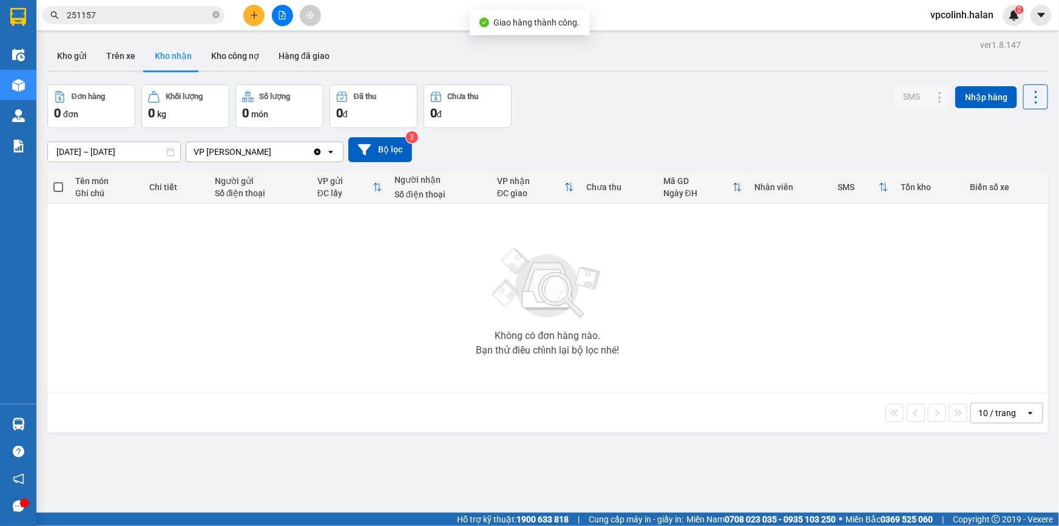
click at [324, 73] on div "Kho gửi Trên xe Kho nhận Kho công nợ Hàng đã giao" at bounding box center [547, 57] width 1001 height 32
click at [316, 63] on button "Hàng đã giao" at bounding box center [304, 55] width 70 height 29
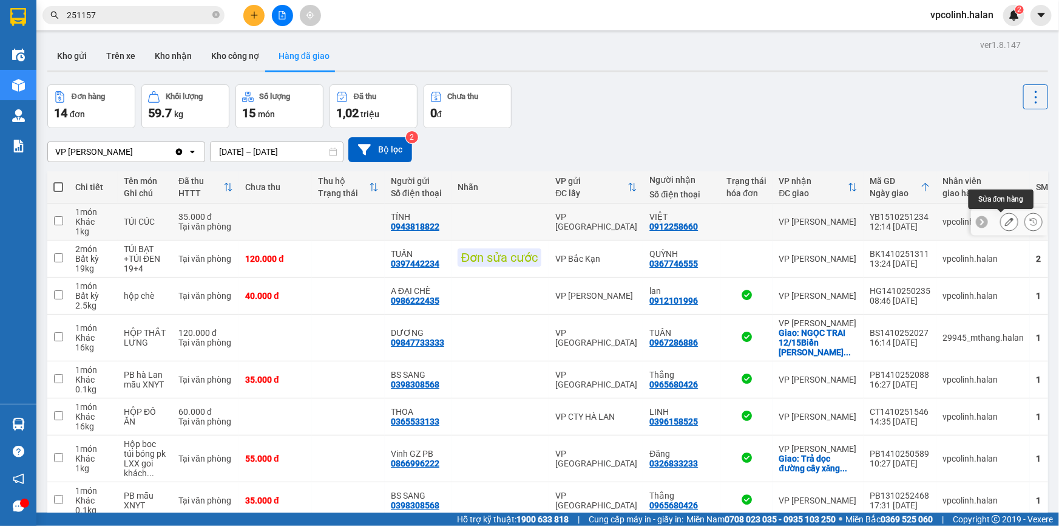
click at [1001, 226] on button at bounding box center [1009, 221] width 17 height 21
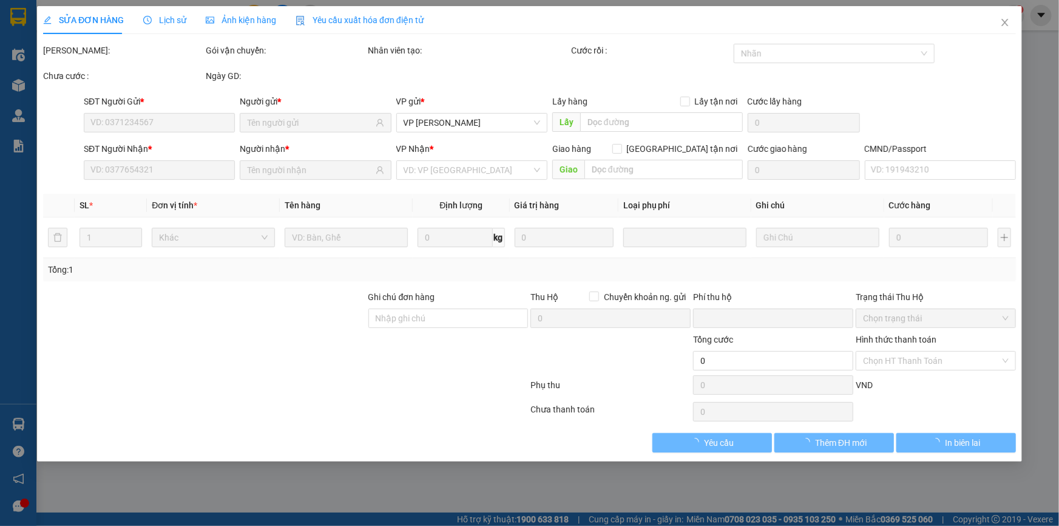
type input "0943818822"
type input "TÍNH"
type input "0912258660"
type input "VIỆT"
type input "0"
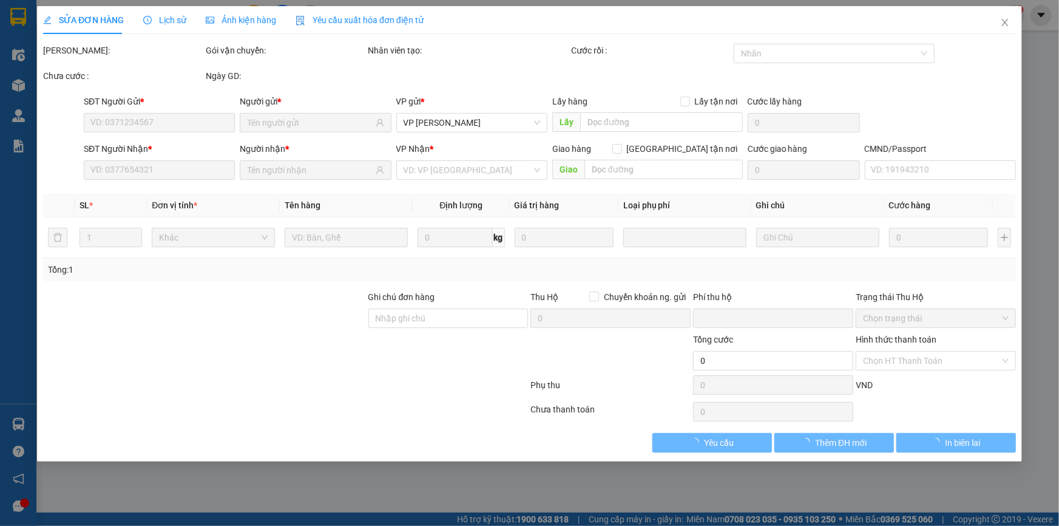
type input "35.000"
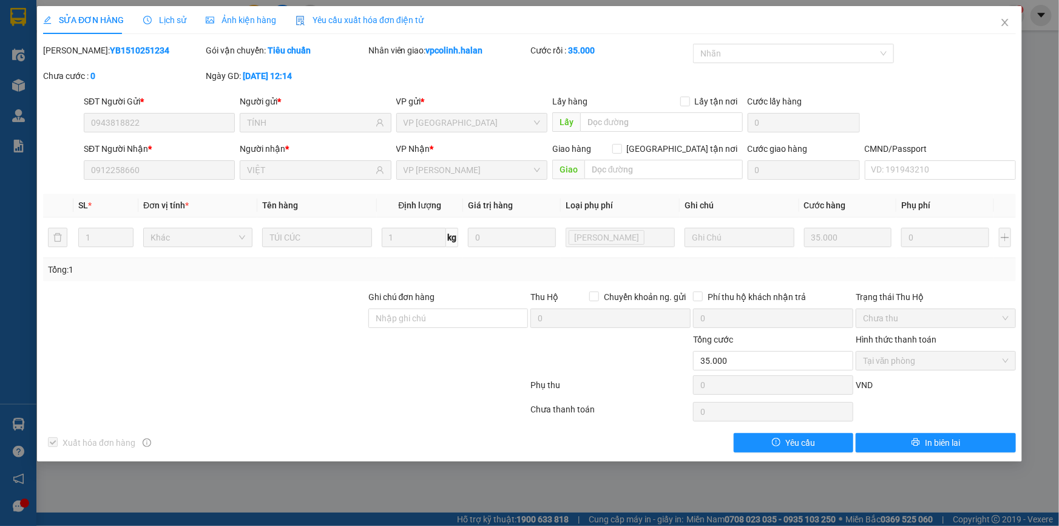
click at [966, 452] on div "SỬA ĐƠN HÀNG Lịch sử Ảnh kiện hàng Yêu cầu xuất hóa đơn điện tử Total Paid Fee …" at bounding box center [529, 233] width 985 height 455
click at [965, 446] on button "In biên lai" at bounding box center [936, 442] width 160 height 19
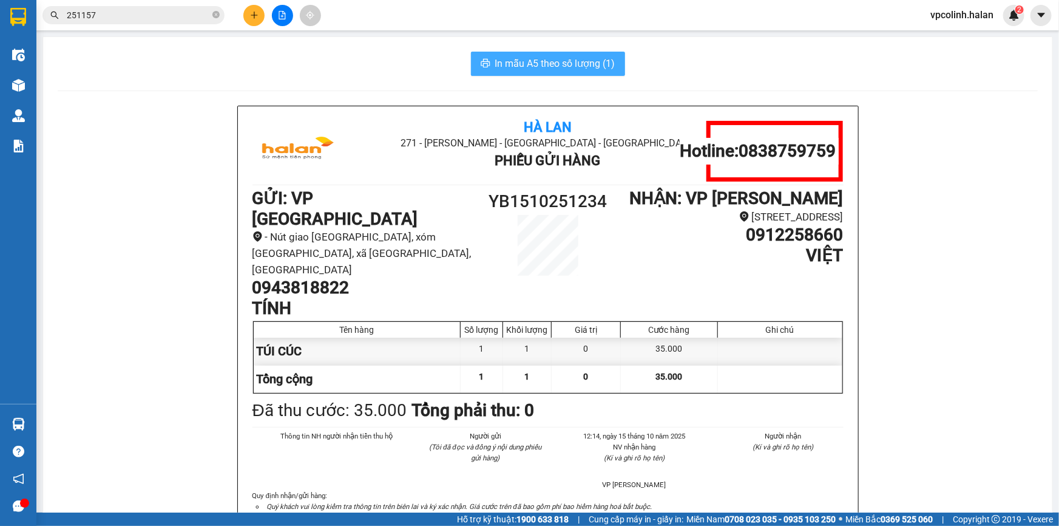
click at [481, 63] on icon "printer" at bounding box center [486, 63] width 10 height 10
click at [552, 70] on span "In mẫu A5 theo số lượng (1)" at bounding box center [555, 63] width 120 height 15
